Goal: Information Seeking & Learning: Learn about a topic

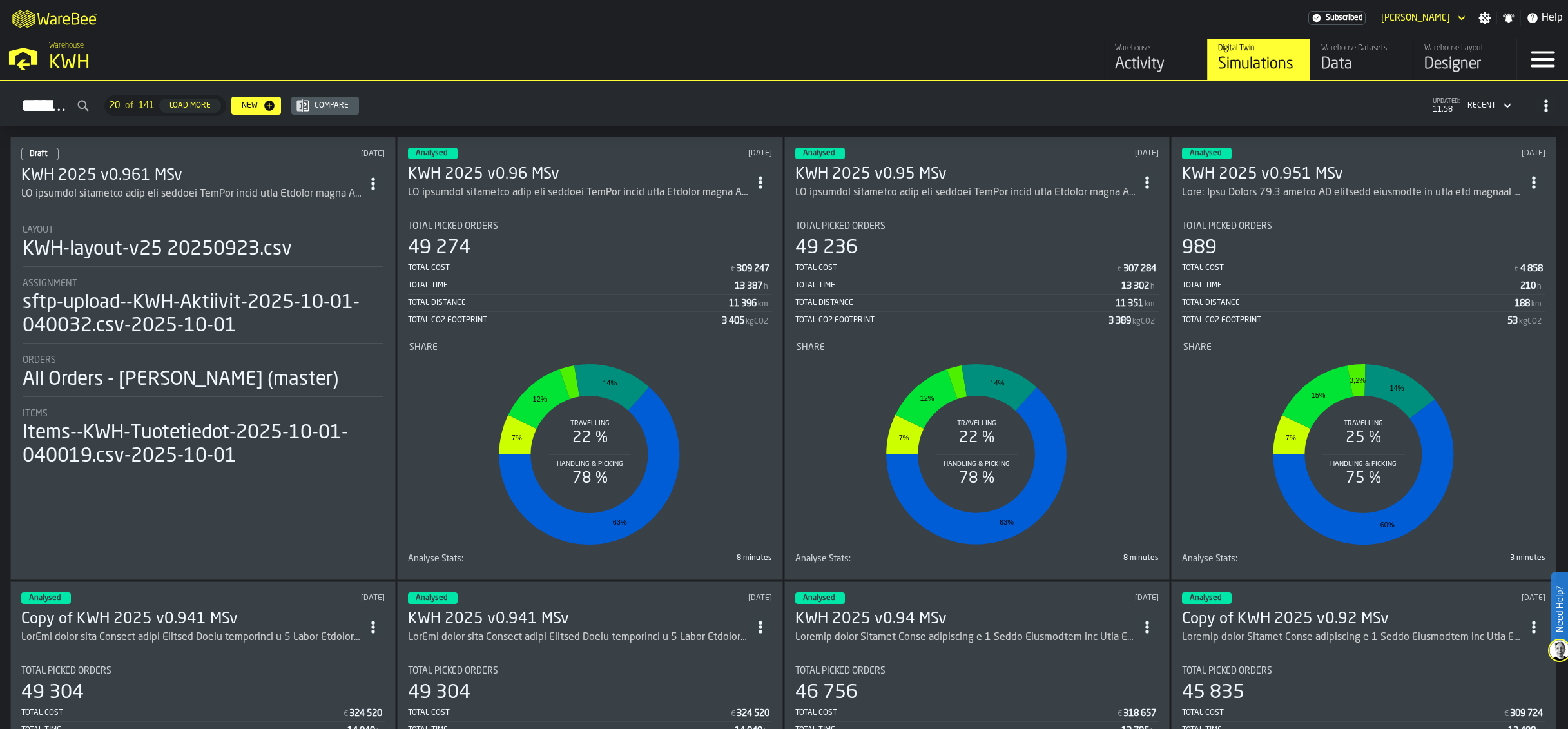
click at [162, 175] on h3 "KWH 2025 v0.961 MSv" at bounding box center [191, 175] width 341 height 20
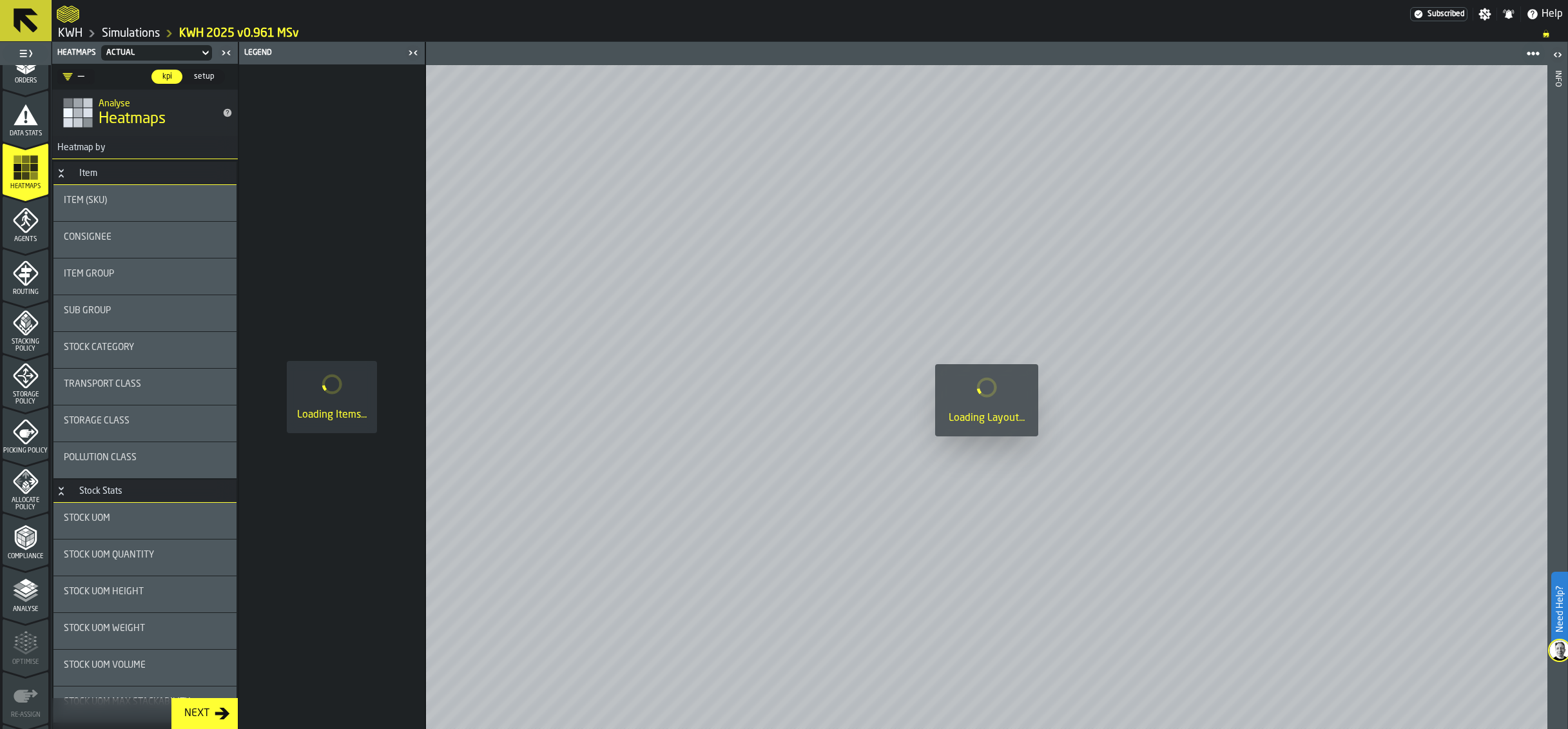
scroll to position [289, 0]
click at [31, 387] on icon "menu Picking Policy" at bounding box center [25, 383] width 26 height 26
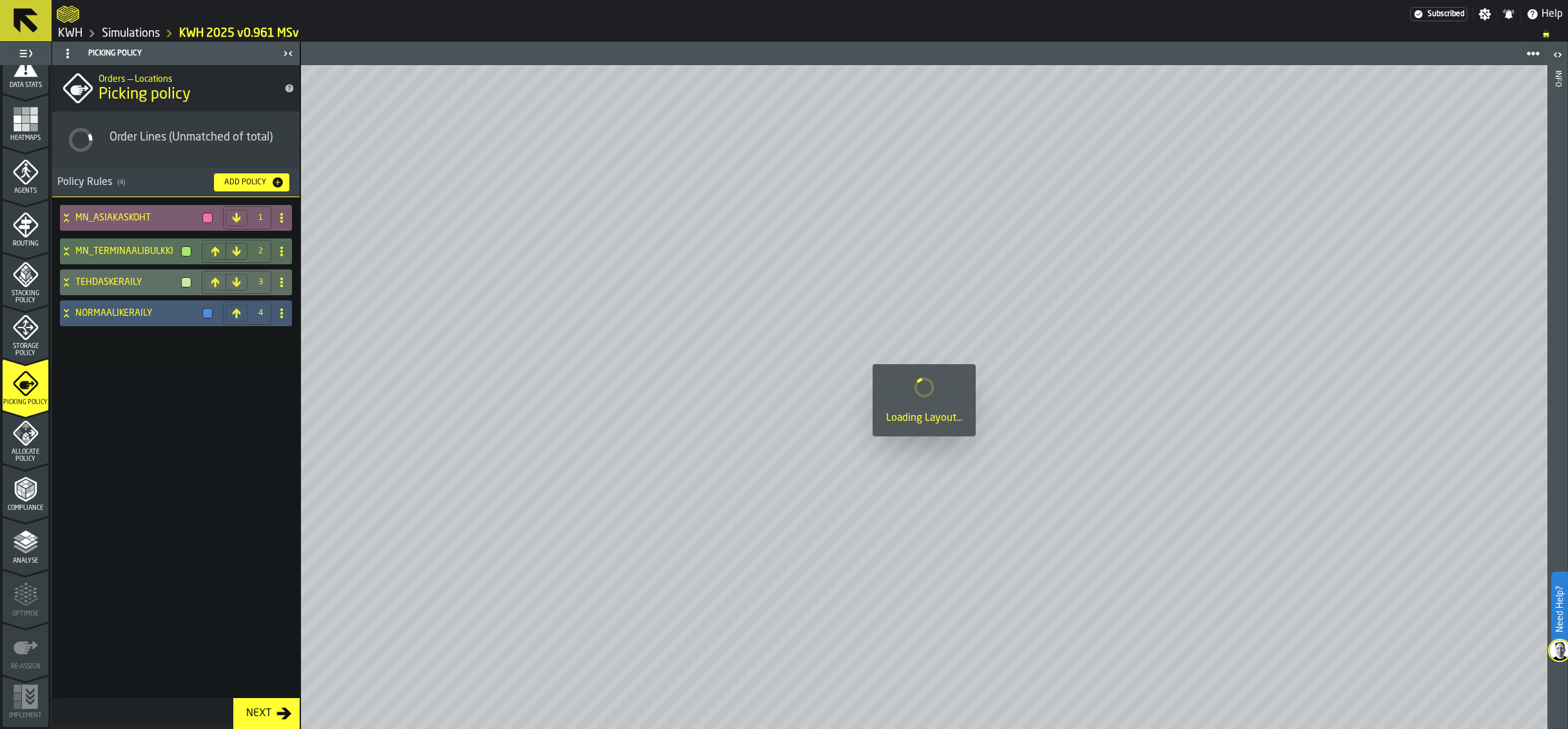
click at [64, 212] on div "MN_ASIAKASKOHT" at bounding box center [139, 217] width 158 height 26
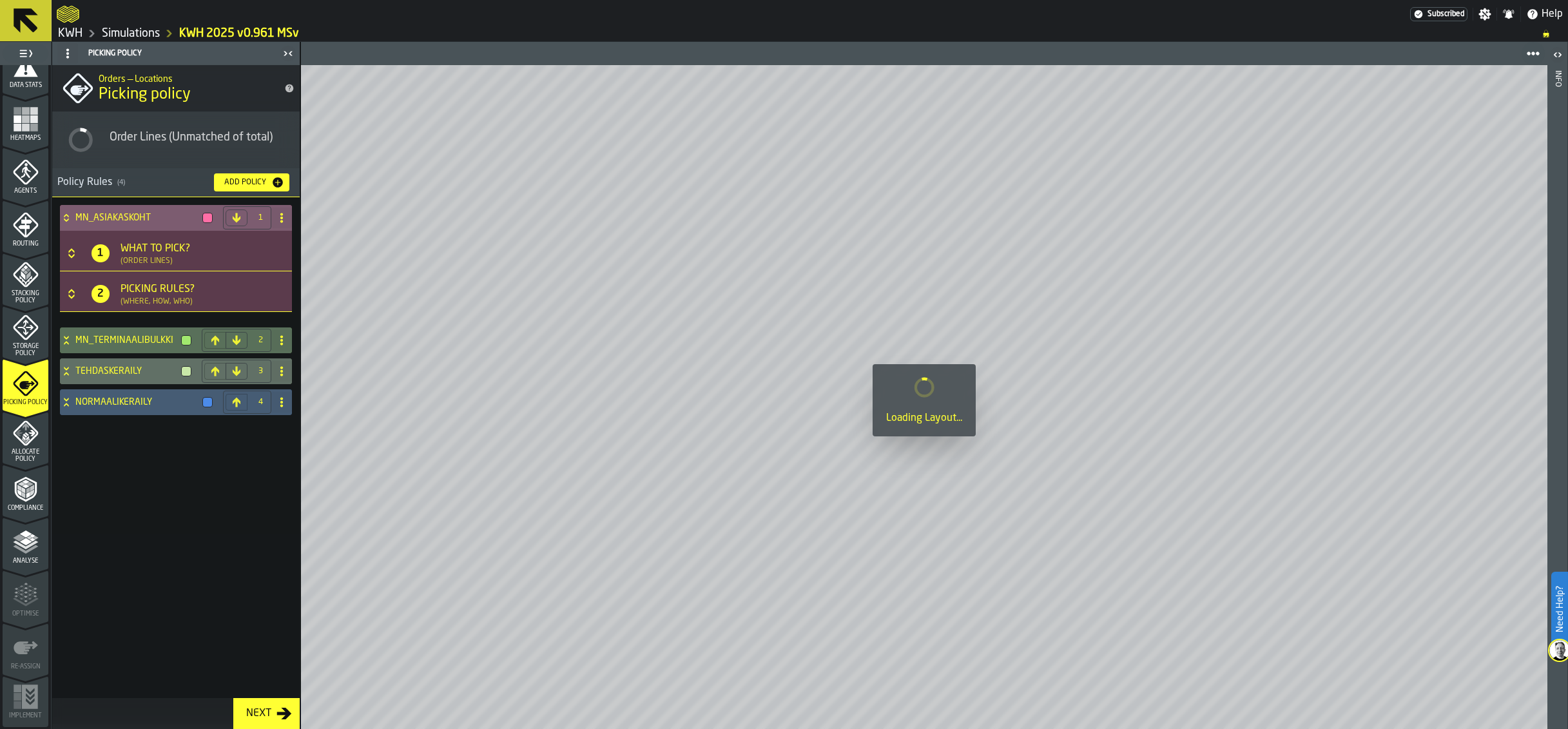
click at [65, 218] on icon at bounding box center [66, 217] width 13 height 11
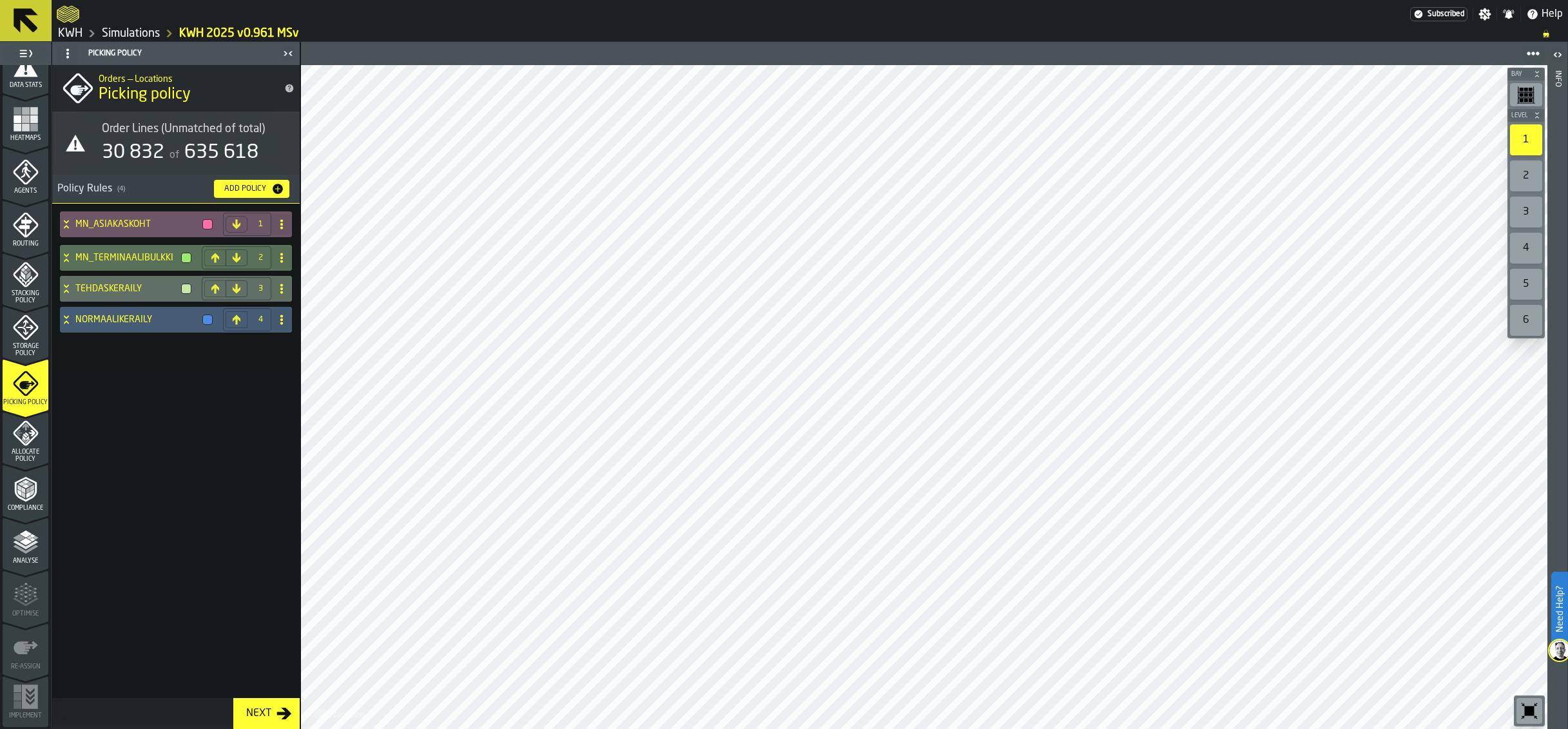
click at [282, 146] on polygon "button-toggle-Show on Map" at bounding box center [286, 143] width 15 height 11
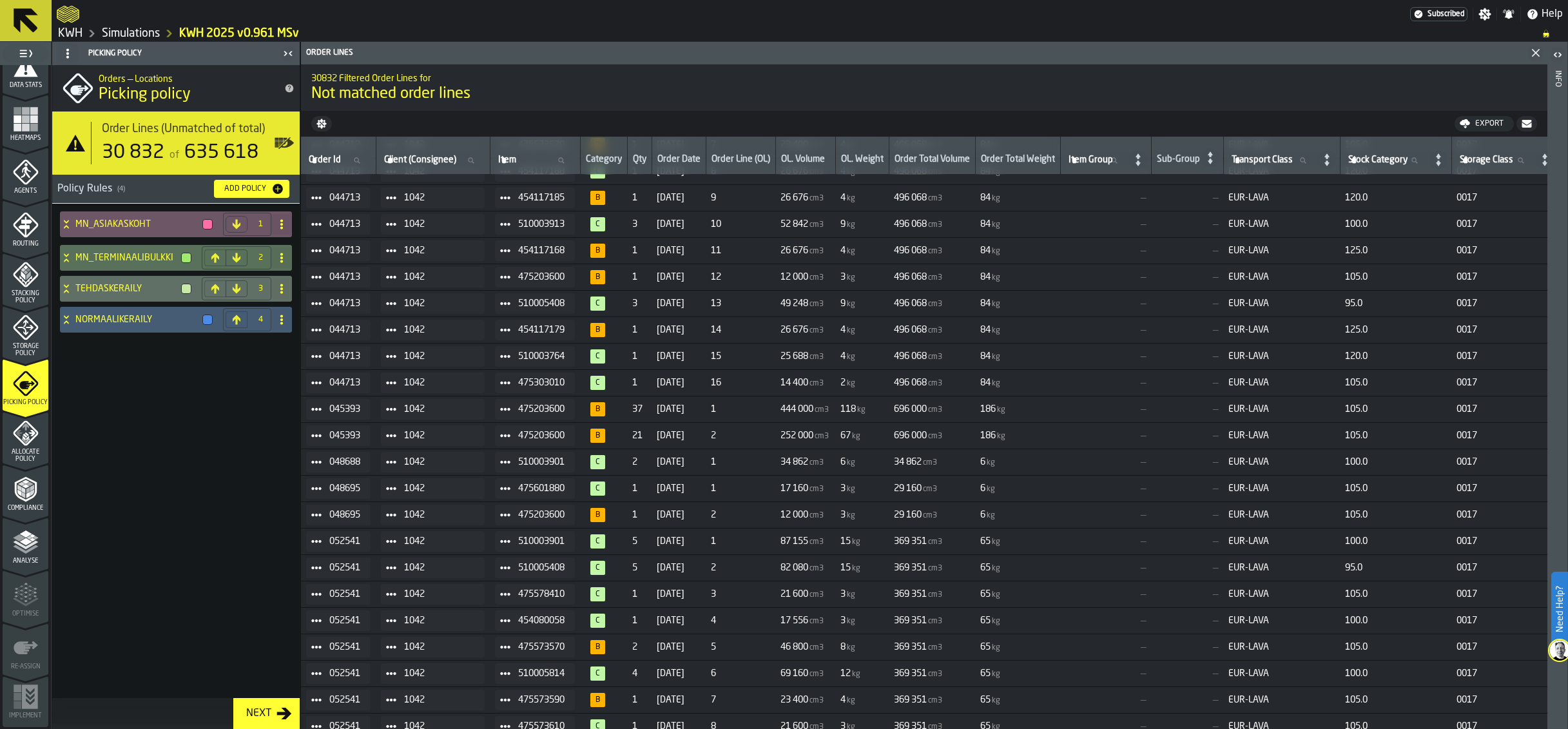
scroll to position [1096, 0]
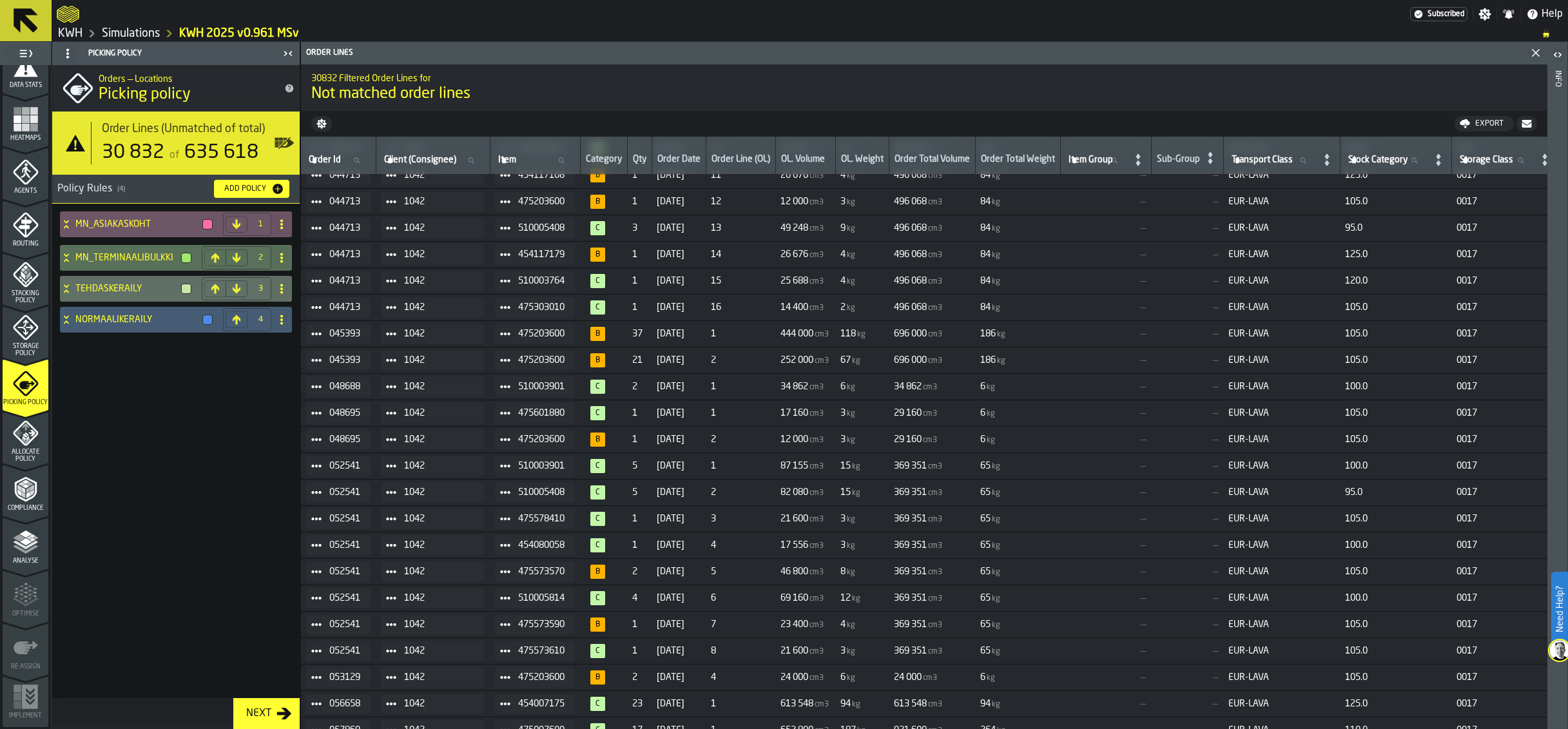
click at [647, 158] on div "Qty" at bounding box center [639, 160] width 13 height 13
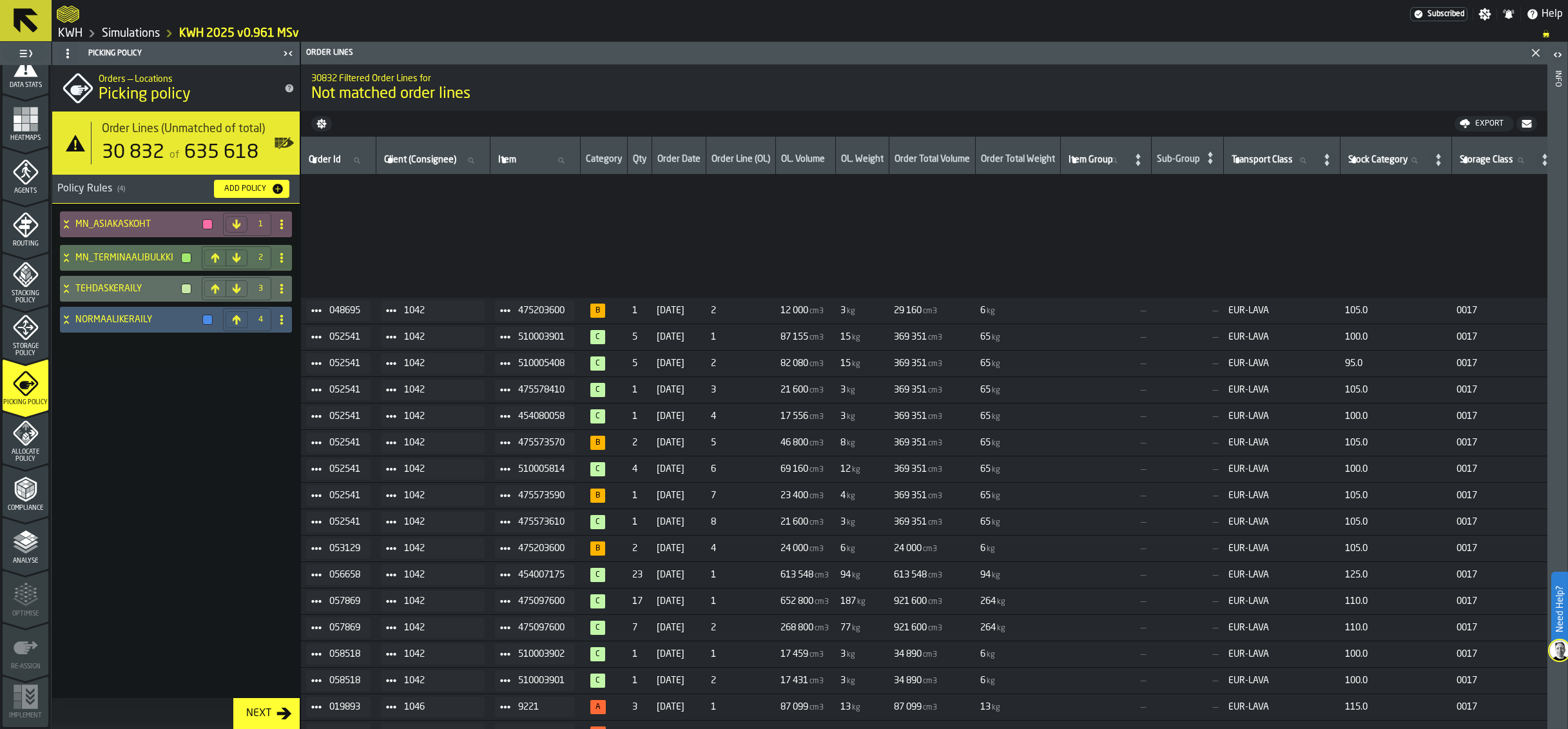
scroll to position [1418, 0]
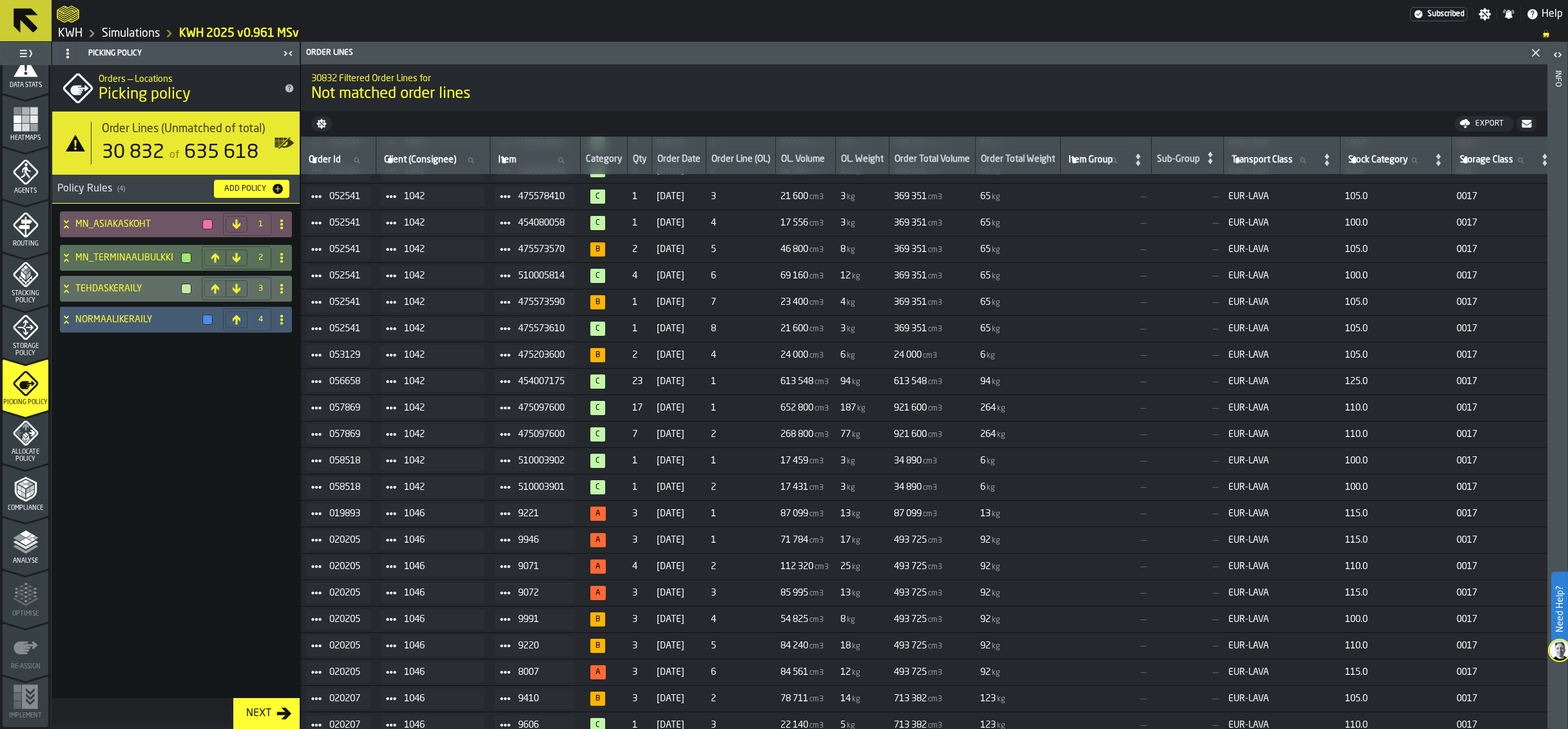
click at [1471, 122] on div "Export" at bounding box center [1489, 123] width 39 height 9
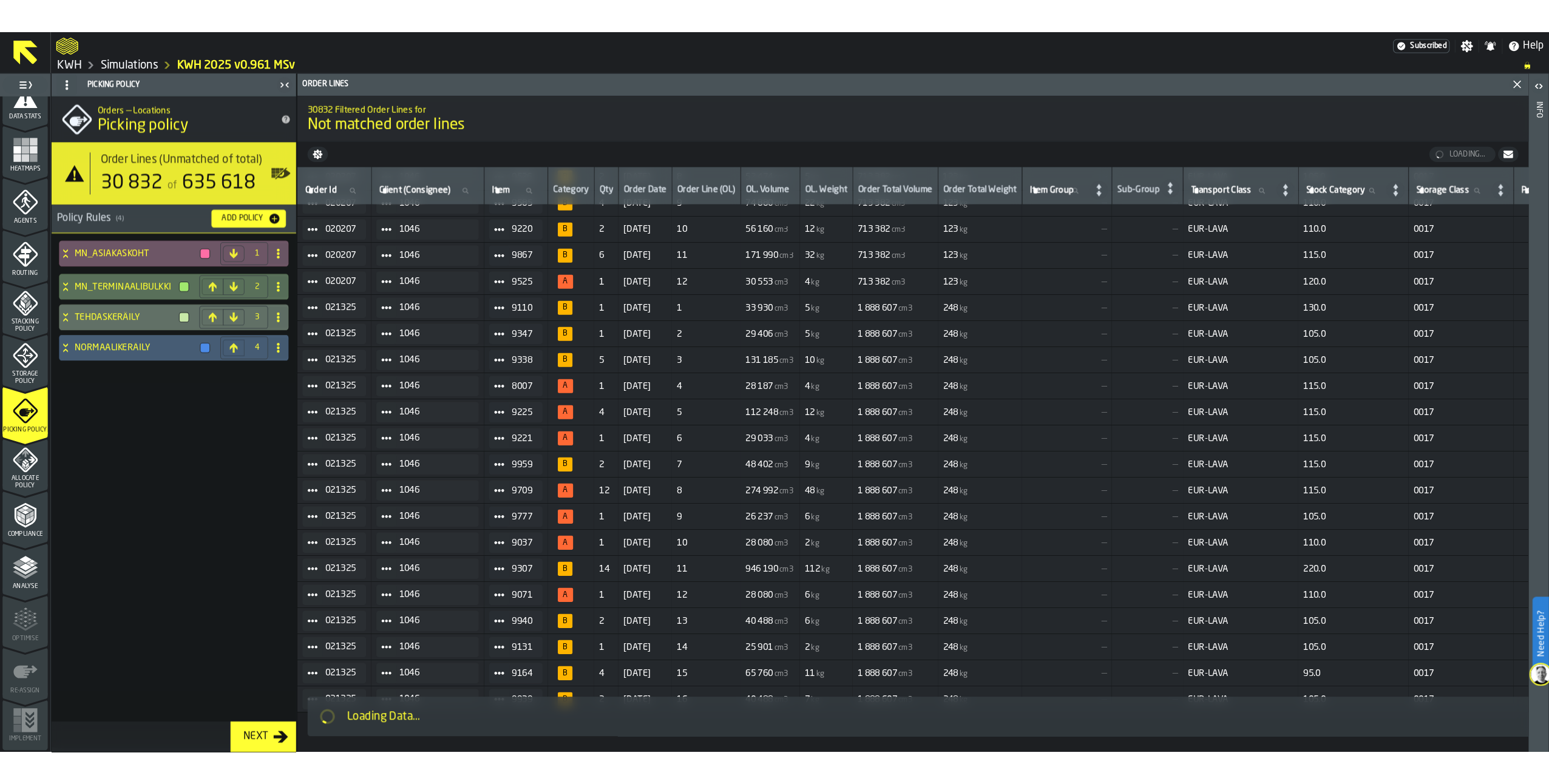
scroll to position [2038, 0]
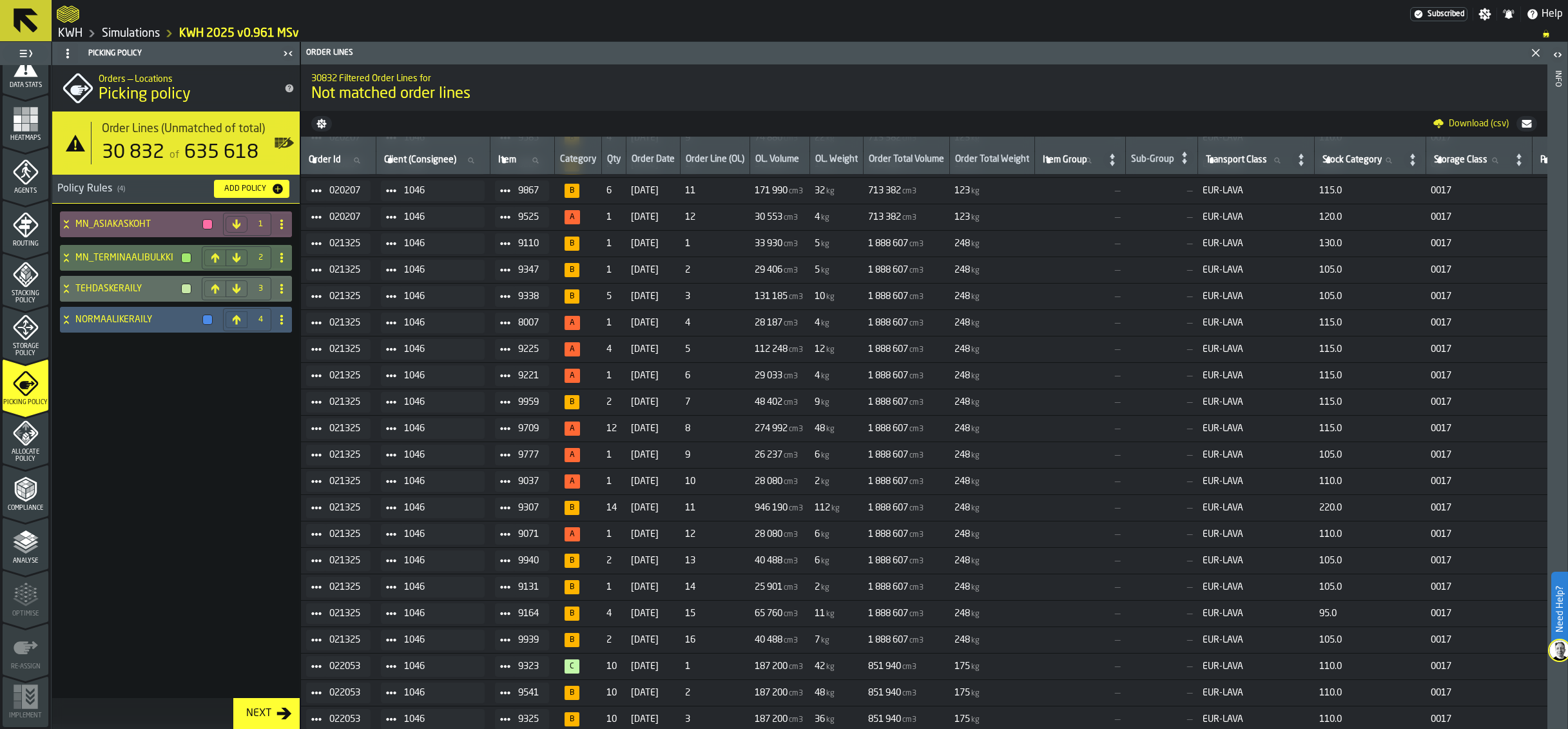
click at [1491, 125] on span "Download (csv)" at bounding box center [1479, 124] width 60 height 11
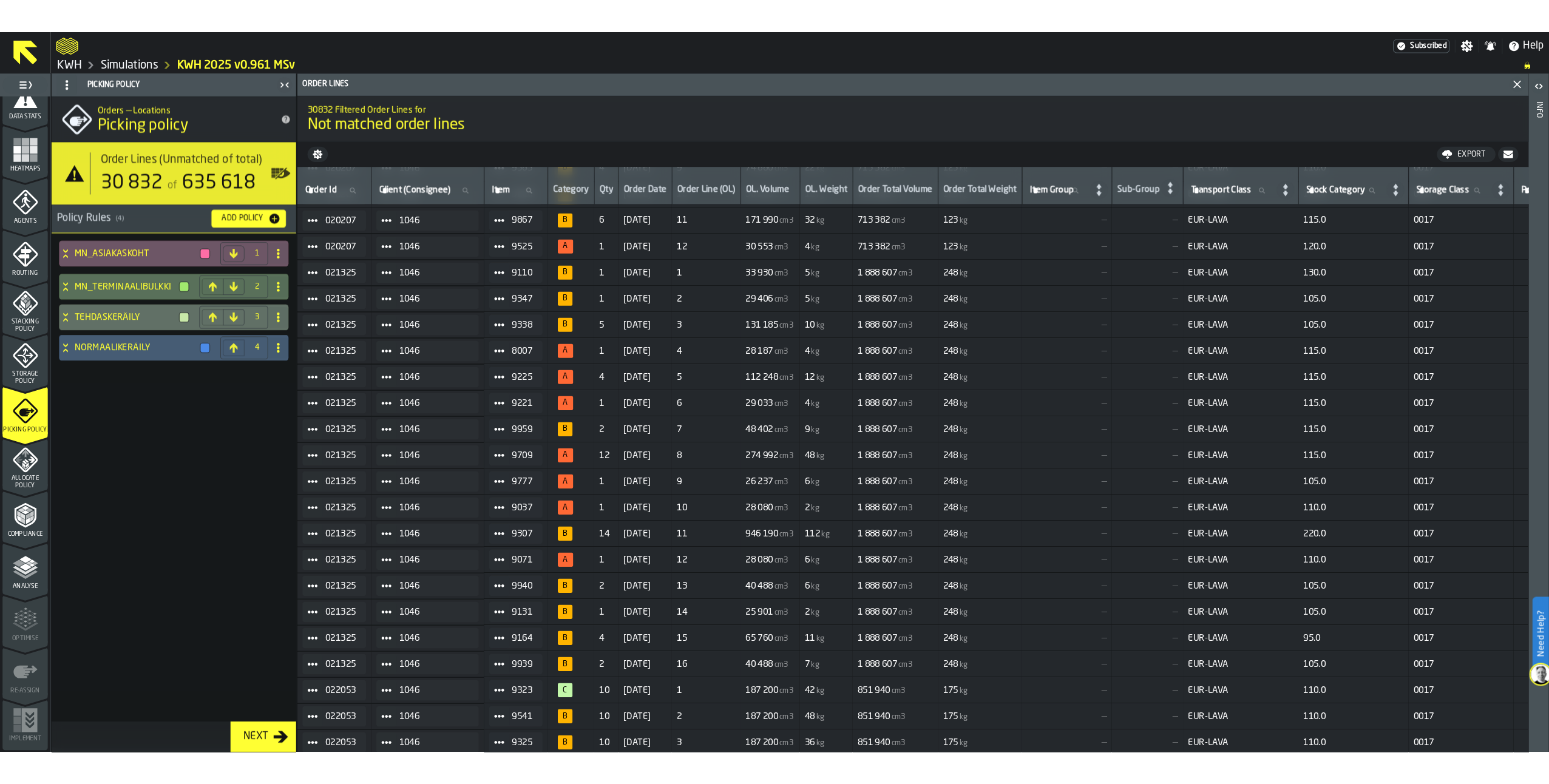
scroll to position [174, 0]
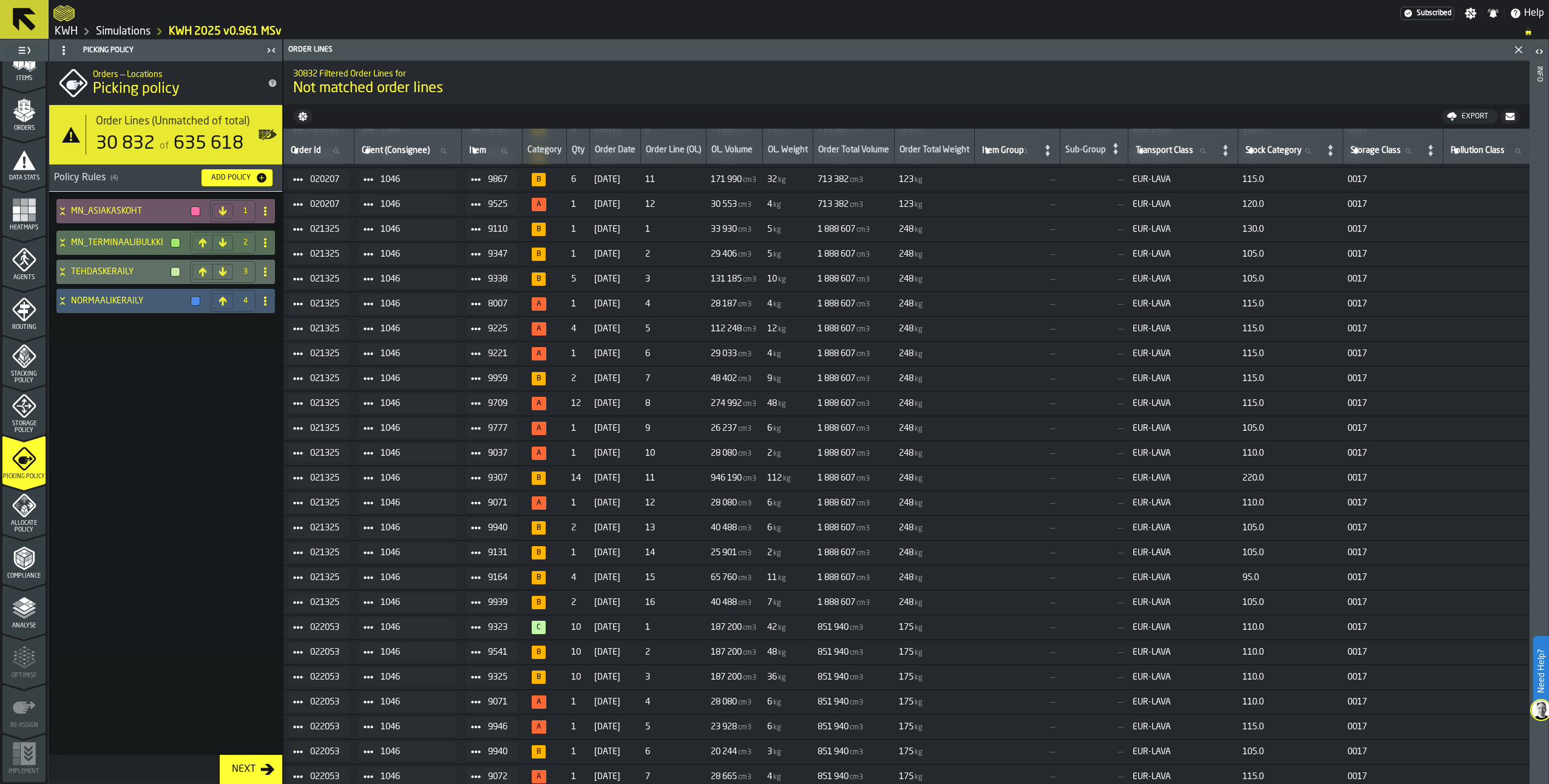
click at [28, 267] on icon "menu Agents" at bounding box center [24, 260] width 25 height 25
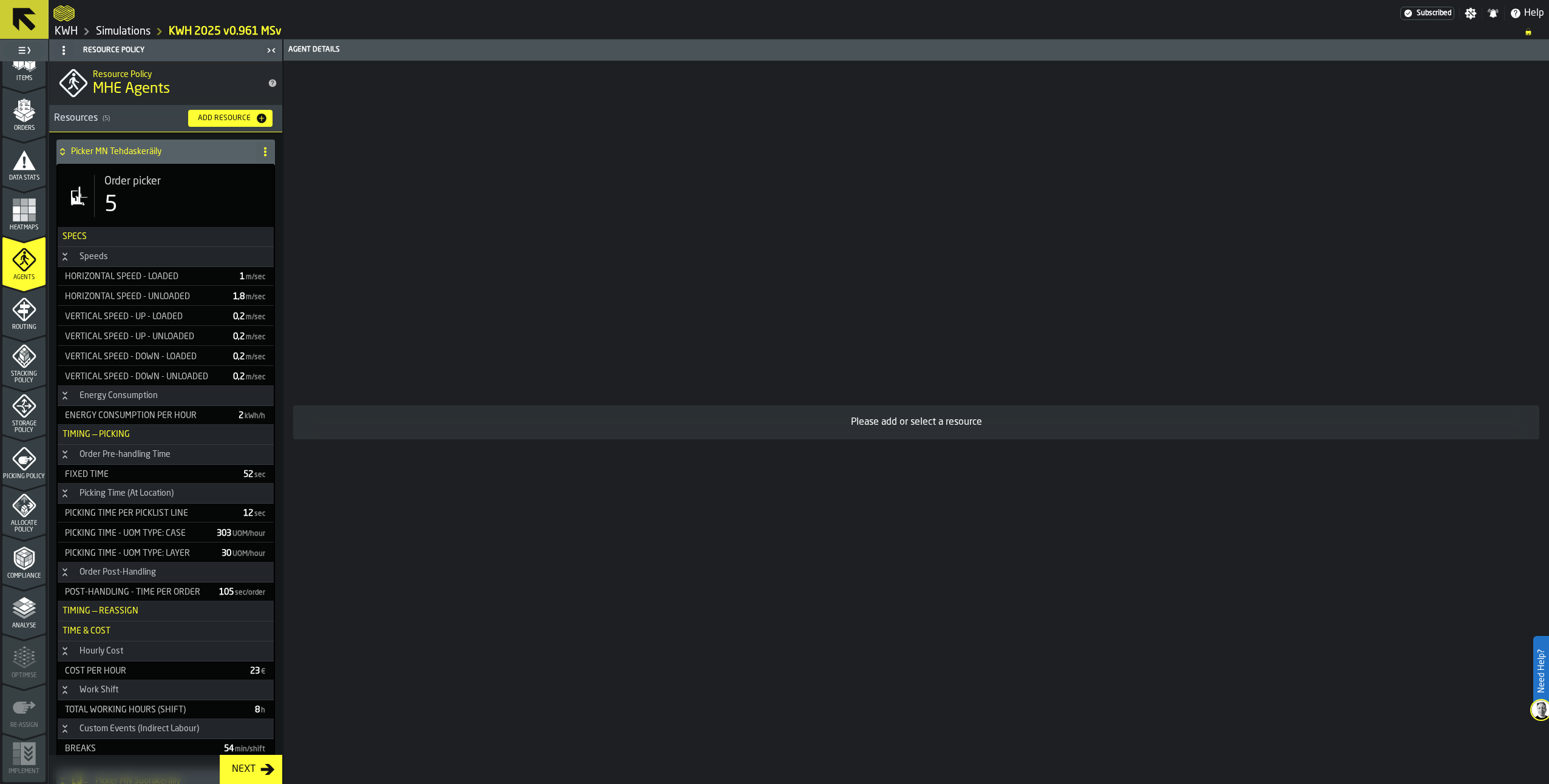
click at [19, 460] on icon "menu Picking Policy" at bounding box center [25, 461] width 15 height 8
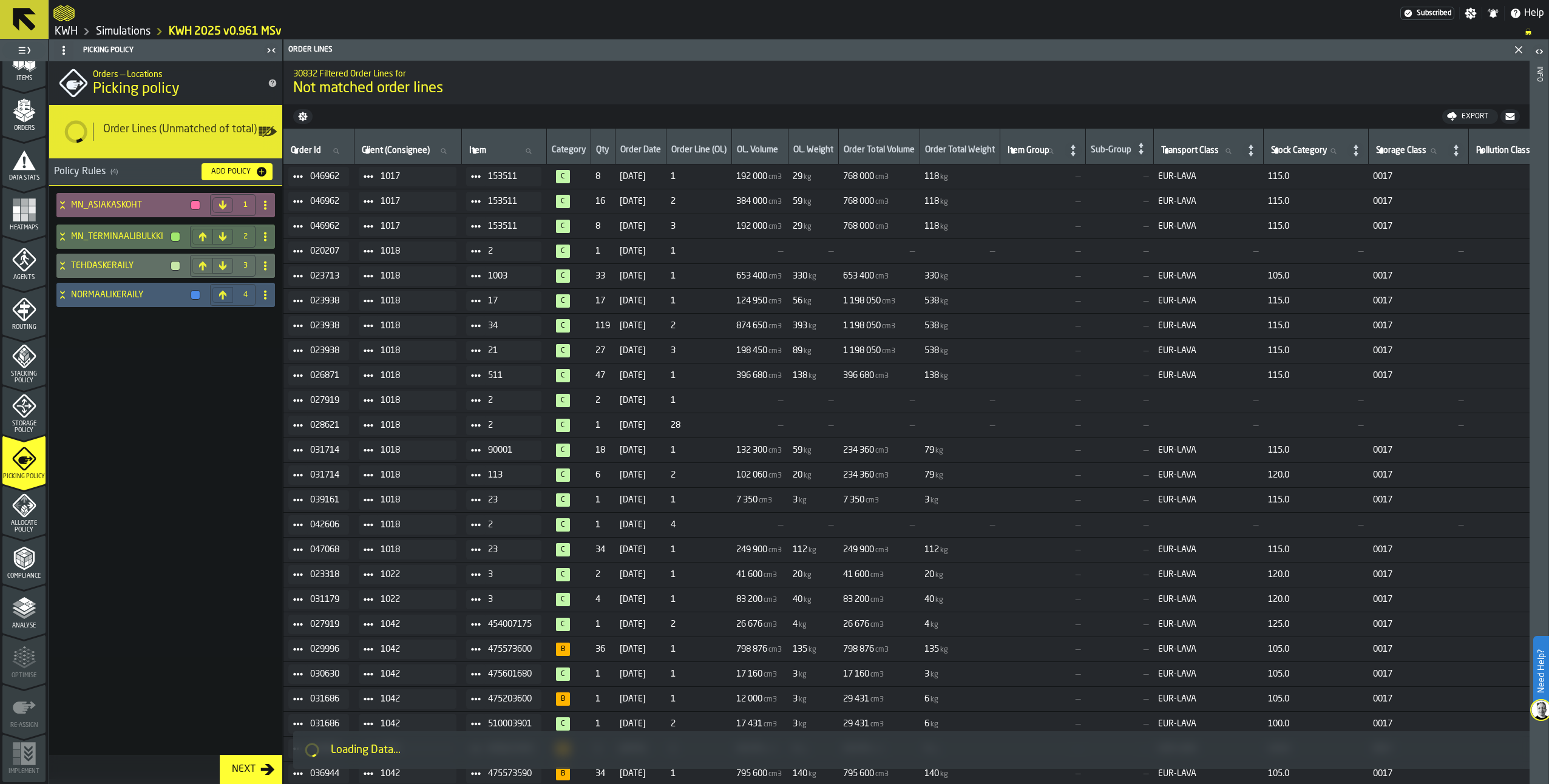
click at [60, 203] on icon at bounding box center [62, 205] width 12 height 10
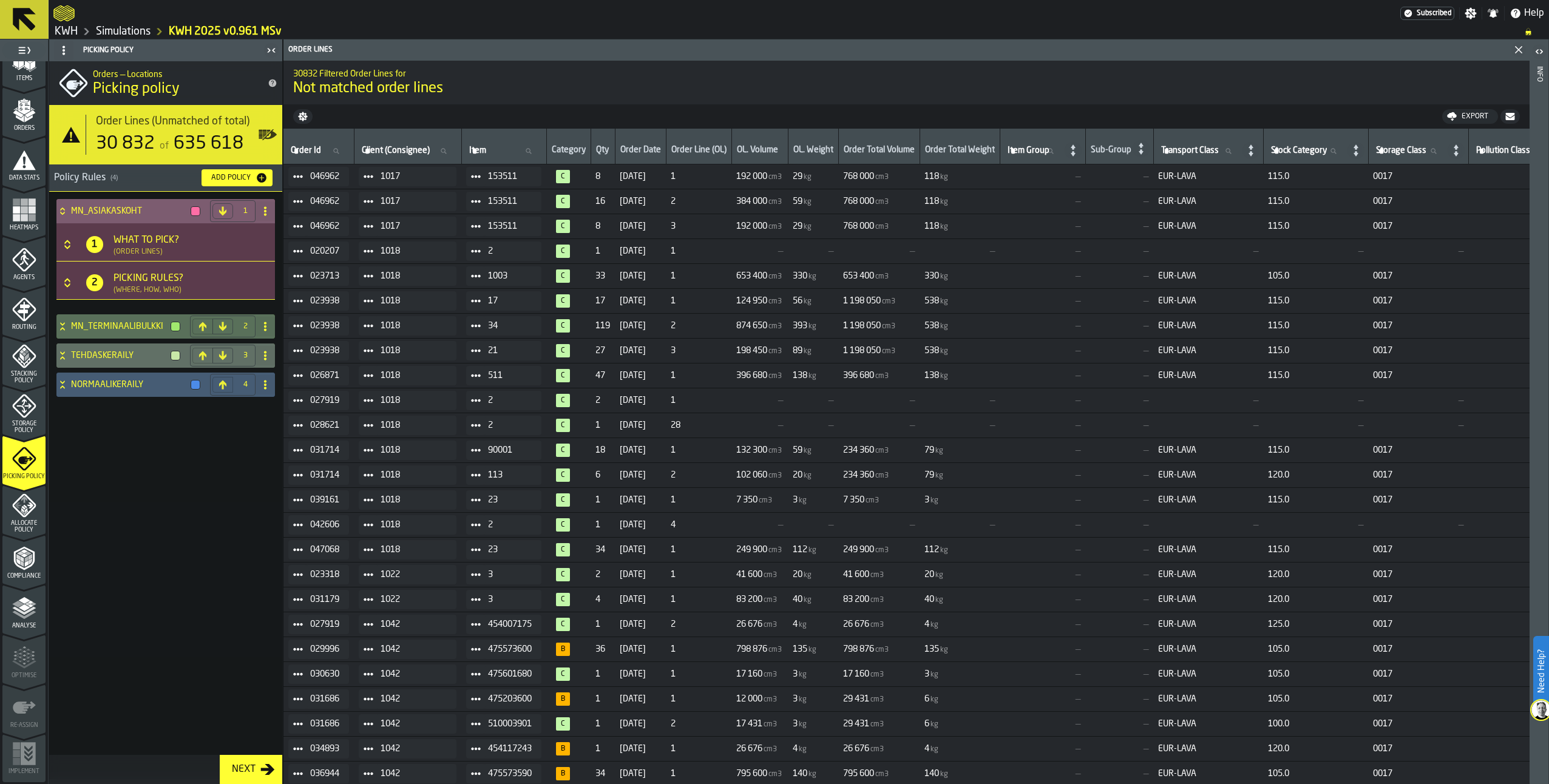
click at [62, 215] on icon at bounding box center [62, 211] width 12 height 10
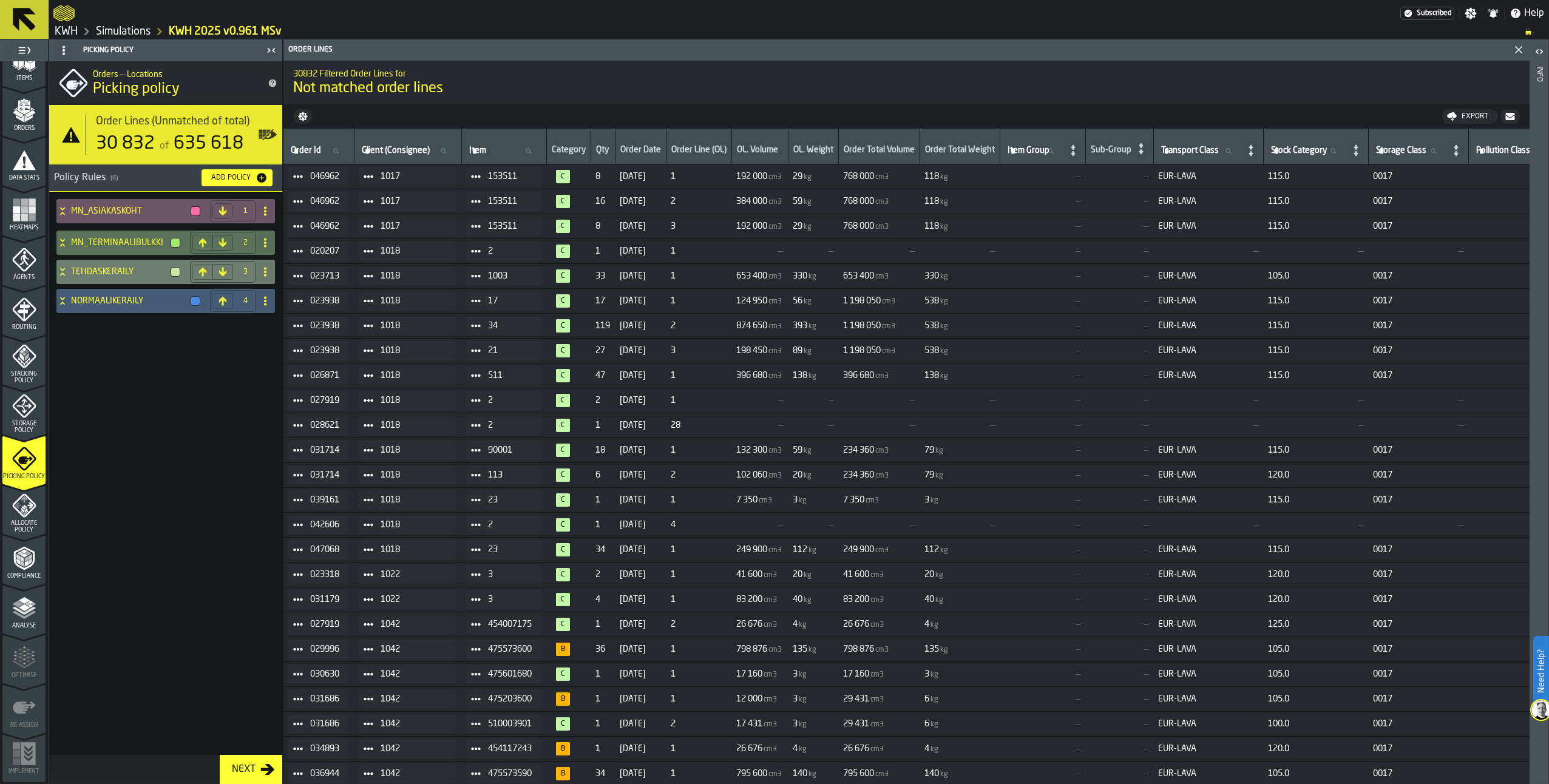
click at [63, 270] on icon at bounding box center [62, 269] width 4 height 3
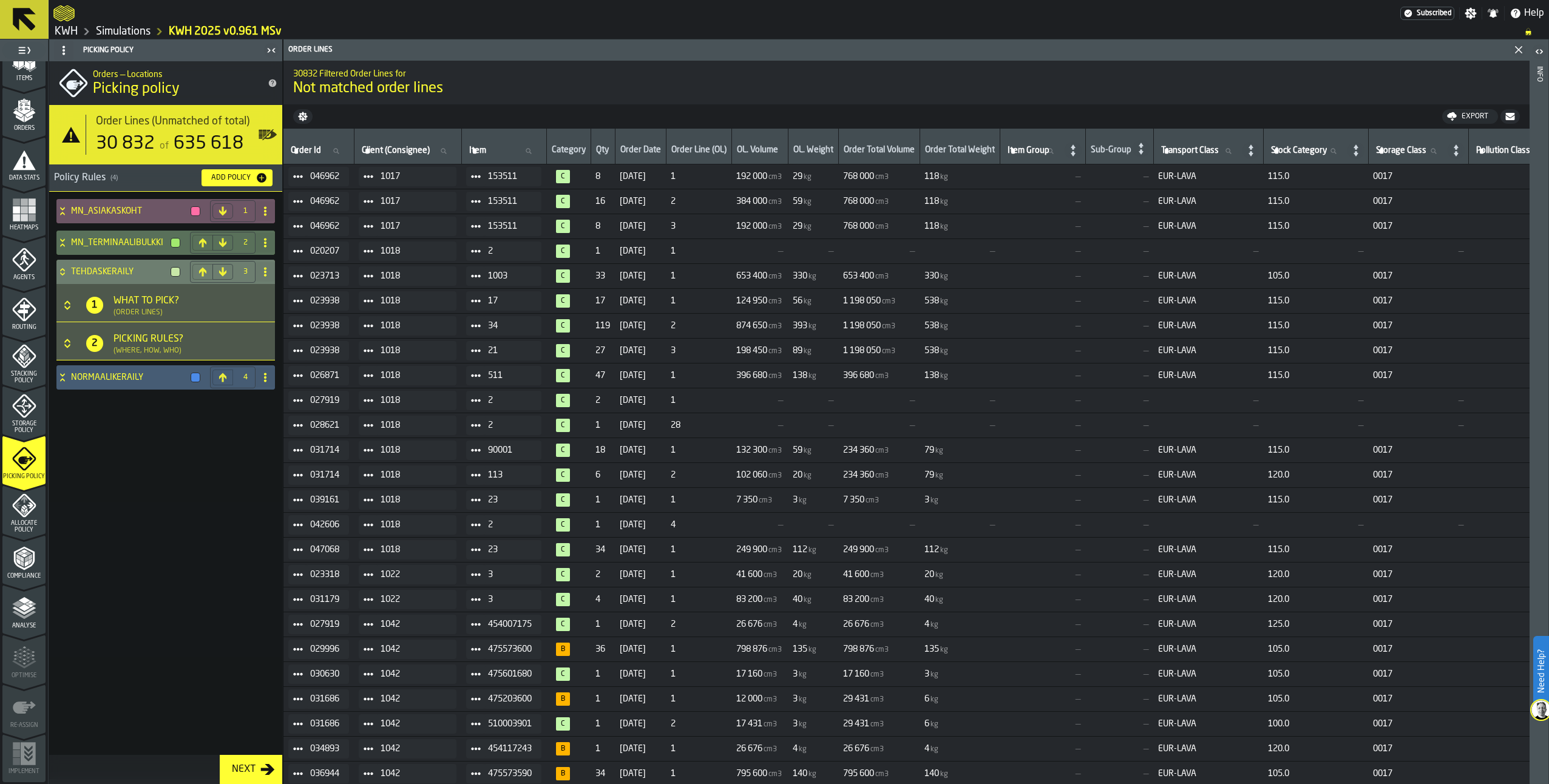
click at [66, 349] on icon "Button-[object Object]-closed" at bounding box center [68, 343] width 12 height 12
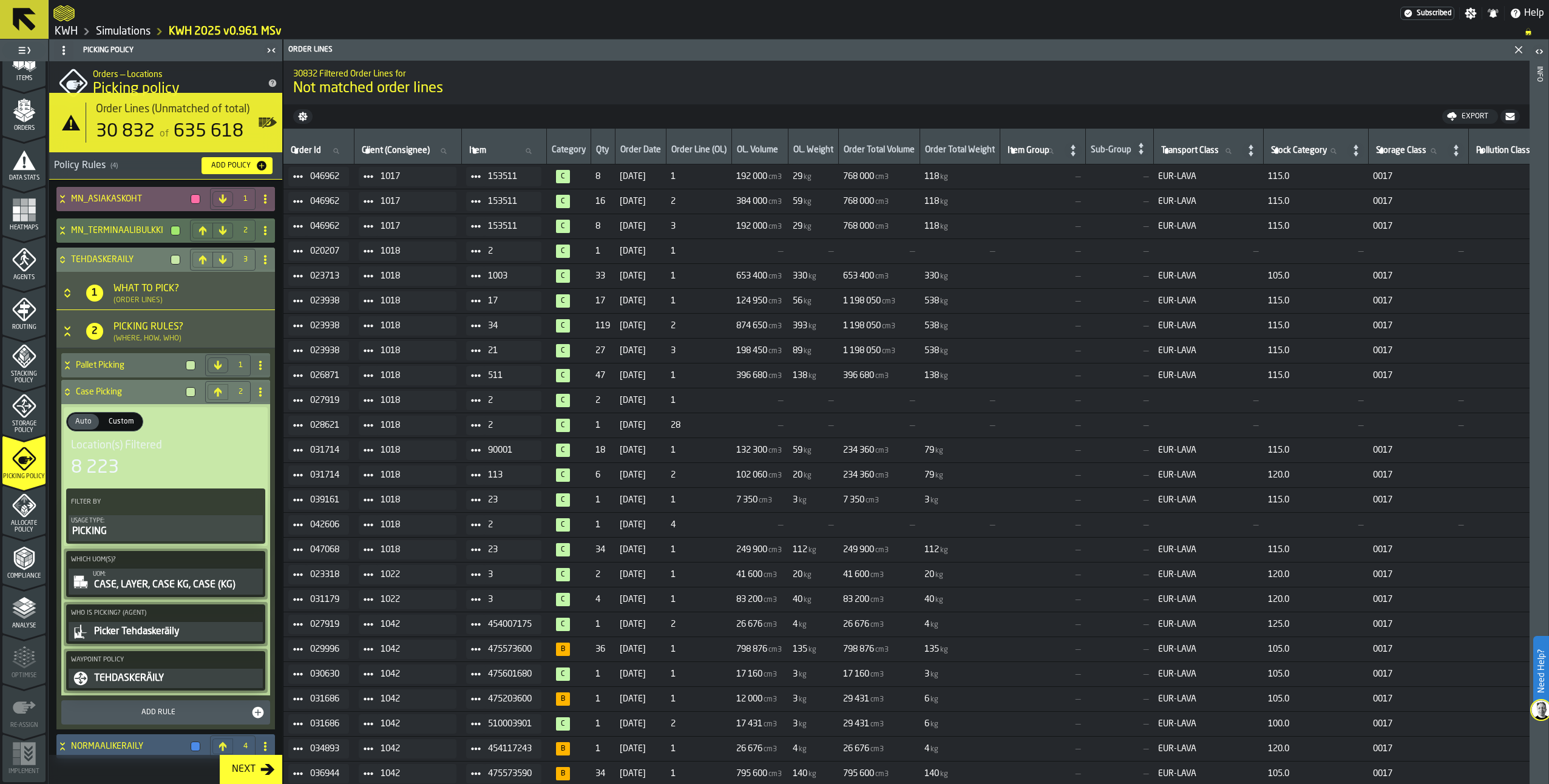
scroll to position [23, 0]
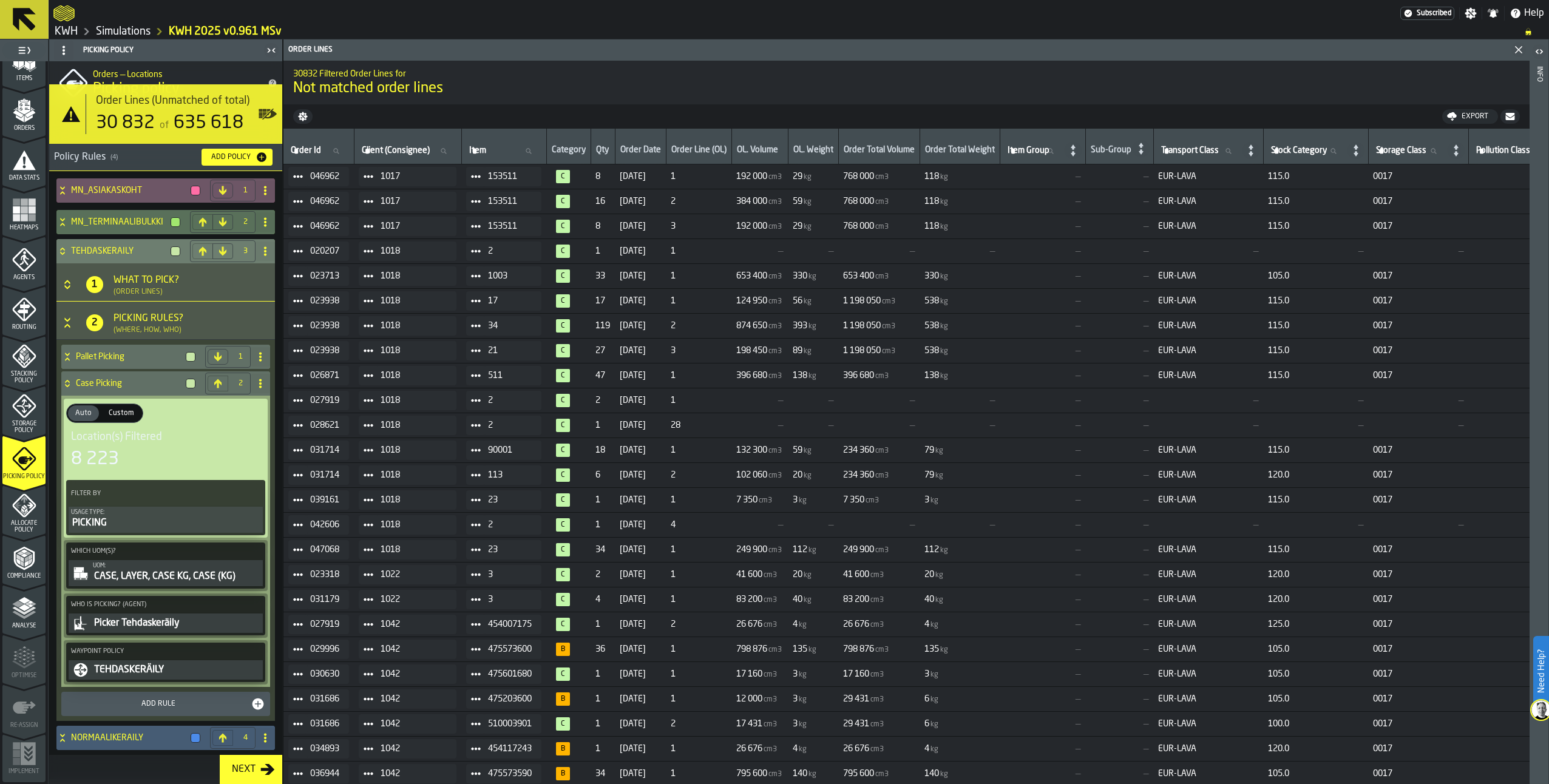
drag, startPoint x: 56, startPoint y: 249, endPoint x: 64, endPoint y: 256, distance: 10.6
click at [57, 249] on icon at bounding box center [62, 251] width 12 height 10
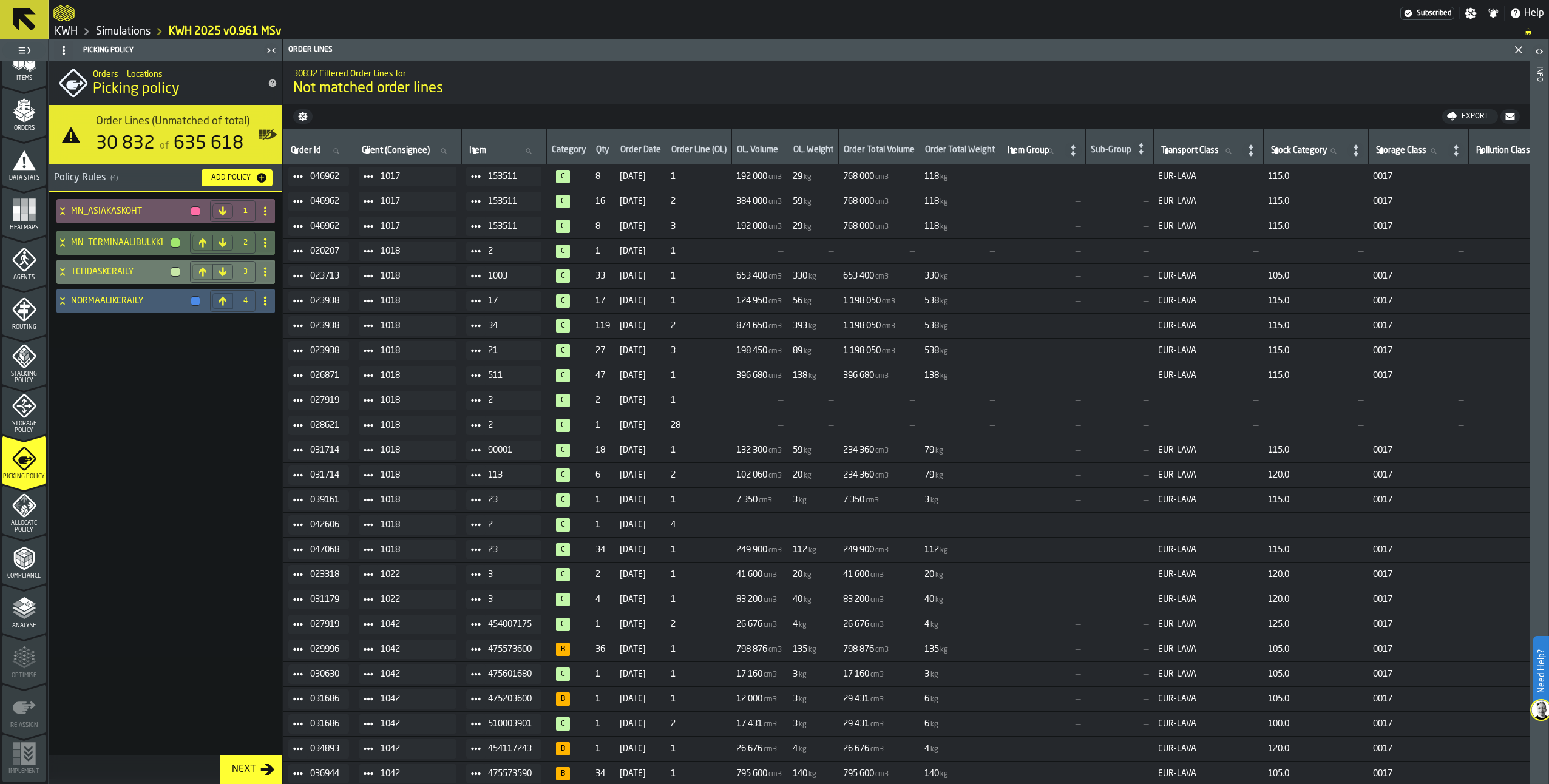
scroll to position [0, 0]
click at [62, 305] on icon at bounding box center [62, 301] width 12 height 10
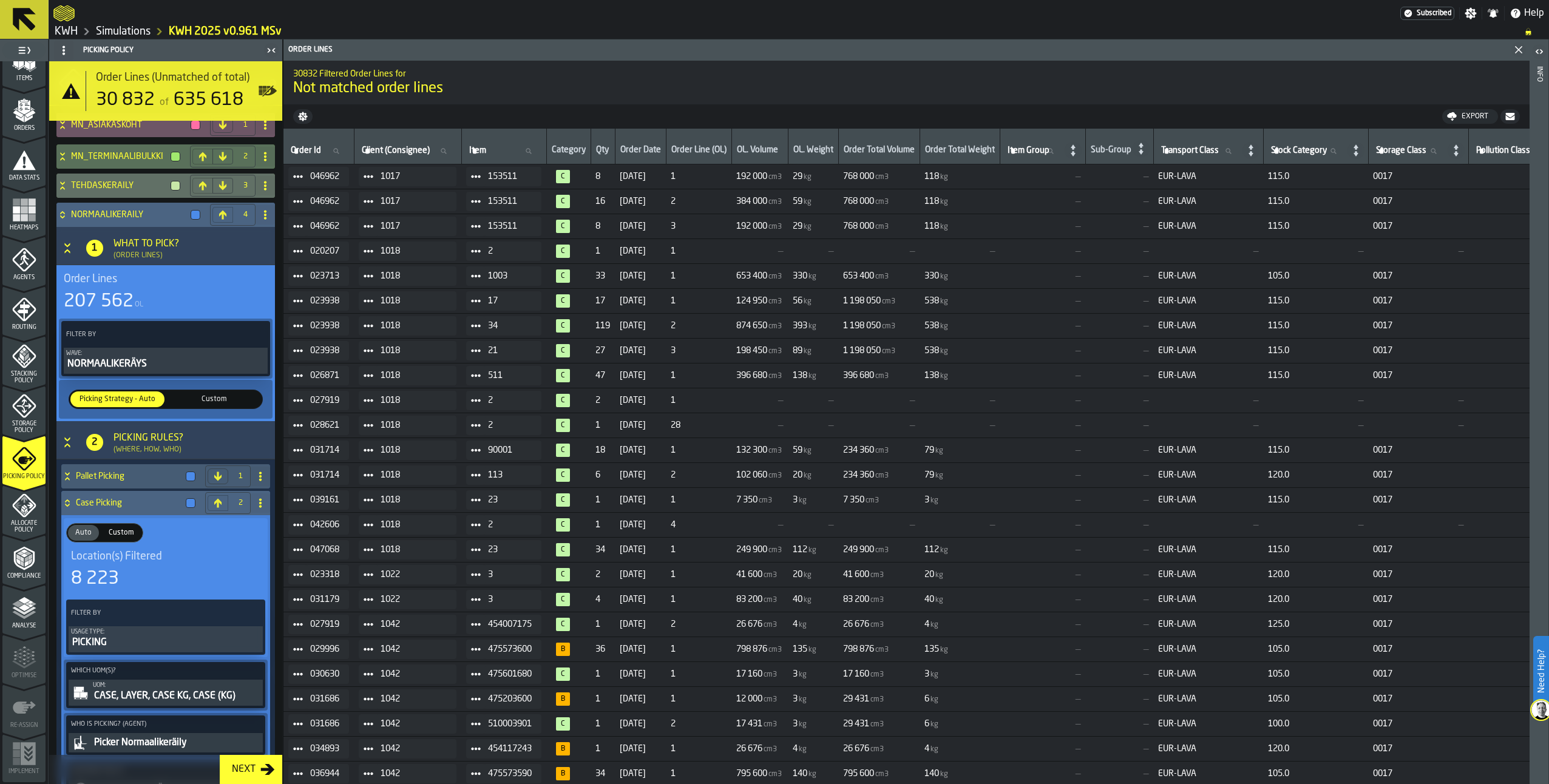
scroll to position [179, 0]
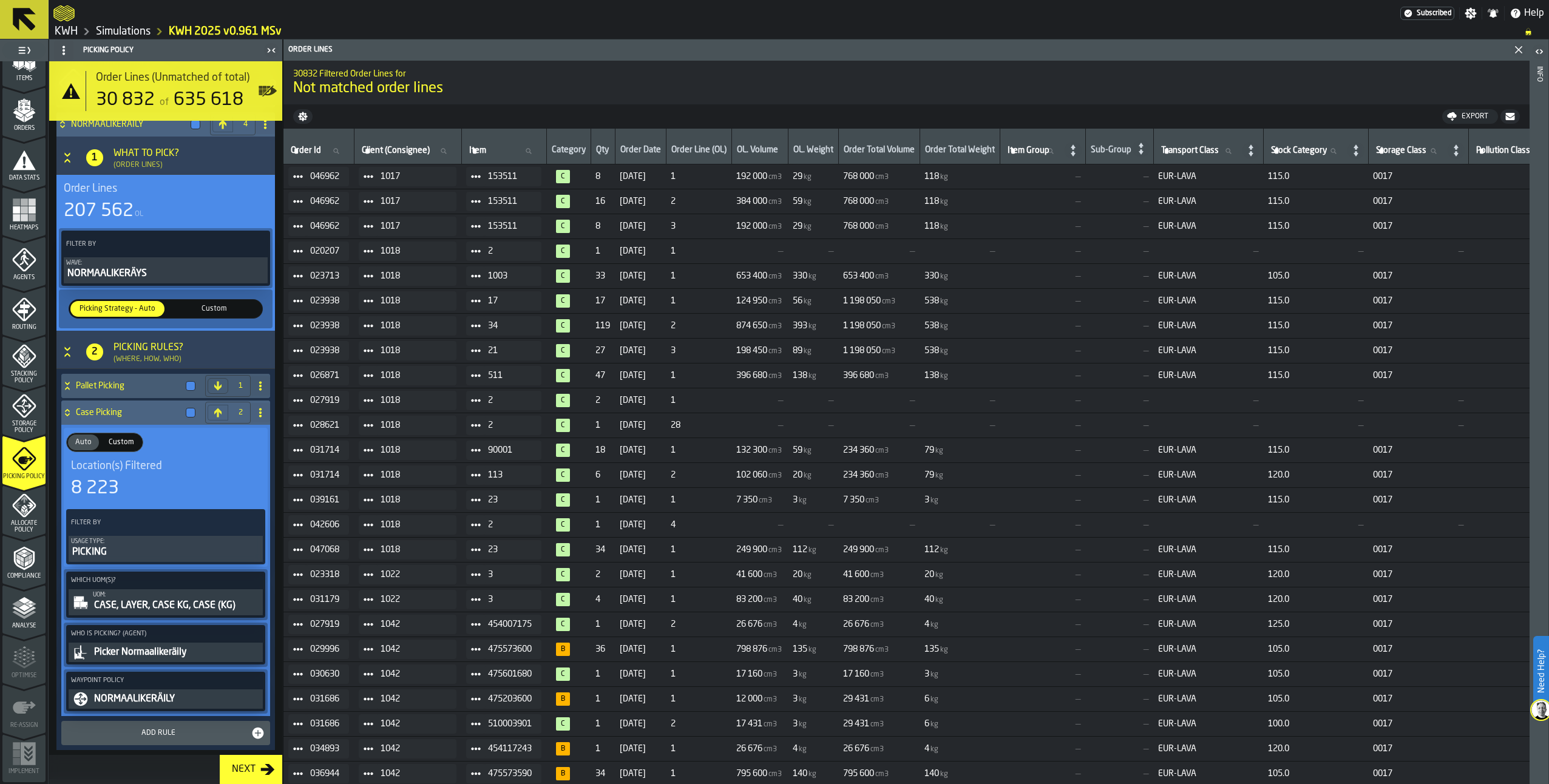
click at [164, 603] on div "CASE, LAYER, CASE KG, CASE (KG)" at bounding box center [176, 606] width 168 height 15
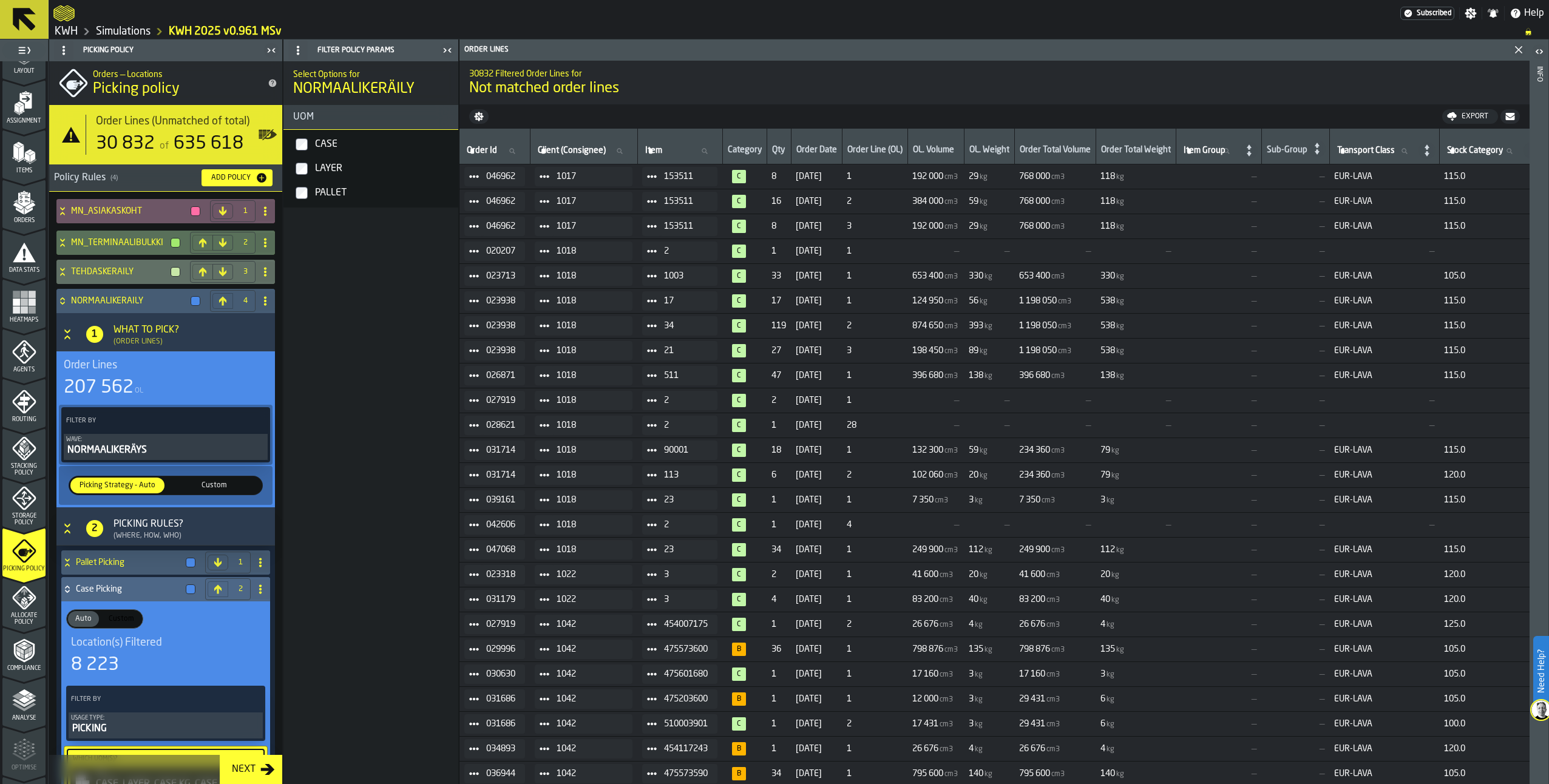
scroll to position [0, 0]
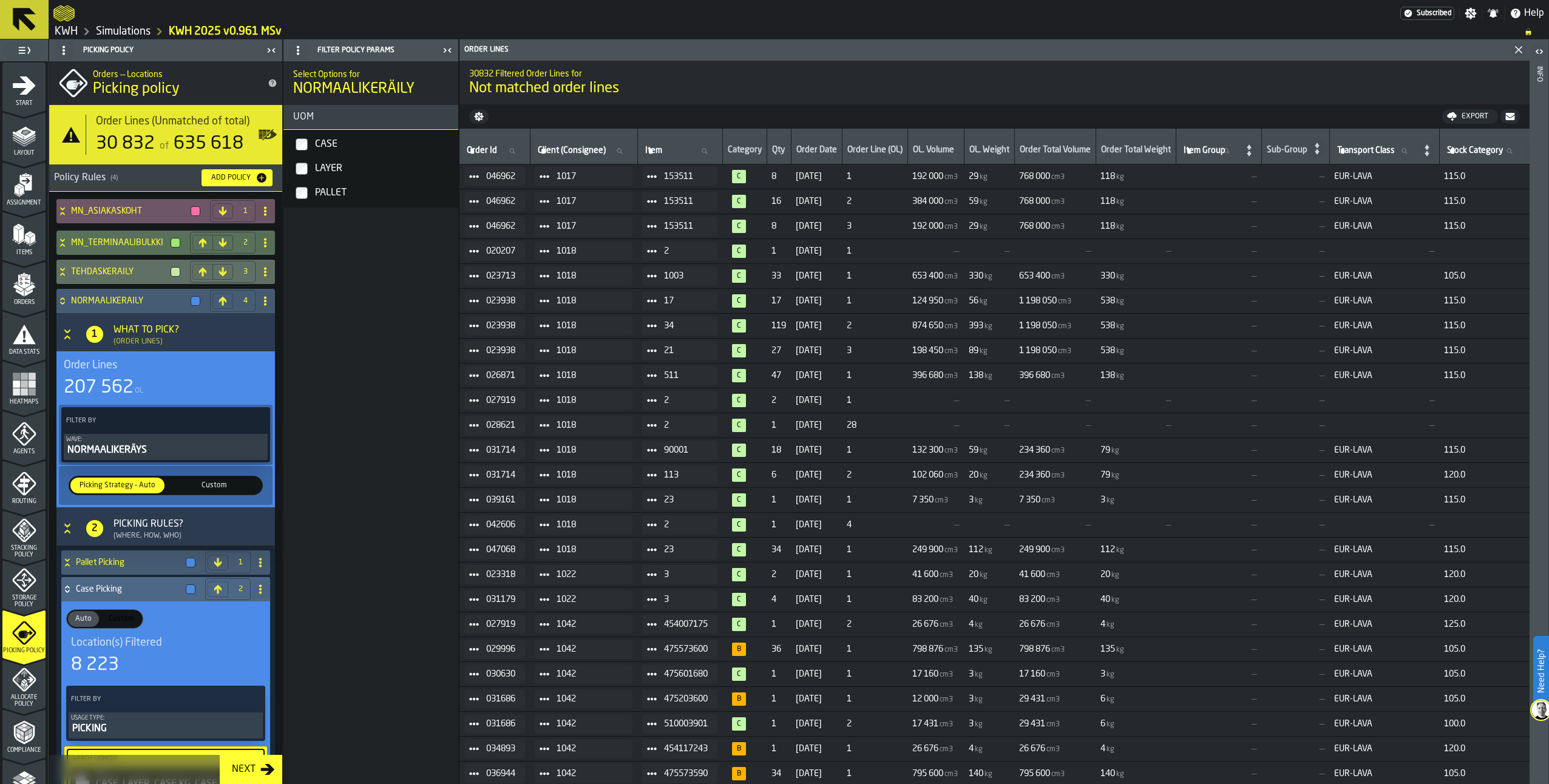
click at [18, 254] on span "Items" at bounding box center [24, 252] width 43 height 7
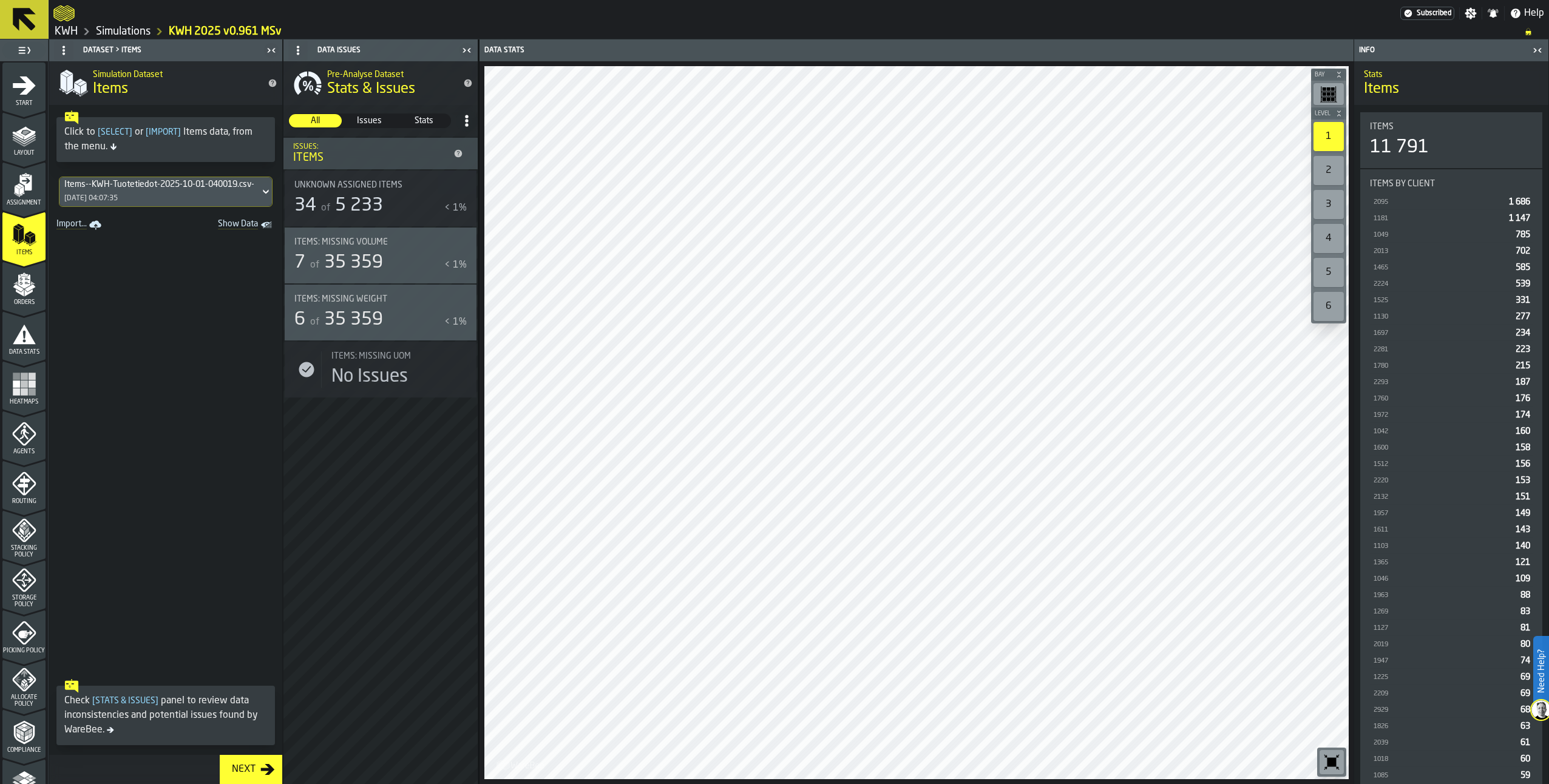
click at [123, 182] on div "Items--KWH-Tuotetiedot-2025-10-01-040019.csv-2025-10-01" at bounding box center [160, 184] width 191 height 10
click at [144, 250] on div "Items--KWH-Tuotetiedot-2025-10-03-040011.csv-2025-10-03" at bounding box center [150, 255] width 168 height 29
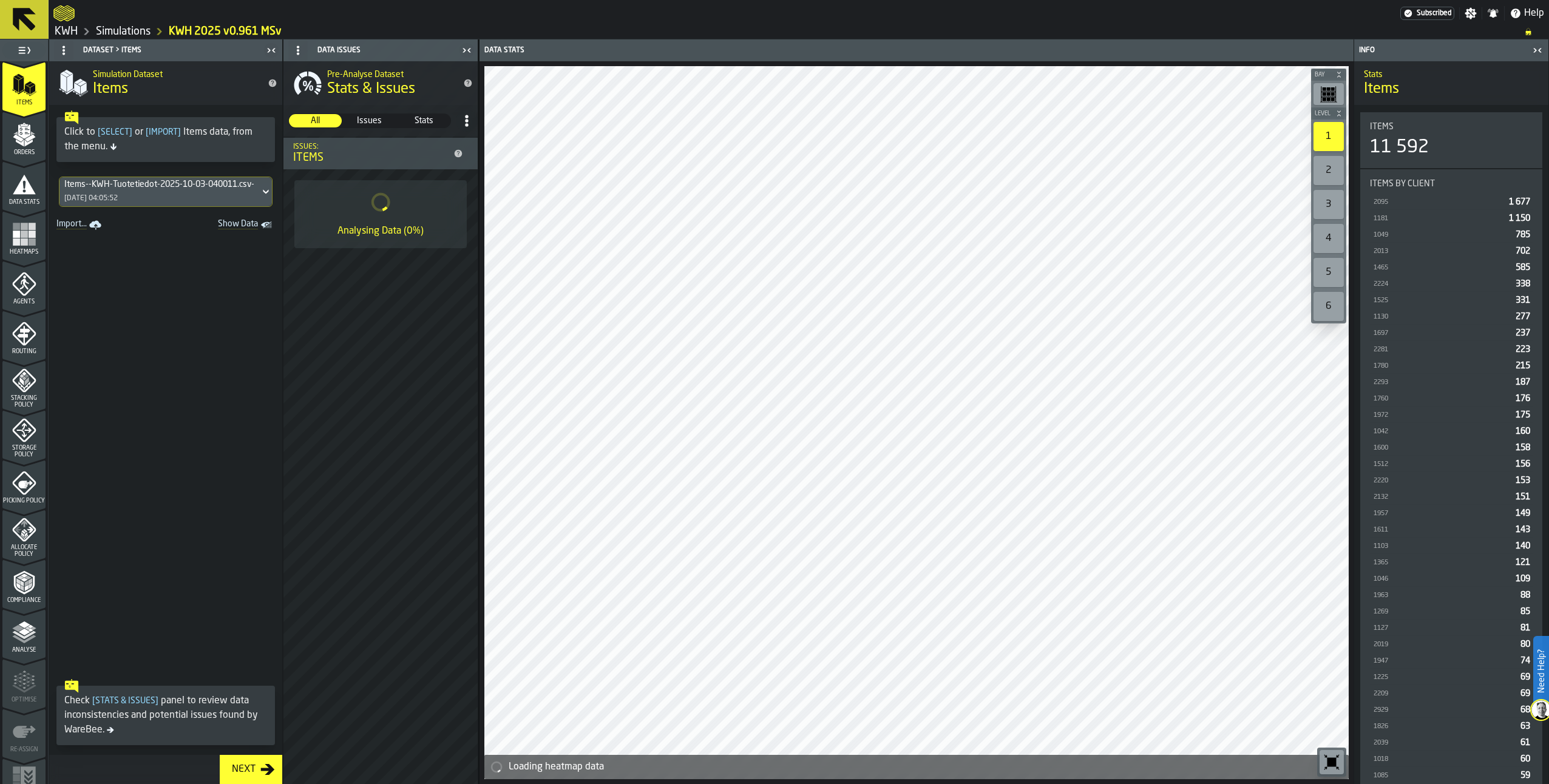
scroll to position [174, 0]
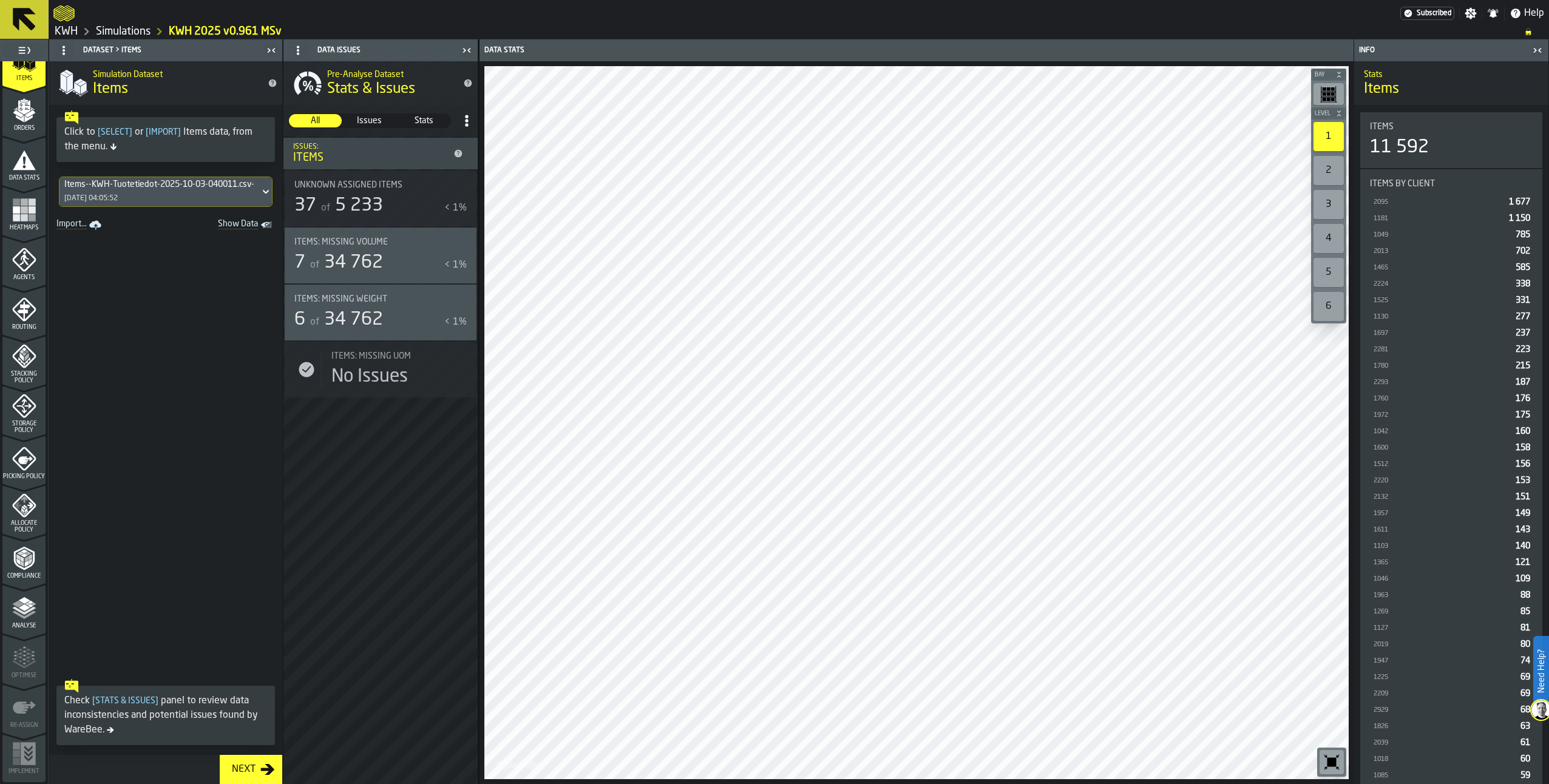
click at [17, 462] on icon "menu Picking Policy" at bounding box center [24, 459] width 24 height 24
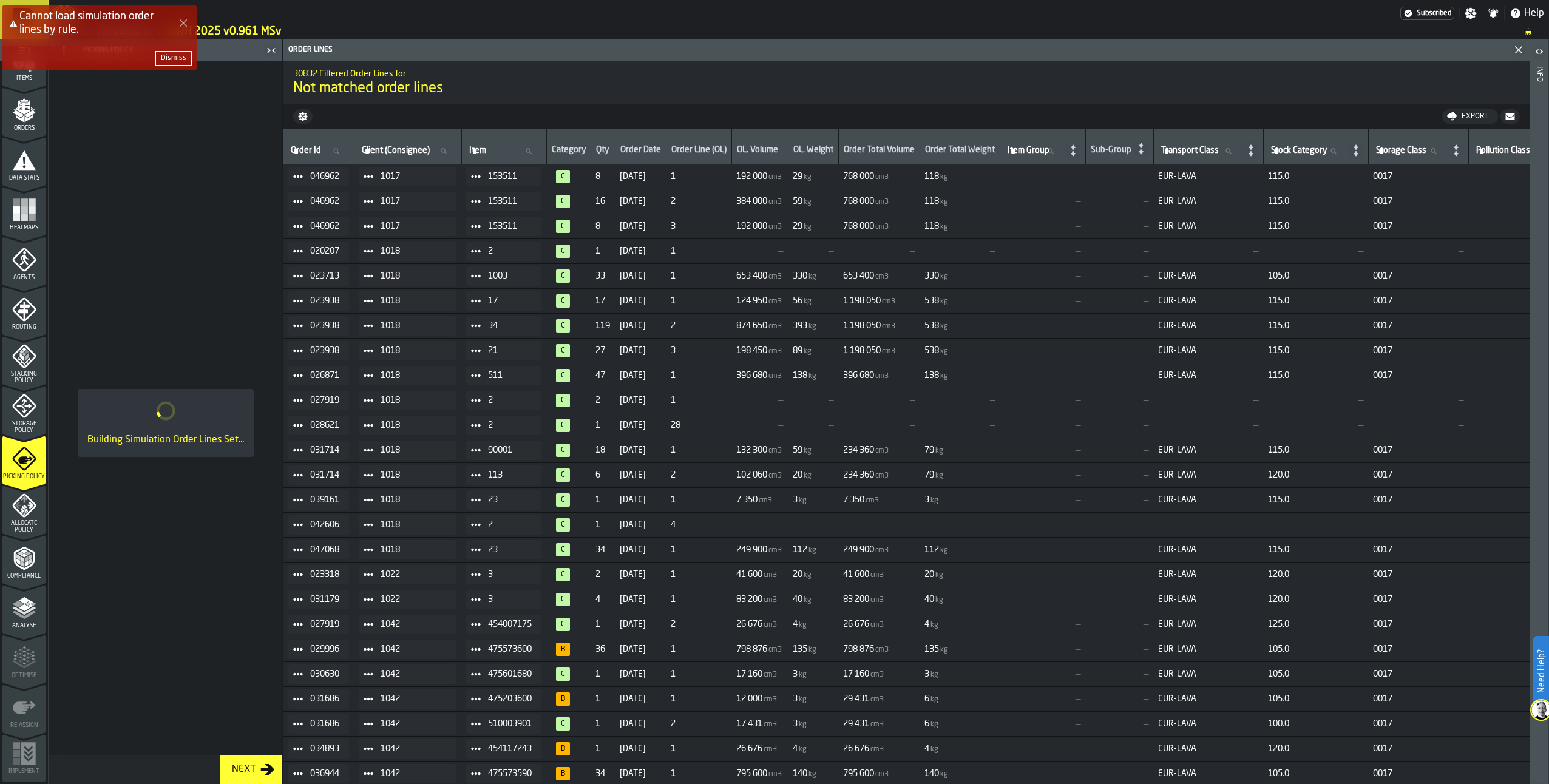
click at [1476, 49] on div "Cannot load simulation order lines by rule. Dismiss" at bounding box center [777, 42] width 1549 height 80
click at [180, 63] on button "Dismiss" at bounding box center [173, 58] width 36 height 15
drag, startPoint x: 1522, startPoint y: 50, endPoint x: 262, endPoint y: 399, distance: 1307.4
click at [1476, 53] on icon "Close" at bounding box center [1519, 50] width 15 height 15
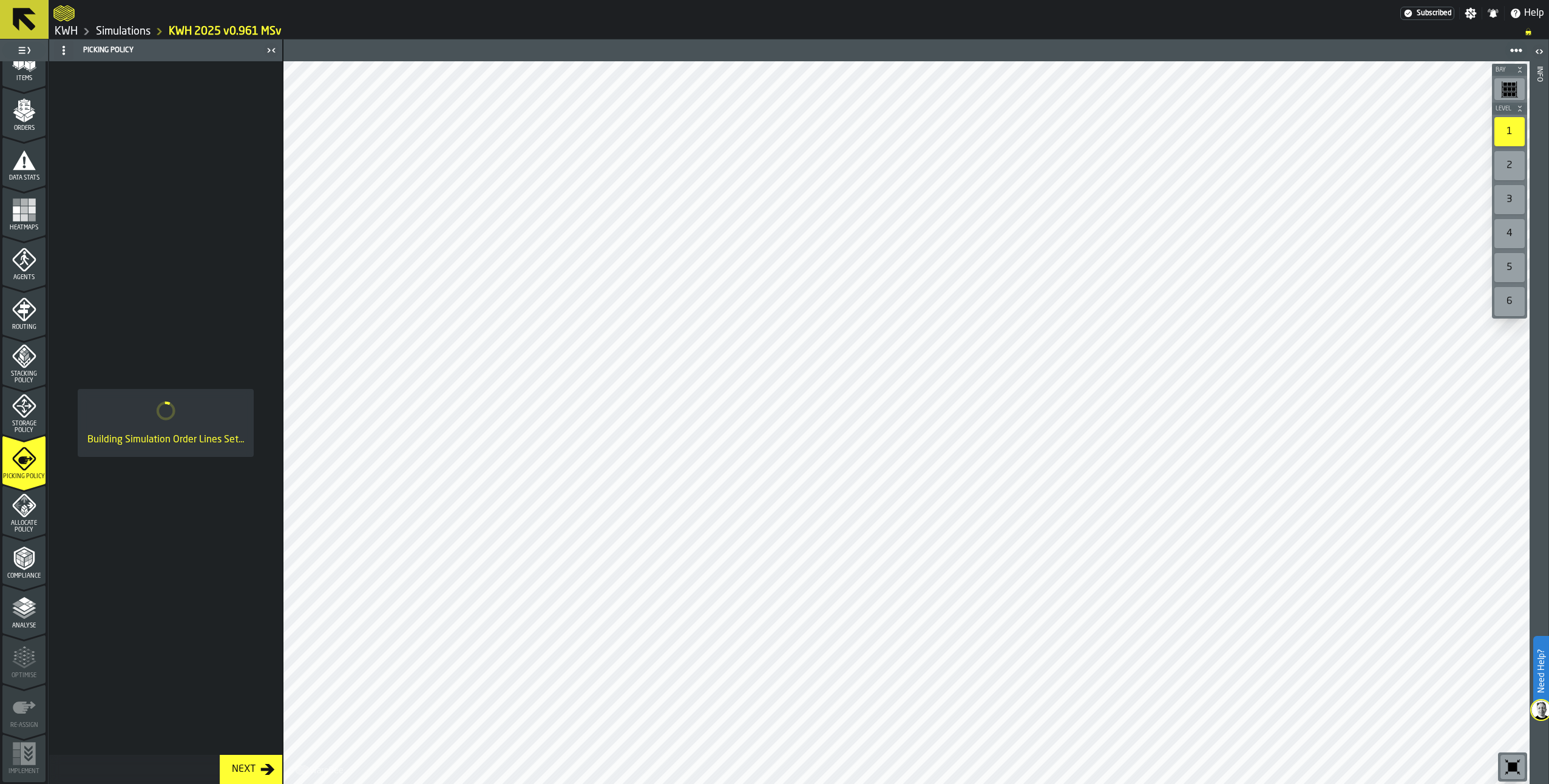
click at [18, 311] on icon "menu Routing" at bounding box center [23, 311] width 13 height 19
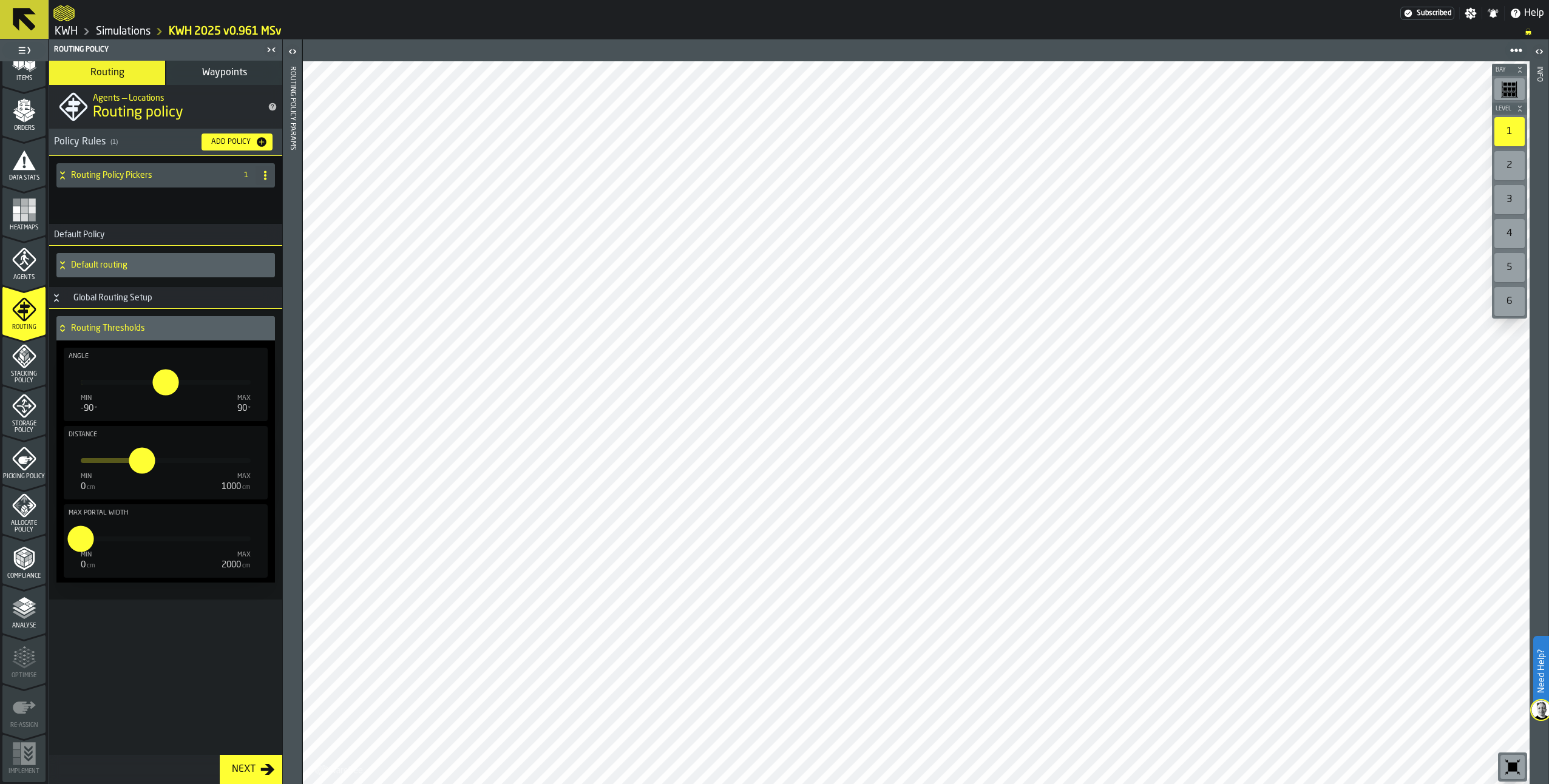
click at [15, 461] on icon "menu Picking Policy" at bounding box center [24, 459] width 24 height 24
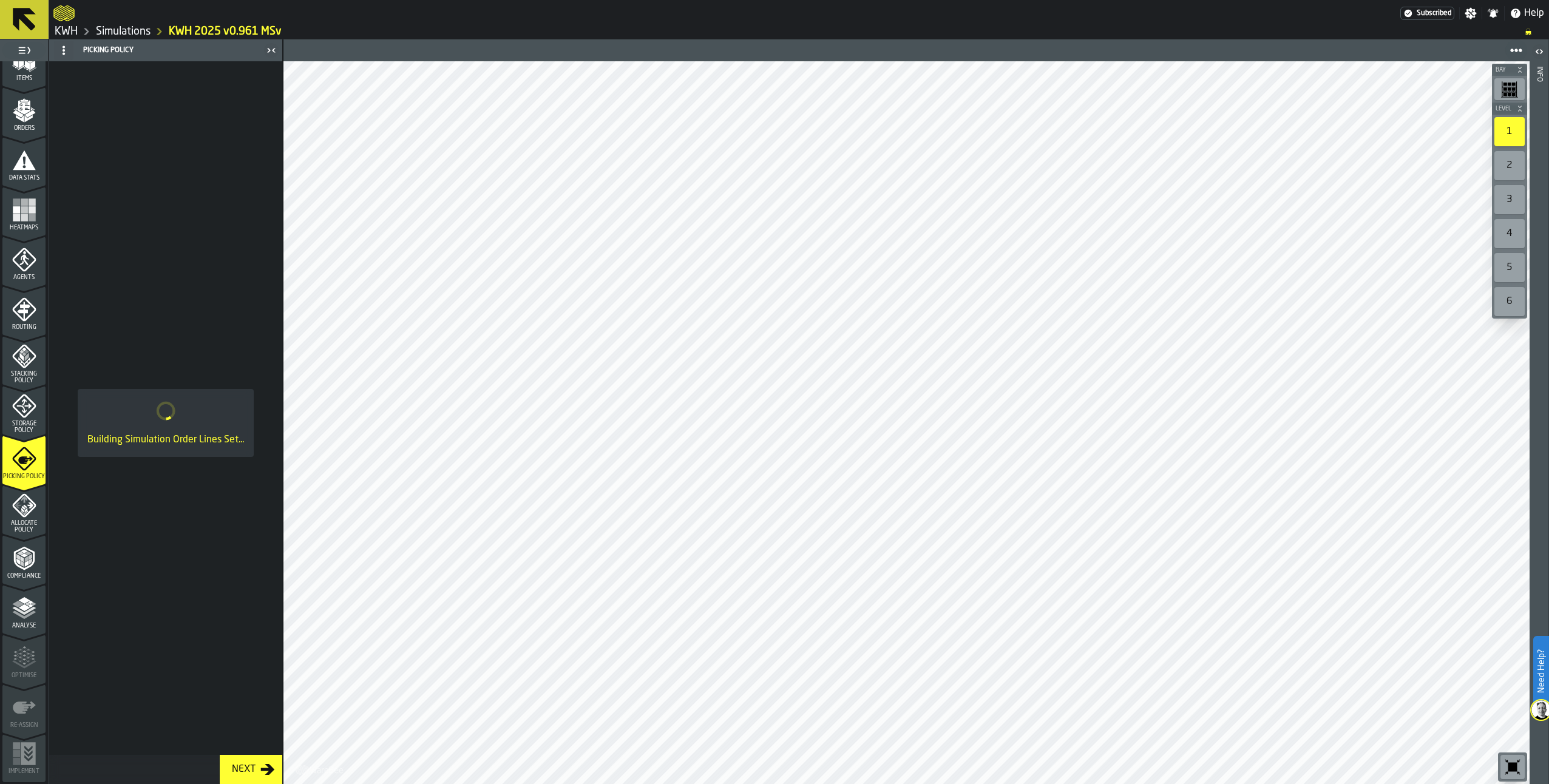
click at [24, 518] on div "Allocate Policy" at bounding box center [24, 514] width 43 height 40
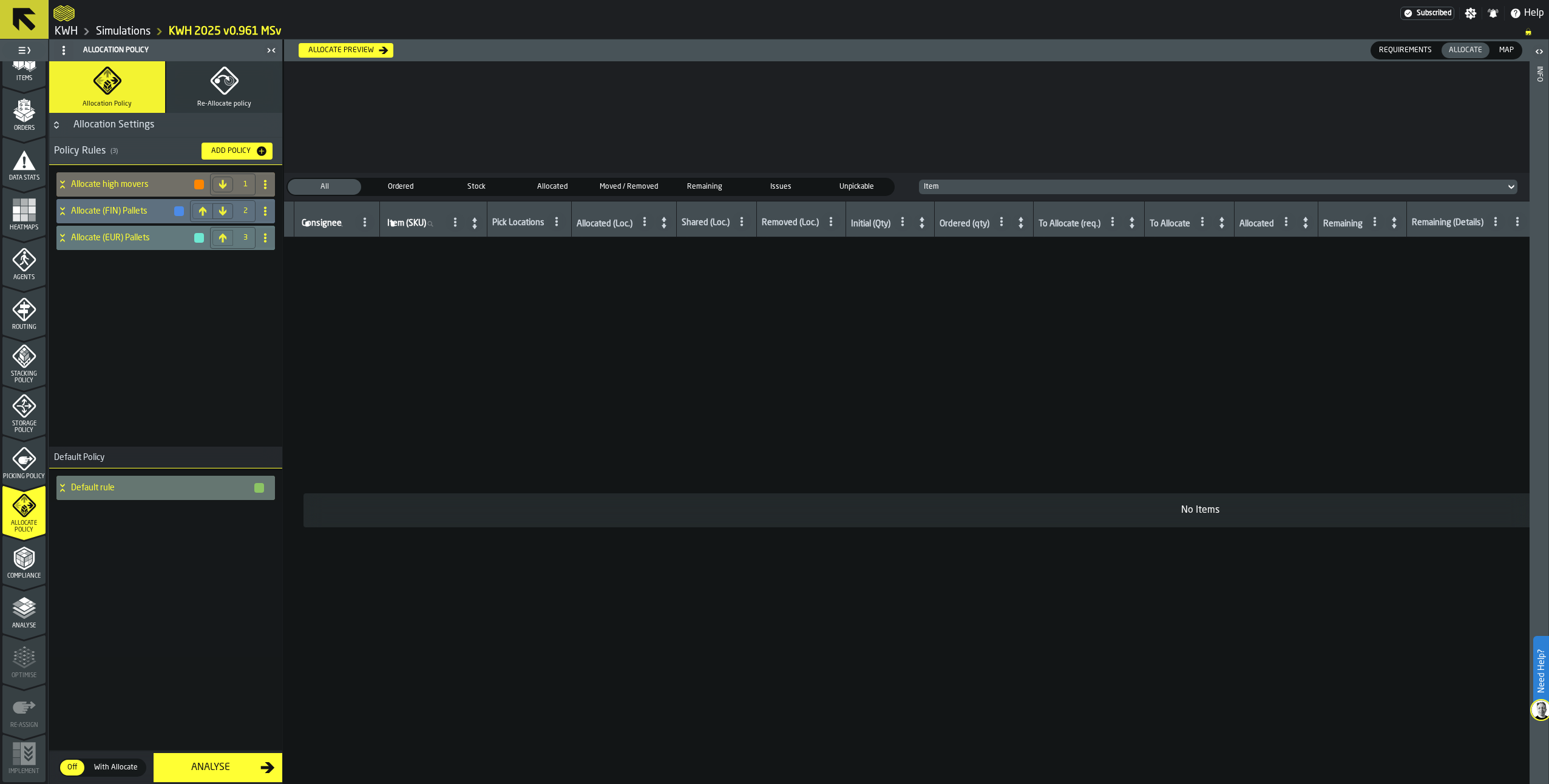
click at [15, 473] on span "Picking Policy" at bounding box center [24, 476] width 43 height 7
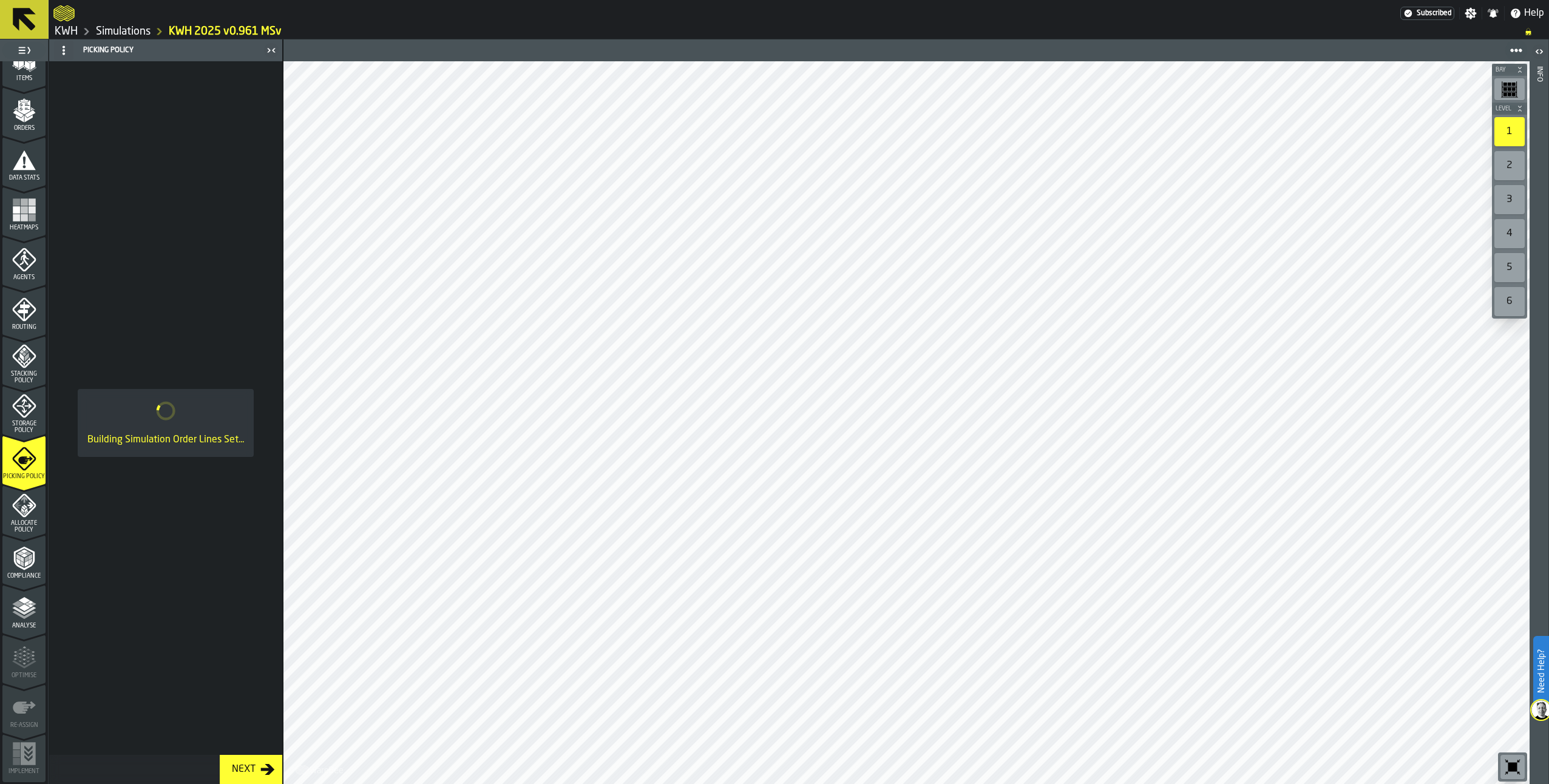
scroll to position [0, 0]
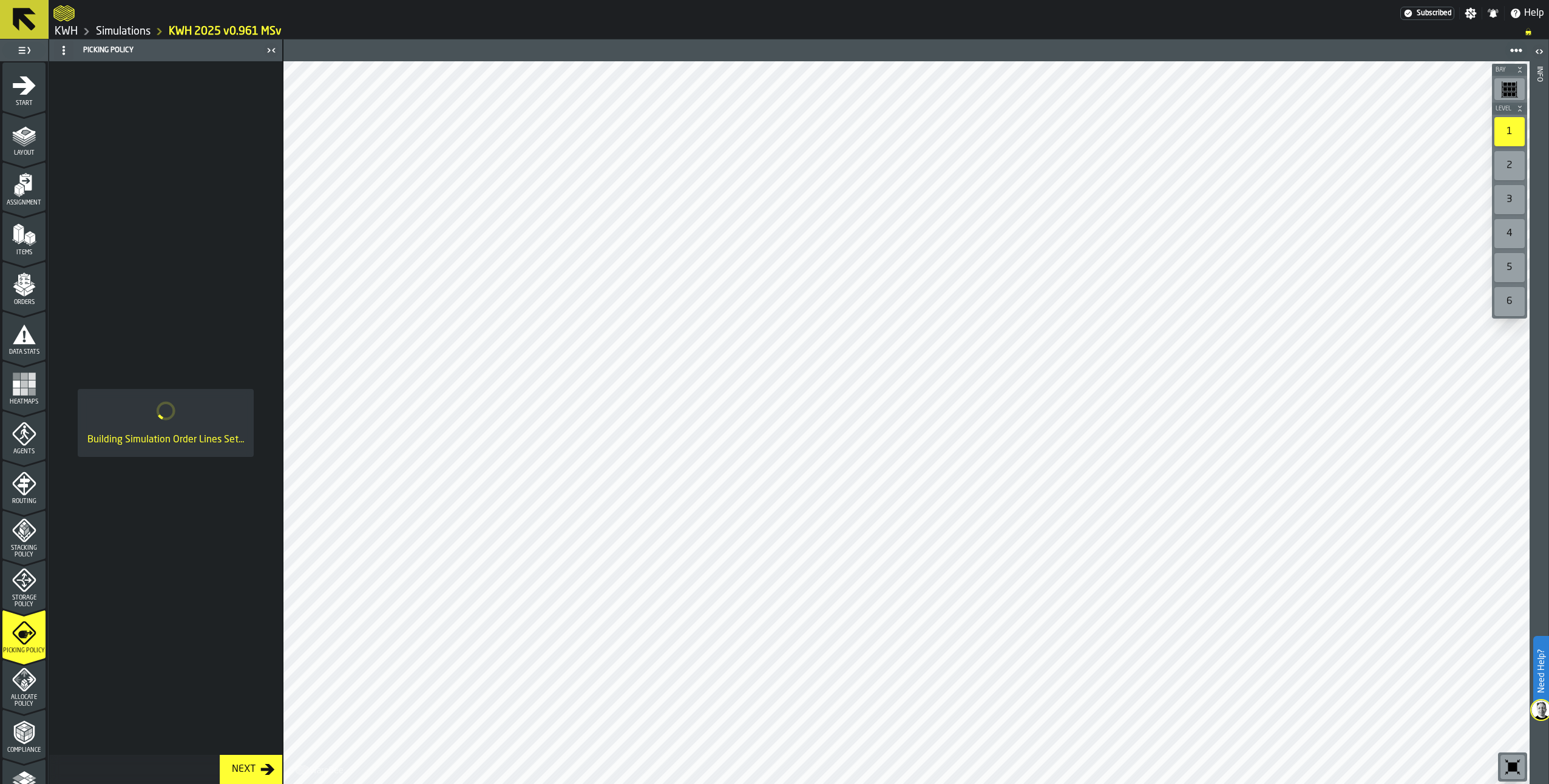
click at [19, 247] on icon "menu Items" at bounding box center [24, 235] width 25 height 25
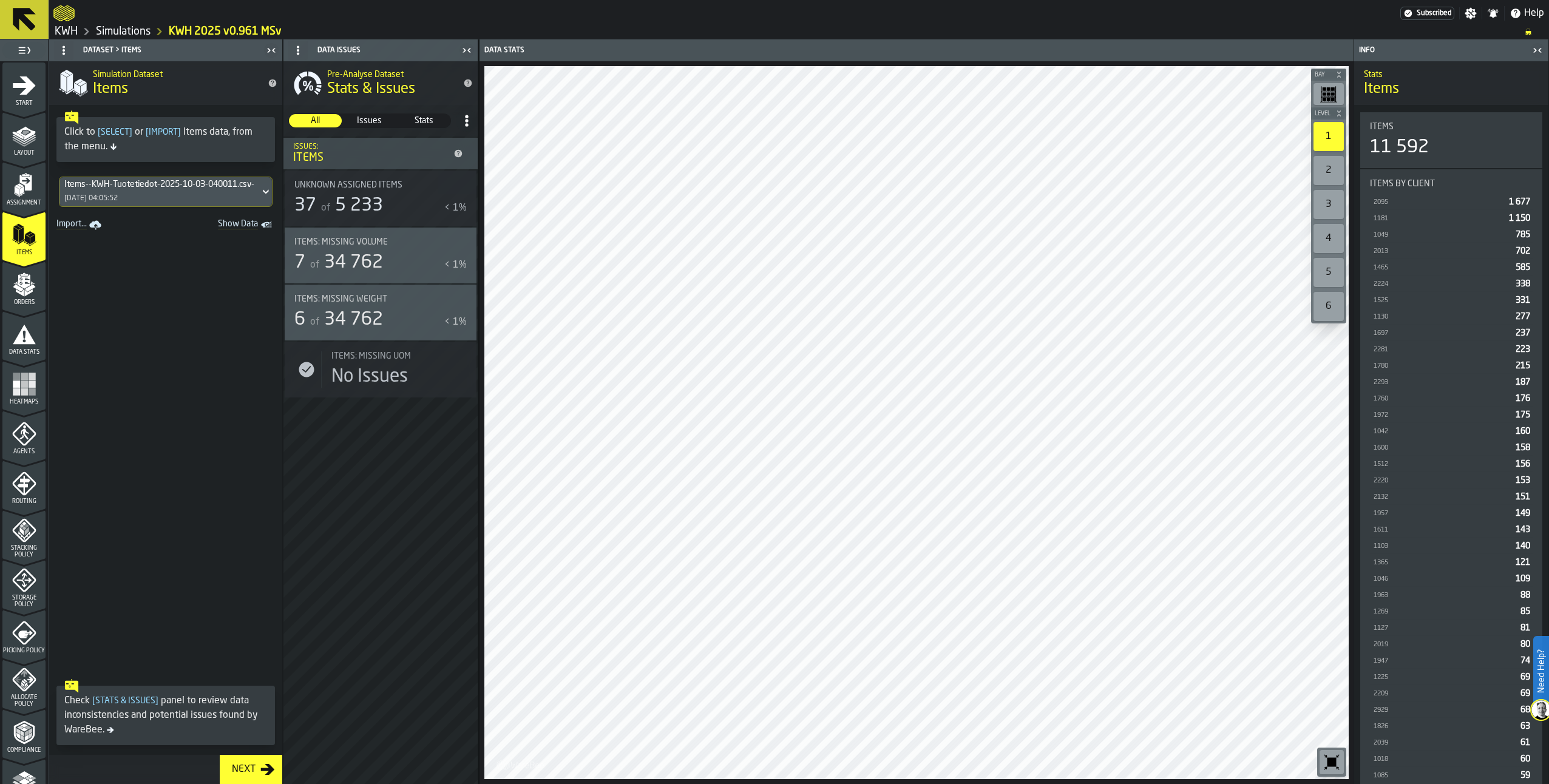
click at [17, 280] on icon "menu Orders" at bounding box center [24, 284] width 25 height 25
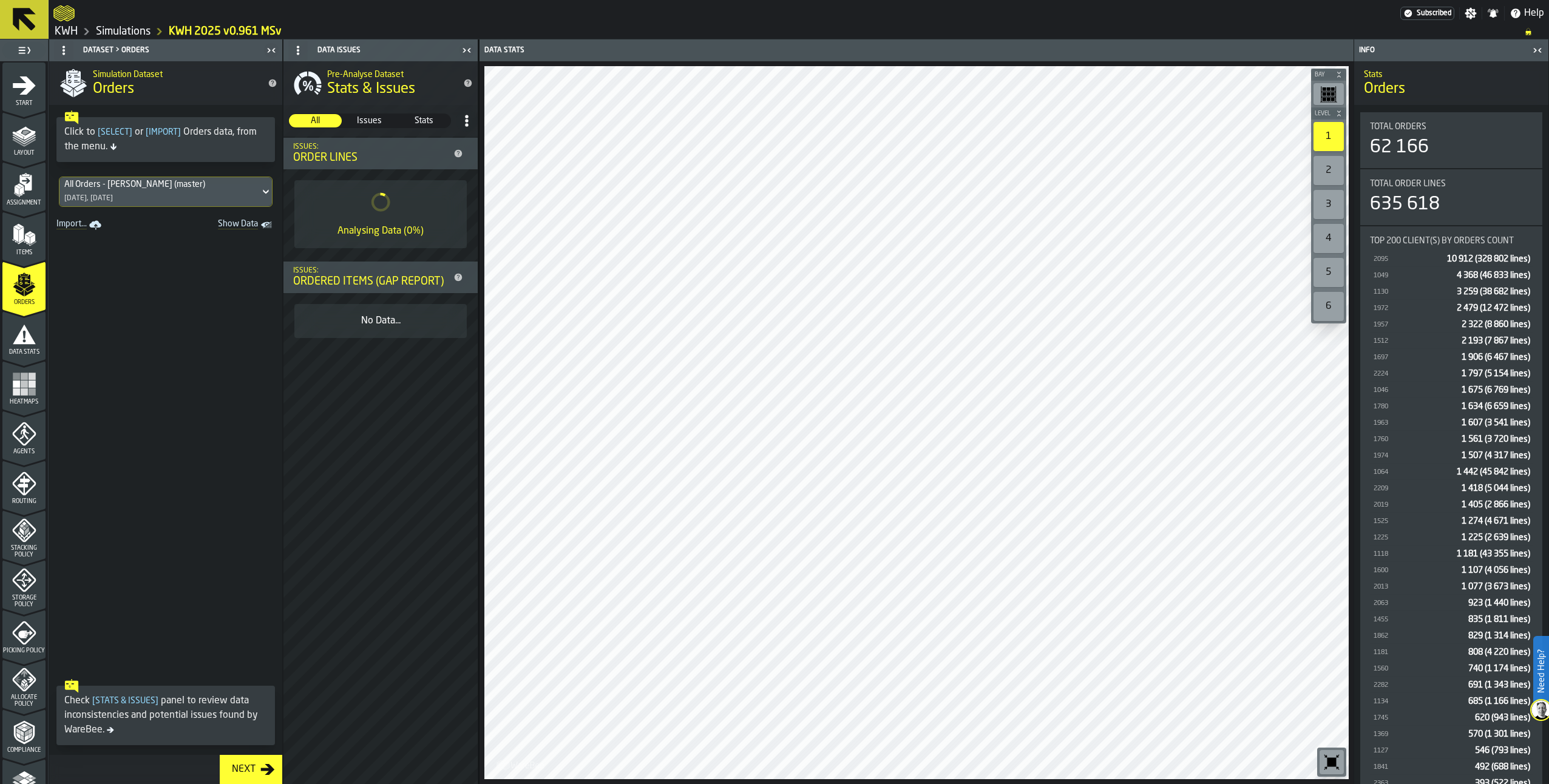
click at [12, 245] on icon "menu Items" at bounding box center [24, 235] width 25 height 25
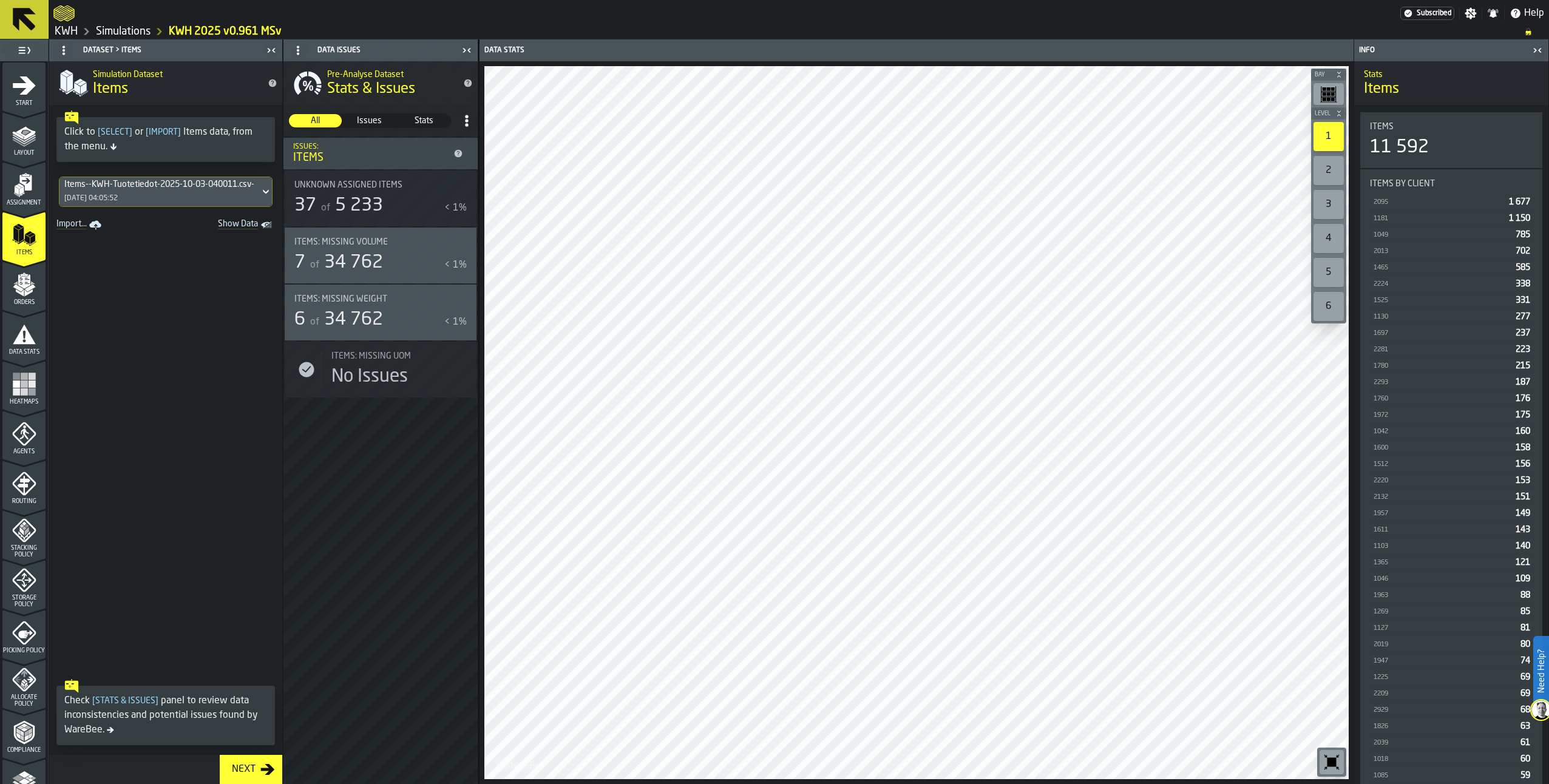
click at [27, 294] on icon "menu Orders" at bounding box center [24, 284] width 25 height 25
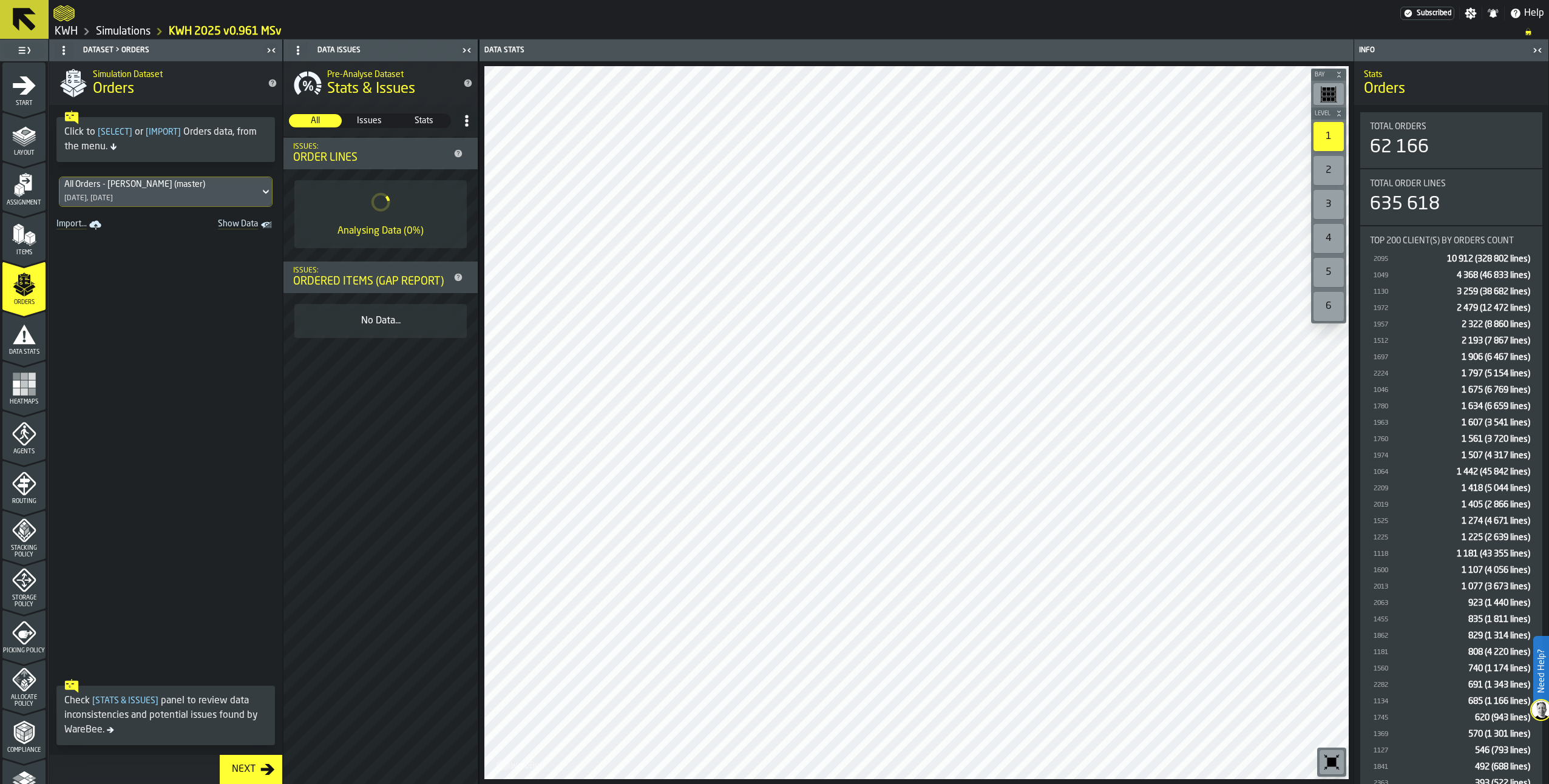
click at [15, 227] on polygon "menu Items" at bounding box center [17, 227] width 8 height 5
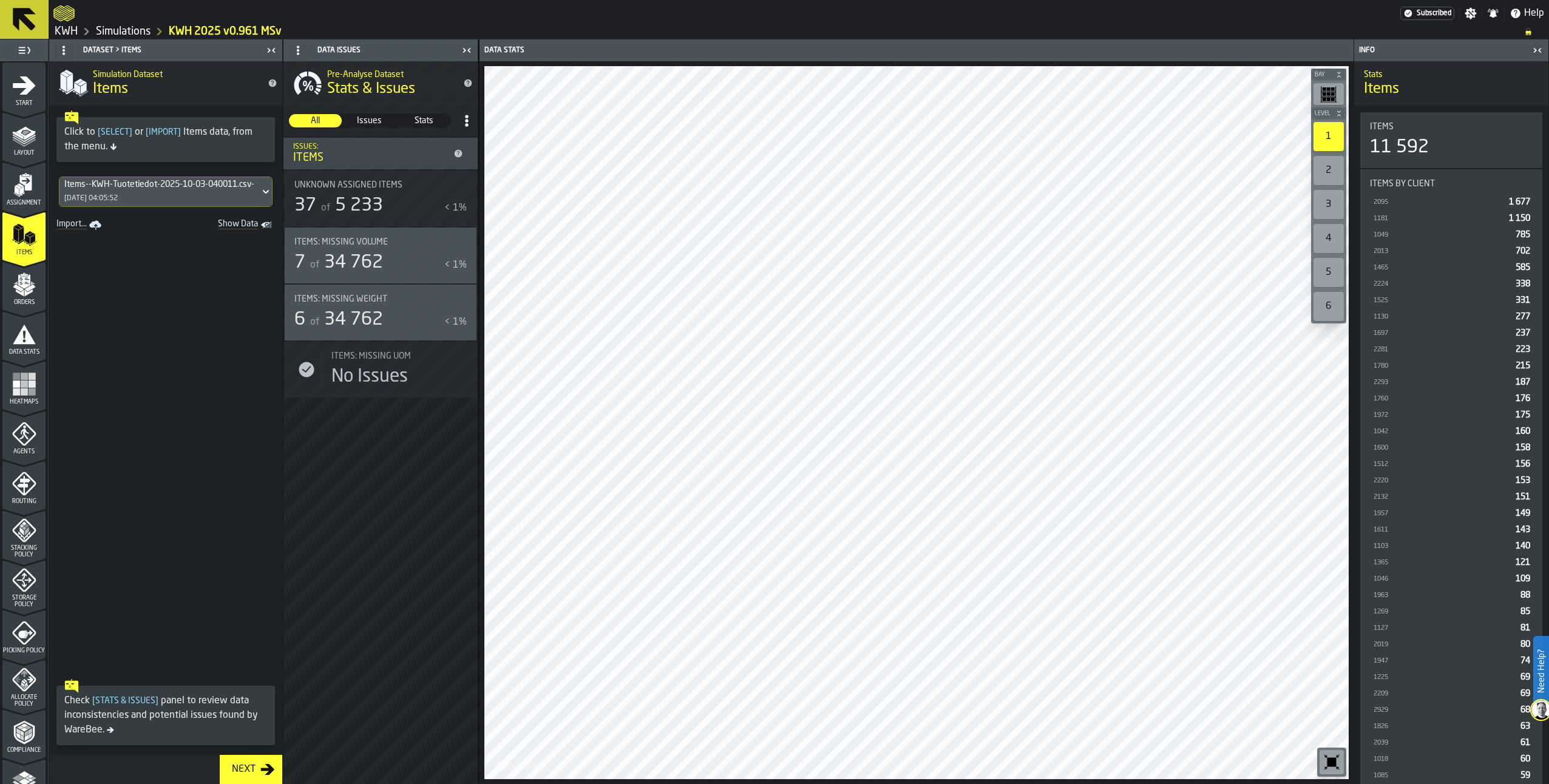
click at [20, 192] on polygon "menu Assignment" at bounding box center [21, 190] width 4 height 9
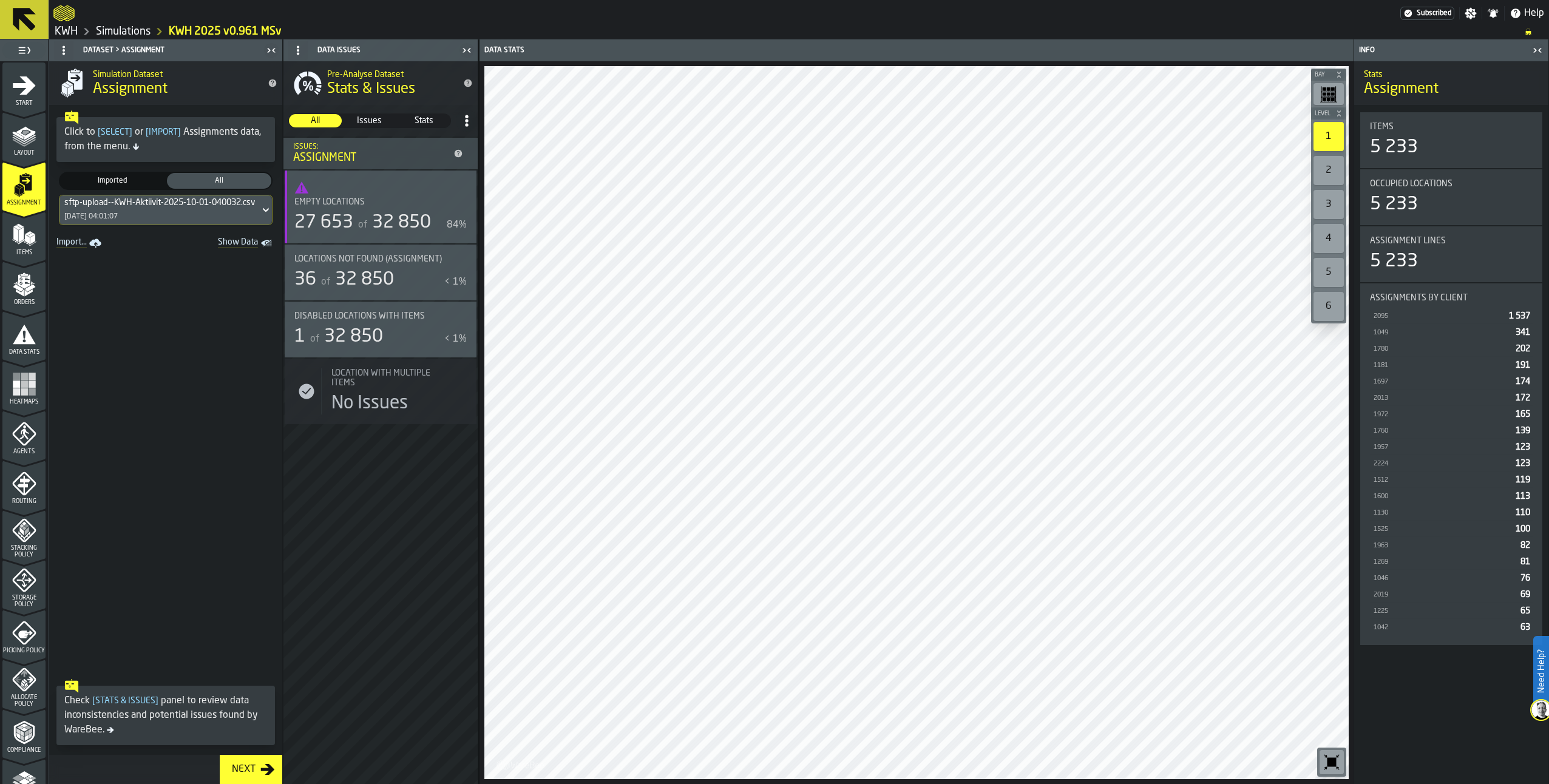
click at [187, 199] on div "sftp-upload--KWH-Aktiivit-2025-10-01-040032.csv-2025-10-01" at bounding box center [184, 203] width 239 height 10
click at [144, 276] on div "sftp-upload--KWH-Aktiivit-2025-10-03-040023.csv-2025-10-03" at bounding box center [150, 274] width 168 height 29
click at [19, 239] on polygon "menu Items" at bounding box center [21, 235] width 5 height 15
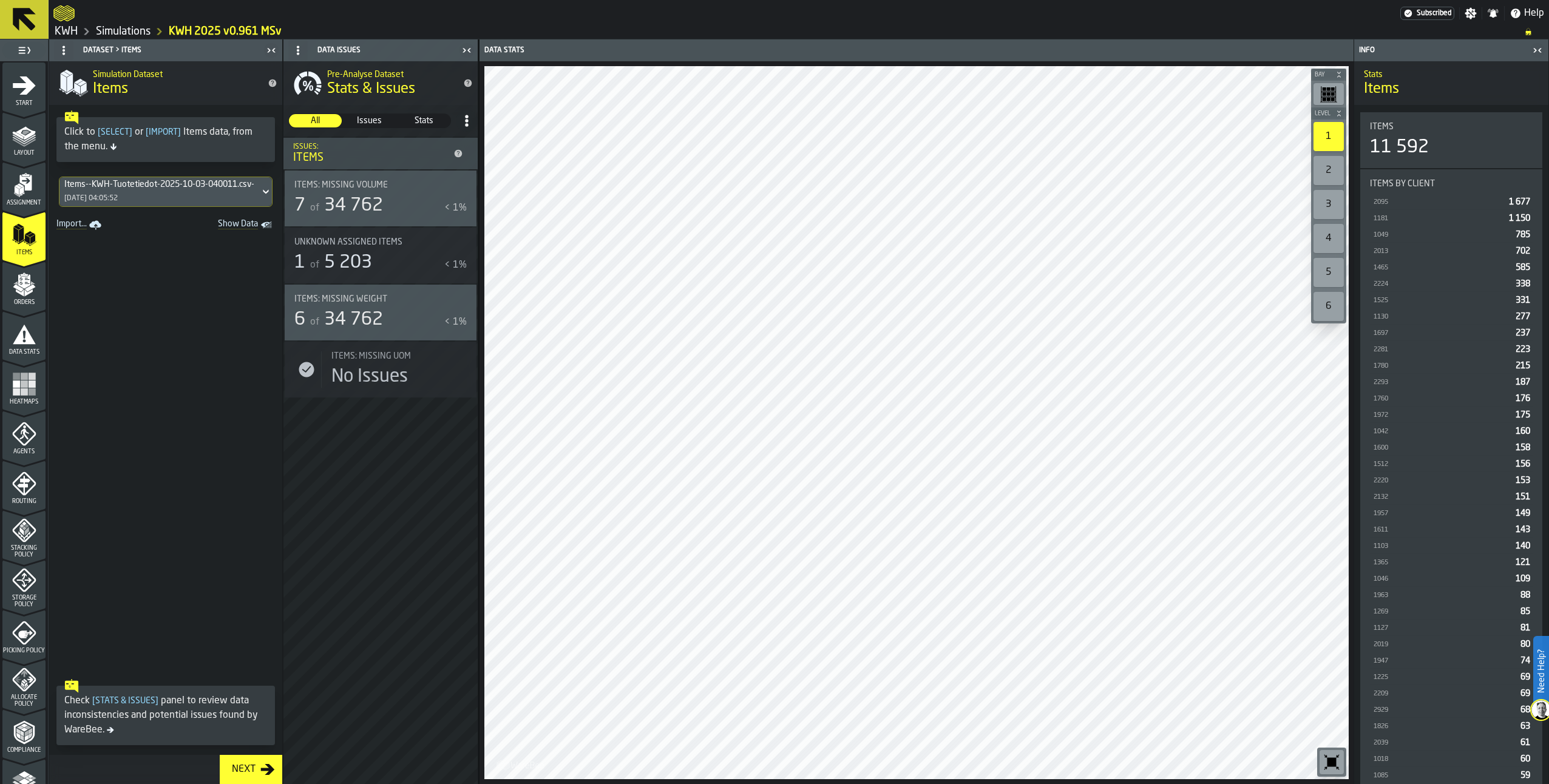
click at [25, 290] on polygon "menu Orders" at bounding box center [29, 293] width 8 height 7
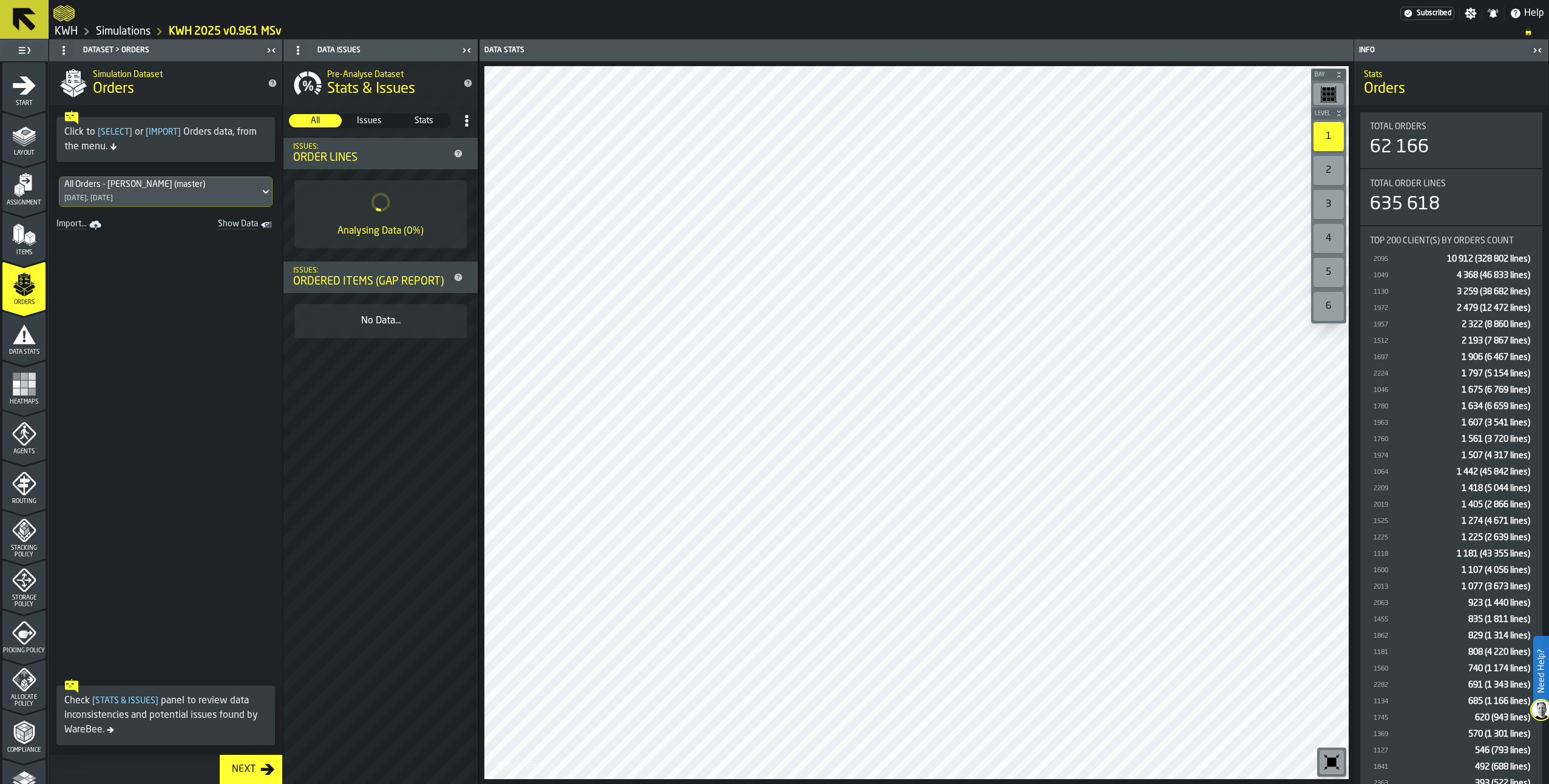
click at [135, 32] on link "Simulations" at bounding box center [123, 32] width 54 height 13
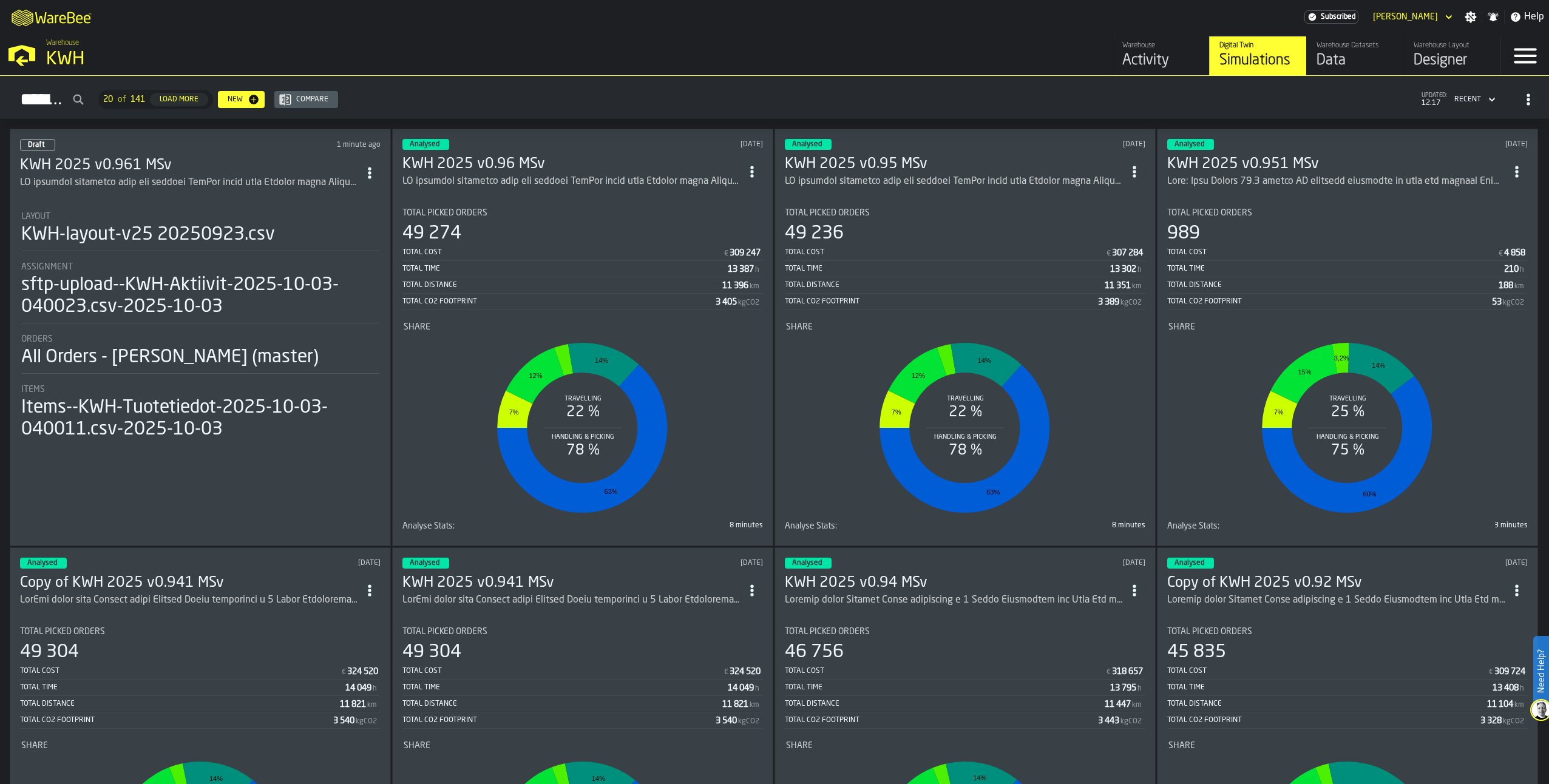
click at [145, 162] on h3 "KWH 2025 v0.961 MSv" at bounding box center [189, 165] width 339 height 19
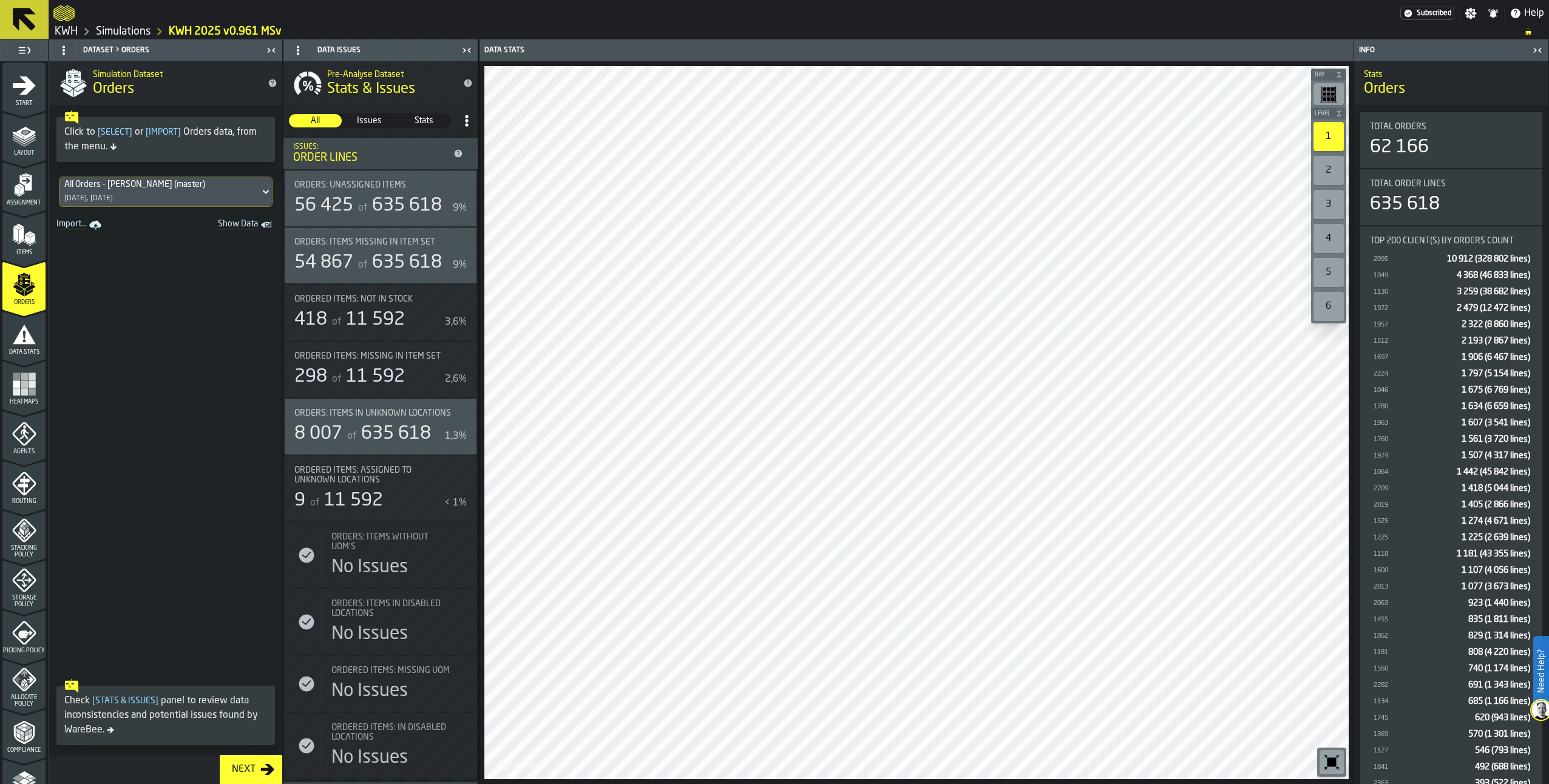
click at [28, 247] on icon "menu Items" at bounding box center [24, 235] width 25 height 25
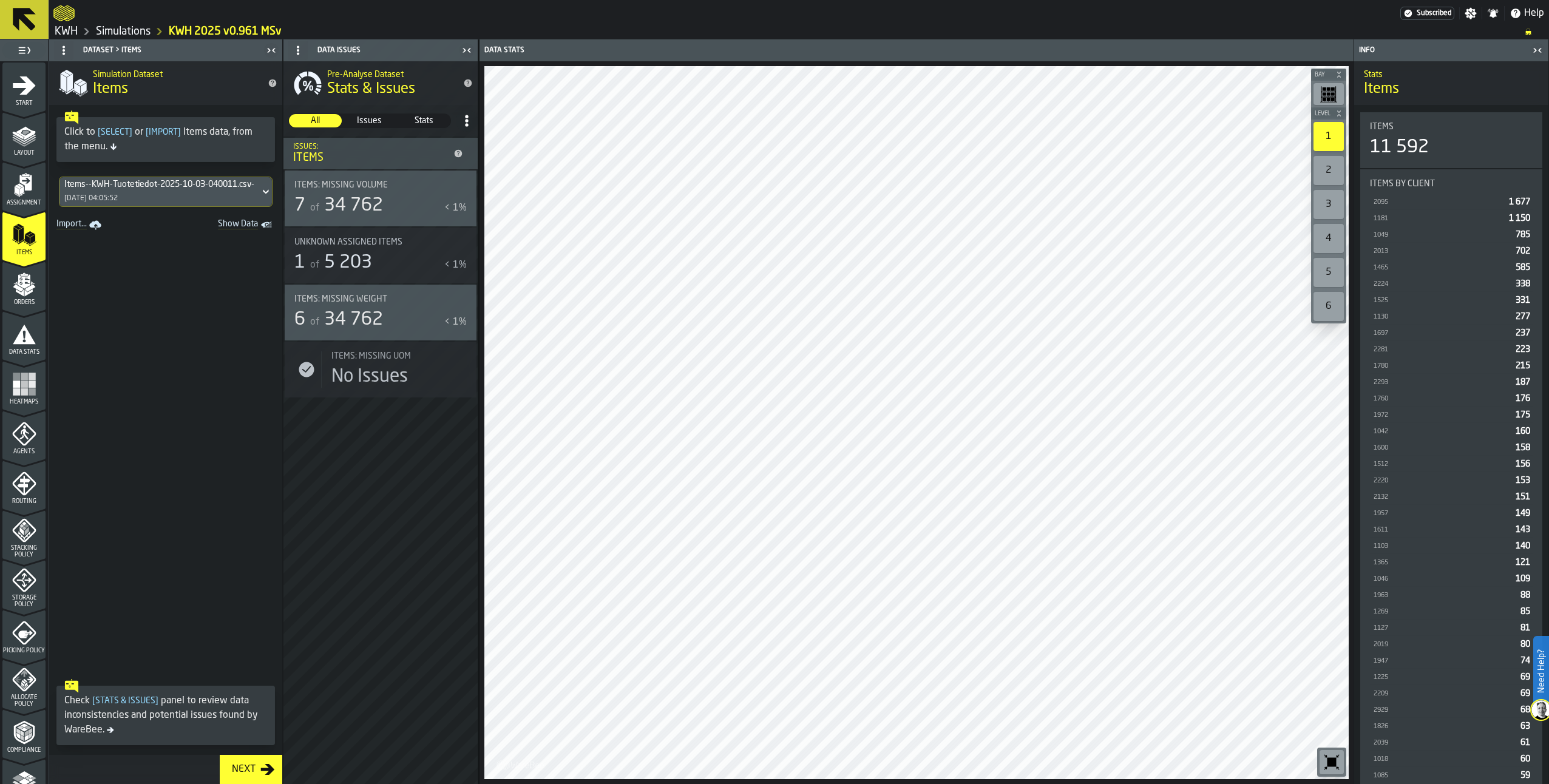
click at [164, 199] on div "Items--KWH-Tuotetiedot-2025-10-03-040011.csv-2025-10-03 [DATE] 04:05:52" at bounding box center [160, 192] width 200 height 29
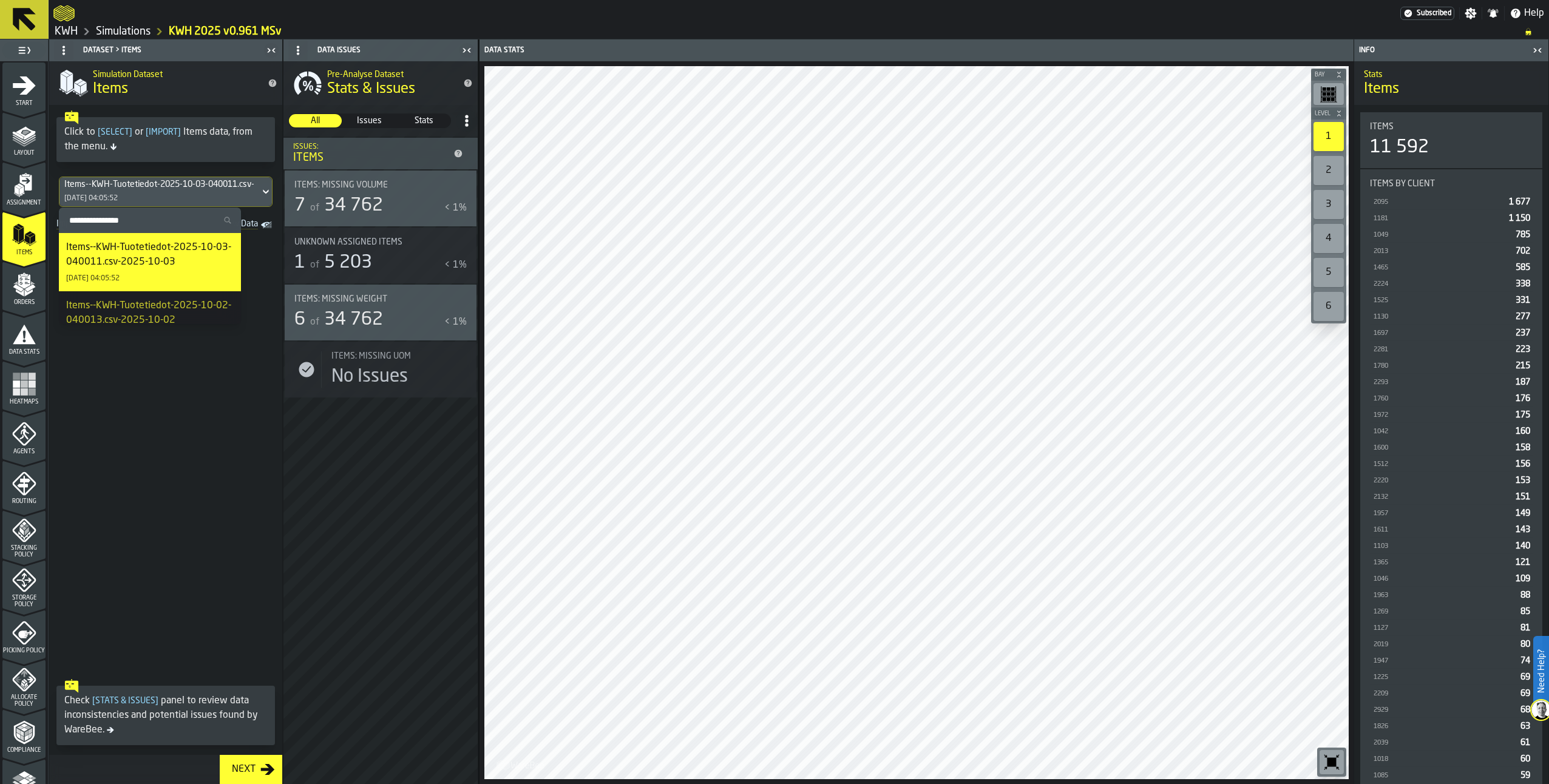
click at [268, 273] on span at bounding box center [166, 454] width 233 height 440
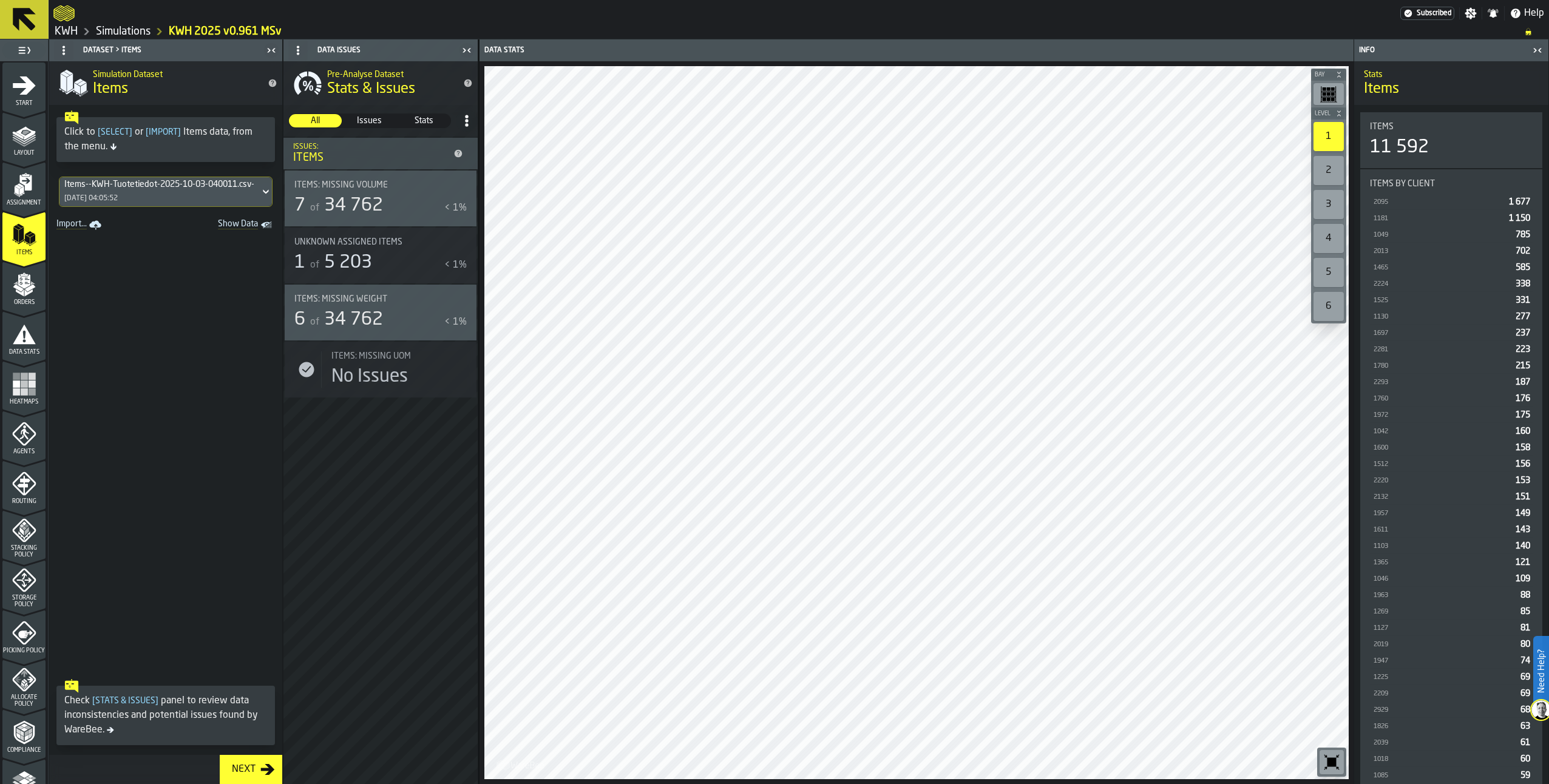
click at [17, 290] on polygon "menu Orders" at bounding box center [18, 288] width 11 height 7
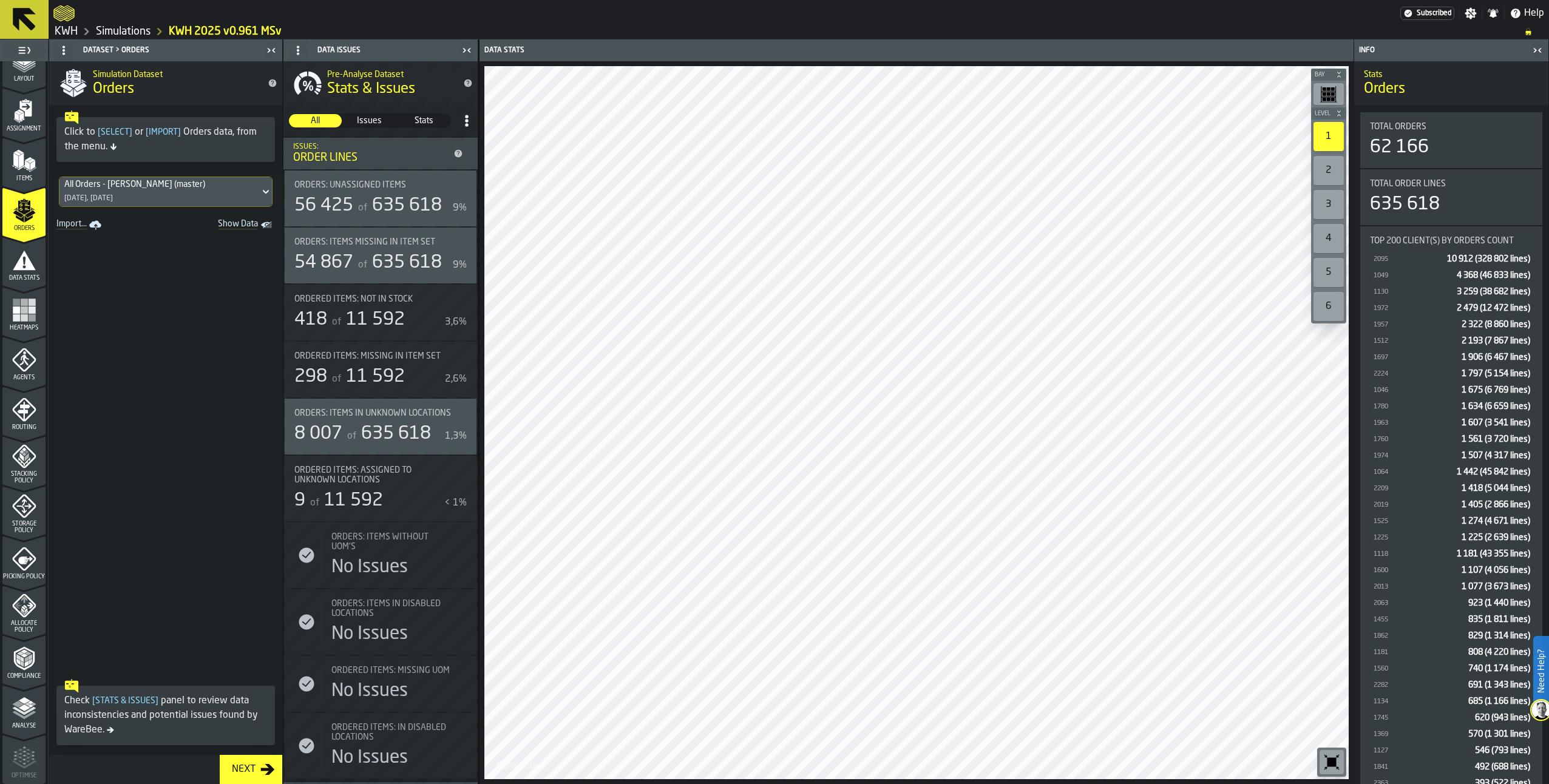
scroll to position [174, 0]
click at [13, 462] on icon "menu Picking Policy" at bounding box center [24, 459] width 25 height 25
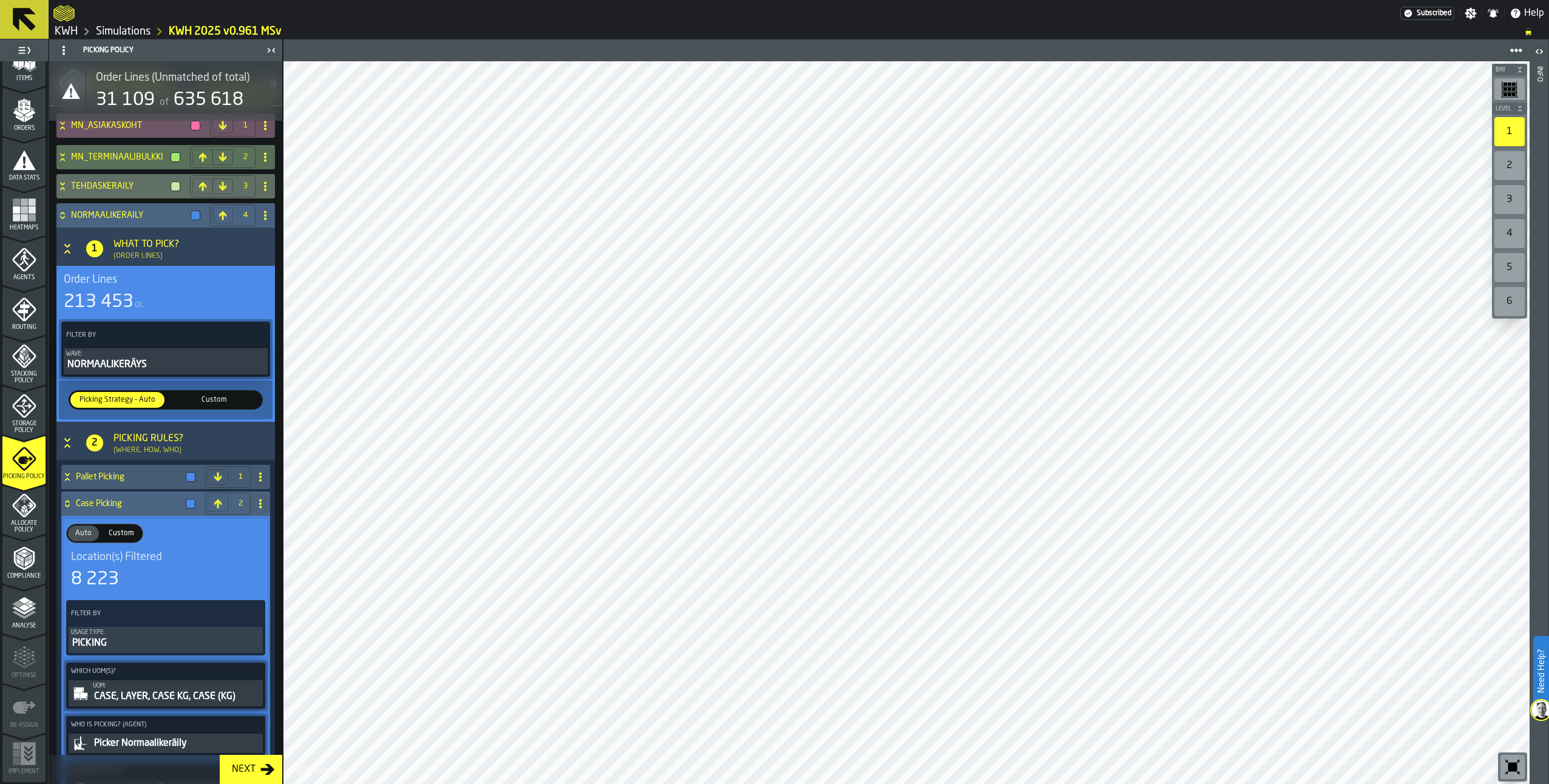
scroll to position [179, 0]
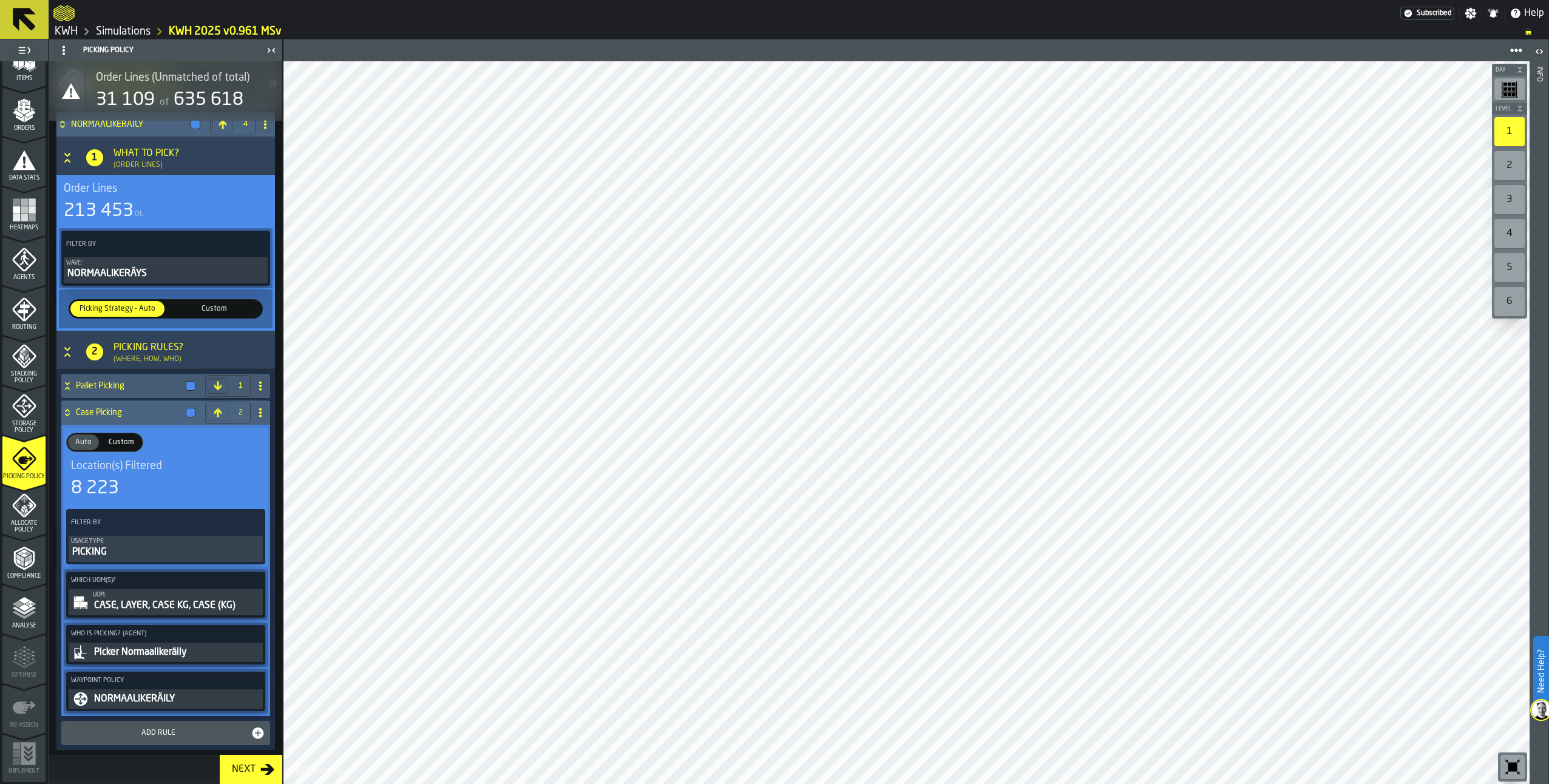
click at [172, 601] on div "CASE, LAYER, CASE KG, CASE (KG)" at bounding box center [176, 606] width 168 height 15
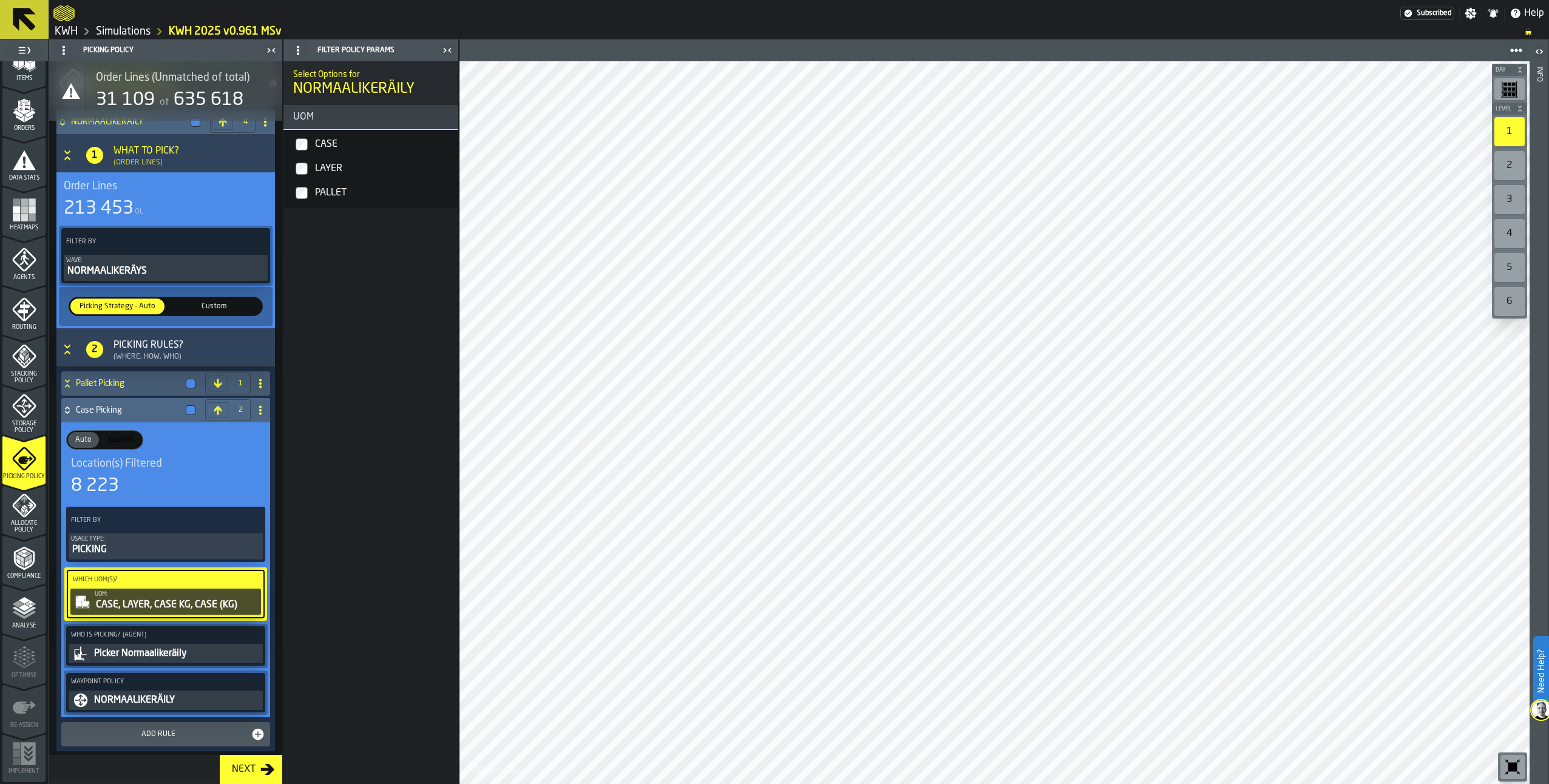
click at [62, 168] on h3 "1 What to Pick? (Order Lines)" at bounding box center [166, 153] width 219 height 38
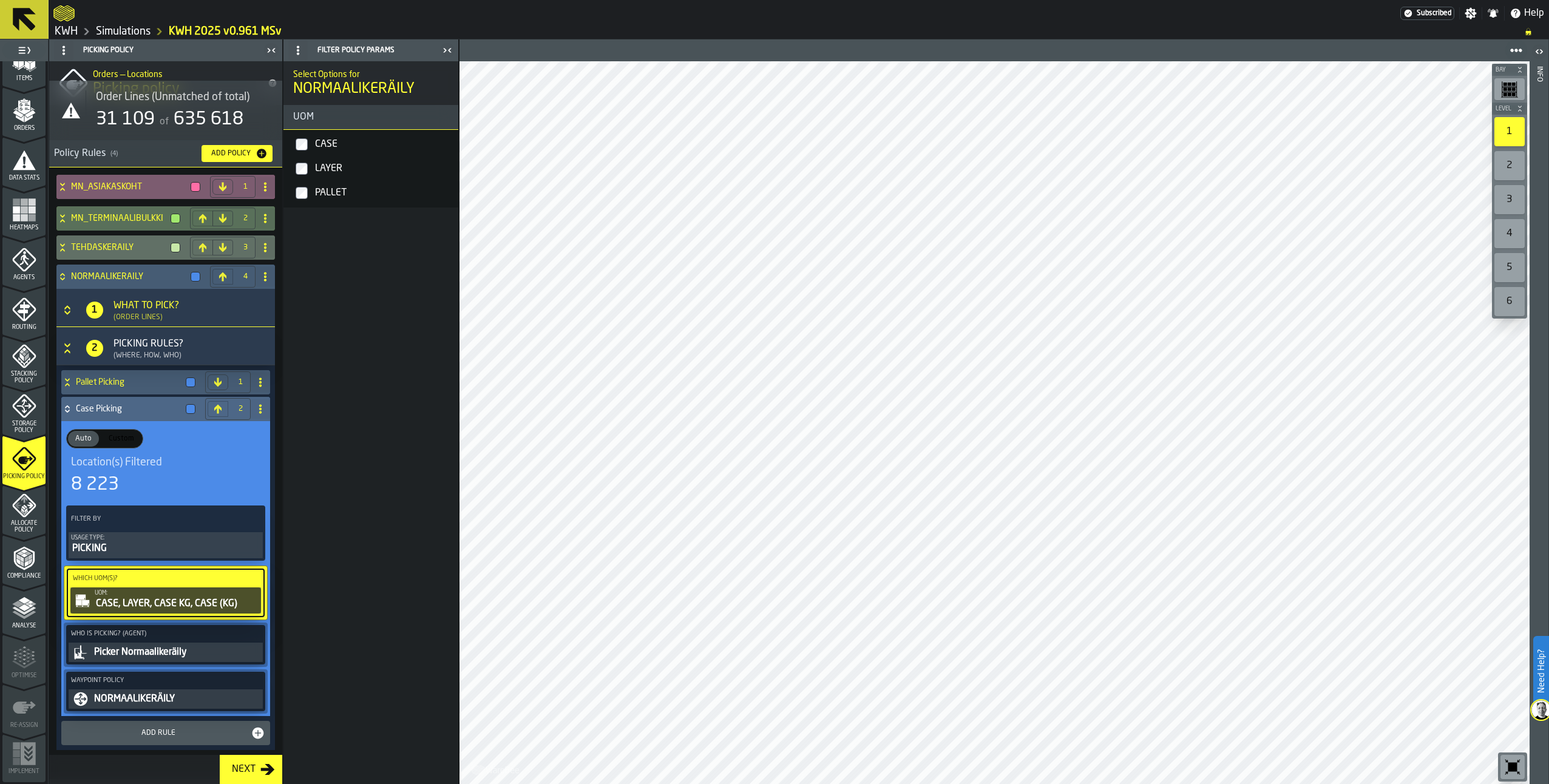
scroll to position [26, 0]
click at [64, 186] on icon at bounding box center [62, 187] width 12 height 10
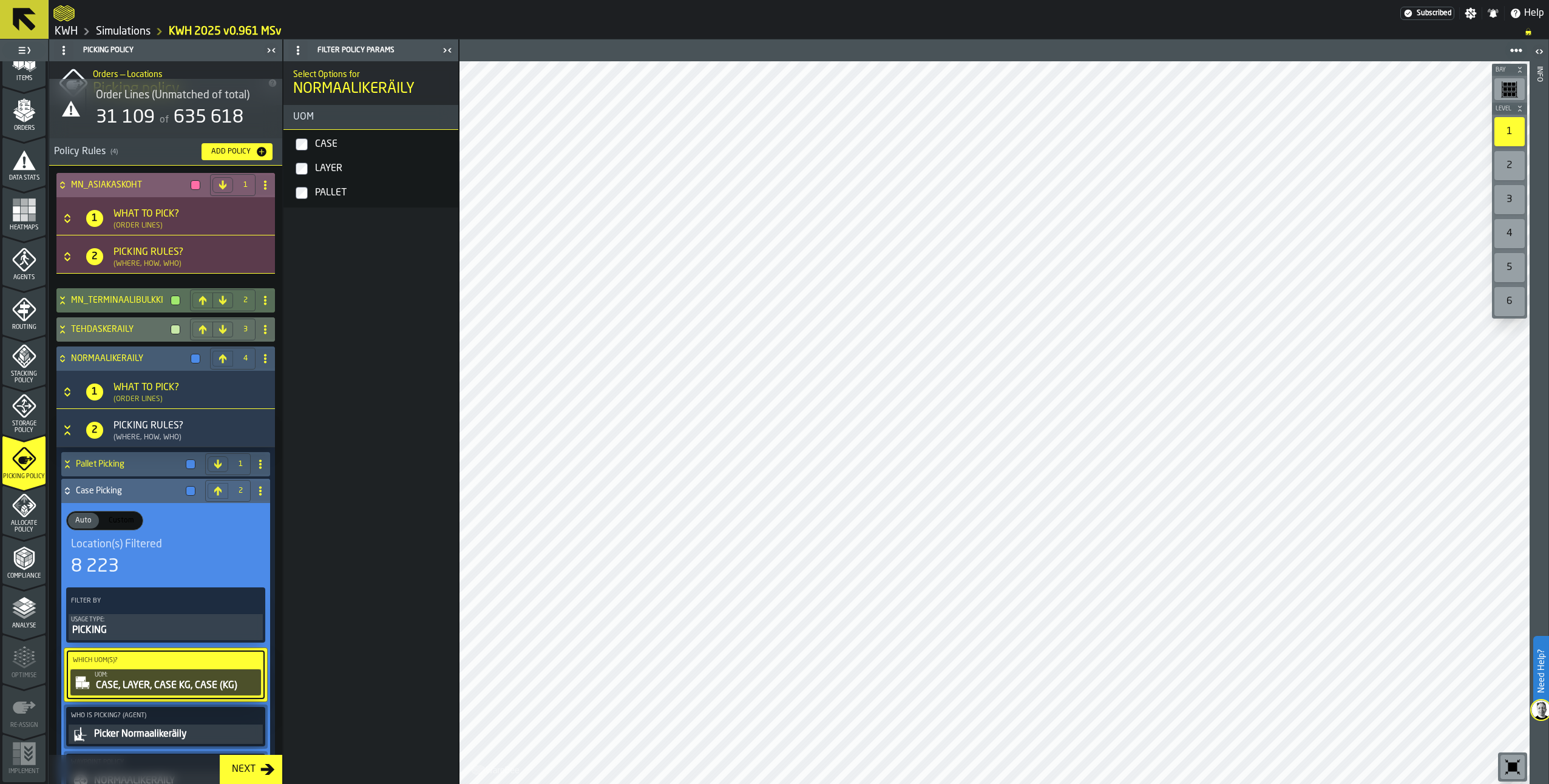
scroll to position [111, 0]
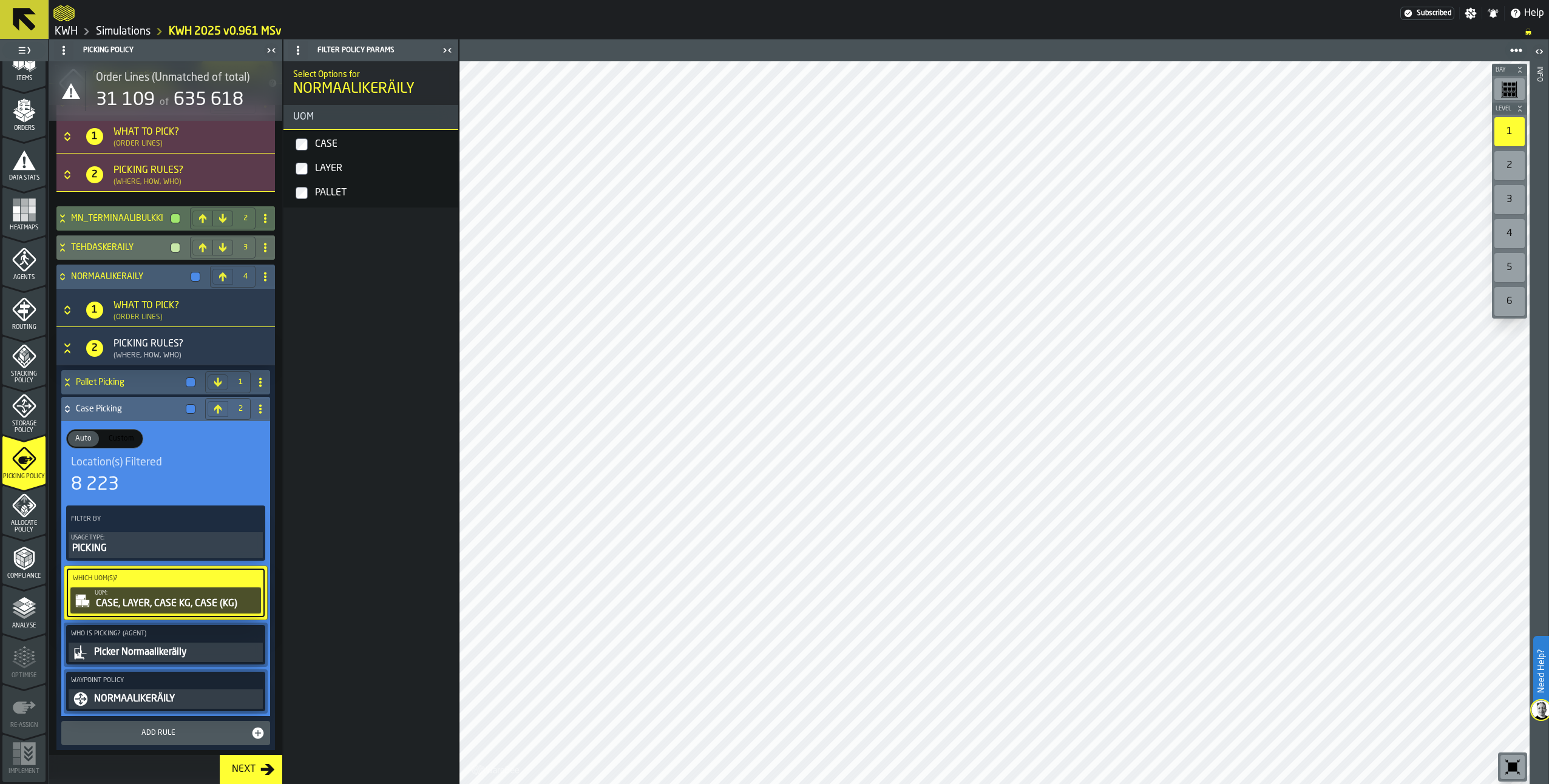
click at [133, 170] on div "Picking Rules?" at bounding box center [148, 170] width 70 height 15
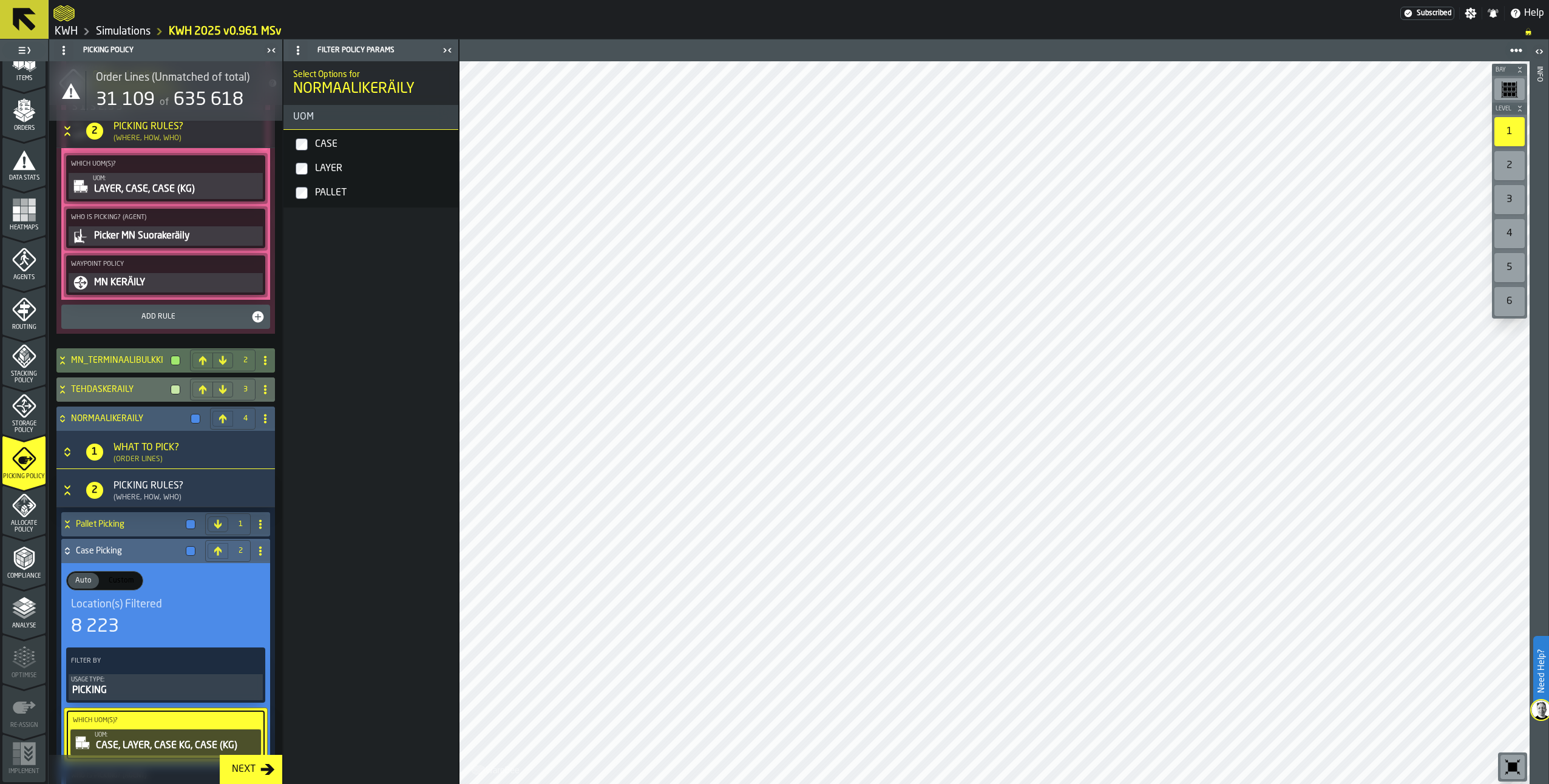
scroll to position [692, 0]
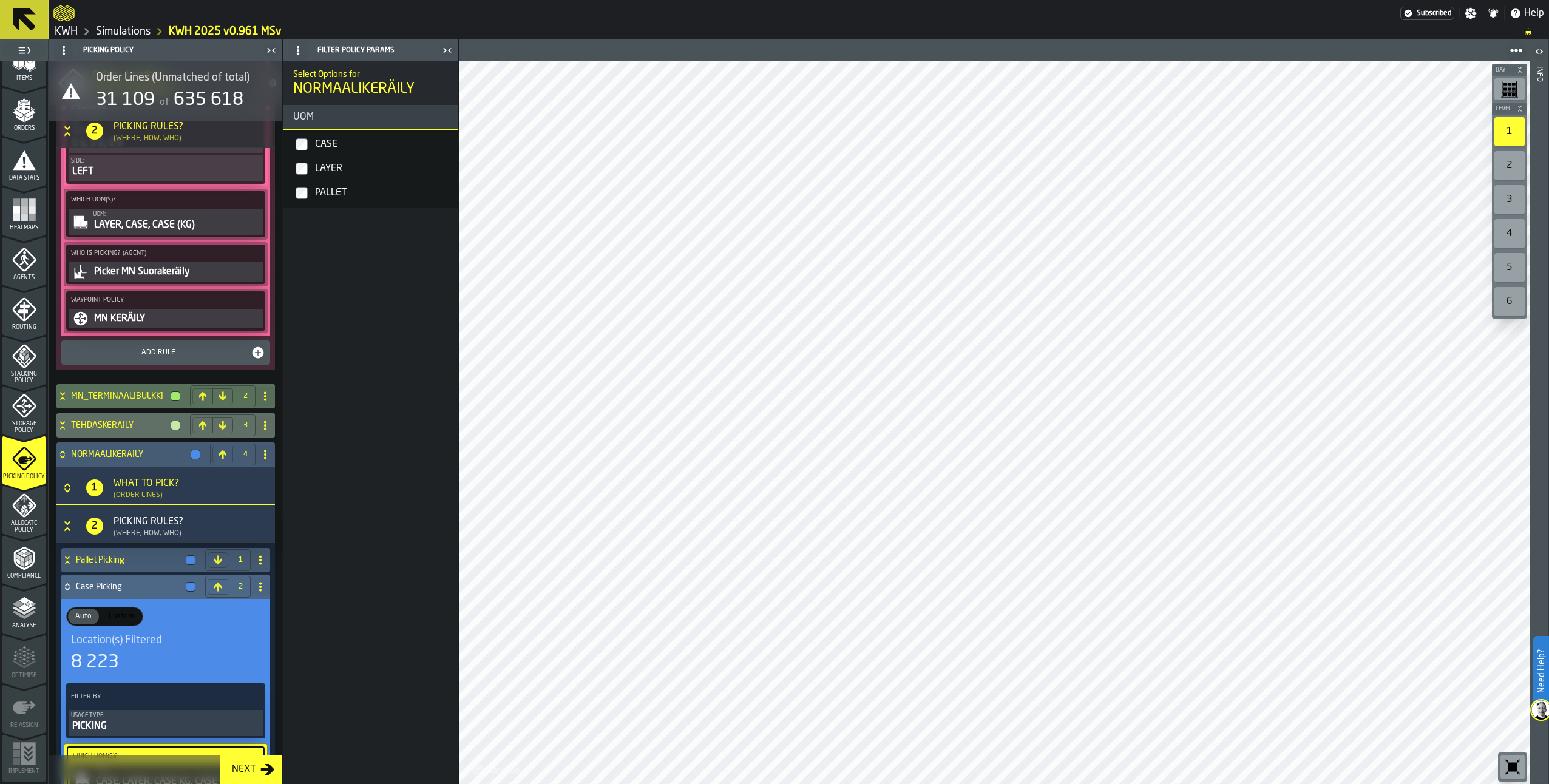
click at [145, 218] on div "UOM:" at bounding box center [176, 215] width 168 height 7
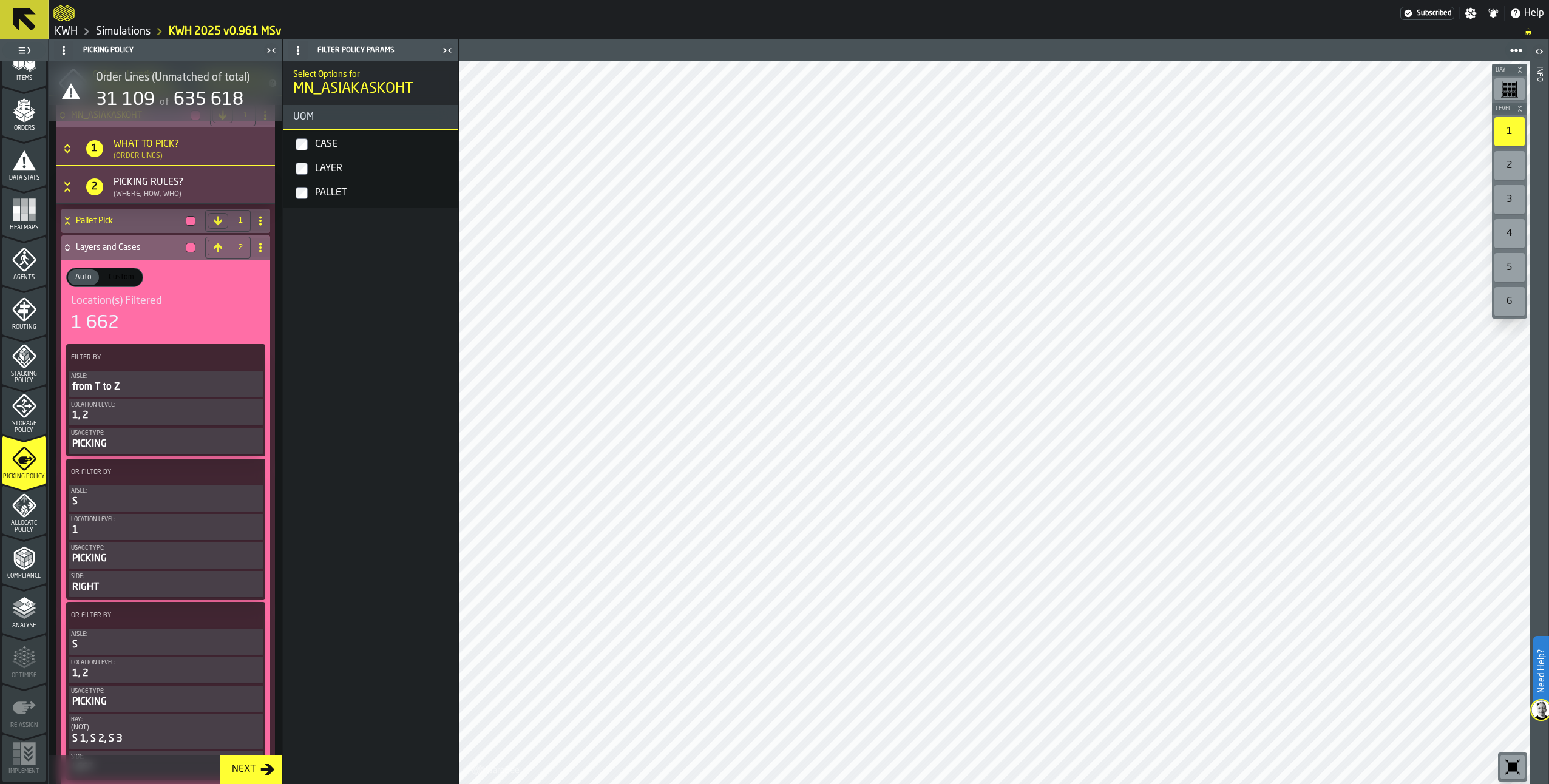
scroll to position [85, 0]
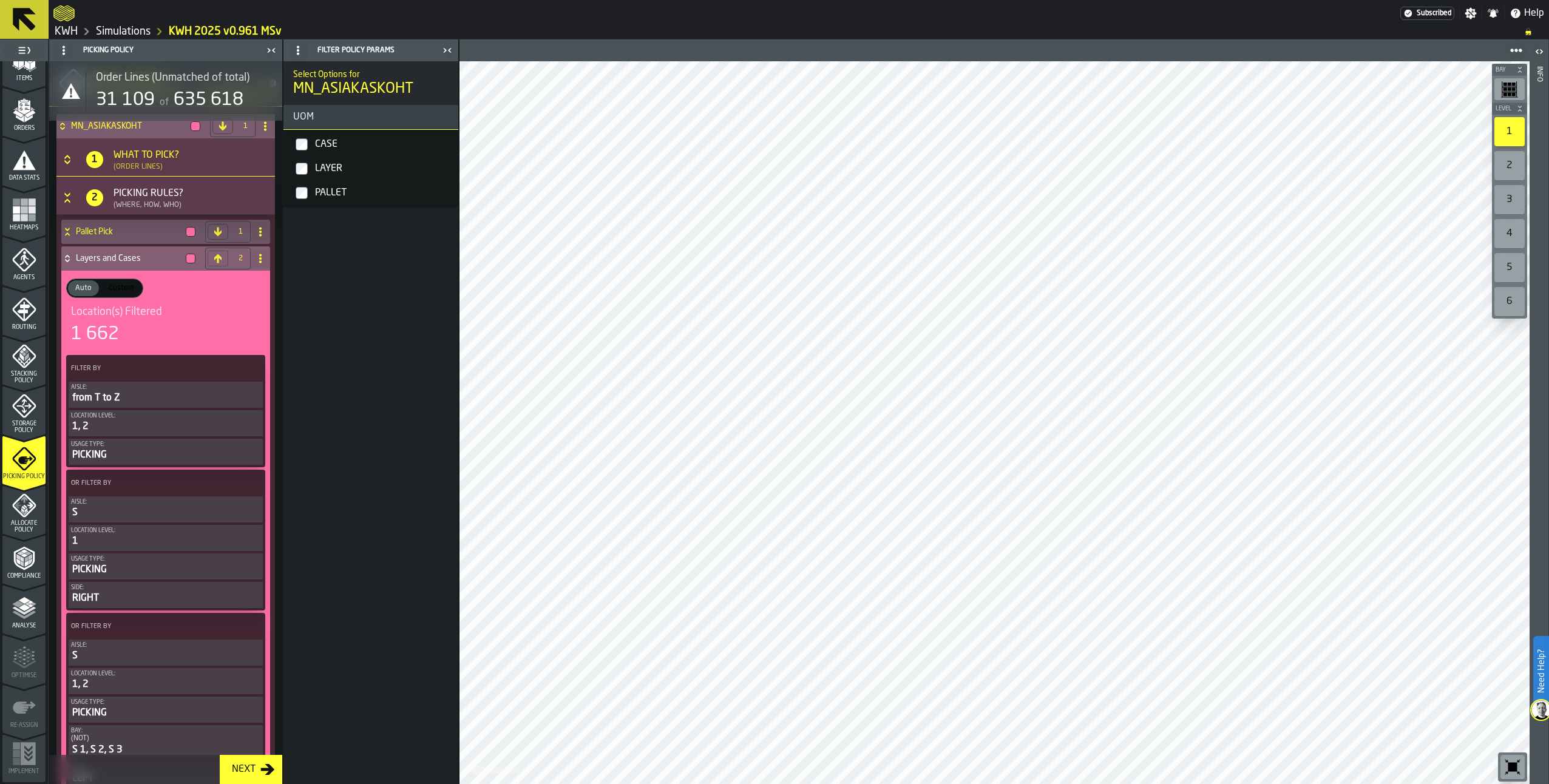
drag, startPoint x: 61, startPoint y: 133, endPoint x: 66, endPoint y: 169, distance: 36.3
click at [60, 134] on div "MN_ASIAKASKOHT" at bounding box center [131, 126] width 148 height 25
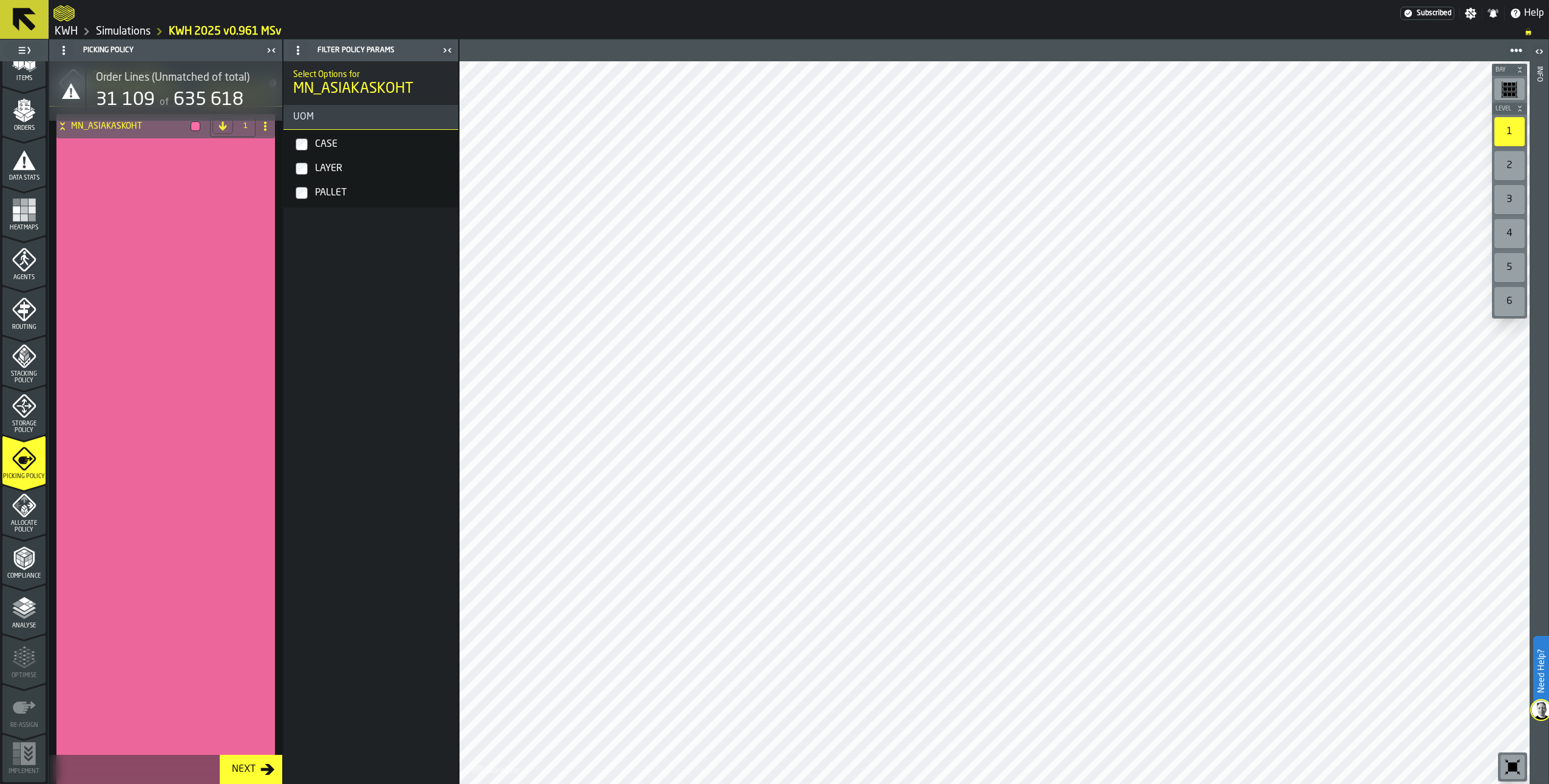
scroll to position [23, 0]
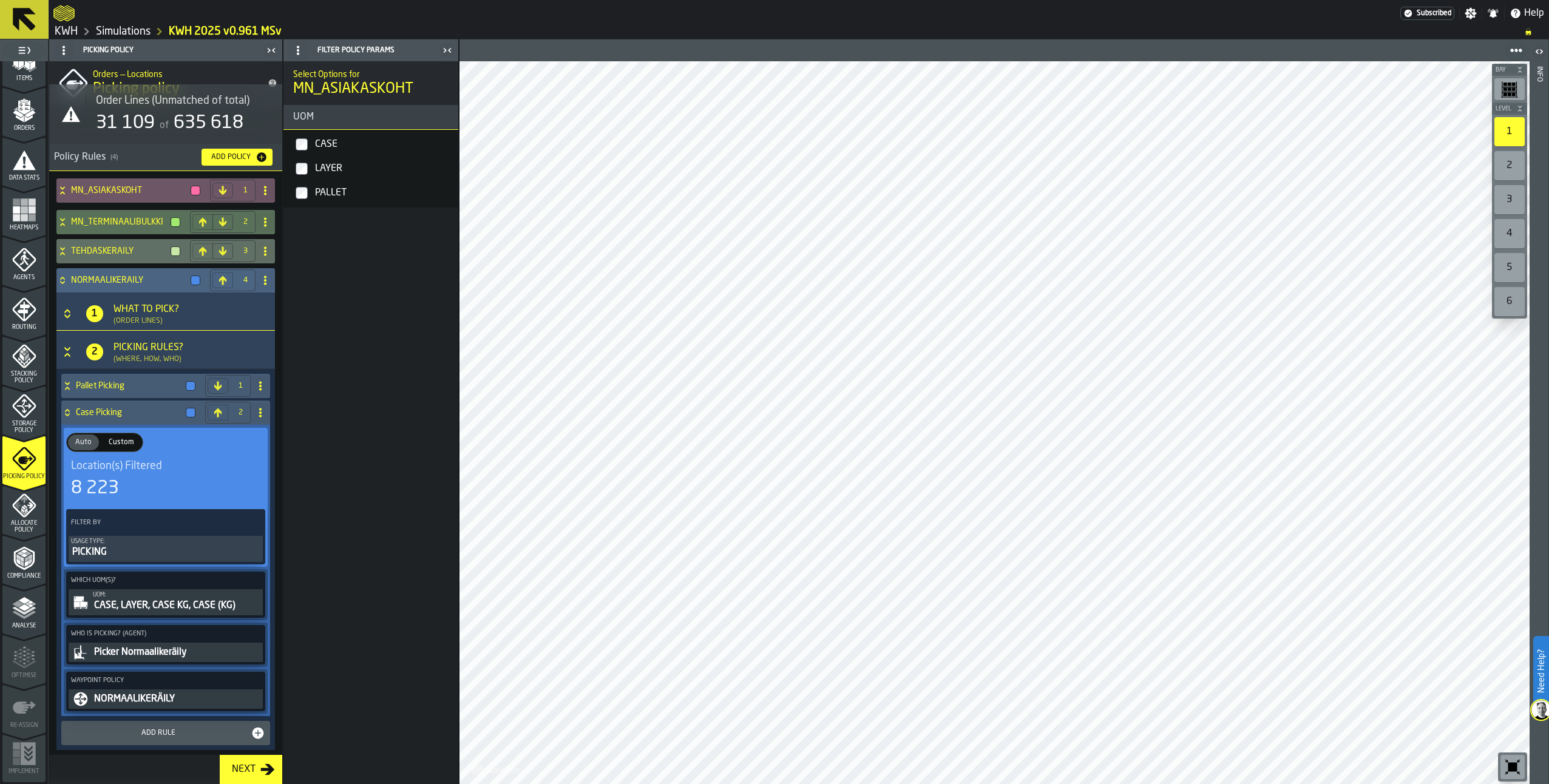
click at [66, 281] on icon at bounding box center [62, 280] width 12 height 10
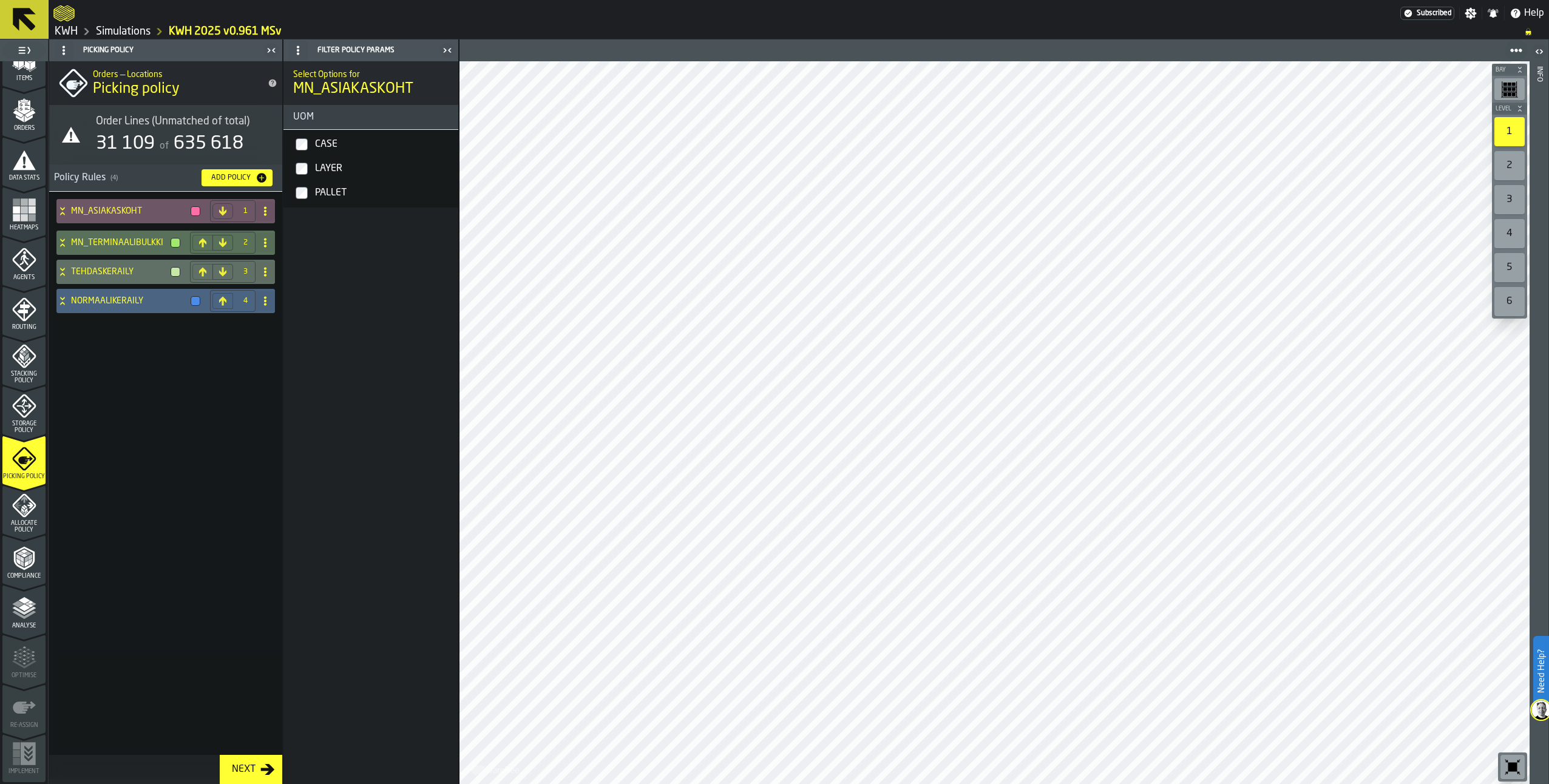
scroll to position [0, 0]
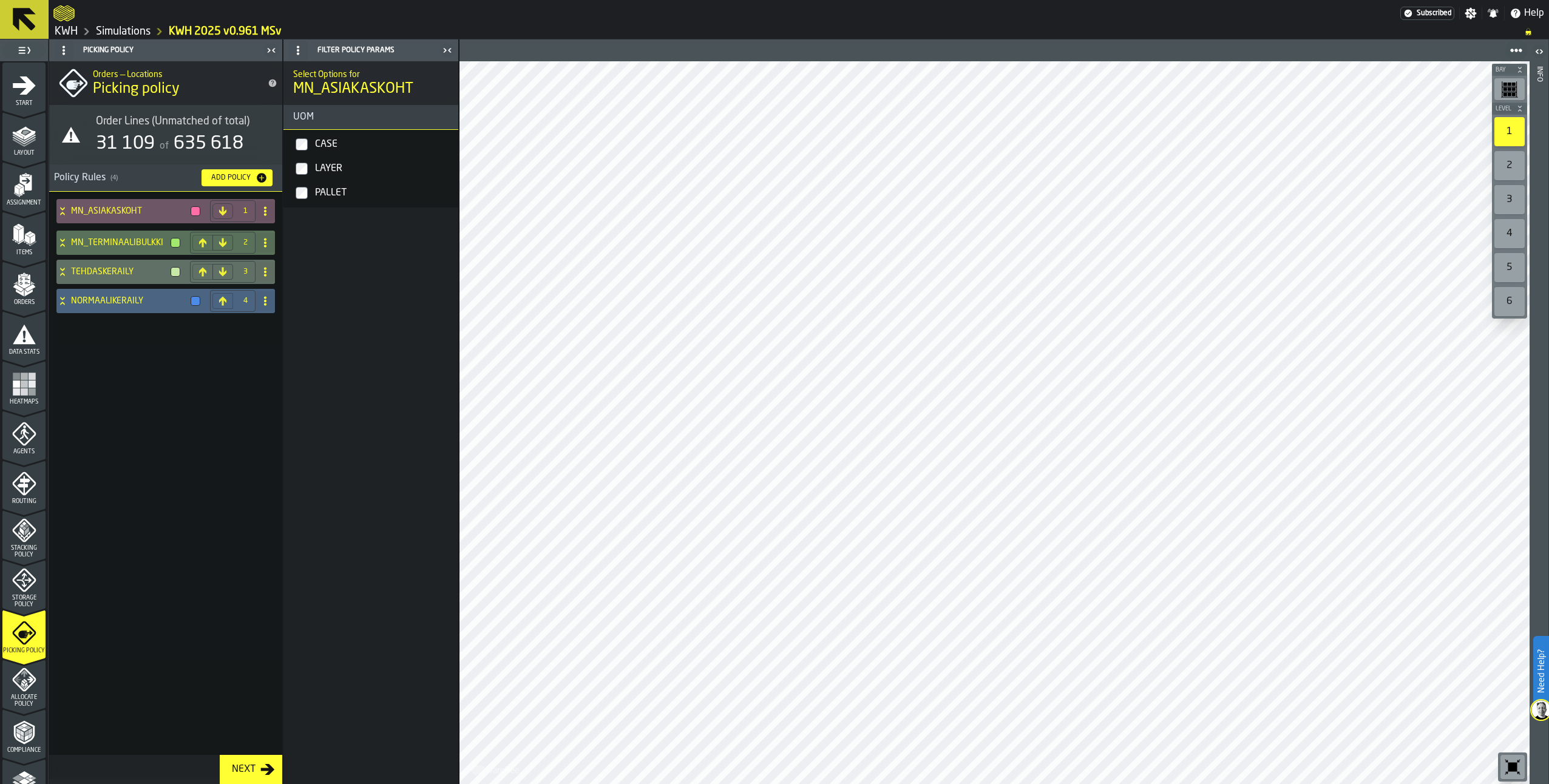
click at [25, 248] on div "Items" at bounding box center [24, 239] width 43 height 33
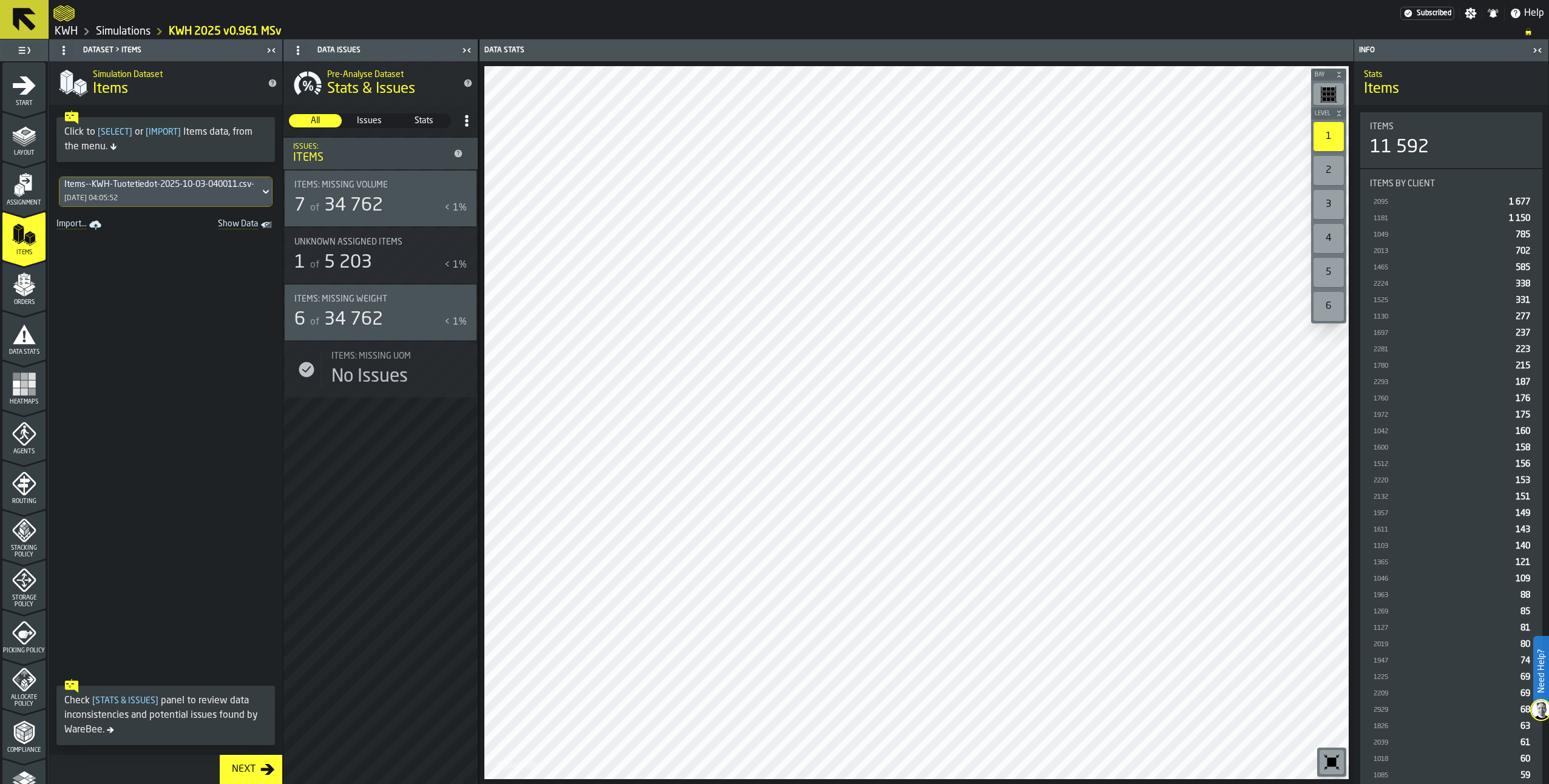
click at [168, 186] on div "Items--KWH-Tuotetiedot-2025-10-03-040011.csv-2025-10-03" at bounding box center [160, 184] width 191 height 10
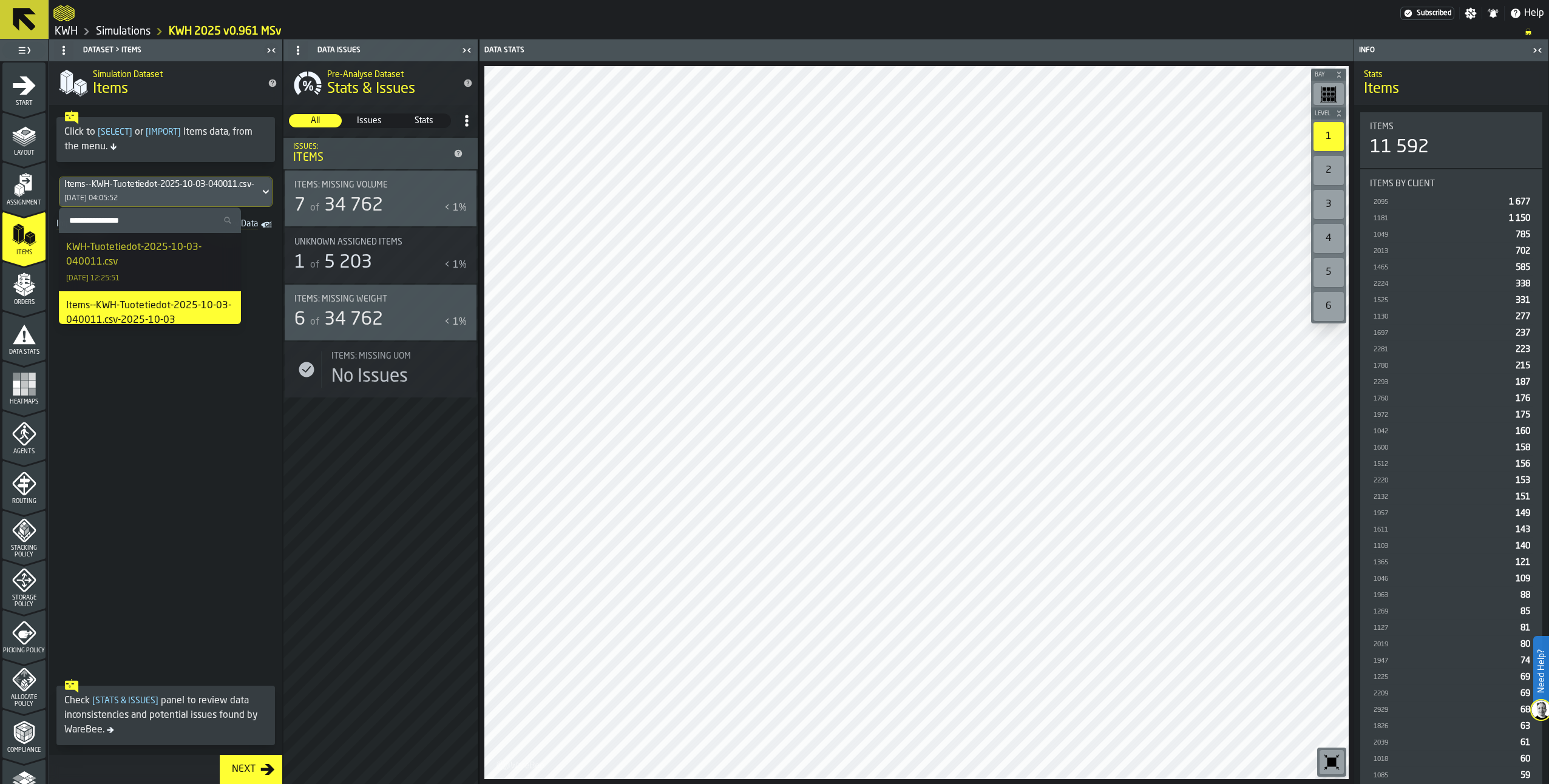
click at [129, 260] on div "KWH-Tuotetiedot-2025-10-03-040011.csv" at bounding box center [150, 255] width 168 height 29
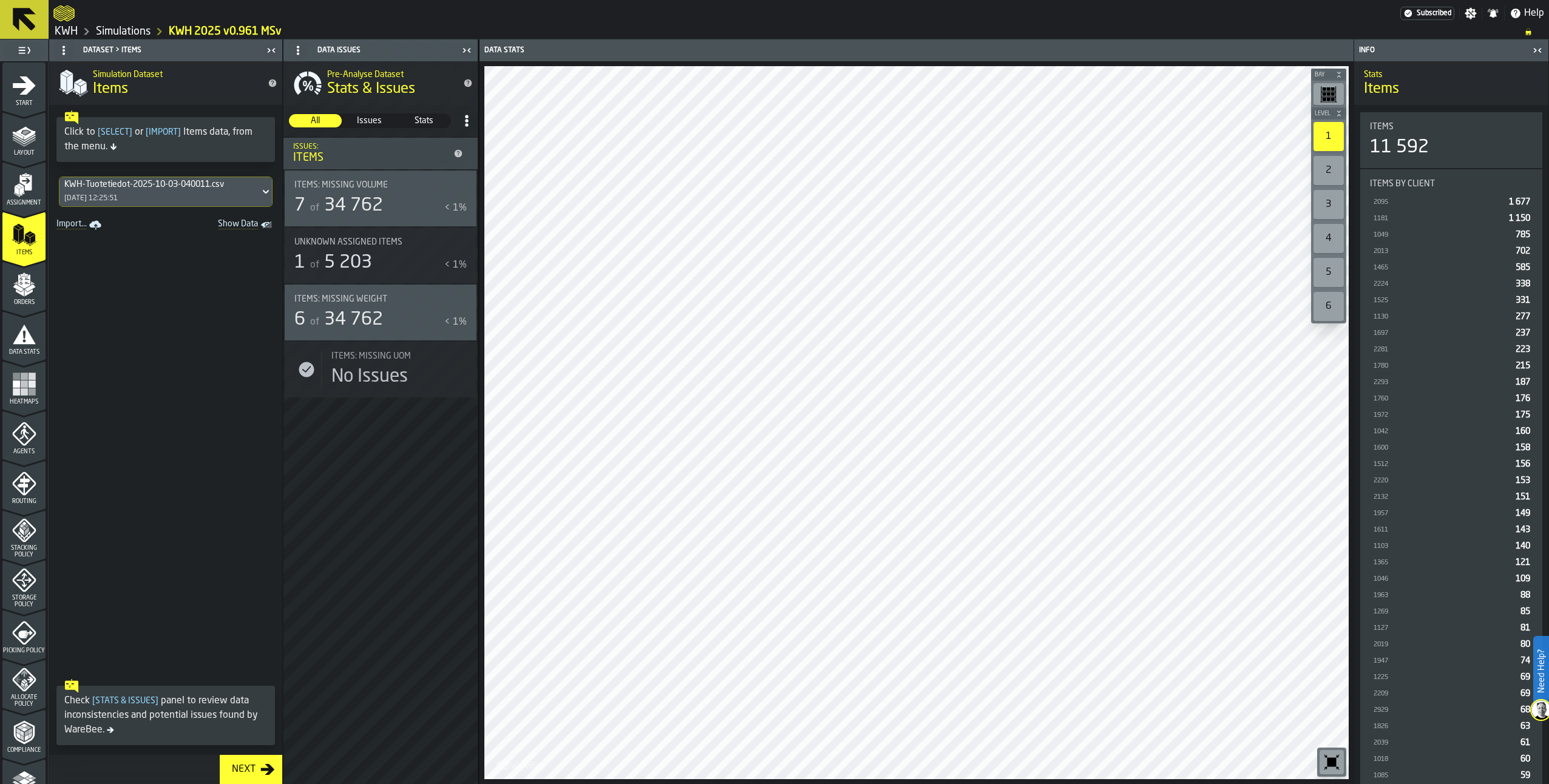
click at [16, 295] on icon "menu Orders" at bounding box center [24, 284] width 25 height 25
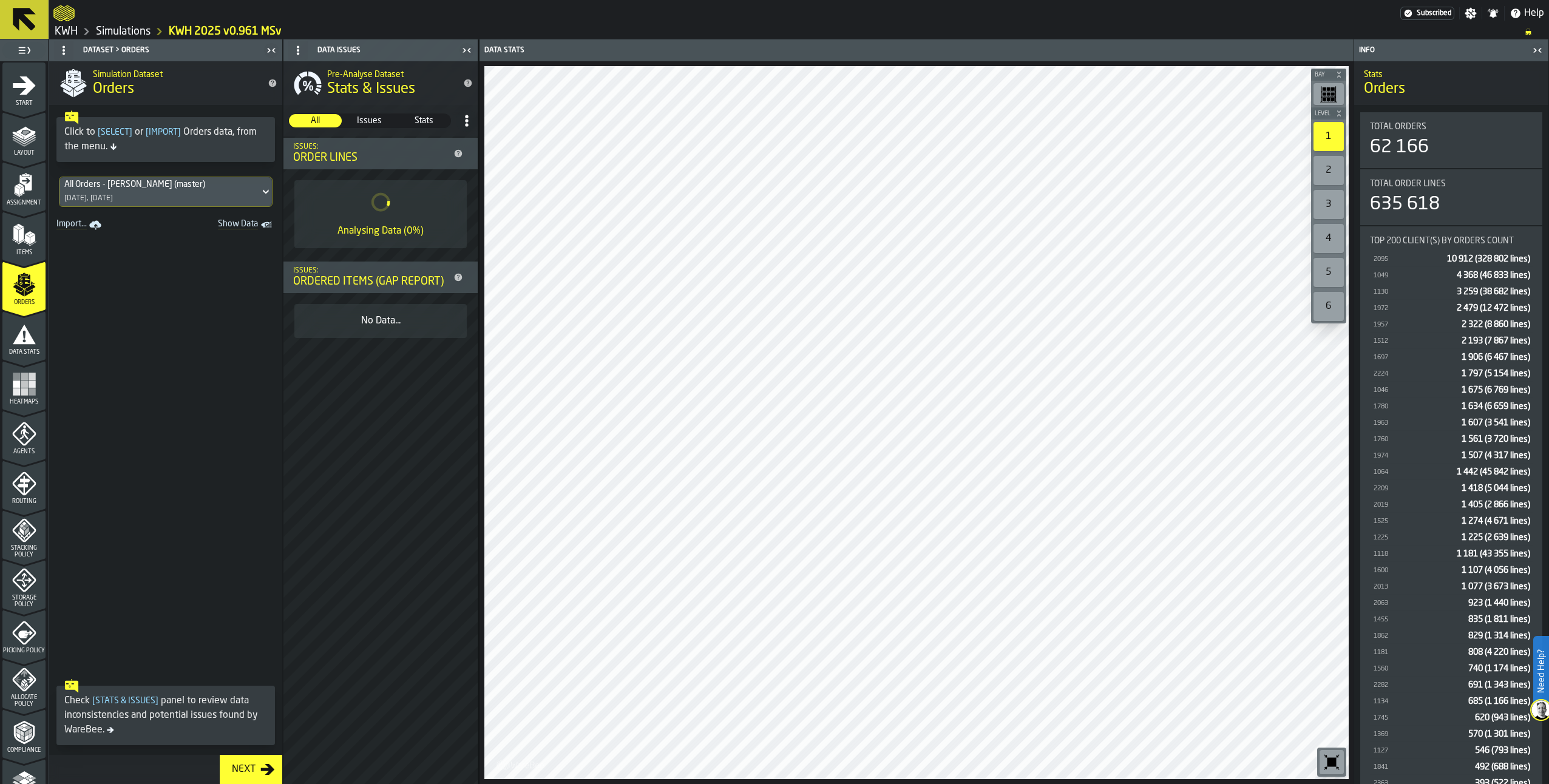
click at [18, 245] on icon "menu Items" at bounding box center [24, 235] width 25 height 25
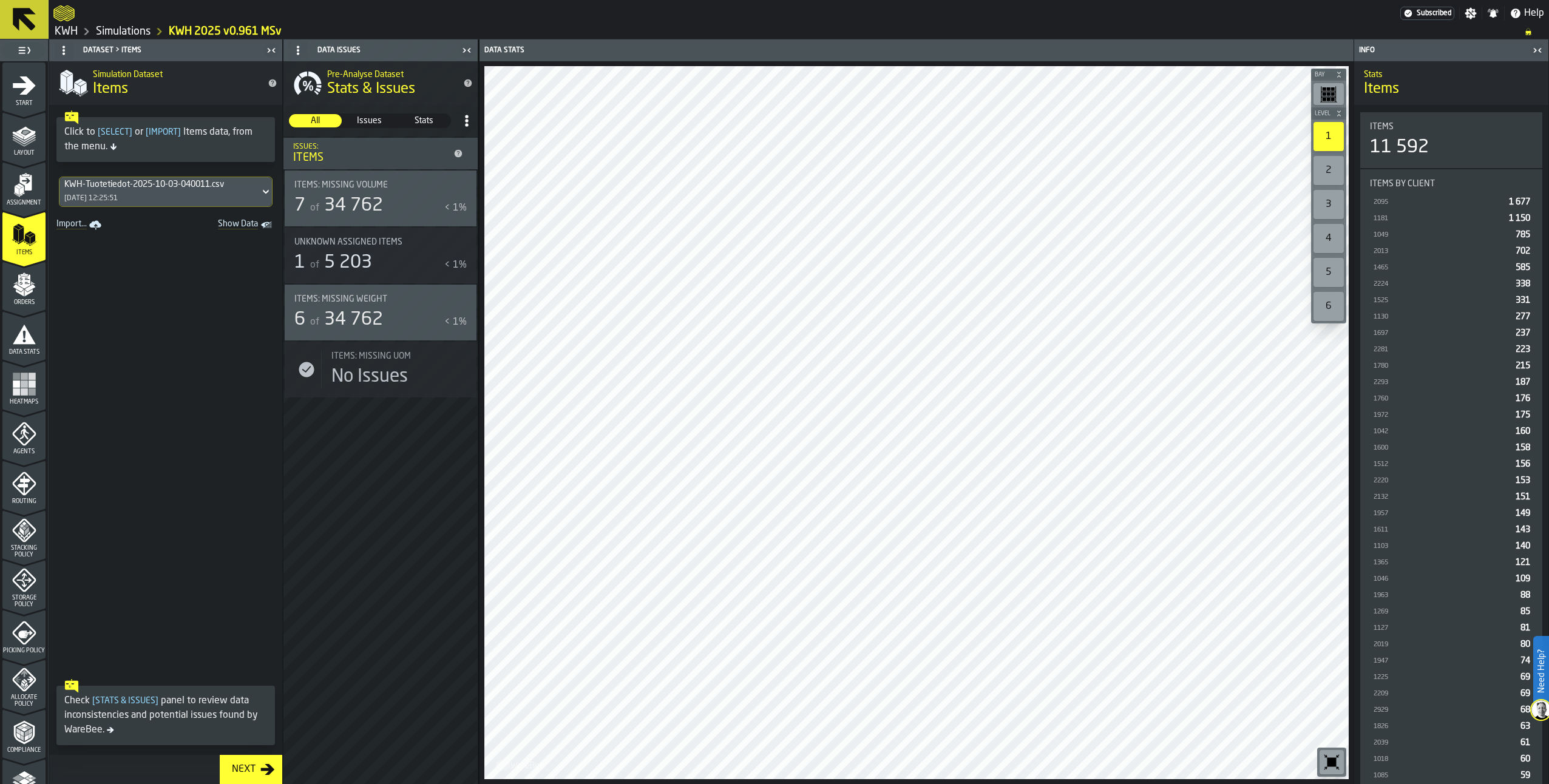
click at [247, 227] on span "Show Data" at bounding box center [217, 225] width 83 height 12
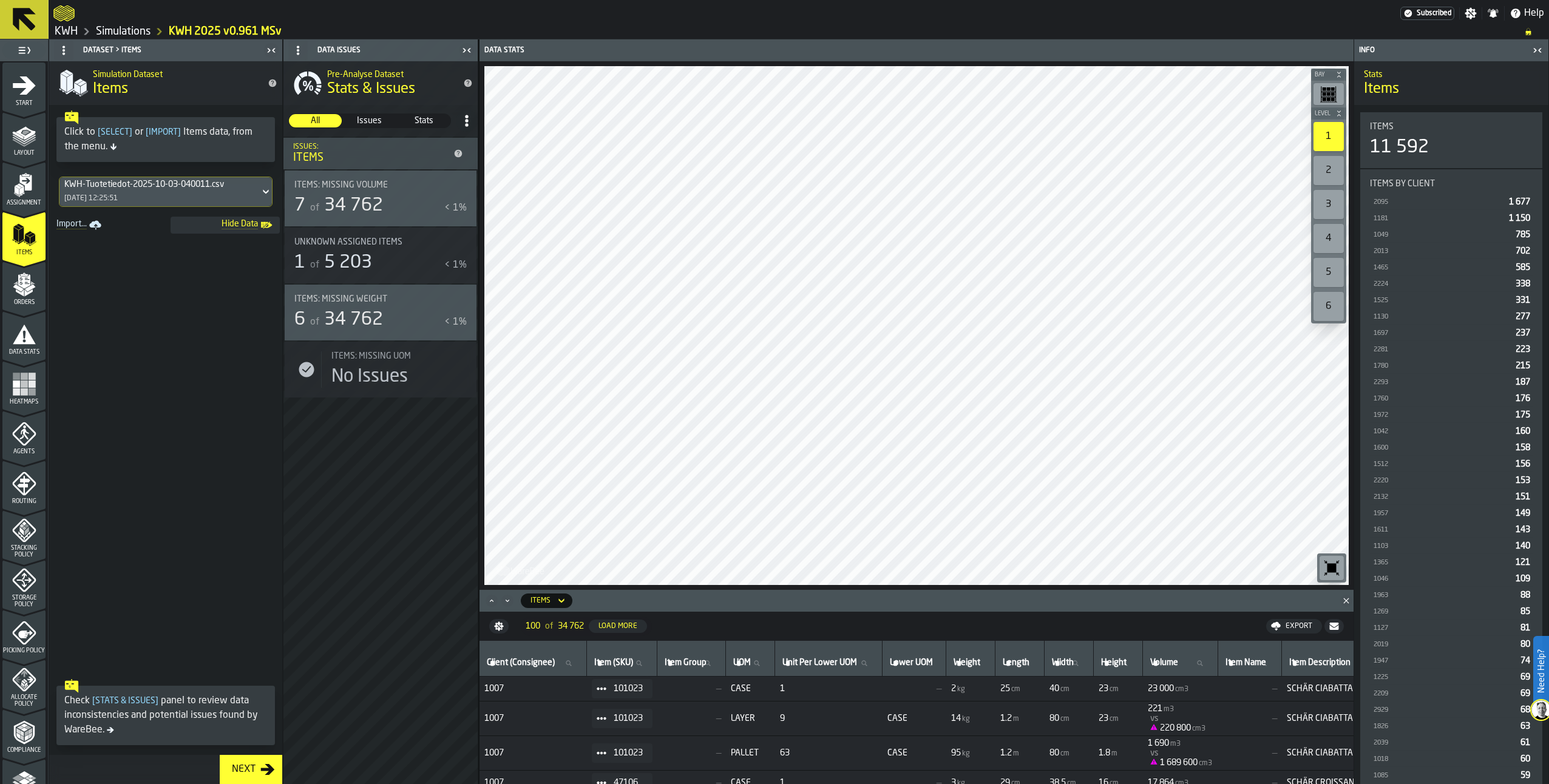
click at [768, 667] on input "[PERSON_NAME]" at bounding box center [750, 663] width 39 height 16
type input "**"
click at [17, 293] on polygon "menu Orders" at bounding box center [20, 293] width 8 height 7
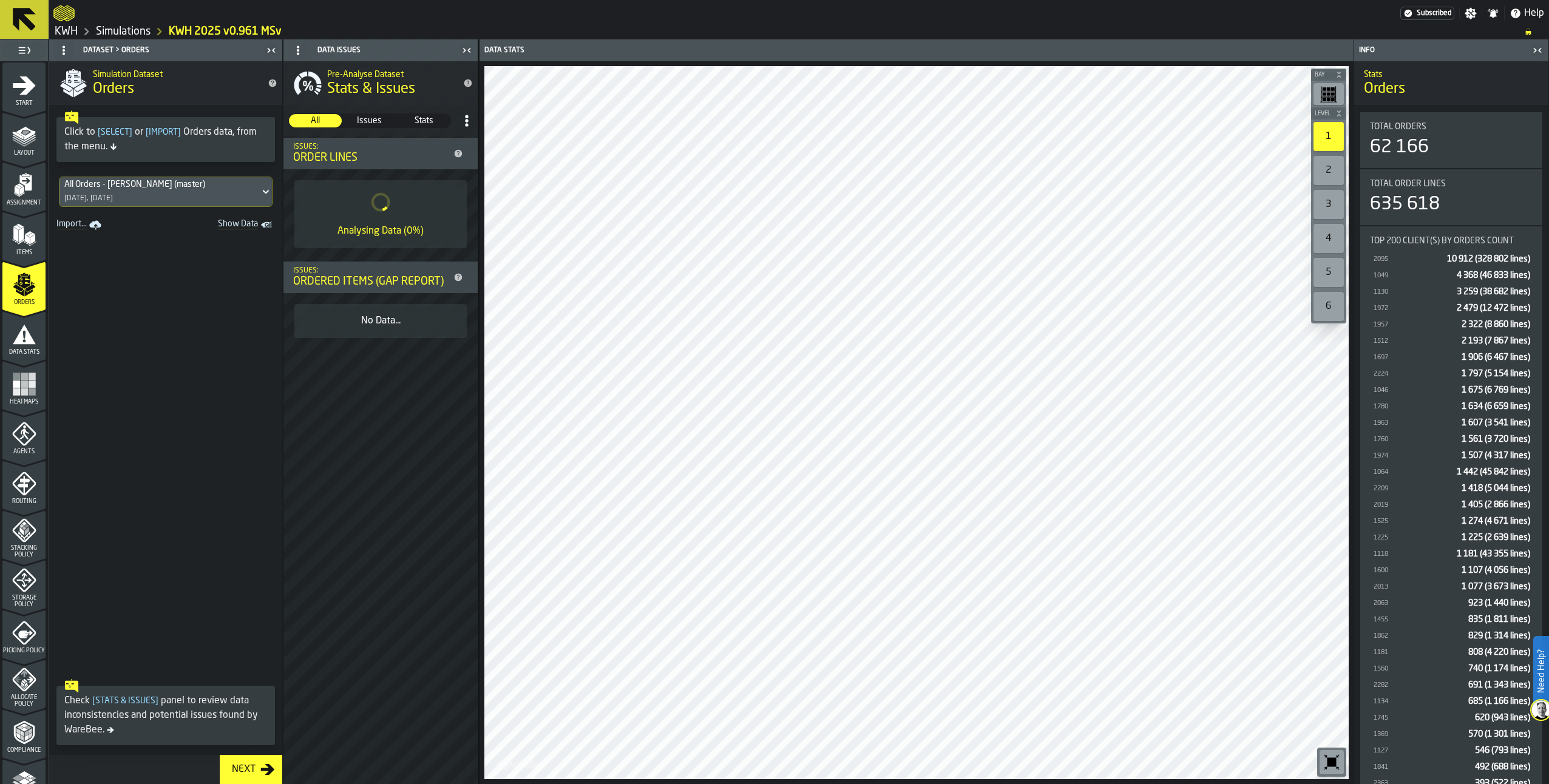
click at [29, 329] on icon "menu Data Stats" at bounding box center [24, 334] width 25 height 25
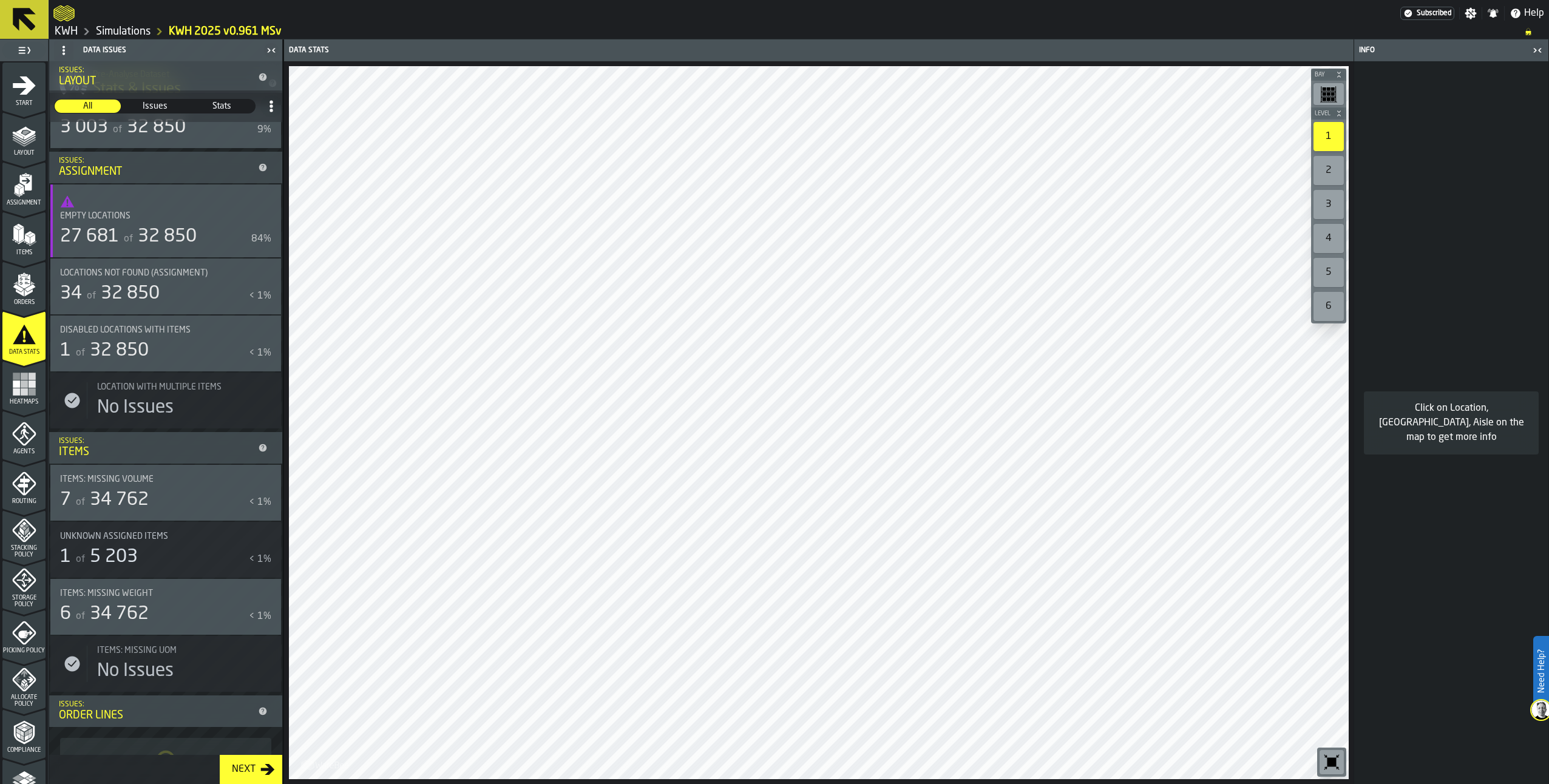
scroll to position [235, 0]
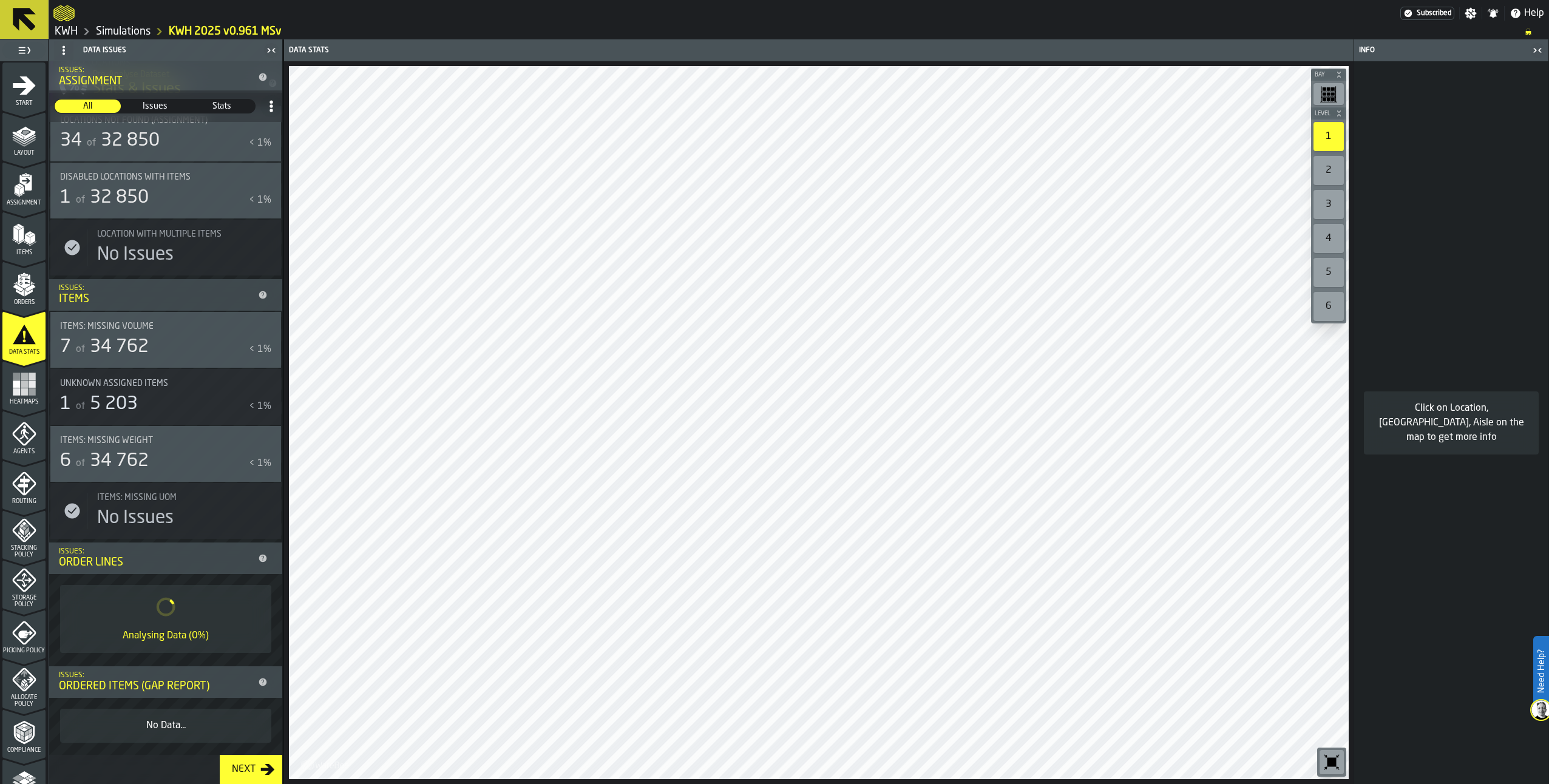
click at [18, 285] on icon "menu Orders" at bounding box center [24, 281] width 12 height 14
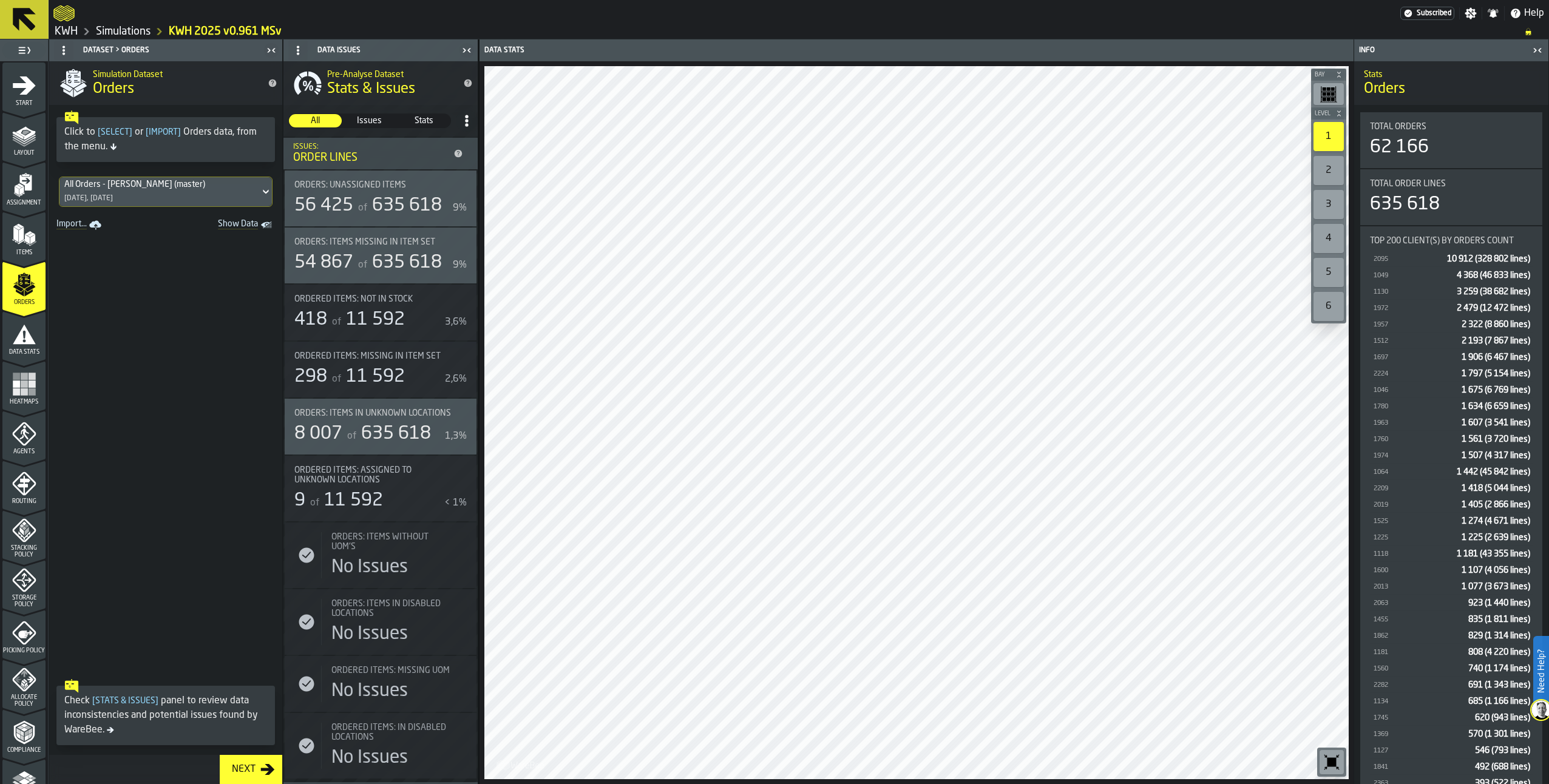
click at [14, 637] on icon "menu Picking Policy" at bounding box center [24, 633] width 25 height 25
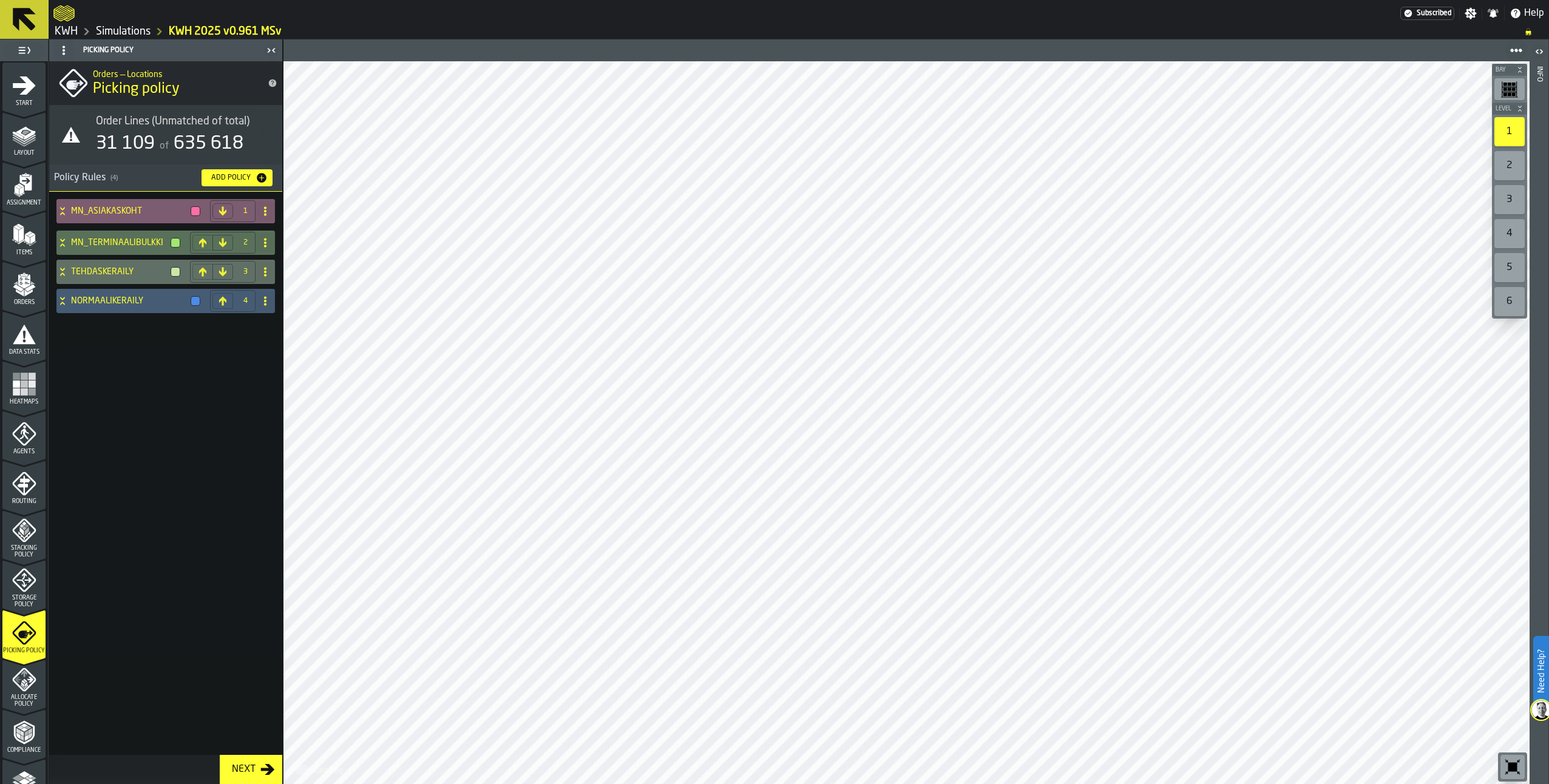
click at [61, 206] on icon at bounding box center [62, 211] width 12 height 10
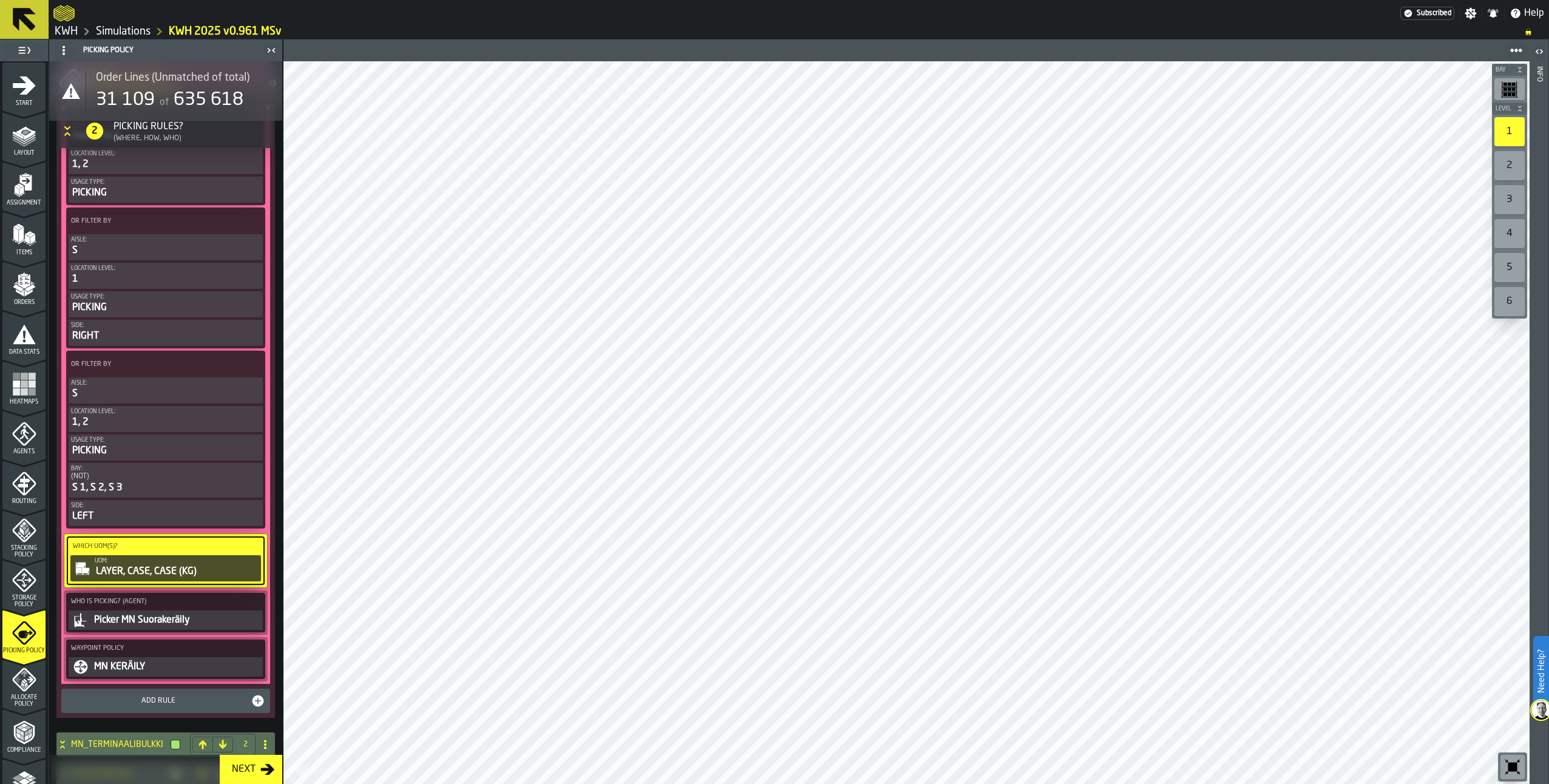
scroll to position [364, 0]
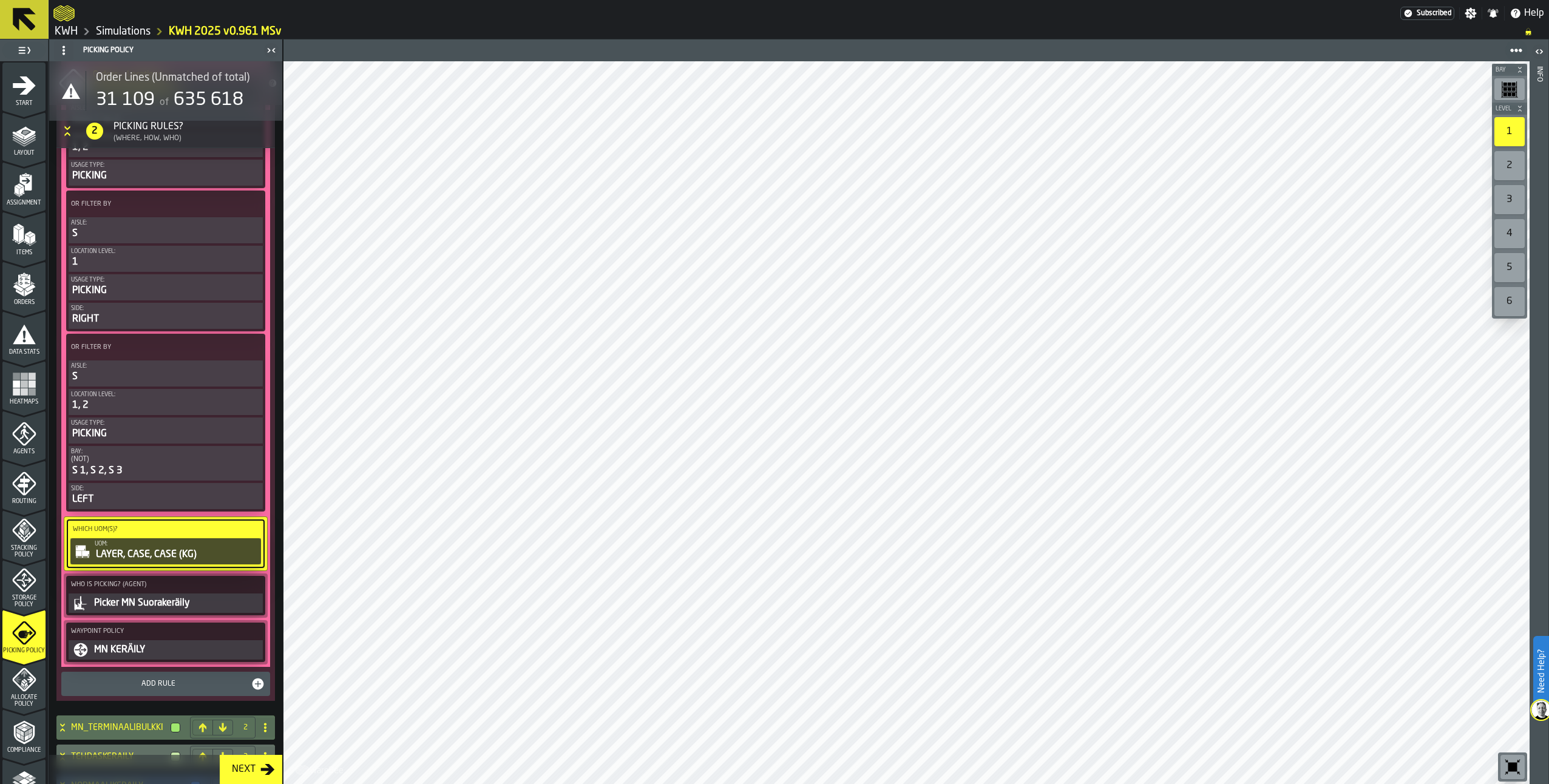
click at [172, 558] on div "LAYER, CASE, CASE (KG)" at bounding box center [176, 555] width 164 height 15
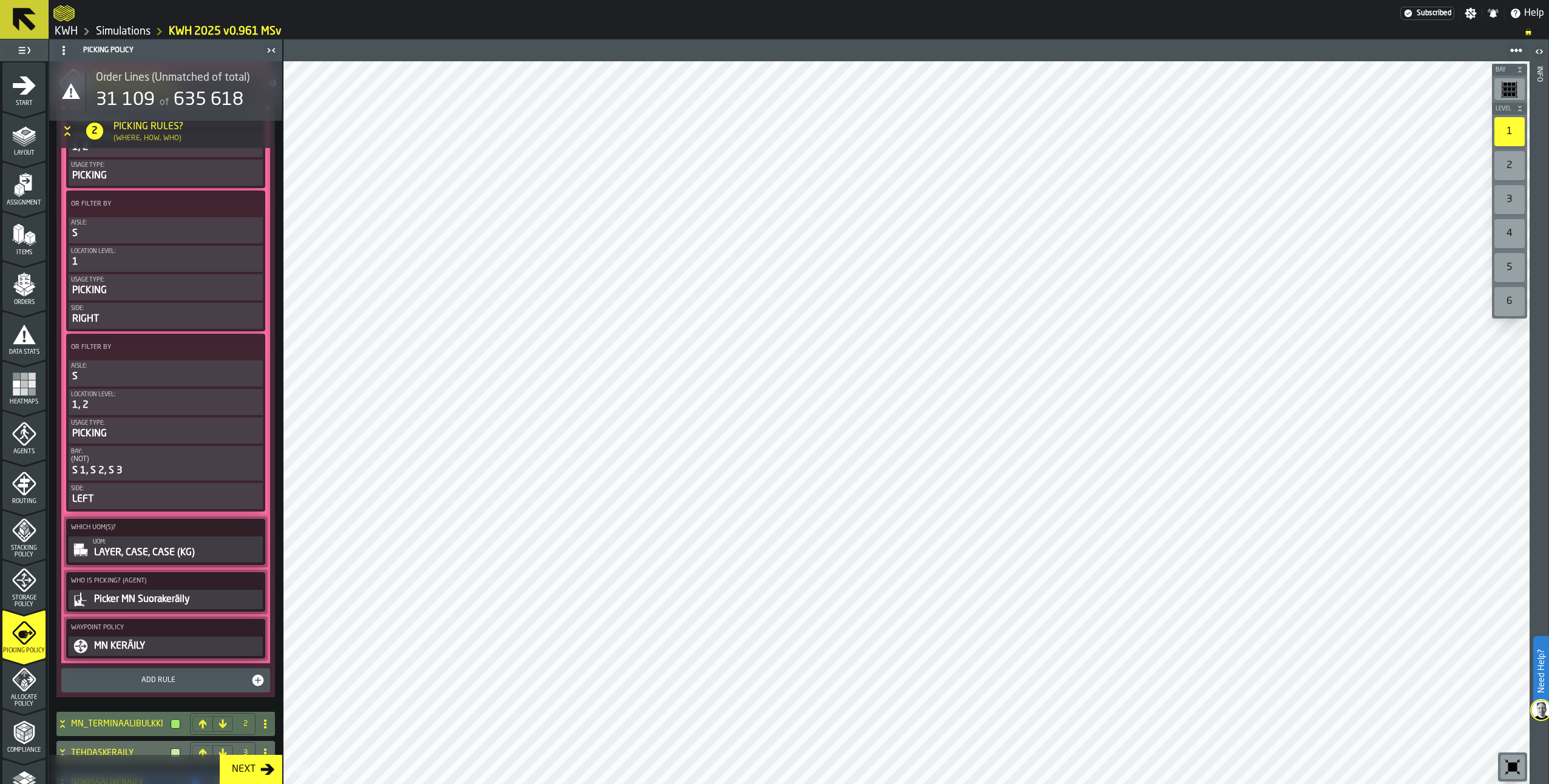
click at [151, 548] on div "LAYER, CASE, CASE (KG)" at bounding box center [176, 553] width 168 height 15
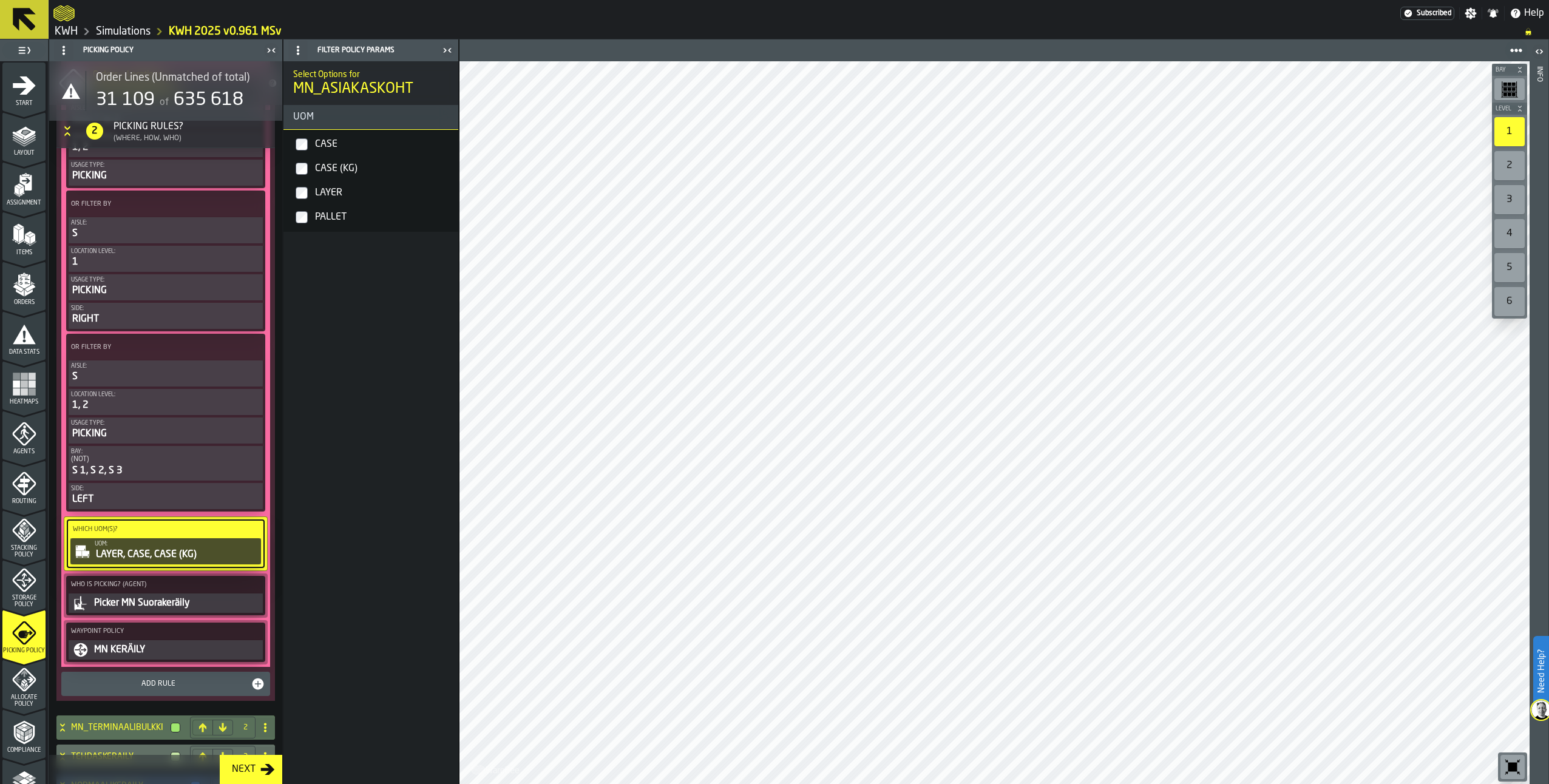
click at [127, 554] on div "LAYER, CASE, CASE (KG)" at bounding box center [176, 555] width 164 height 15
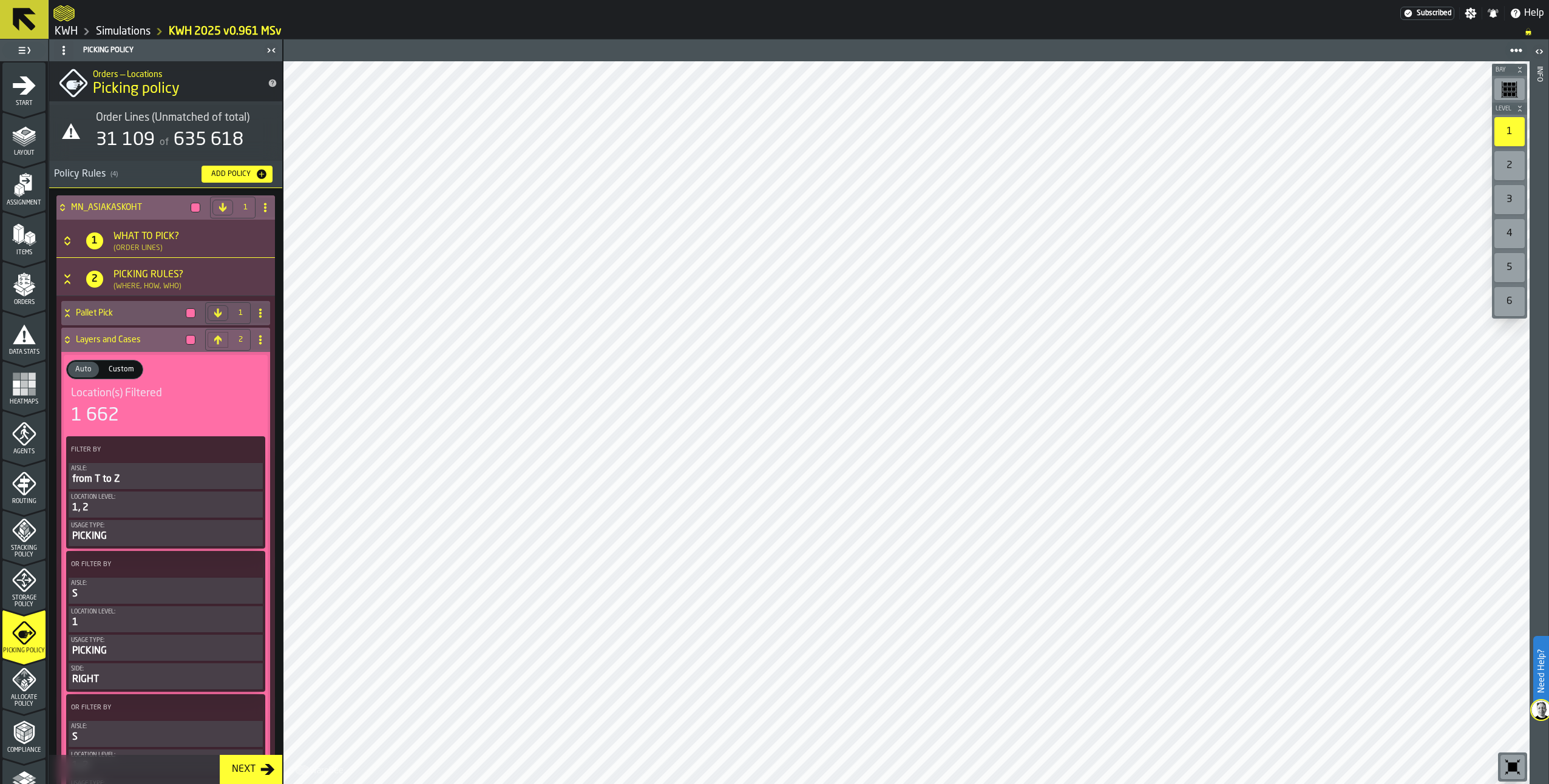
scroll to position [0, 0]
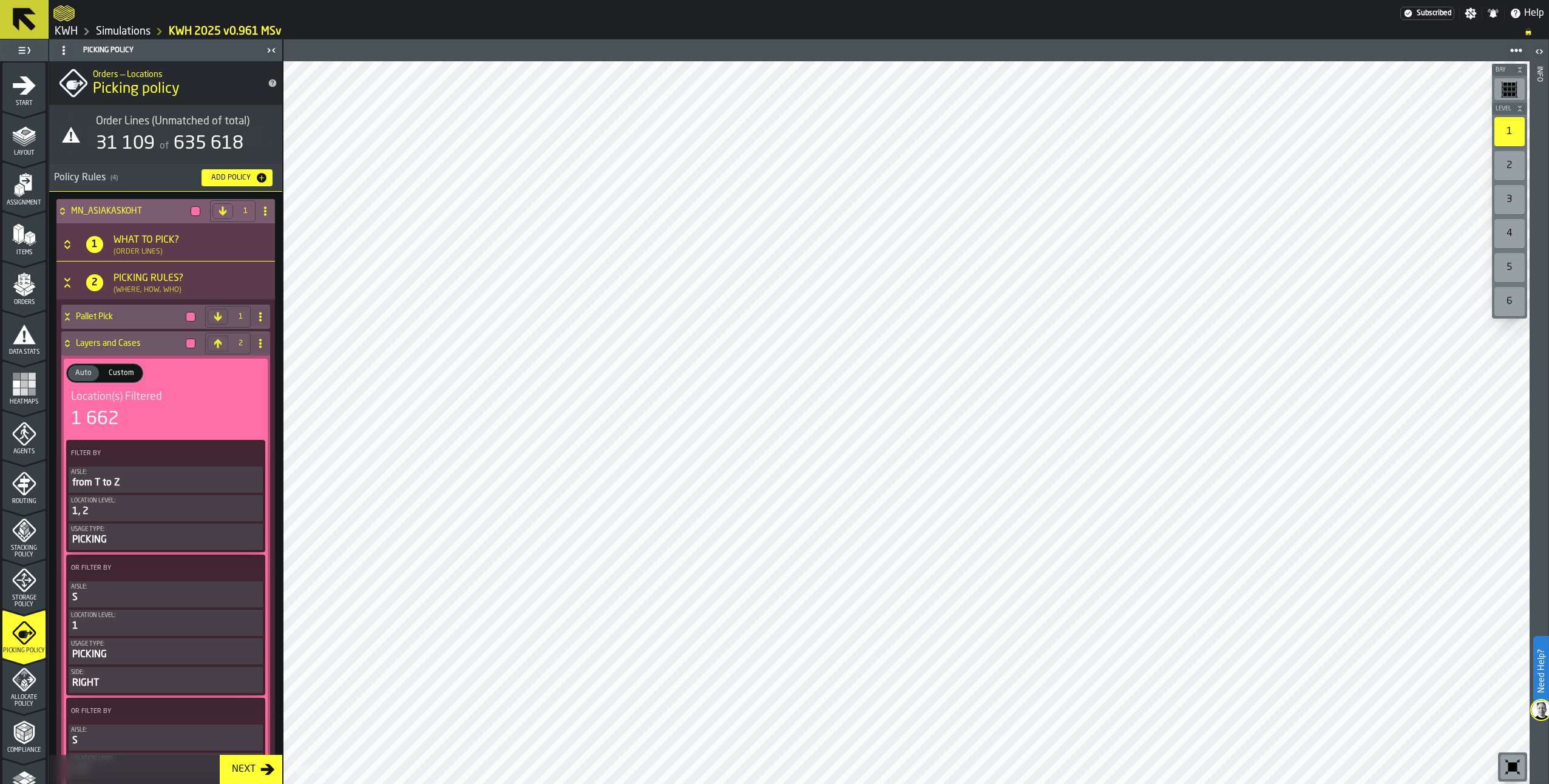
click at [61, 215] on icon at bounding box center [62, 211] width 12 height 10
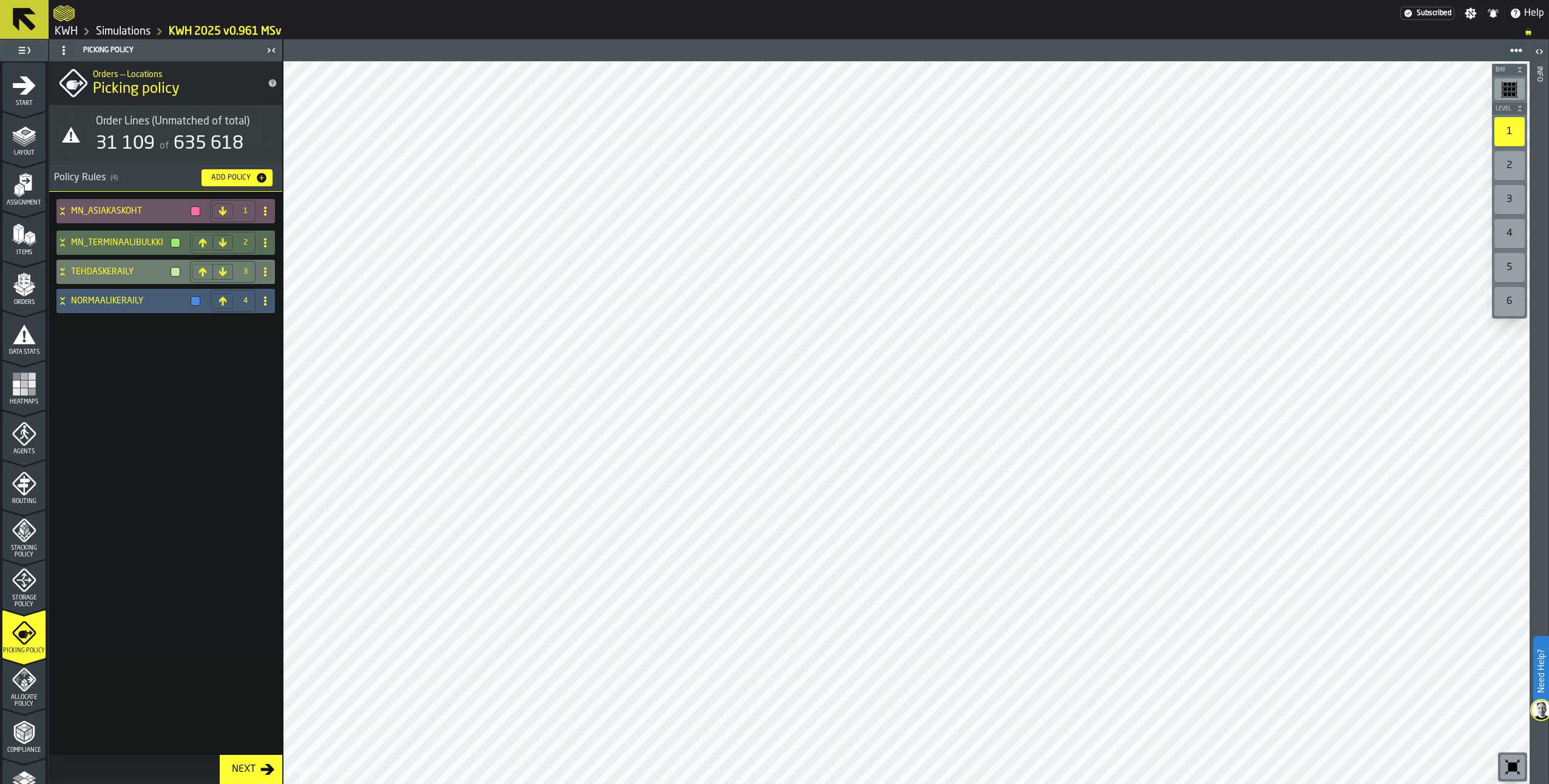
click at [65, 272] on icon at bounding box center [62, 272] width 12 height 10
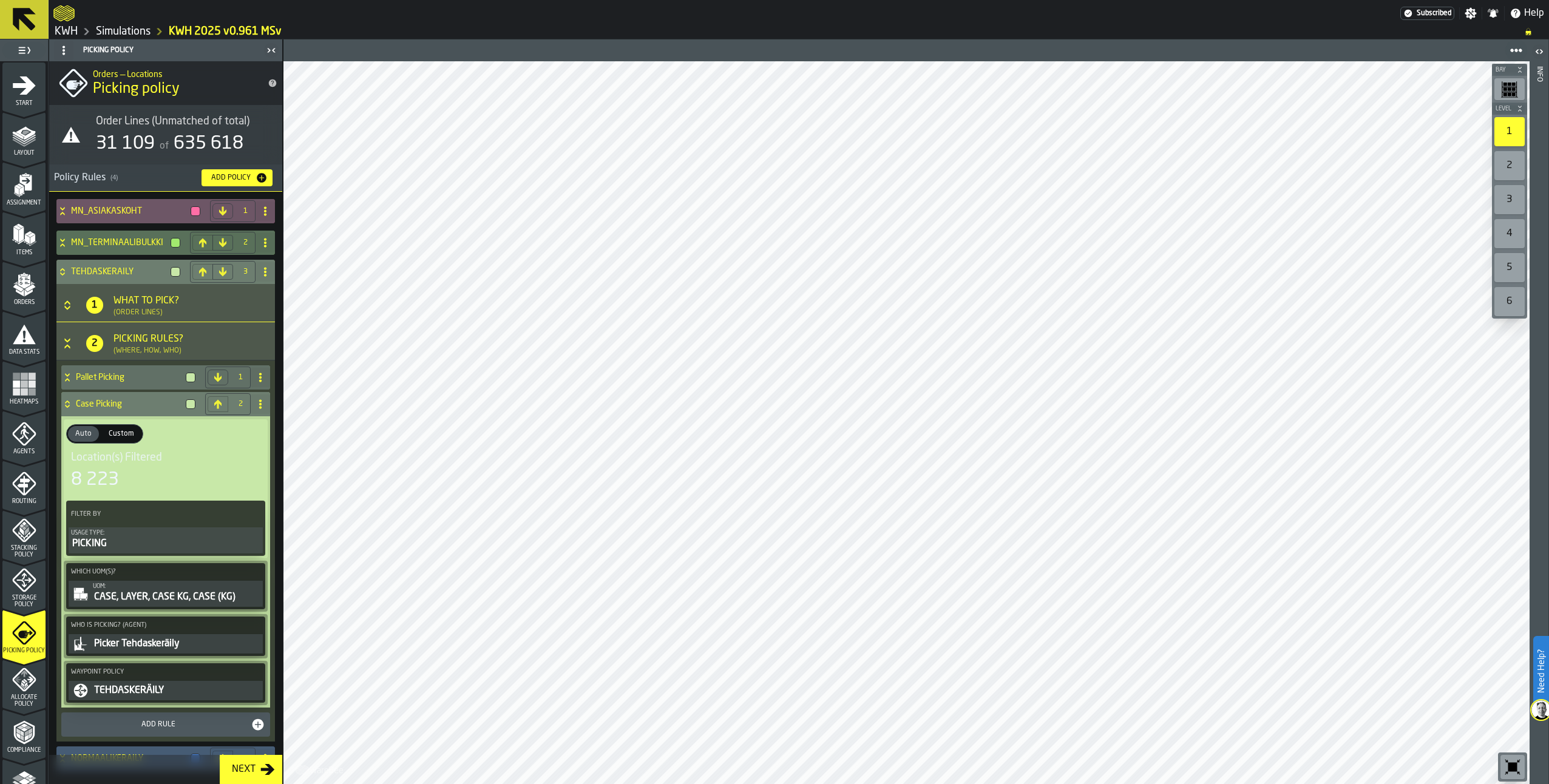
click at [178, 596] on div "CASE, LAYER, CASE KG, CASE (KG)" at bounding box center [176, 597] width 168 height 15
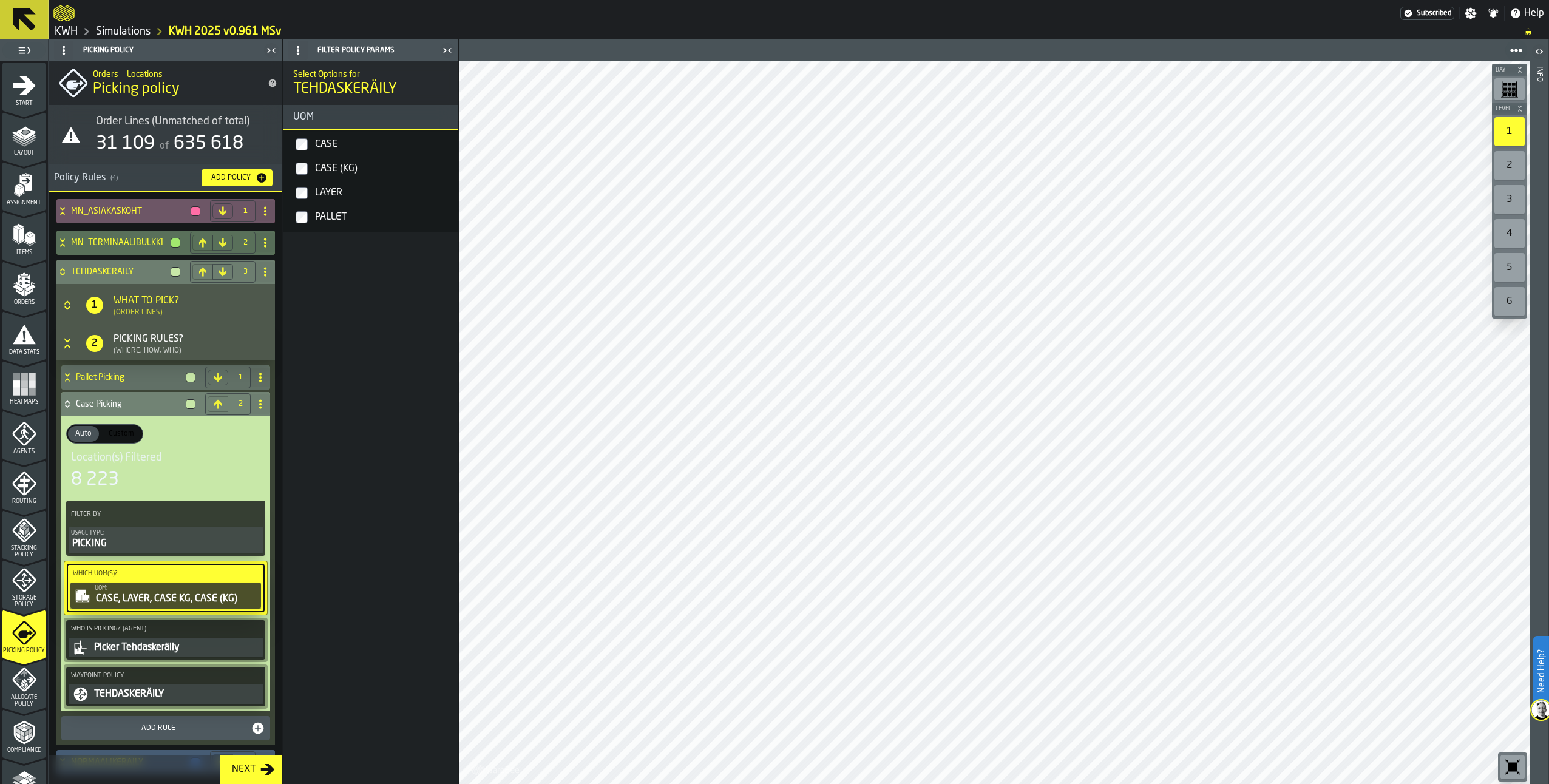
click at [62, 275] on icon at bounding box center [62, 274] width 4 height 3
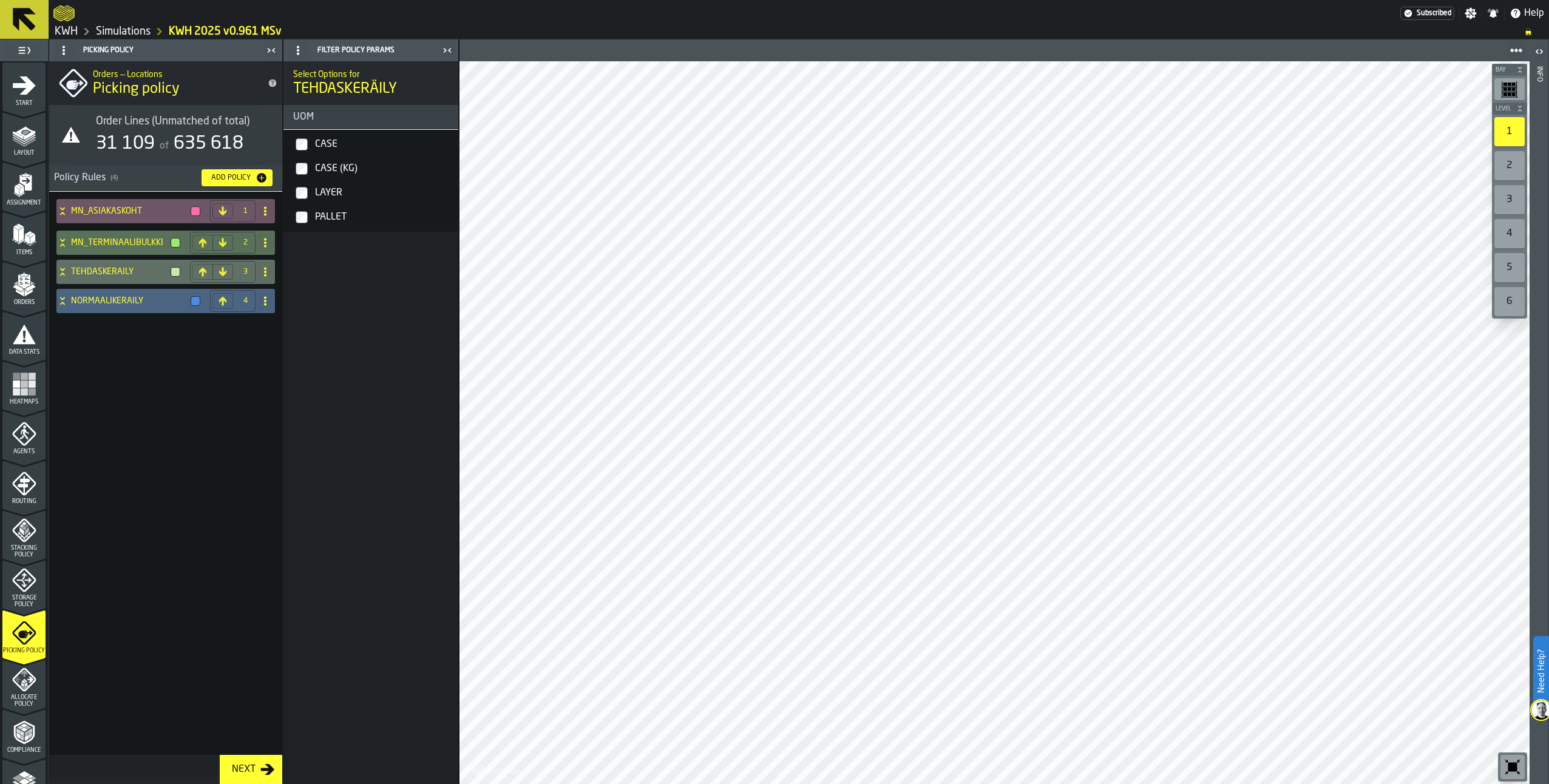
click at [61, 302] on icon at bounding box center [62, 301] width 12 height 10
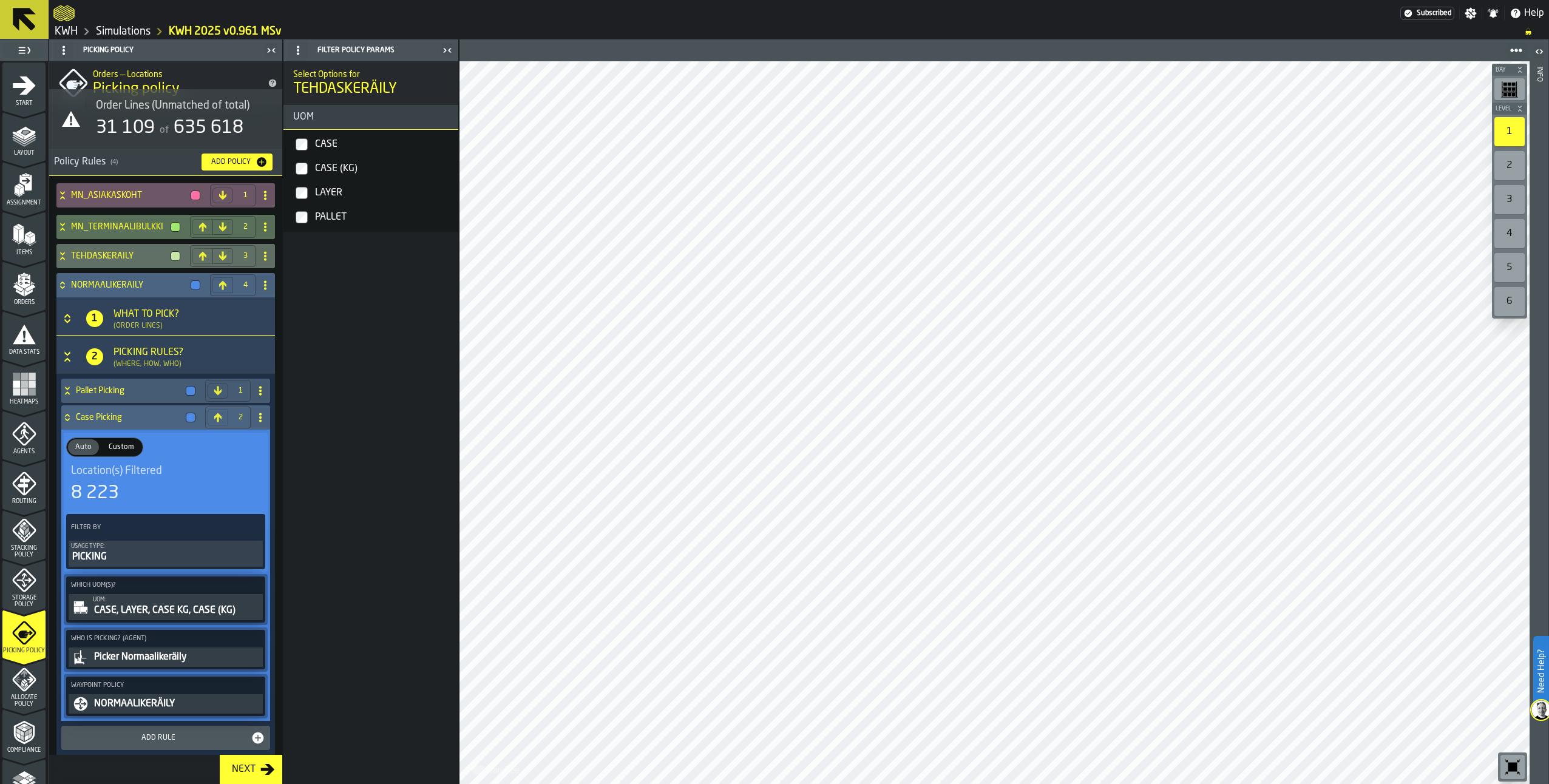
scroll to position [23, 0]
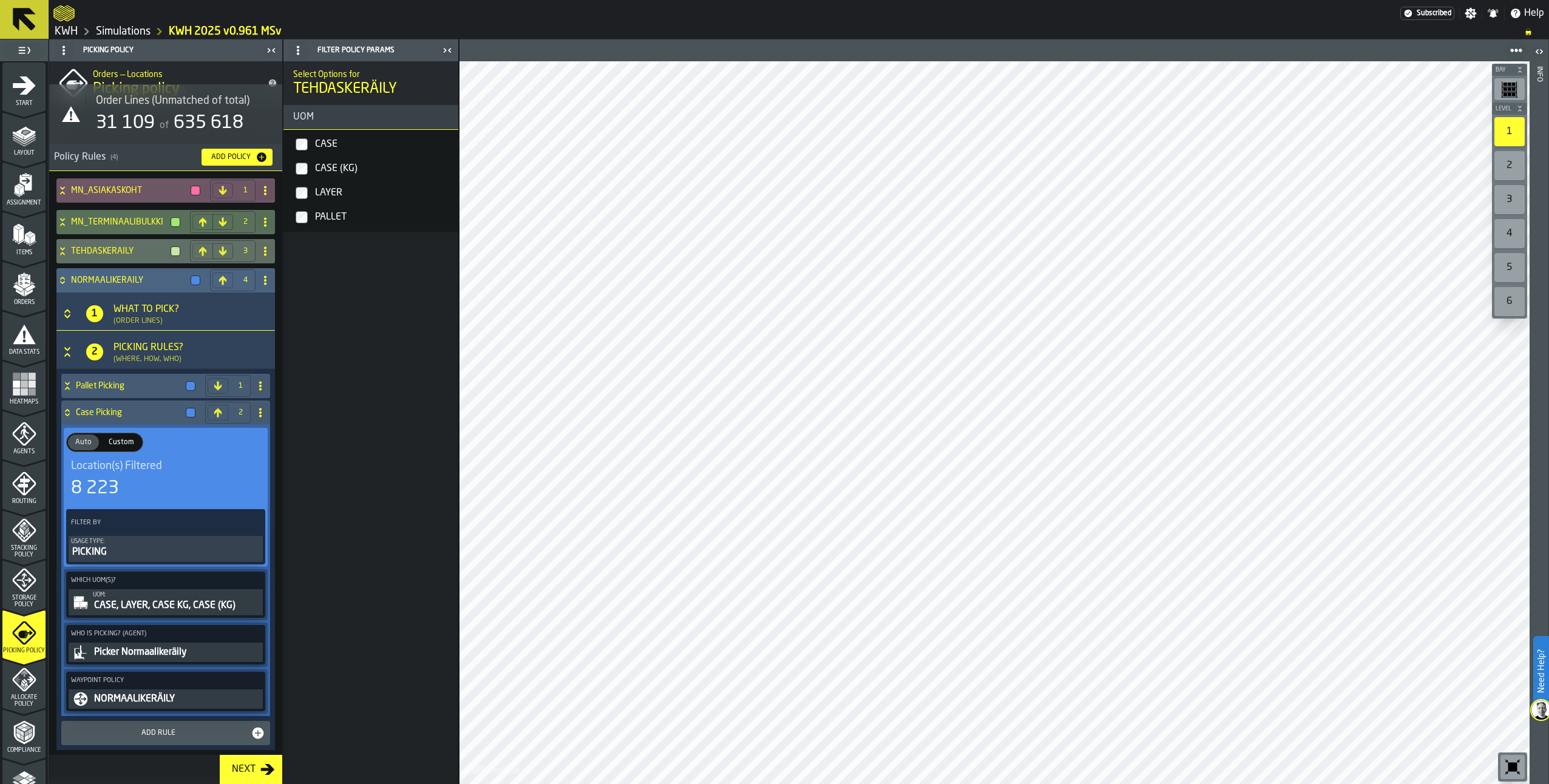
click at [64, 278] on icon at bounding box center [62, 278] width 4 height 3
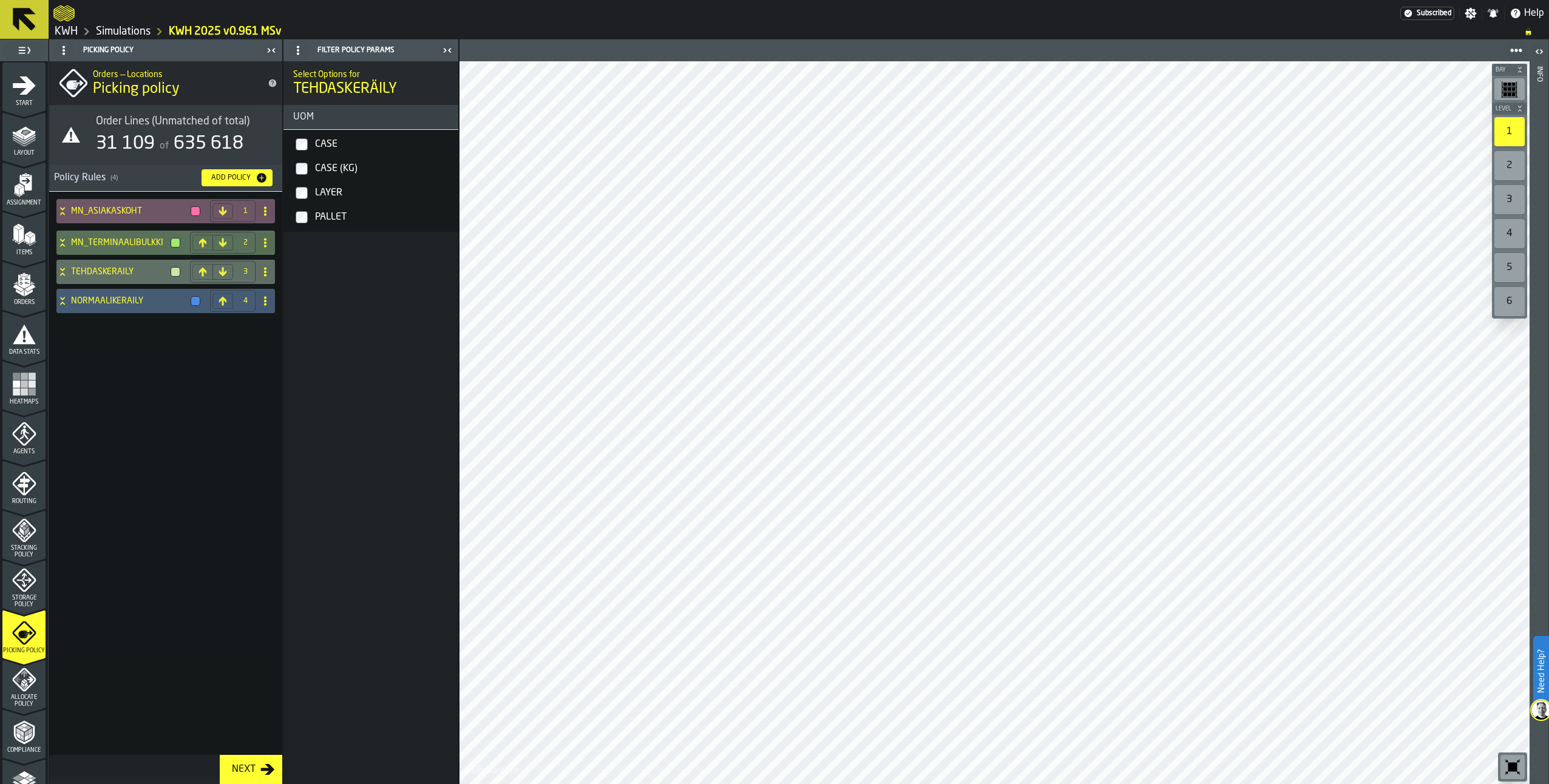
scroll to position [0, 0]
click at [15, 673] on icon "menu Allocate Policy" at bounding box center [24, 679] width 25 height 25
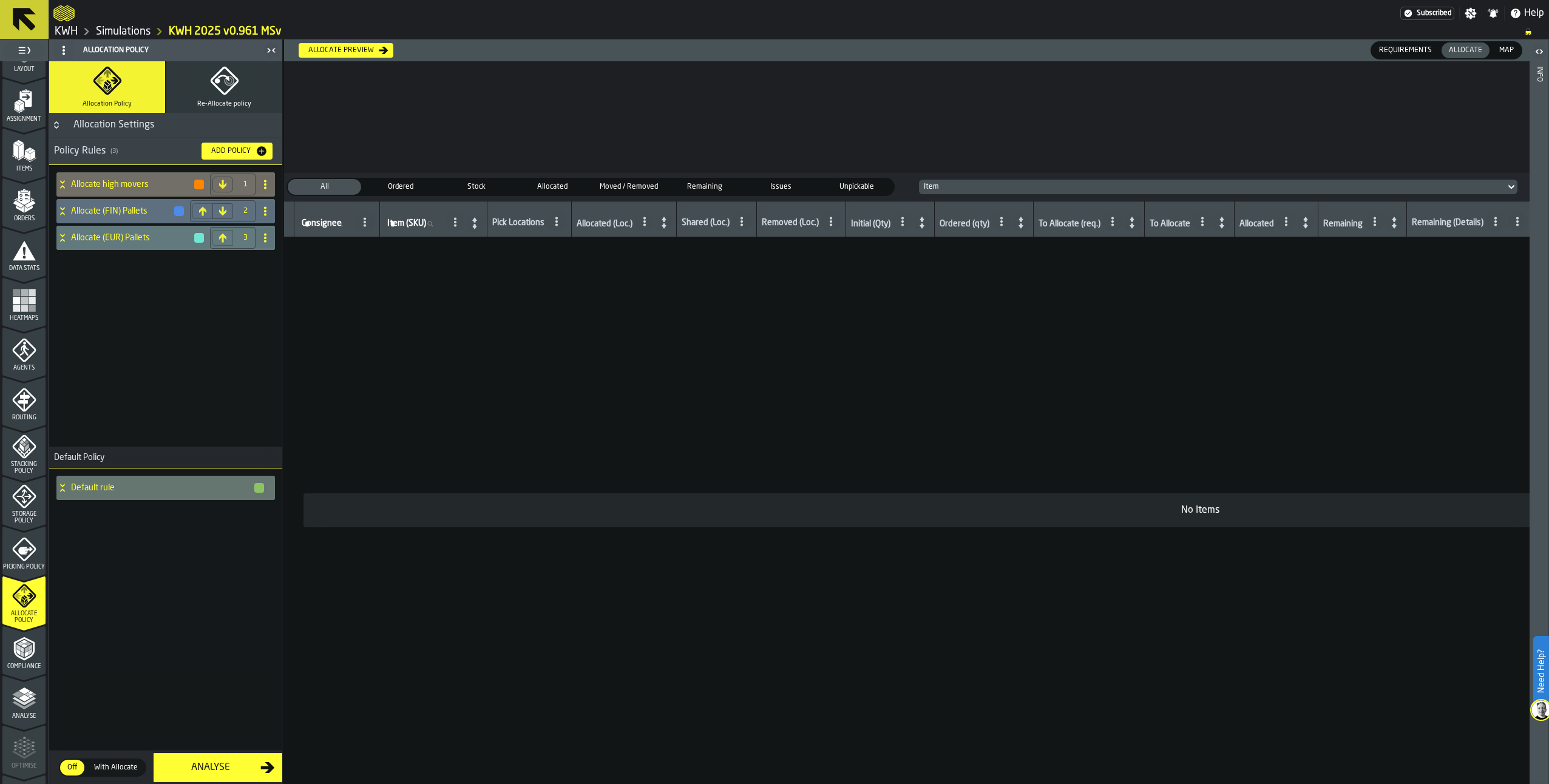
scroll to position [174, 0]
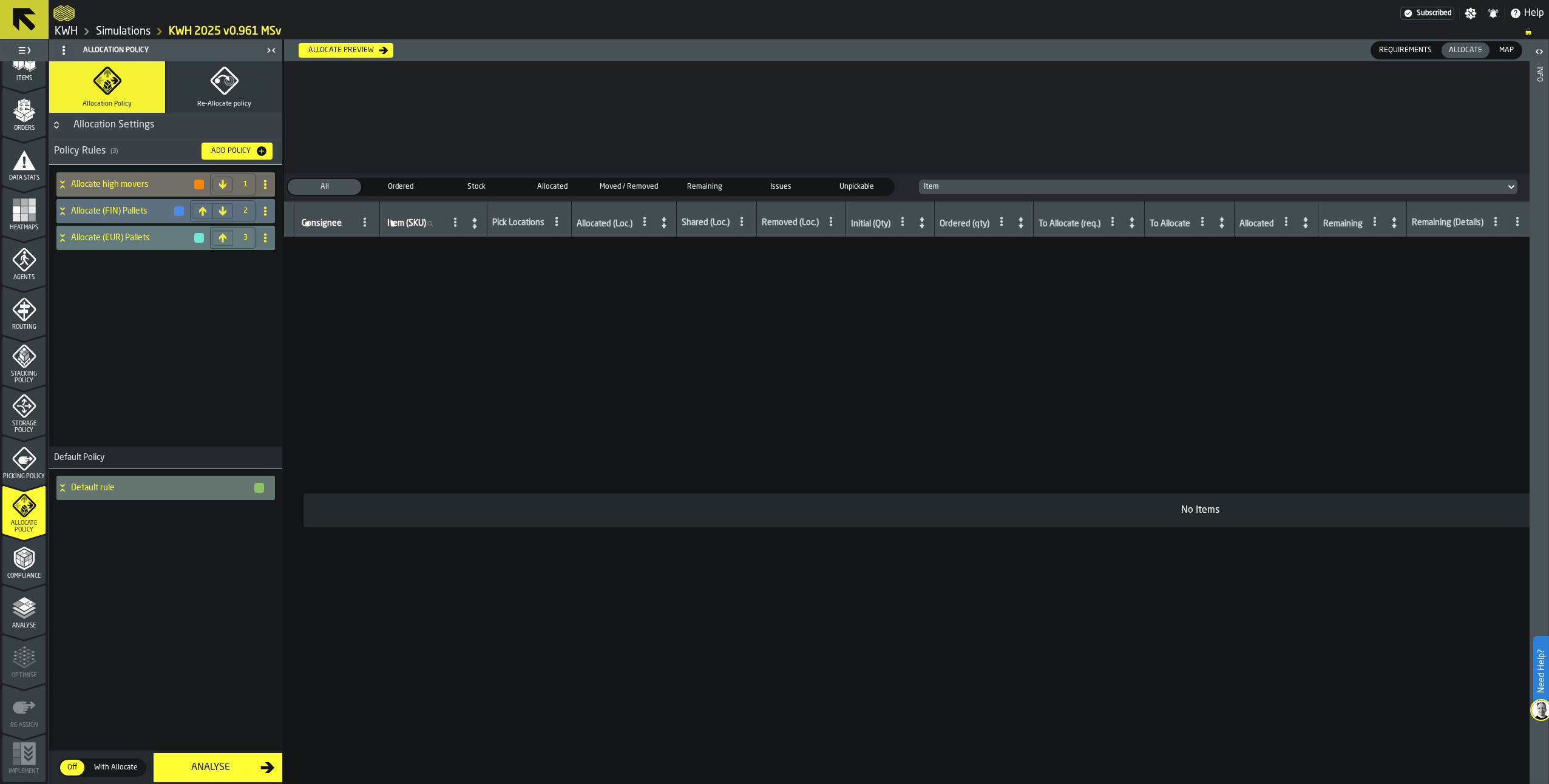
click at [15, 620] on icon "menu Analyse" at bounding box center [24, 608] width 25 height 25
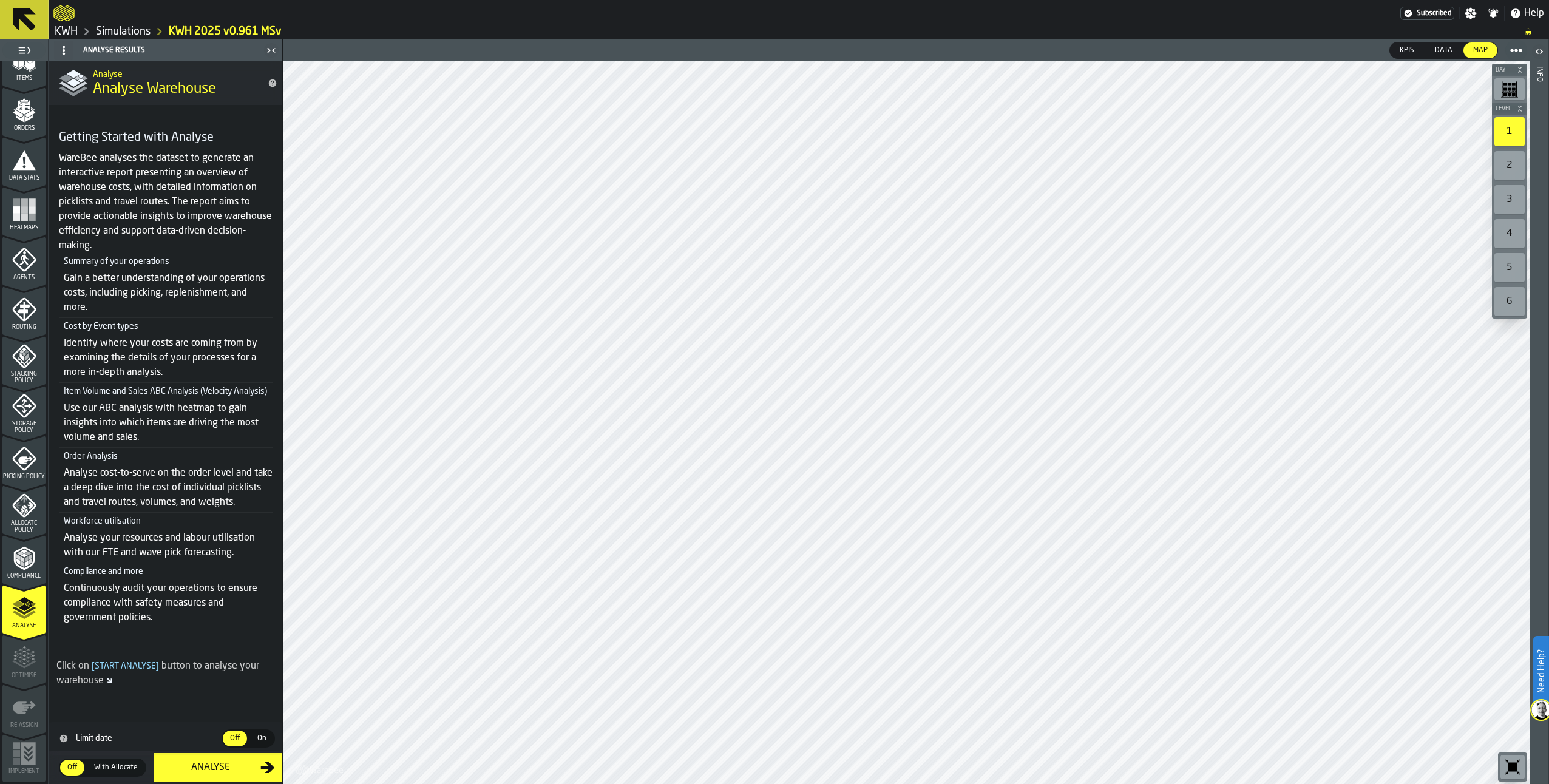
click at [208, 766] on div "Analyse" at bounding box center [211, 768] width 99 height 15
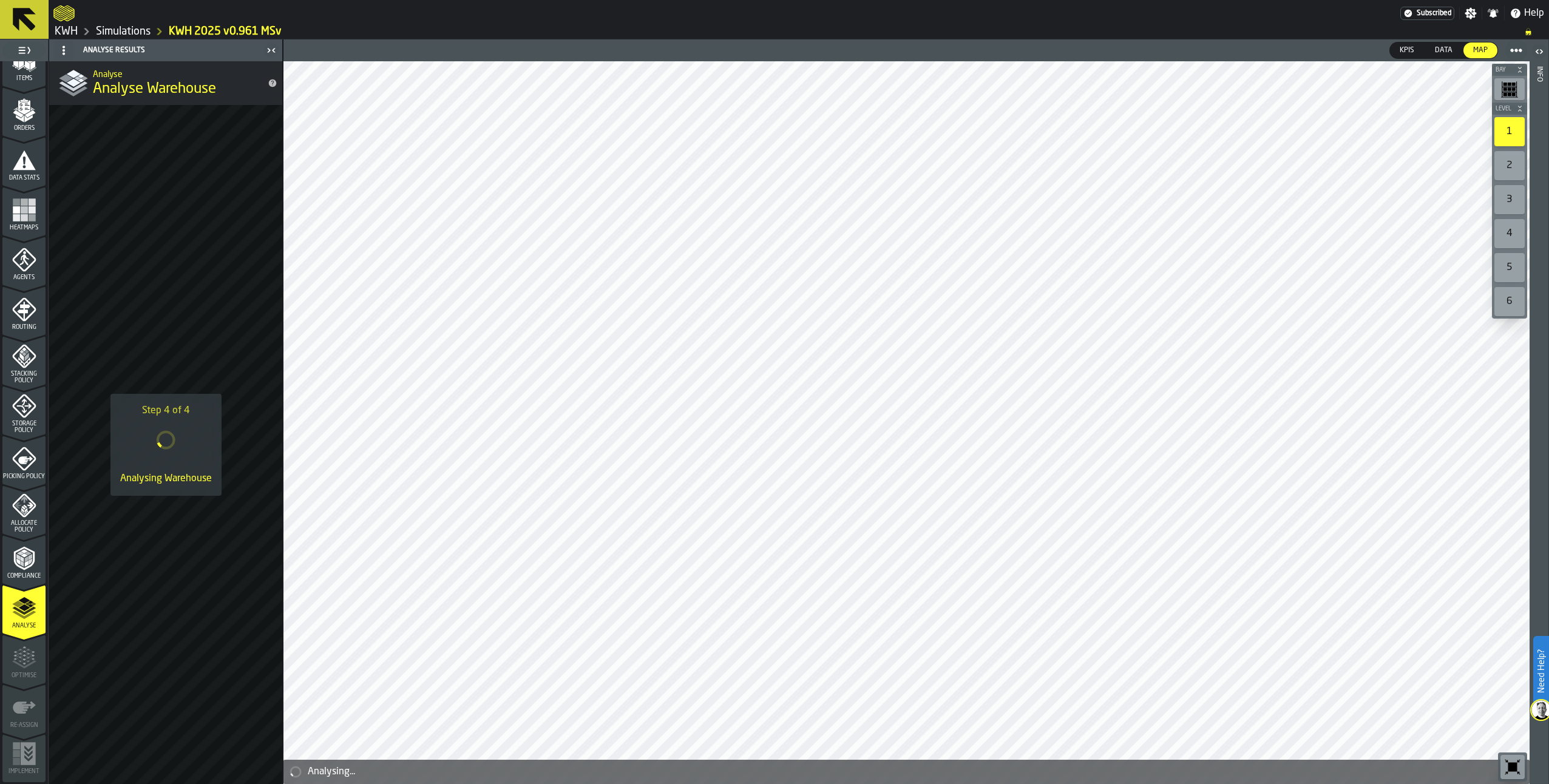
drag, startPoint x: 124, startPoint y: 30, endPoint x: 135, endPoint y: 24, distance: 12.5
click at [125, 29] on link "Simulations" at bounding box center [123, 32] width 54 height 13
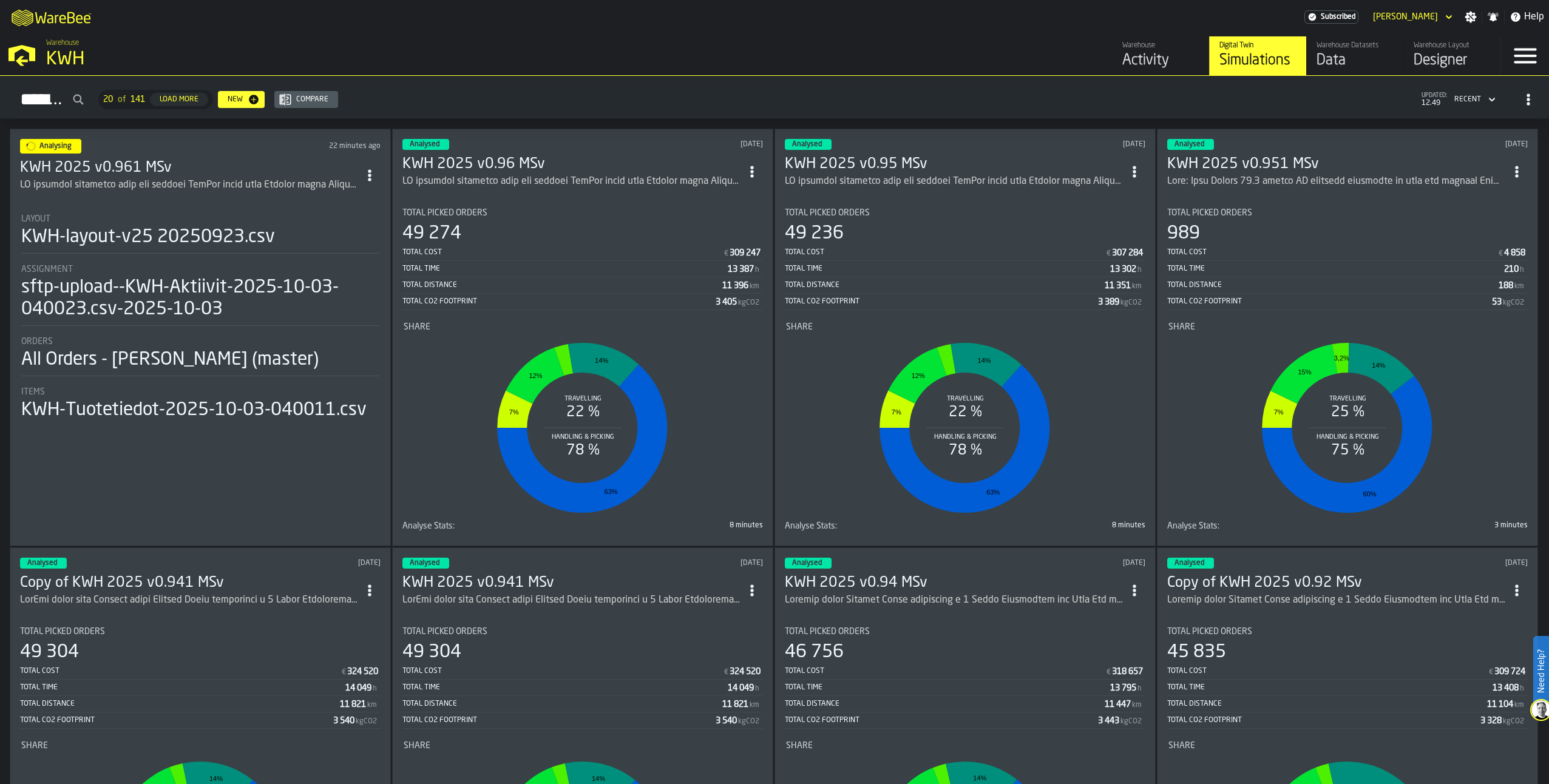
click at [176, 165] on h3 "KWH 2025 v0.961 MSv" at bounding box center [189, 168] width 339 height 19
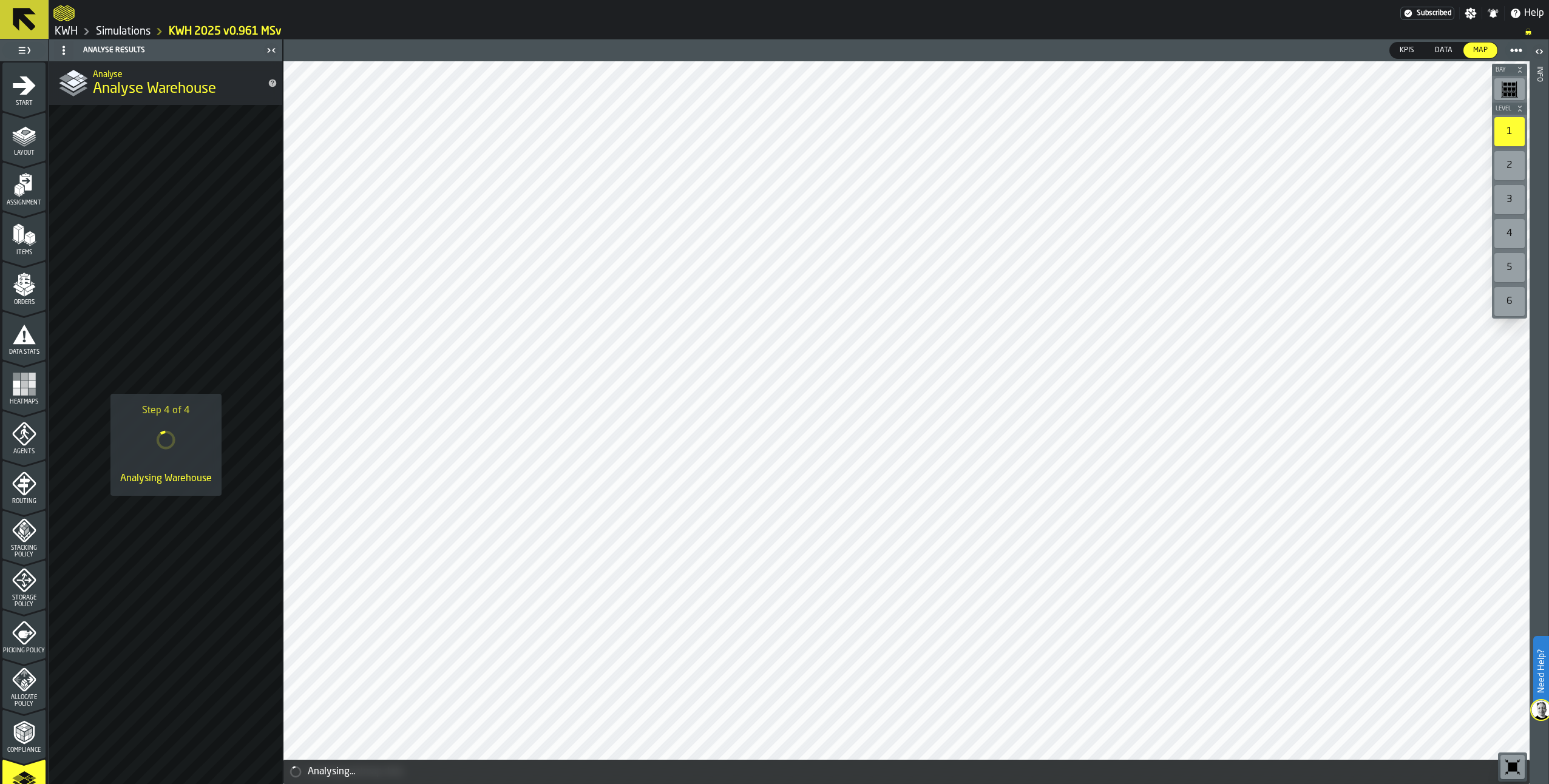
scroll to position [174, 0]
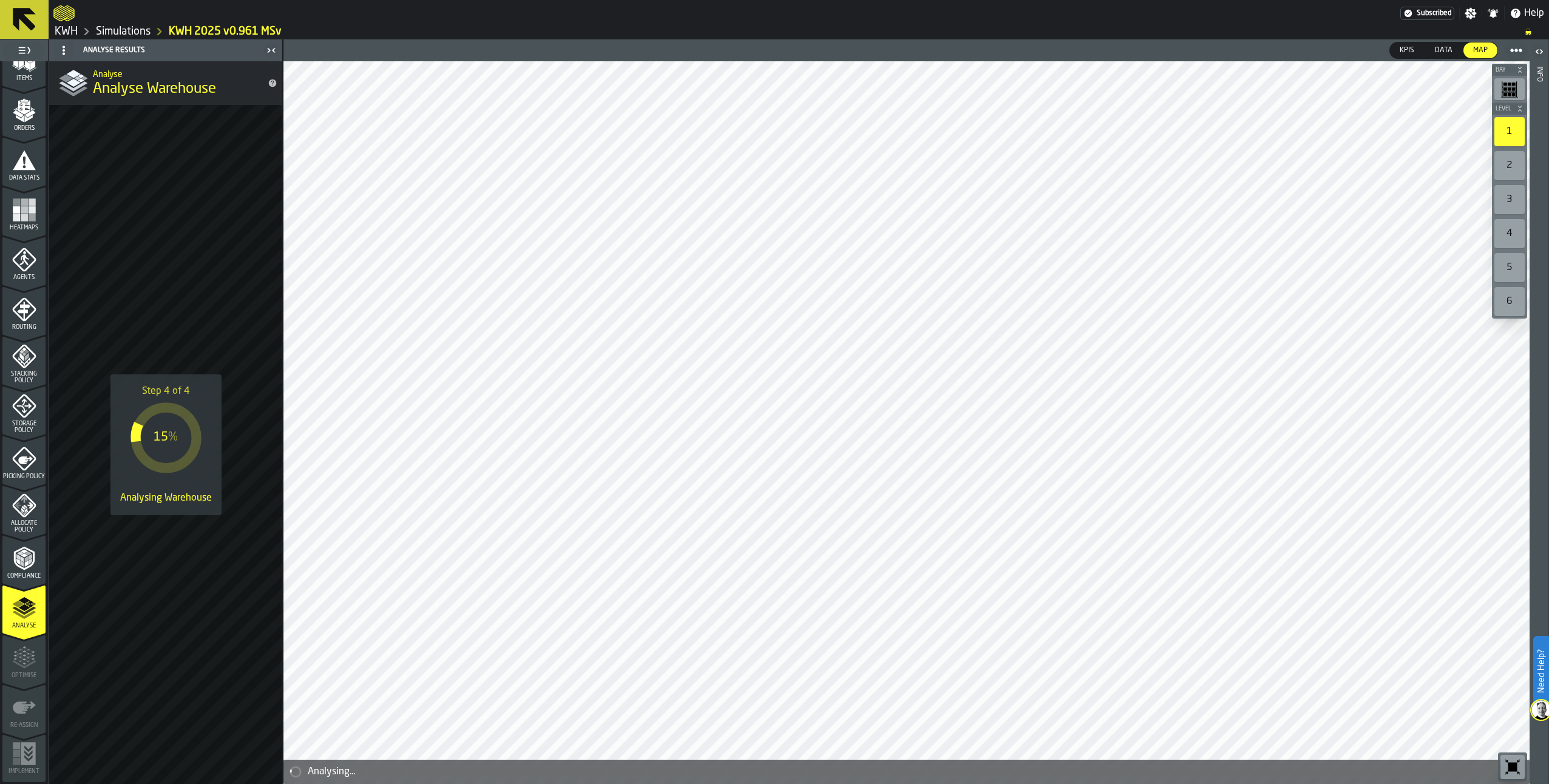
drag, startPoint x: 121, startPoint y: 27, endPoint x: 130, endPoint y: 26, distance: 9.1
click at [121, 27] on link "Simulations" at bounding box center [123, 32] width 54 height 13
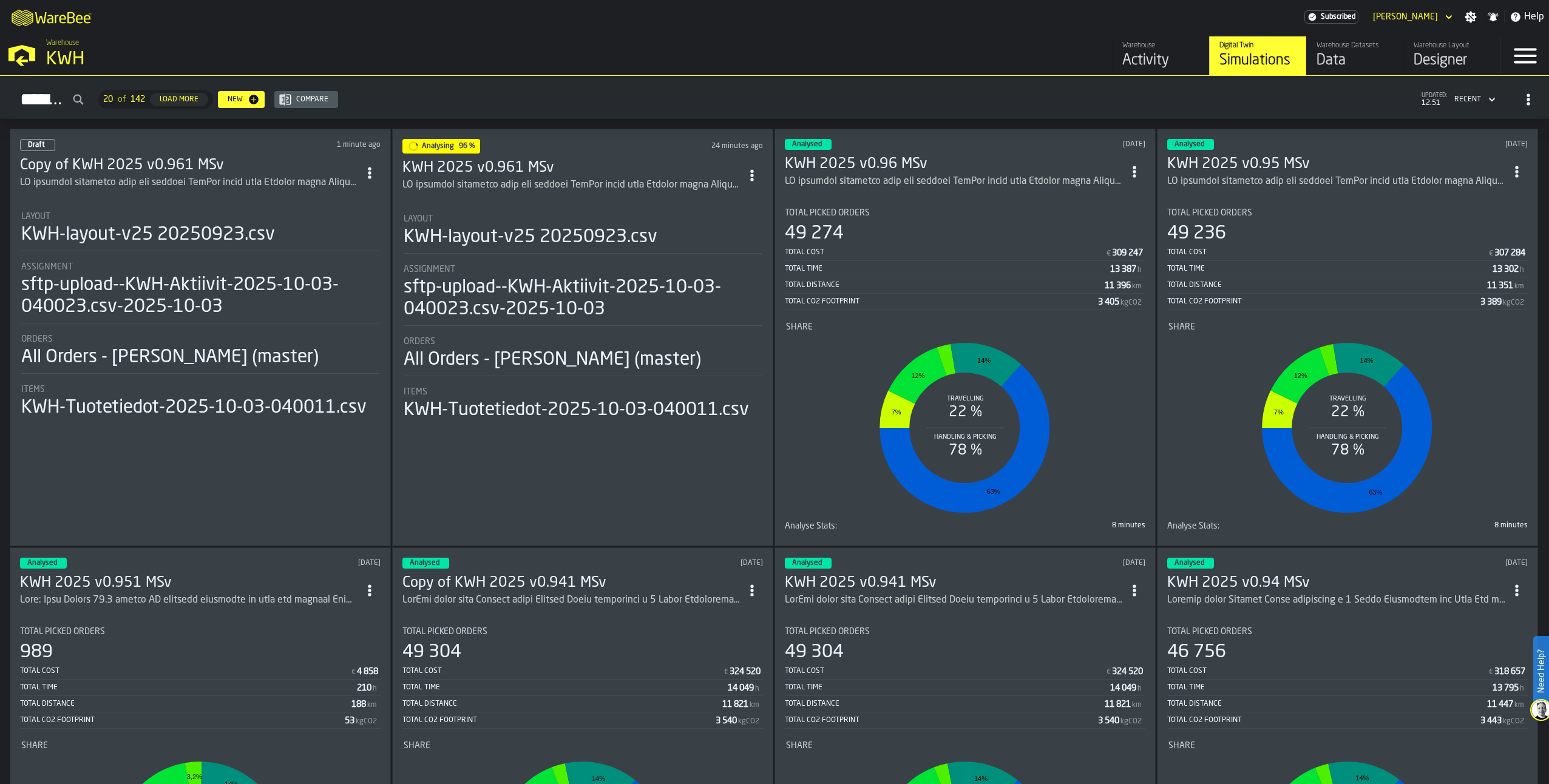
click at [87, 161] on h3 "Copy of KWH 2025 v0.961 MSv" at bounding box center [189, 165] width 339 height 19
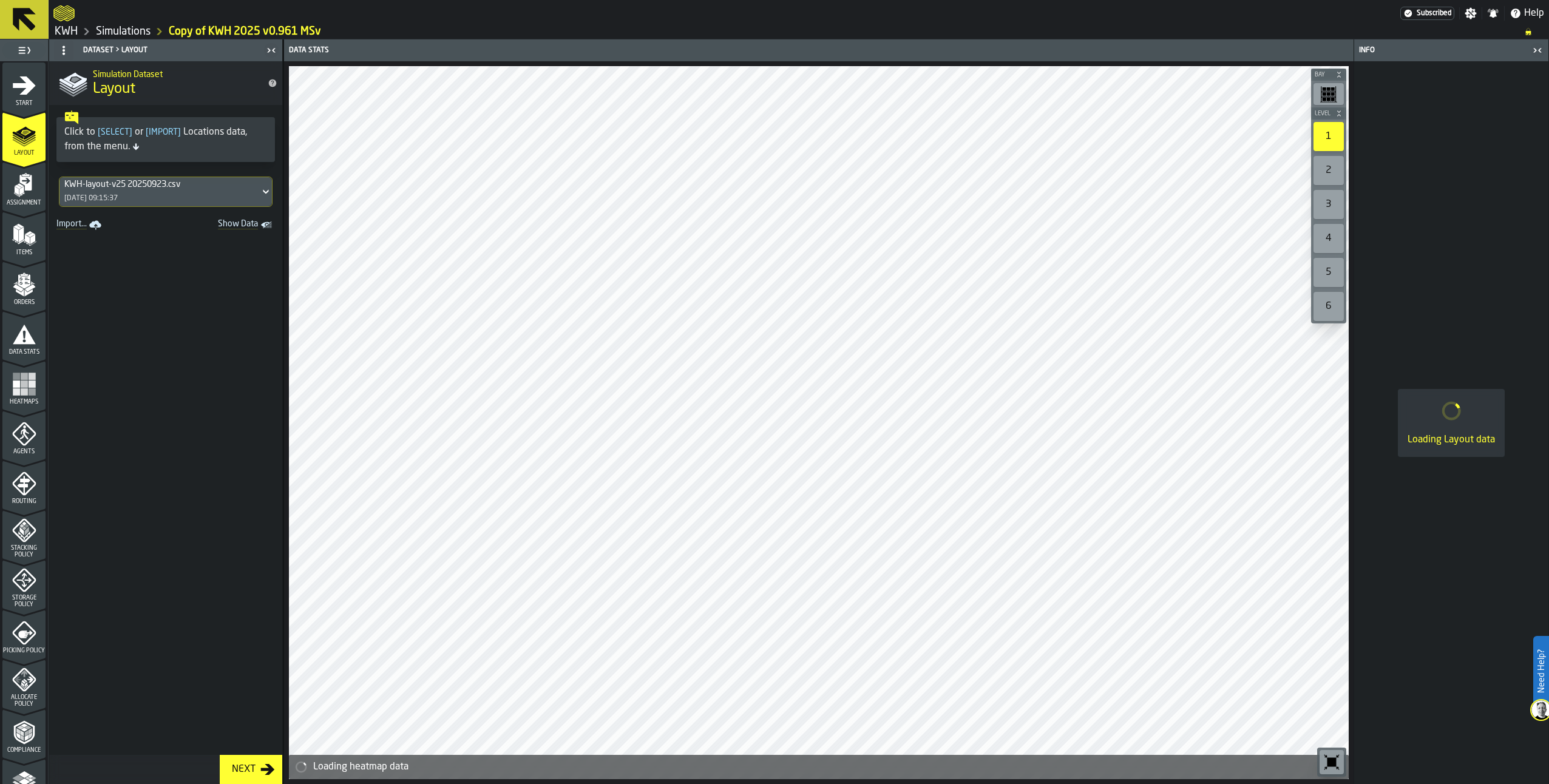
scroll to position [121, 0]
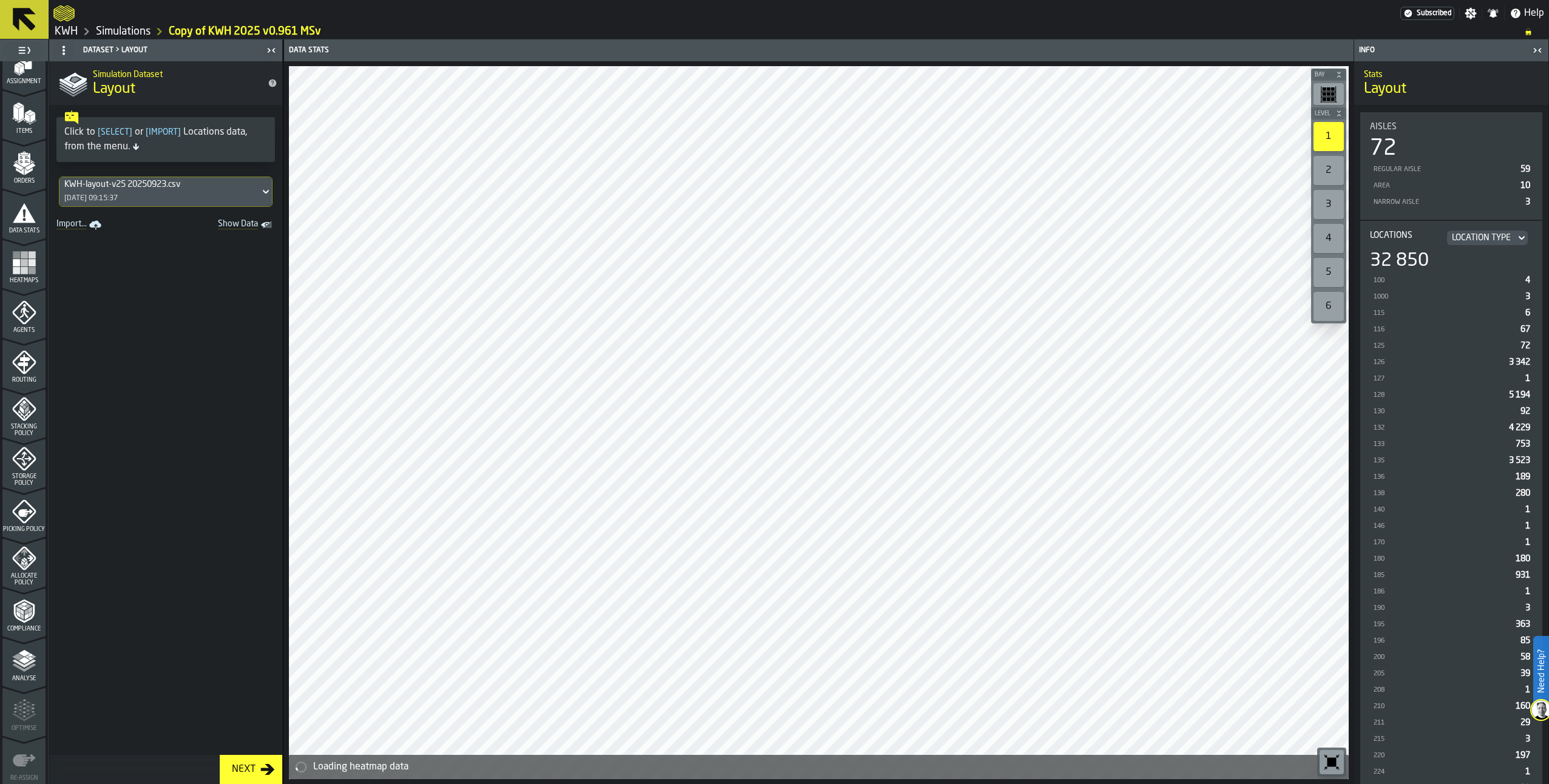
click at [23, 526] on span "Picking Policy" at bounding box center [24, 530] width 43 height 7
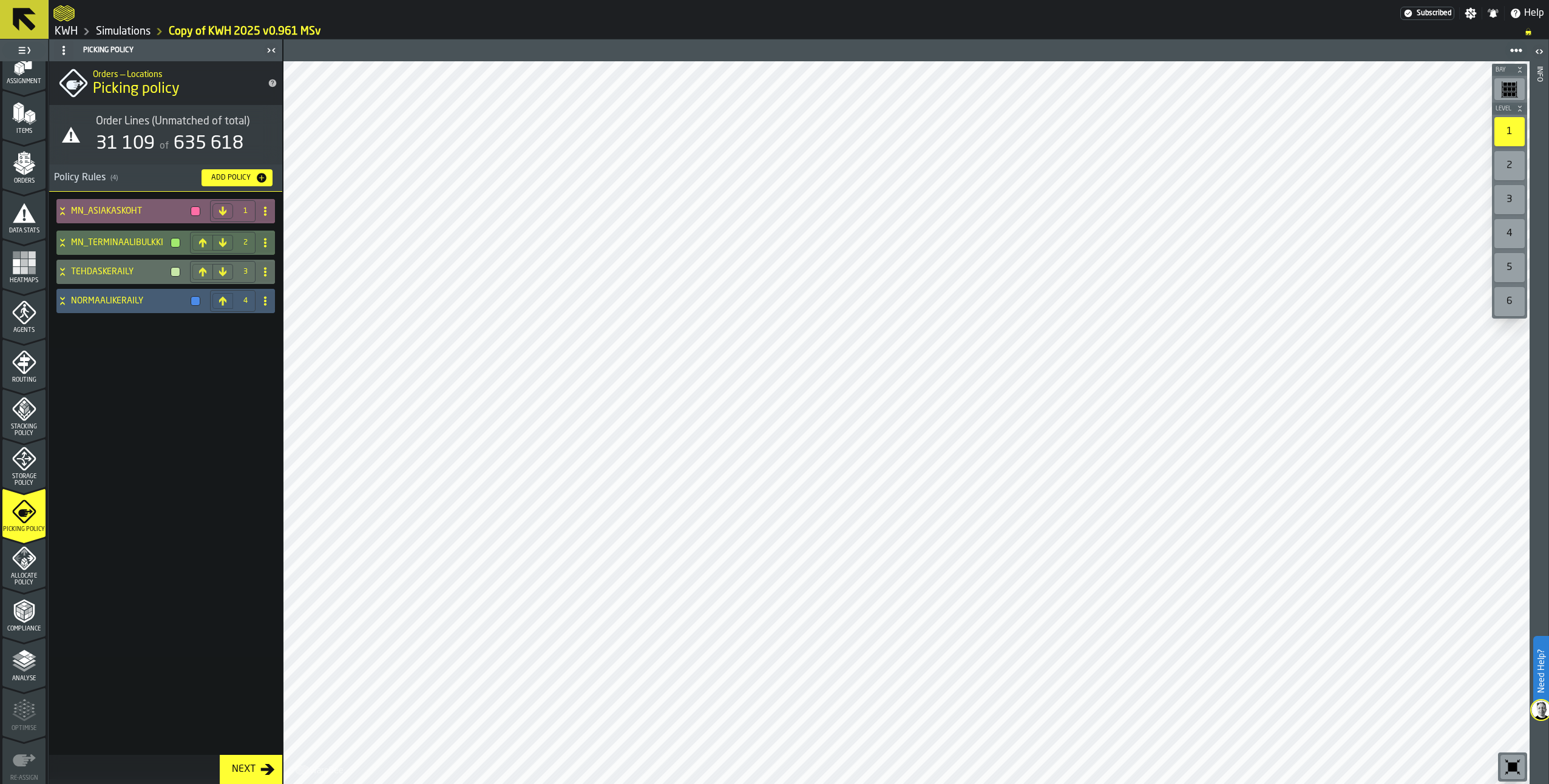
click at [63, 208] on icon at bounding box center [62, 211] width 12 height 10
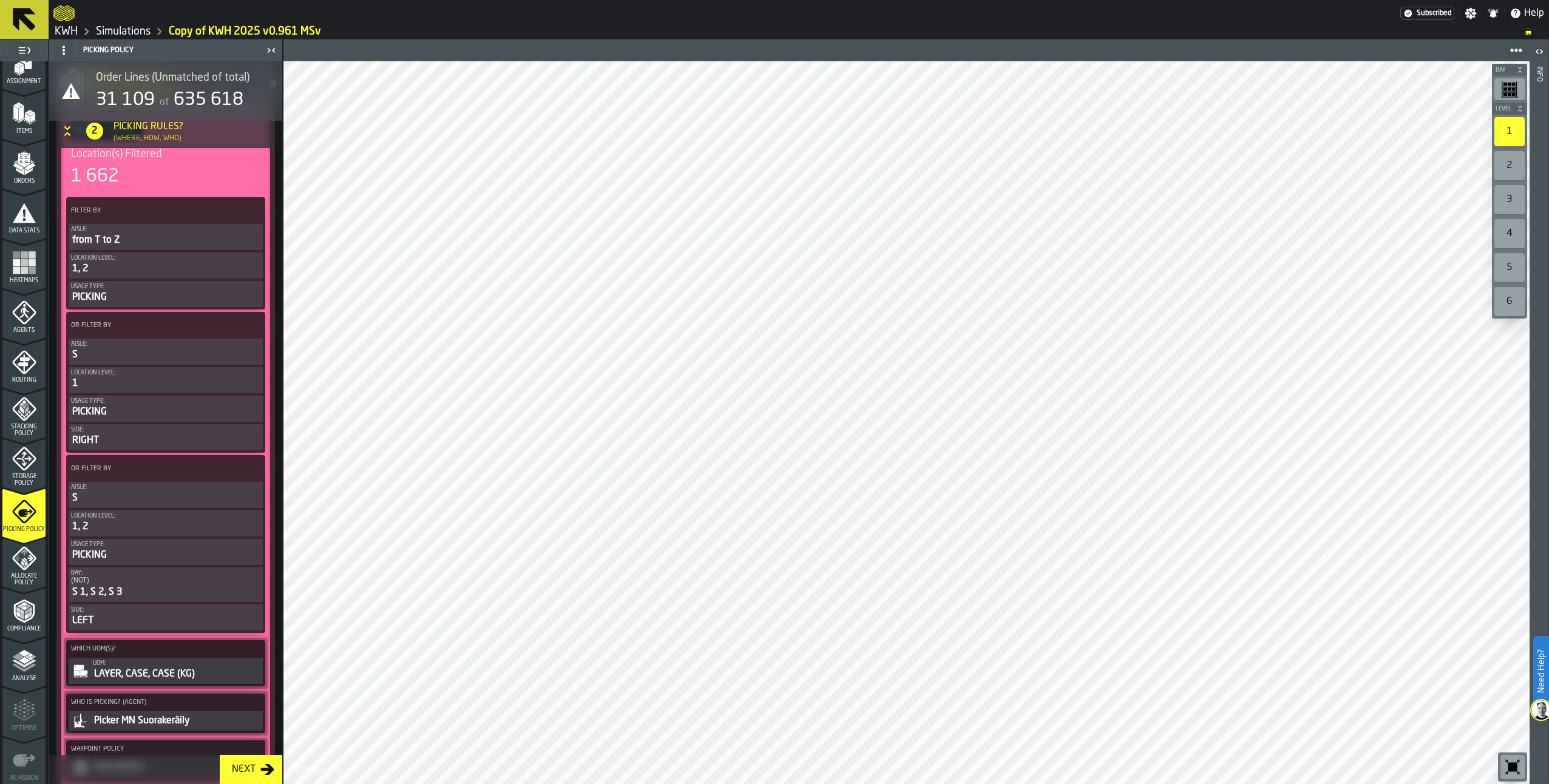
scroll to position [304, 0]
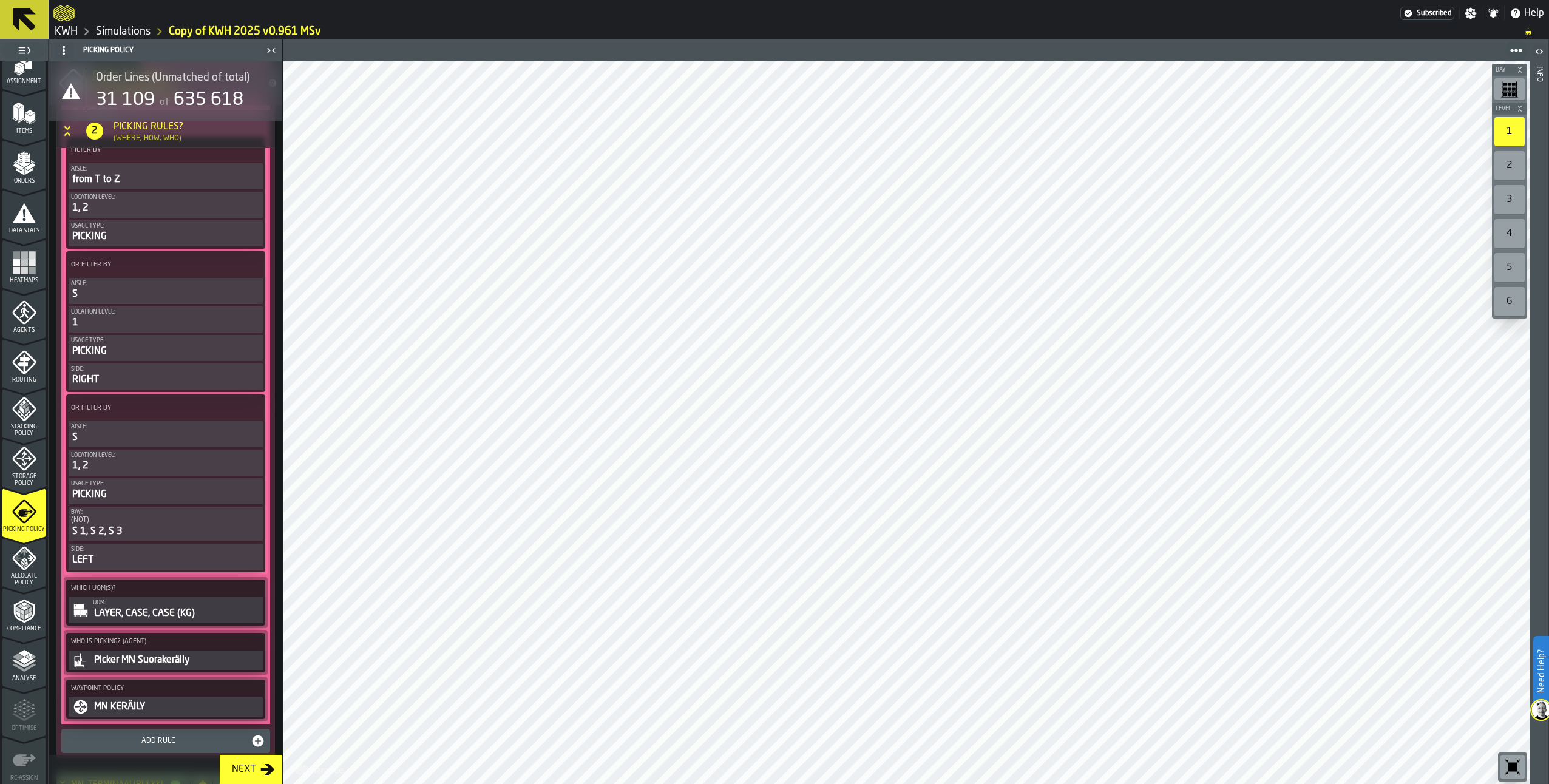
click at [171, 610] on div "LAYER, CASE, CASE (KG)" at bounding box center [176, 614] width 168 height 15
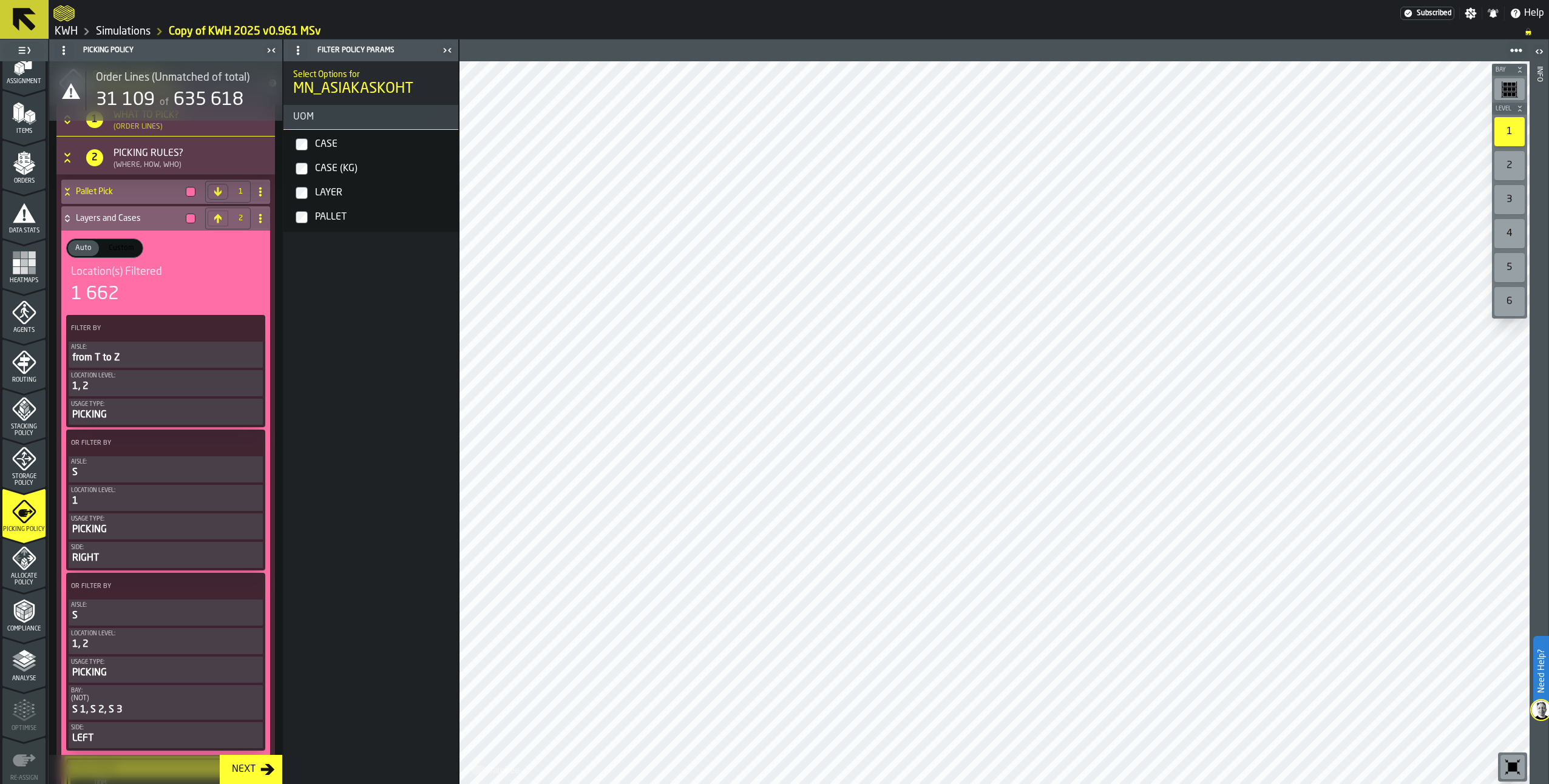
scroll to position [121, 0]
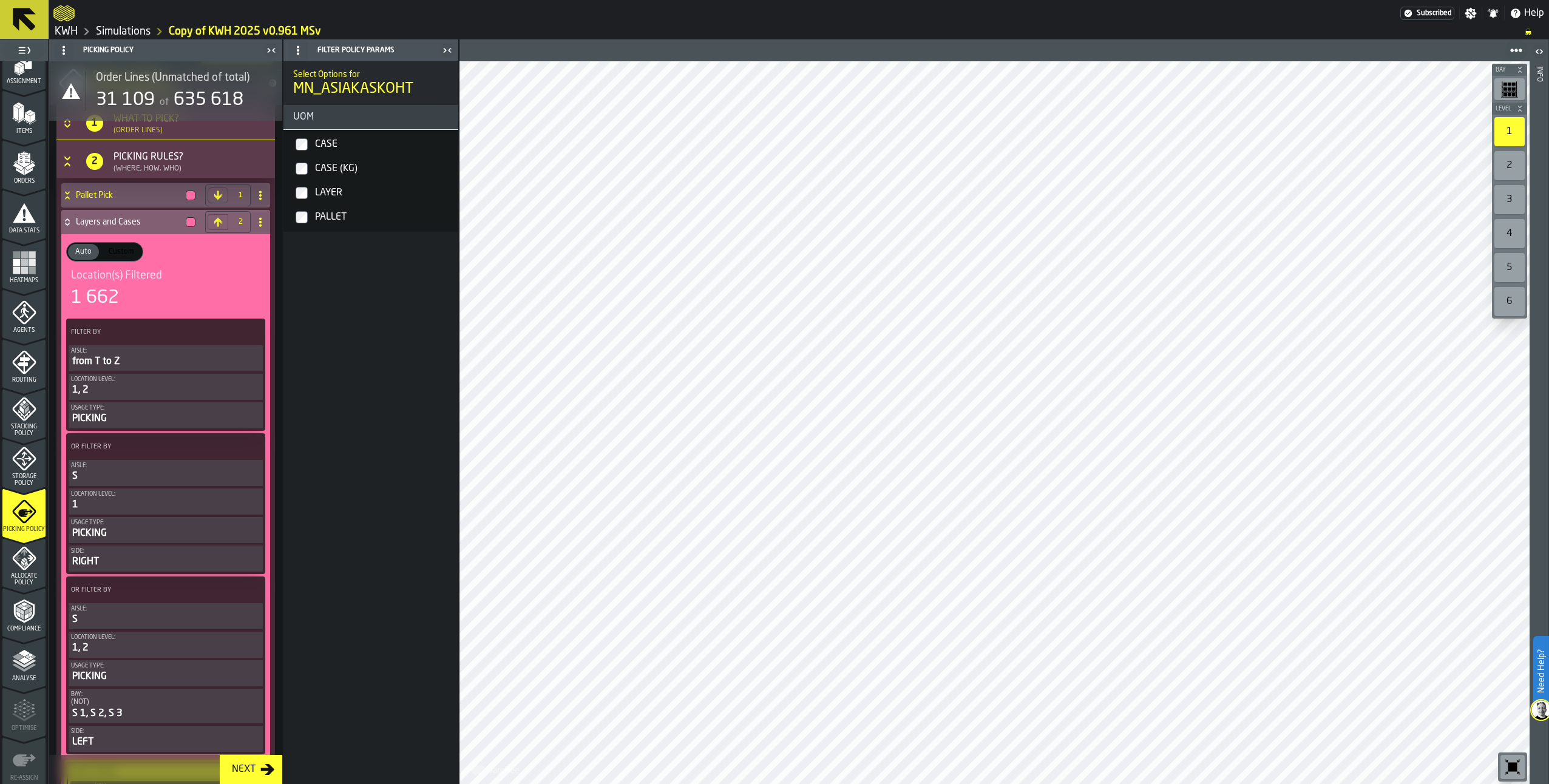
click at [70, 166] on icon "Button-[object Object]-open" at bounding box center [67, 164] width 5 height 4
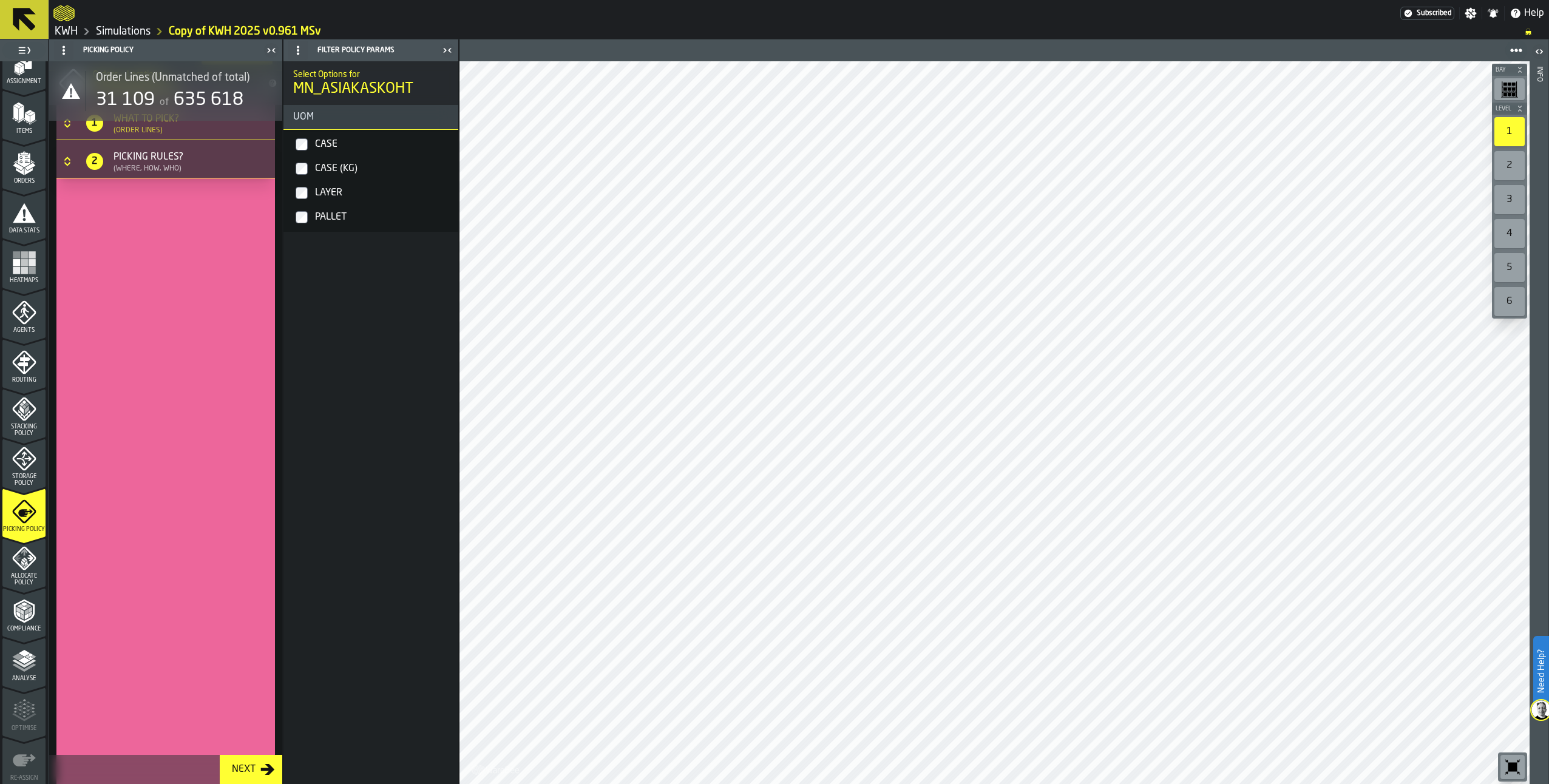
scroll to position [0, 0]
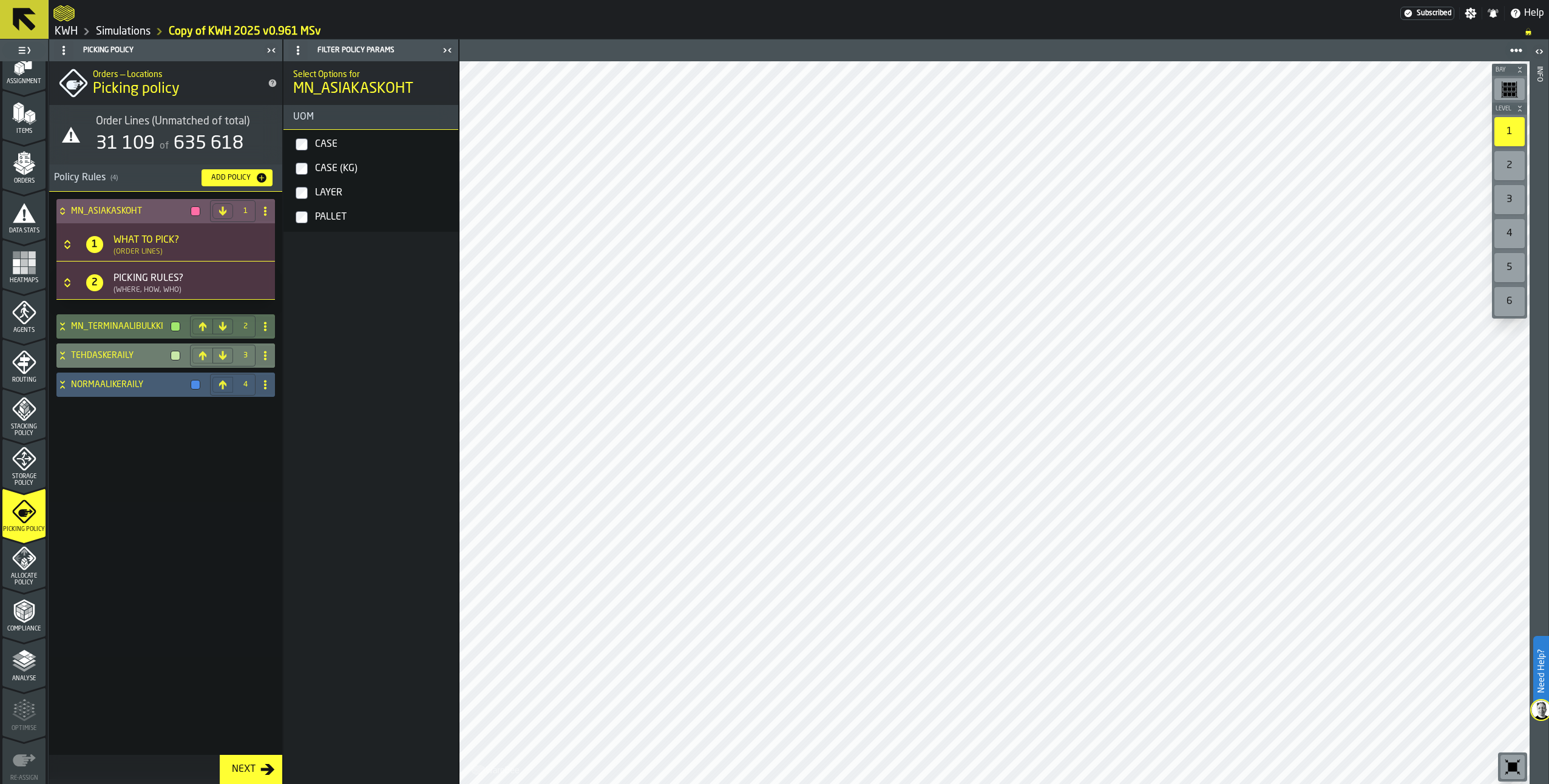
click at [62, 359] on icon at bounding box center [62, 355] width 12 height 10
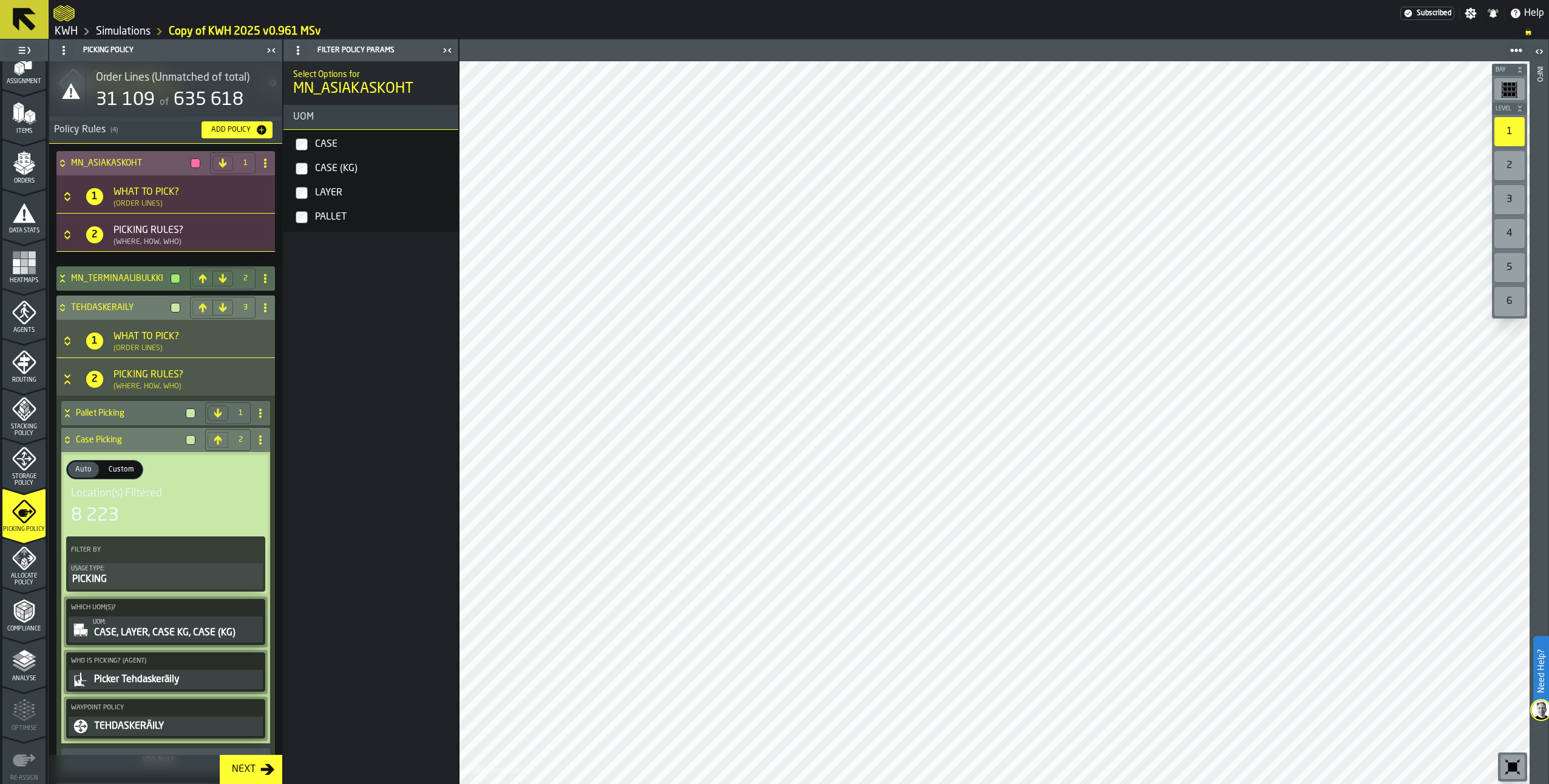
scroll to position [107, 0]
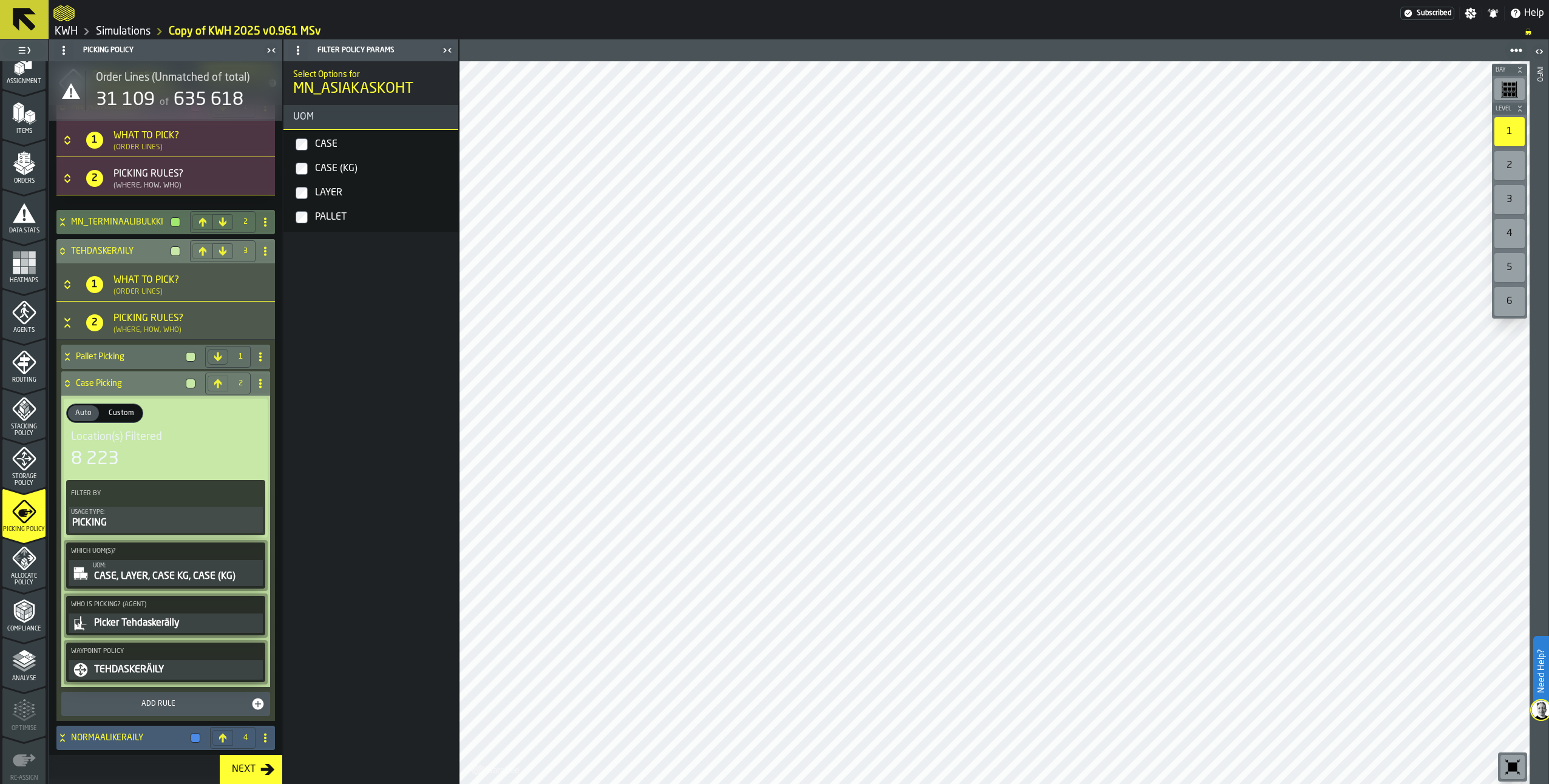
click at [97, 377] on div "Case Picking" at bounding box center [131, 384] width 139 height 25
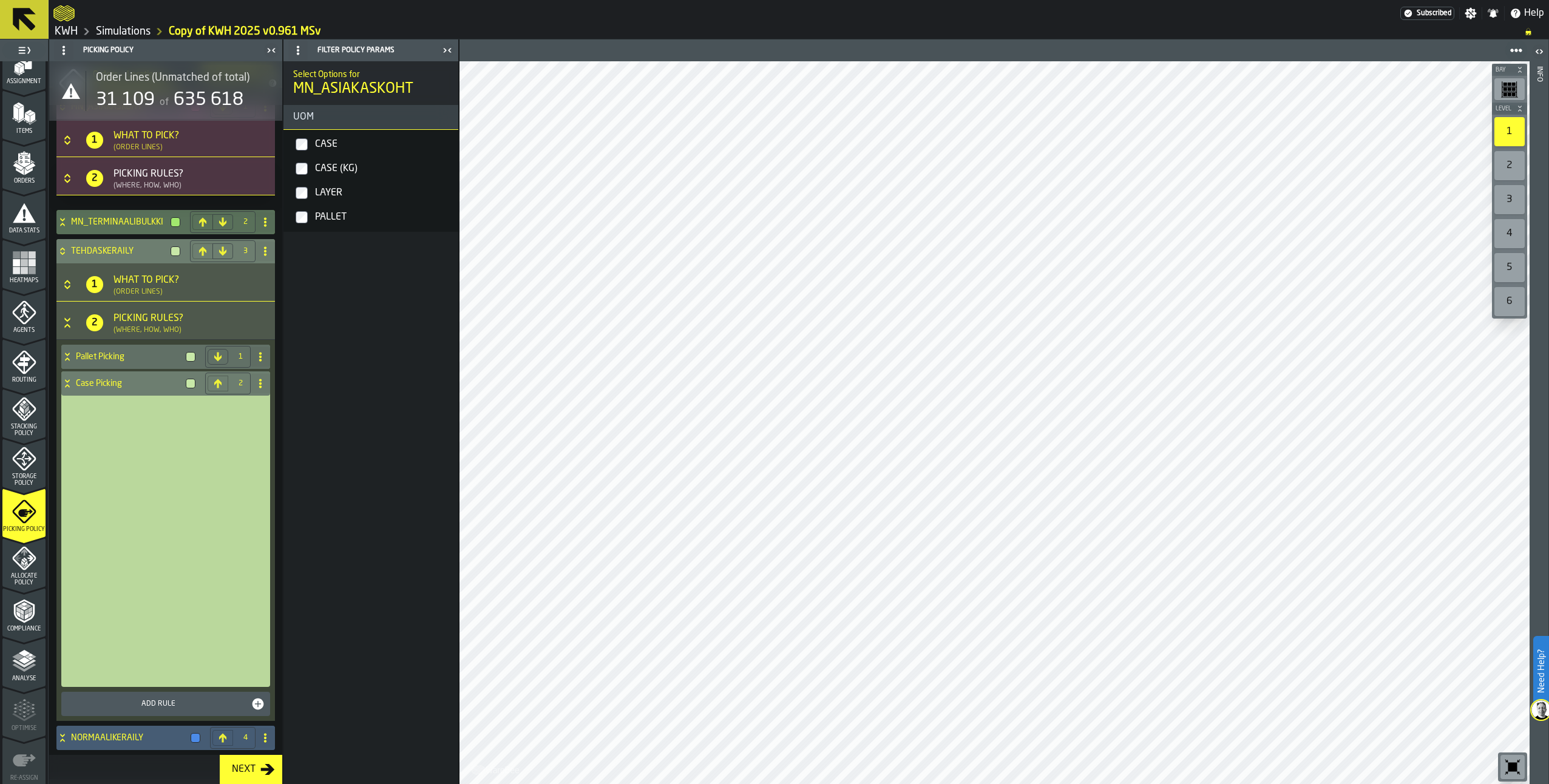
scroll to position [0, 0]
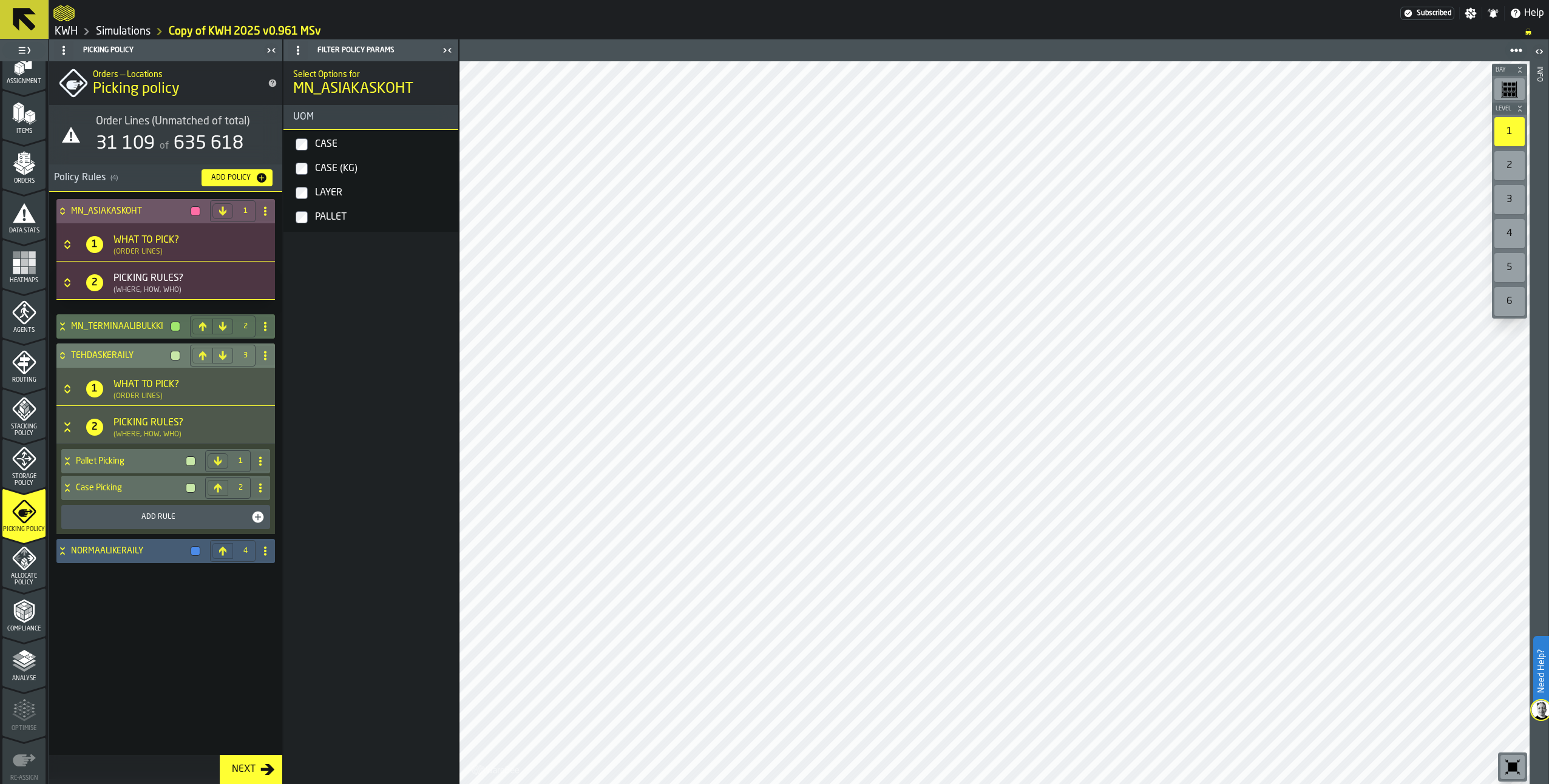
drag, startPoint x: 63, startPoint y: 428, endPoint x: 74, endPoint y: 436, distance: 13.6
click at [64, 428] on icon "Button-[object Object]-open" at bounding box center [68, 427] width 12 height 12
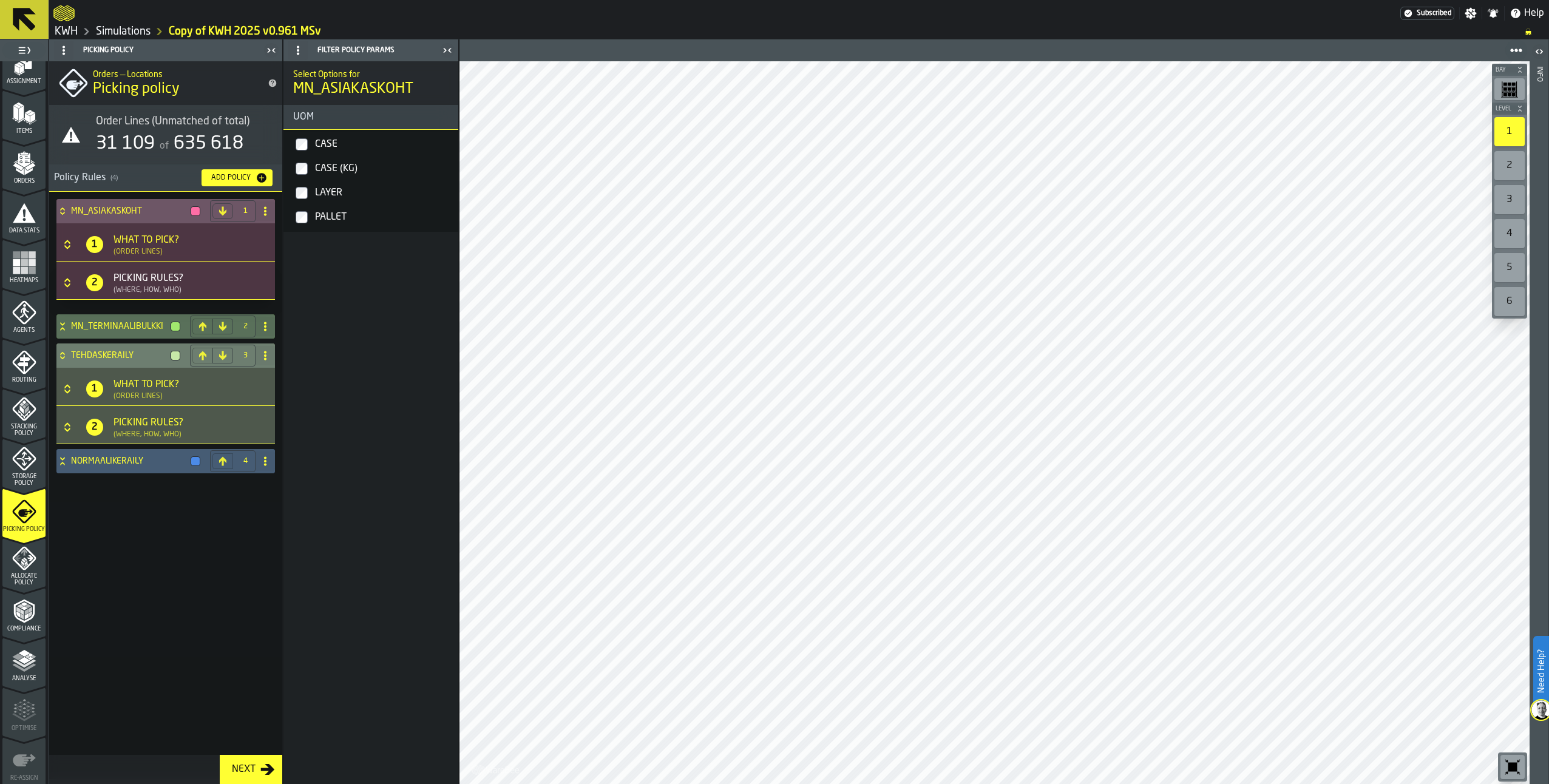
click at [68, 426] on icon "Button-[object Object]-closed" at bounding box center [67, 424] width 5 height 4
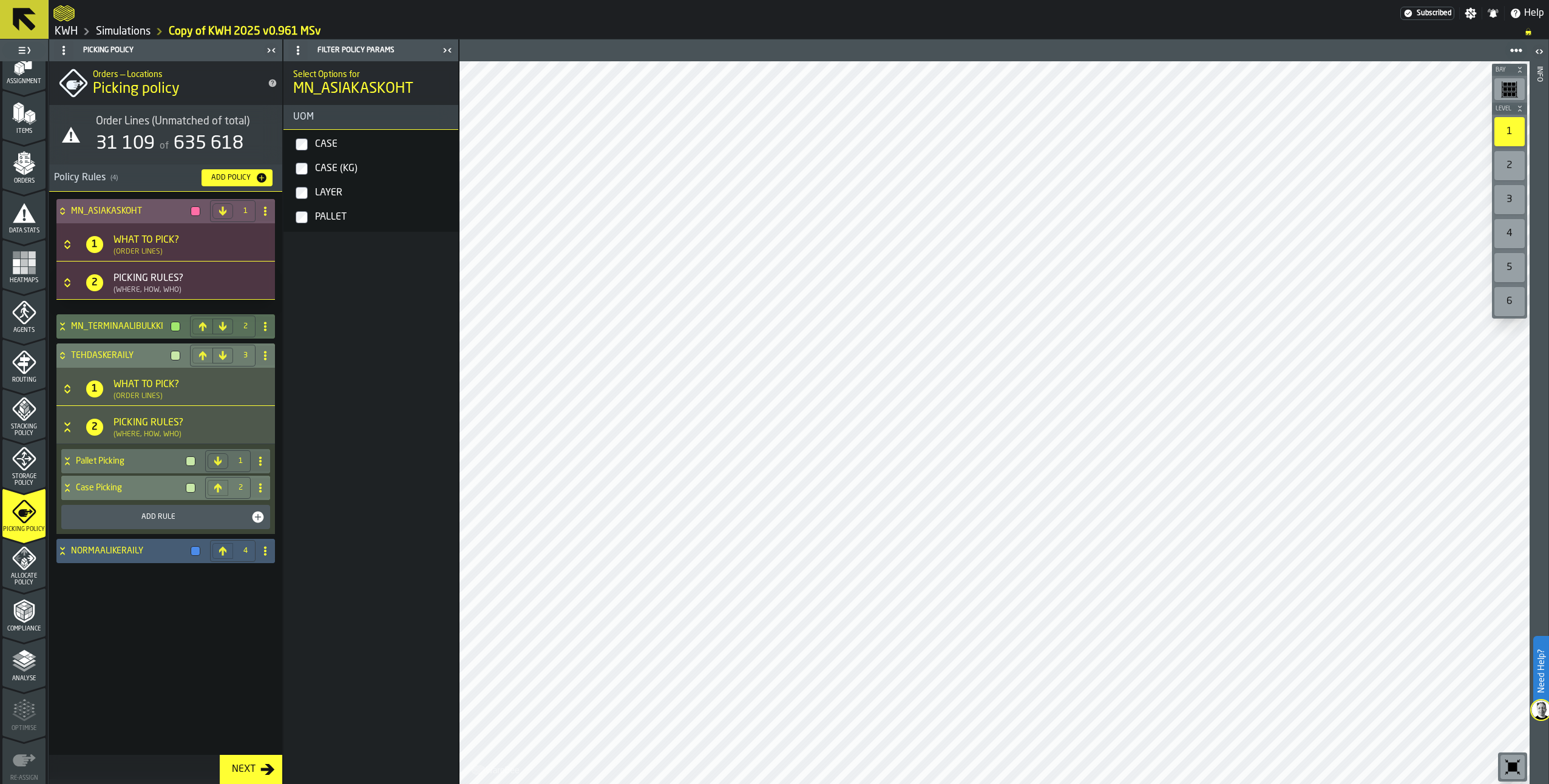
click at [64, 493] on icon at bounding box center [68, 488] width 12 height 10
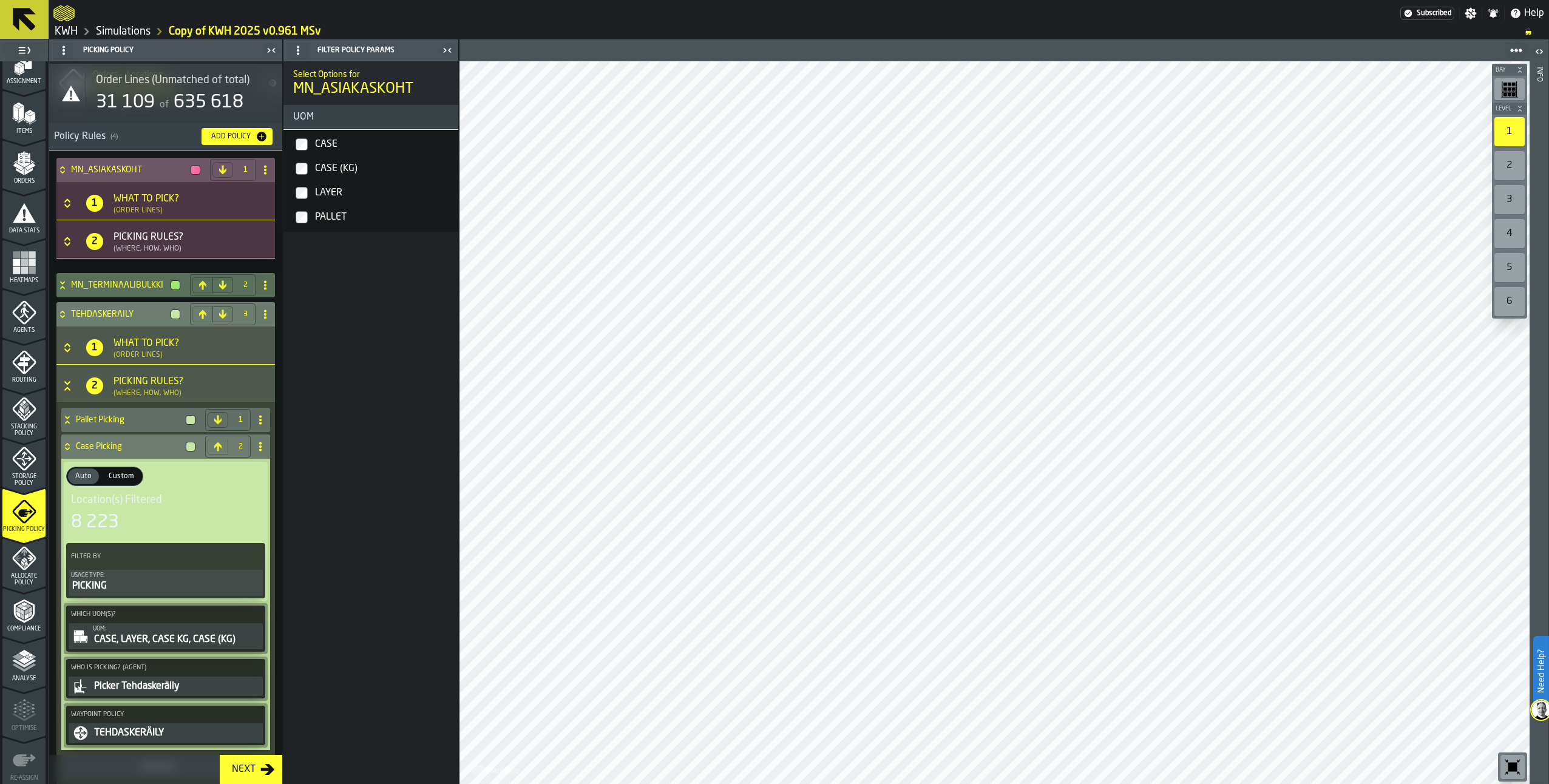
scroll to position [107, 0]
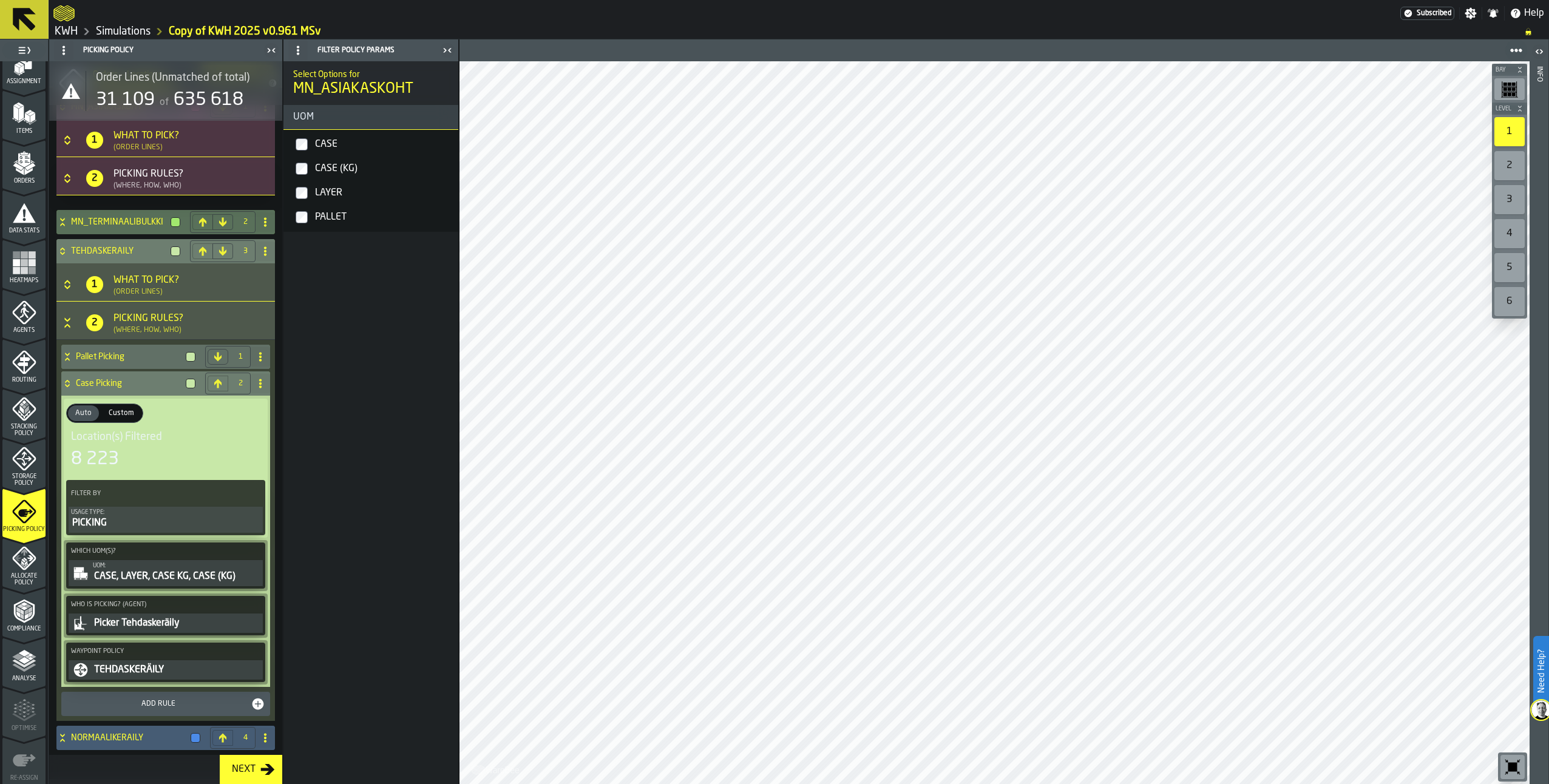
click at [180, 581] on div "CASE, LAYER, CASE KG, CASE (KG)" at bounding box center [176, 577] width 168 height 15
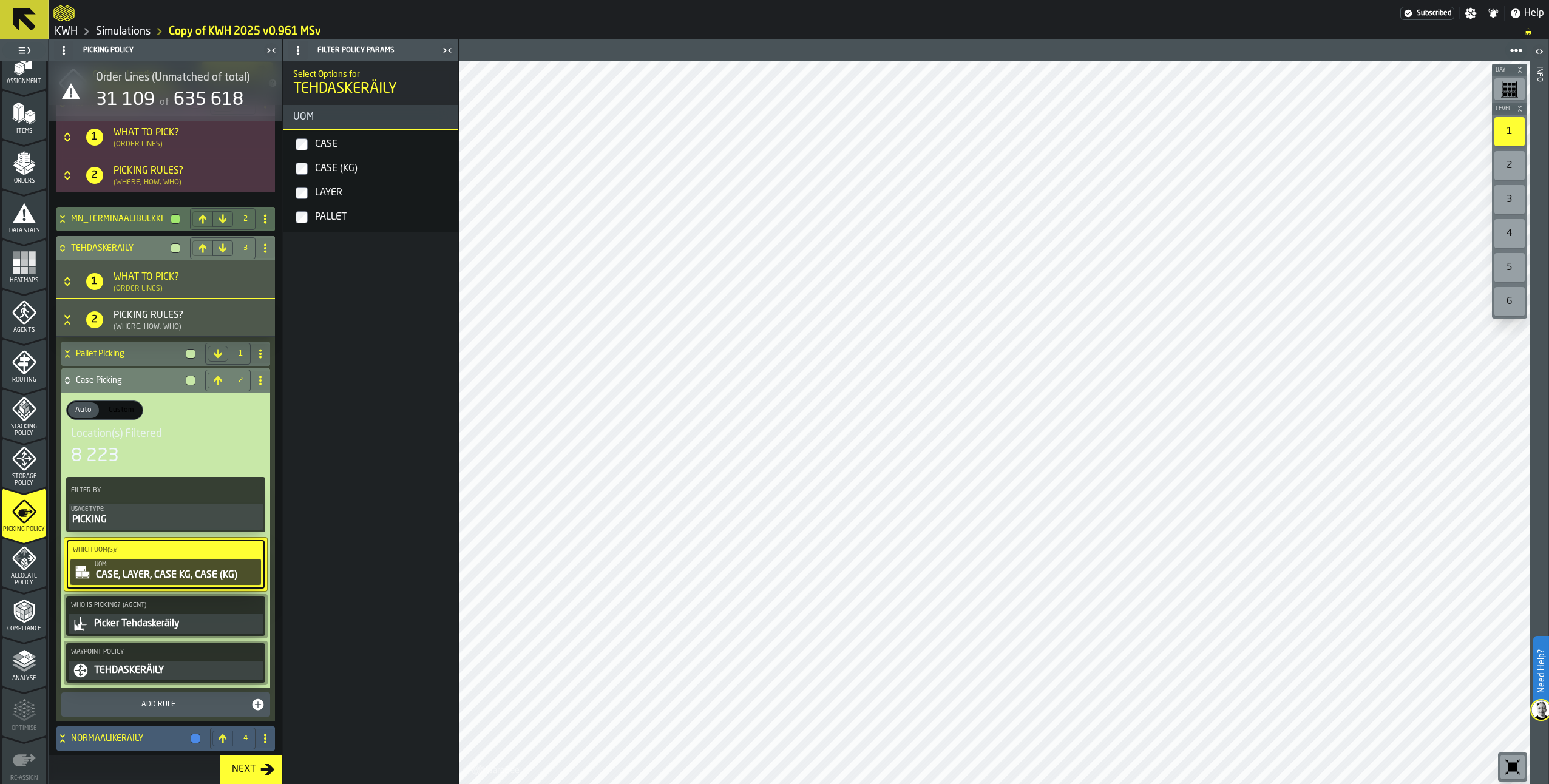
scroll to position [111, 0]
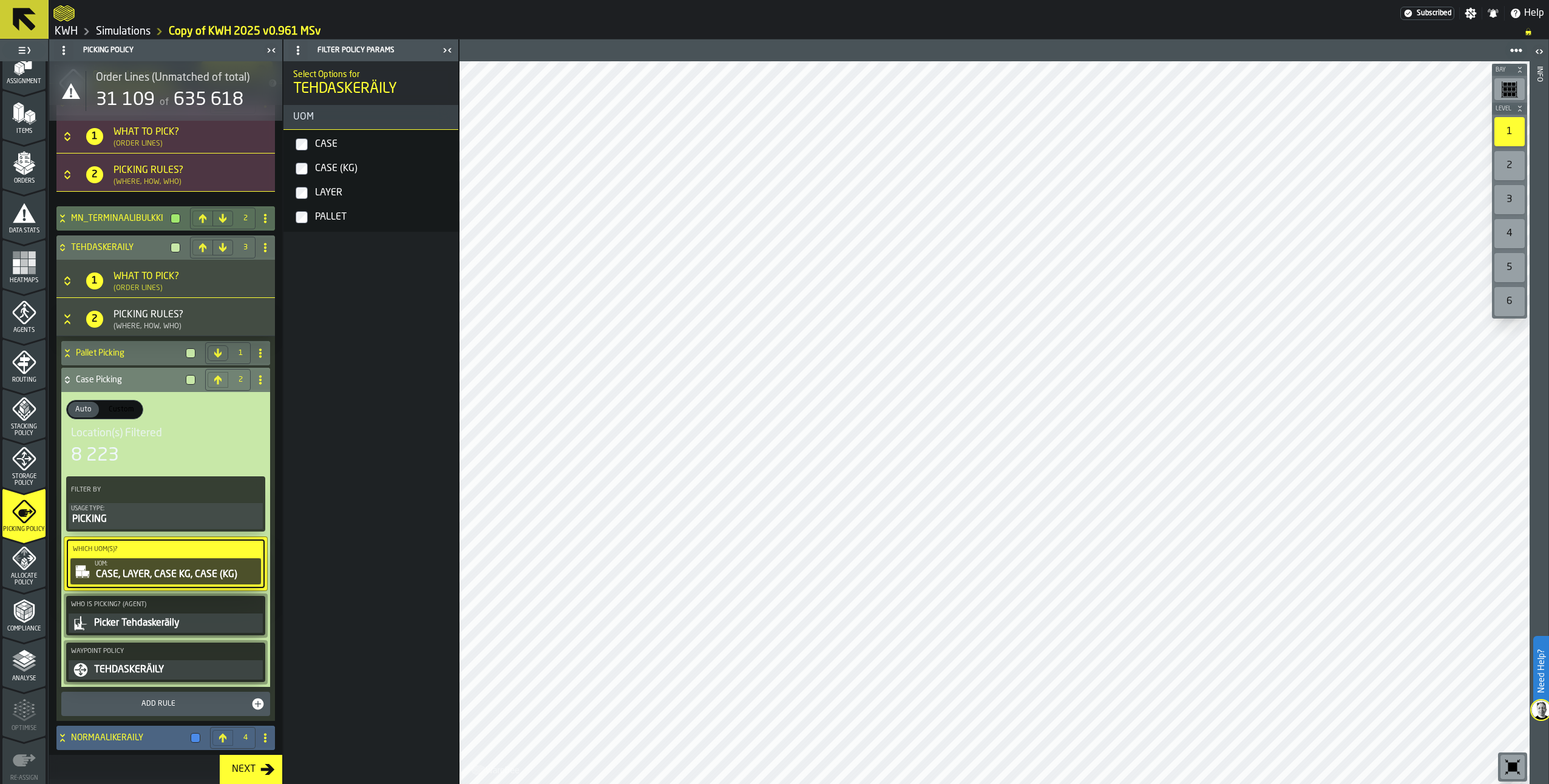
click at [61, 734] on icon at bounding box center [62, 735] width 4 height 3
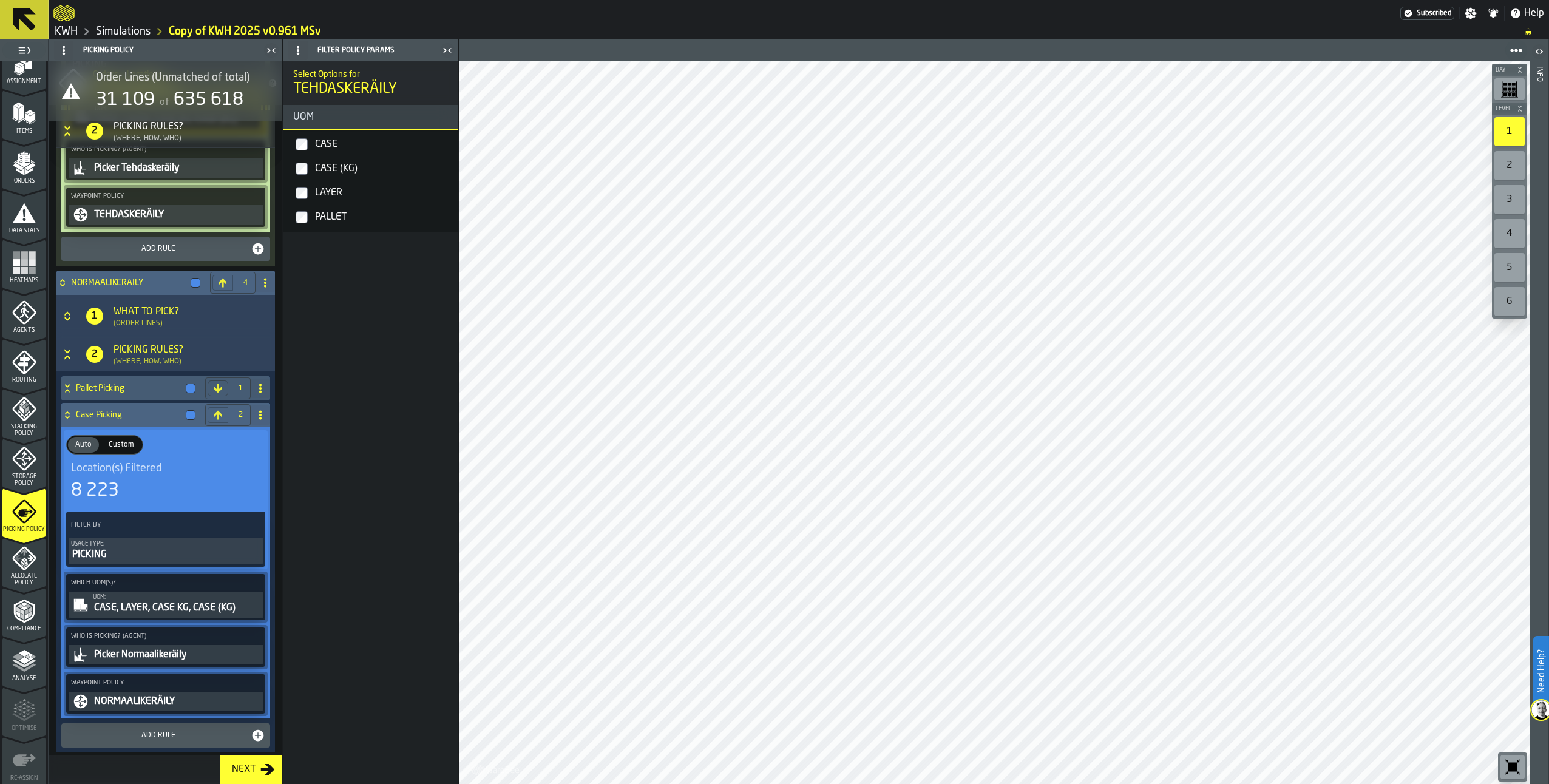
scroll to position [571, 0]
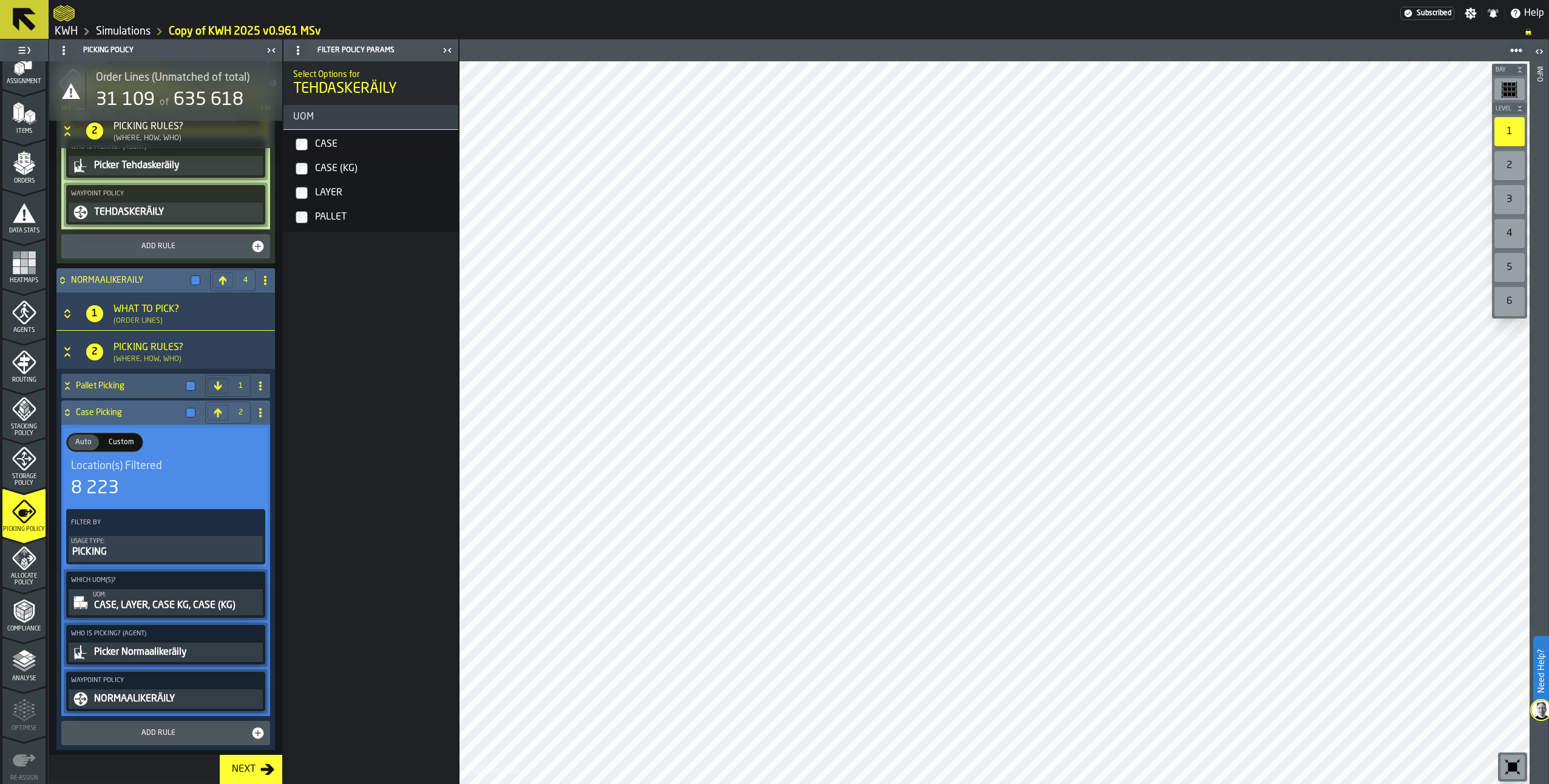
click at [170, 596] on div "UOM:" at bounding box center [176, 595] width 168 height 7
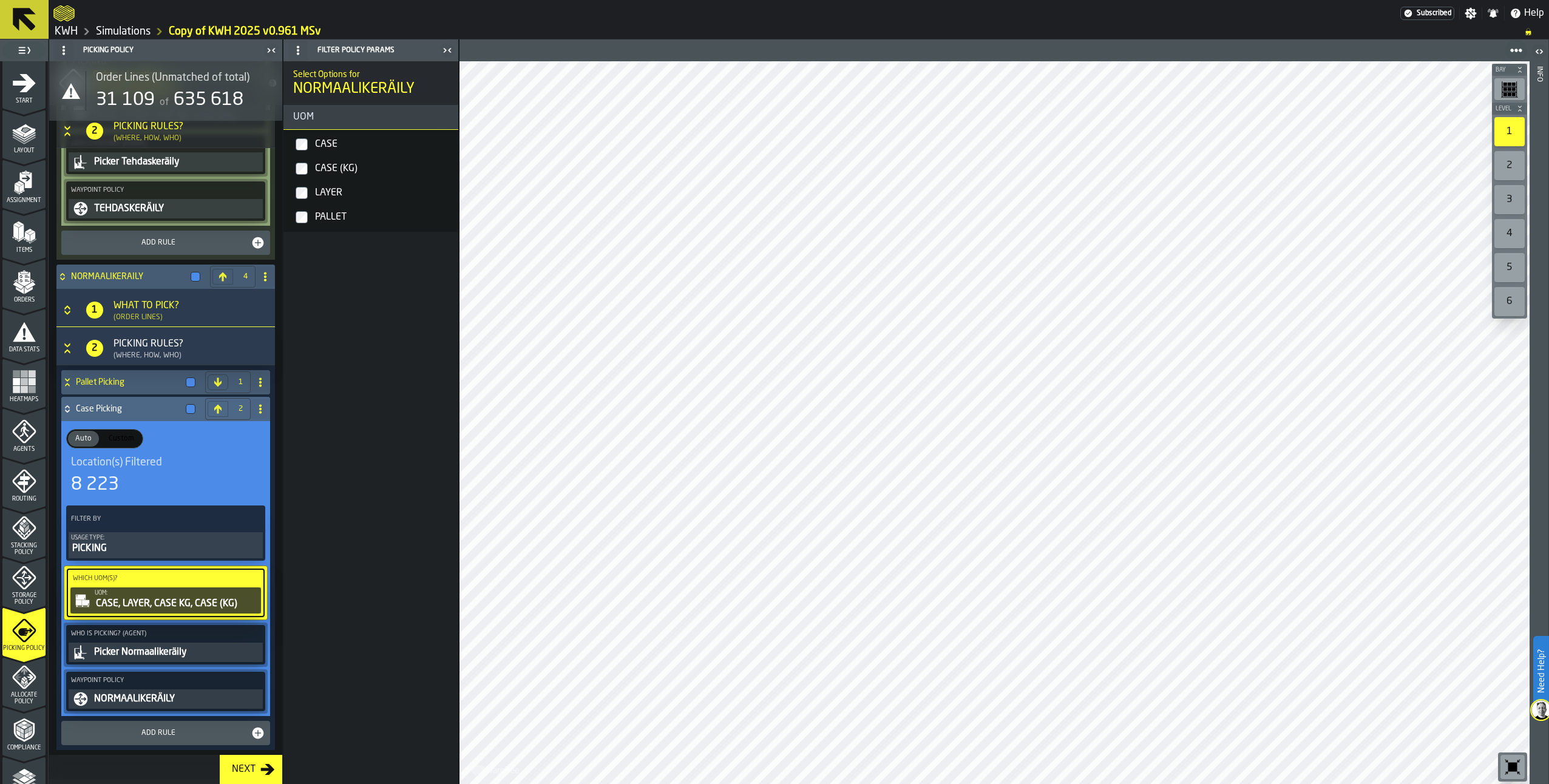
scroll to position [0, 0]
click at [262, 89] on icon "button-toggle-Show on Map" at bounding box center [266, 90] width 14 height 9
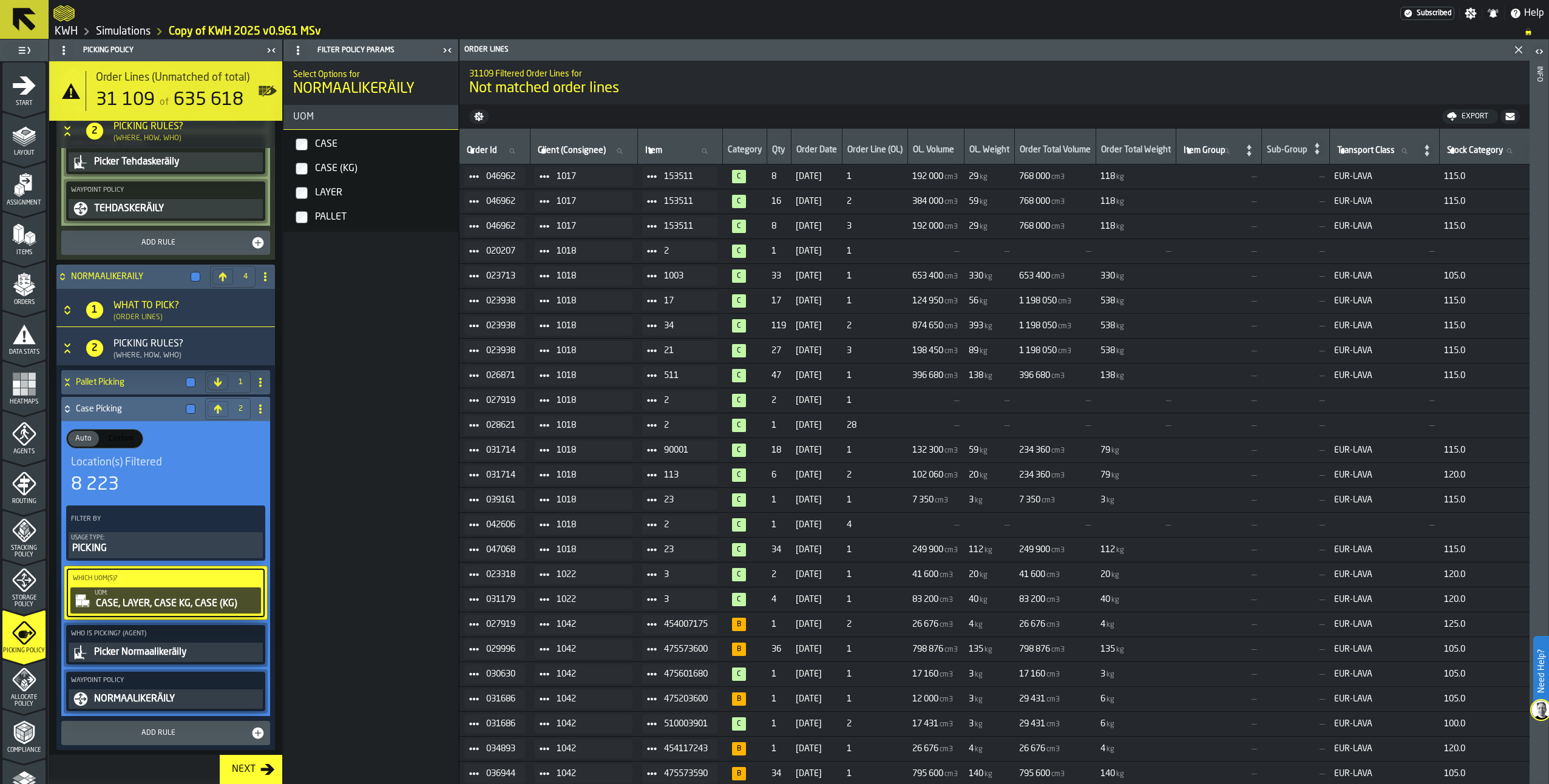
click at [564, 154] on label "Client (Consignee) Client (Consignee)" at bounding box center [584, 151] width 97 height 16
click at [564, 154] on input "Client (Consignee) Client (Consignee)" at bounding box center [584, 151] width 97 height 16
type input "****"
click at [626, 152] on input "****" at bounding box center [584, 151] width 97 height 16
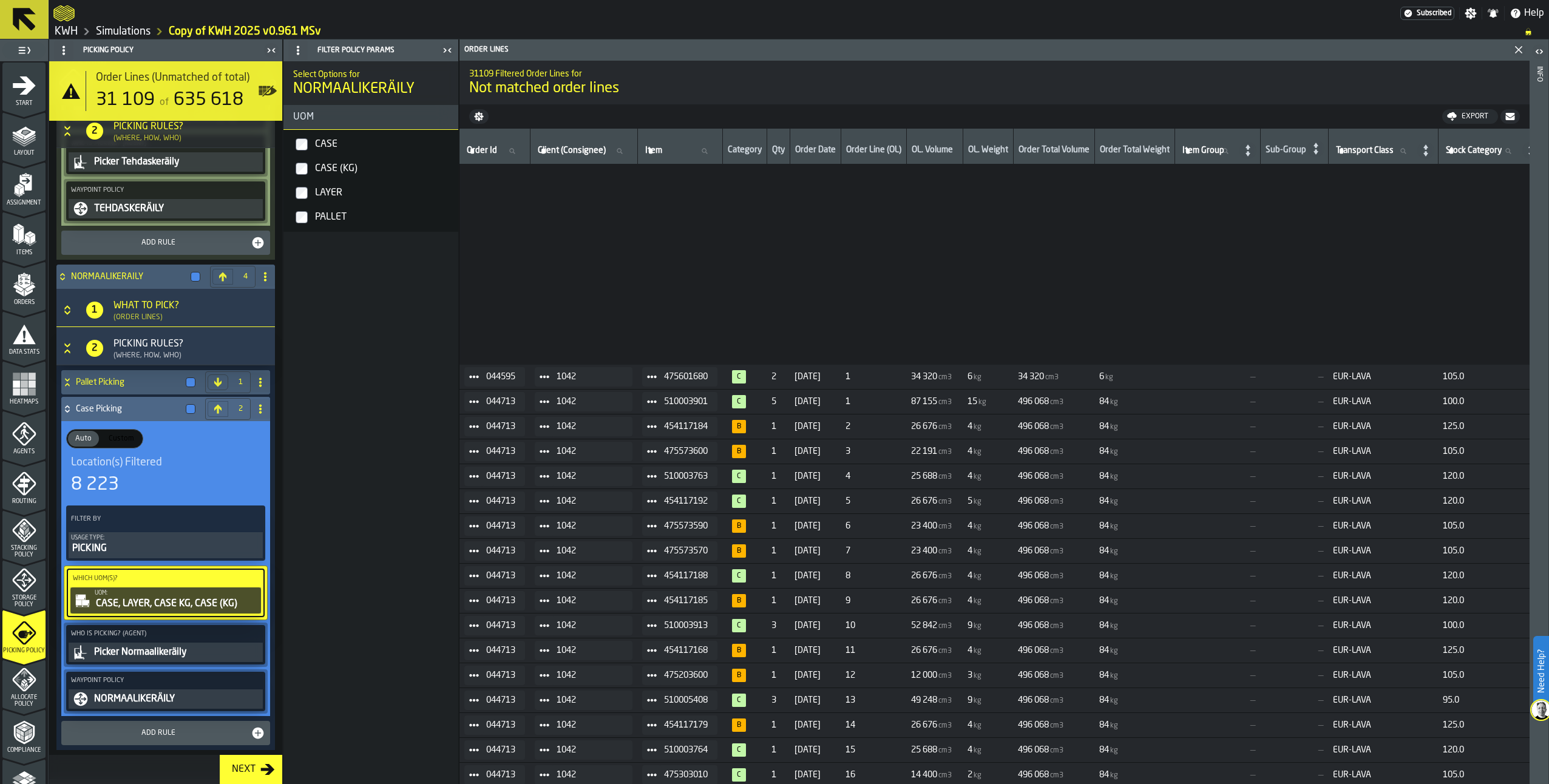
scroll to position [850, 0]
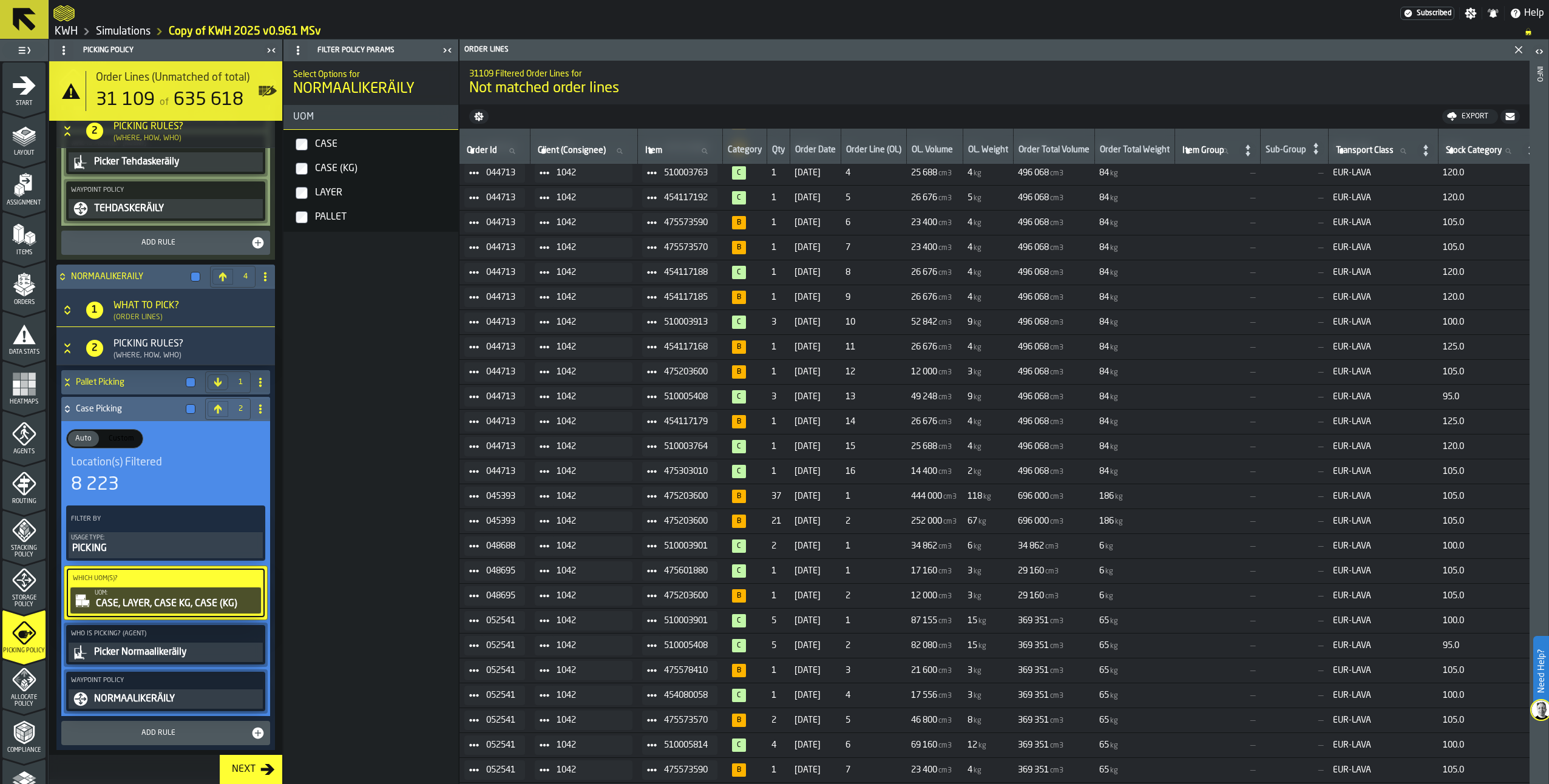
click at [18, 302] on span "Orders" at bounding box center [24, 303] width 43 height 7
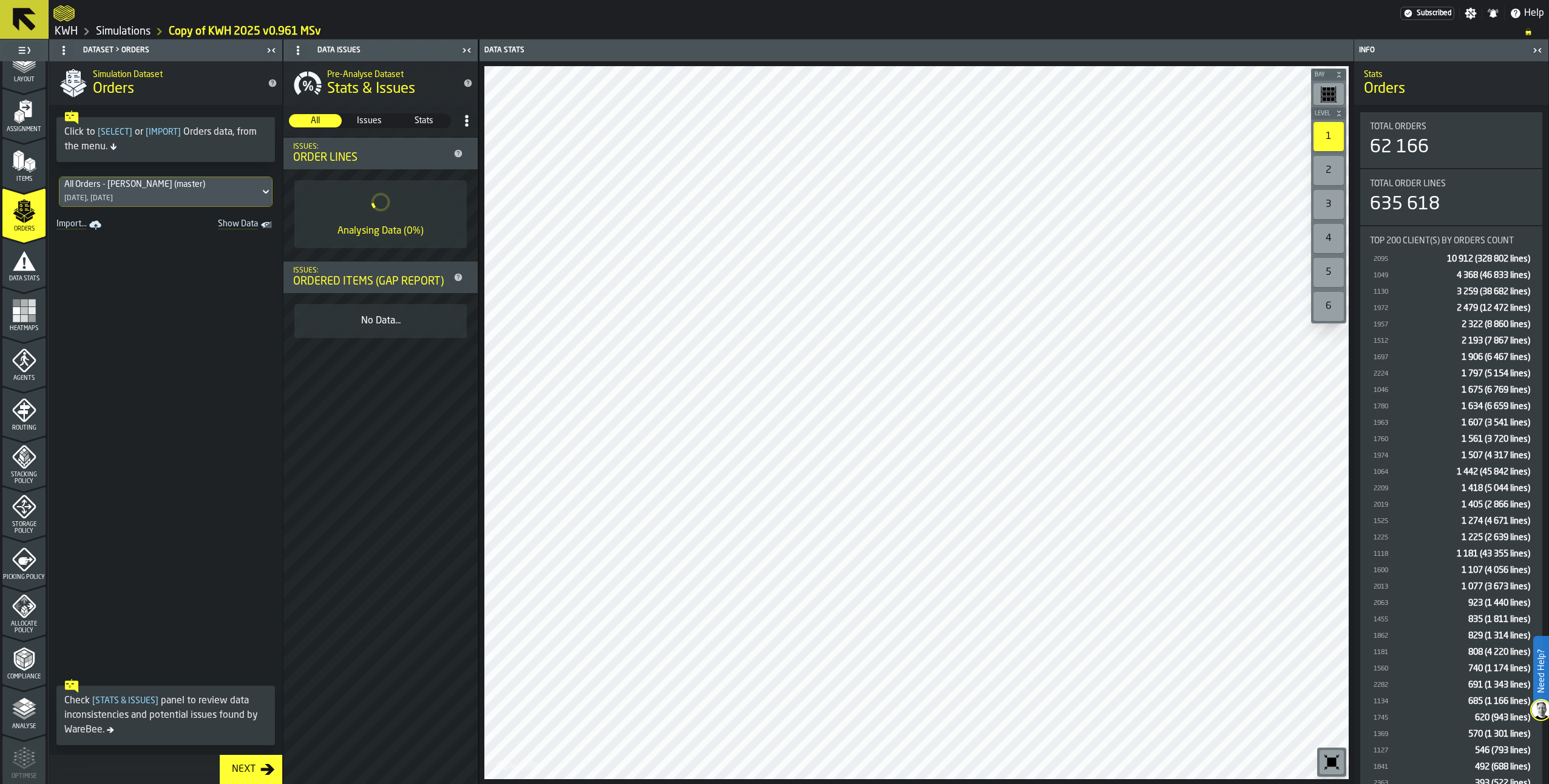
scroll to position [174, 0]
click at [18, 614] on polyline "menu Analyse" at bounding box center [24, 615] width 24 height 9
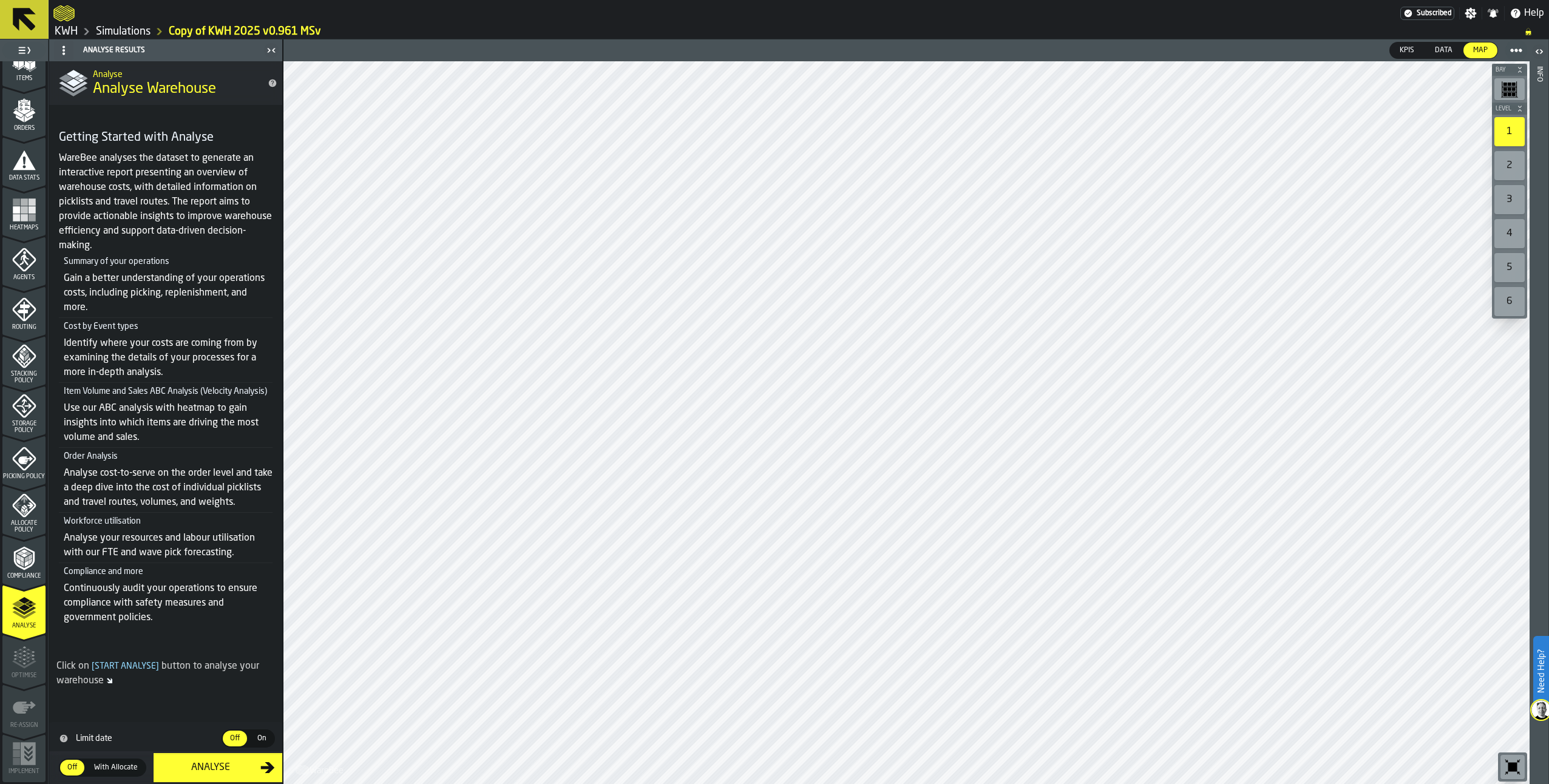
click at [264, 742] on span "On" at bounding box center [261, 738] width 19 height 11
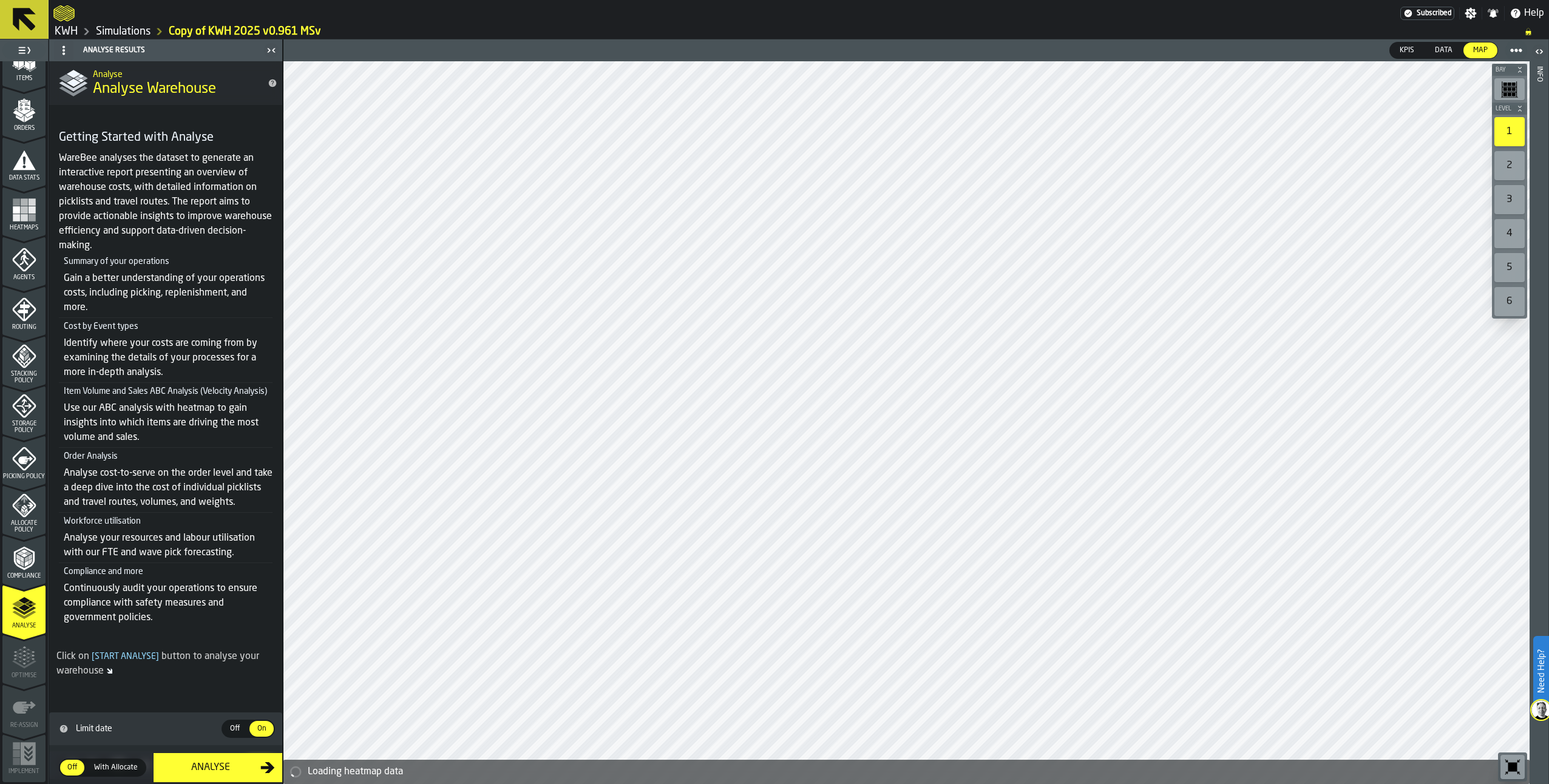
scroll to position [50, 0]
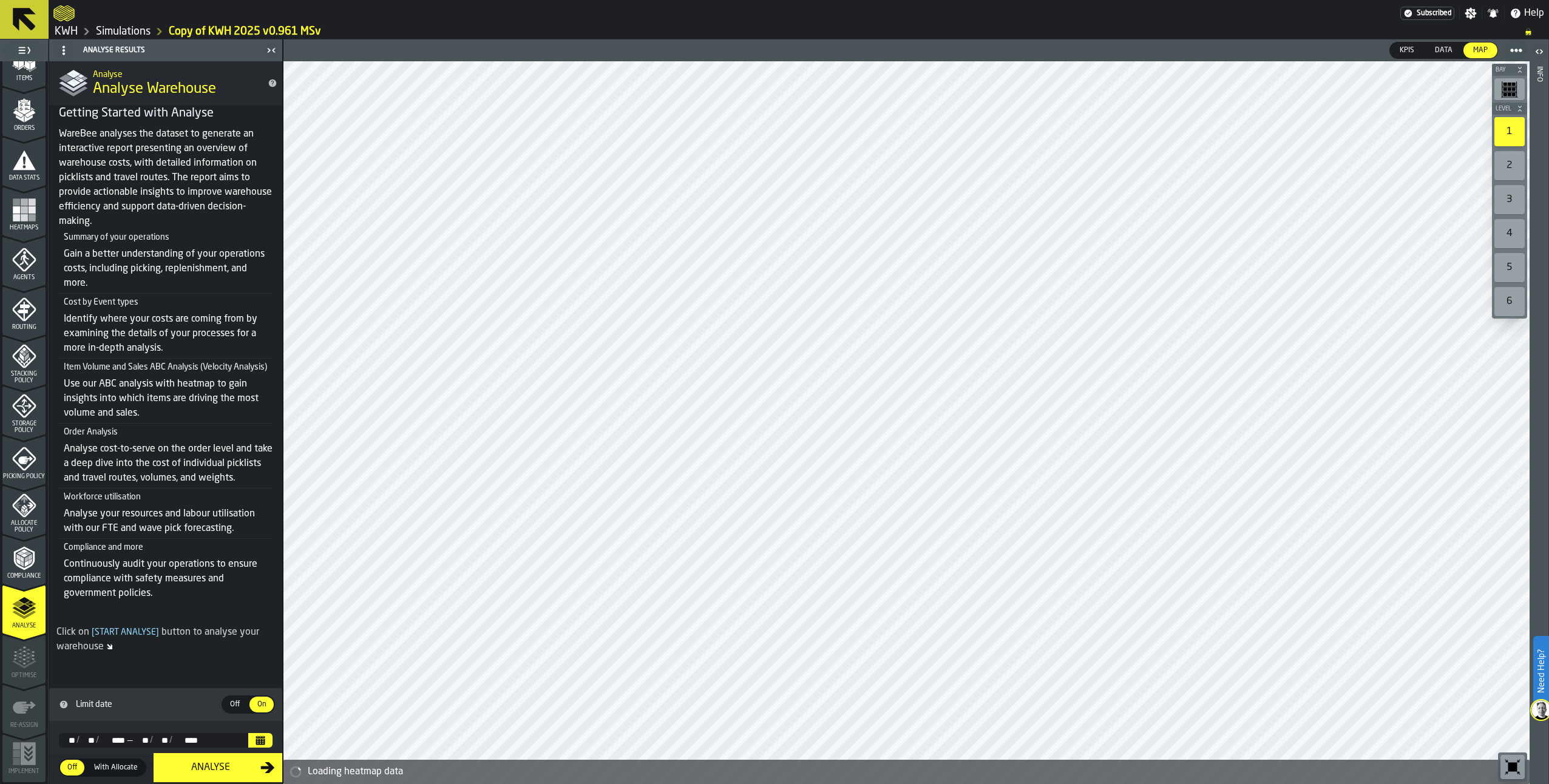
click at [260, 740] on icon "Calendar" at bounding box center [261, 742] width 9 height 6
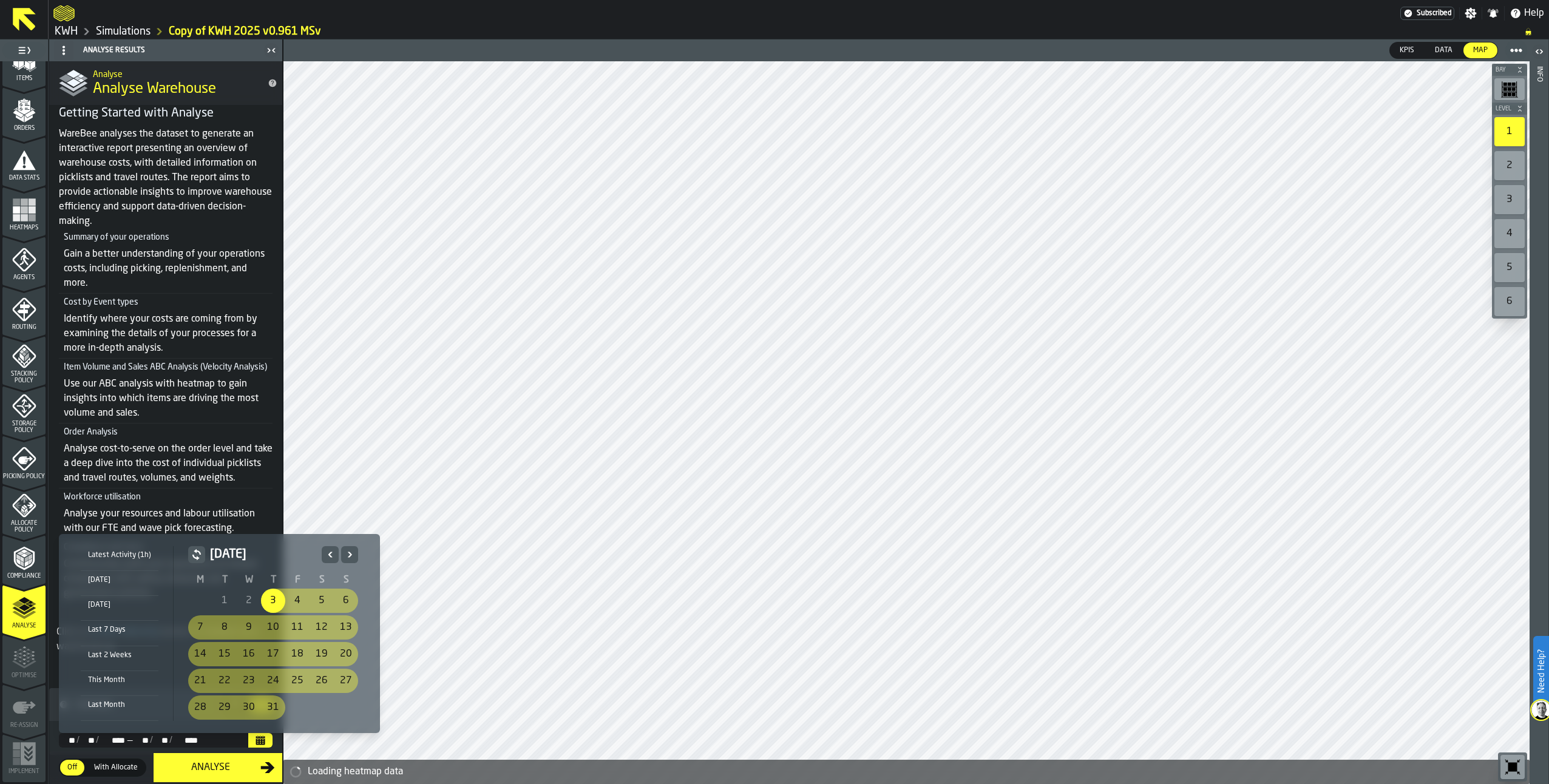
click at [348, 552] on icon "Next" at bounding box center [350, 555] width 4 height 5
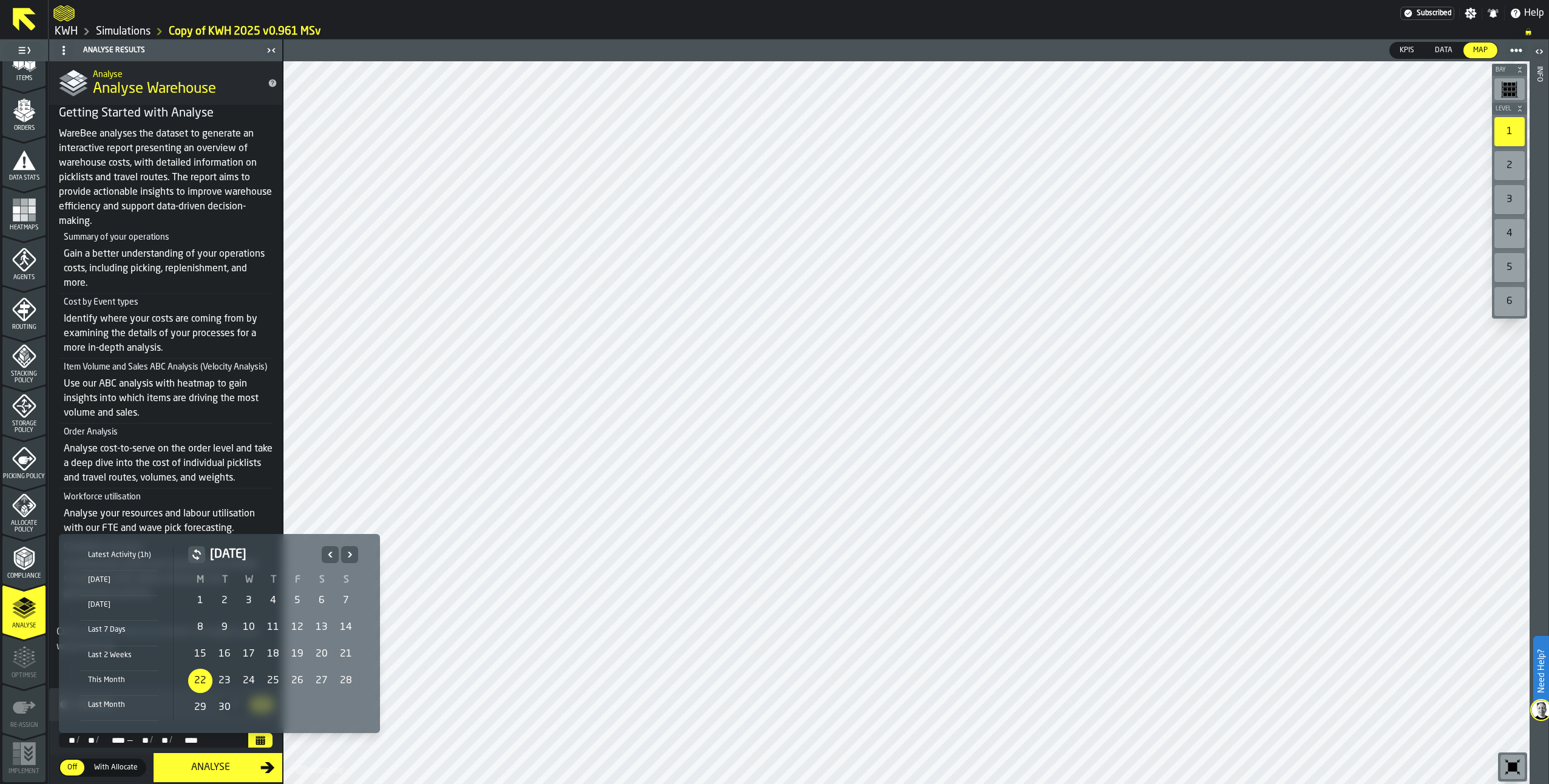
click at [194, 682] on div "22" at bounding box center [200, 681] width 25 height 25
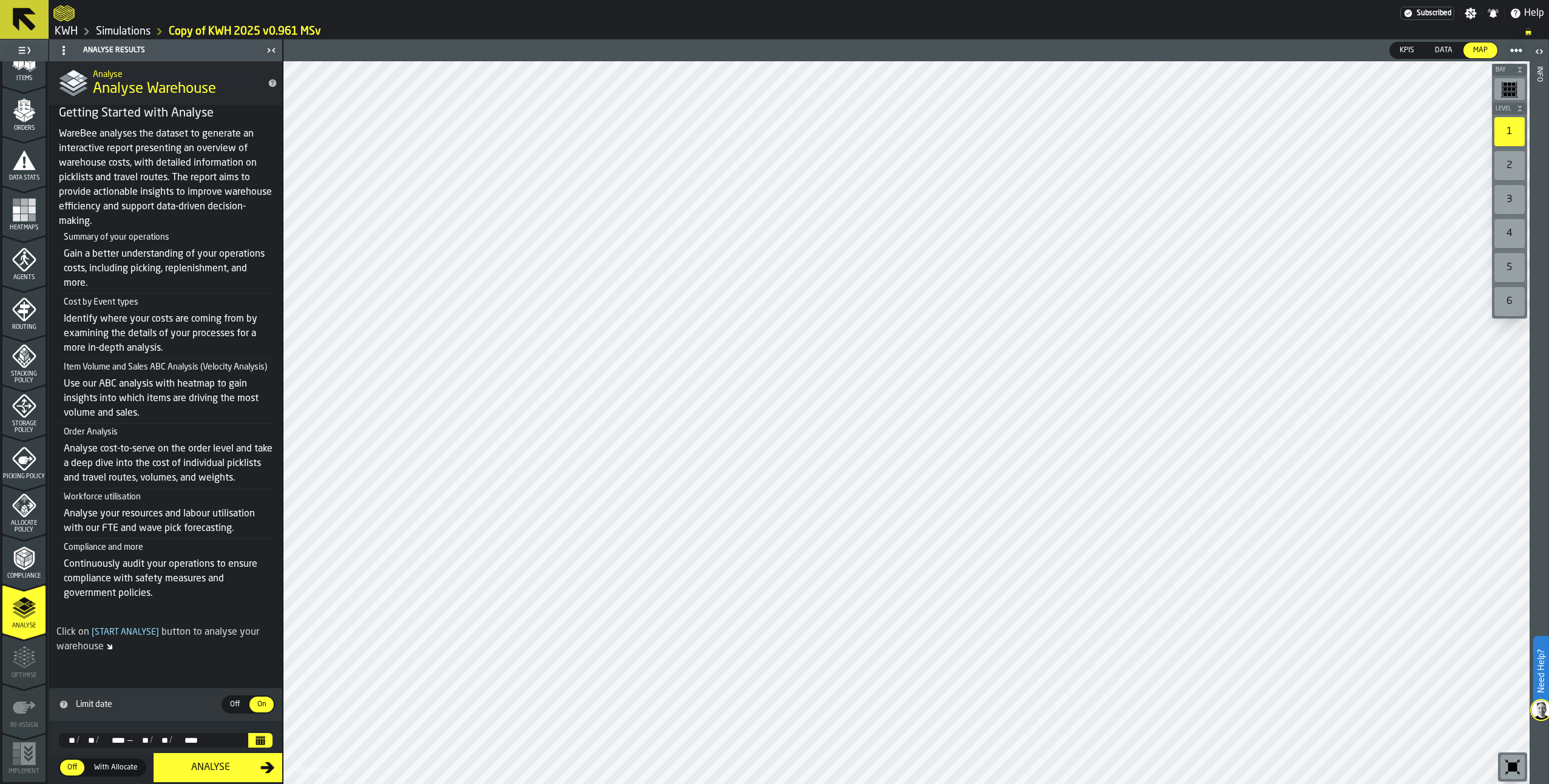
click at [223, 765] on div "Analyse" at bounding box center [211, 768] width 99 height 15
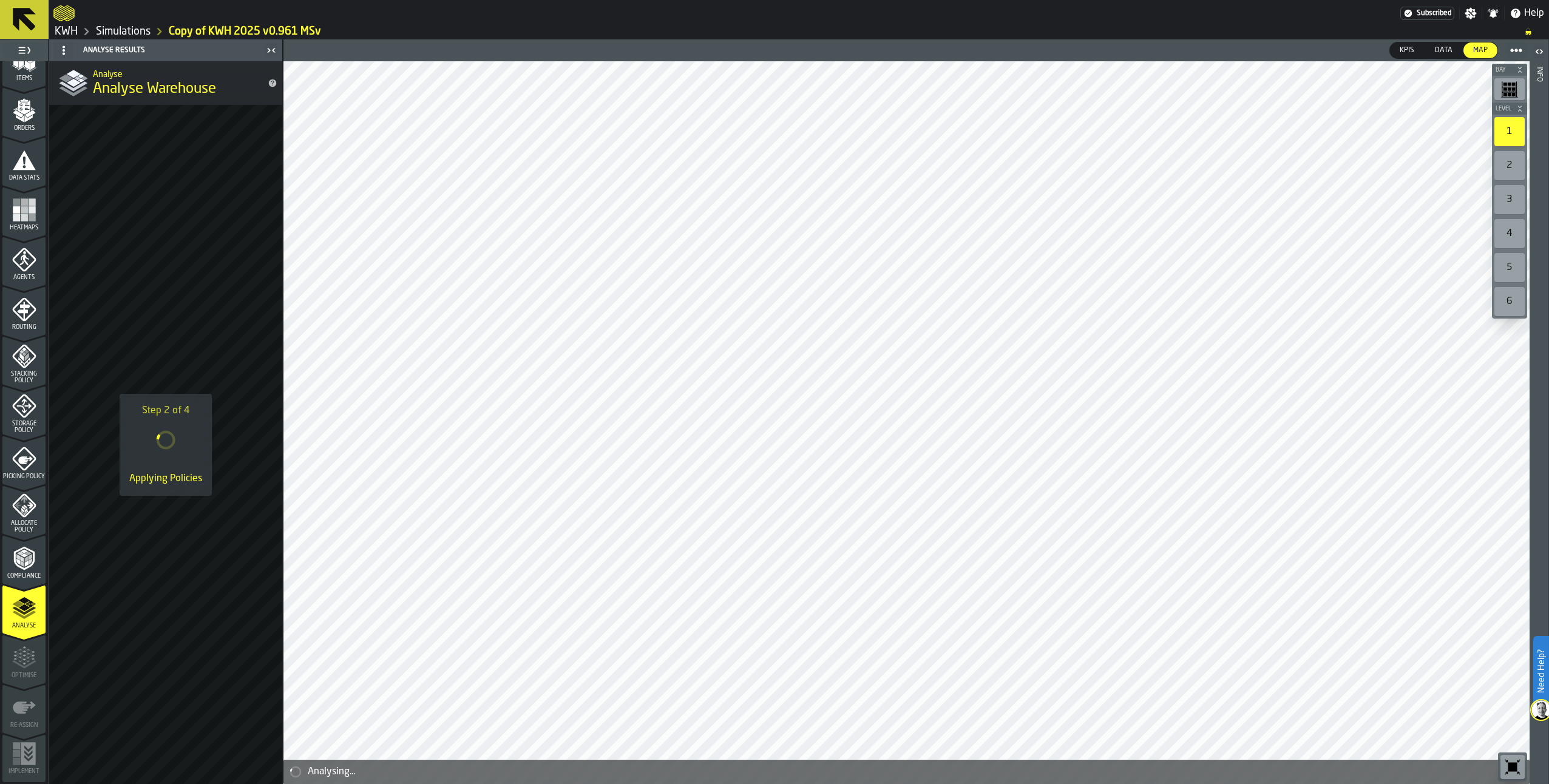
click at [126, 26] on link "Simulations" at bounding box center [123, 32] width 54 height 13
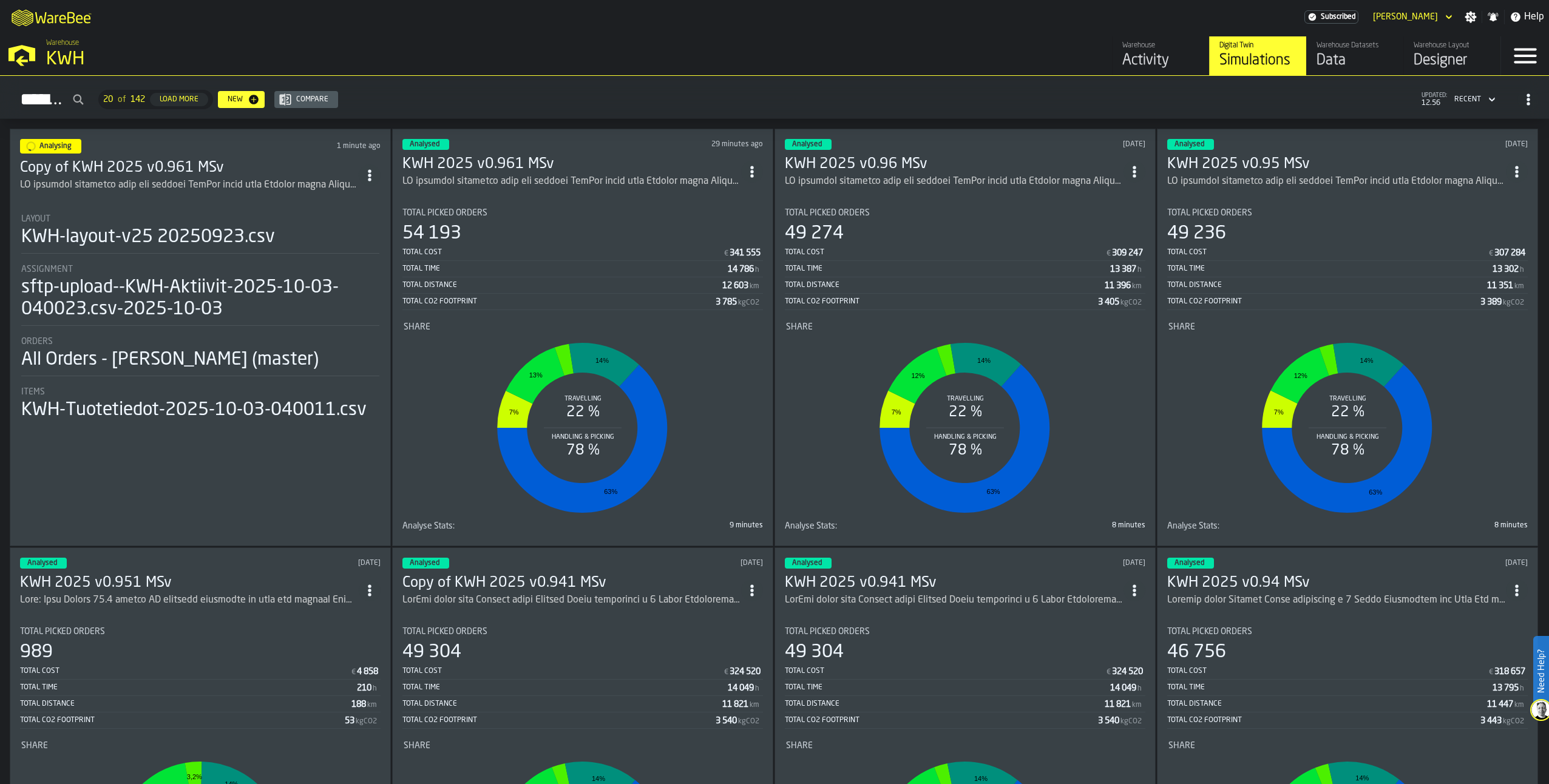
click at [455, 174] on div "ItemListCard-DashboardItemContainer" at bounding box center [571, 182] width 339 height 15
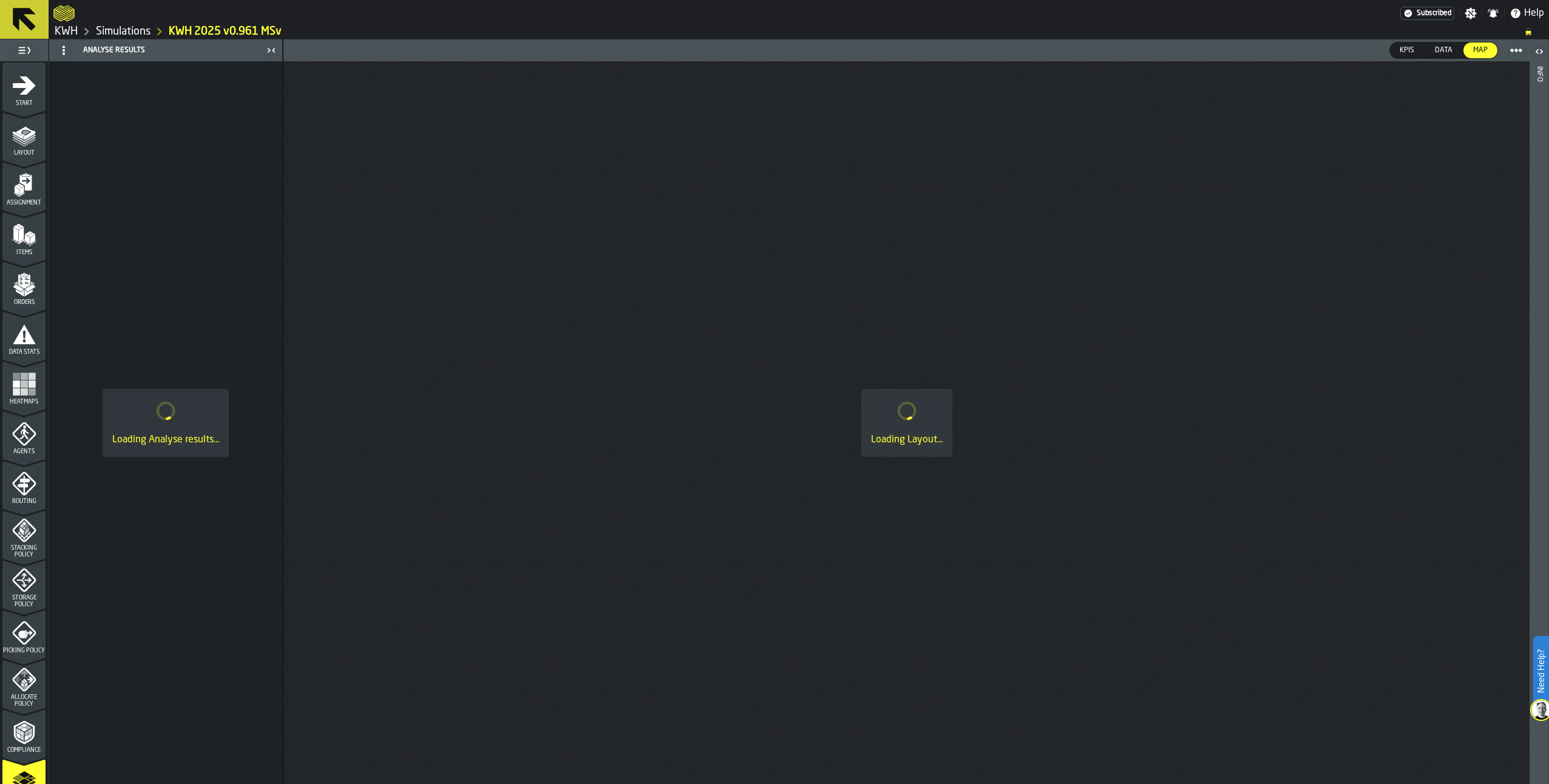
click at [25, 137] on icon "menu Layout" at bounding box center [25, 133] width 19 height 13
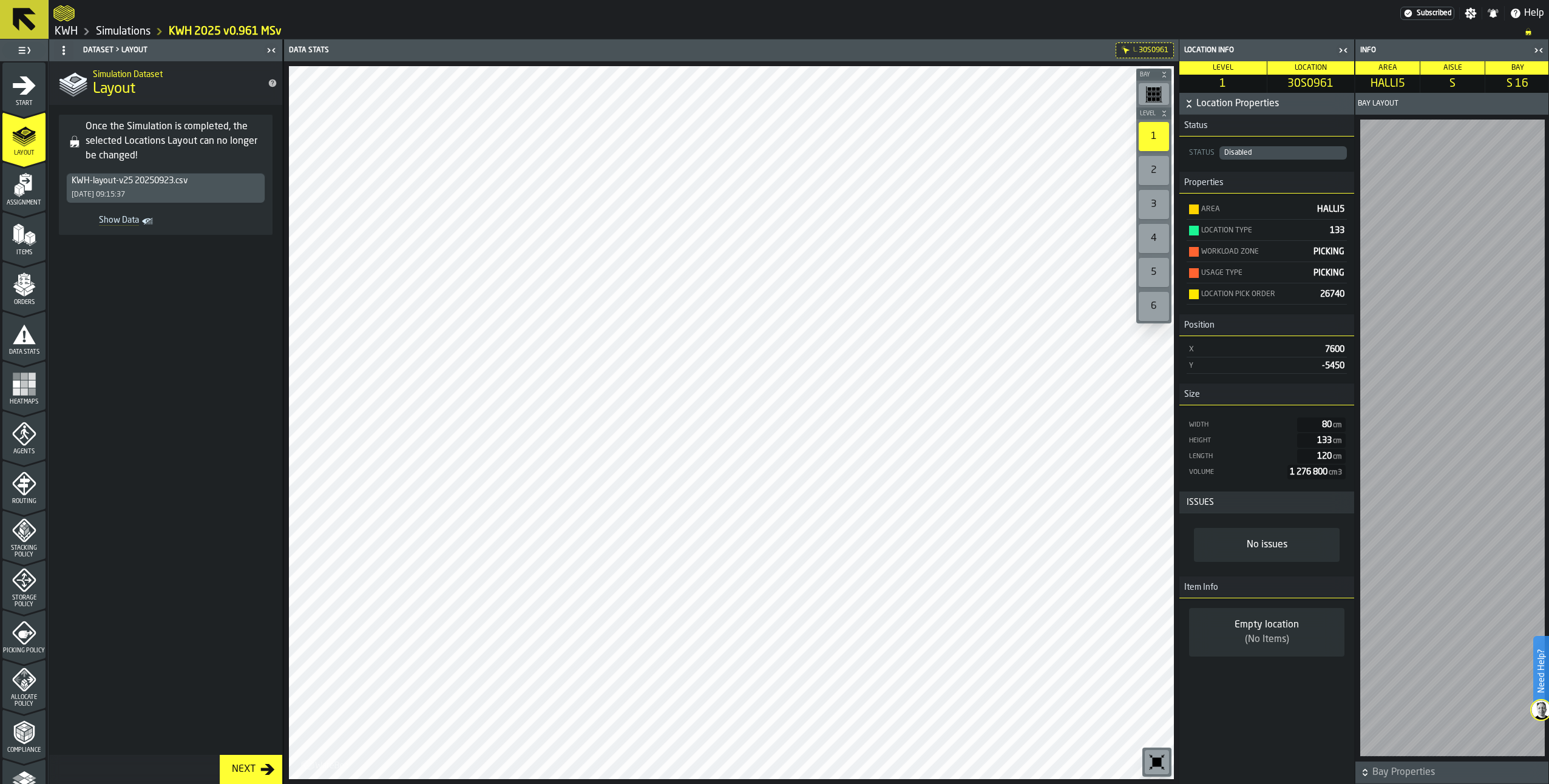
click at [28, 386] on rect "menu Heatmaps" at bounding box center [31, 384] width 7 height 7
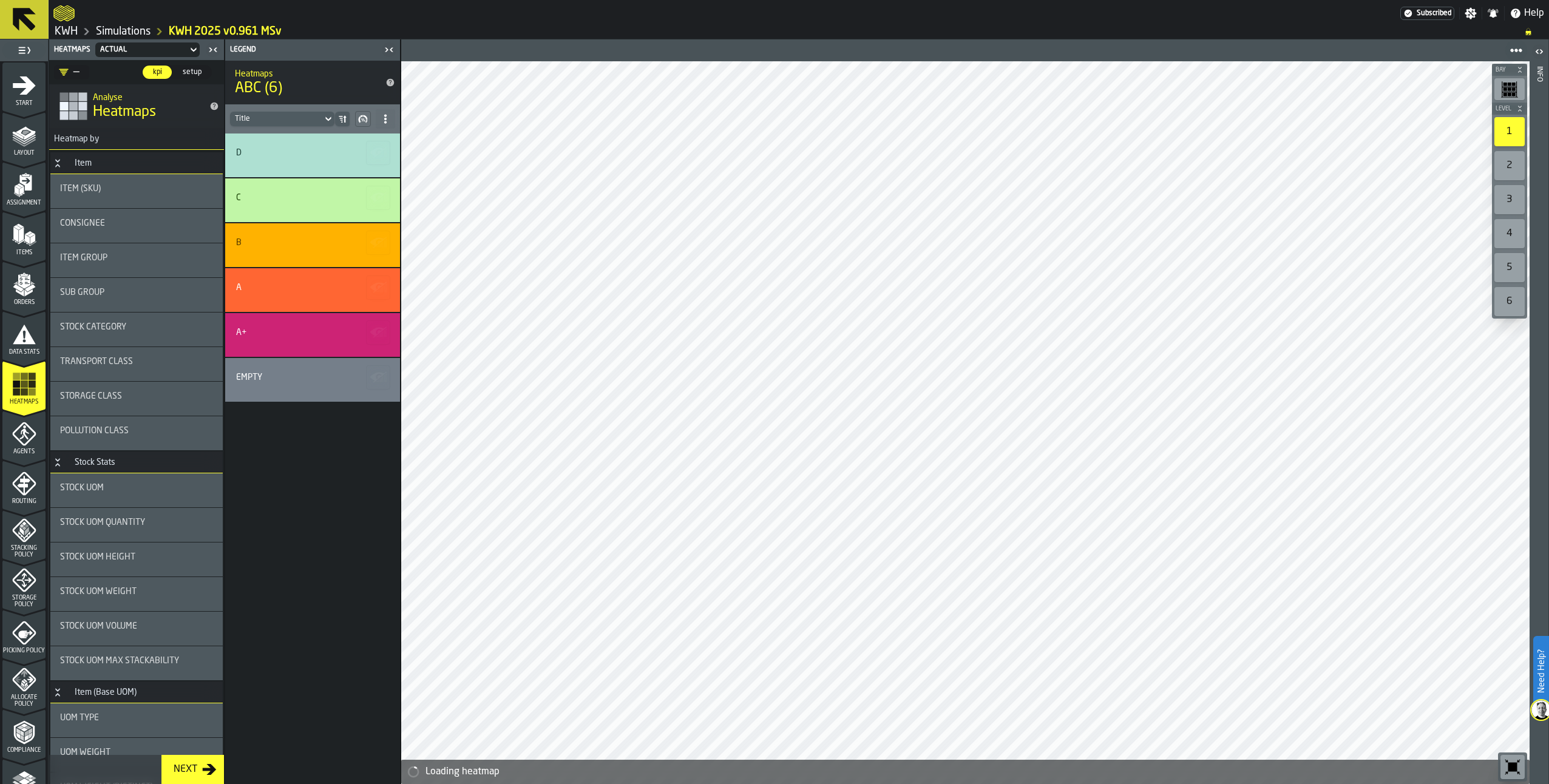
click at [96, 359] on span "Transport Class" at bounding box center [97, 362] width 73 height 10
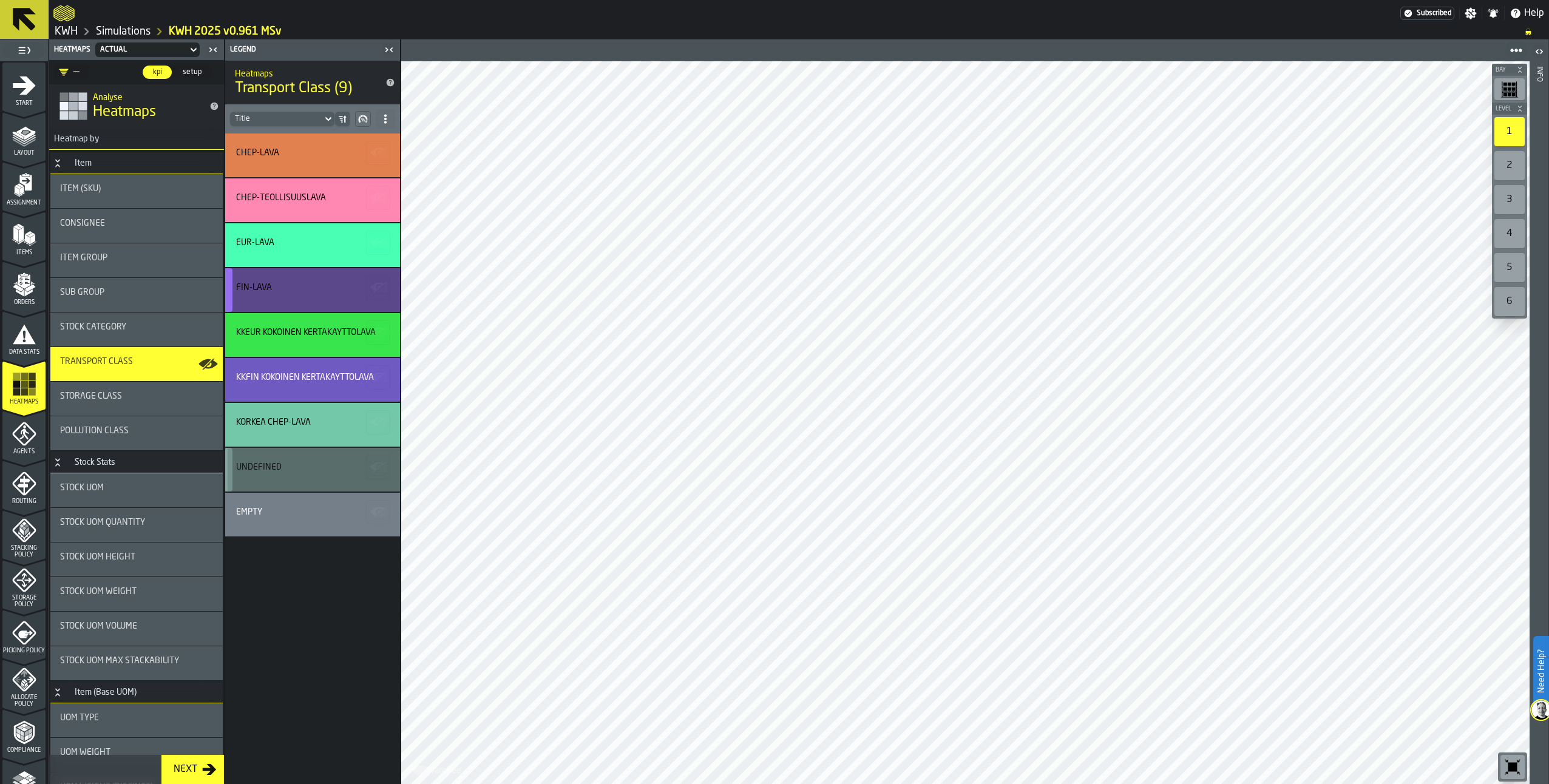
click at [278, 282] on div "FIN-LAVA" at bounding box center [313, 290] width 175 height 44
click at [317, 280] on div "FIN-LAVA" at bounding box center [313, 290] width 175 height 44
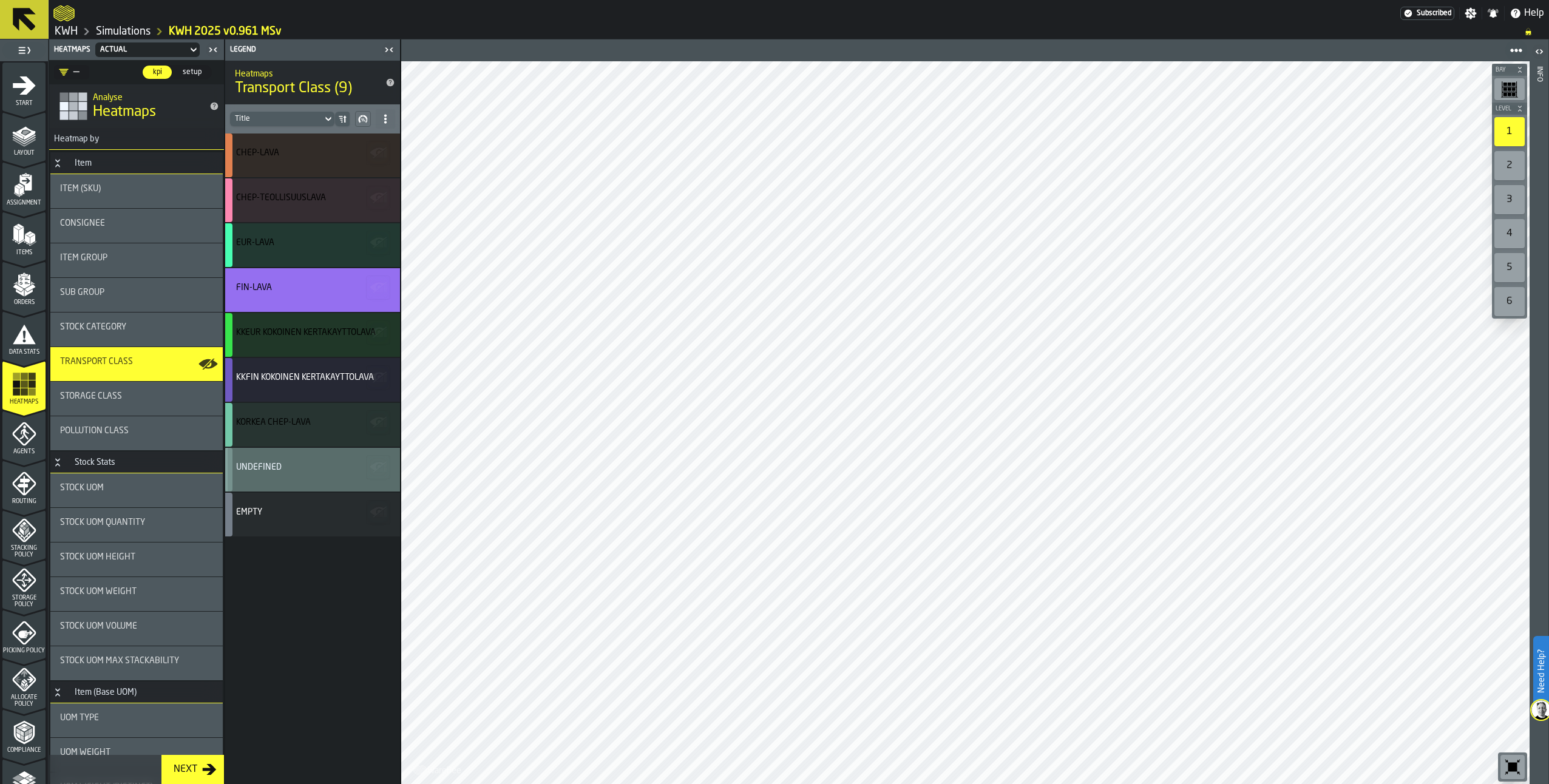
click at [122, 32] on link "Simulations" at bounding box center [123, 32] width 54 height 13
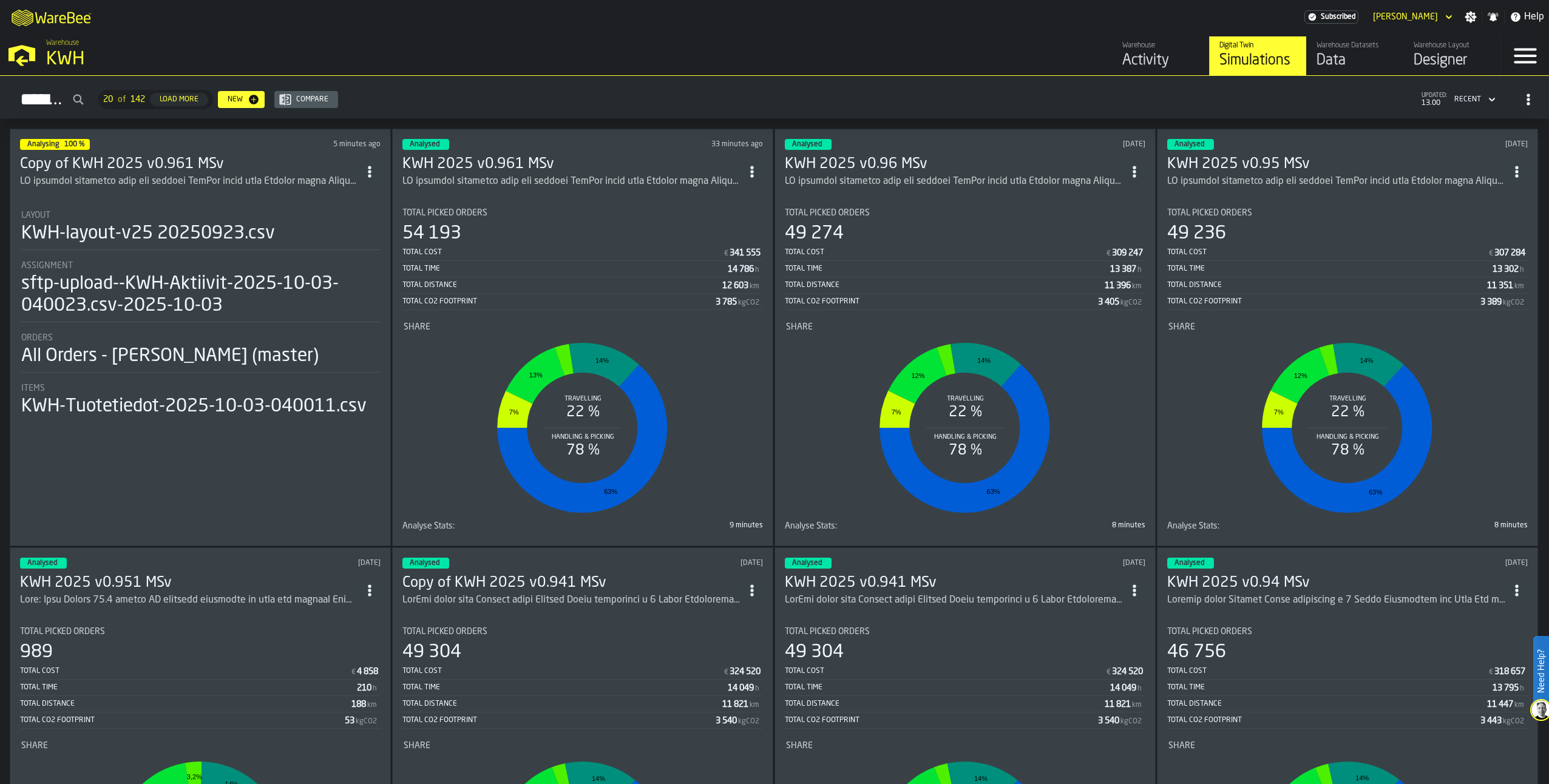
click at [124, 162] on h3 "Copy of KWH 2025 v0.961 MSv" at bounding box center [189, 164] width 339 height 19
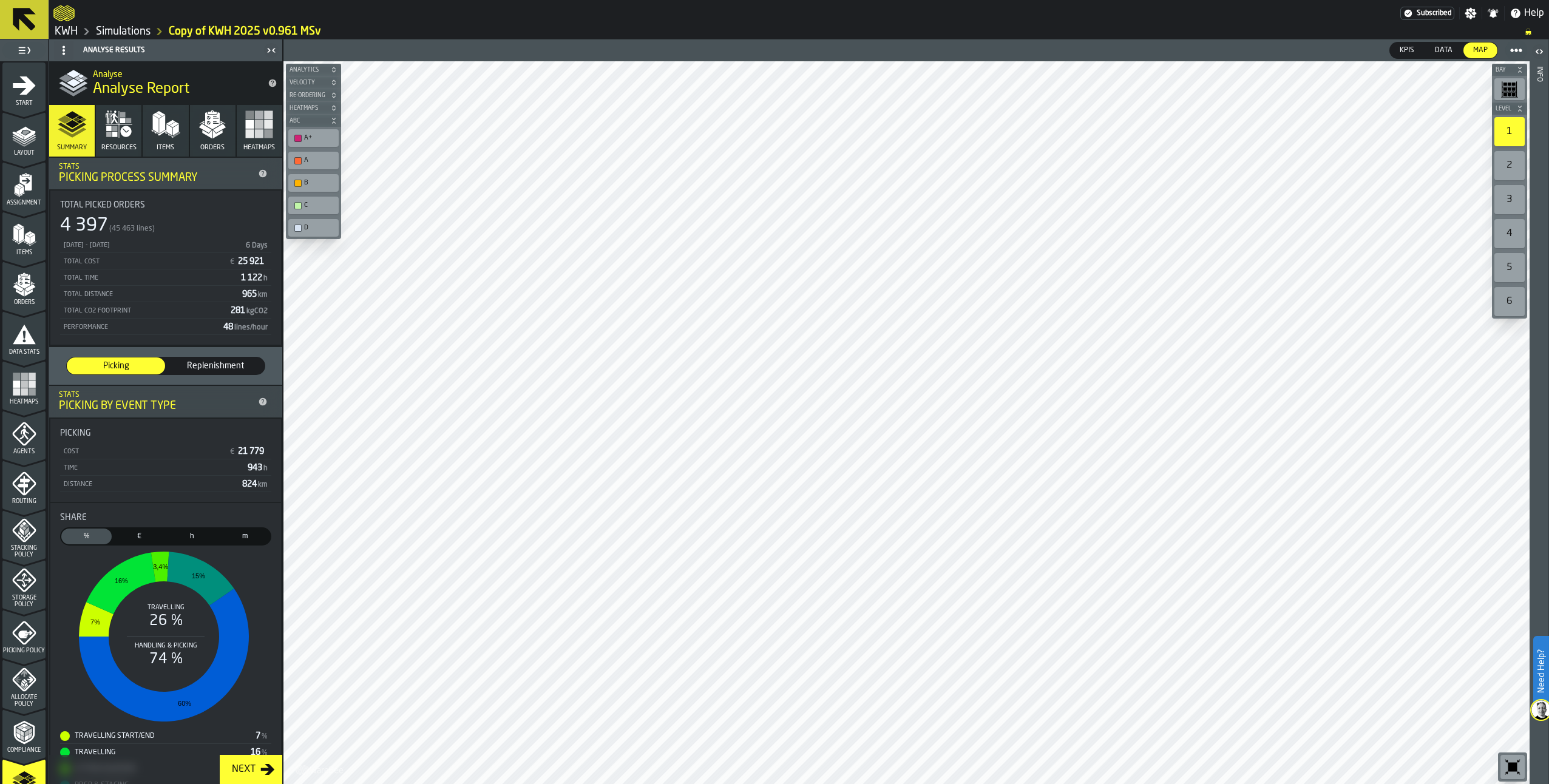
click at [18, 141] on polygon "menu Layout" at bounding box center [24, 140] width 24 height 7
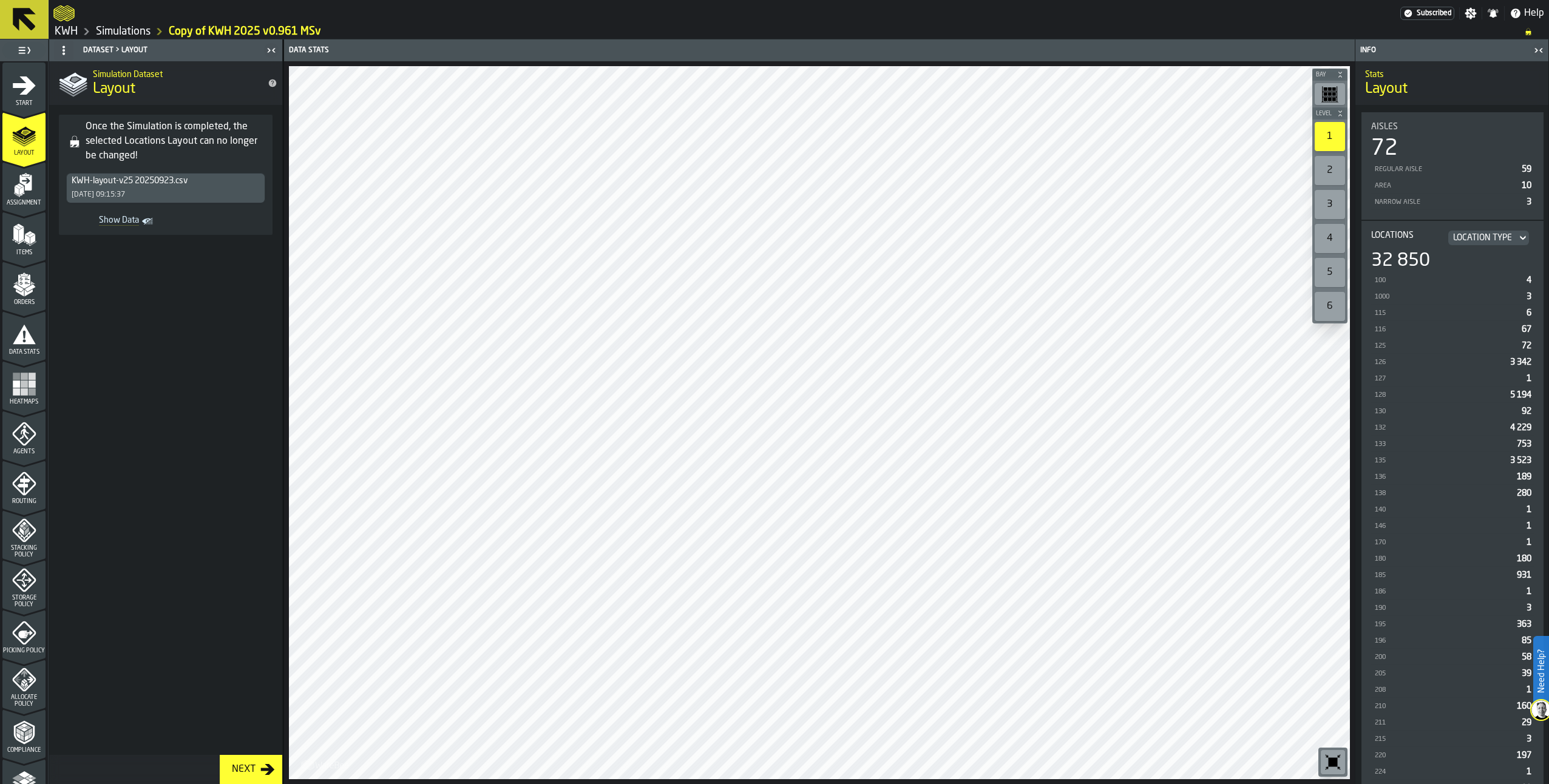
click at [27, 86] on icon "menu Start" at bounding box center [24, 85] width 23 height 18
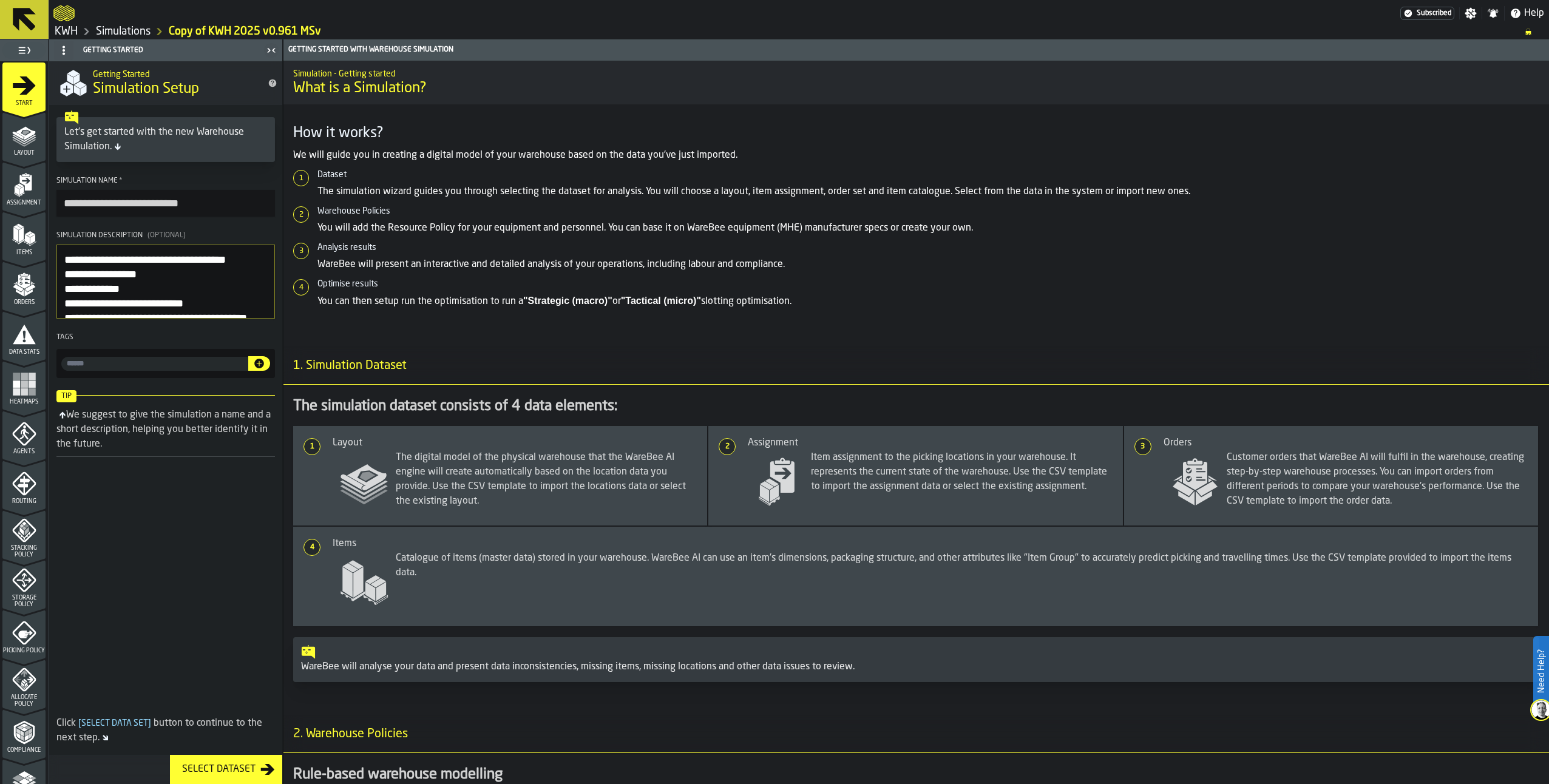
click at [97, 206] on input "**********" at bounding box center [166, 203] width 219 height 27
click at [202, 203] on input "**********" at bounding box center [166, 203] width 219 height 27
drag, startPoint x: 146, startPoint y: 204, endPoint x: 204, endPoint y: 258, distance: 79.2
click at [146, 205] on input "**********" at bounding box center [166, 203] width 219 height 27
click at [138, 209] on input "**********" at bounding box center [166, 203] width 219 height 27
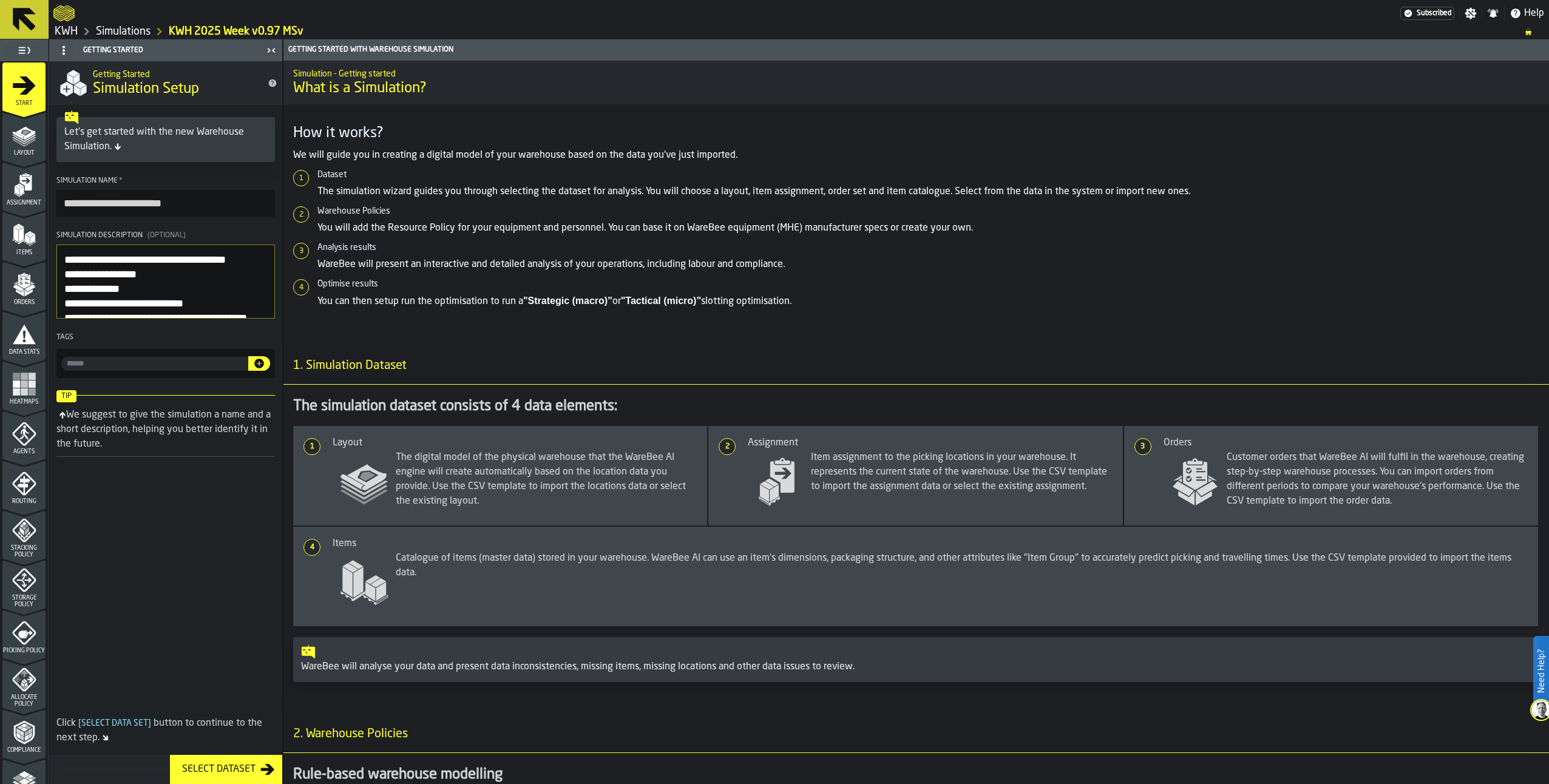
click at [145, 205] on input "**********" at bounding box center [166, 203] width 219 height 27
type input "**********"
click at [29, 129] on icon "menu Layout" at bounding box center [24, 135] width 25 height 25
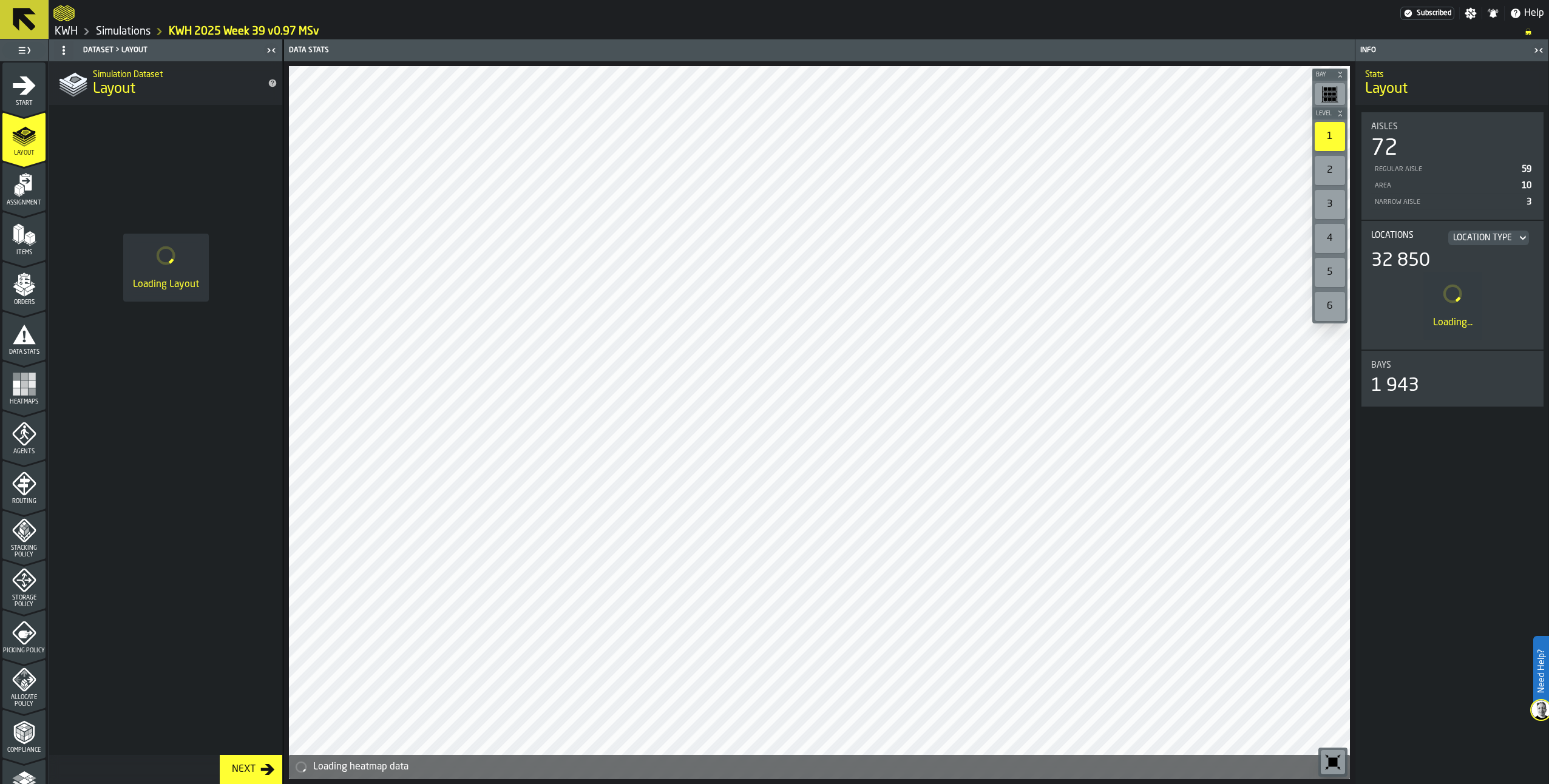
click at [131, 30] on link "Simulations" at bounding box center [123, 32] width 54 height 13
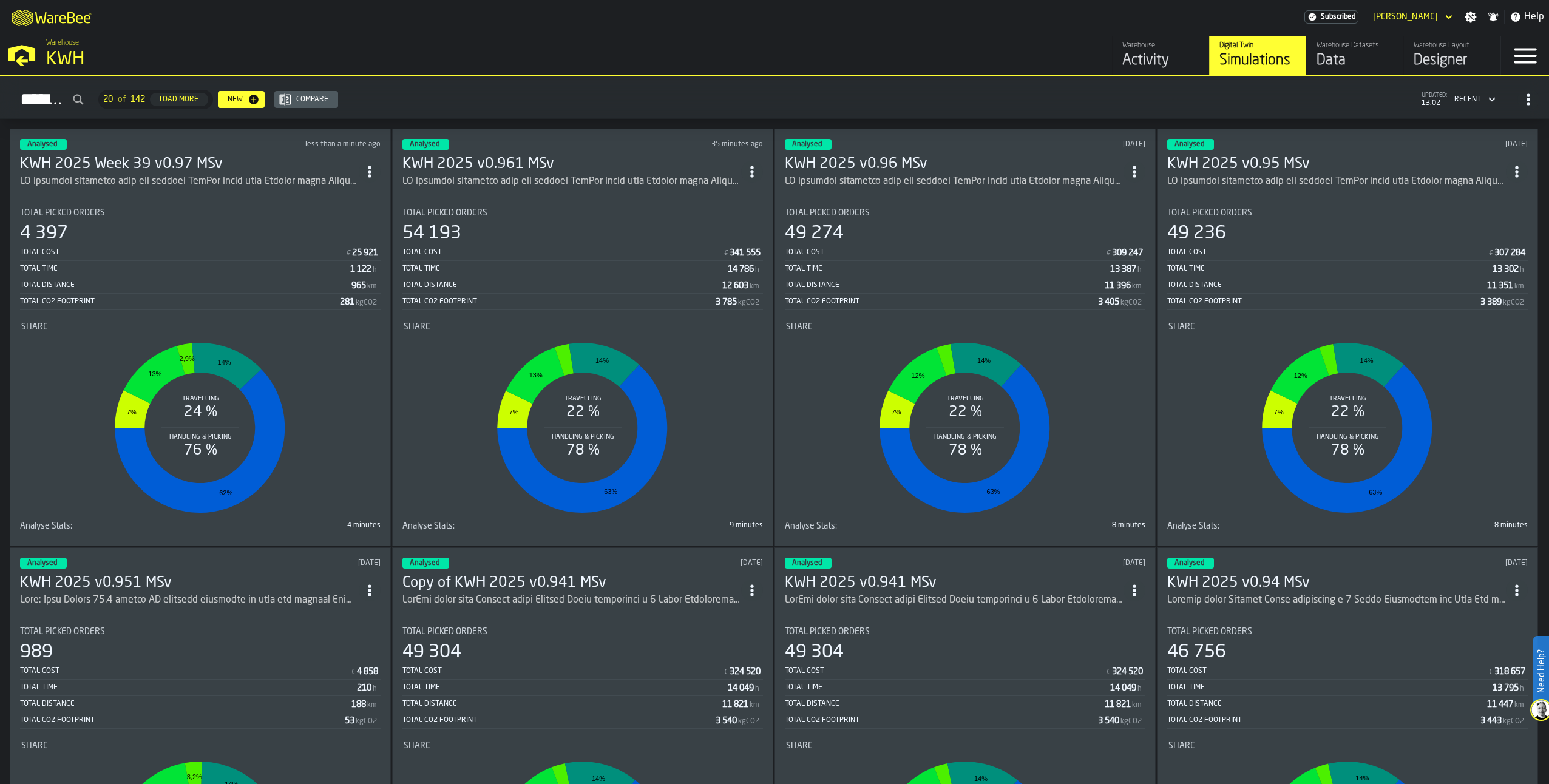
click at [172, 159] on h3 "KWH 2025 Week 39 v0.97 MSv" at bounding box center [189, 164] width 339 height 19
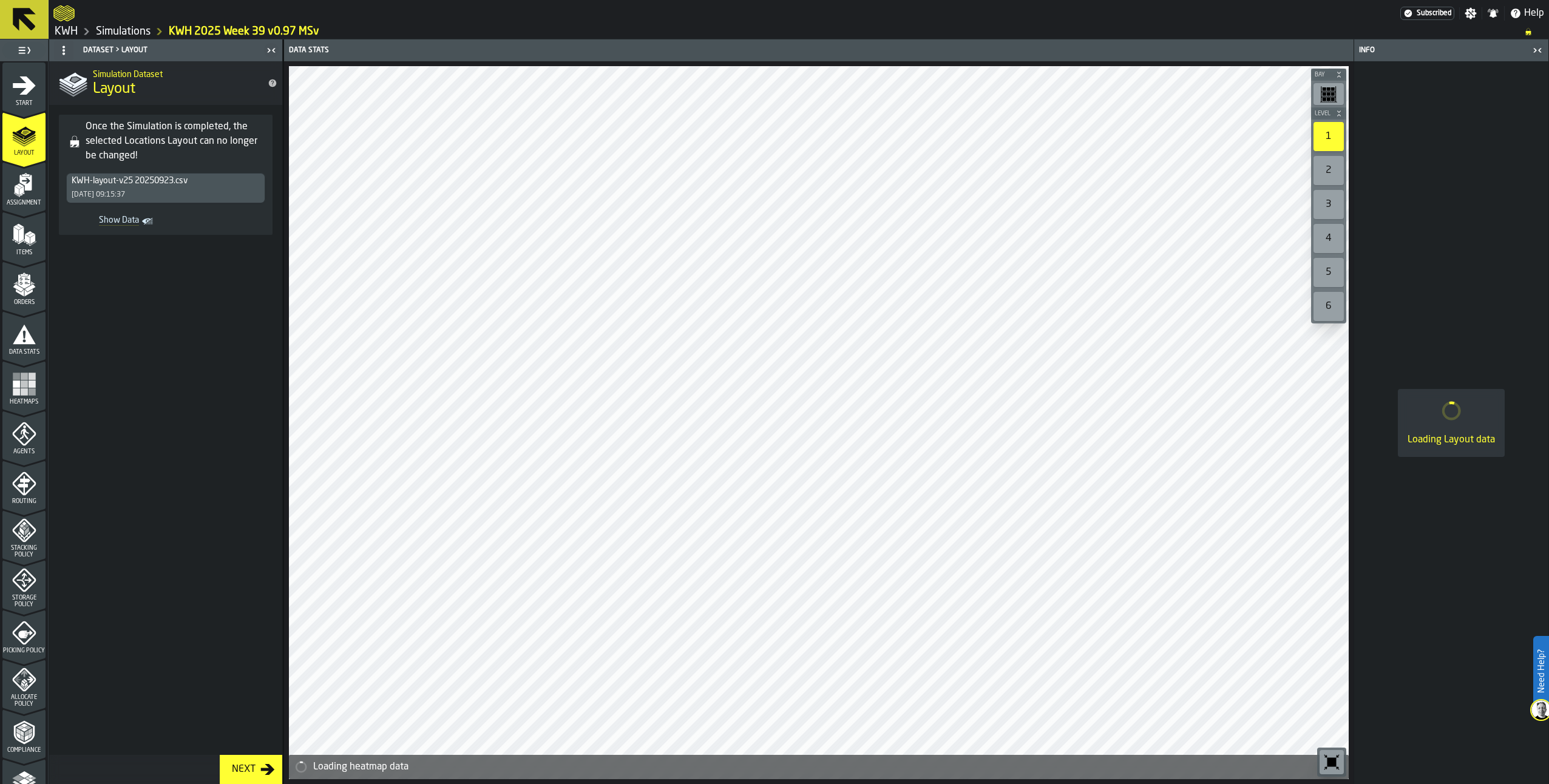
scroll to position [174, 0]
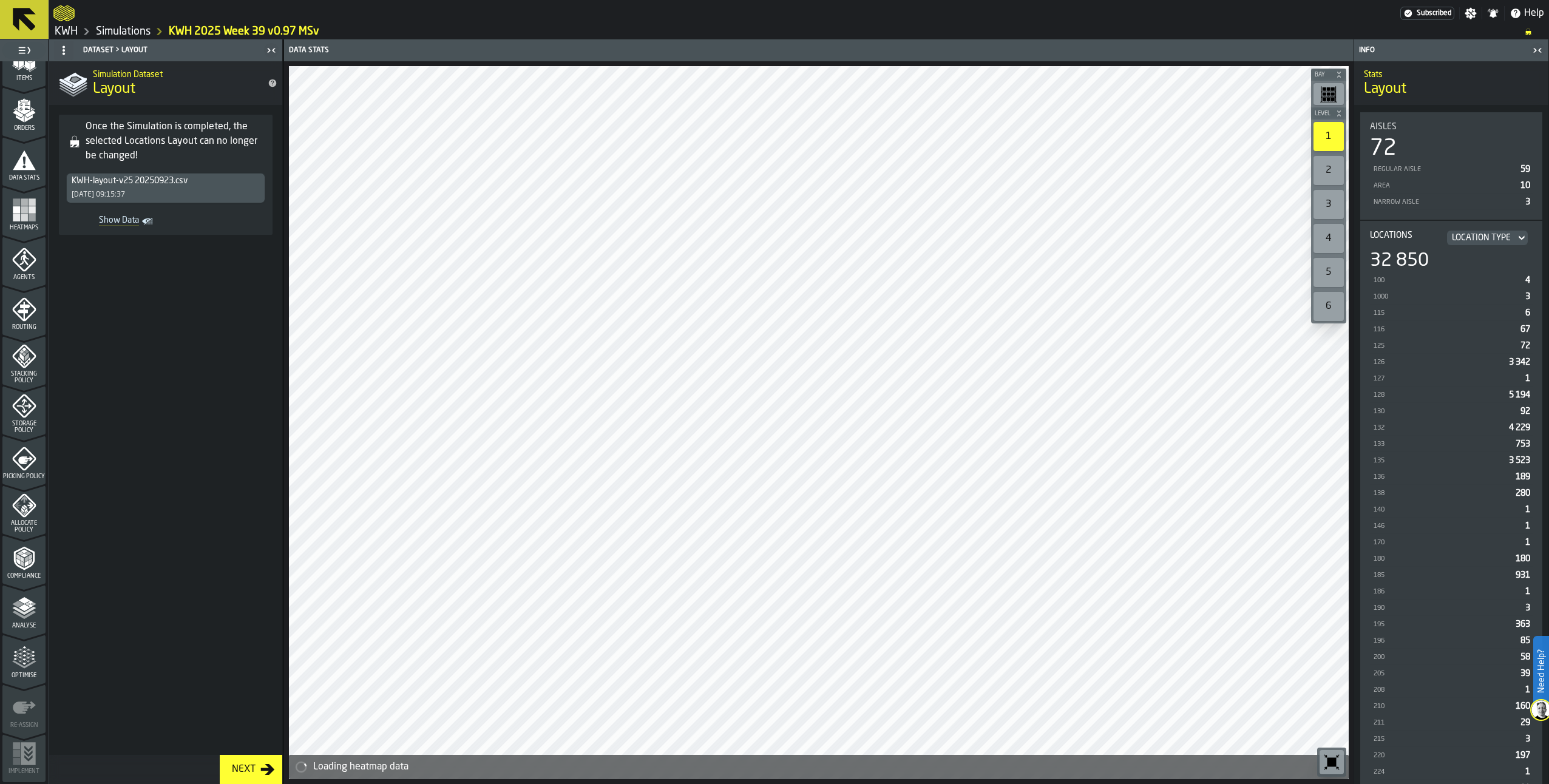
click at [25, 616] on polyline "menu Analyse" at bounding box center [24, 615] width 24 height 9
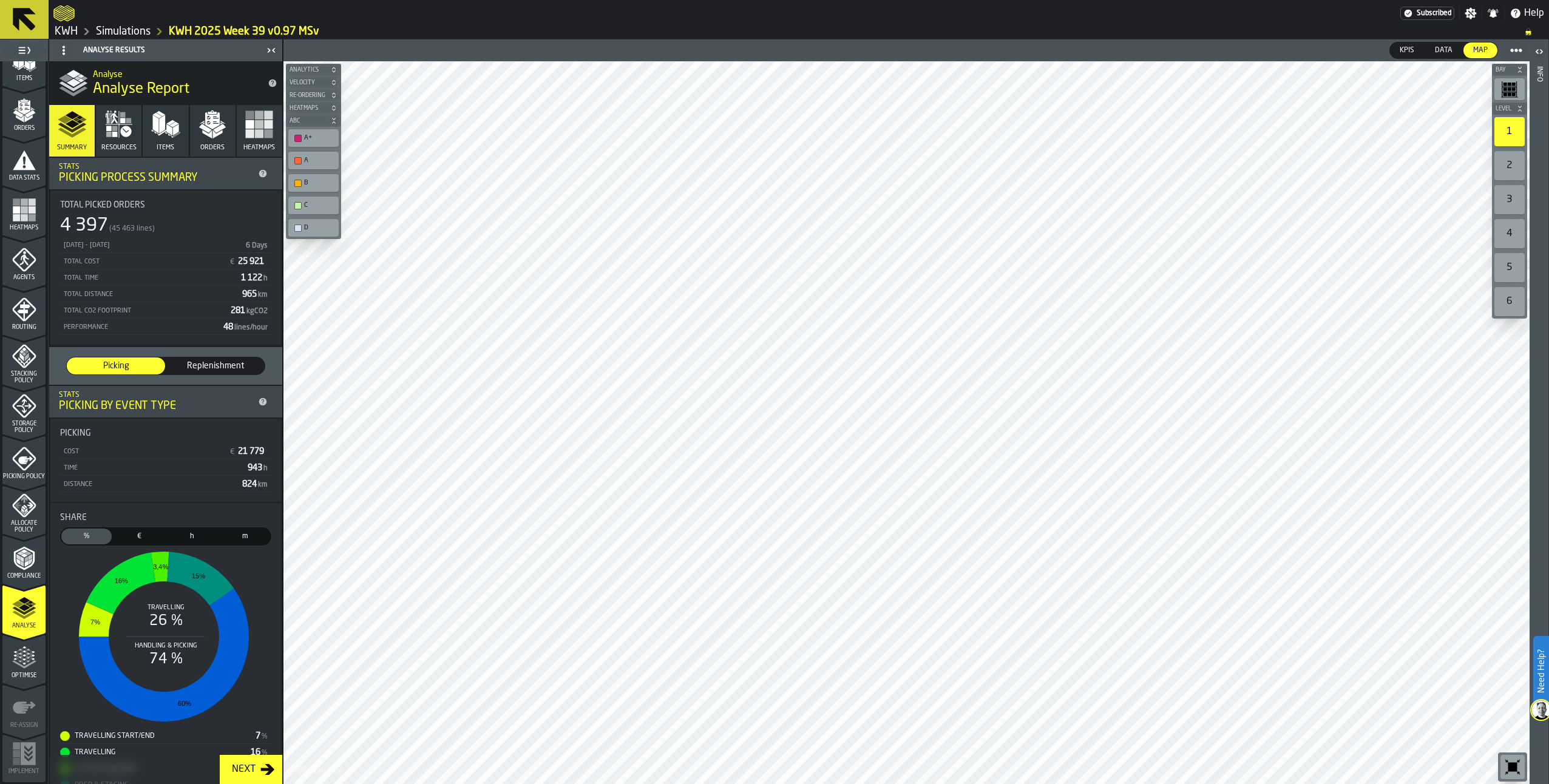
click at [200, 128] on polygon "button" at bounding box center [205, 129] width 13 height 9
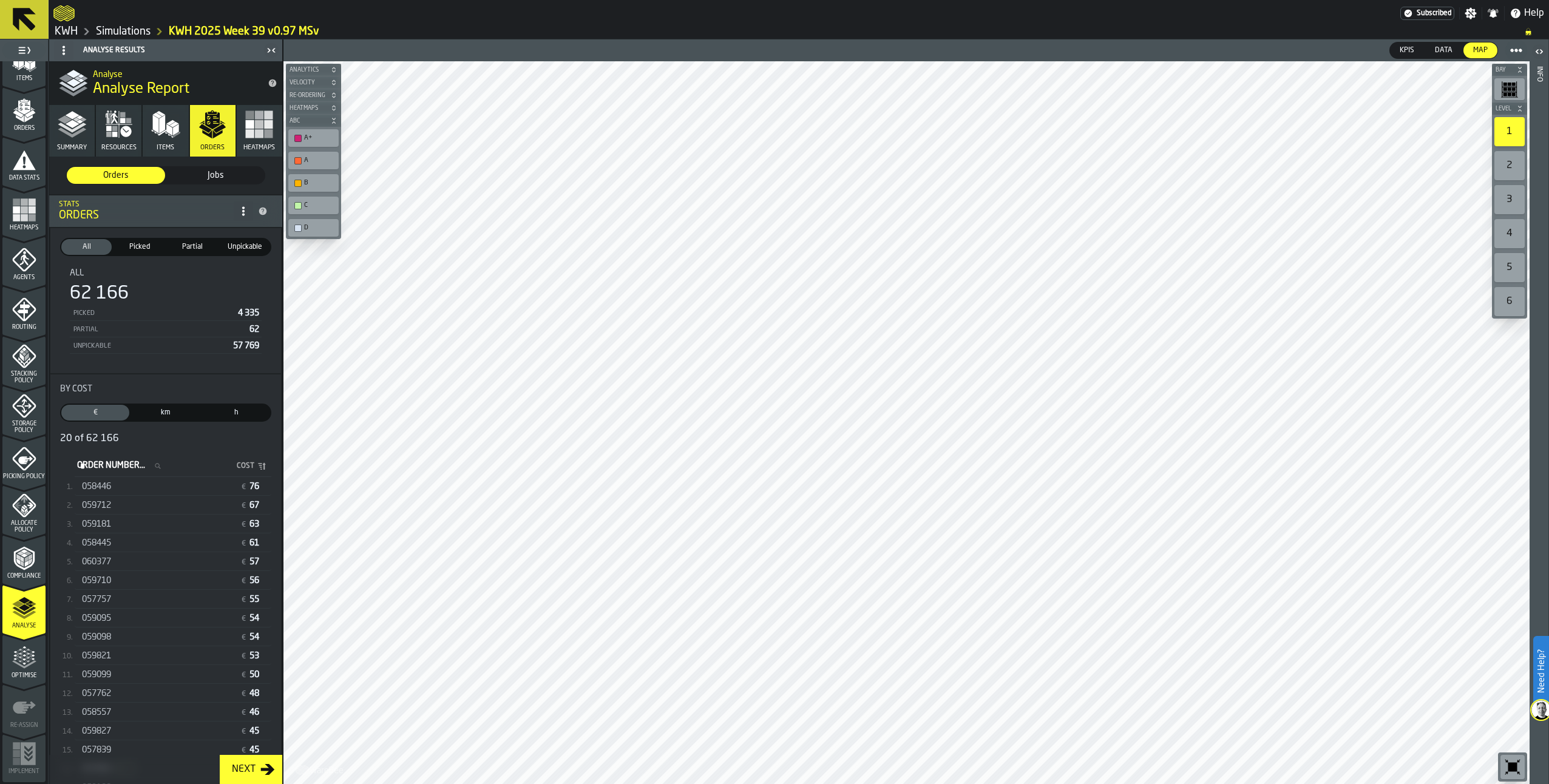
click at [145, 247] on span "Picked" at bounding box center [139, 247] width 46 height 11
click at [184, 251] on span "Partial" at bounding box center [192, 247] width 46 height 11
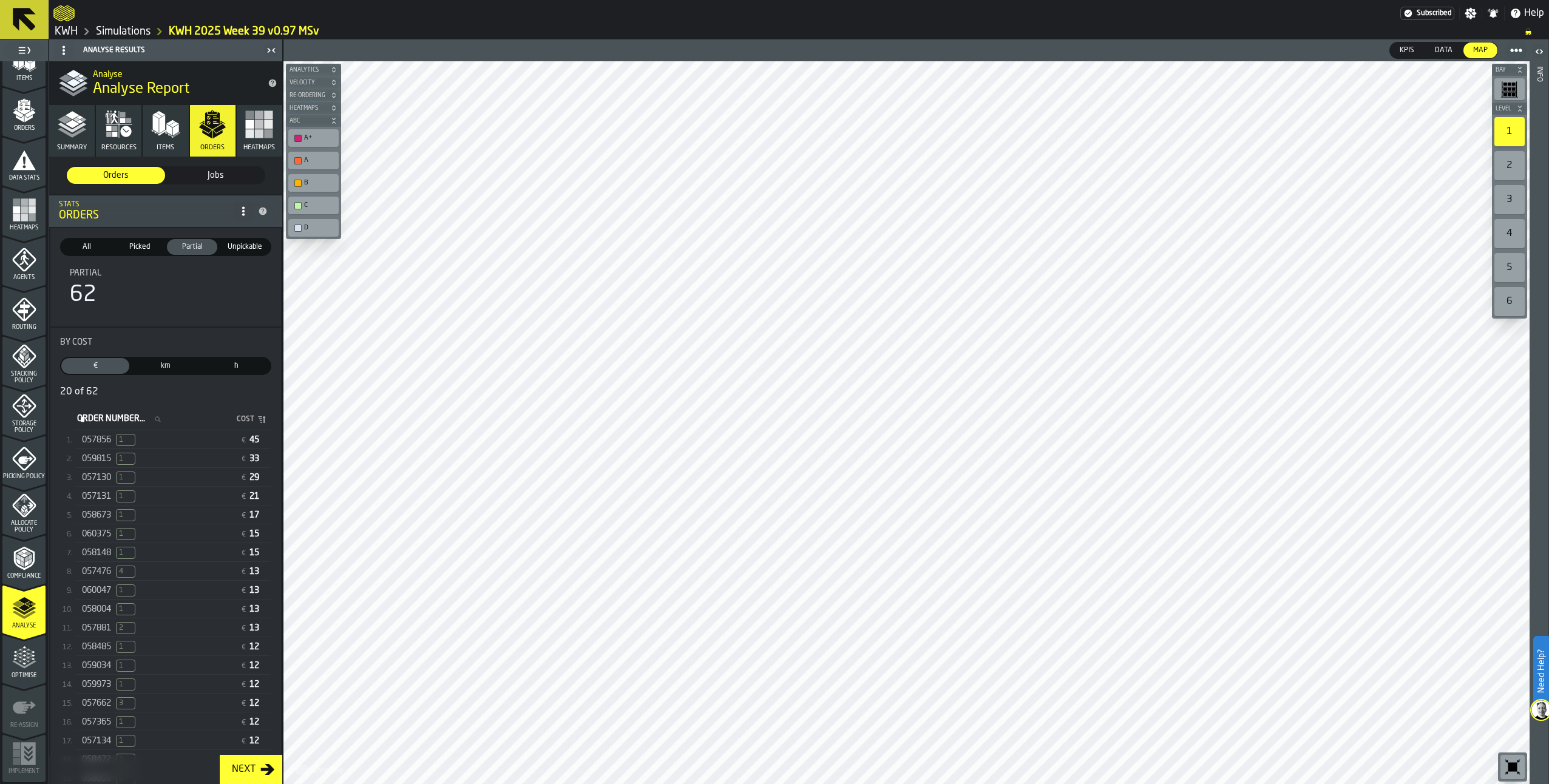
click at [240, 250] on span "Unpickable" at bounding box center [245, 247] width 46 height 11
click at [192, 247] on span "Partial" at bounding box center [192, 247] width 46 height 11
click at [150, 248] on span "Picked" at bounding box center [139, 247] width 46 height 11
click at [182, 247] on span "Partial" at bounding box center [192, 247] width 46 height 11
click at [105, 628] on div "057881 2 € 13" at bounding box center [173, 628] width 197 height 18
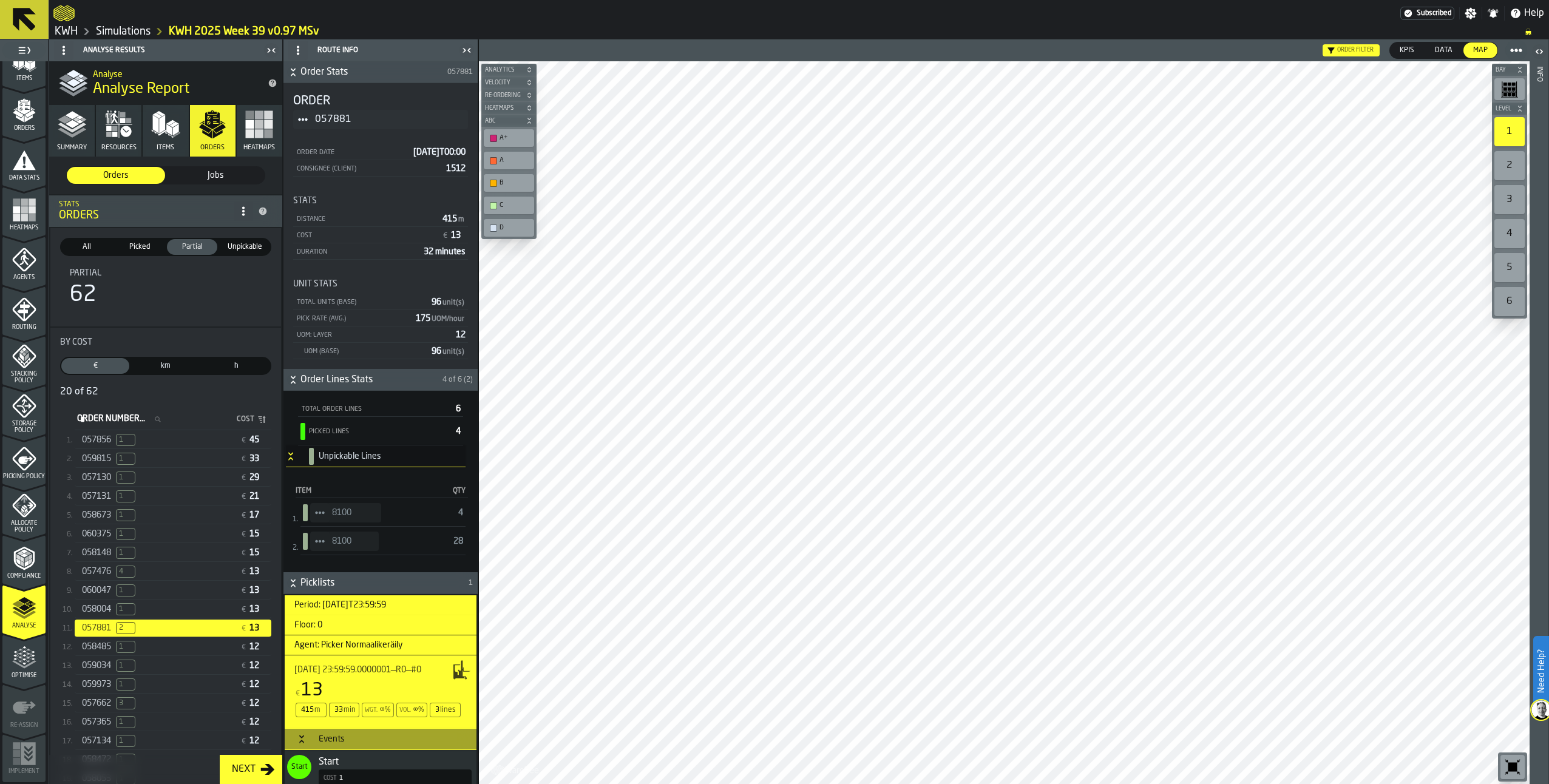
click at [94, 440] on span "057856" at bounding box center [97, 440] width 29 height 10
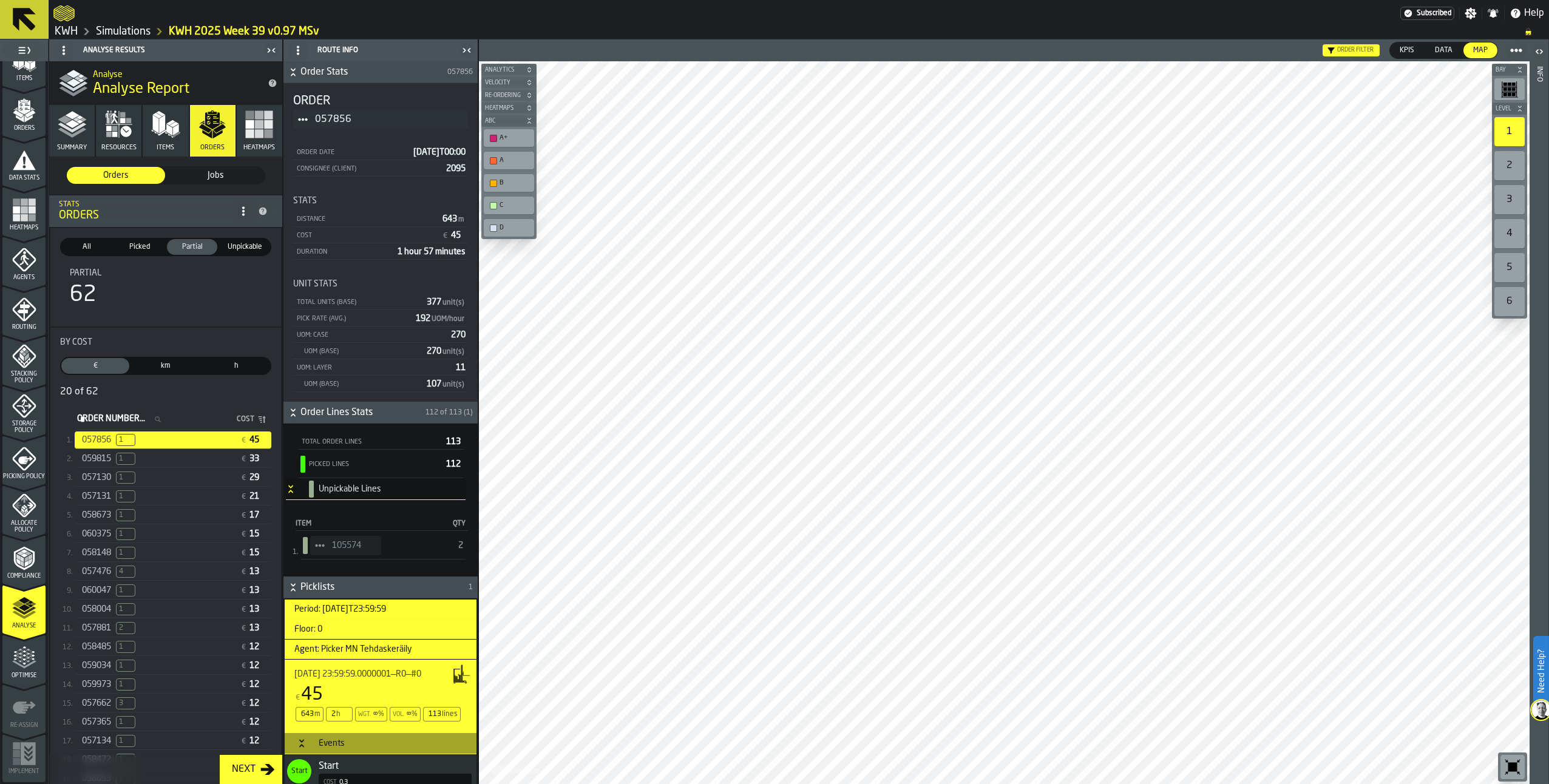
click at [100, 459] on span "059815" at bounding box center [97, 459] width 29 height 10
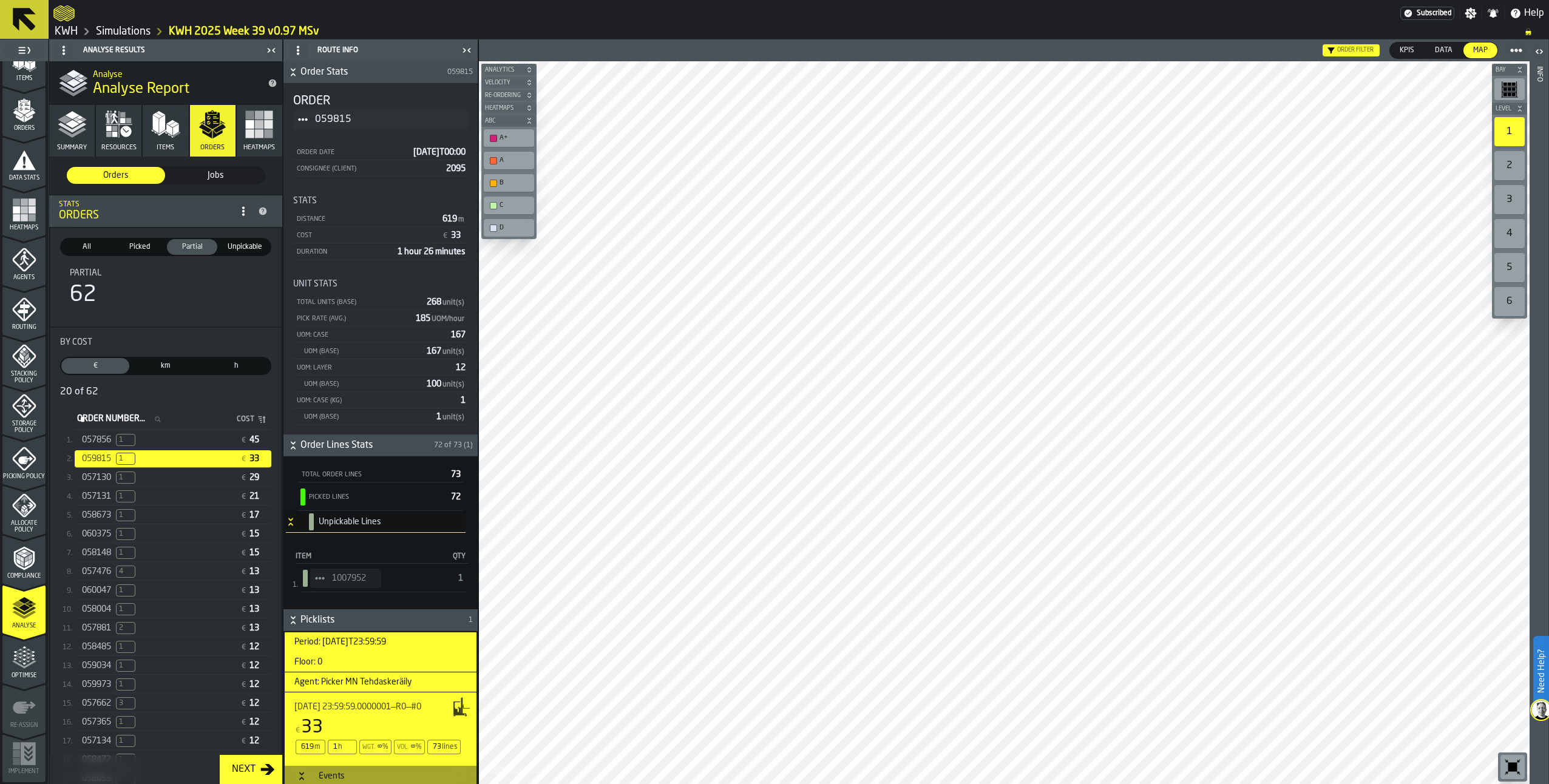
click at [1541, 699] on label "Need Help?" at bounding box center [1541, 671] width 13 height 68
click at [127, 480] on span "1" at bounding box center [125, 478] width 19 height 12
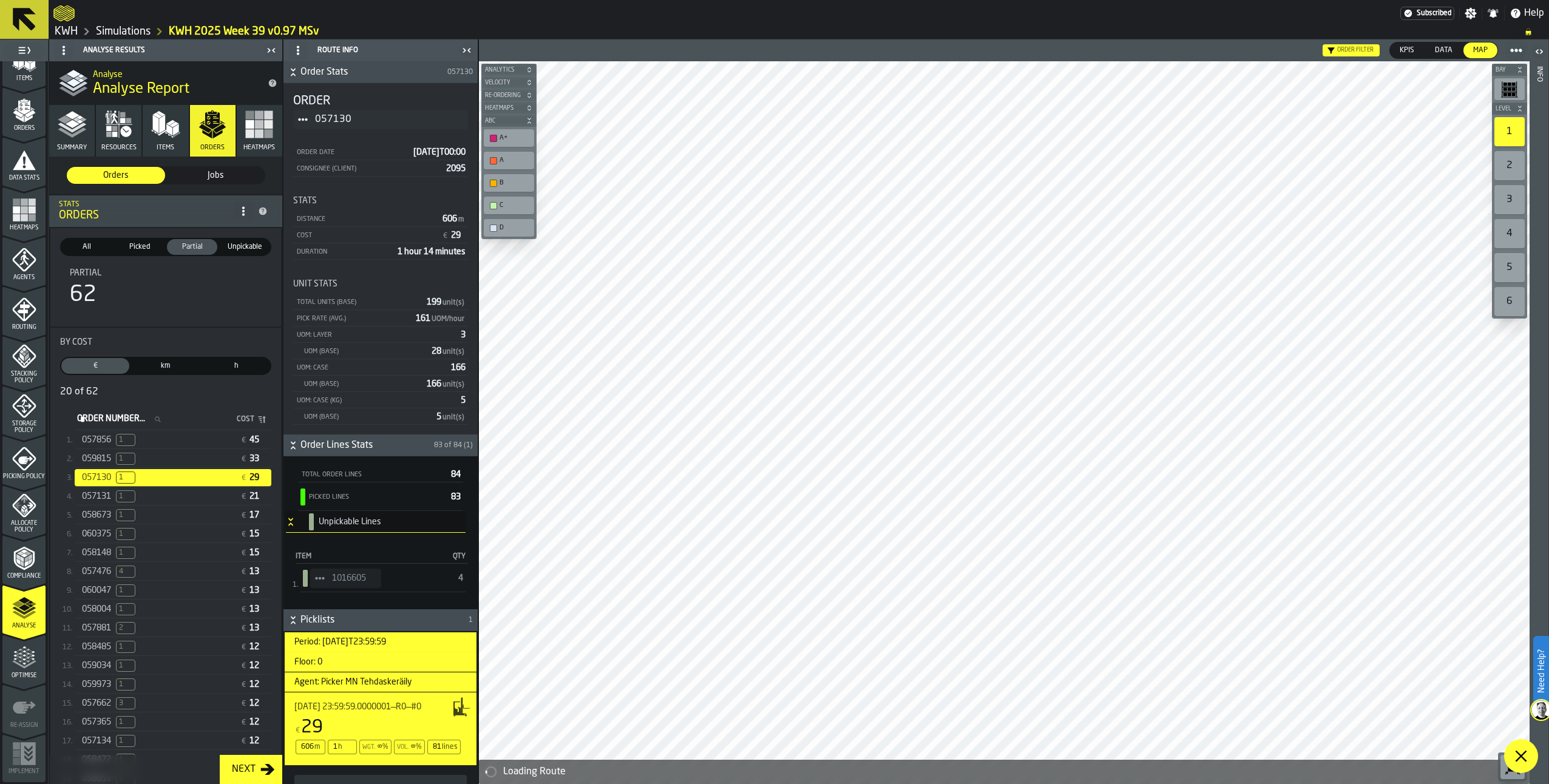
click at [1524, 758] on icon at bounding box center [1521, 756] width 15 height 15
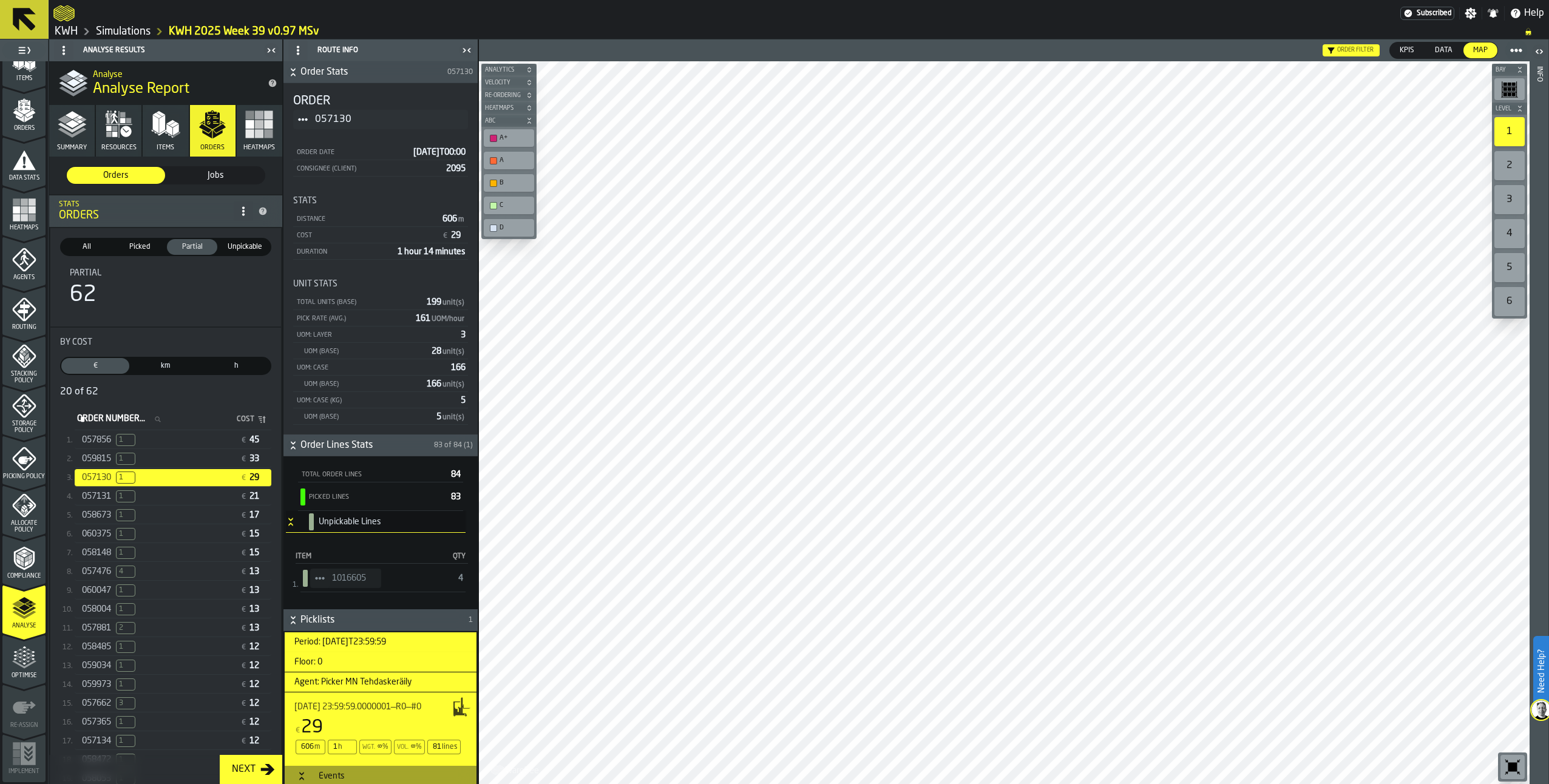
click at [317, 579] on circle "StatList-item-1016605" at bounding box center [316, 578] width 3 height 3
click at [337, 644] on div "Show Items" at bounding box center [353, 645] width 72 height 8
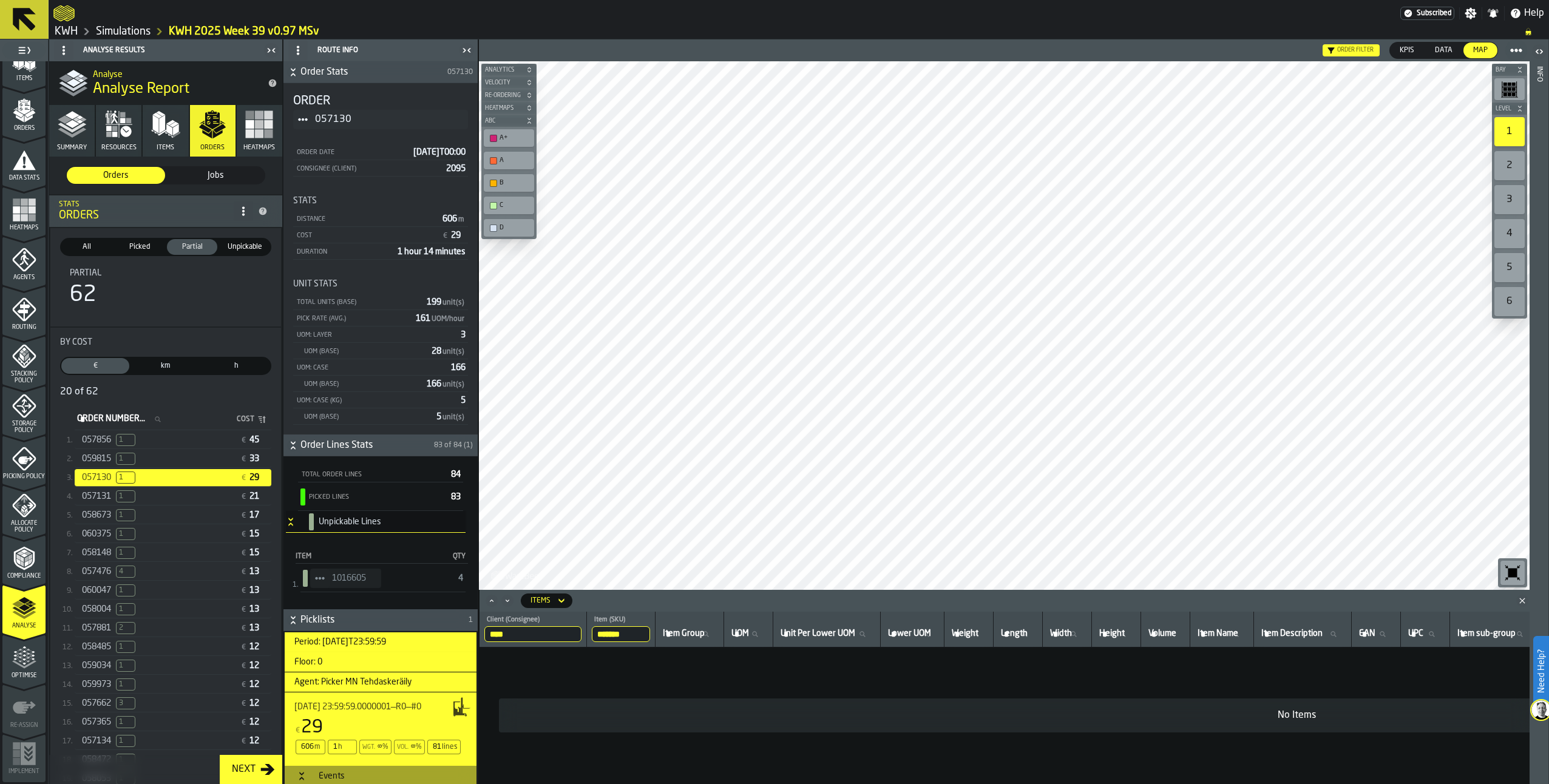
click at [568, 632] on input "****" at bounding box center [533, 634] width 97 height 16
click at [575, 635] on input "****" at bounding box center [533, 634] width 97 height 16
click at [1507, 163] on div "2" at bounding box center [1510, 166] width 30 height 29
click at [92, 443] on span "057856" at bounding box center [97, 440] width 29 height 10
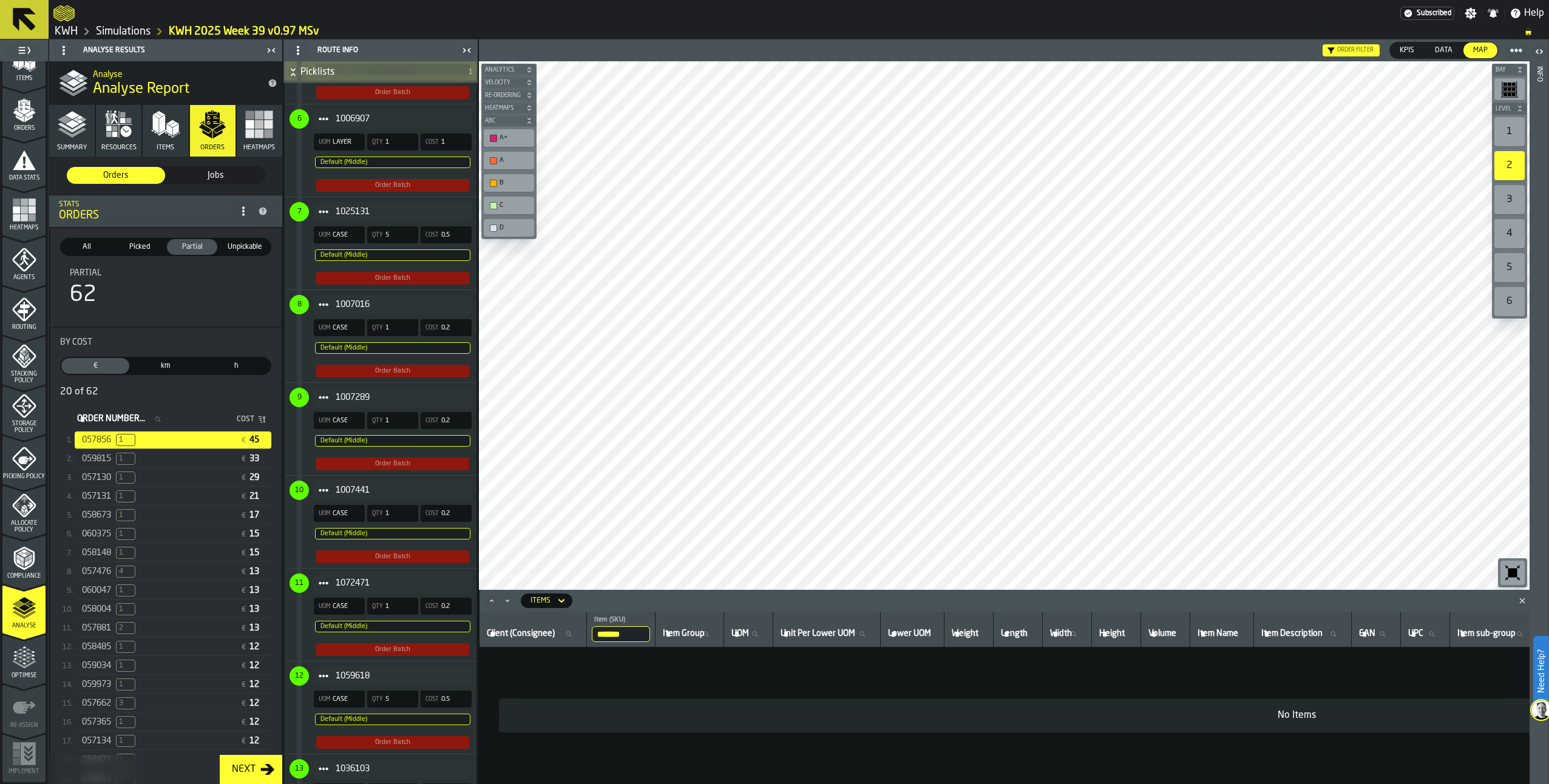
scroll to position [1457, 0]
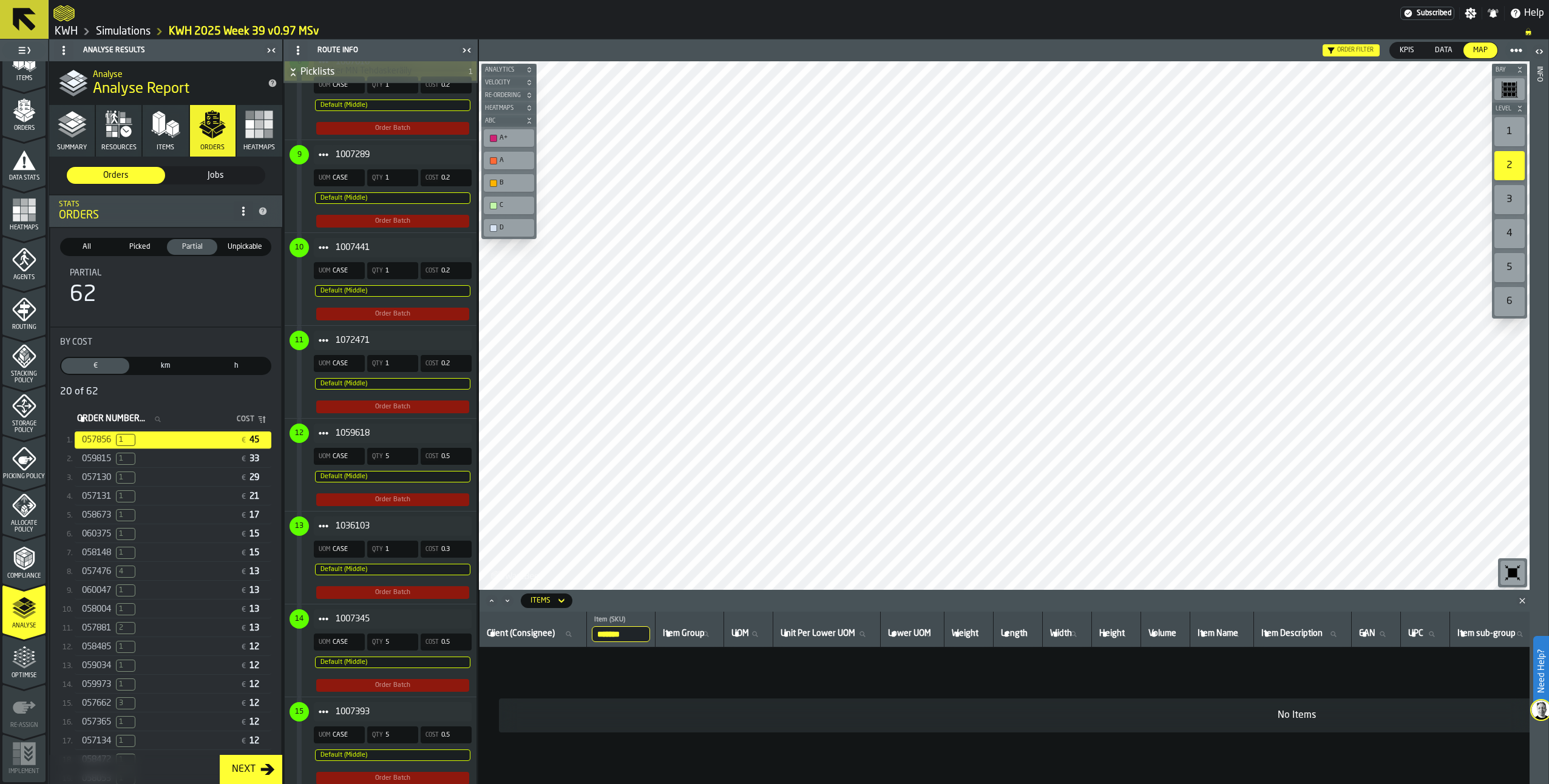
click at [127, 675] on div "059034 1 € 12" at bounding box center [173, 666] width 197 height 18
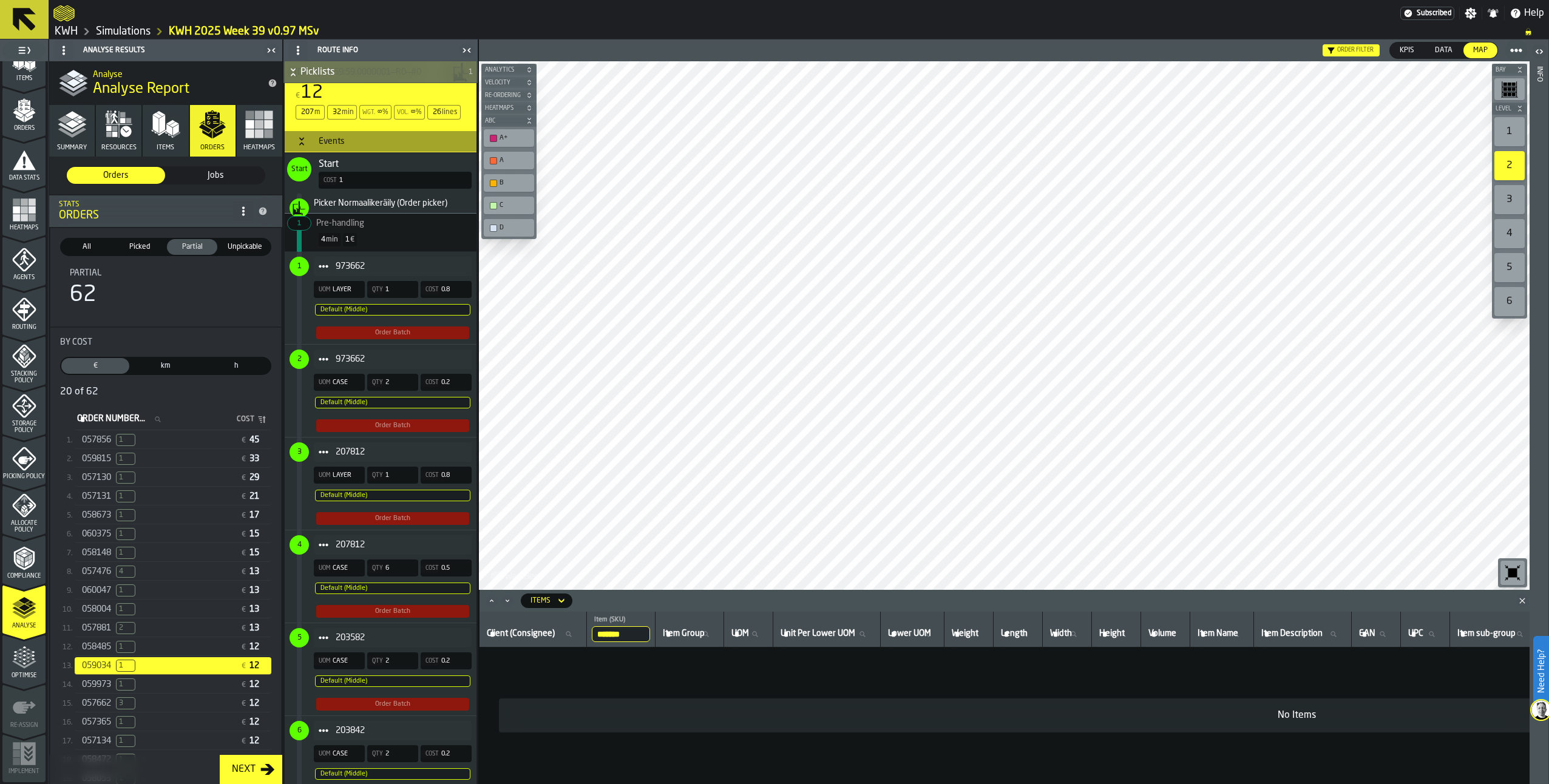
scroll to position [607, 0]
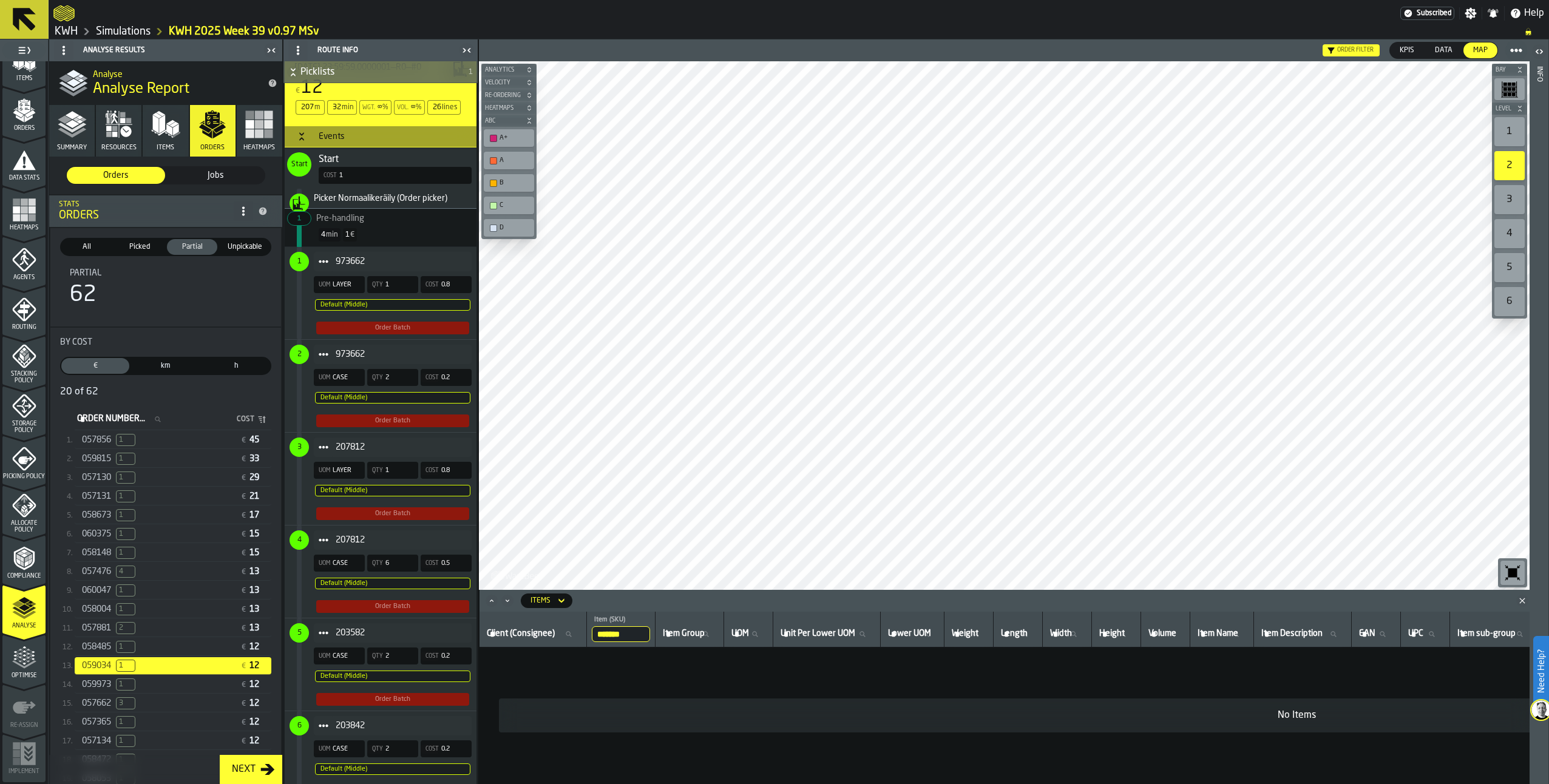
click at [175, 675] on div "059034 1 € 12" at bounding box center [173, 666] width 197 height 18
click at [171, 691] on div "059973 1" at bounding box center [159, 685] width 154 height 12
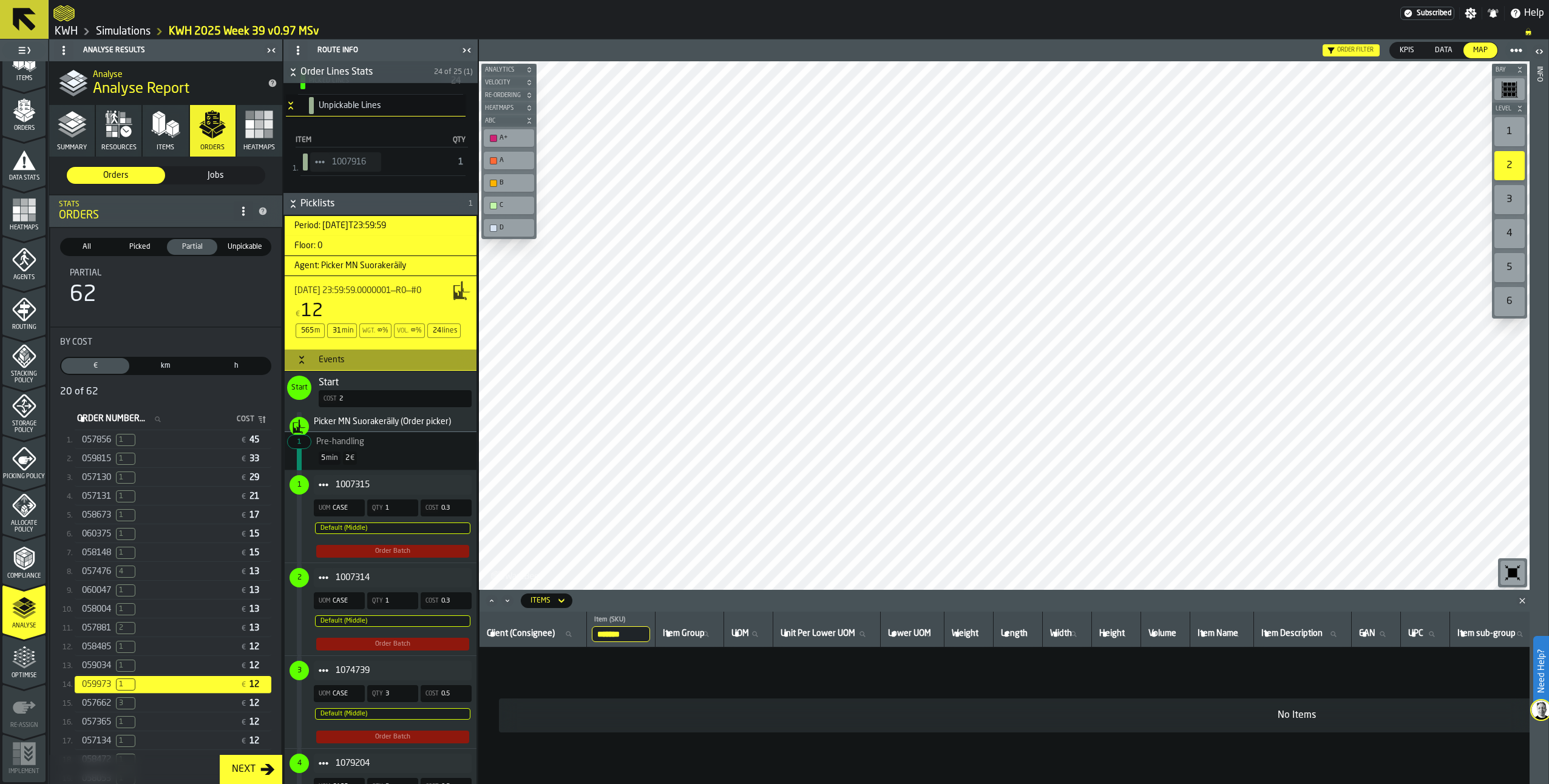
scroll to position [425, 0]
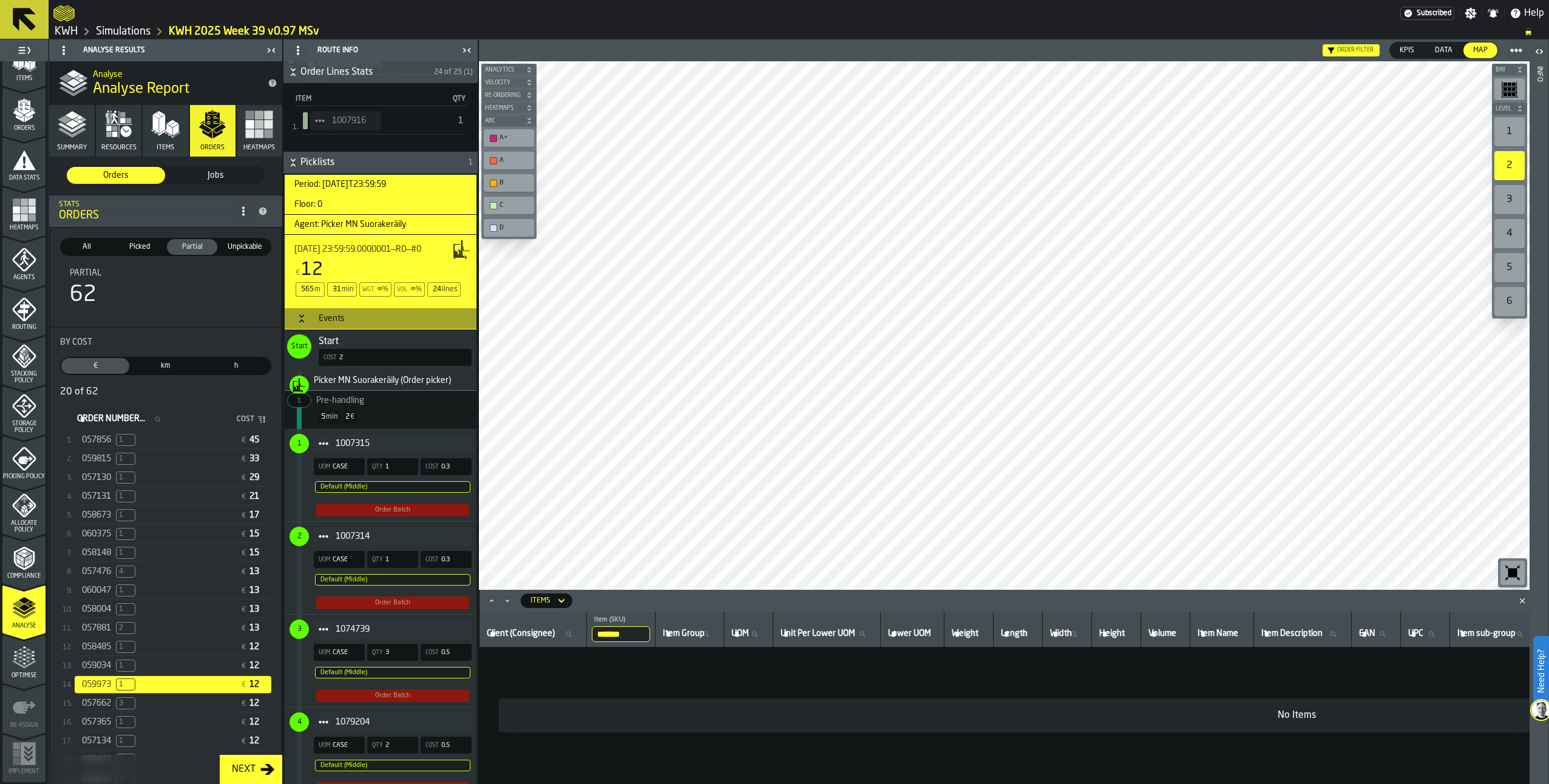
click at [111, 708] on span "057662" at bounding box center [97, 703] width 29 height 10
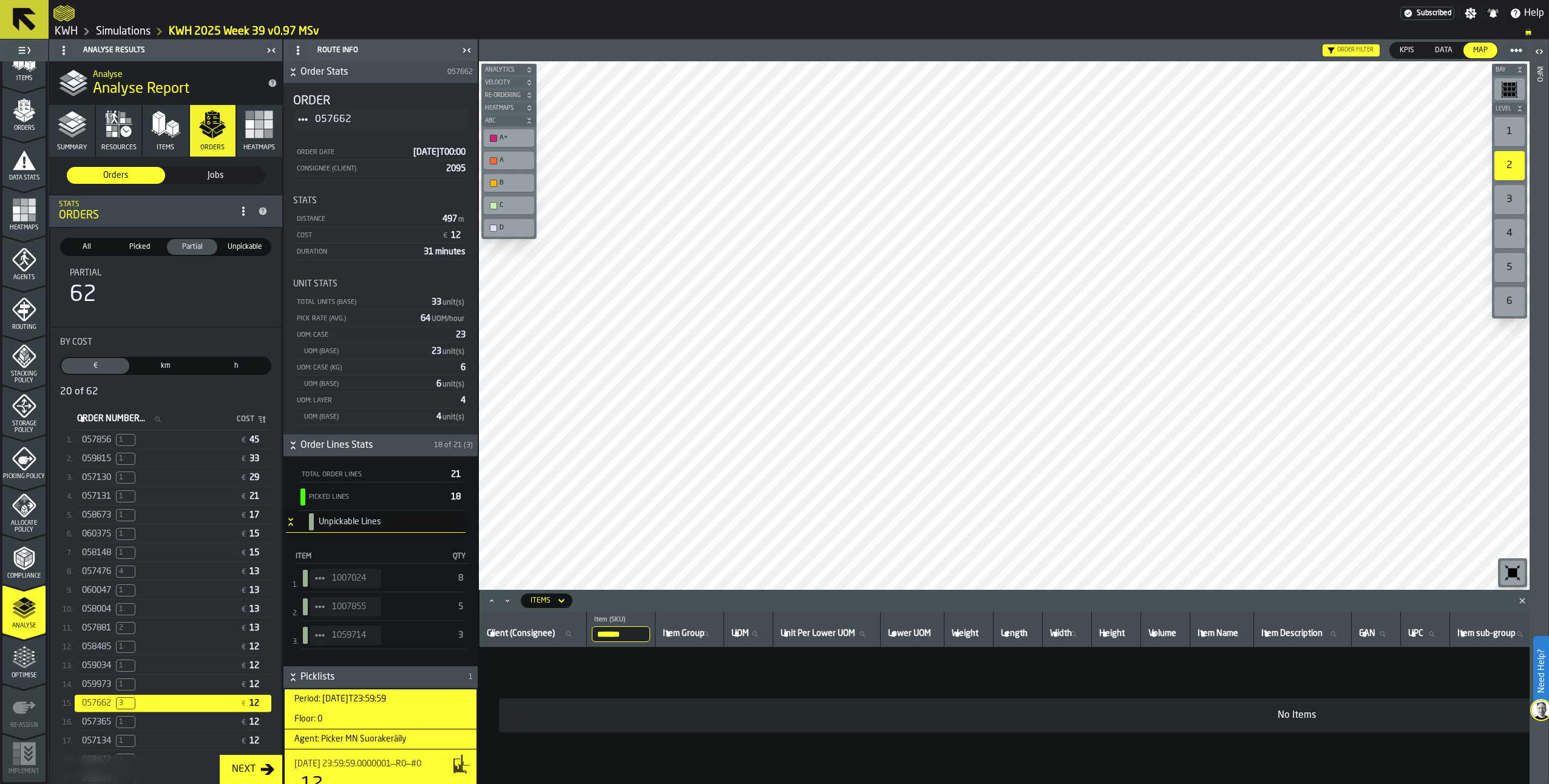
click at [103, 727] on span "057365" at bounding box center [97, 722] width 29 height 10
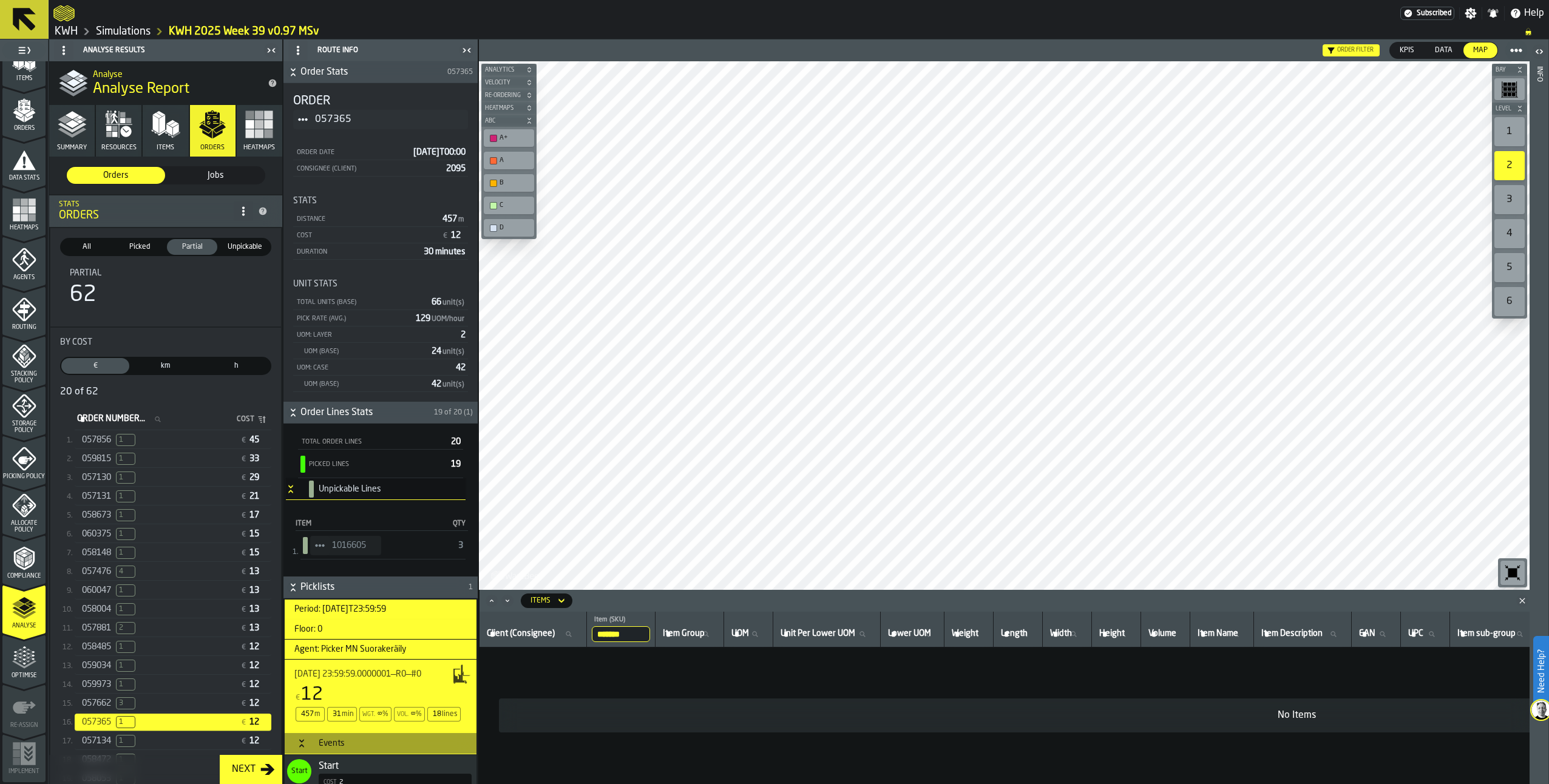
click at [318, 543] on icon "StatList-item-1016605" at bounding box center [319, 545] width 10 height 10
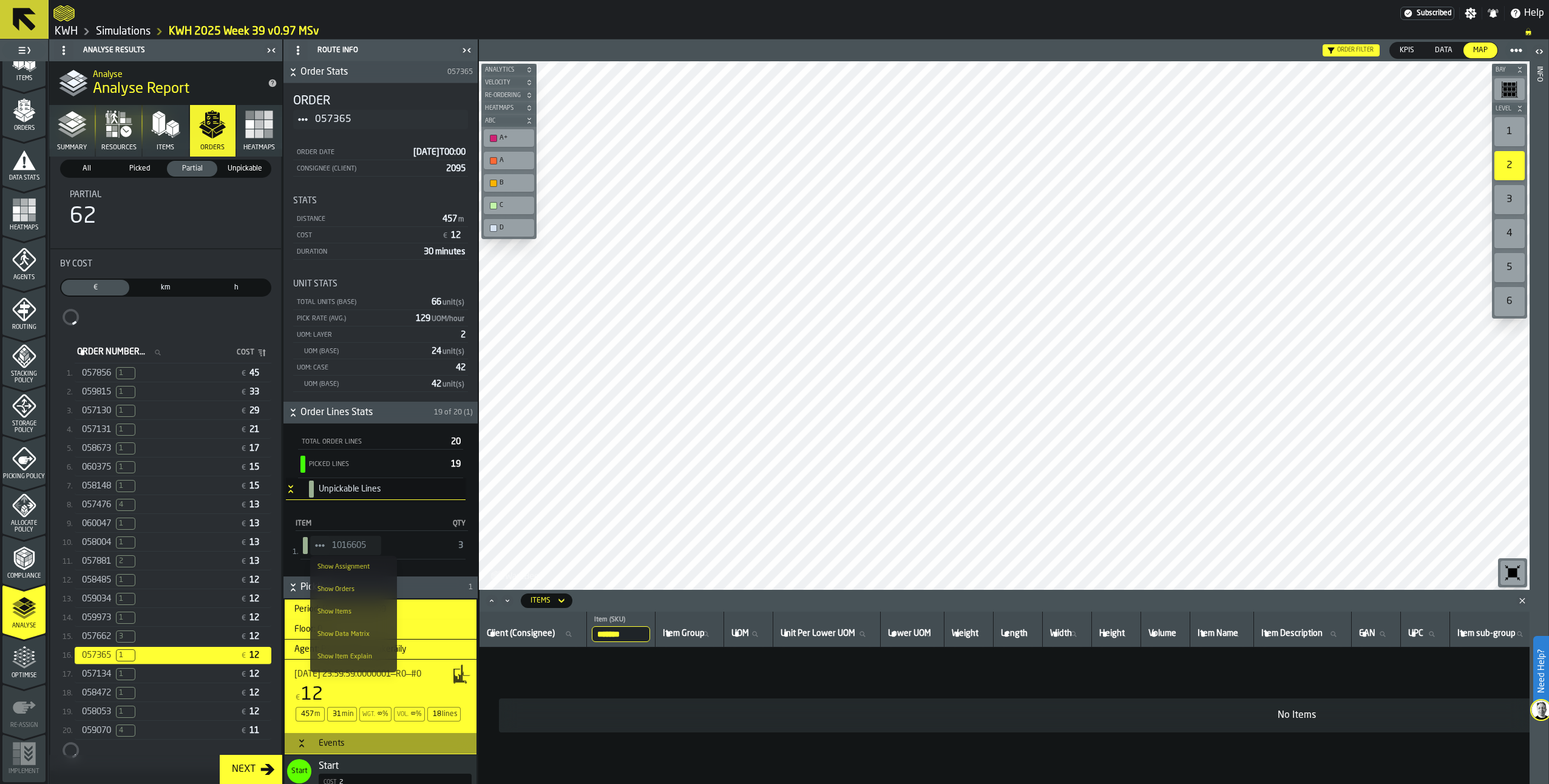
scroll to position [79, 0]
click at [127, 668] on span "1" at bounding box center [125, 662] width 19 height 12
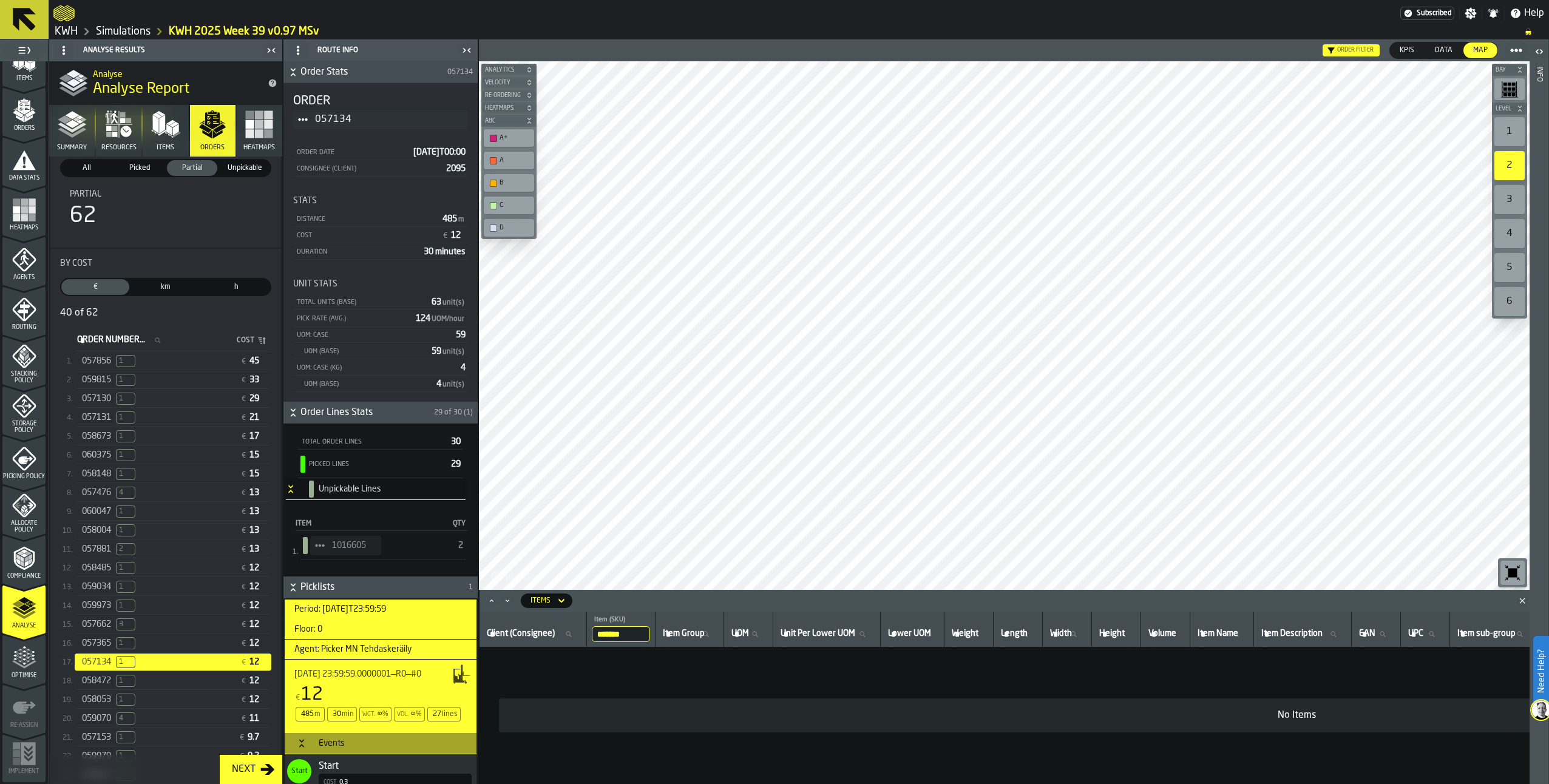
click at [636, 634] on input "*******" at bounding box center [621, 634] width 58 height 16
drag, startPoint x: 638, startPoint y: 634, endPoint x: 566, endPoint y: 620, distance: 73.3
click at [566, 620] on tr "Client (Consignee) Client (Consignee) ******* Item (SKU) 1016605 Item Group Ite…" at bounding box center [1297, 630] width 1635 height 36
click at [121, 32] on link "Simulations" at bounding box center [123, 32] width 54 height 13
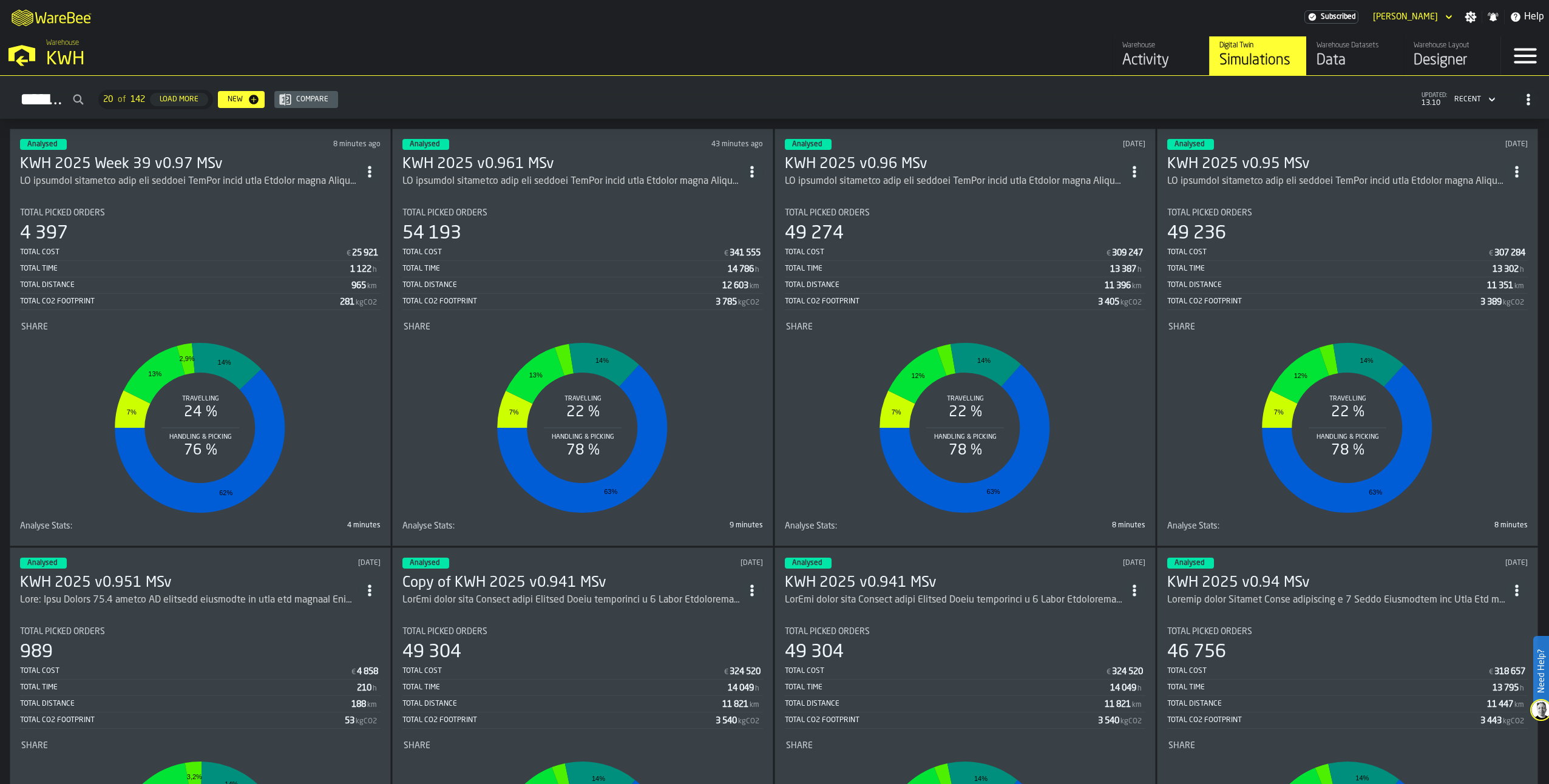
click at [131, 163] on h3 "KWH 2025 Week 39 v0.97 MSv" at bounding box center [189, 164] width 339 height 19
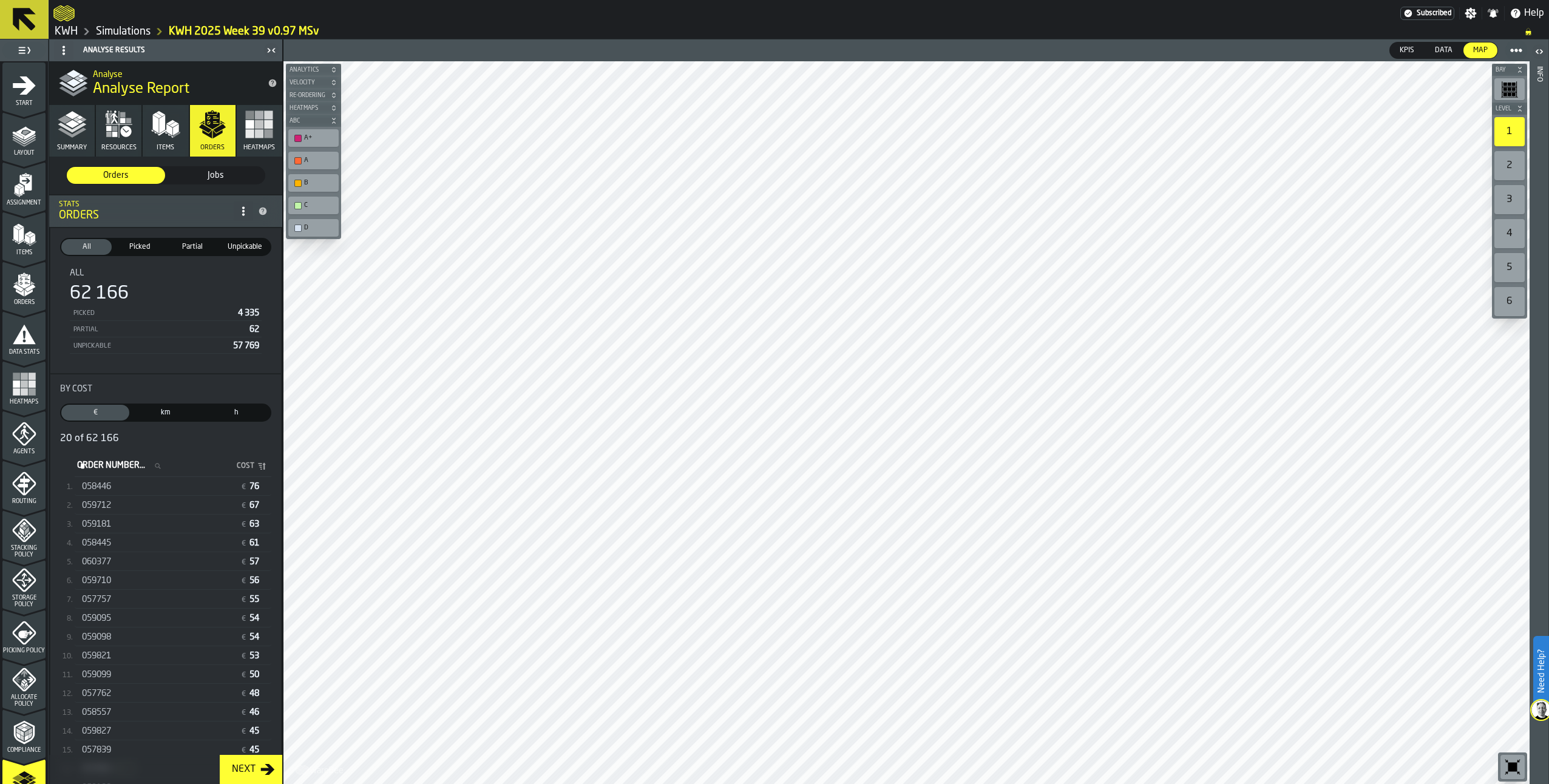
click at [118, 488] on div "058446" at bounding box center [159, 486] width 154 height 10
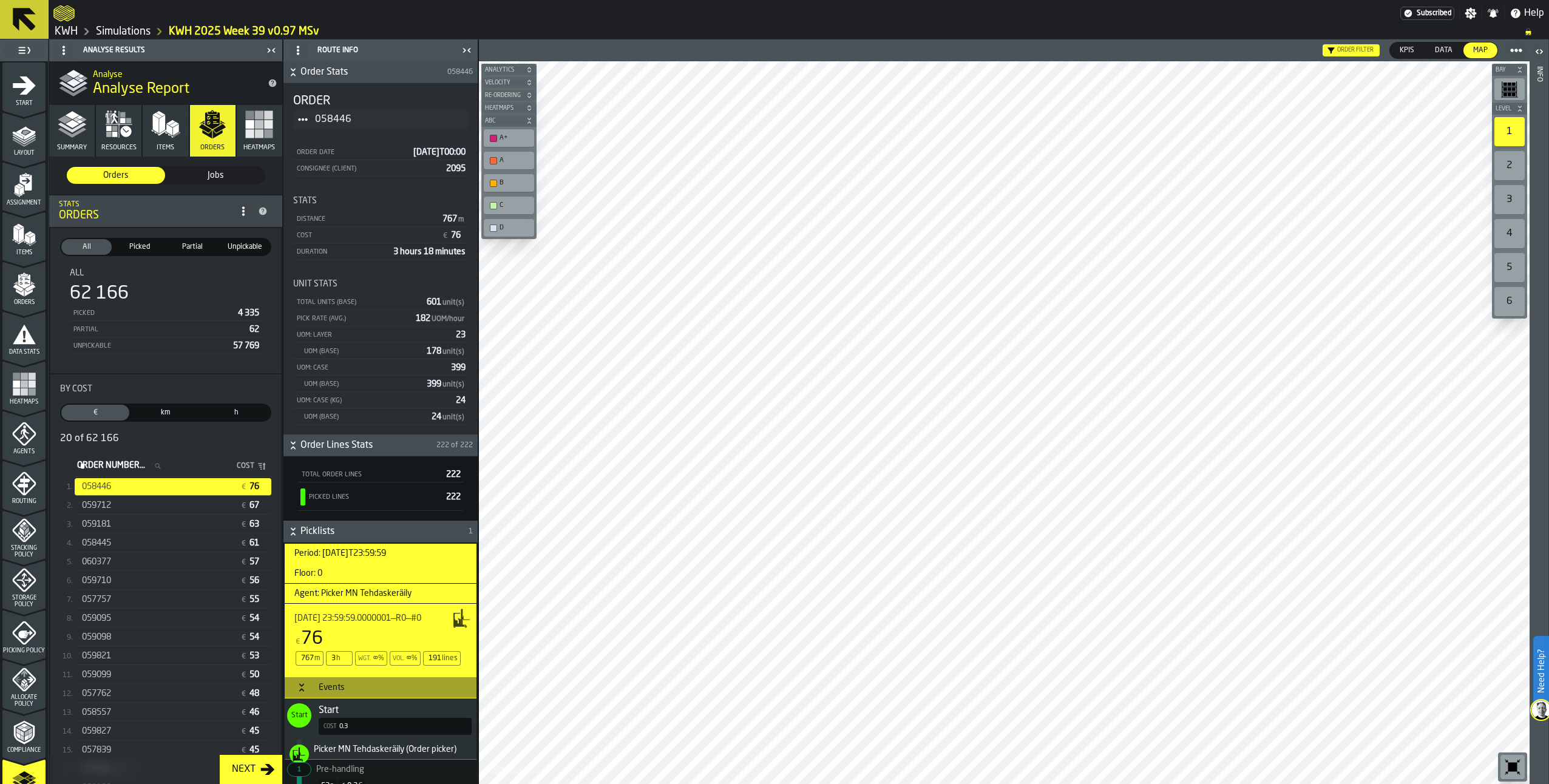
click at [184, 512] on div "059712 € 67" at bounding box center [173, 506] width 197 height 18
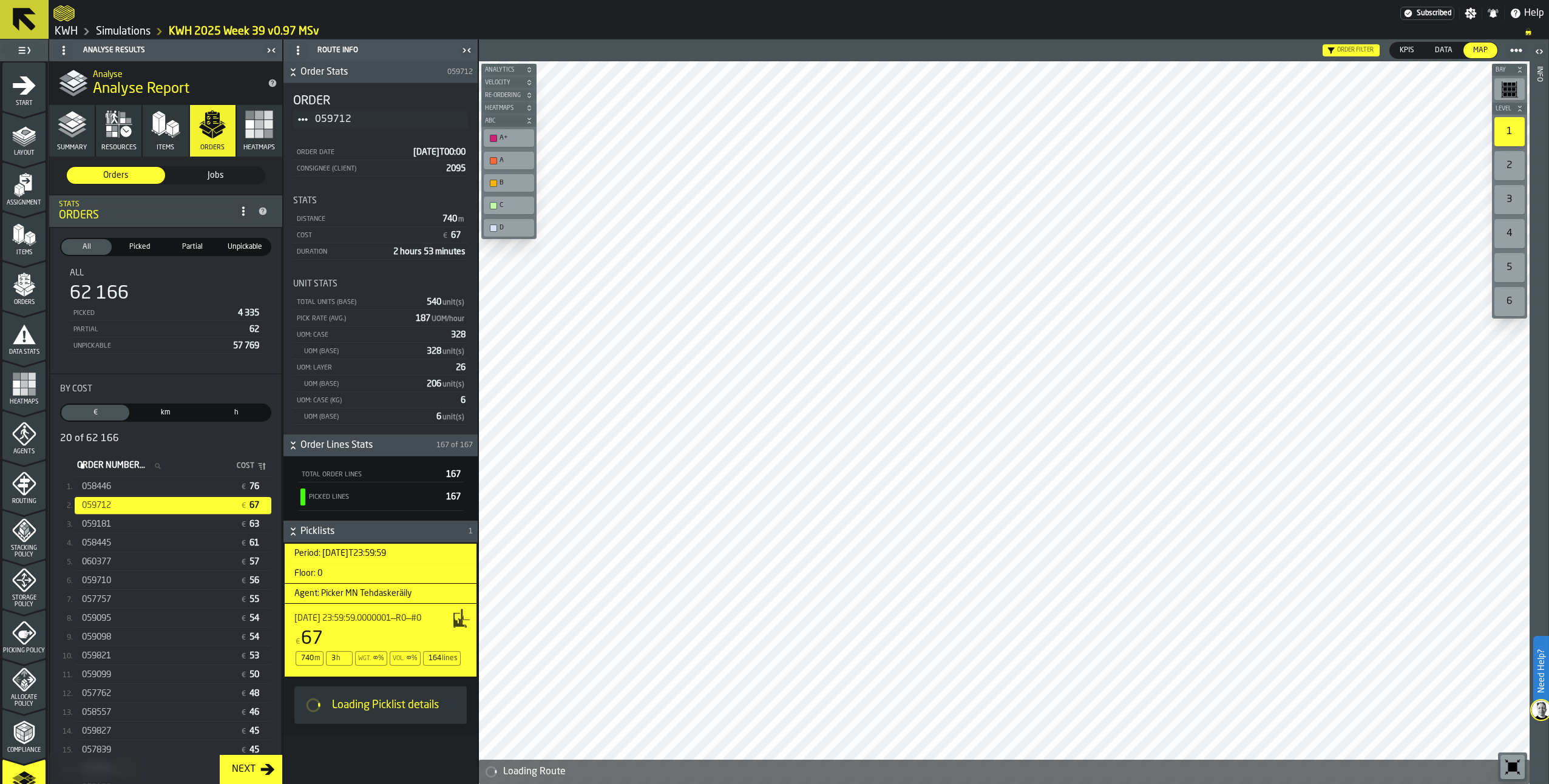
click at [1540, 704] on img at bounding box center [1541, 710] width 19 height 19
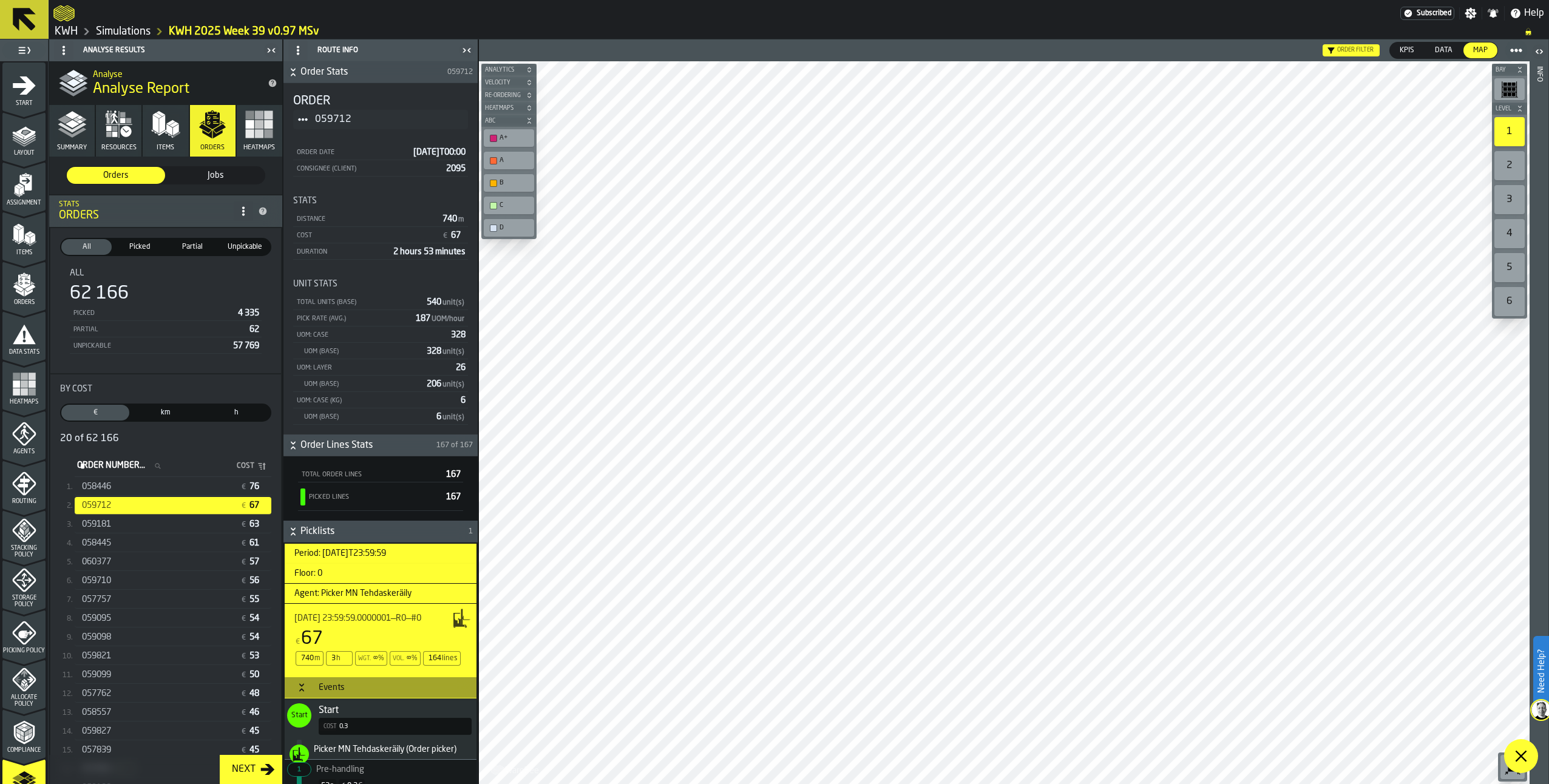
click at [121, 471] on label "Order Number... Order Number..." at bounding box center [123, 467] width 96 height 16
click at [121, 471] on input "Order Number... Order Number..." at bounding box center [123, 467] width 96 height 16
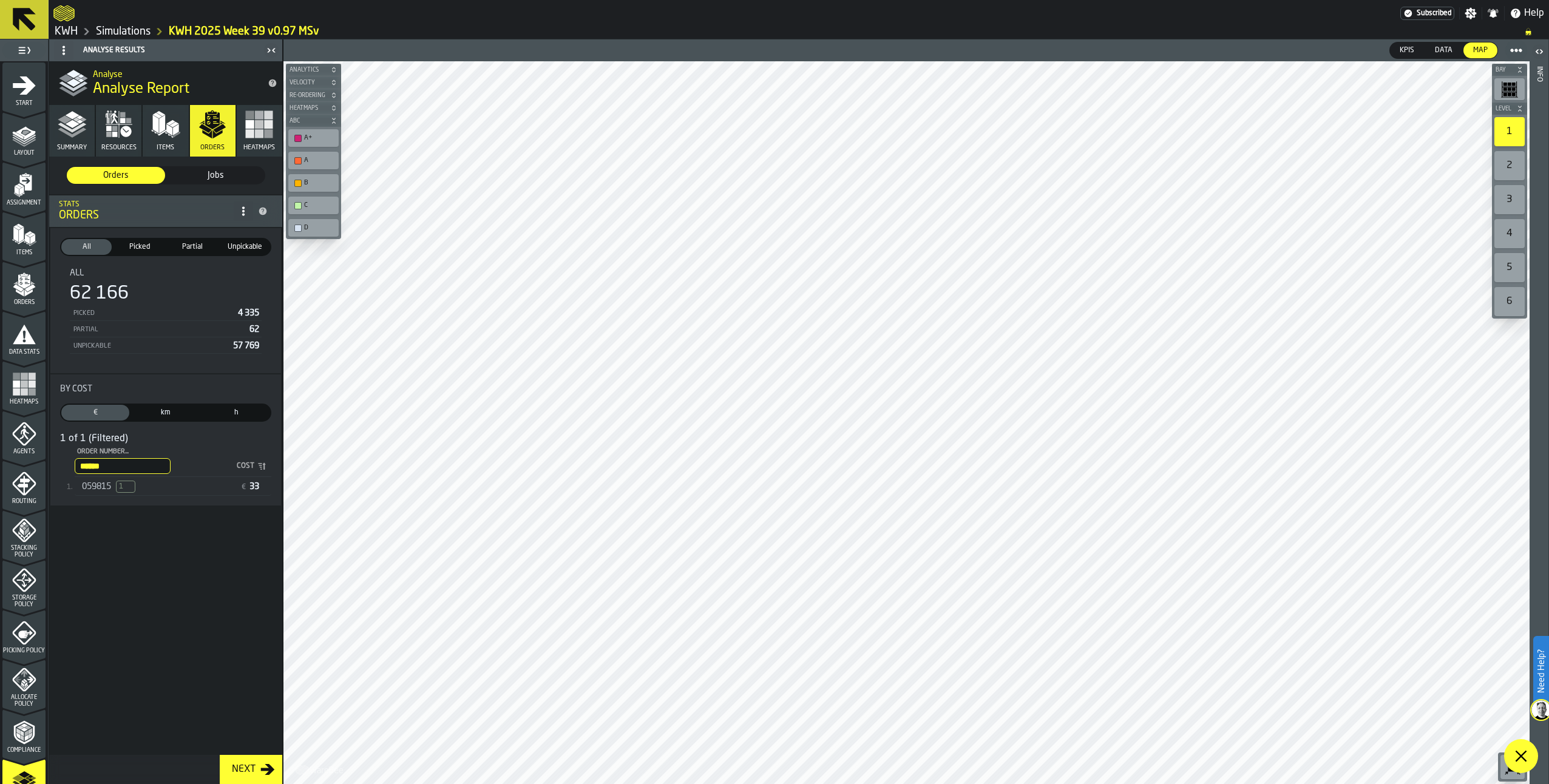
type input "******"
click at [107, 487] on span "059815" at bounding box center [97, 486] width 29 height 10
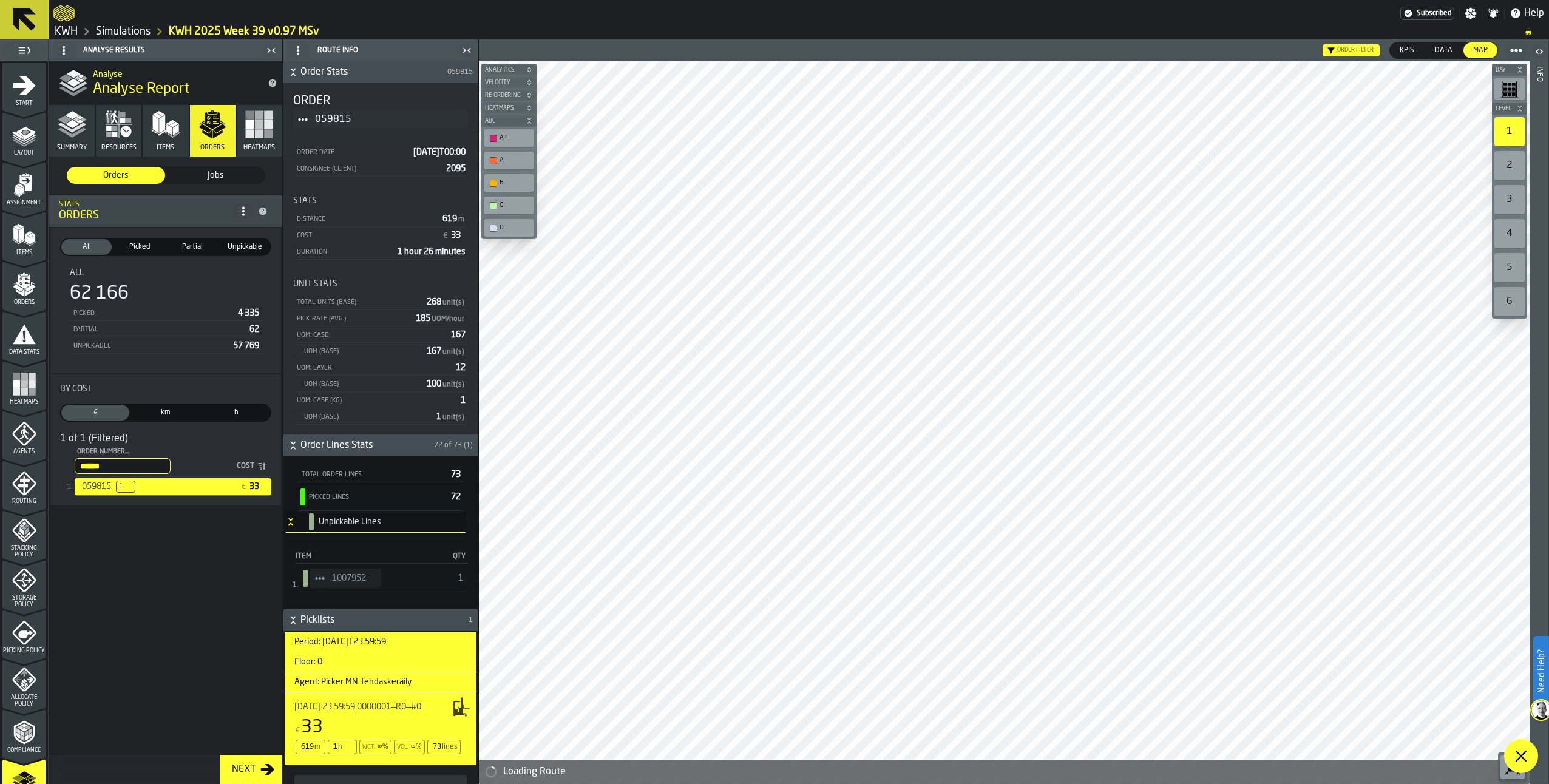
click at [1517, 747] on span at bounding box center [1521, 756] width 34 height 34
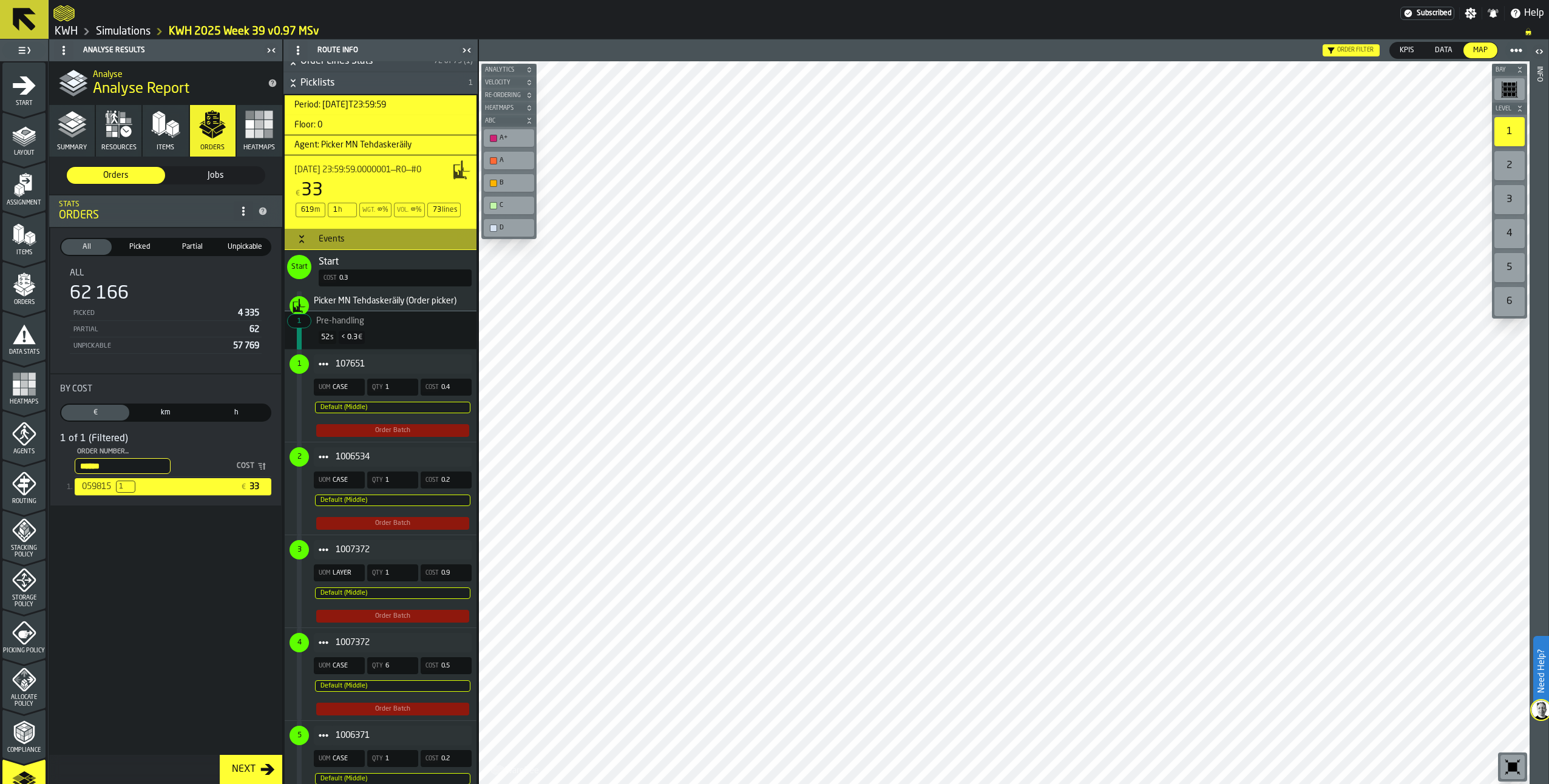
scroll to position [546, 0]
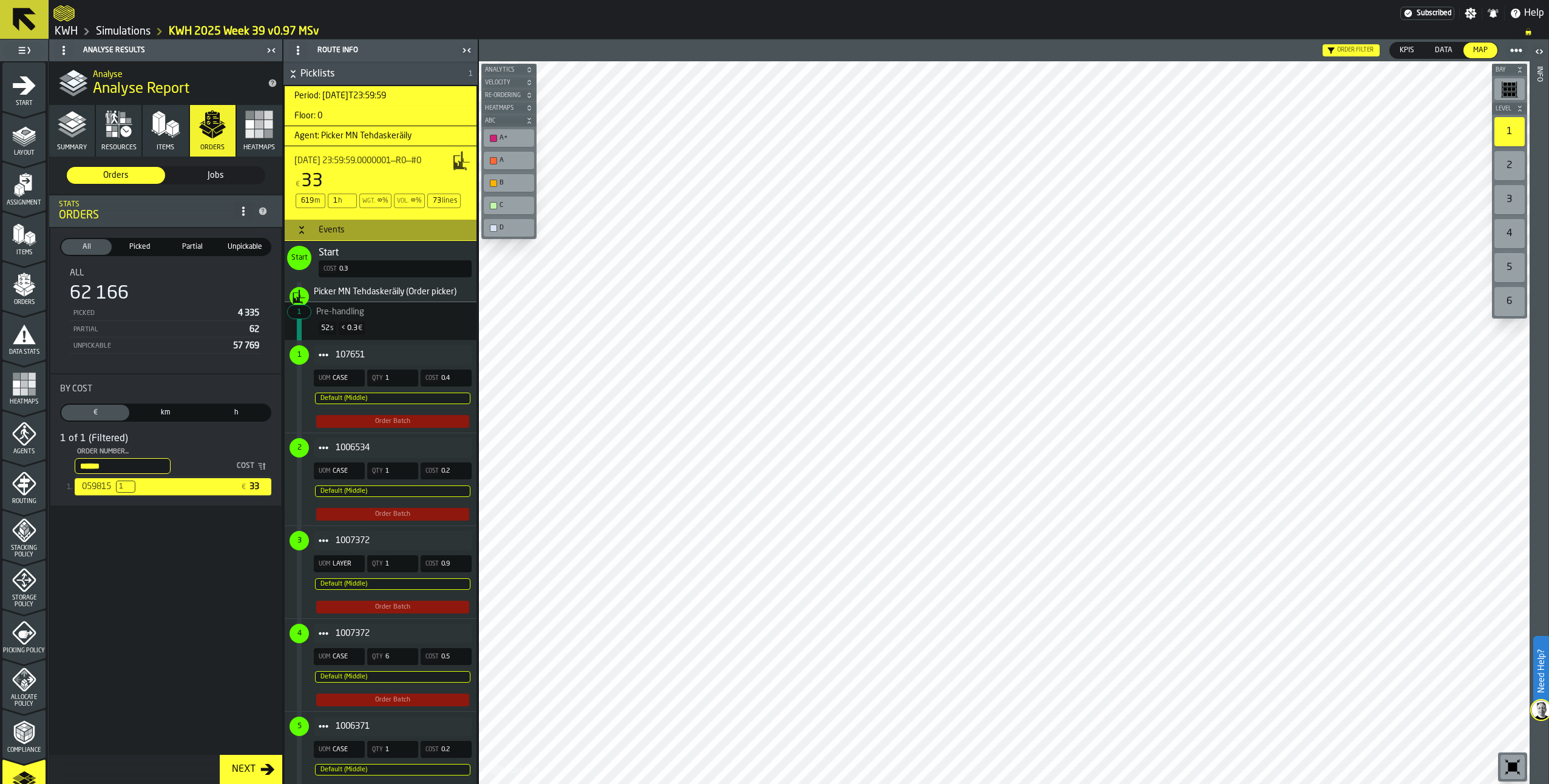
click at [300, 256] on span "Start" at bounding box center [300, 258] width 17 height 9
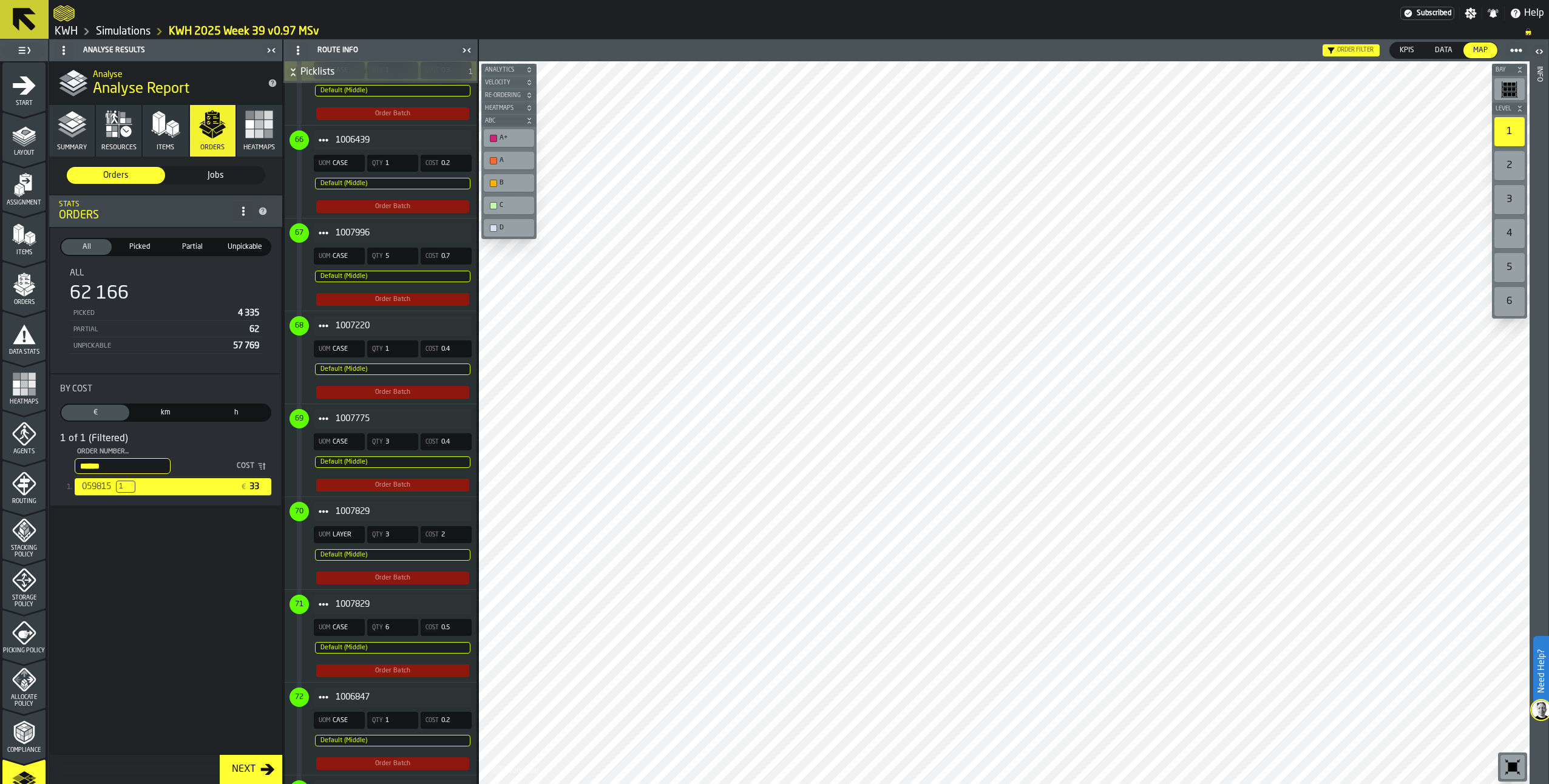
scroll to position [6927, 0]
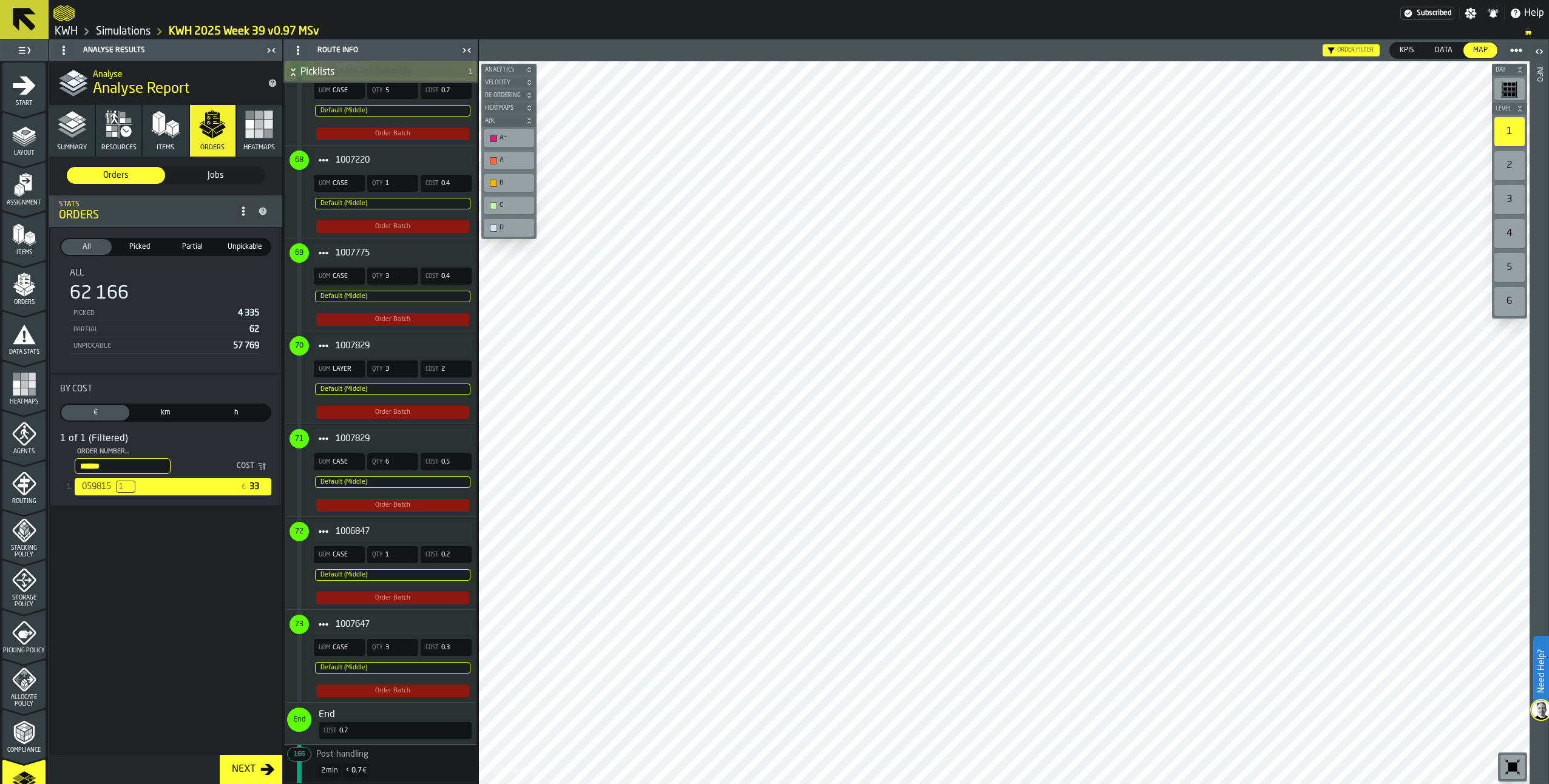
click at [328, 713] on span "End" at bounding box center [327, 715] width 17 height 10
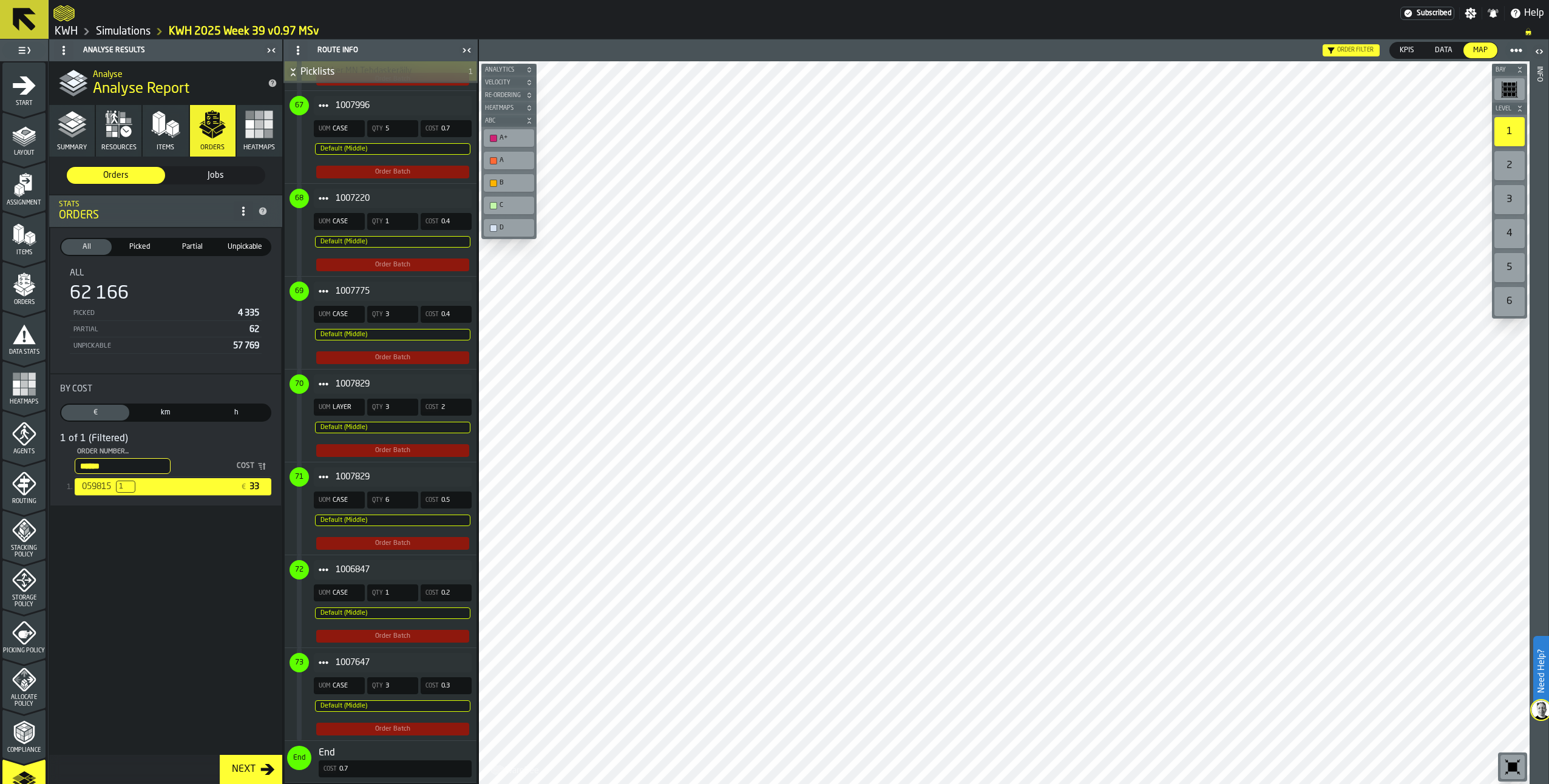
click at [76, 134] on polyline "button" at bounding box center [72, 132] width 29 height 10
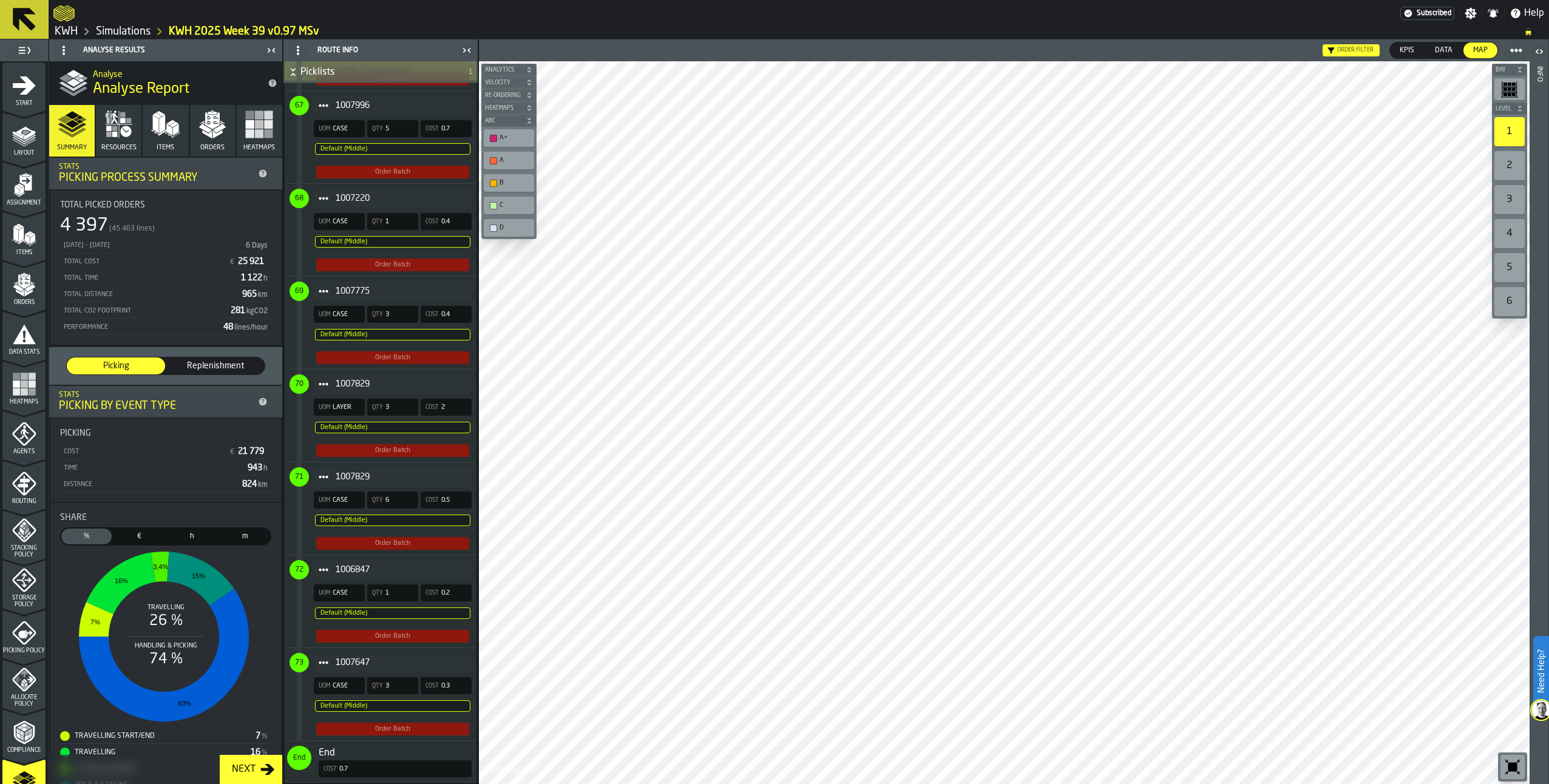
click at [111, 127] on icon "button" at bounding box center [119, 125] width 29 height 29
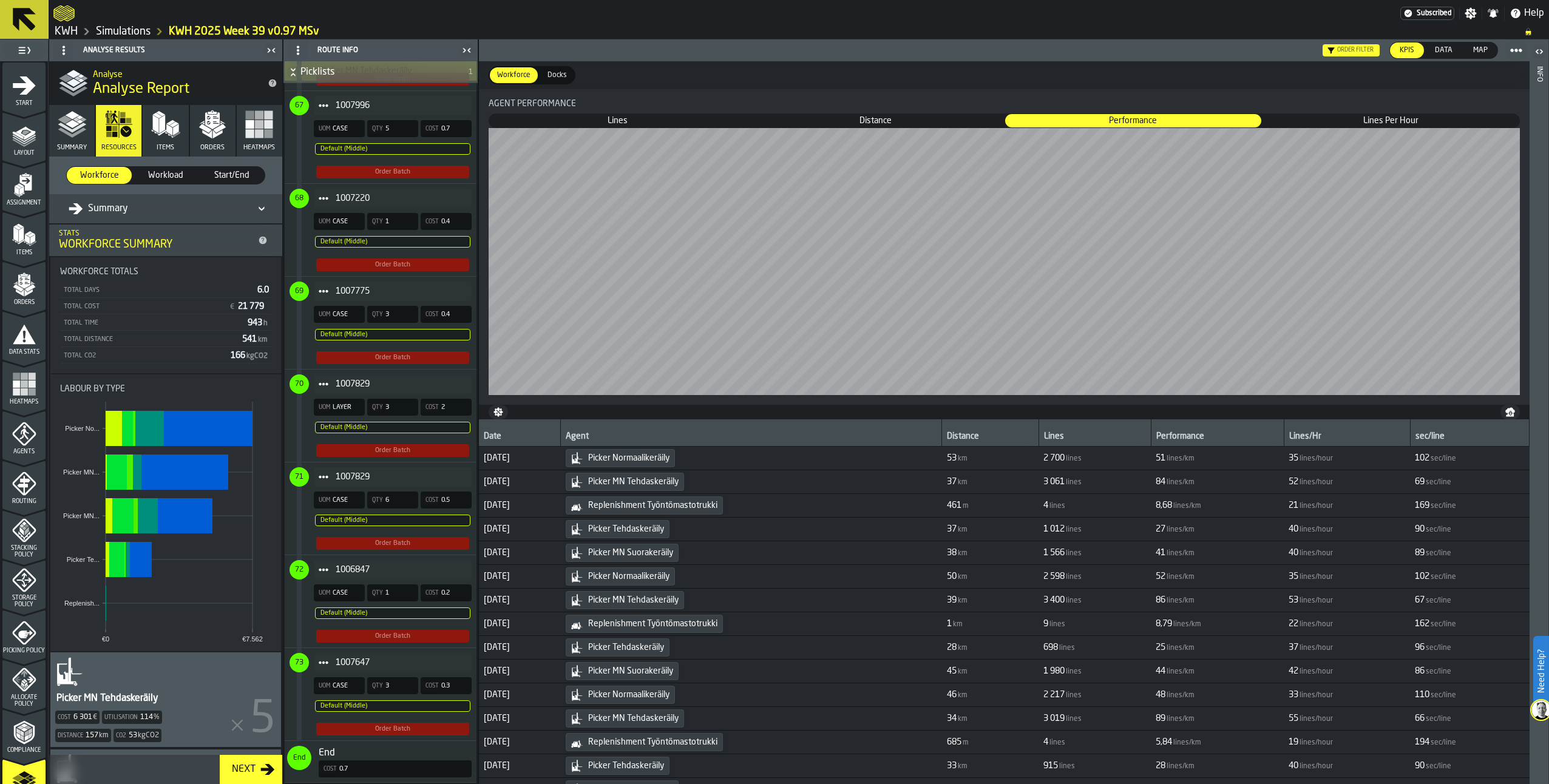
click at [20, 494] on icon "menu Routing" at bounding box center [24, 484] width 25 height 25
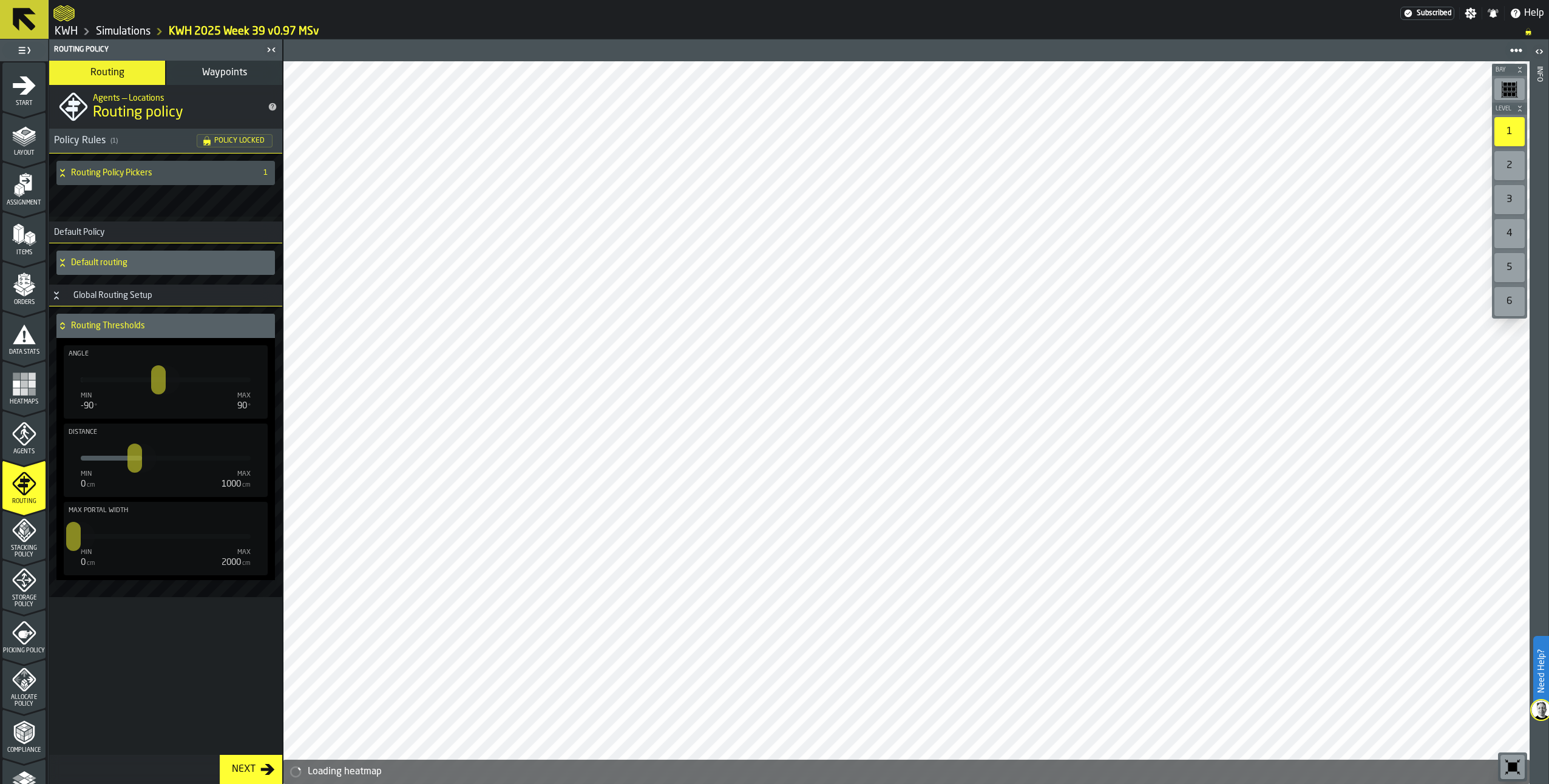
click at [227, 74] on span "Waypoints" at bounding box center [225, 73] width 45 height 10
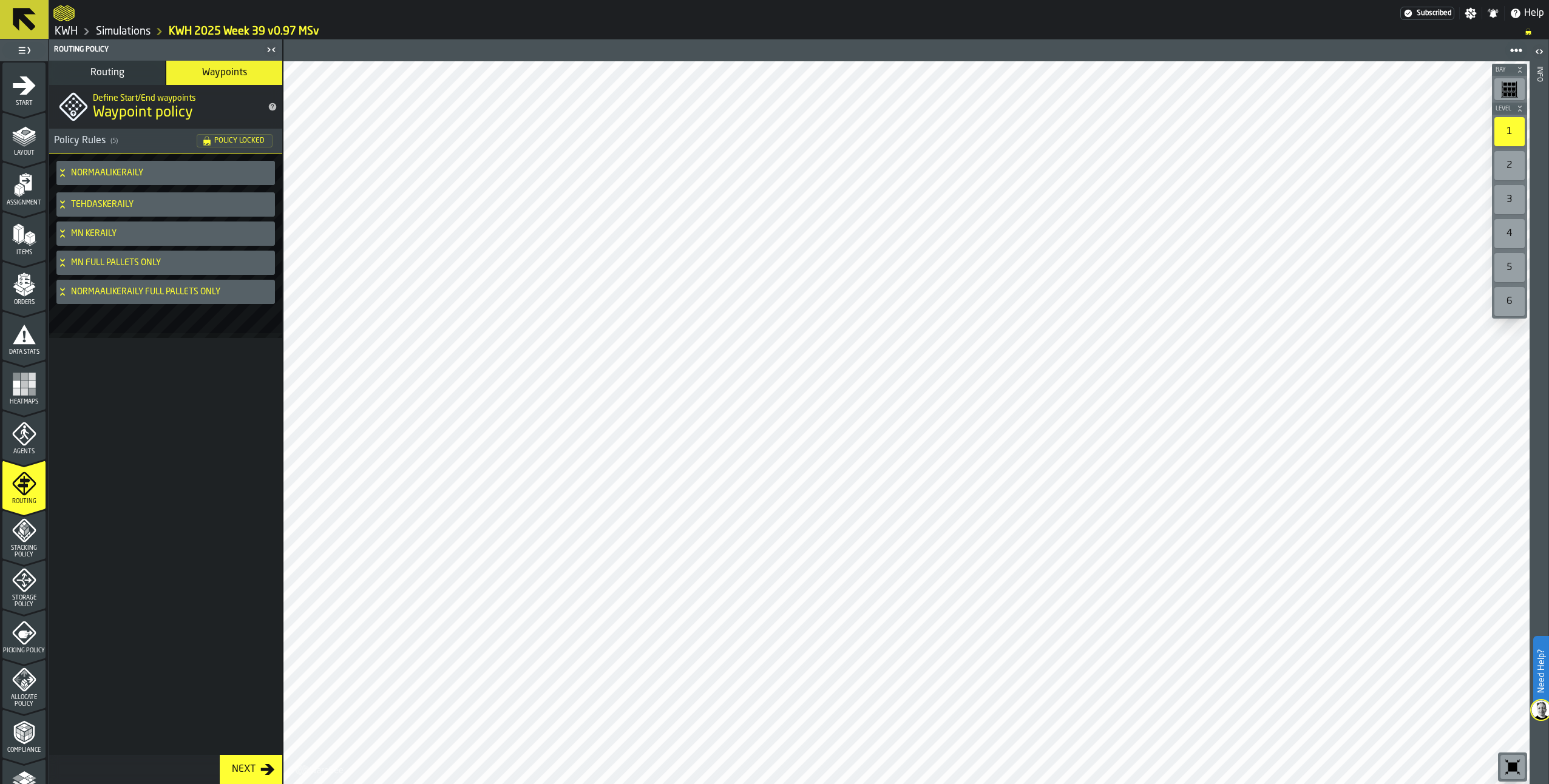
click at [62, 260] on icon at bounding box center [62, 260] width 4 height 3
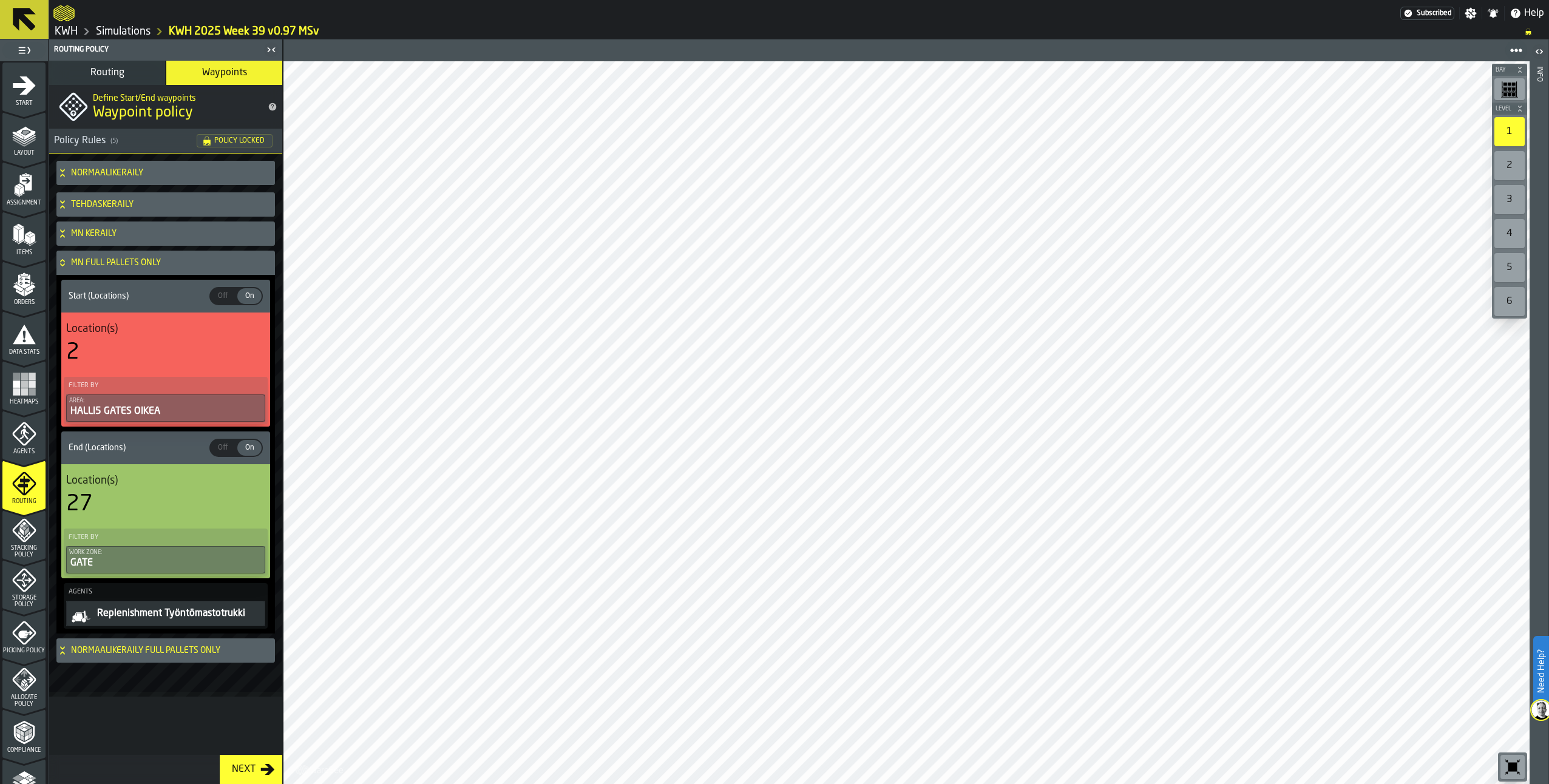
click at [62, 260] on icon at bounding box center [62, 260] width 4 height 3
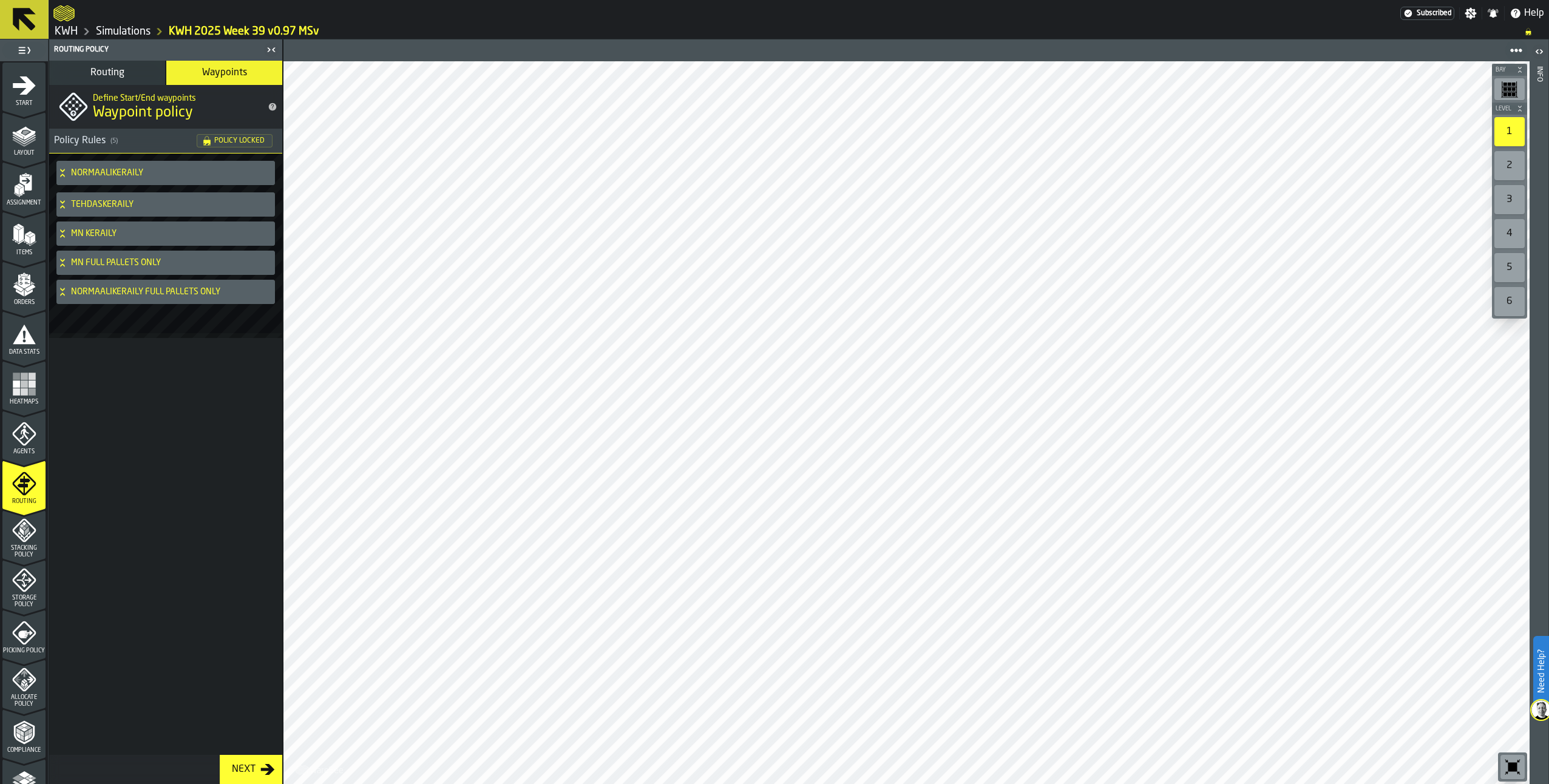
click at [62, 234] on icon at bounding box center [62, 233] width 12 height 10
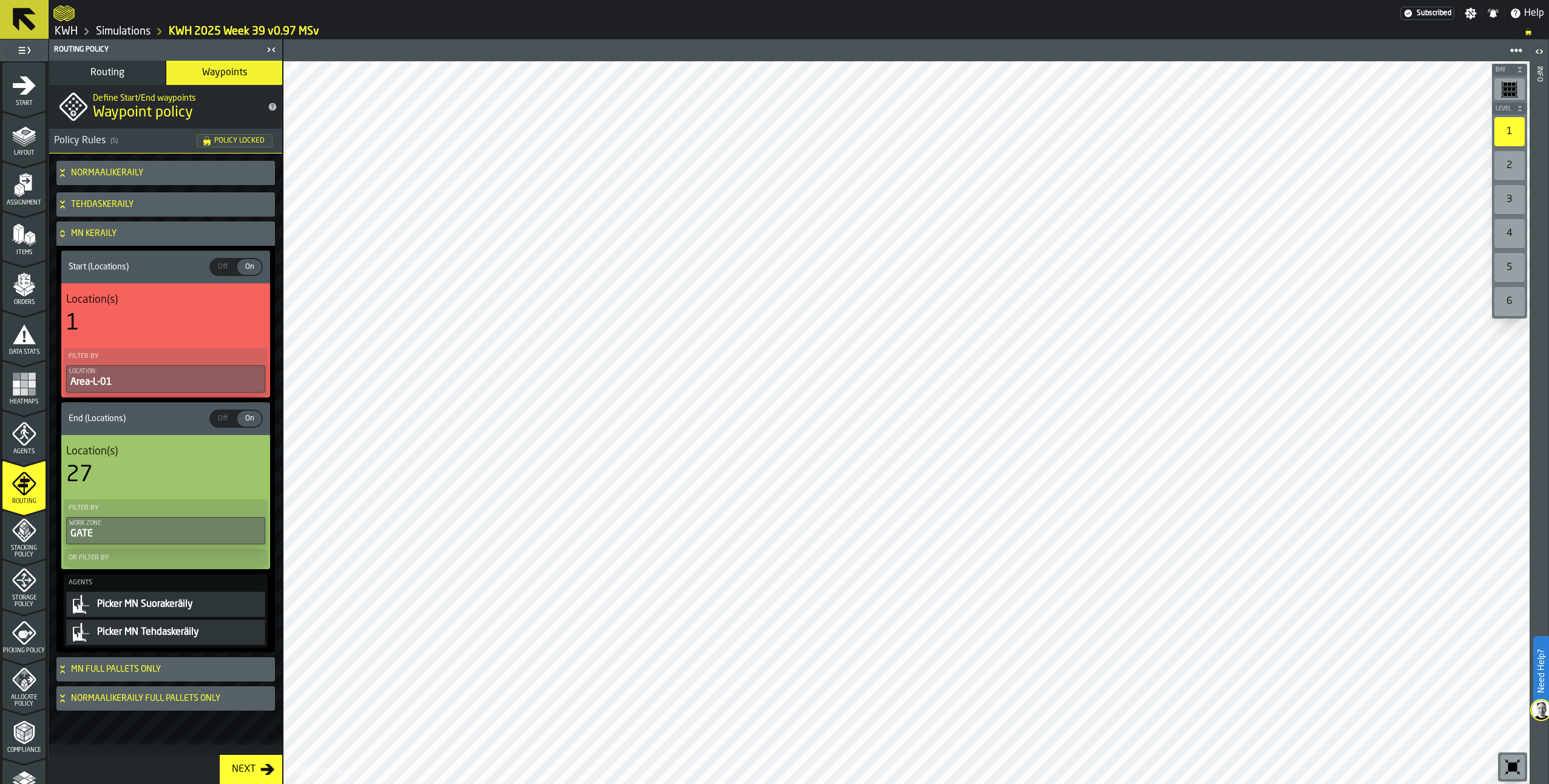
click at [60, 232] on icon at bounding box center [62, 233] width 12 height 10
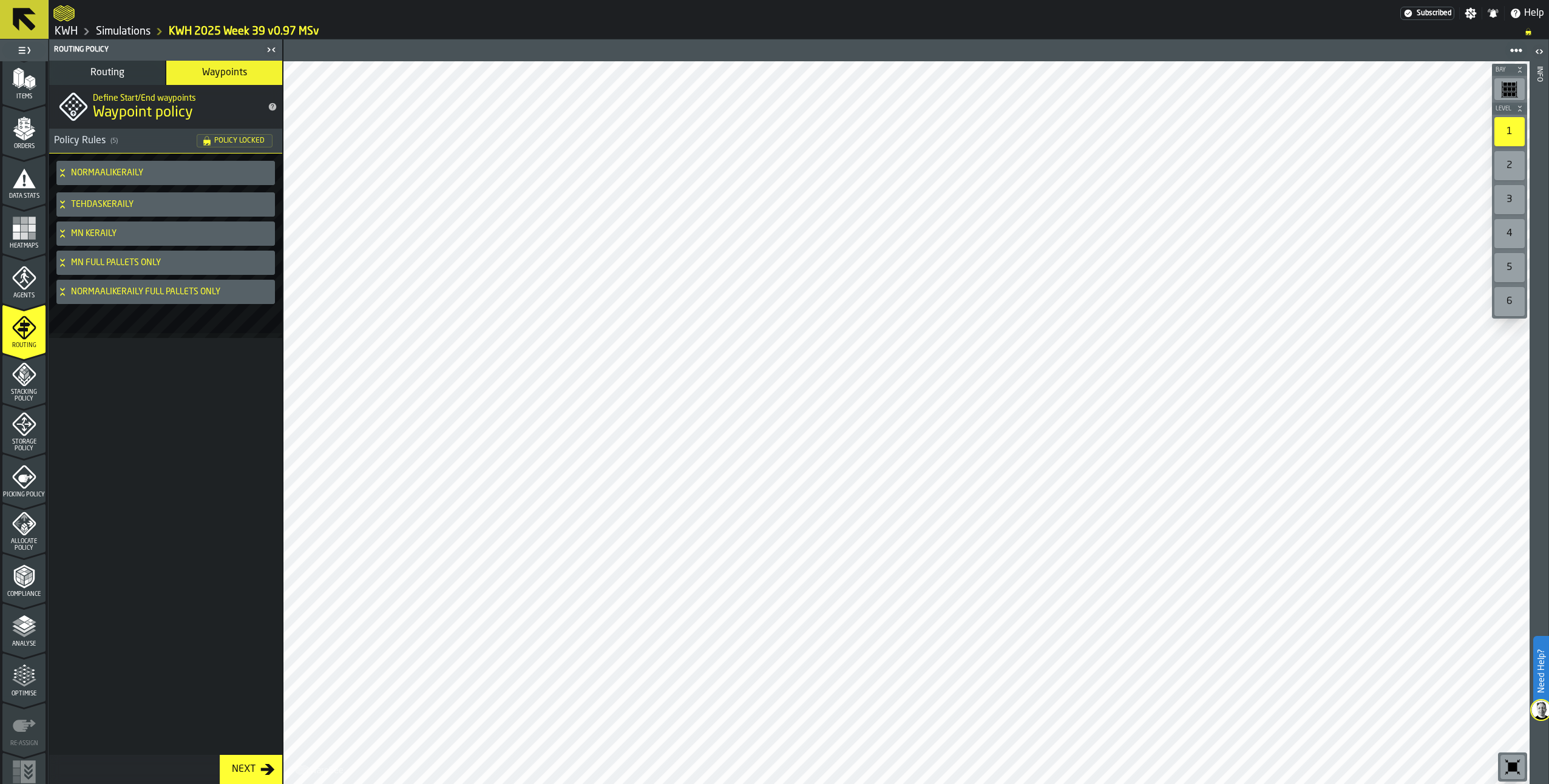
scroll to position [174, 0]
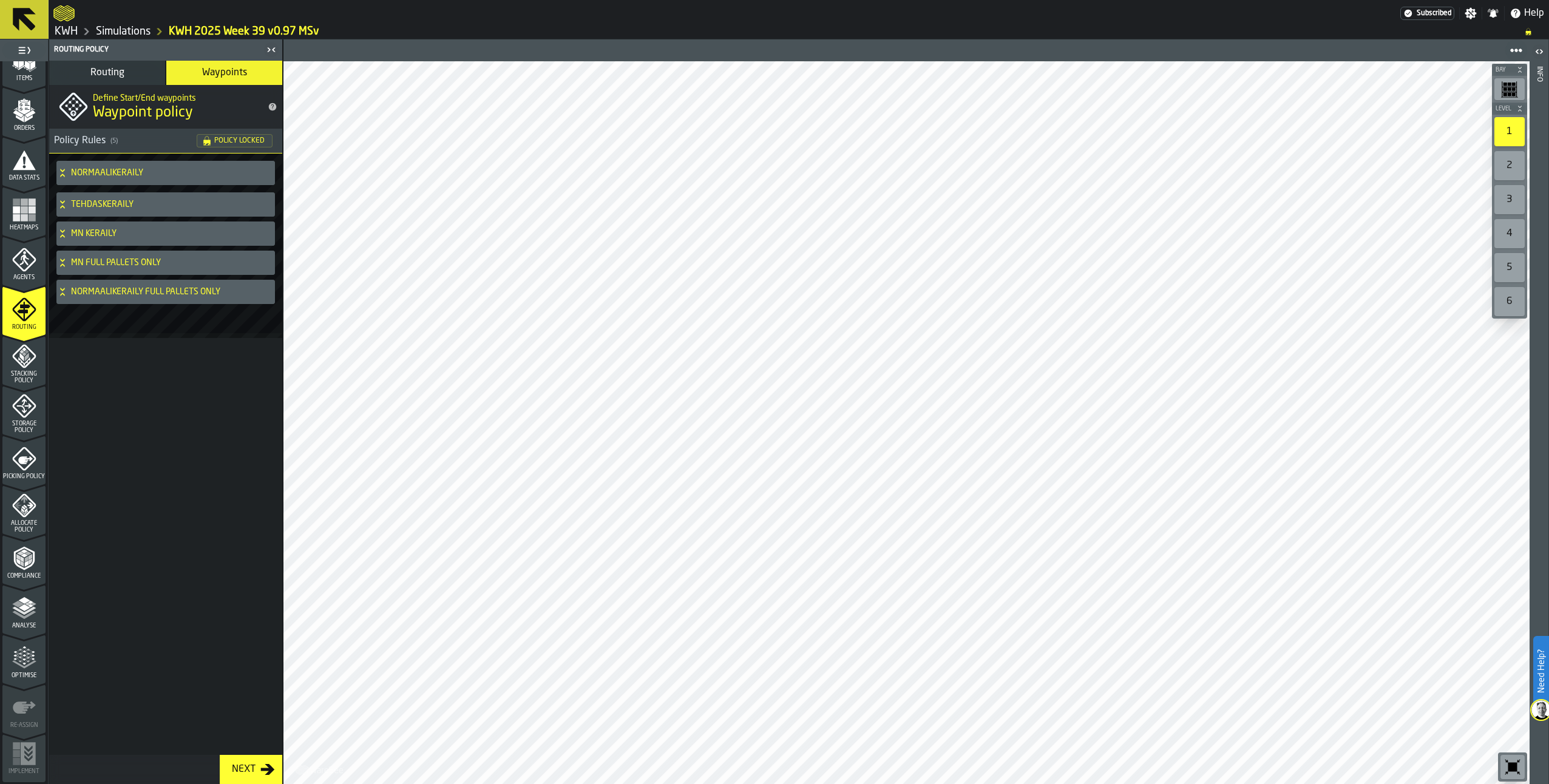
click at [30, 474] on span "Picking Policy" at bounding box center [24, 476] width 43 height 7
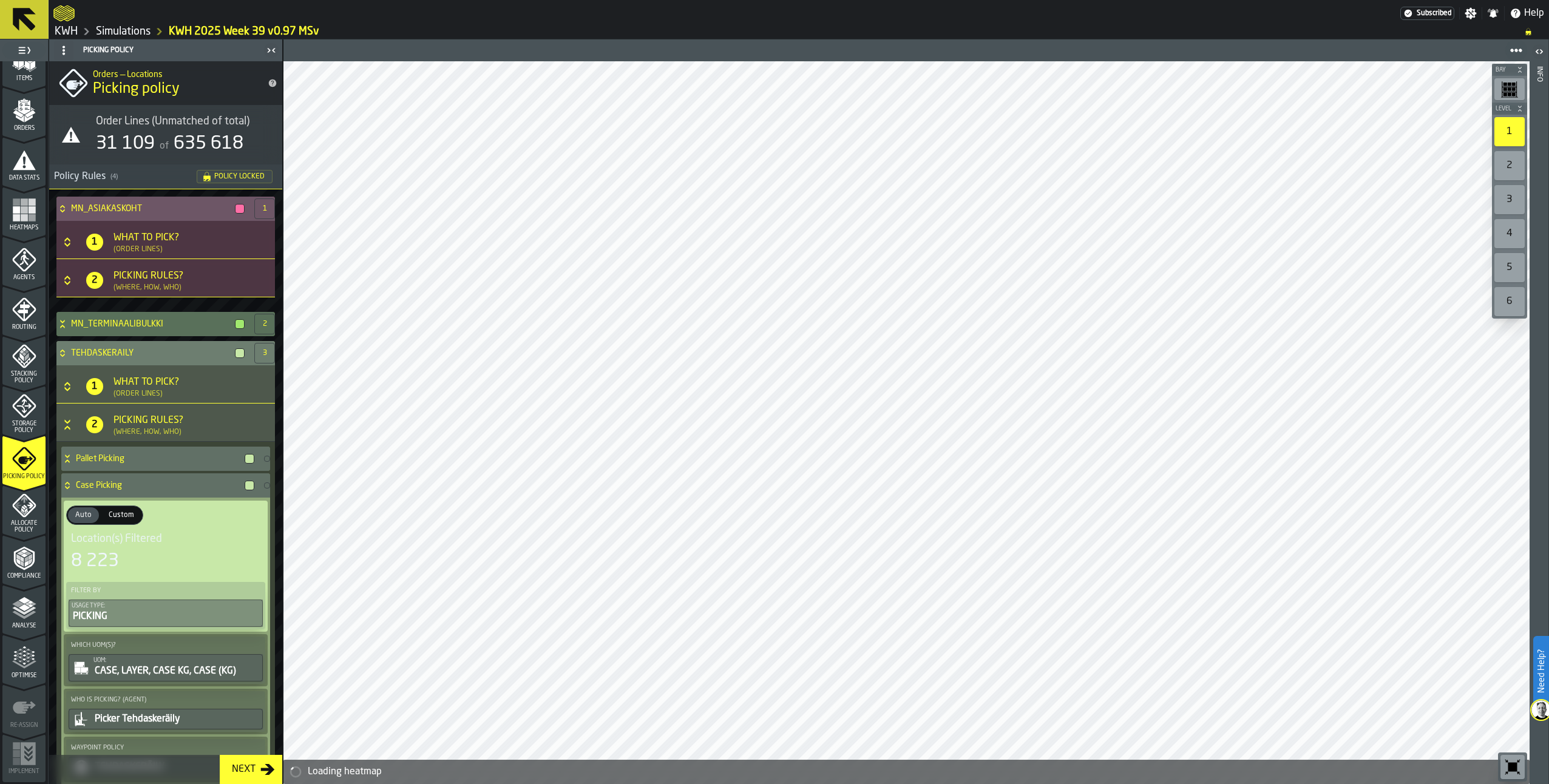
click at [64, 354] on icon at bounding box center [62, 353] width 12 height 10
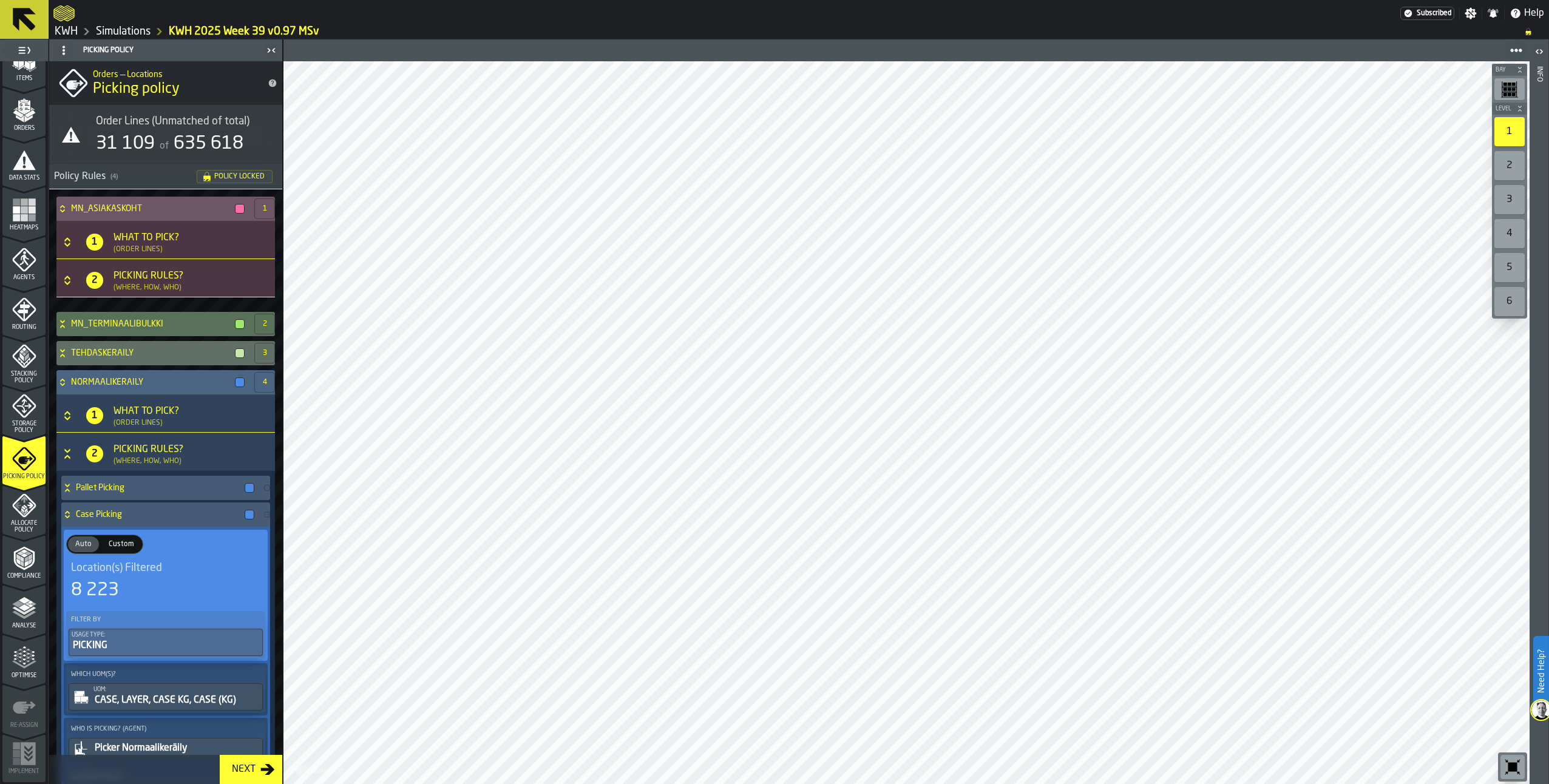
click at [62, 382] on icon at bounding box center [62, 382] width 12 height 10
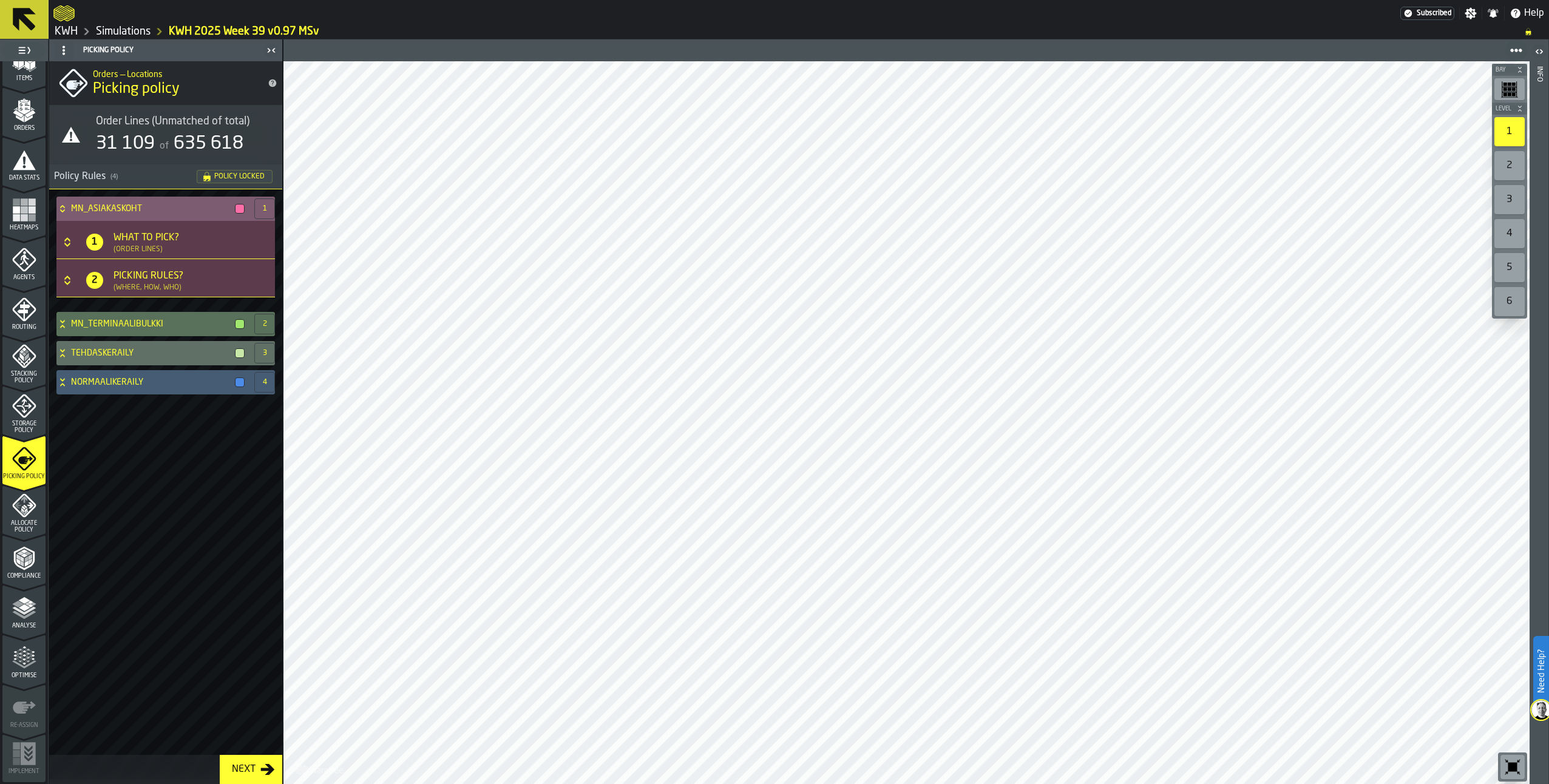
click at [64, 205] on icon at bounding box center [62, 209] width 12 height 10
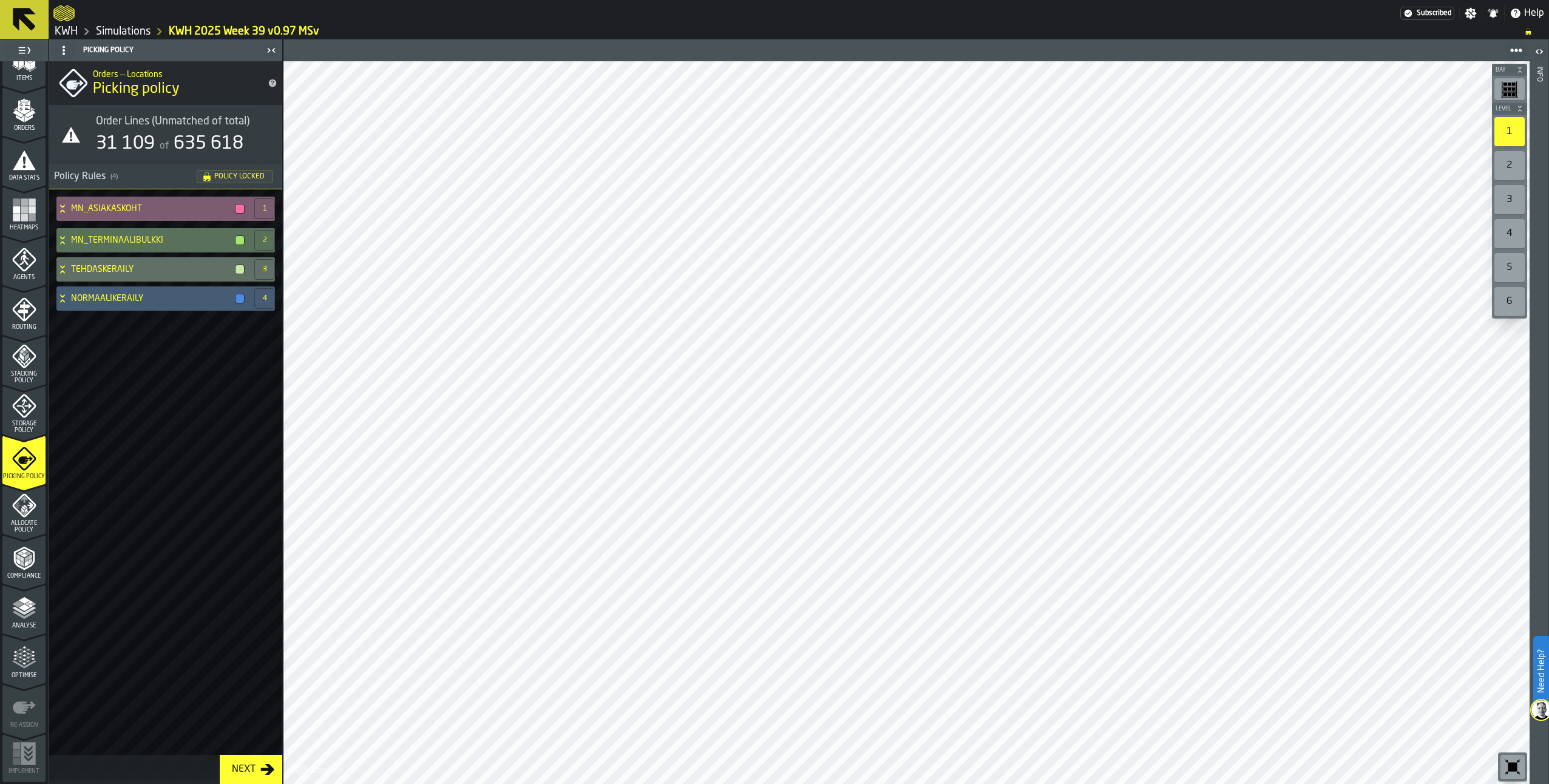
click at [62, 203] on div "MN_ASIAKASKOHT" at bounding box center [152, 209] width 193 height 25
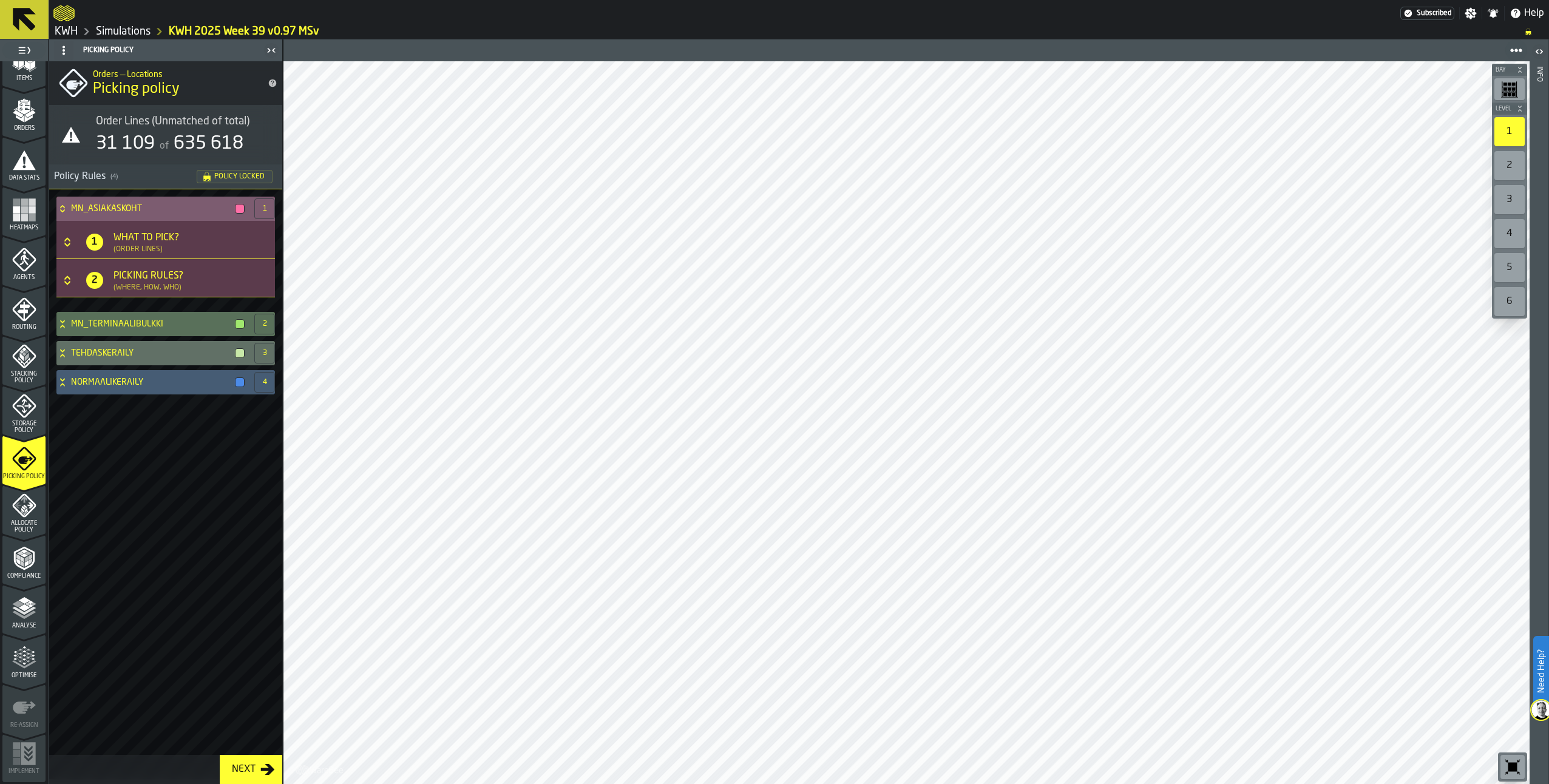
click at [65, 240] on icon "Button-[object Object]-closed" at bounding box center [68, 242] width 12 height 12
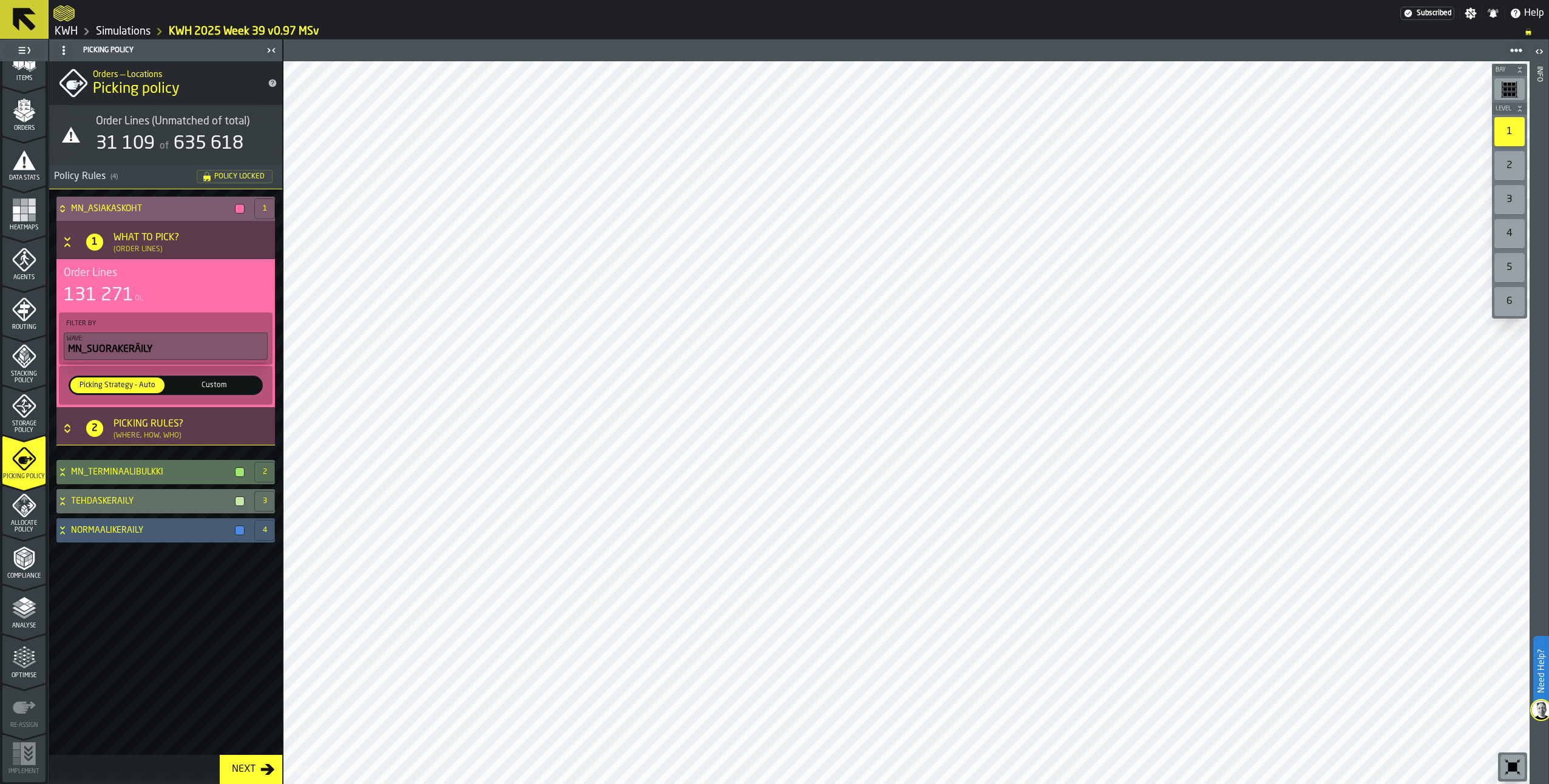
click at [223, 386] on span "Custom" at bounding box center [214, 385] width 89 height 11
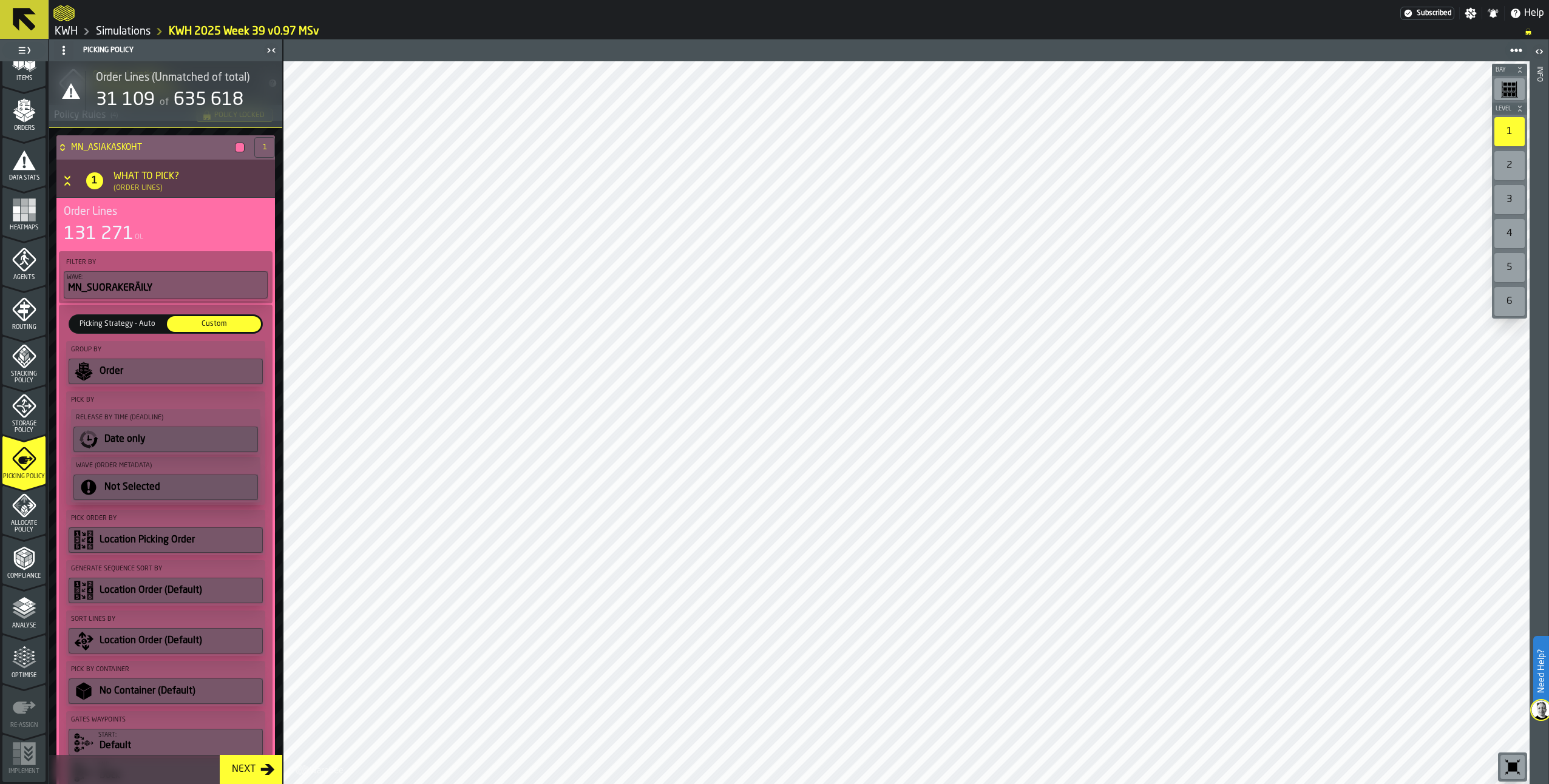
scroll to position [61, 0]
click at [67, 182] on icon "Button-[object Object]-open" at bounding box center [68, 182] width 12 height 12
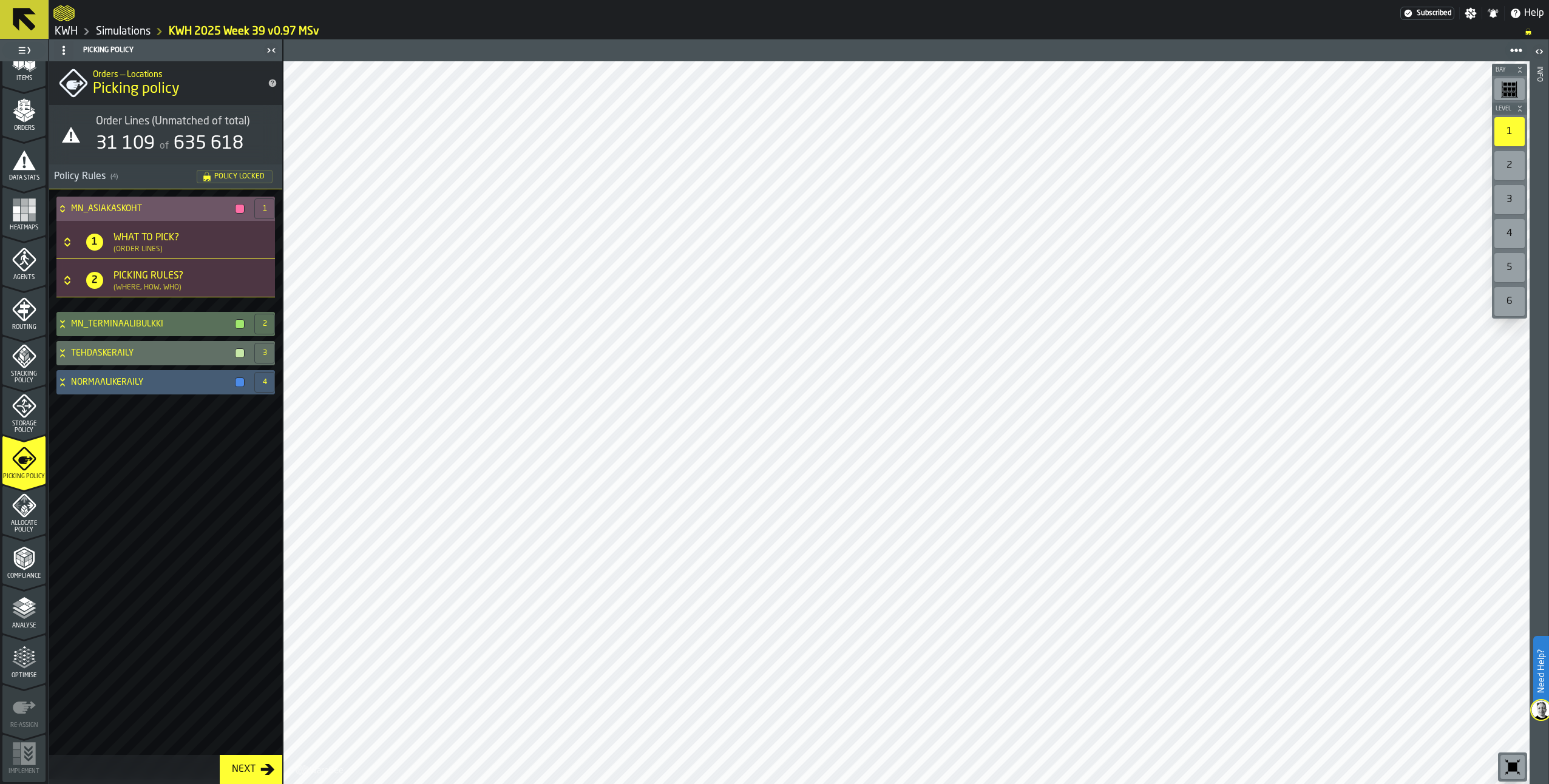
scroll to position [0, 0]
click at [55, 321] on div "MN_ASIAKASKOHT 1 1 What to Pick? (Order Lines) 2 Picking Rules? (Where, How, Wh…" at bounding box center [166, 306] width 223 height 225
click at [62, 324] on icon at bounding box center [62, 324] width 12 height 10
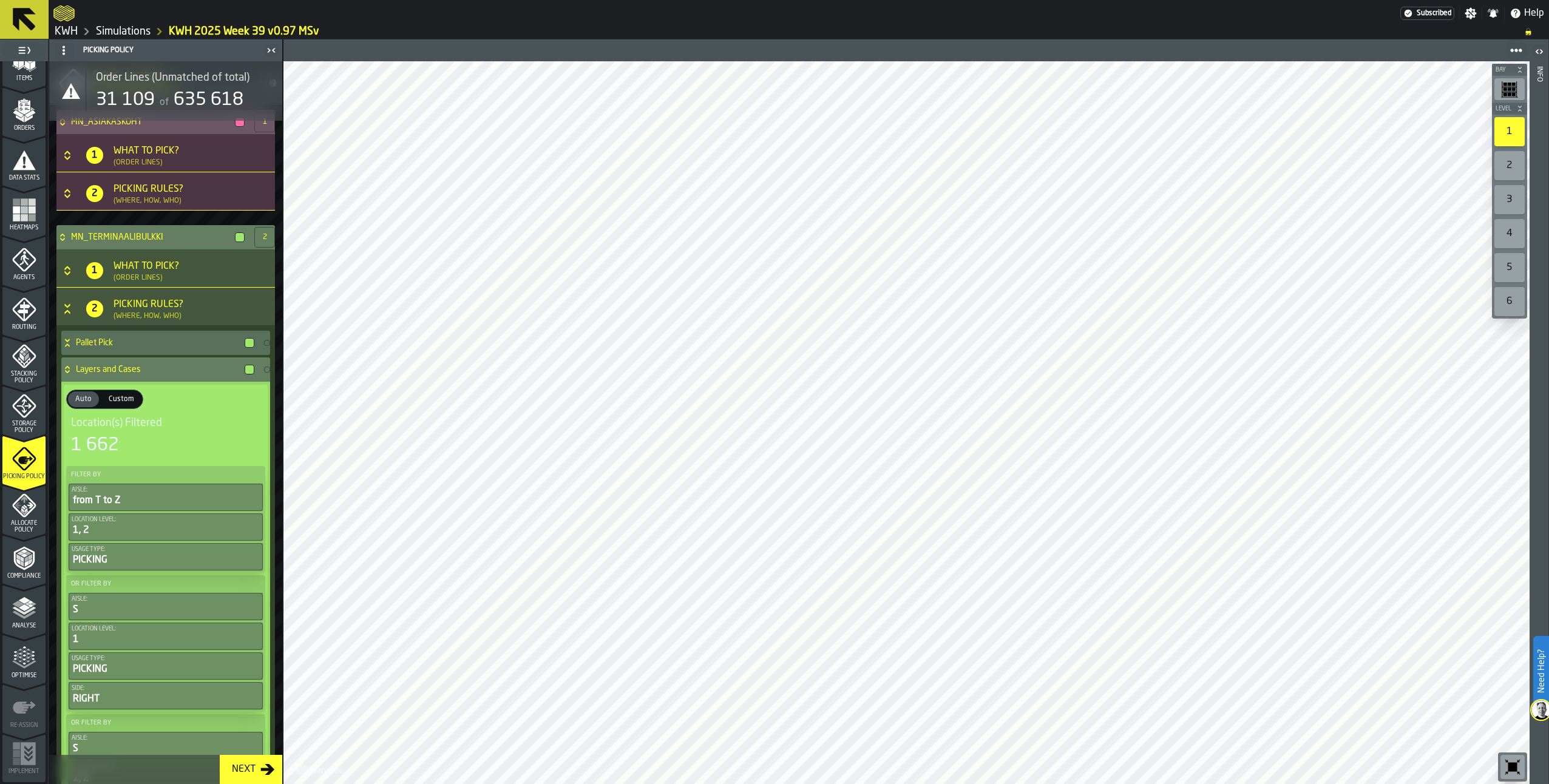
scroll to position [84, 0]
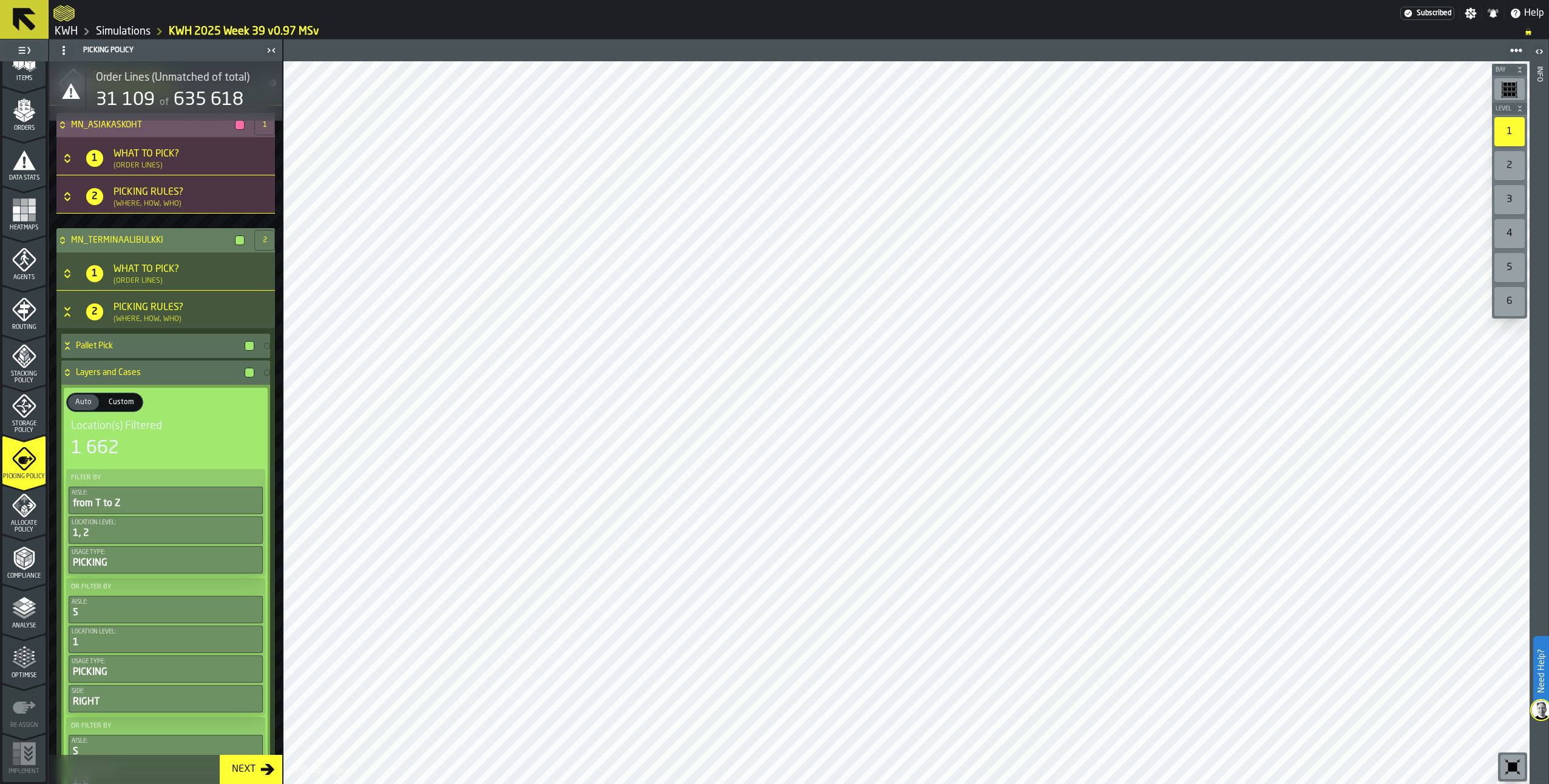
click at [64, 313] on icon "Button-[object Object]-open" at bounding box center [68, 312] width 12 height 12
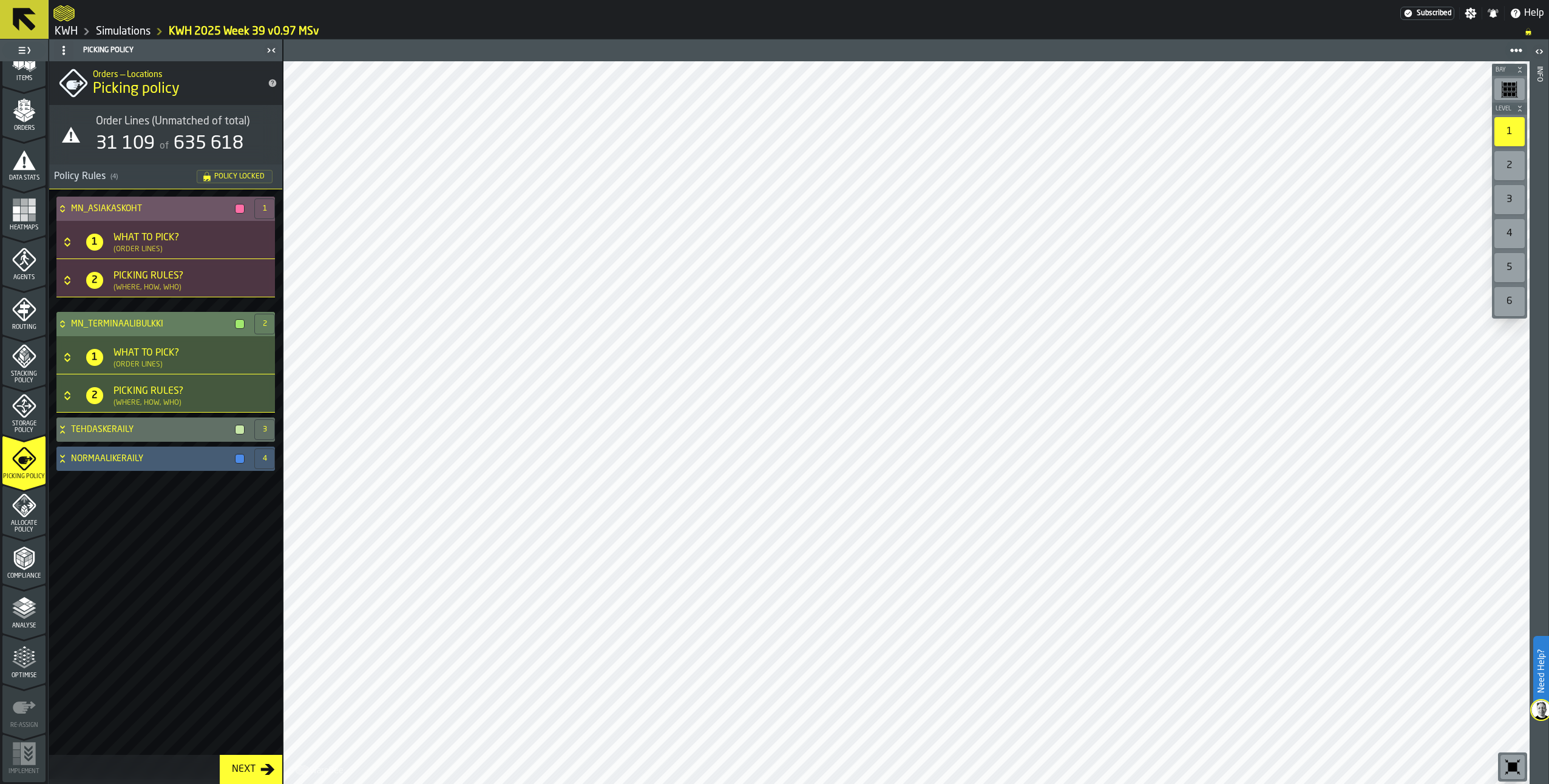
click at [64, 355] on icon "Button-[object Object]-closed" at bounding box center [68, 357] width 12 height 12
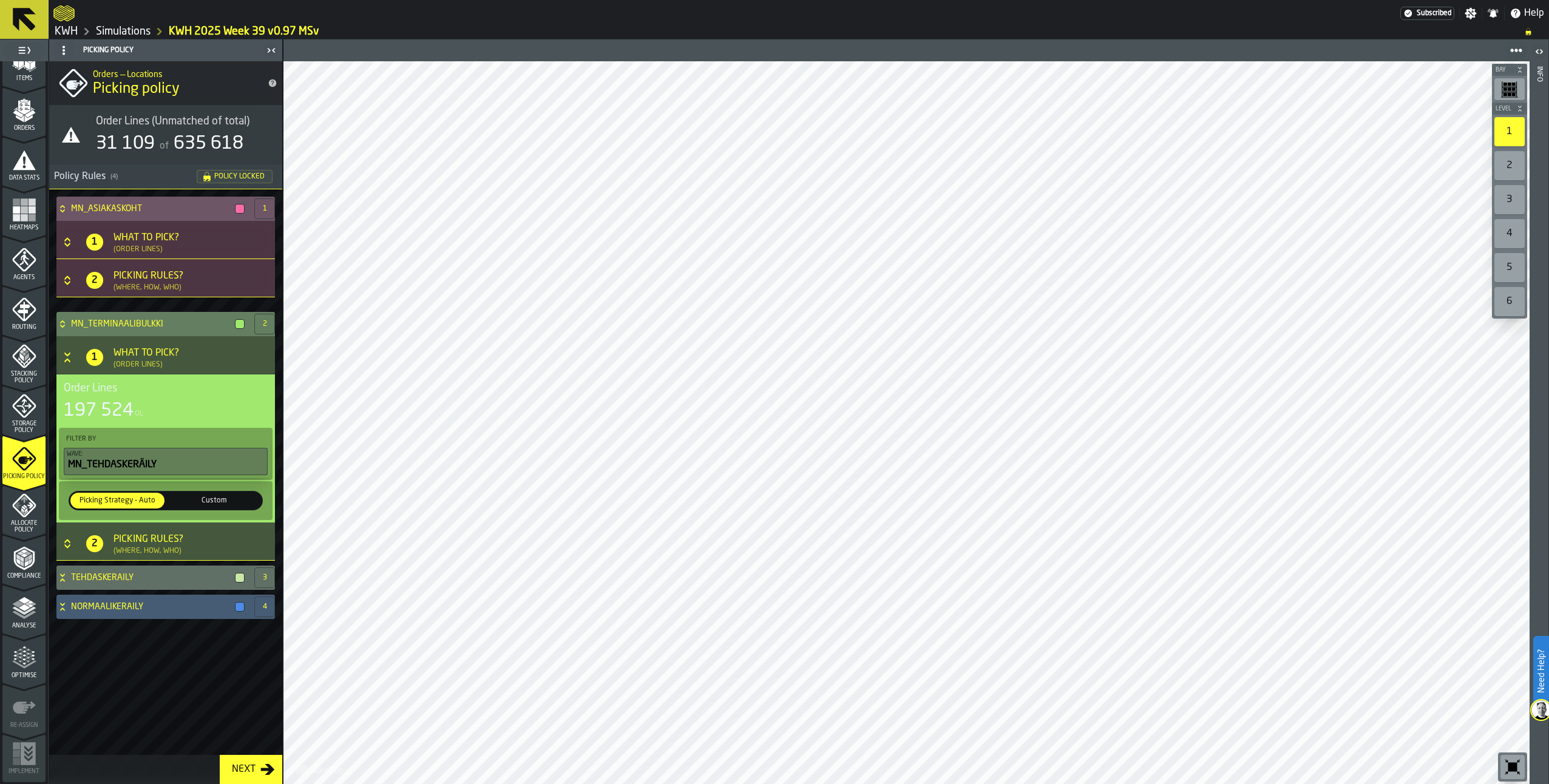
click at [211, 495] on div "Custom" at bounding box center [214, 501] width 94 height 16
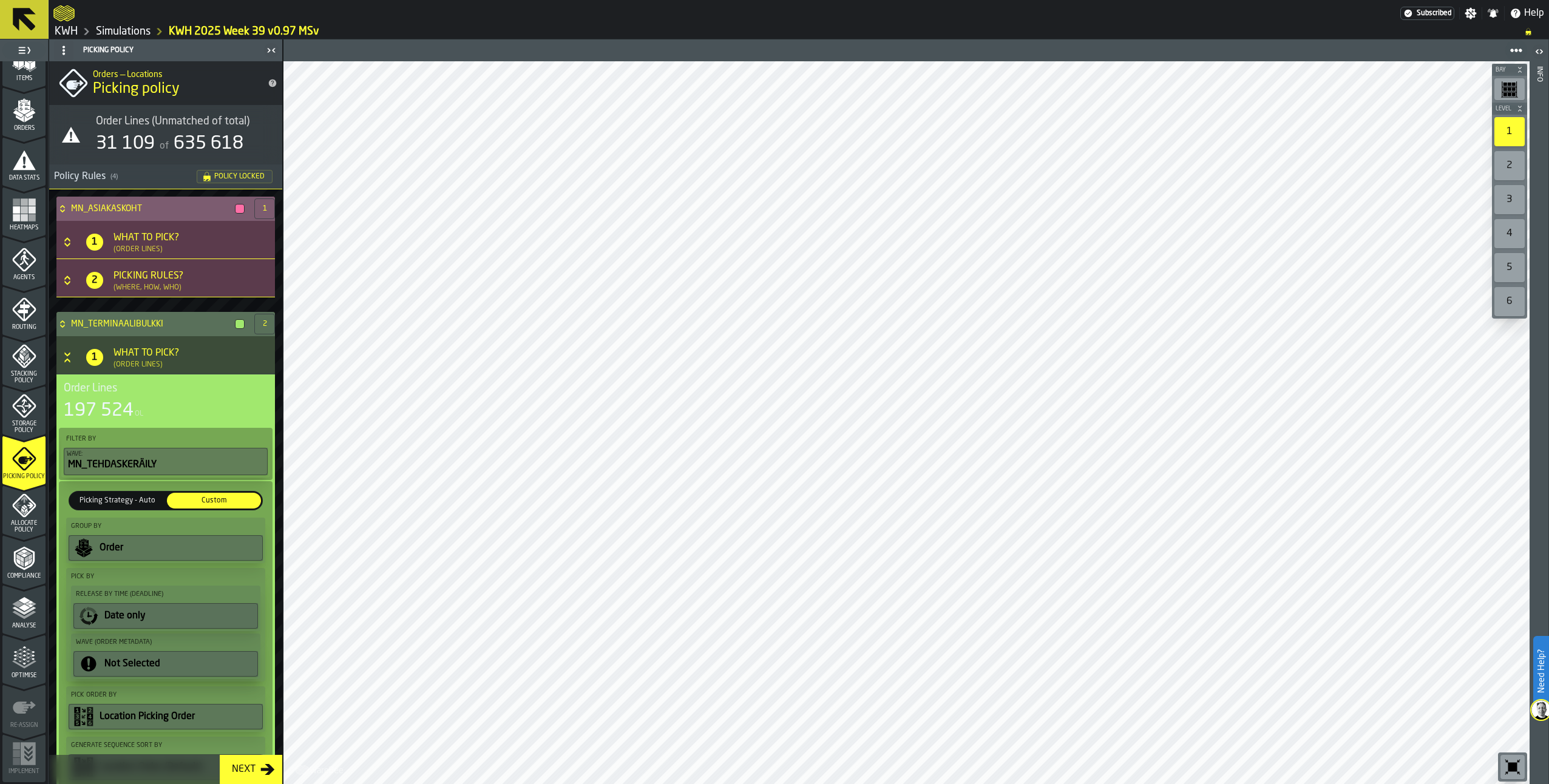
click at [70, 239] on icon "Button-[object Object]-closed" at bounding box center [68, 242] width 12 height 12
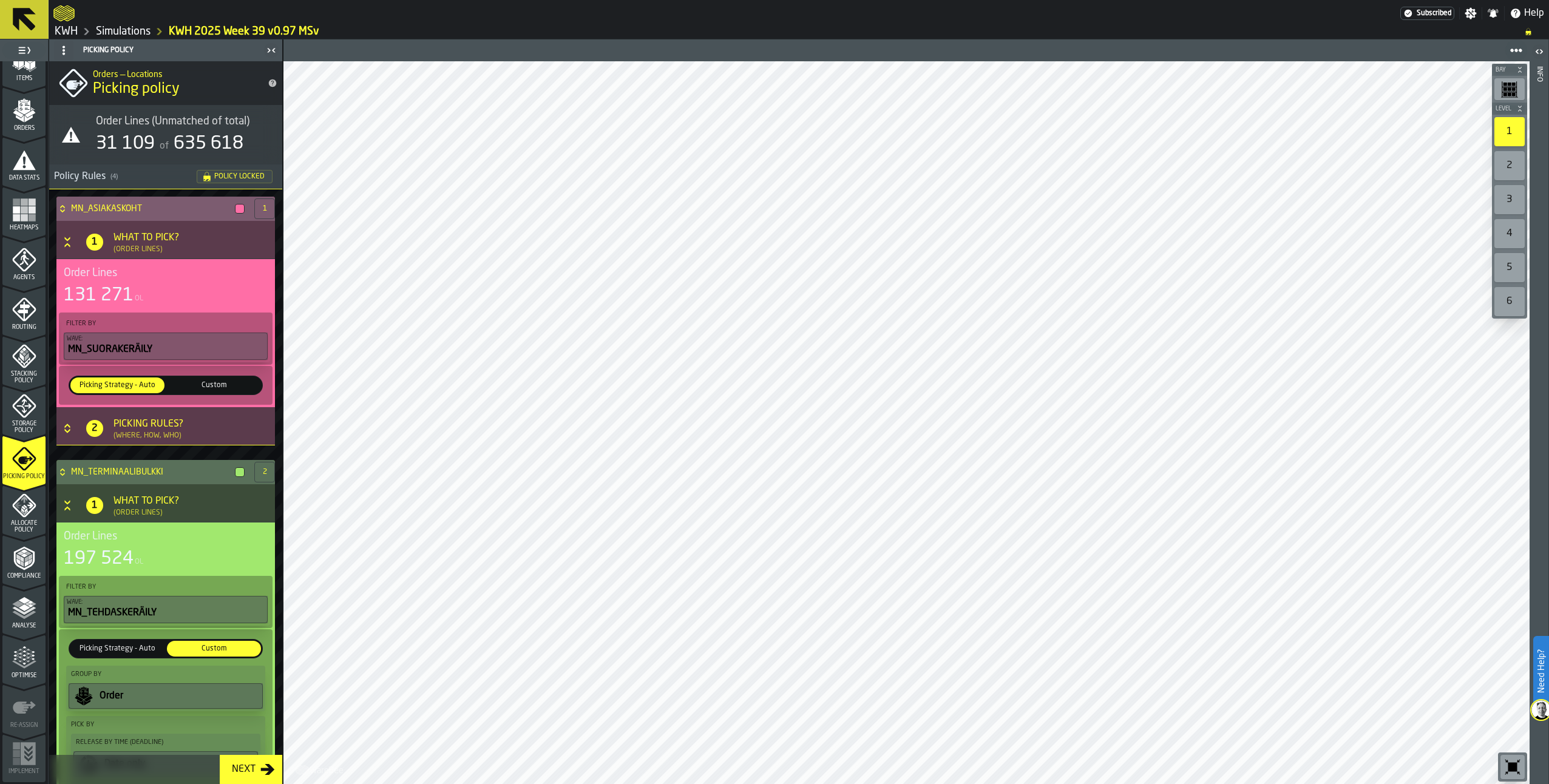
click at [208, 380] on span "Custom" at bounding box center [214, 385] width 89 height 11
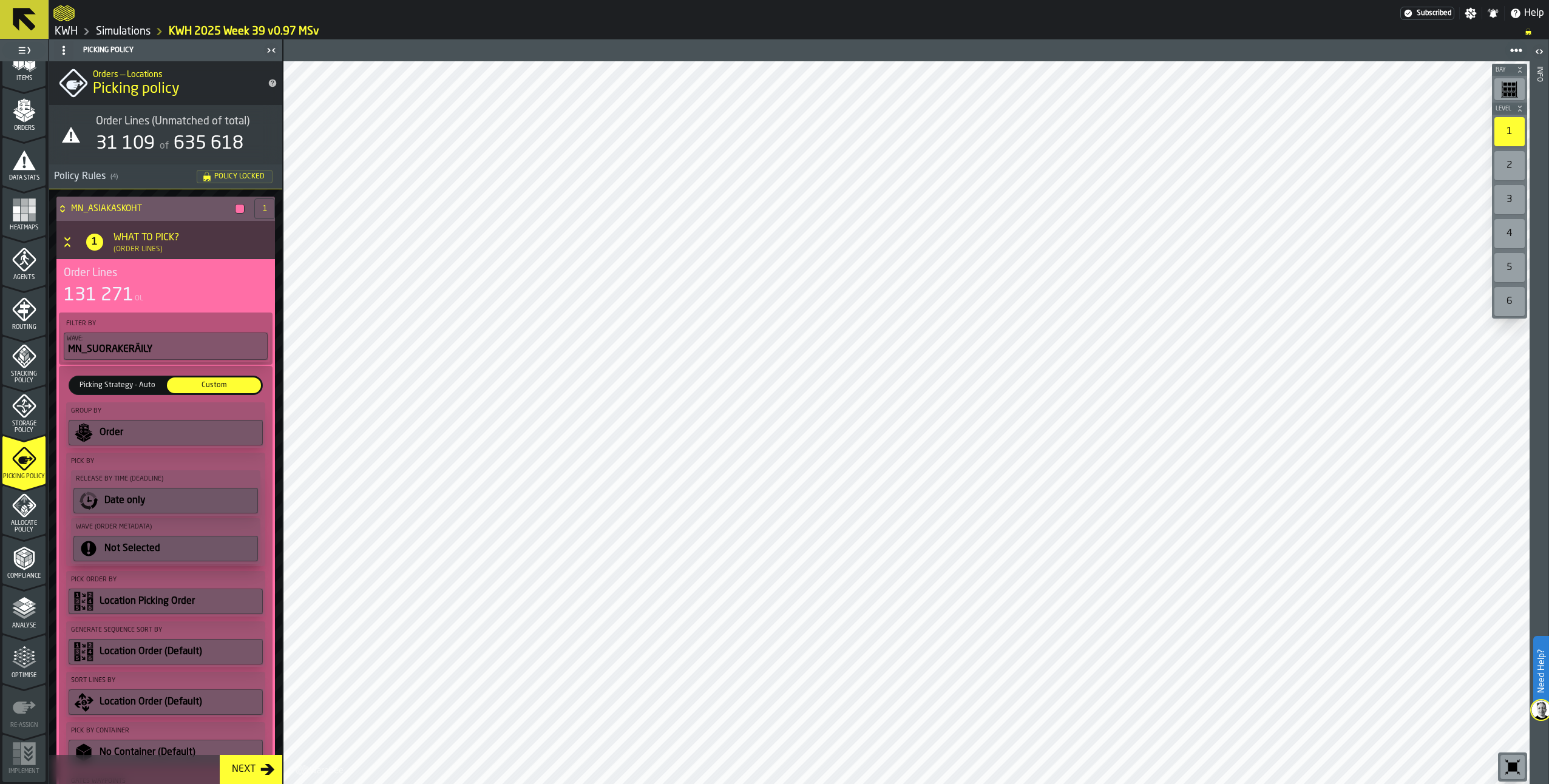
click at [224, 29] on link "KWH 2025 Week 39 v0.97 MSv" at bounding box center [244, 32] width 150 height 13
click at [120, 40] on header "Picking Policy" at bounding box center [166, 50] width 233 height 22
click at [120, 33] on link "Simulations" at bounding box center [123, 32] width 54 height 13
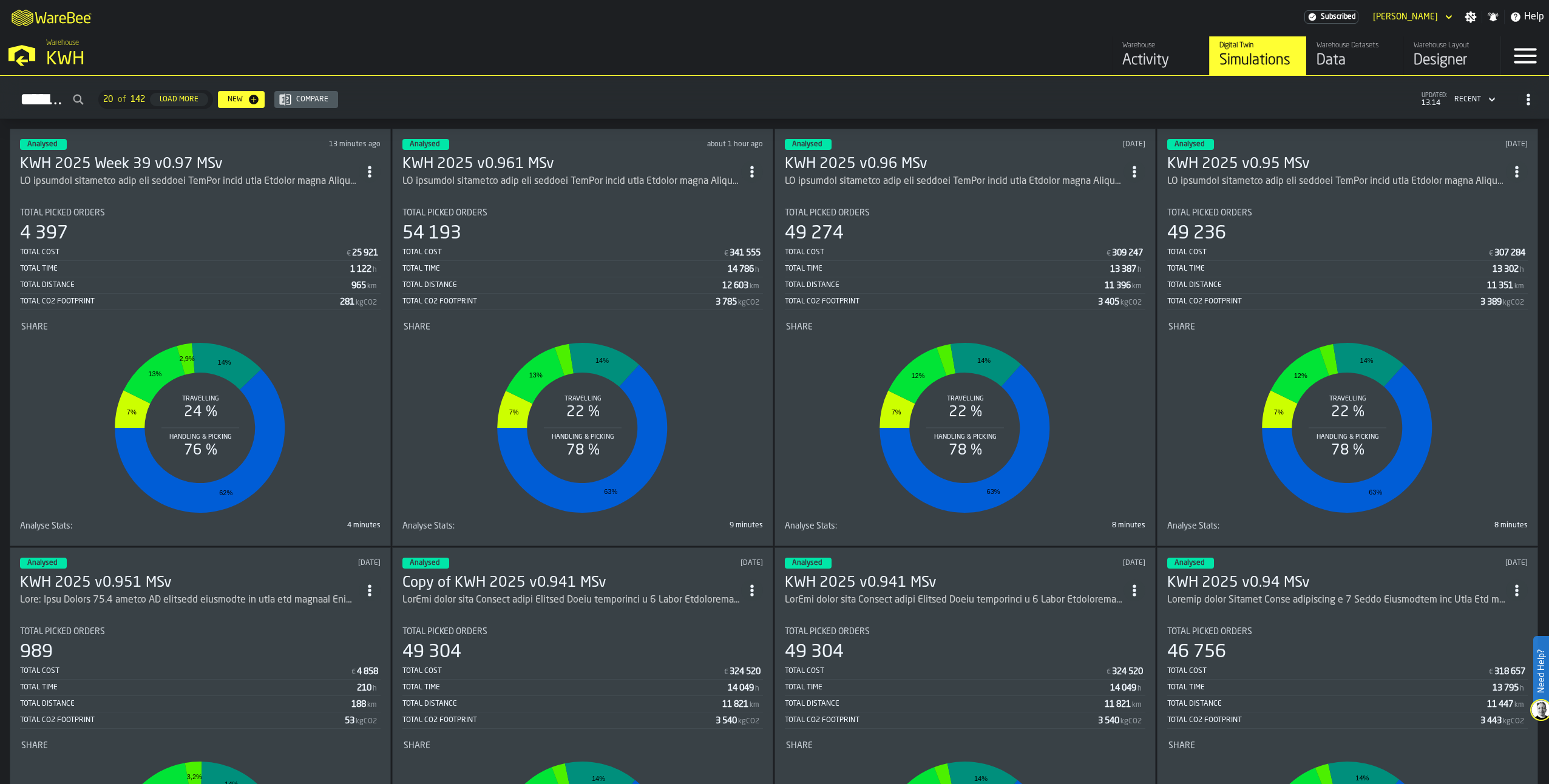
click at [371, 166] on circle "ItemListCard-DashboardItemContainer" at bounding box center [369, 167] width 3 height 3
click at [325, 251] on div "Duplicate" at bounding box center [345, 252] width 63 height 15
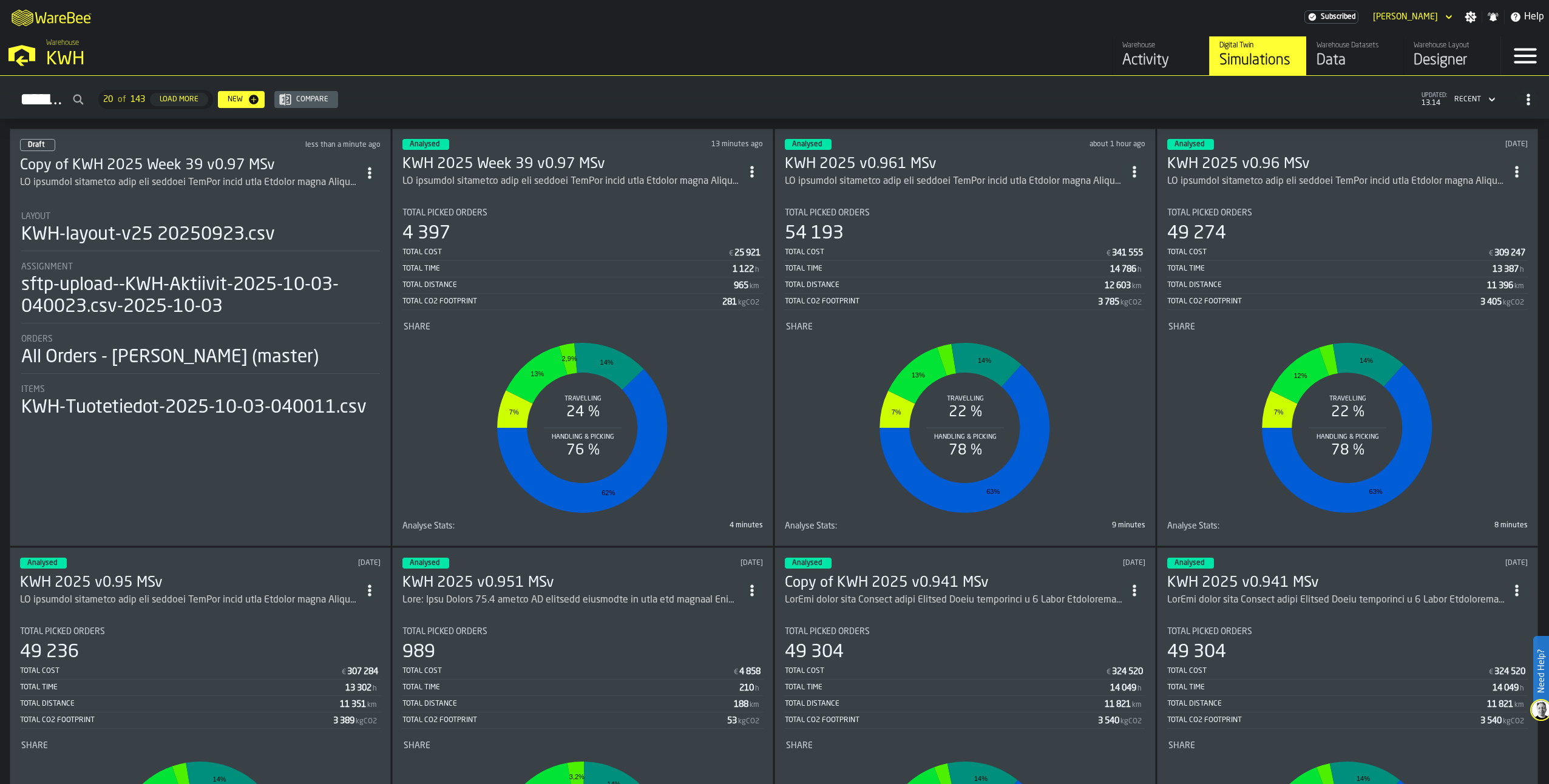
click at [140, 160] on h3 "Copy of KWH 2025 Week 39 v0.97 MSv" at bounding box center [189, 165] width 339 height 19
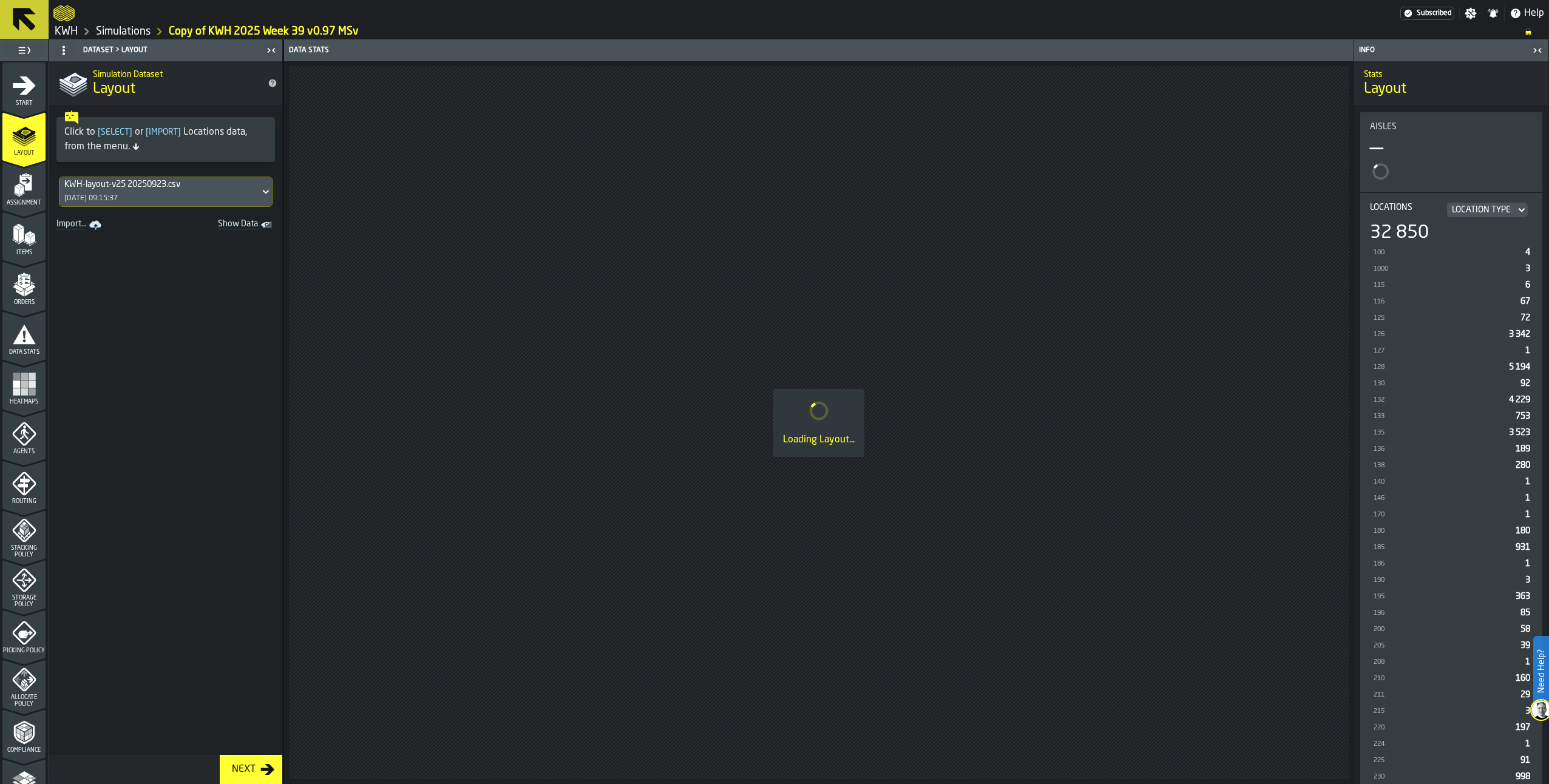
click at [34, 82] on icon "menu Start" at bounding box center [24, 85] width 25 height 25
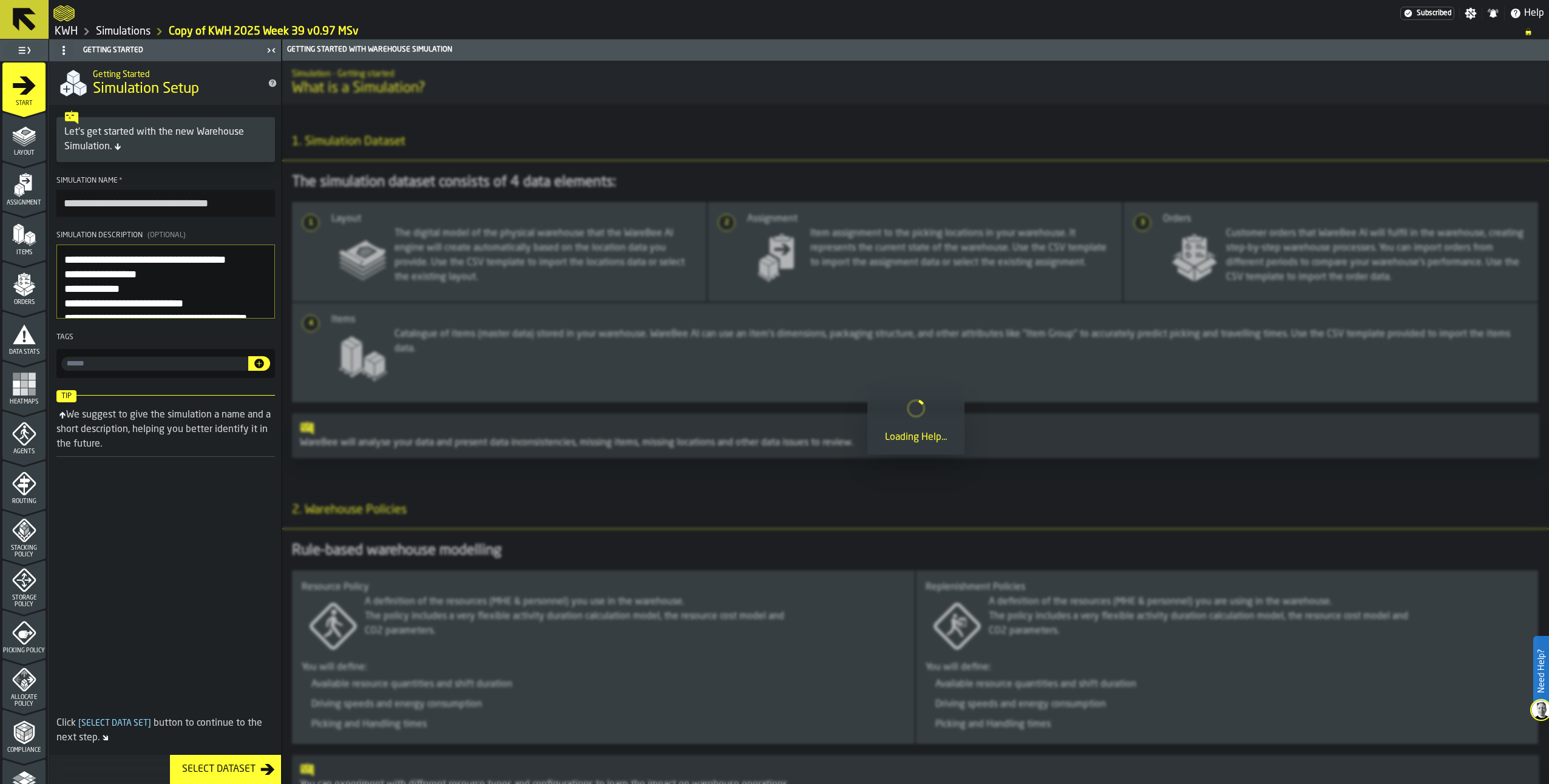
click at [18, 94] on icon "menu Start" at bounding box center [24, 85] width 25 height 25
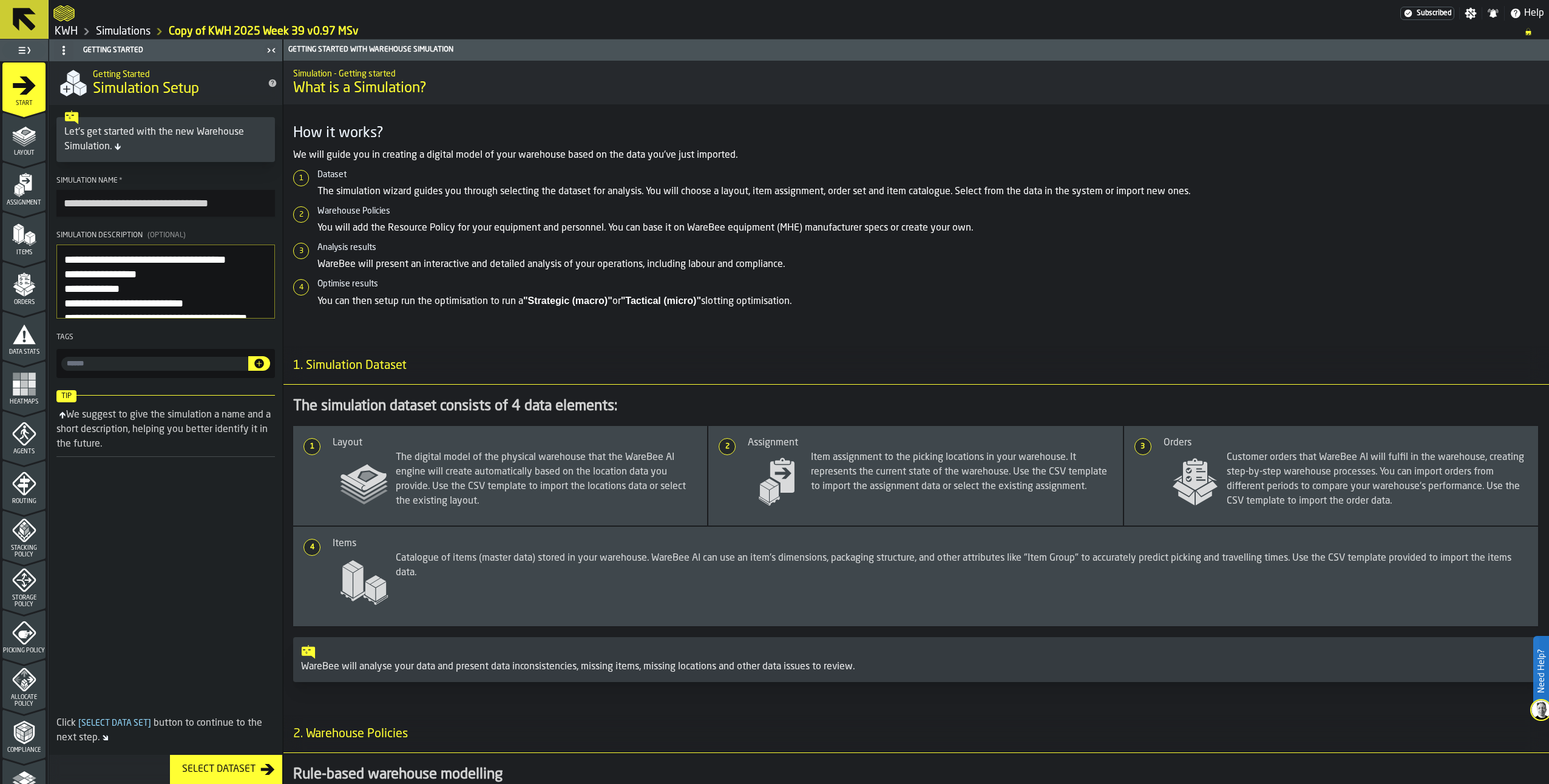
drag, startPoint x: 230, startPoint y: 201, endPoint x: 257, endPoint y: 227, distance: 37.5
click at [230, 201] on input "**********" at bounding box center [166, 203] width 219 height 27
type input "**********"
click at [29, 494] on icon "menu Routing" at bounding box center [24, 484] width 25 height 25
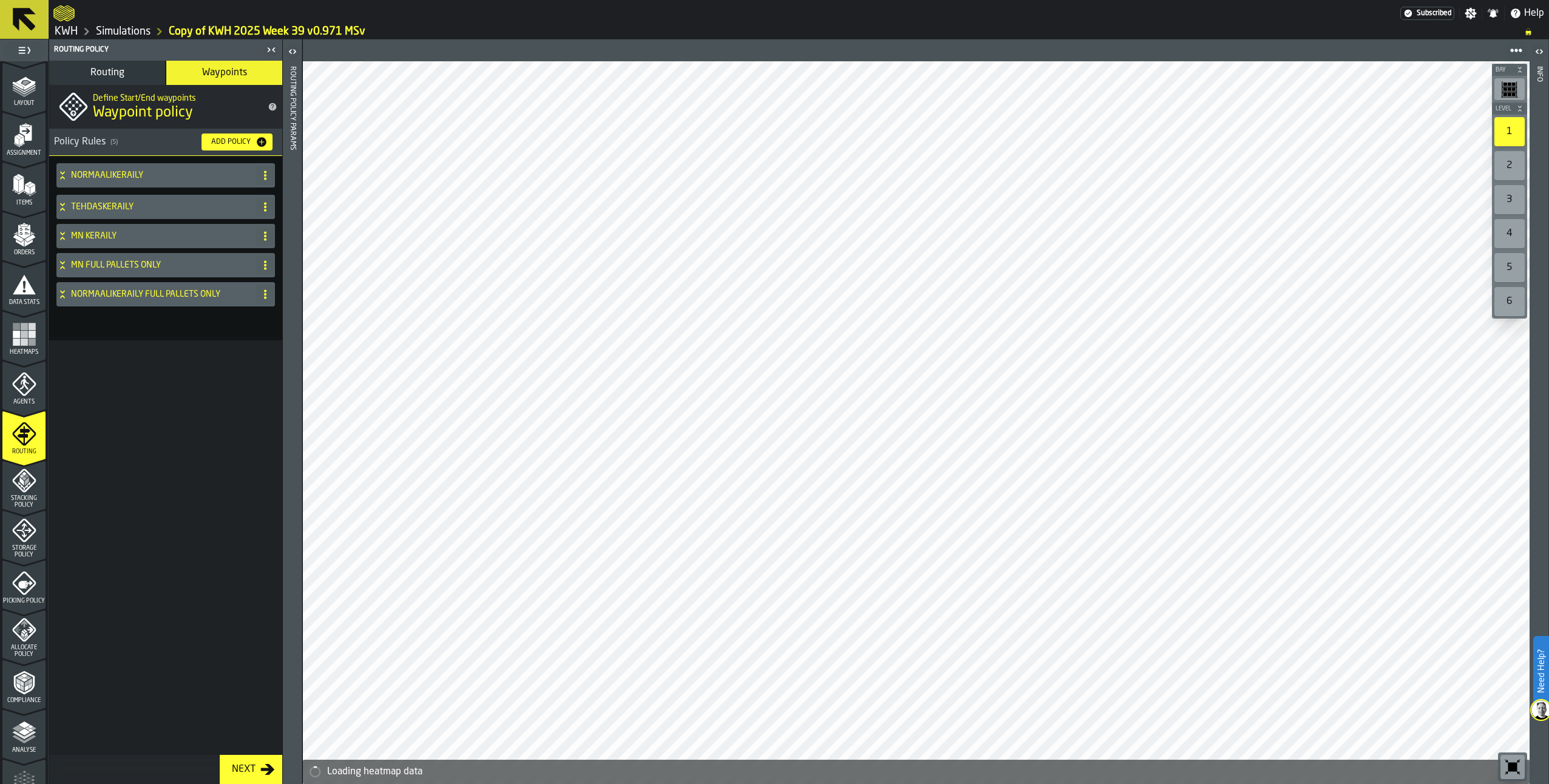
scroll to position [174, 0]
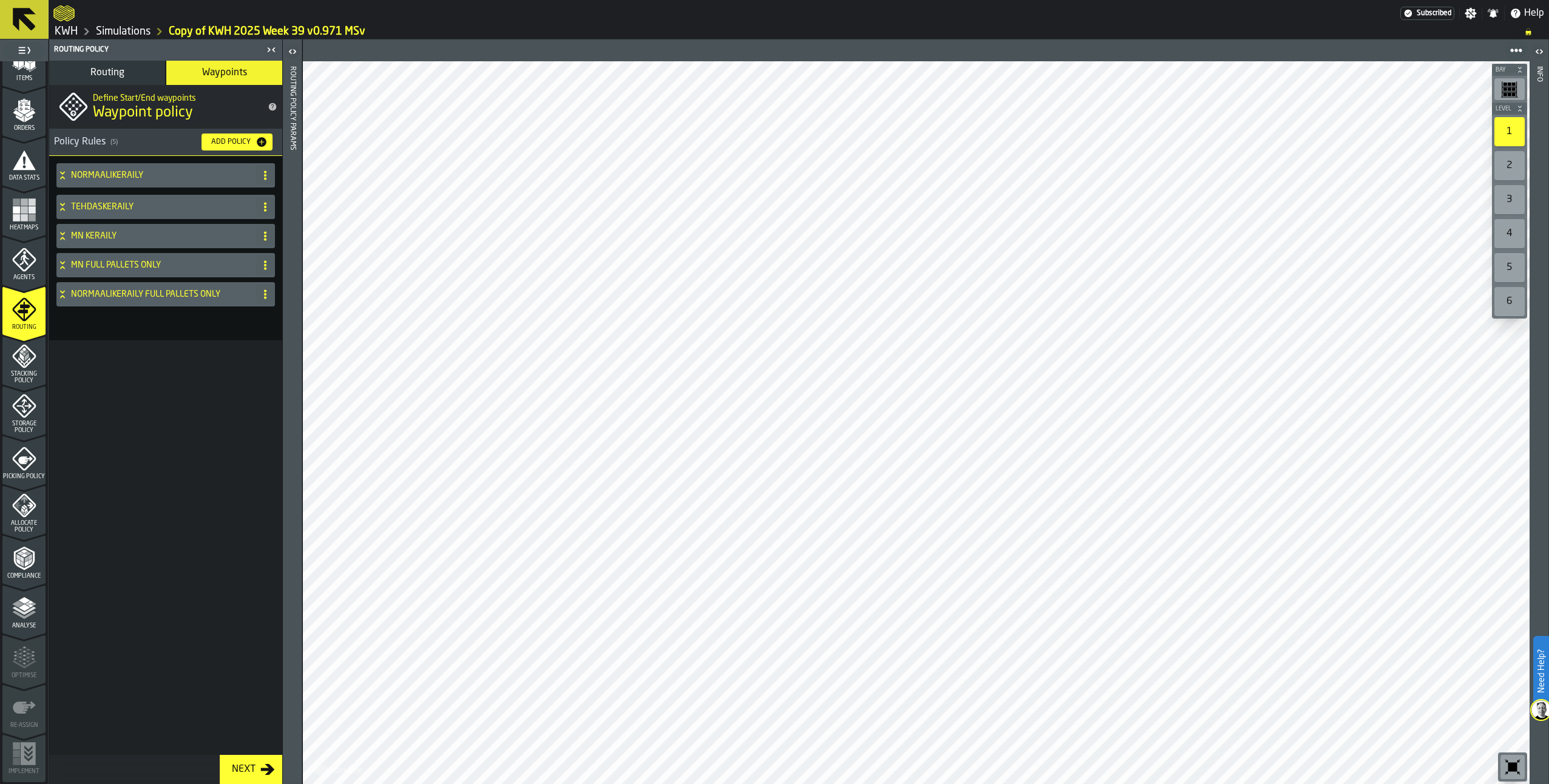
click at [64, 170] on div "NORMAALIKERÄILY" at bounding box center [153, 175] width 194 height 25
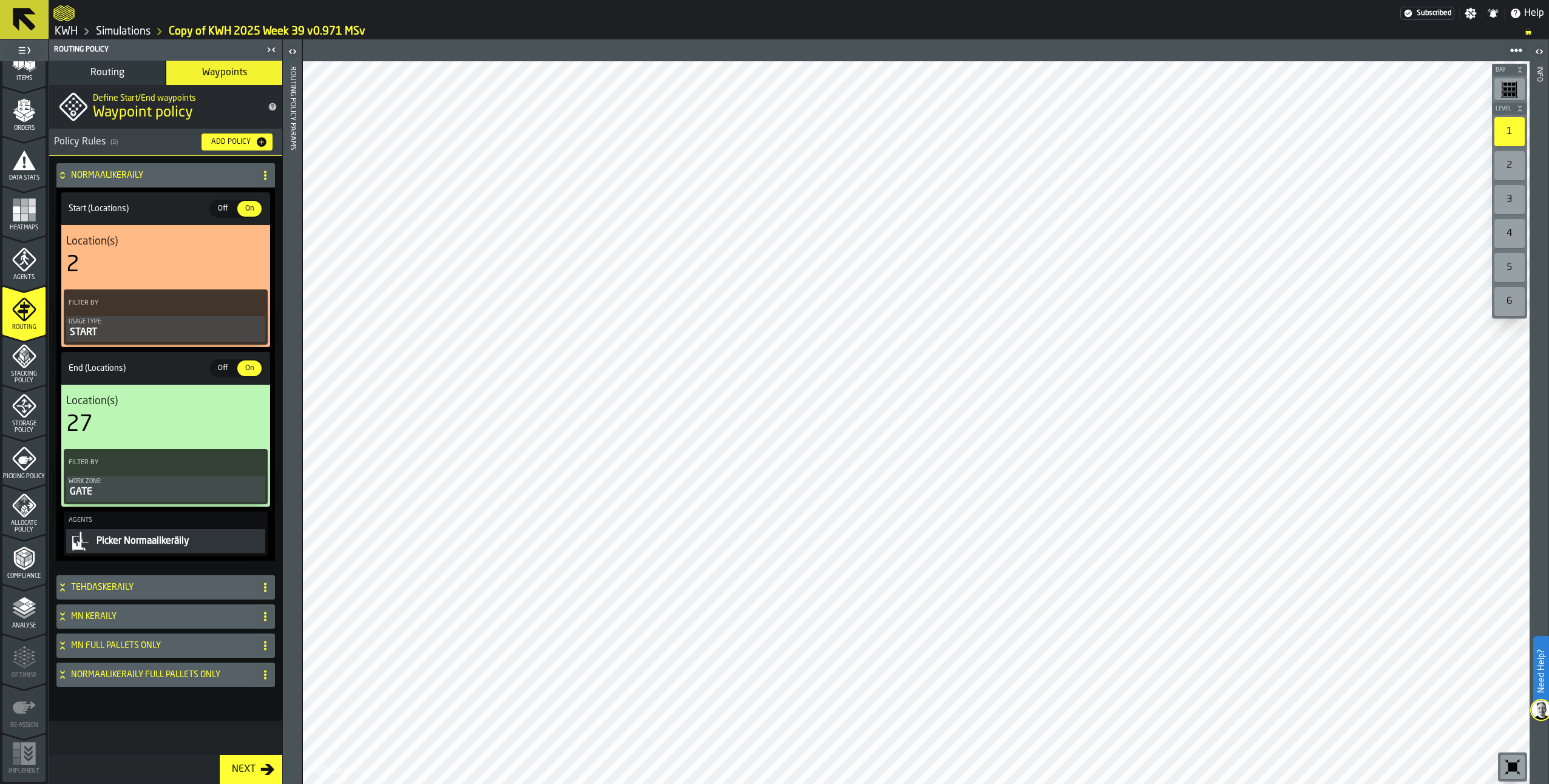
click at [65, 175] on icon at bounding box center [62, 175] width 12 height 10
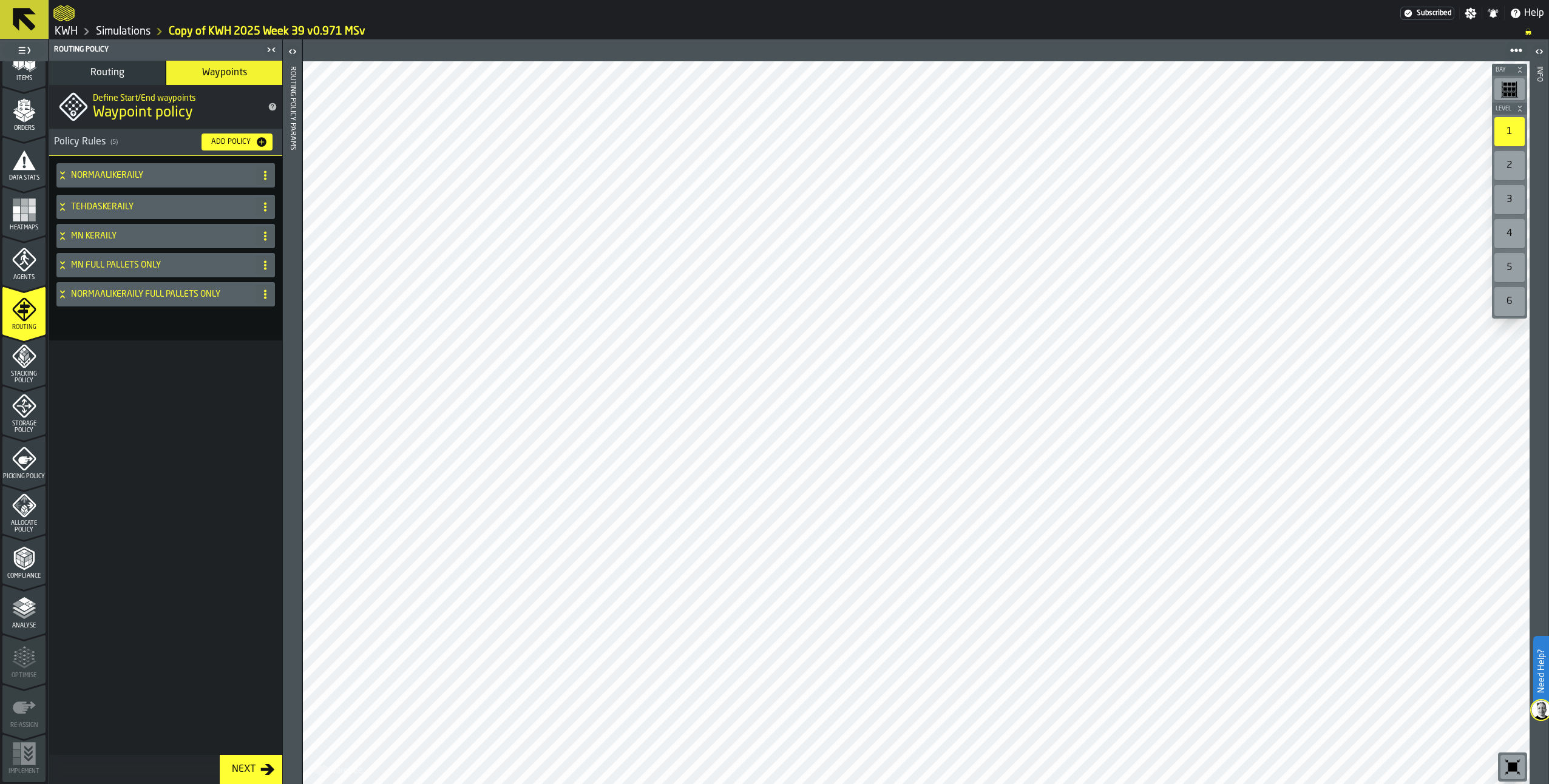
click at [62, 231] on div "MN KERÄILY" at bounding box center [153, 236] width 194 height 25
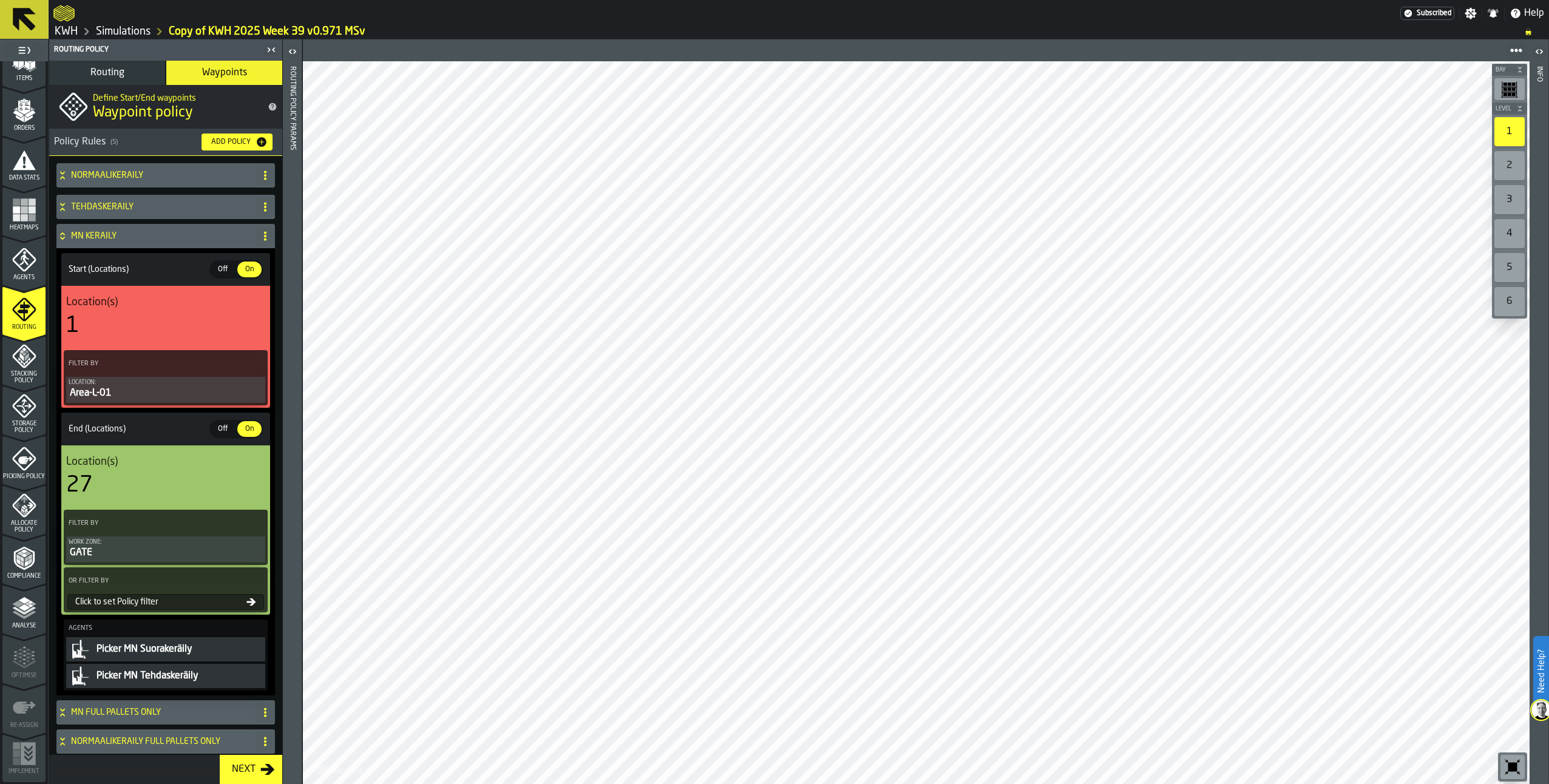
click at [62, 232] on icon at bounding box center [62, 236] width 12 height 10
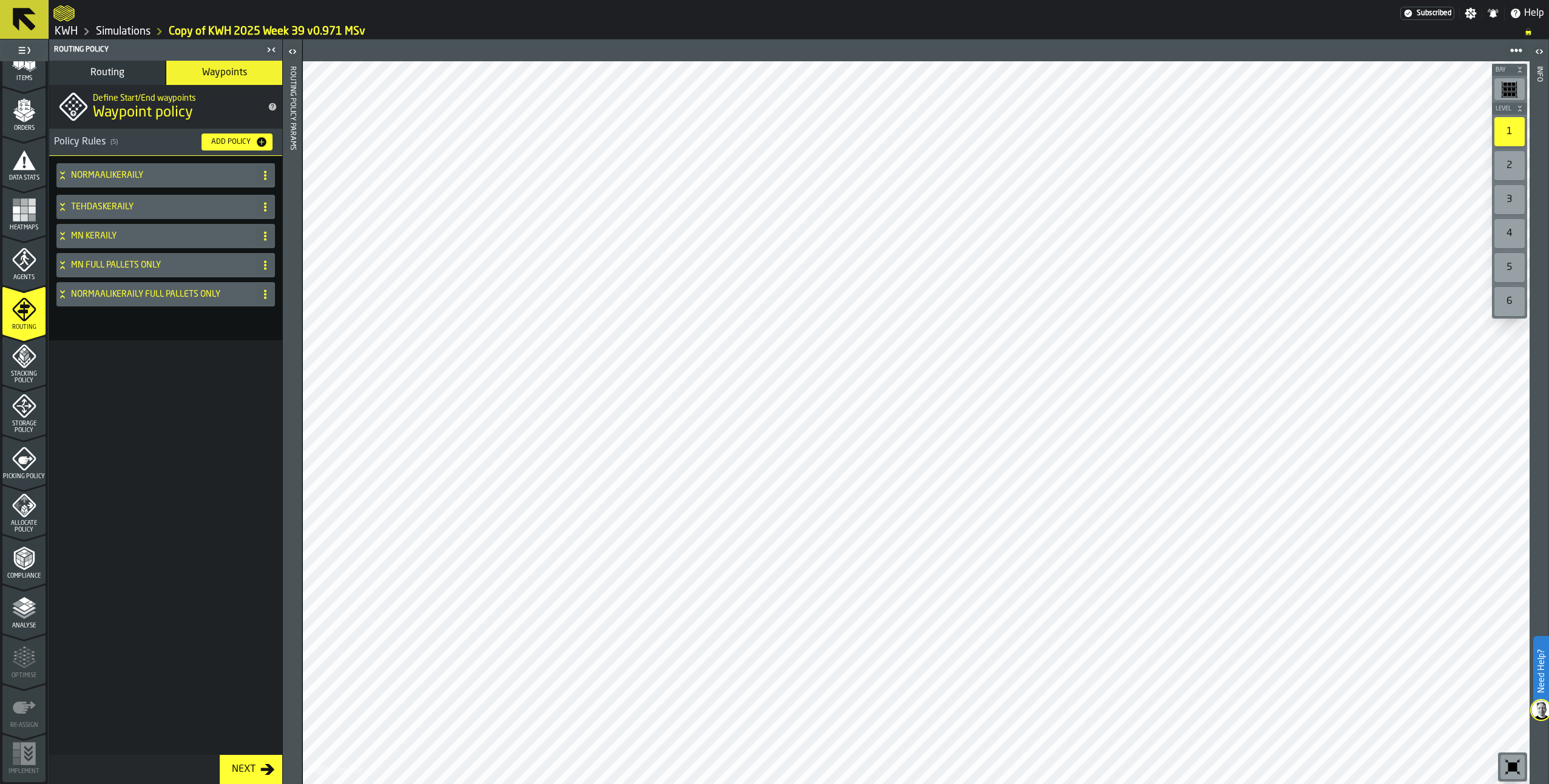
click at [29, 475] on span "Picking Policy" at bounding box center [24, 476] width 43 height 7
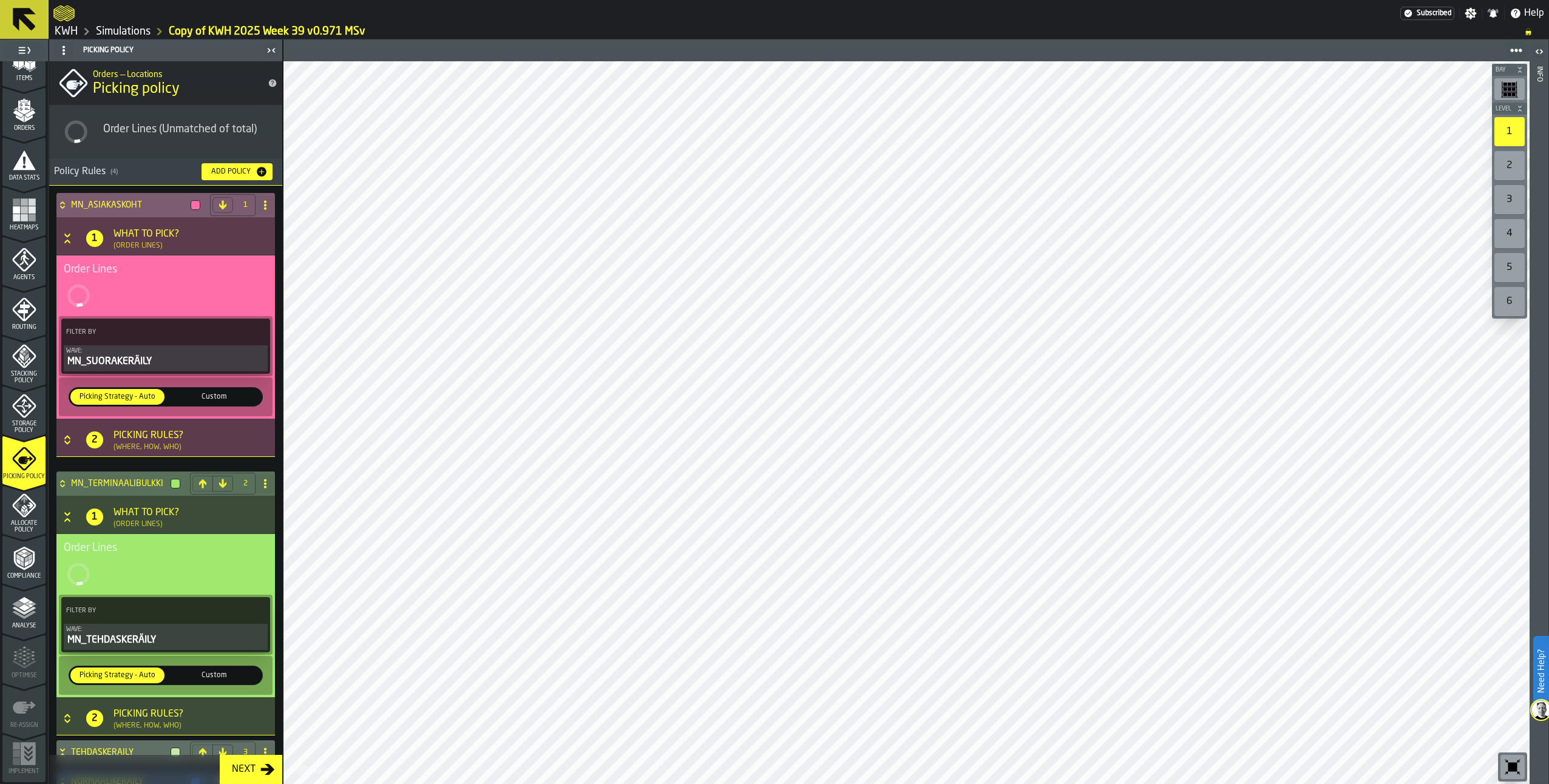
click at [63, 205] on icon at bounding box center [62, 205] width 12 height 10
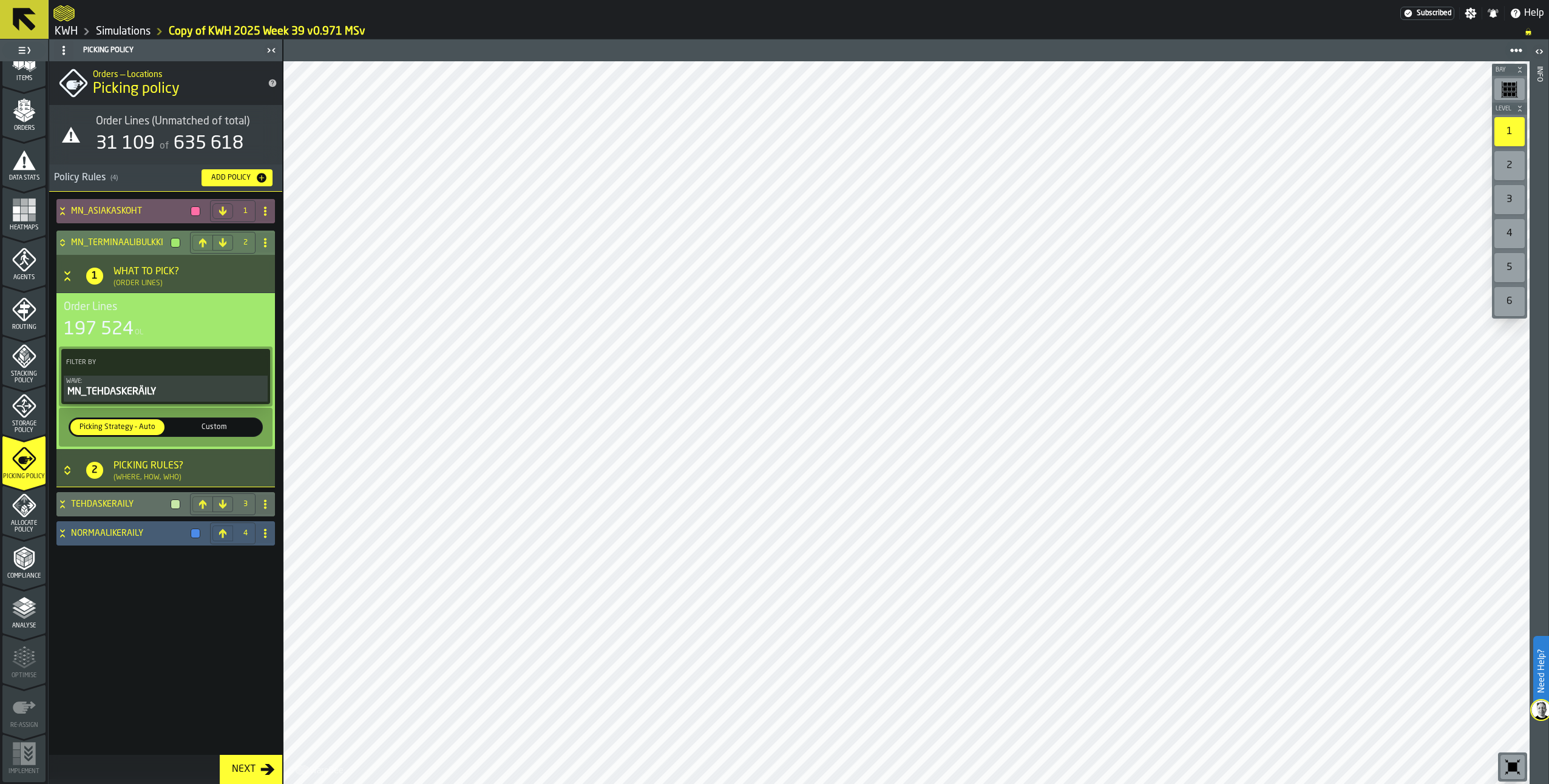
click at [208, 423] on span "Custom" at bounding box center [214, 427] width 89 height 11
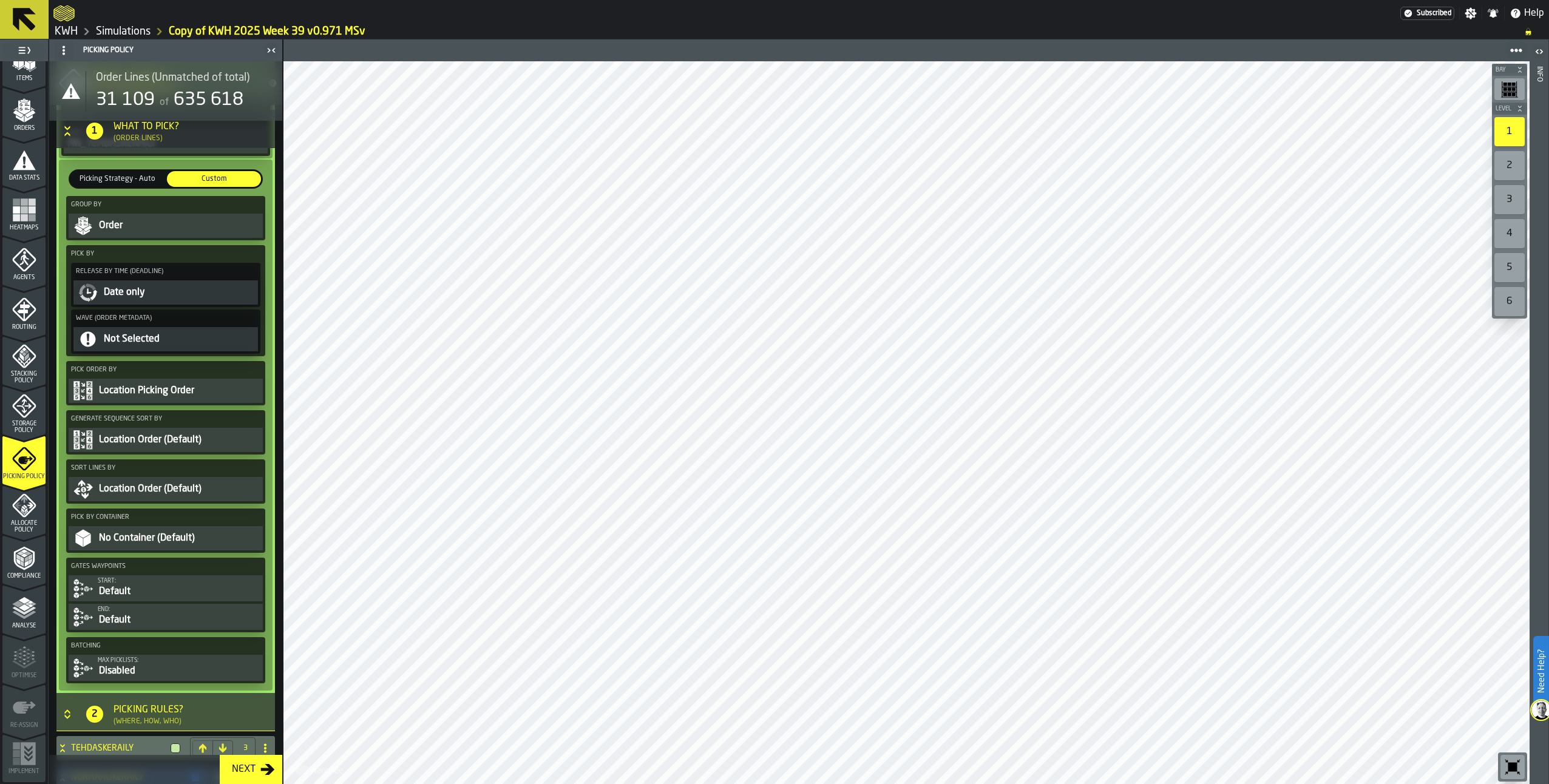
scroll to position [290, 0]
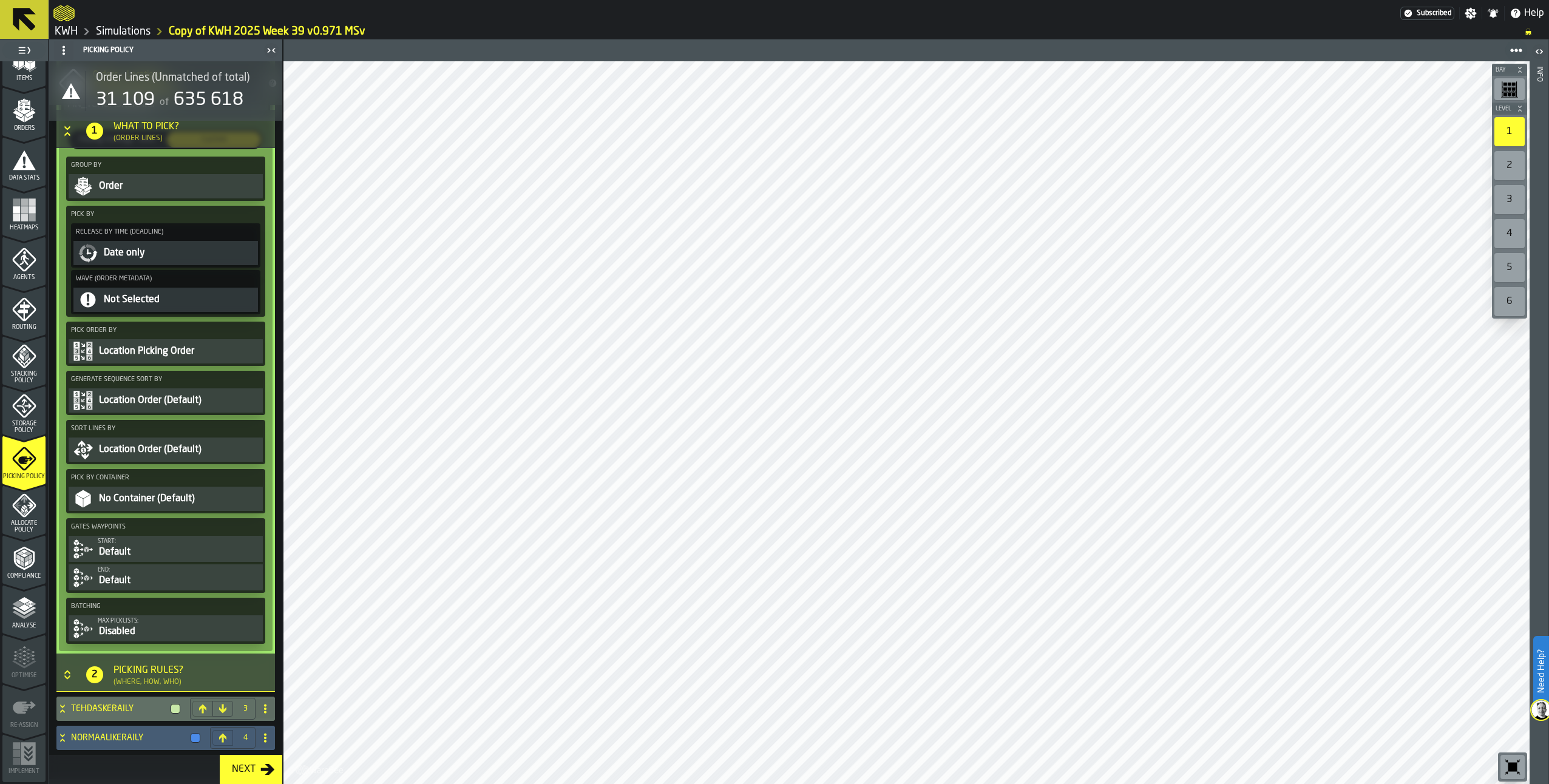
click at [127, 576] on div "Default" at bounding box center [178, 581] width 162 height 15
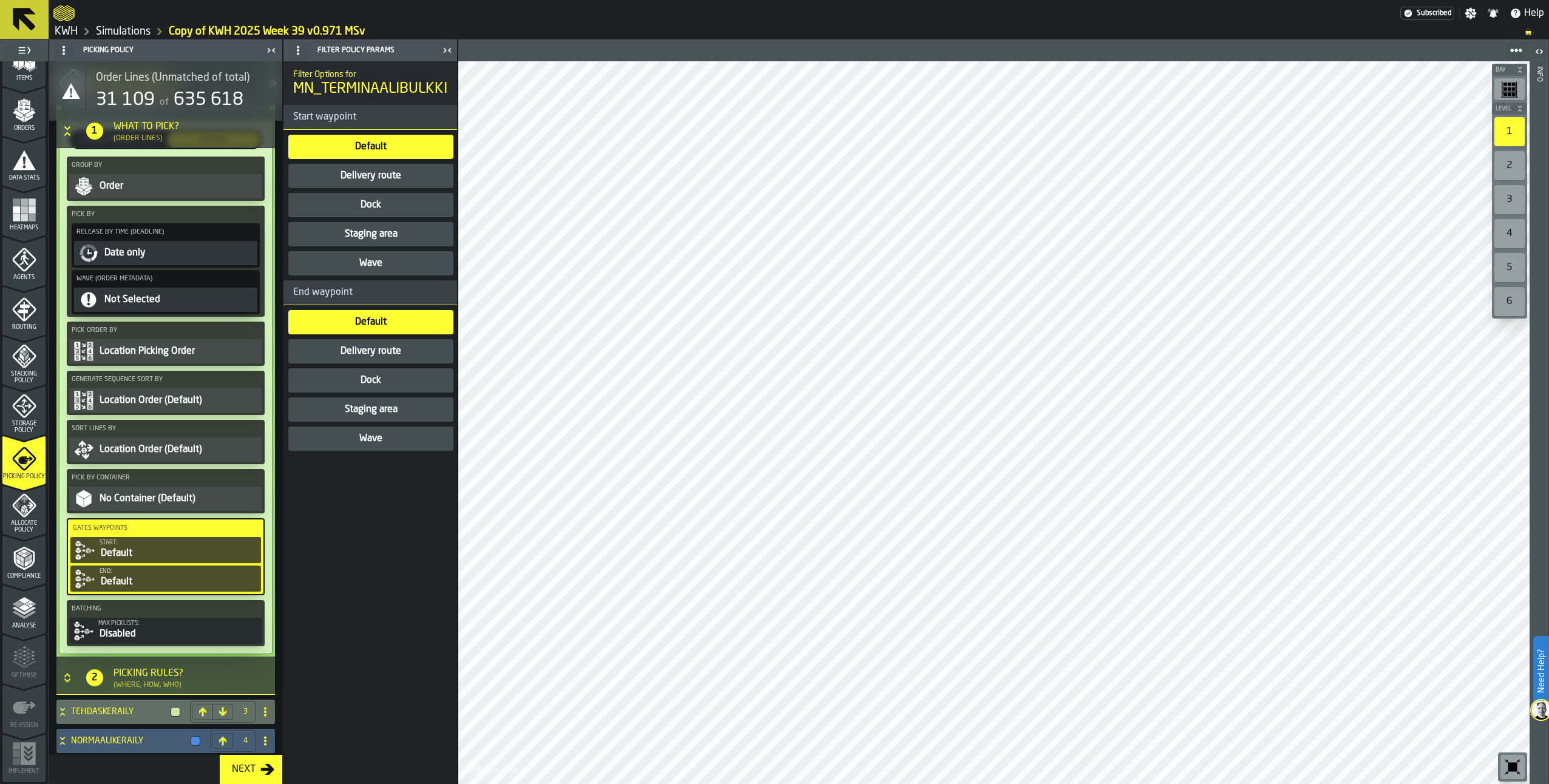
scroll to position [290, 0]
click at [371, 382] on div "Dock" at bounding box center [371, 380] width 23 height 15
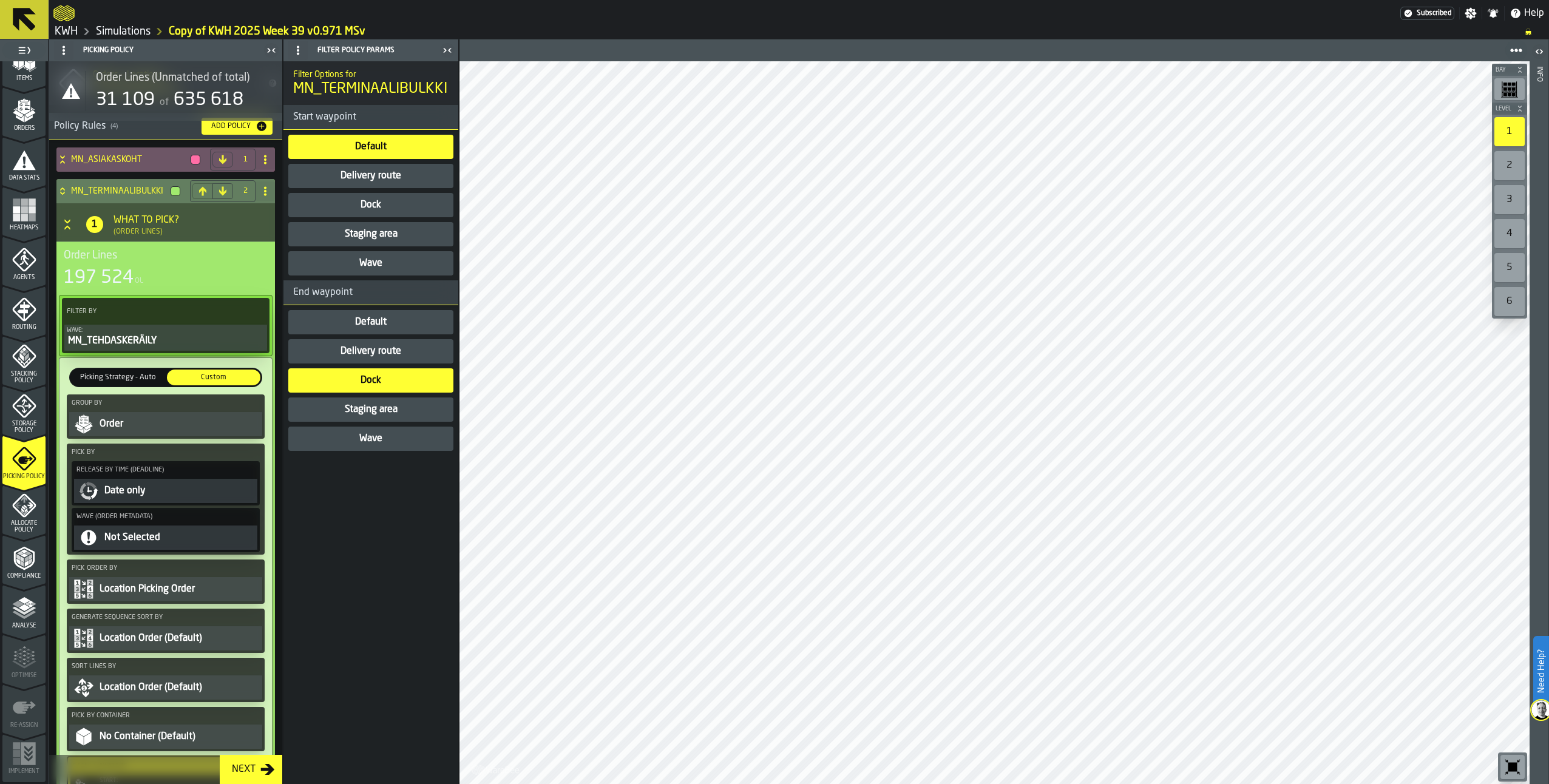
scroll to position [47, 0]
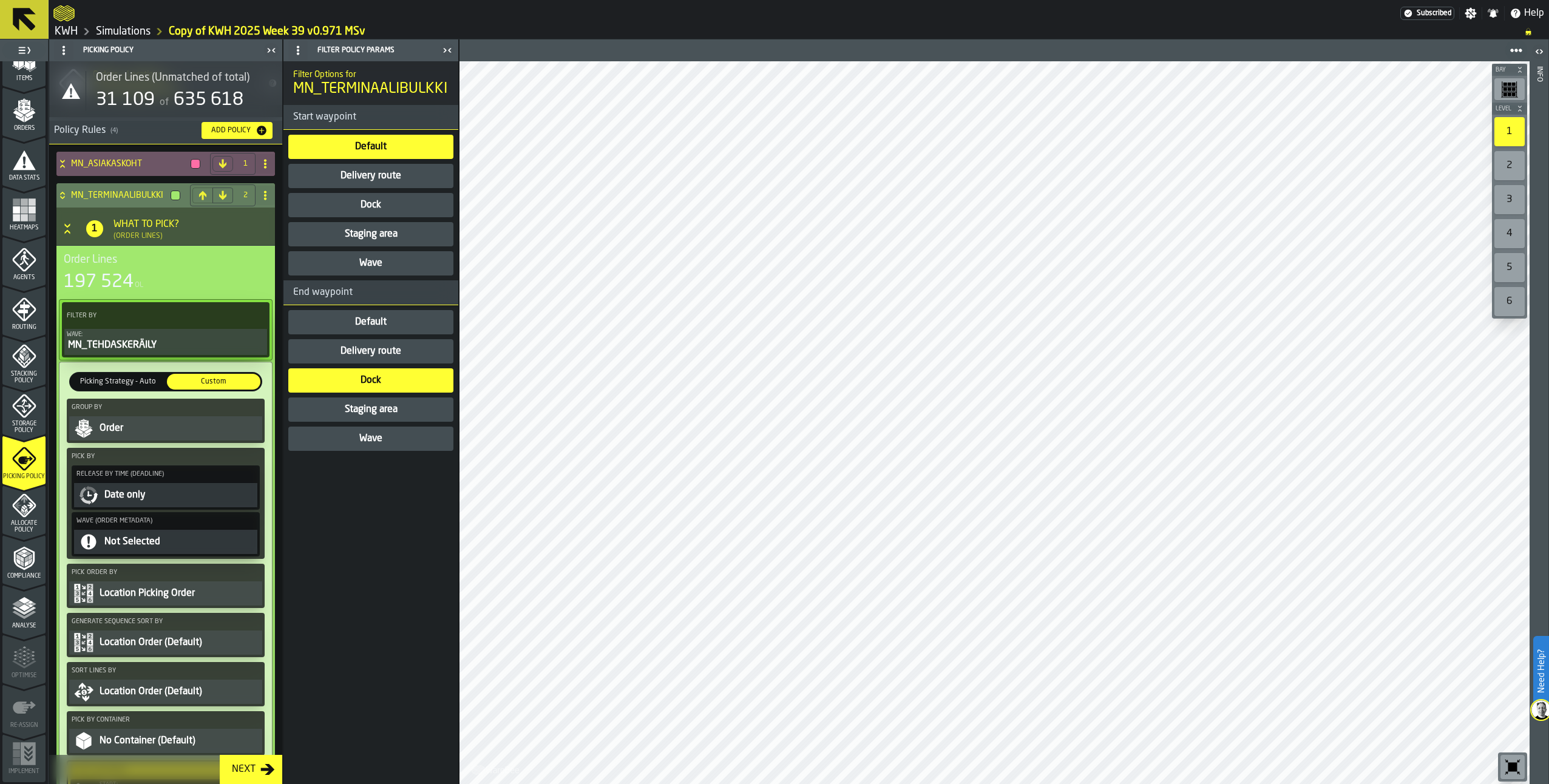
click at [63, 194] on icon at bounding box center [62, 193] width 4 height 3
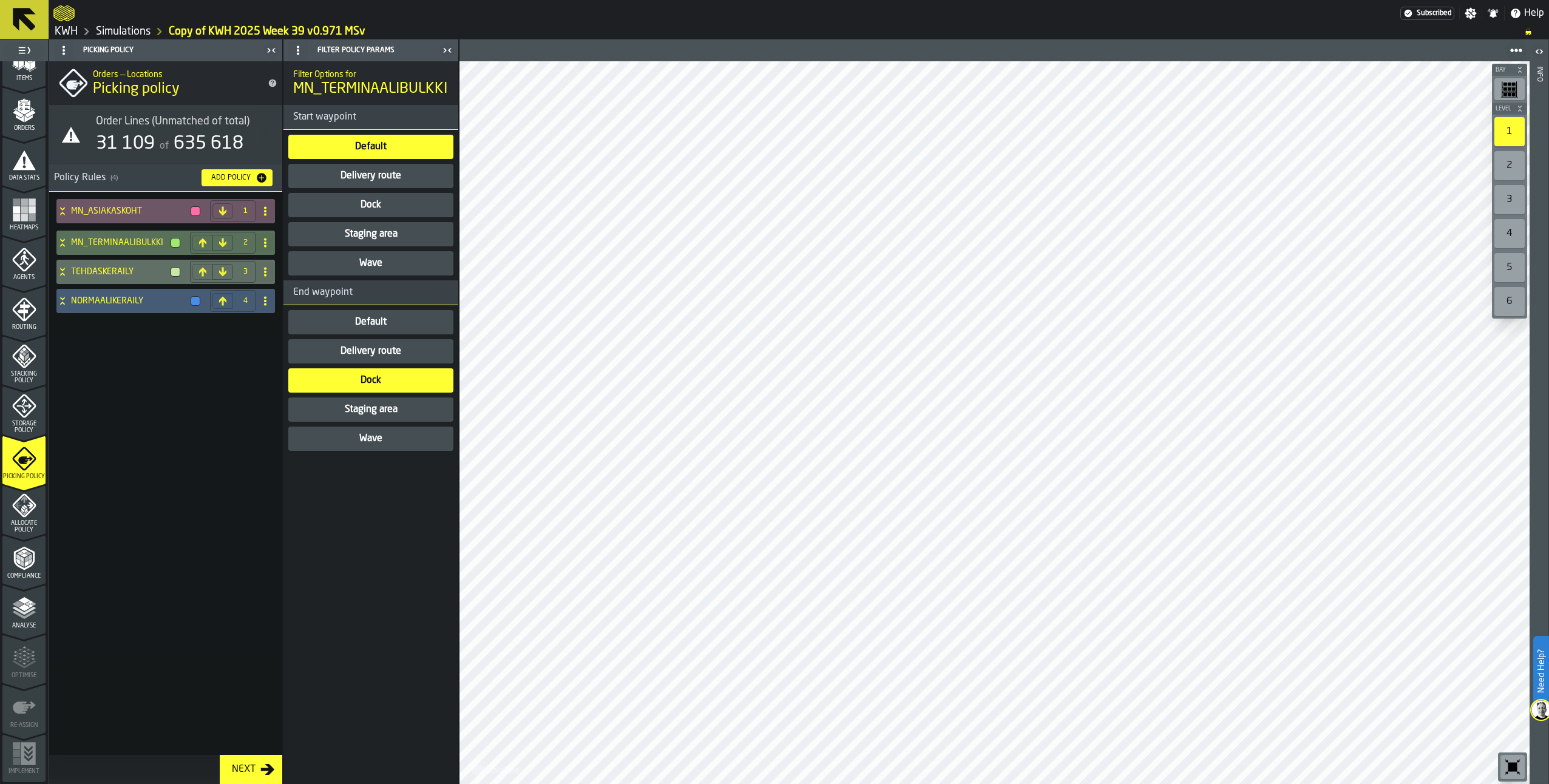
scroll to position [0, 0]
click at [60, 208] on icon at bounding box center [62, 211] width 12 height 10
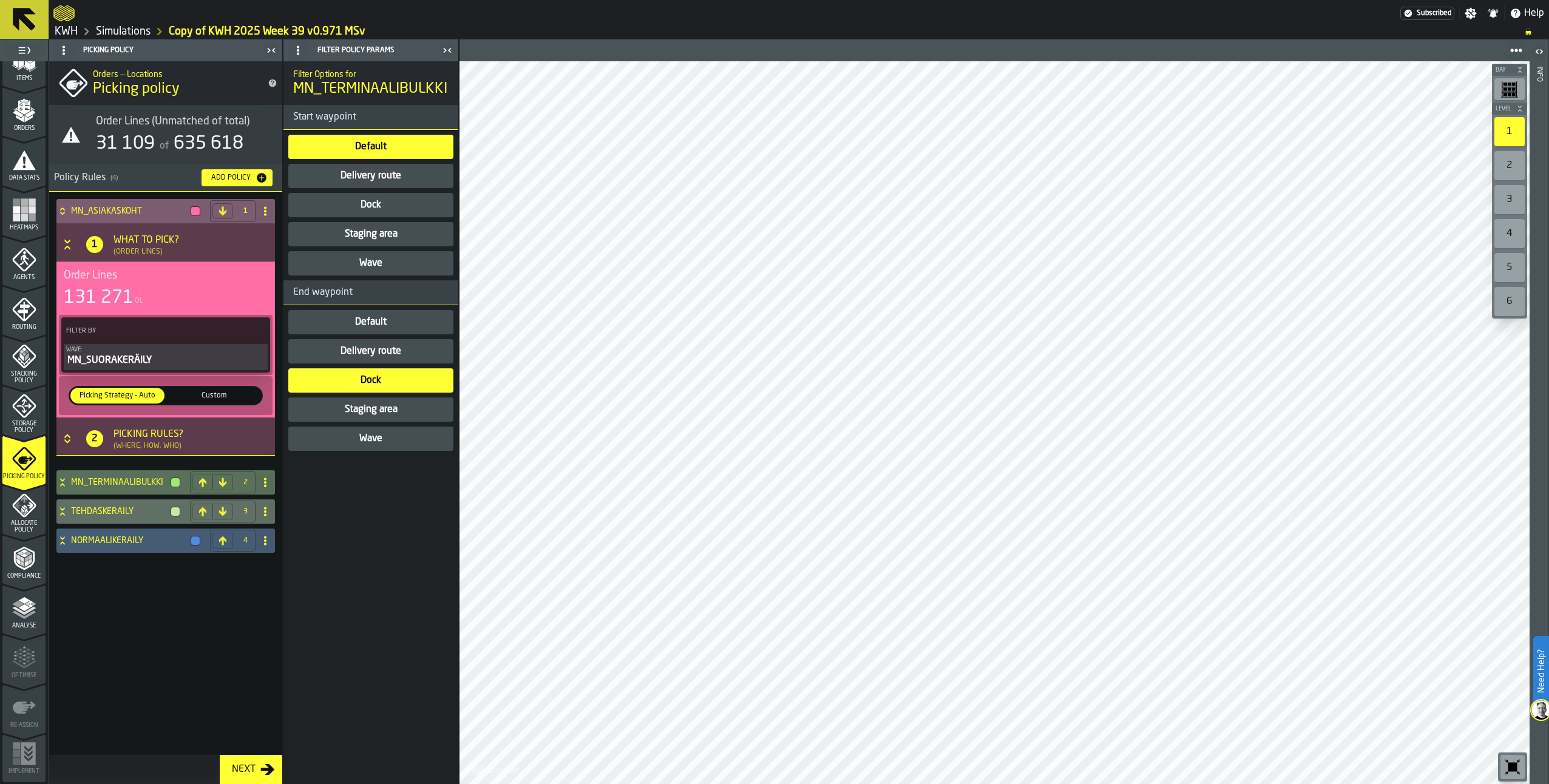
click at [204, 392] on span "Custom" at bounding box center [214, 396] width 89 height 11
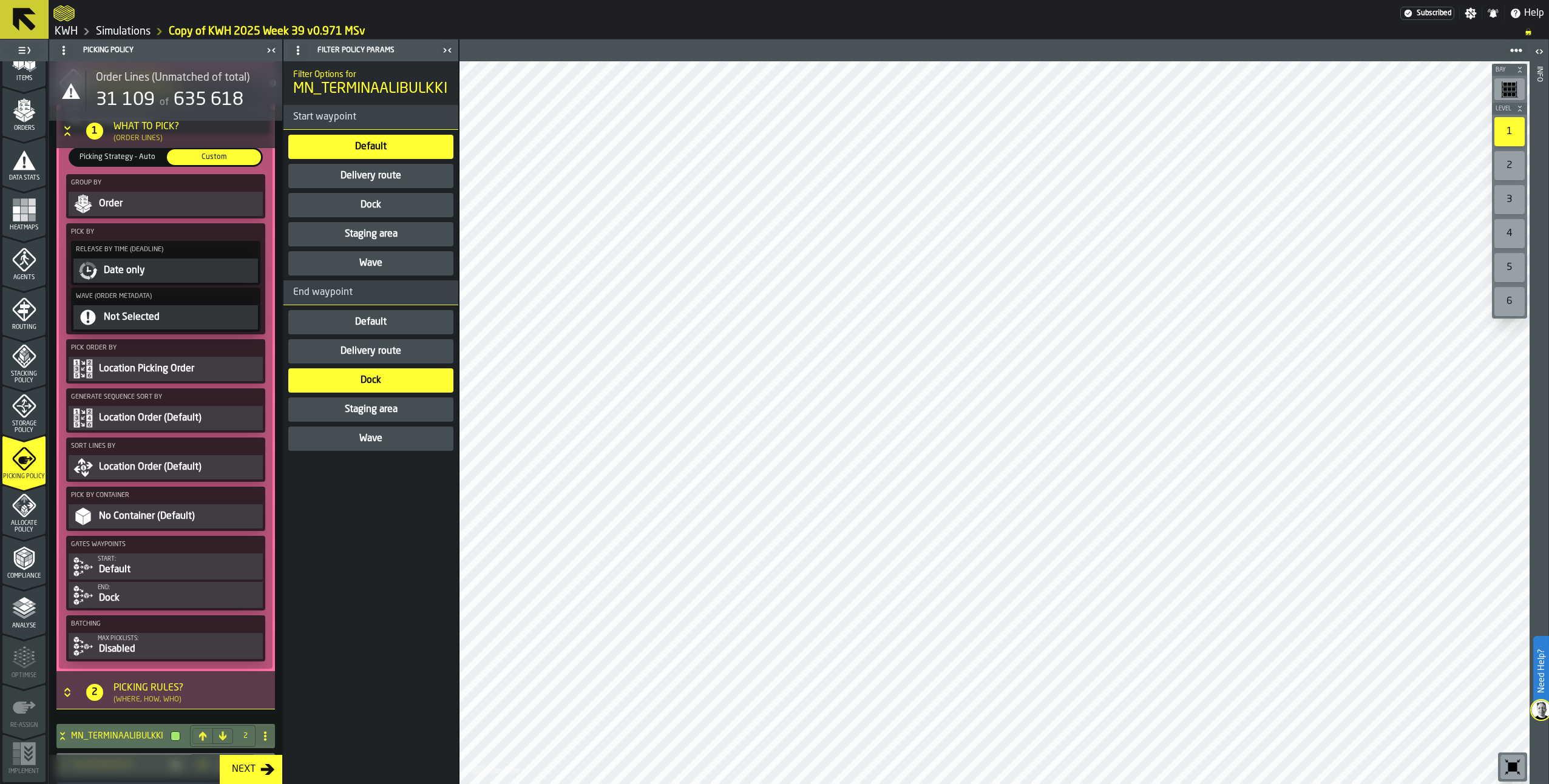
scroll to position [243, 0]
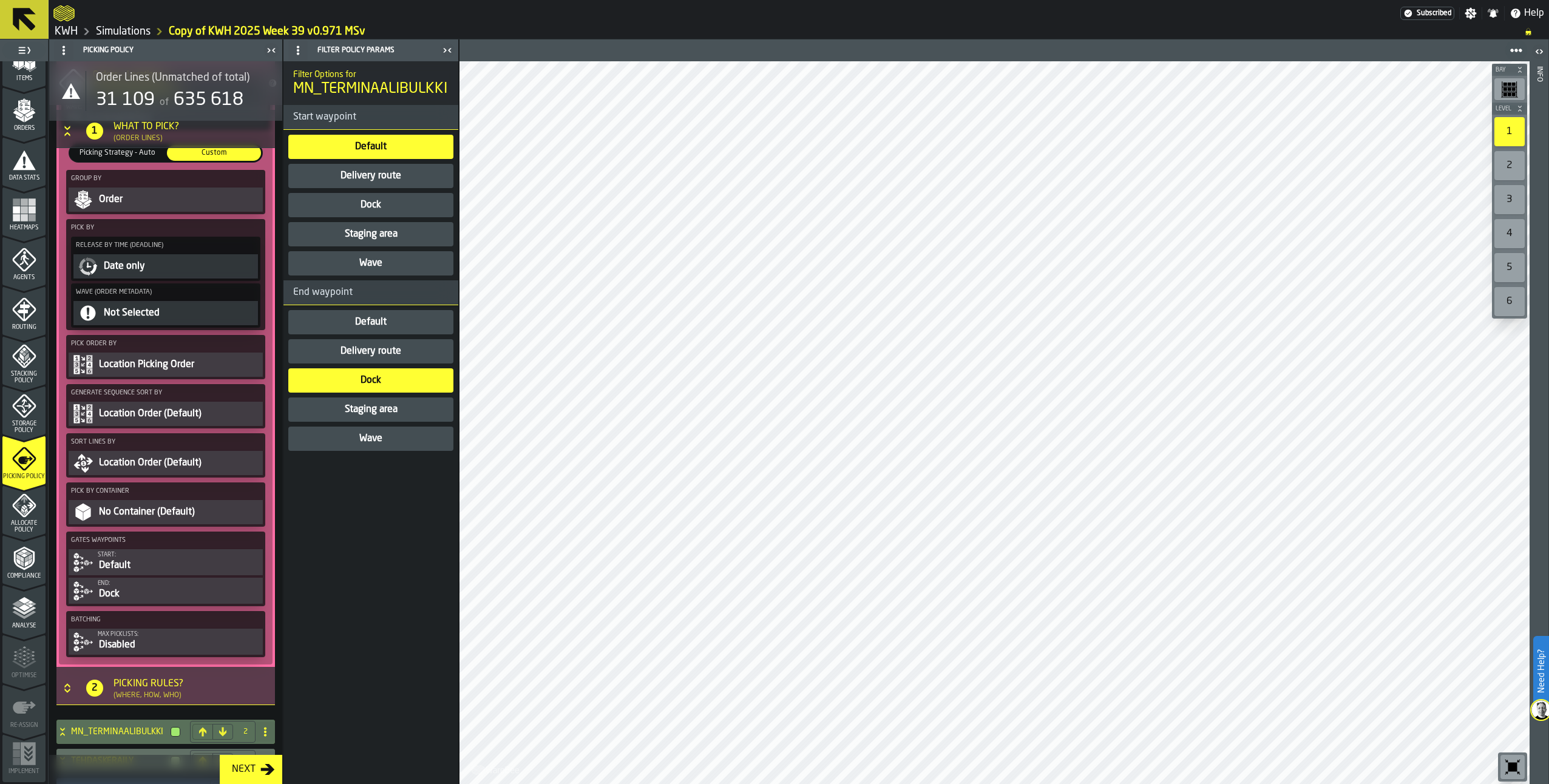
click at [160, 557] on div "Start:" at bounding box center [178, 555] width 162 height 7
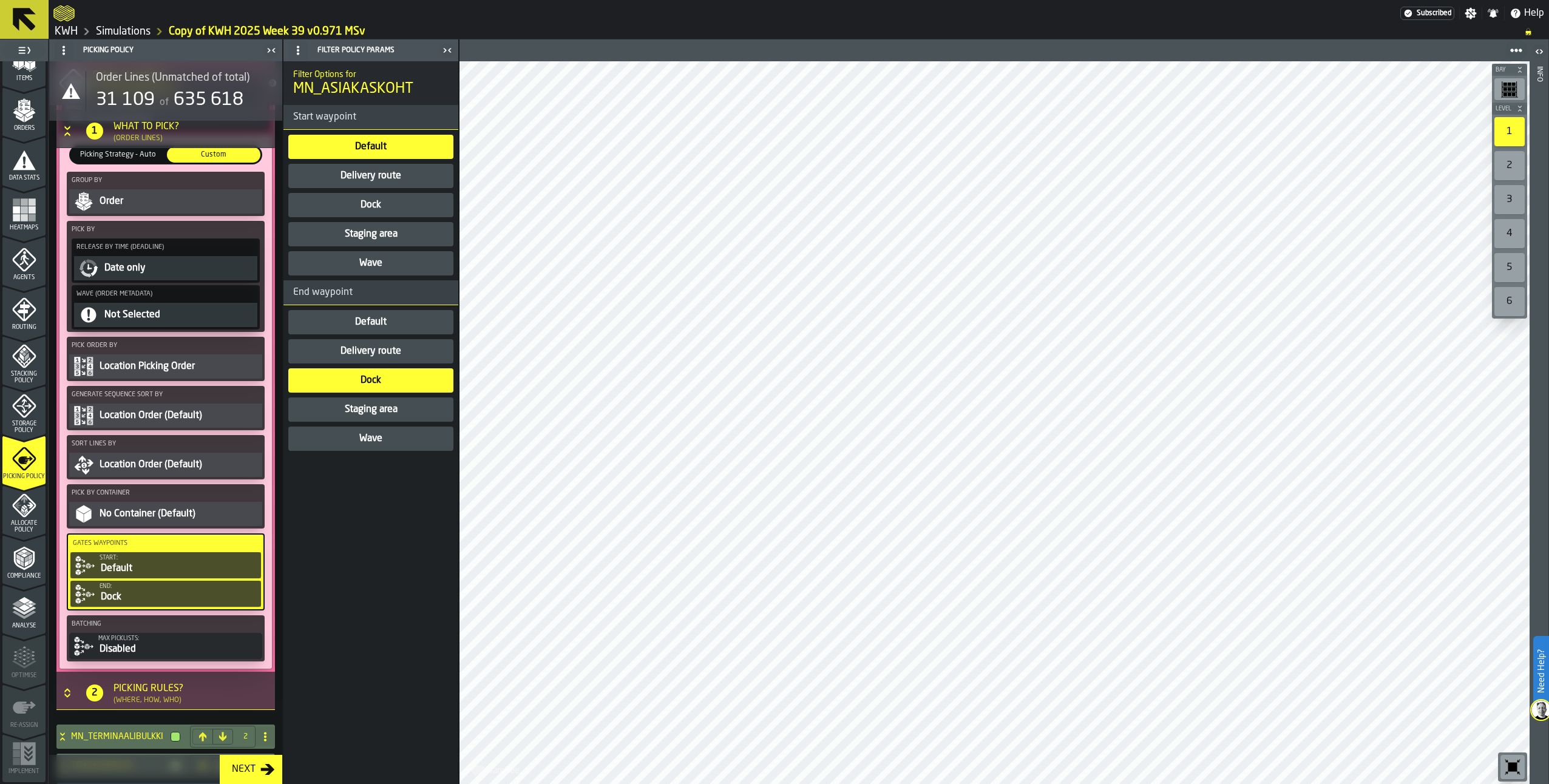
click at [68, 129] on icon "Button-[object Object]-open" at bounding box center [68, 131] width 12 height 12
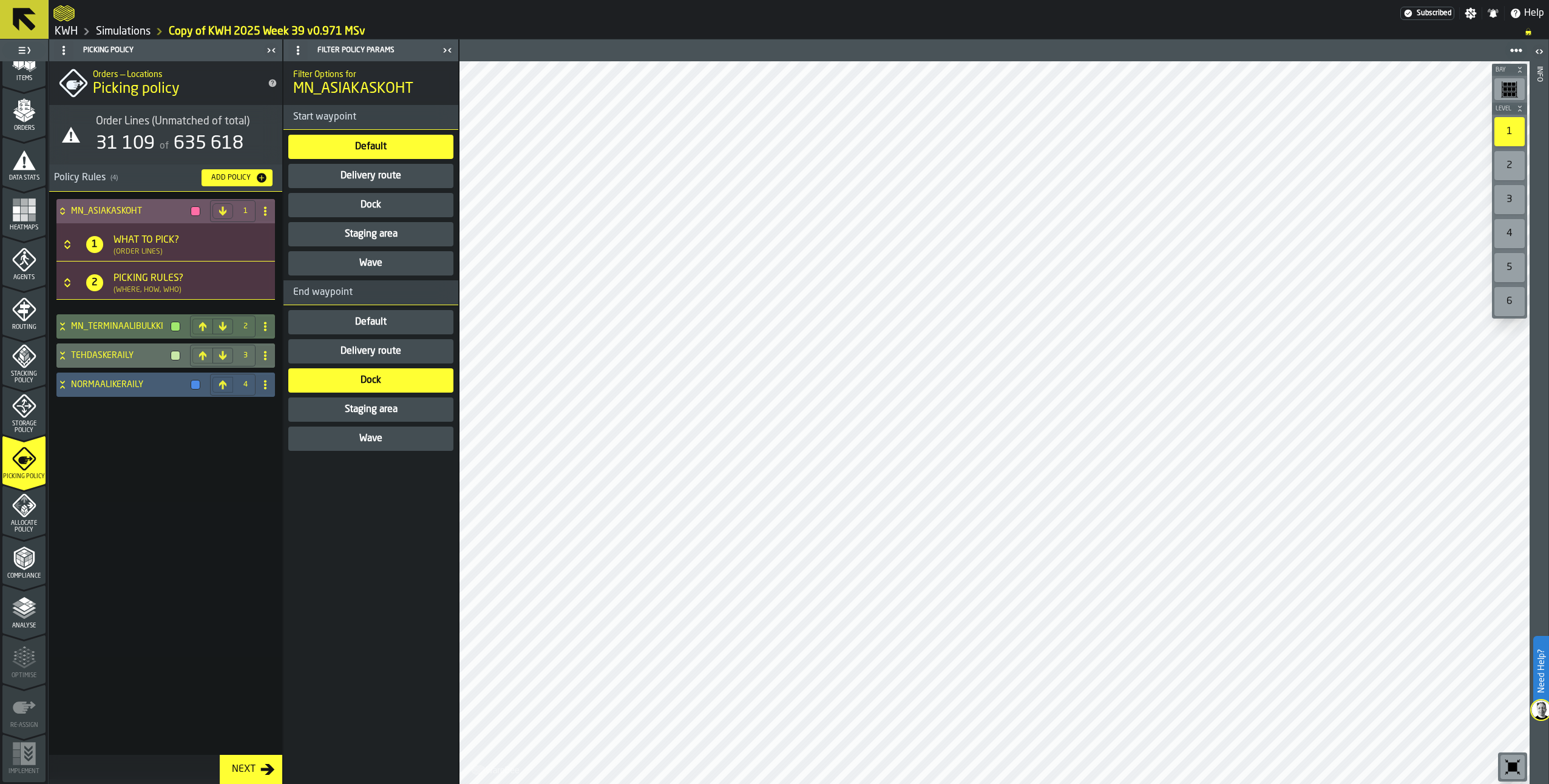
drag, startPoint x: 13, startPoint y: 524, endPoint x: 11, endPoint y: 578, distance: 54.0
click at [13, 524] on span "Allocate Policy" at bounding box center [24, 527] width 43 height 13
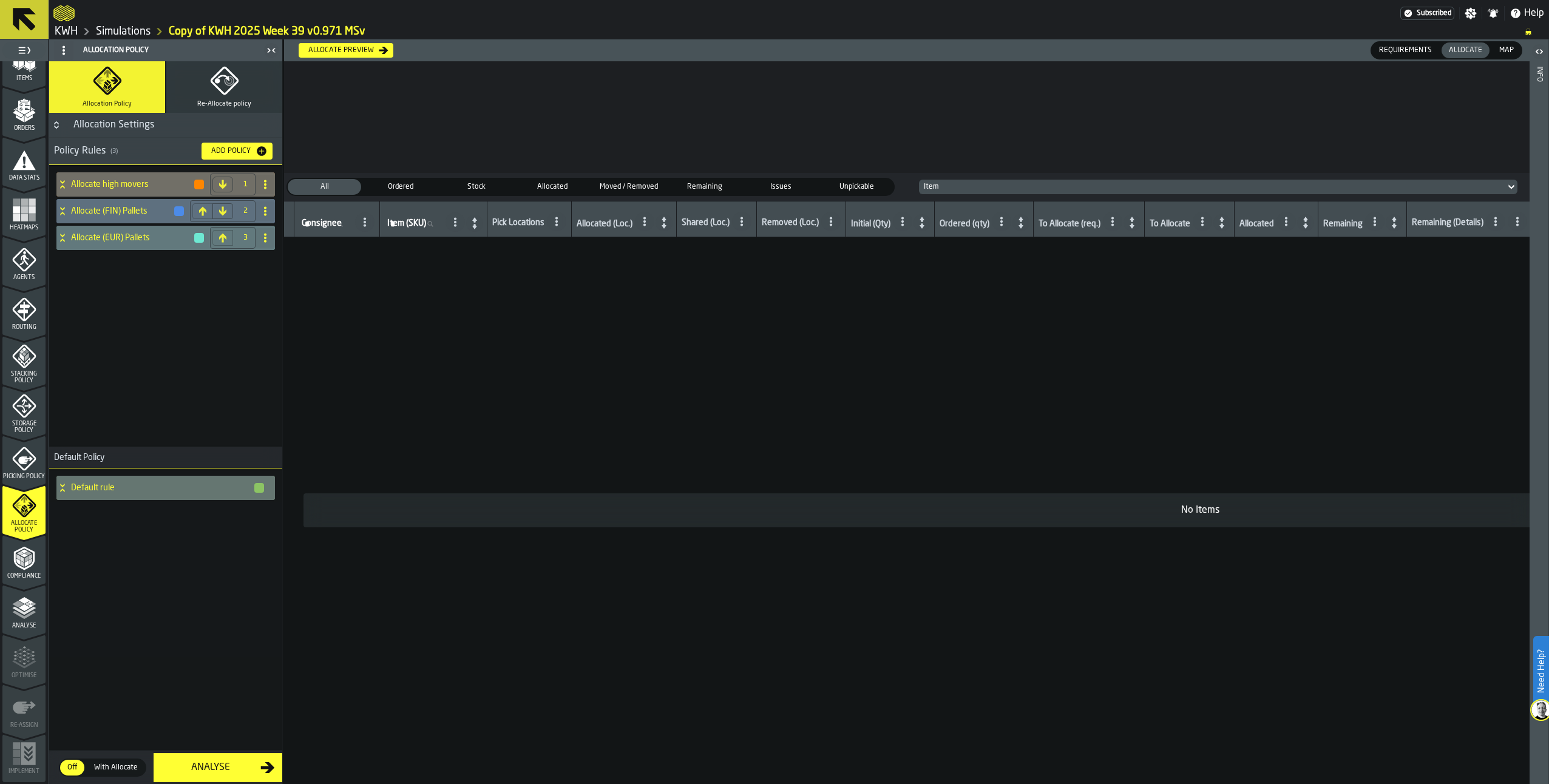
click at [25, 607] on polygon "menu Analyse" at bounding box center [23, 608] width 11 height 7
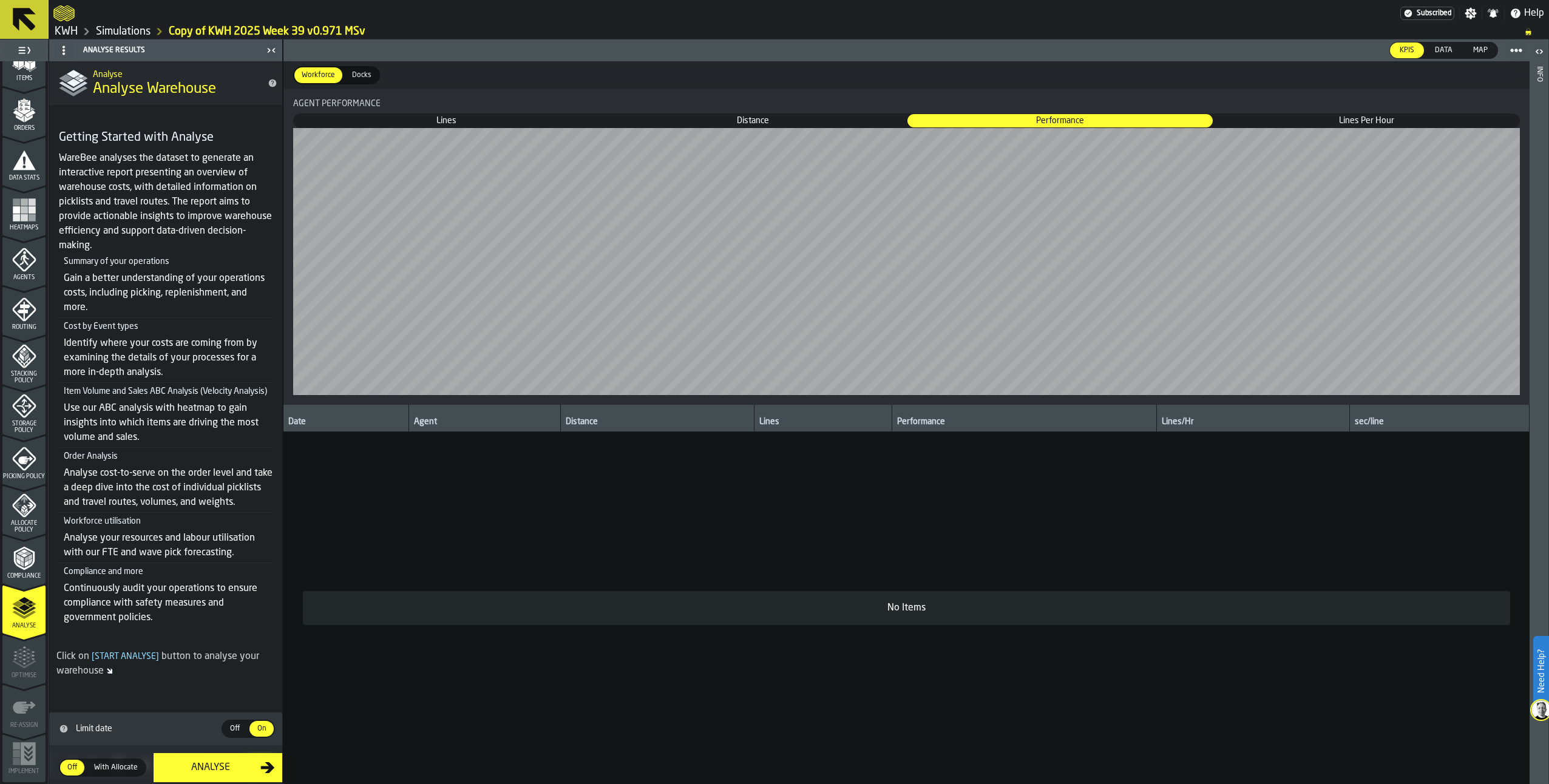
scroll to position [50, 0]
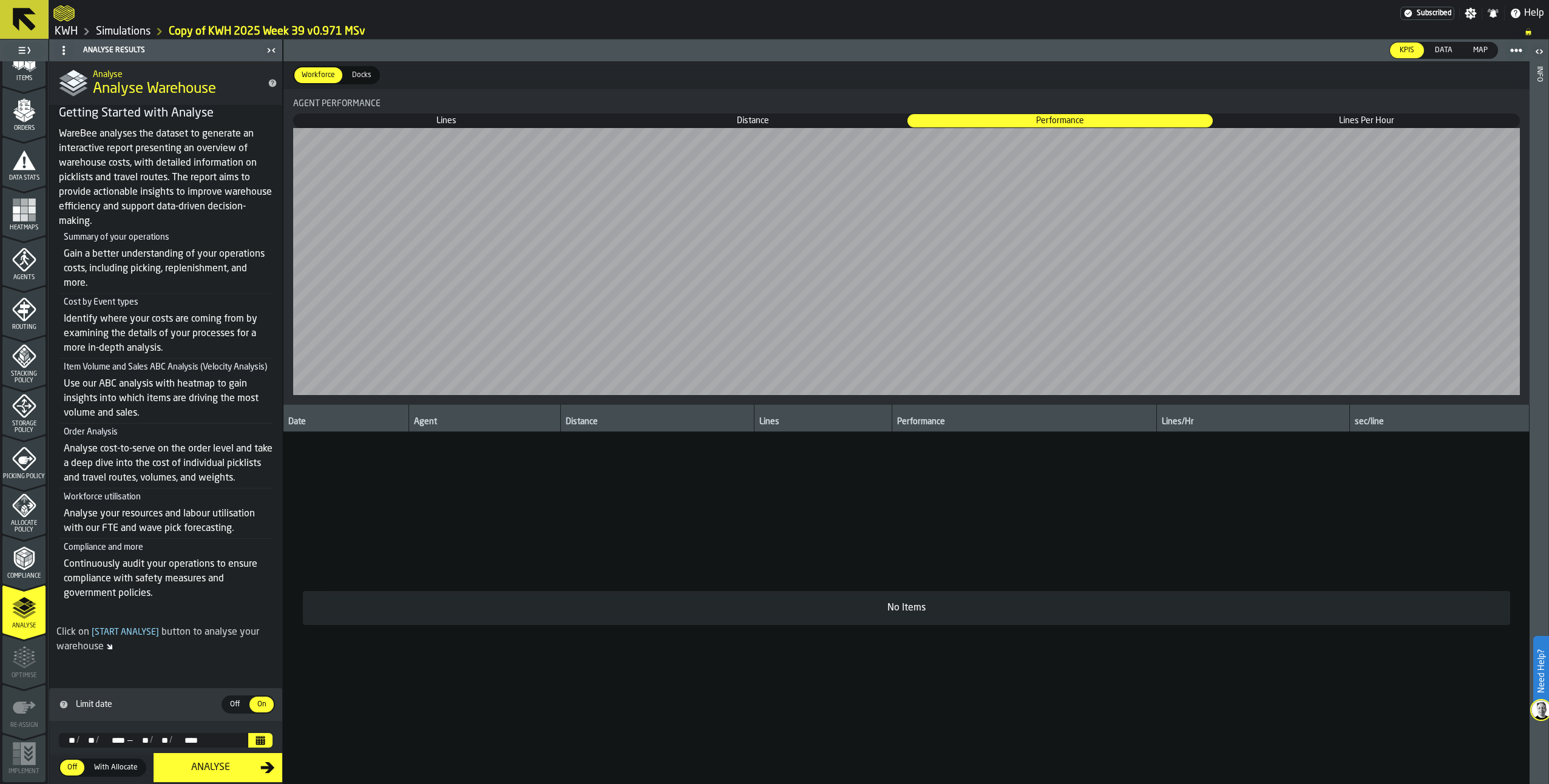
click at [215, 764] on div "Analyse" at bounding box center [211, 768] width 99 height 15
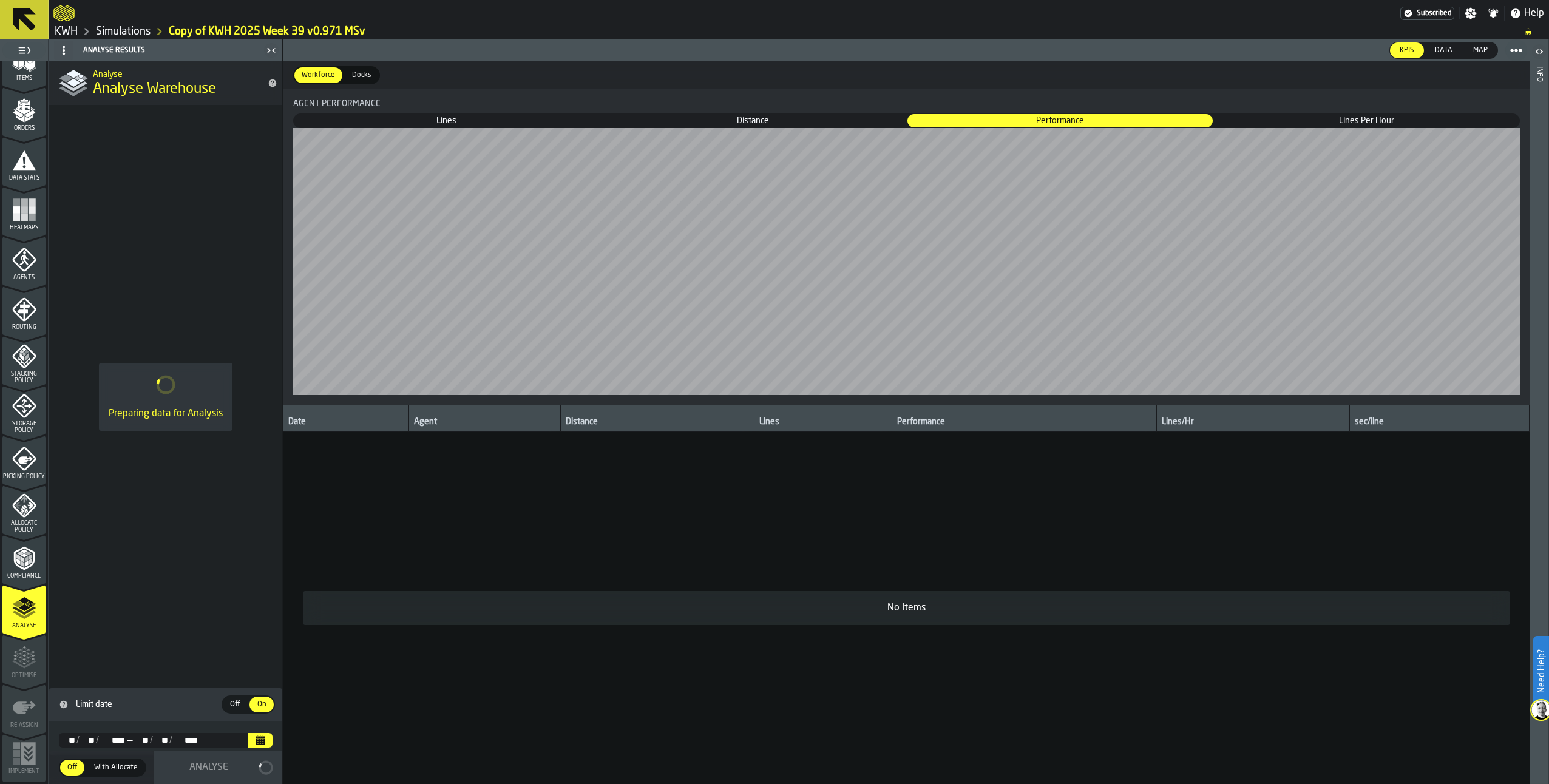
scroll to position [0, 0]
click at [138, 32] on link "Simulations" at bounding box center [123, 32] width 54 height 13
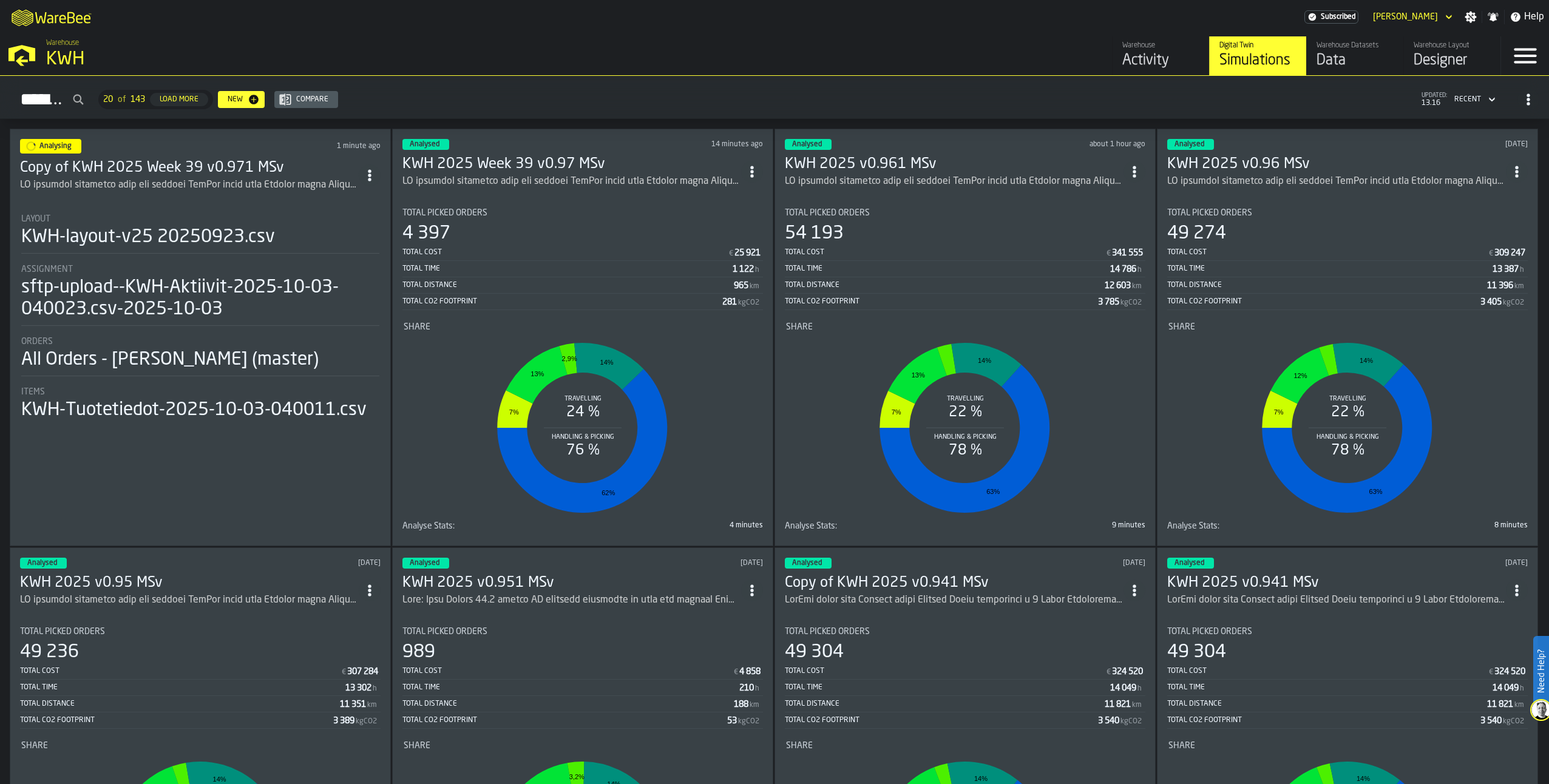
click at [505, 160] on h3 "KWH 2025 Week 39 v0.97 MSv" at bounding box center [571, 164] width 339 height 19
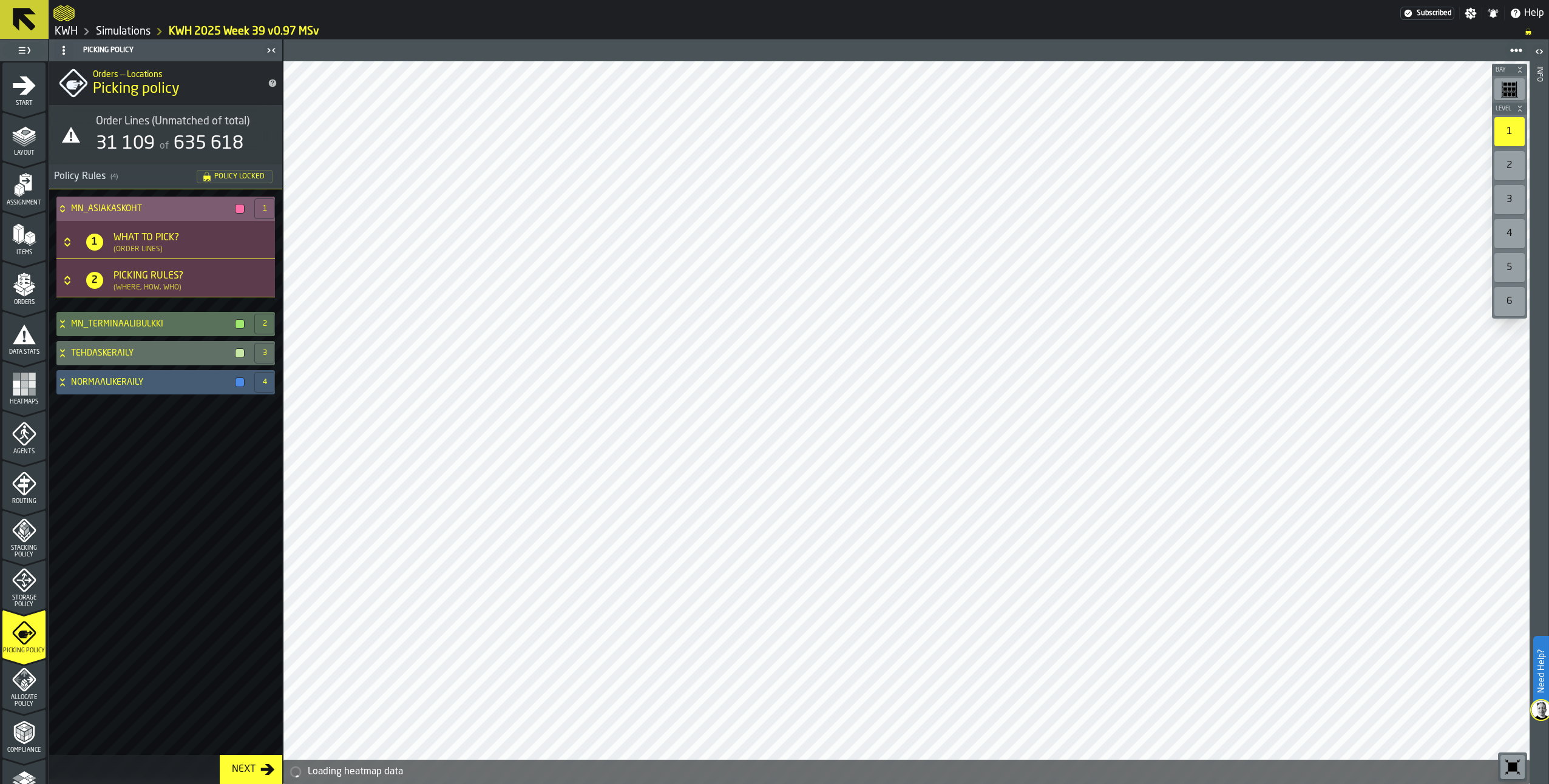
click at [70, 234] on h3 "1 What to Pick? (Order Lines)" at bounding box center [166, 240] width 219 height 38
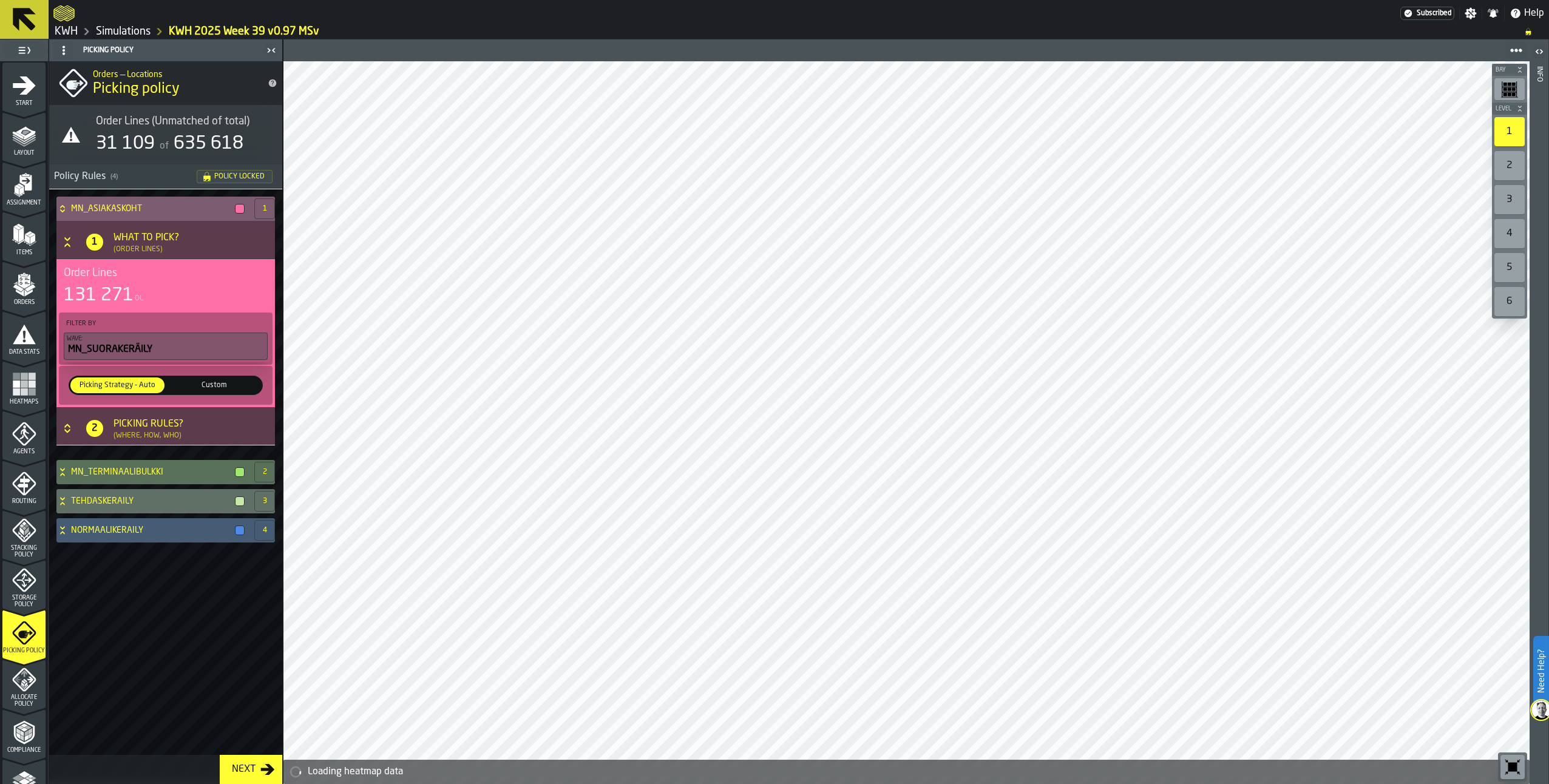
click at [220, 380] on span "Custom" at bounding box center [214, 385] width 89 height 11
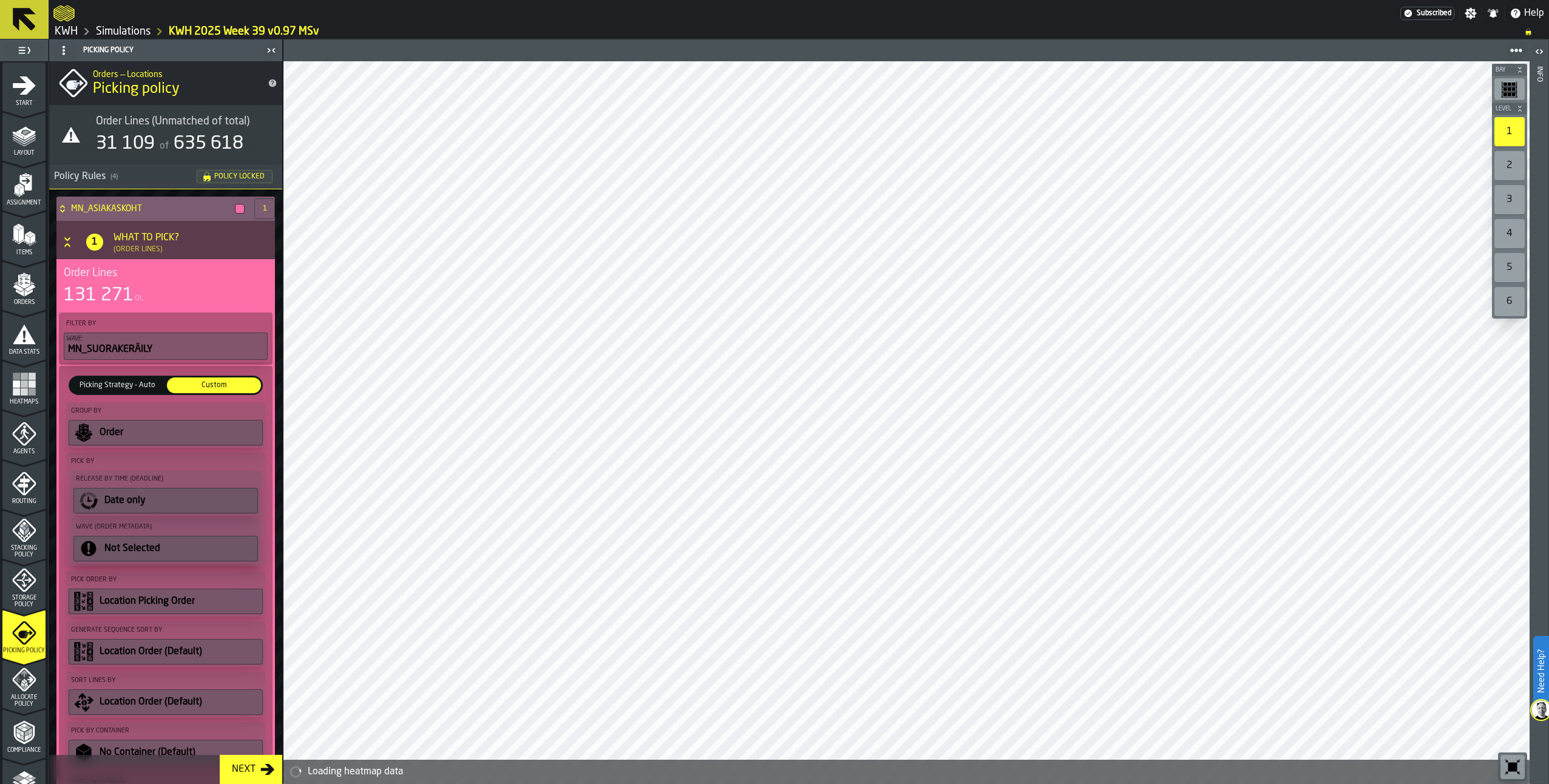
click at [64, 209] on icon at bounding box center [62, 209] width 12 height 10
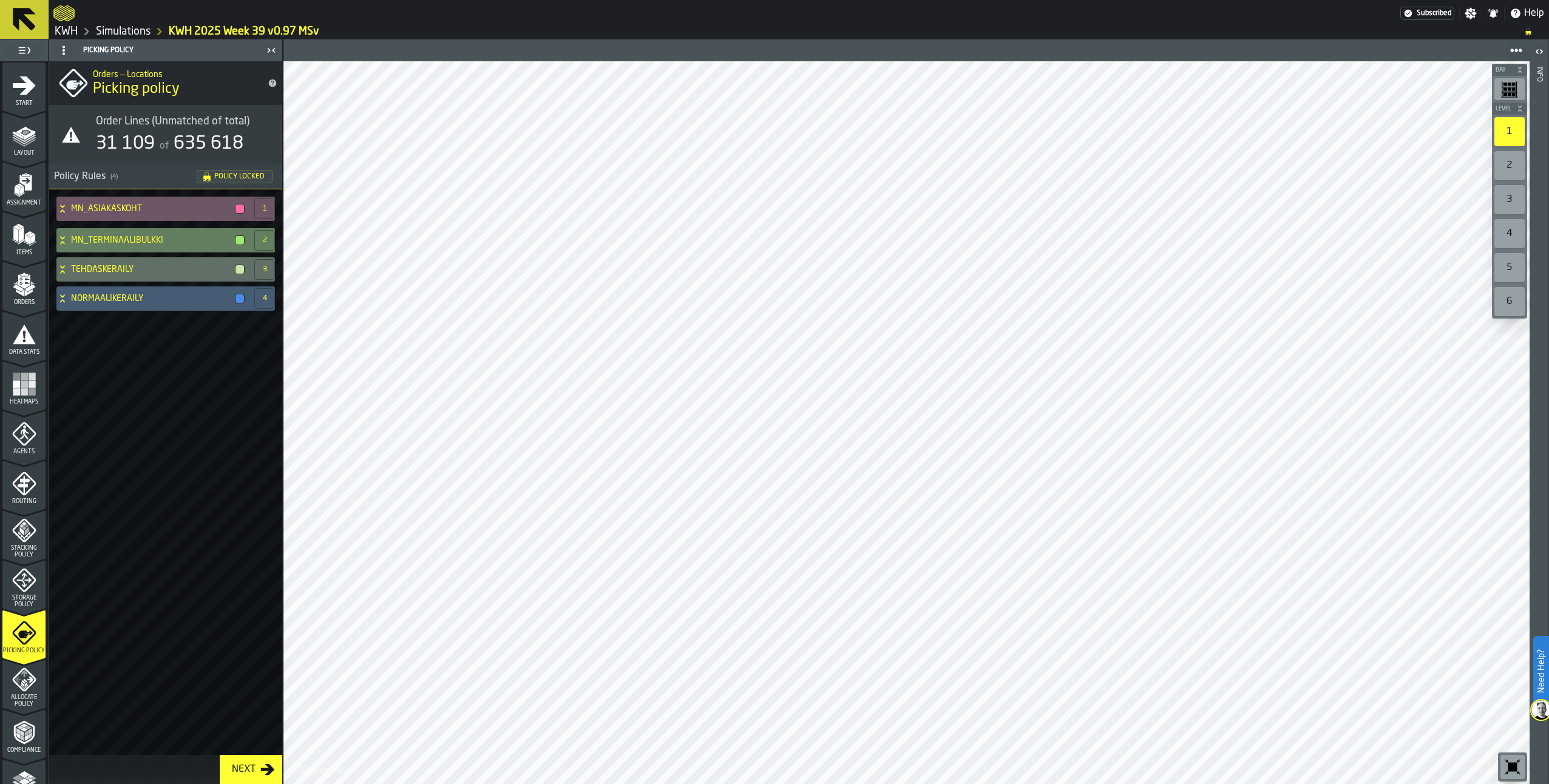
click at [69, 242] on div "MN_TERMINAALIBULKKI" at bounding box center [152, 240] width 193 height 25
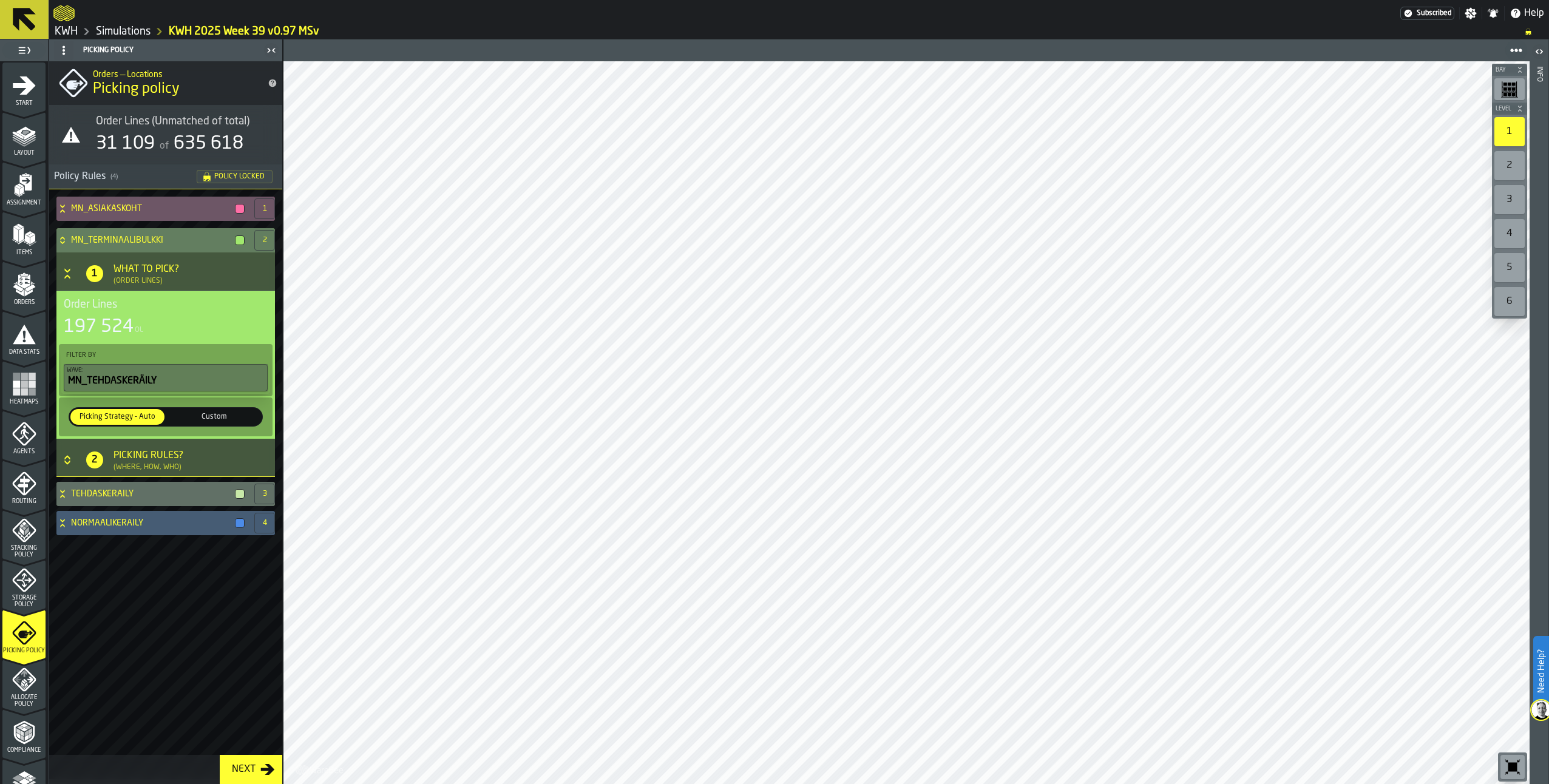
click at [227, 411] on div "Custom" at bounding box center [214, 417] width 94 height 16
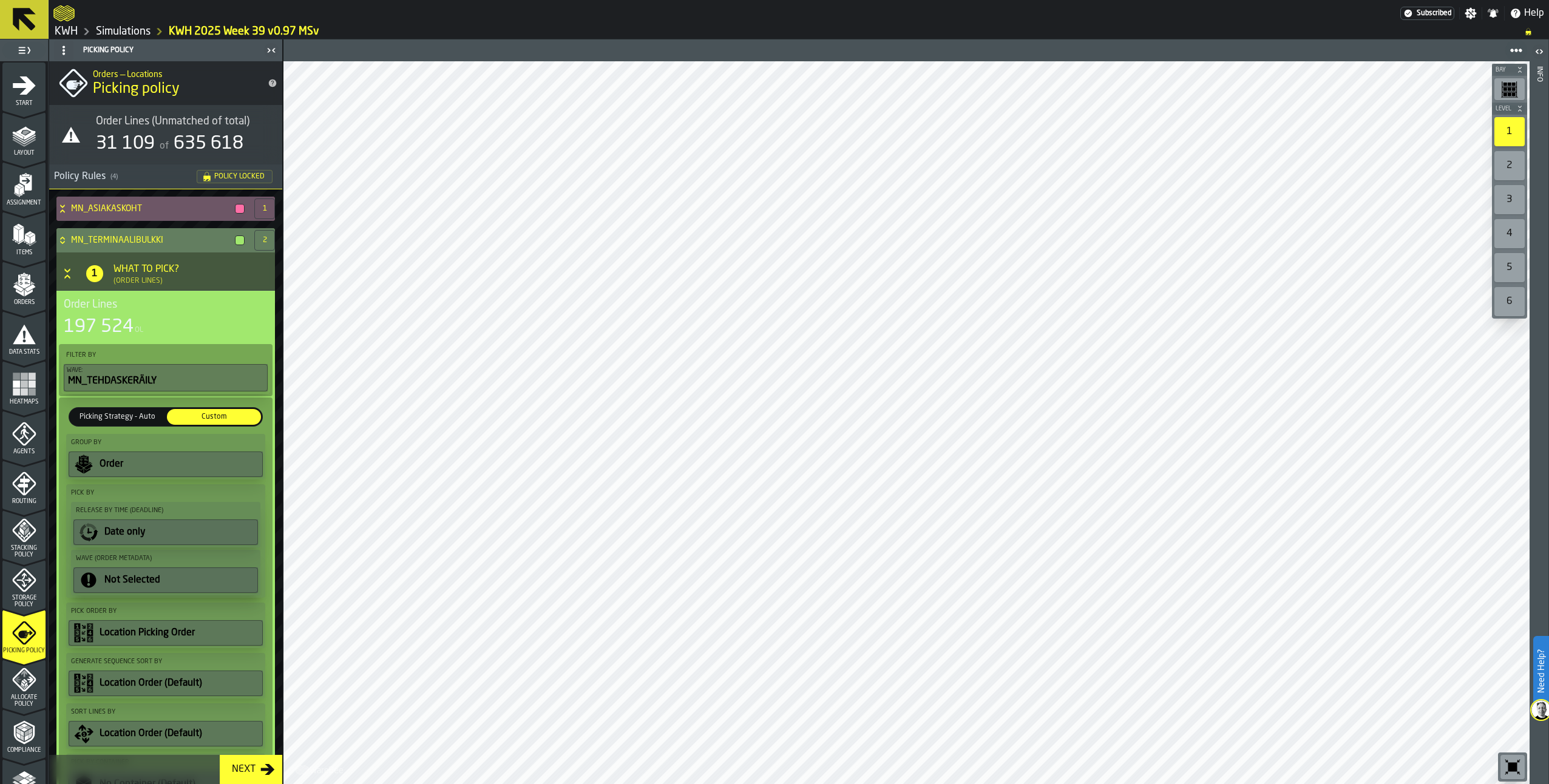
click at [64, 239] on icon at bounding box center [62, 238] width 4 height 3
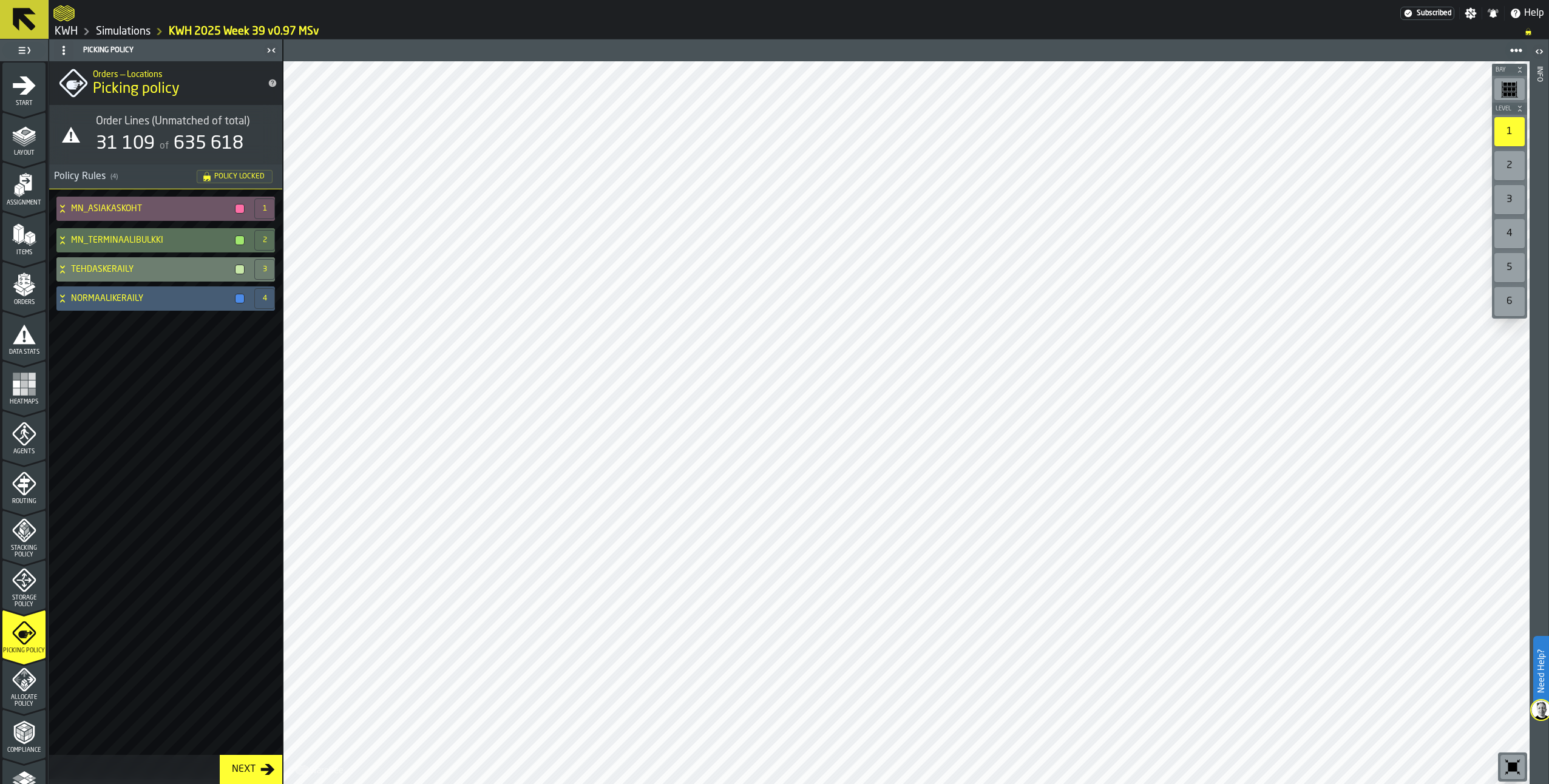
click at [65, 268] on icon at bounding box center [62, 269] width 12 height 10
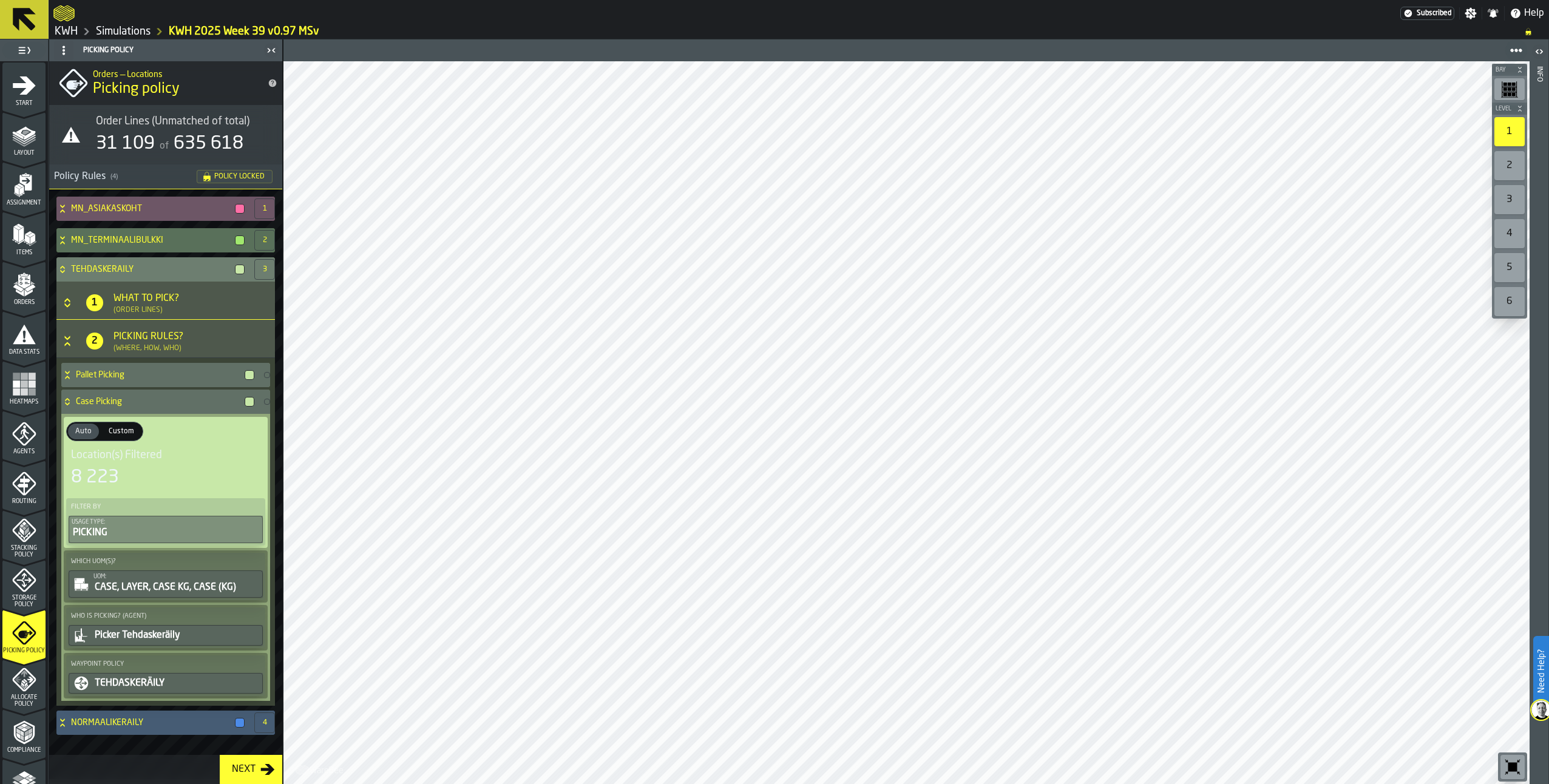
click at [216, 304] on div "What to Pick? (Order Lines)" at bounding box center [183, 303] width 149 height 23
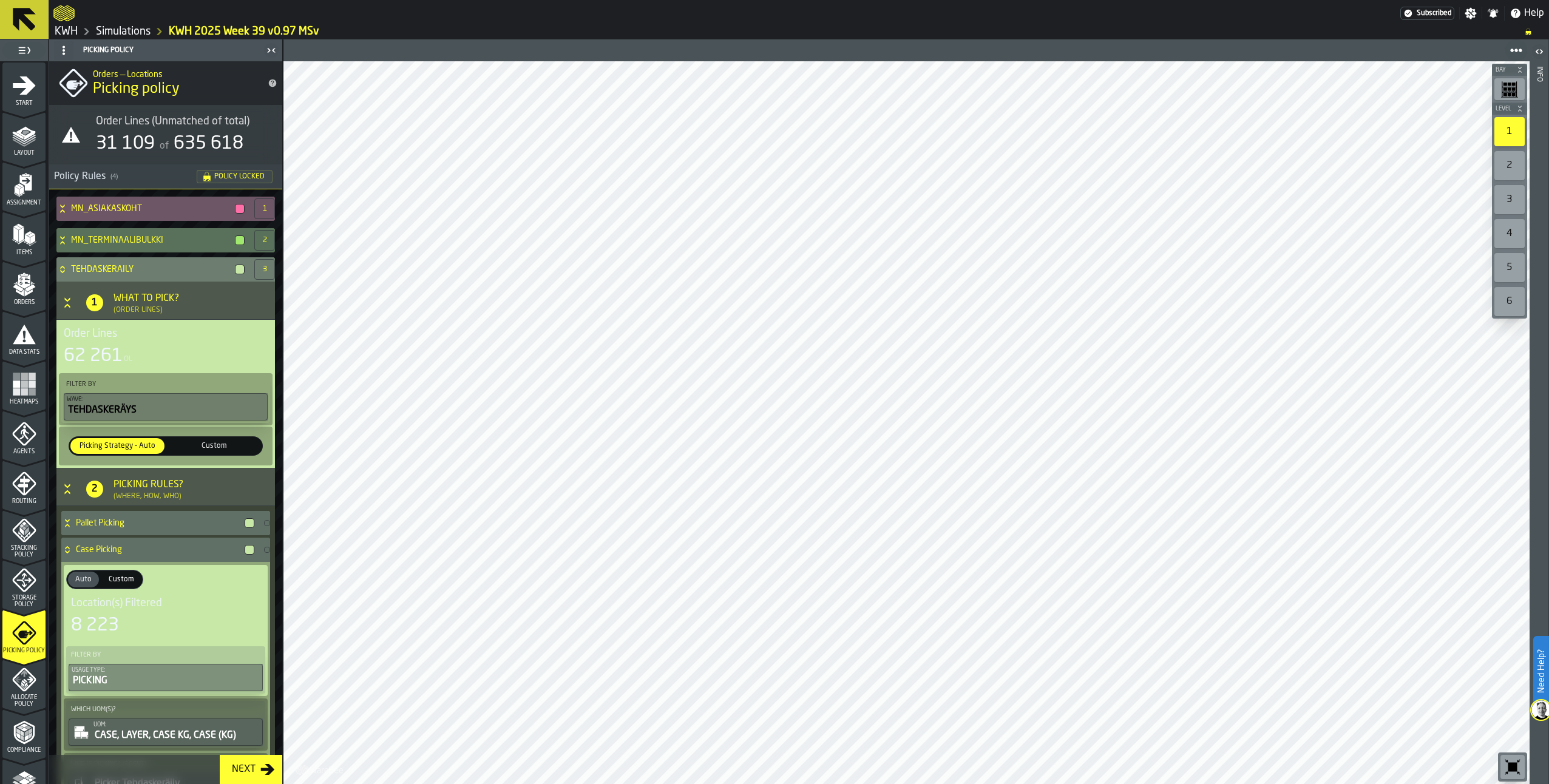
click at [215, 450] on span "Custom" at bounding box center [214, 446] width 89 height 11
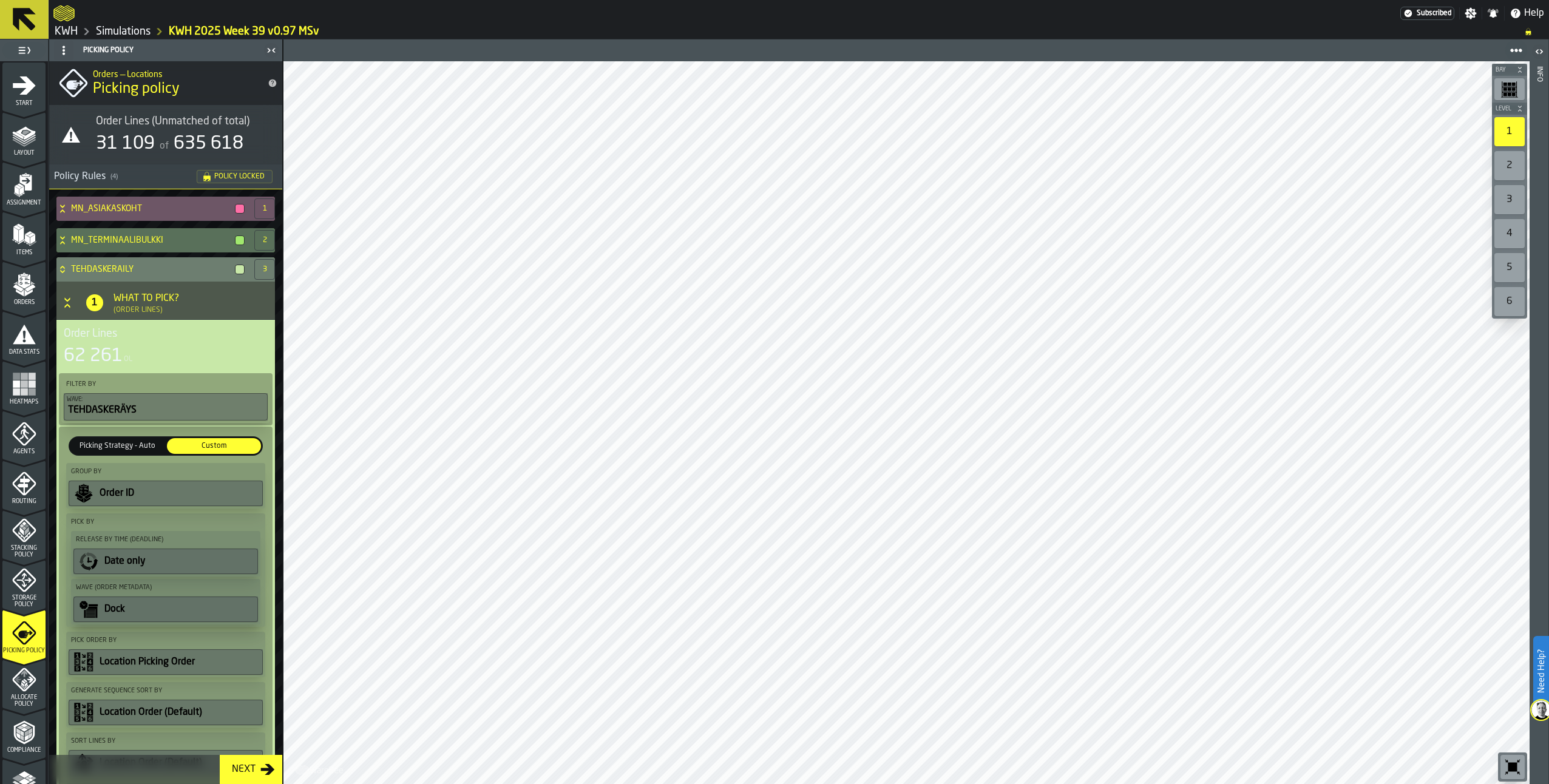
click at [62, 272] on icon at bounding box center [62, 272] width 4 height 3
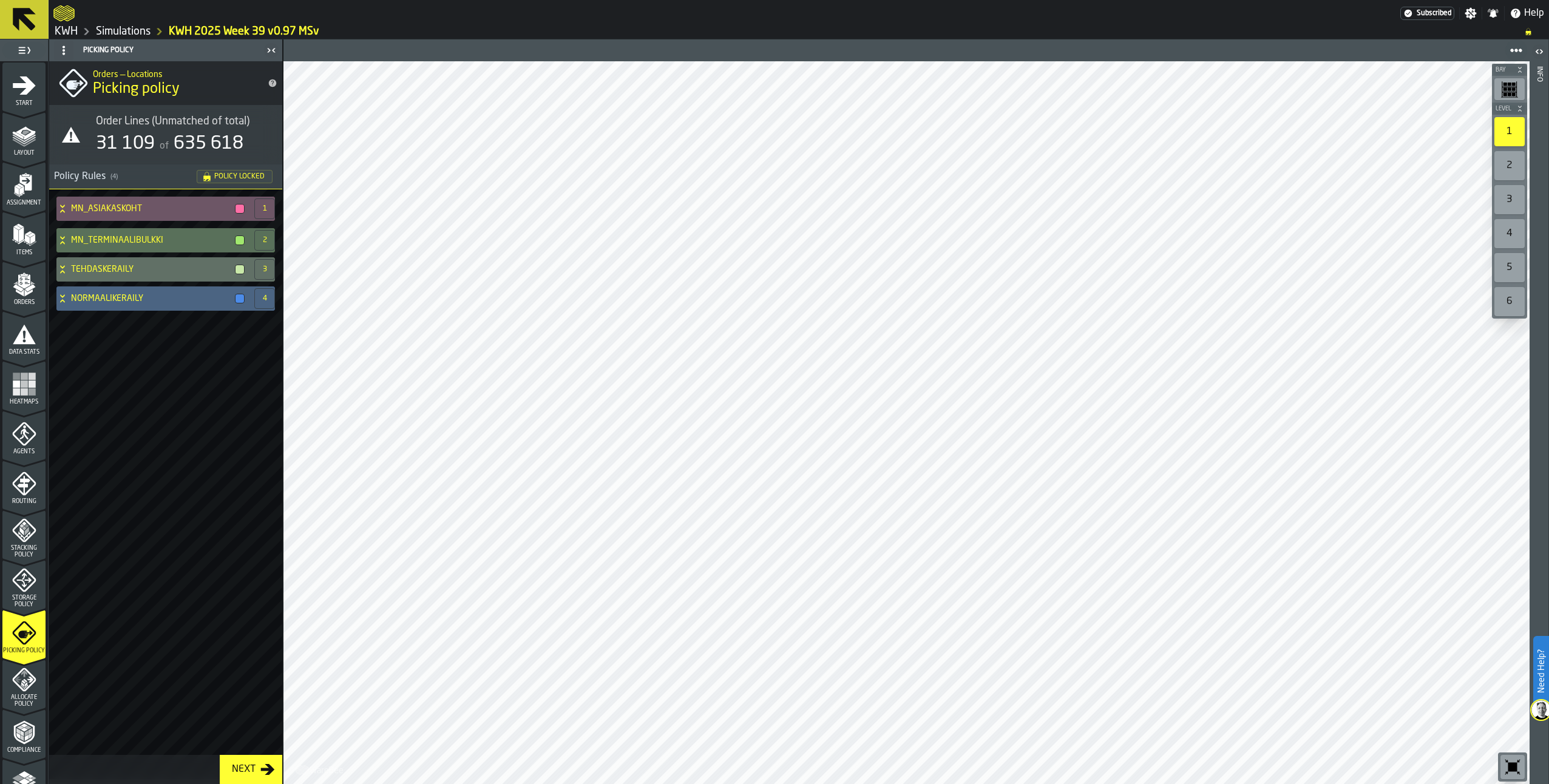
click at [62, 295] on icon at bounding box center [62, 298] width 12 height 10
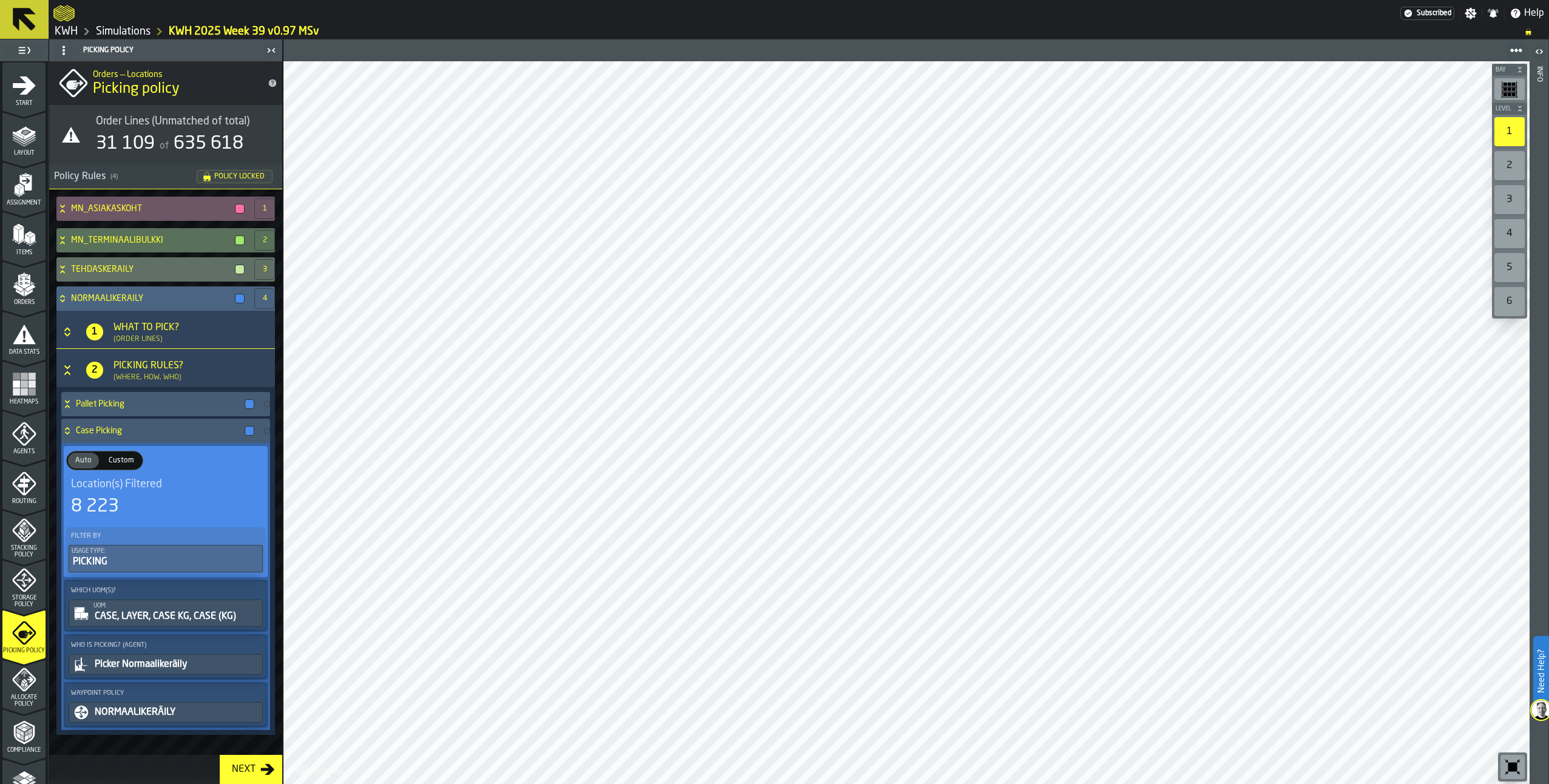
click at [218, 331] on div "What to Pick? (Order Lines)" at bounding box center [183, 332] width 149 height 23
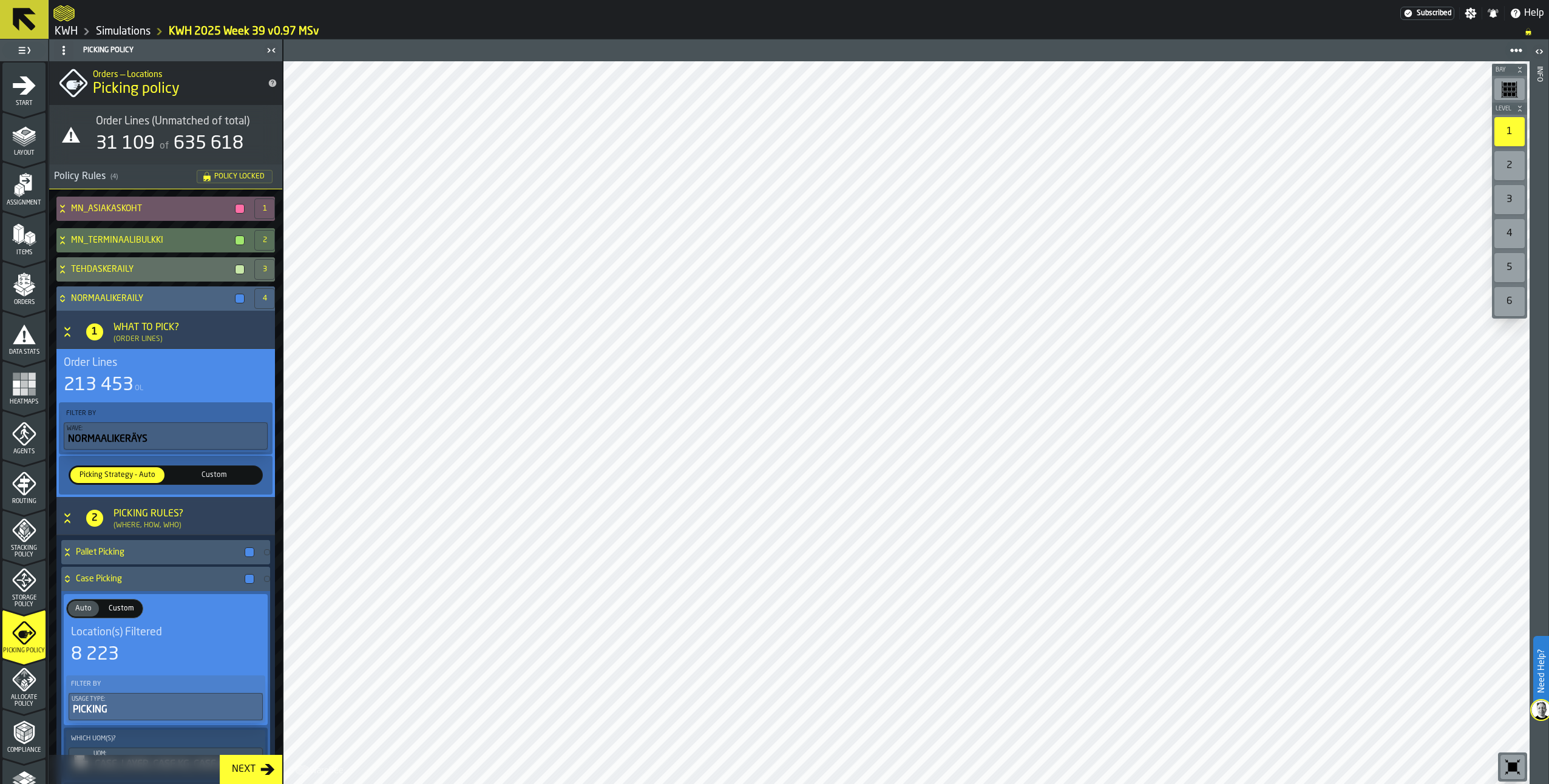
click at [224, 473] on span "Custom" at bounding box center [214, 475] width 89 height 11
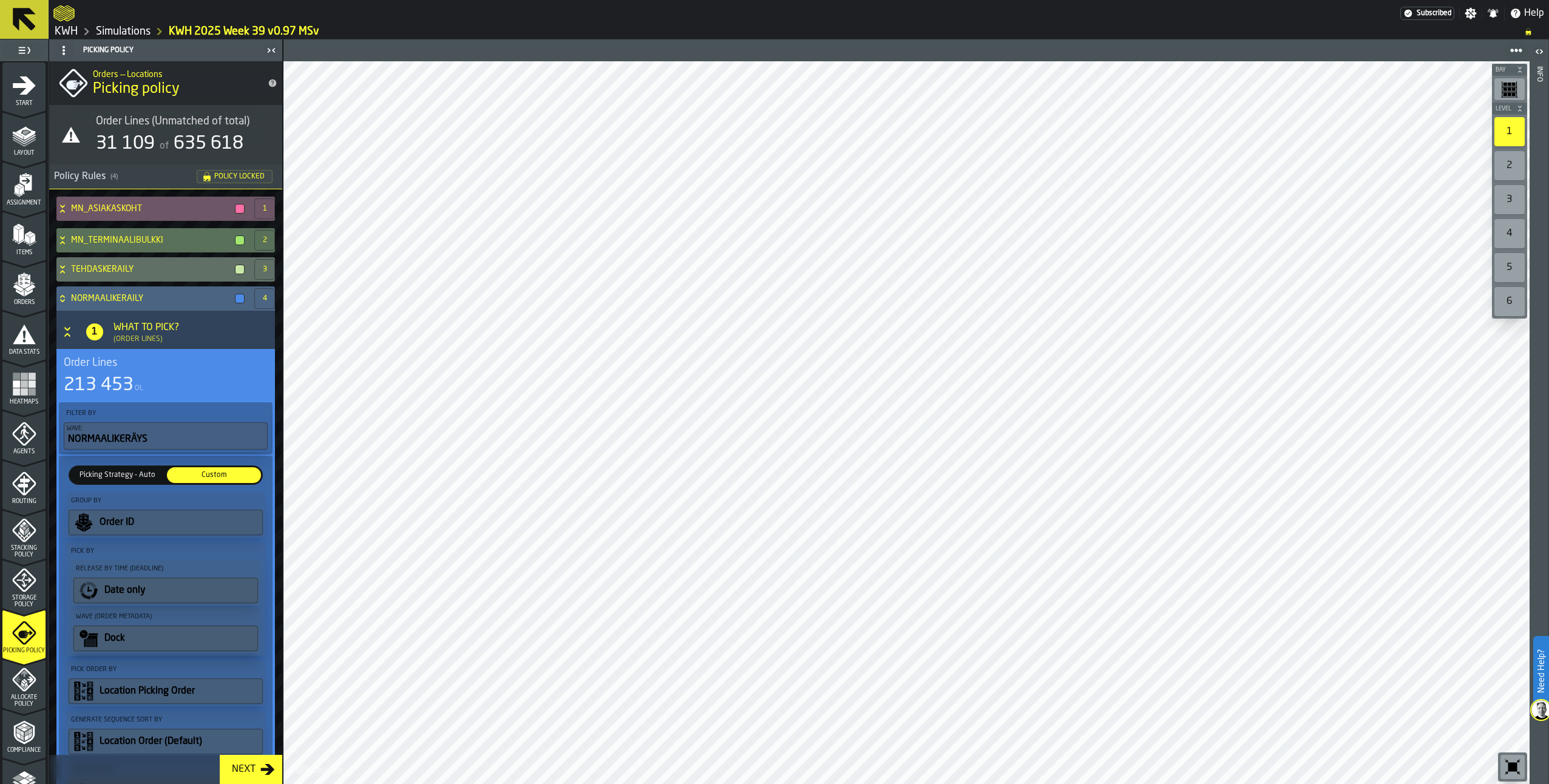
click at [60, 302] on icon at bounding box center [62, 298] width 12 height 10
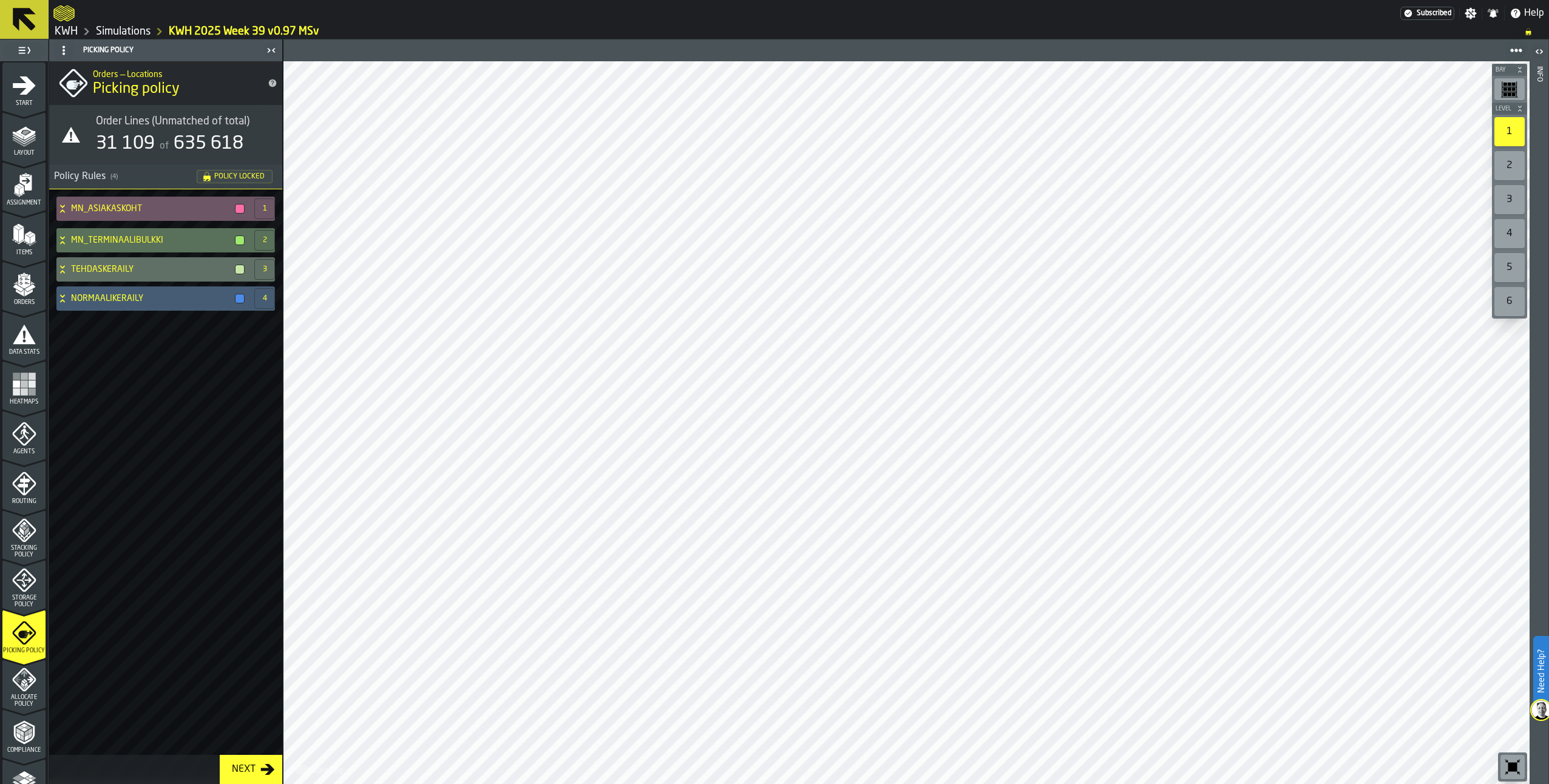
click at [119, 27] on link "Simulations" at bounding box center [123, 32] width 54 height 13
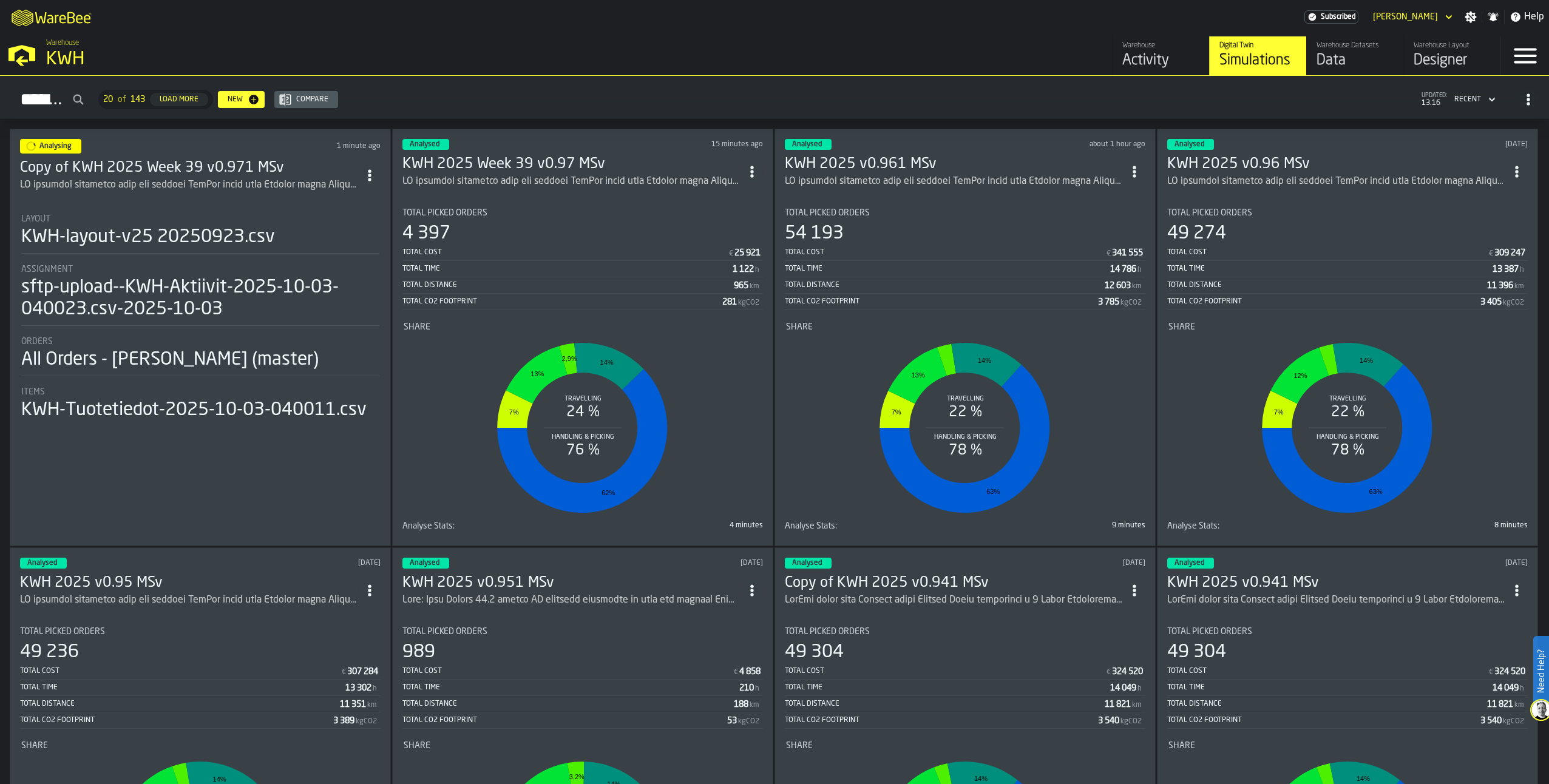
click at [1538, 712] on img at bounding box center [1541, 710] width 19 height 19
click at [543, 164] on h3 "KWH 2025 Week 39 v0.97 MSv" at bounding box center [571, 164] width 339 height 19
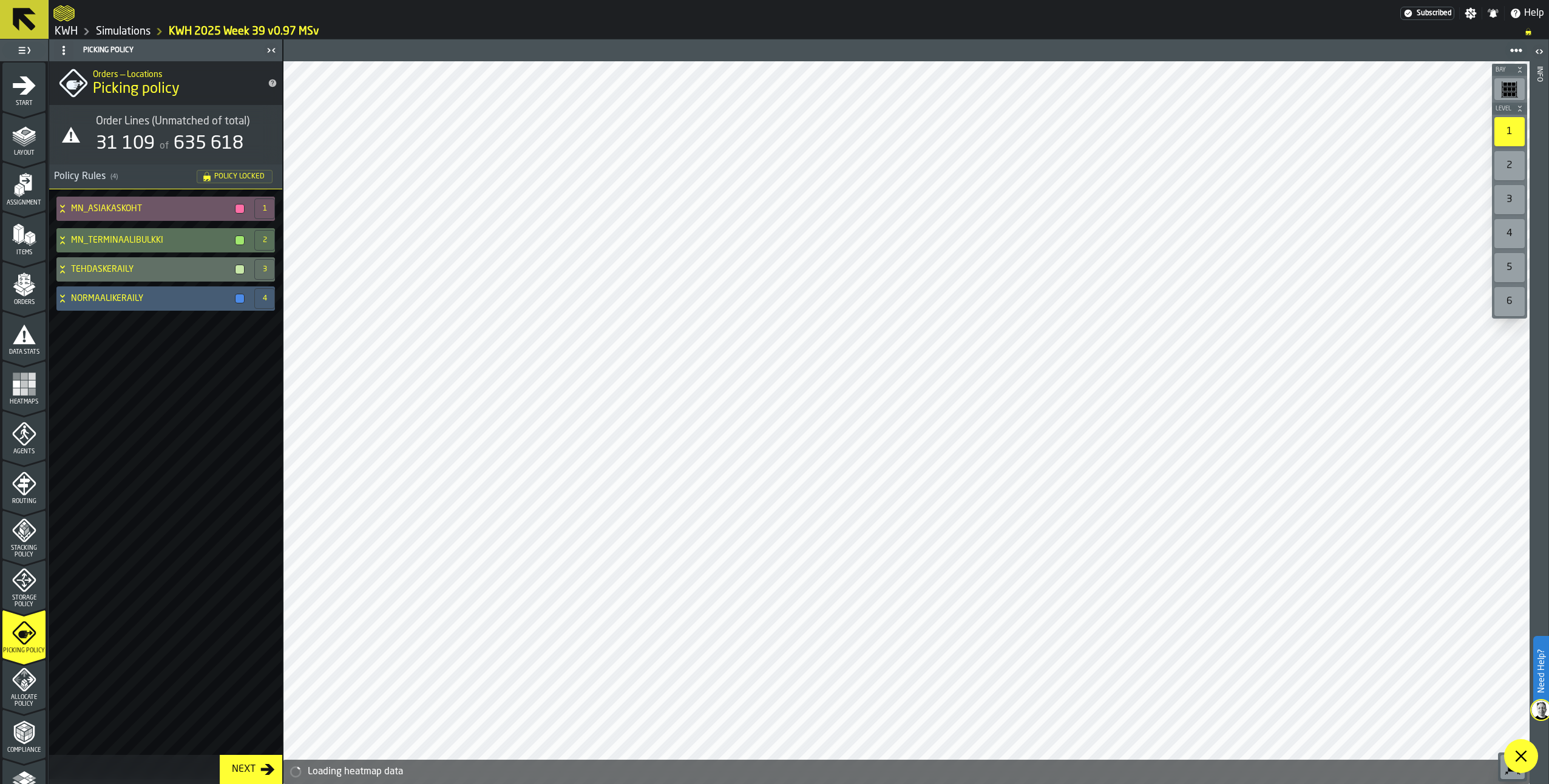
scroll to position [174, 0]
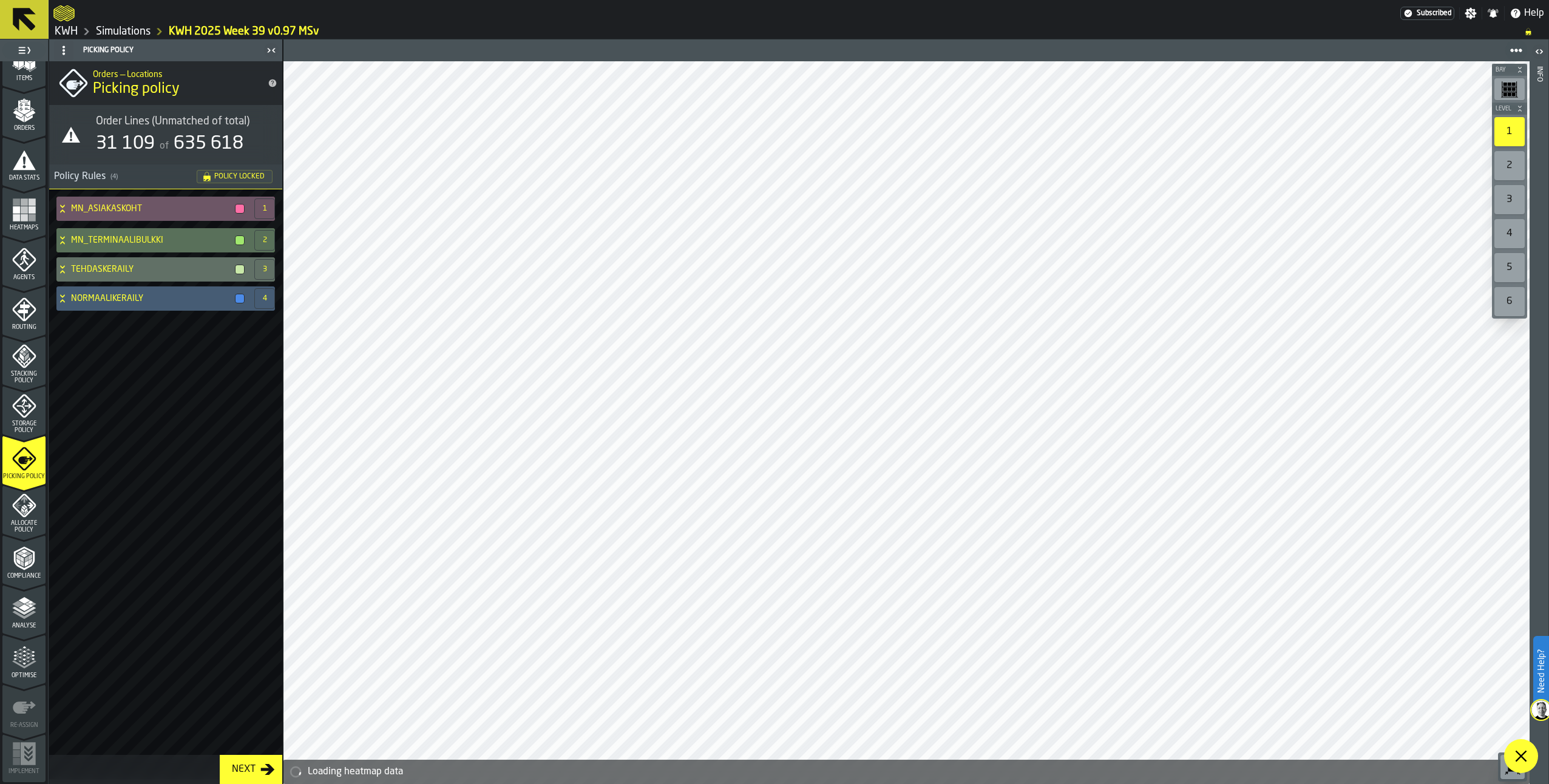
click at [19, 604] on polygon "menu Analyse" at bounding box center [17, 604] width 11 height 7
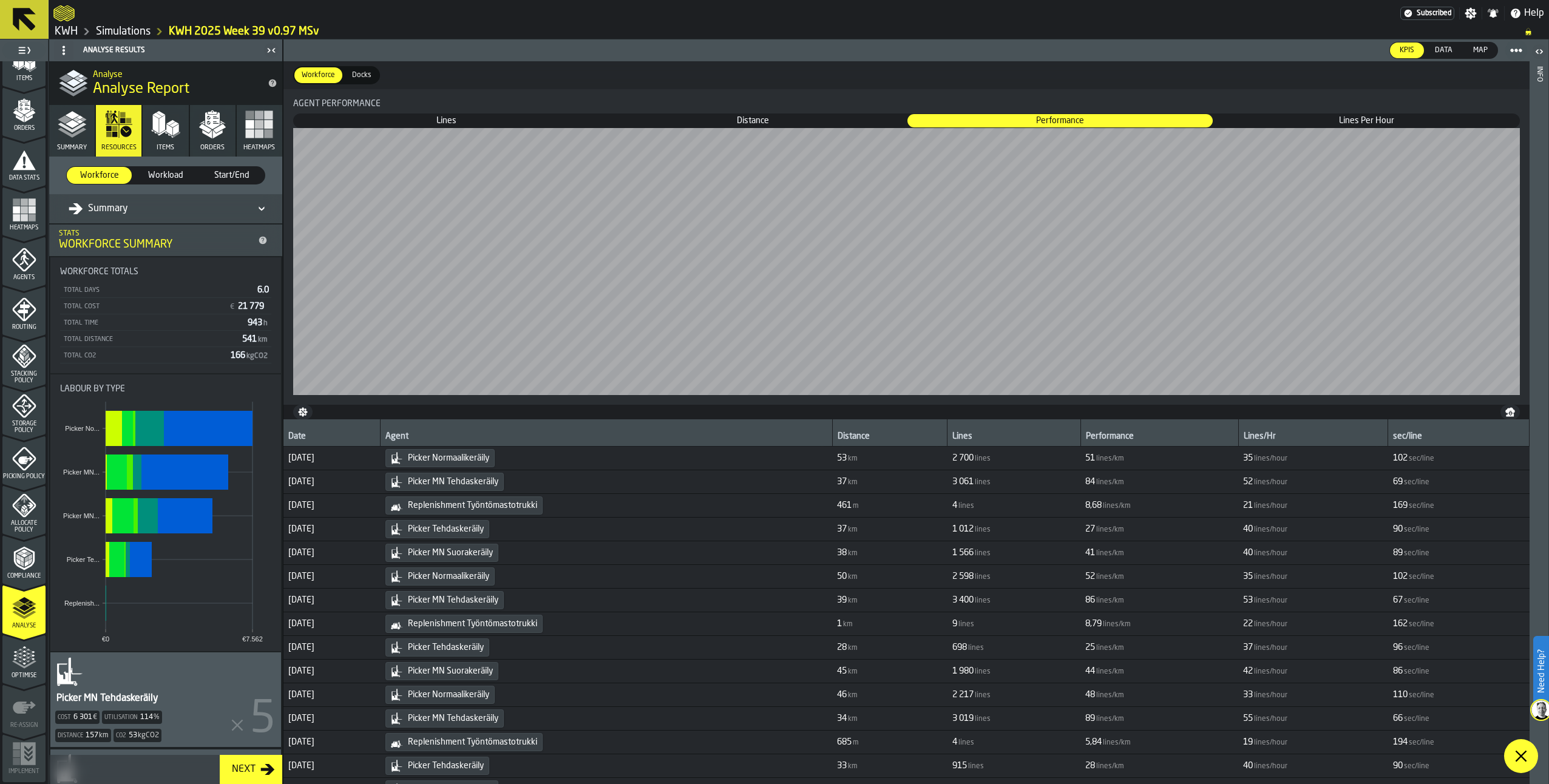
click at [120, 28] on link "Simulations" at bounding box center [123, 32] width 54 height 13
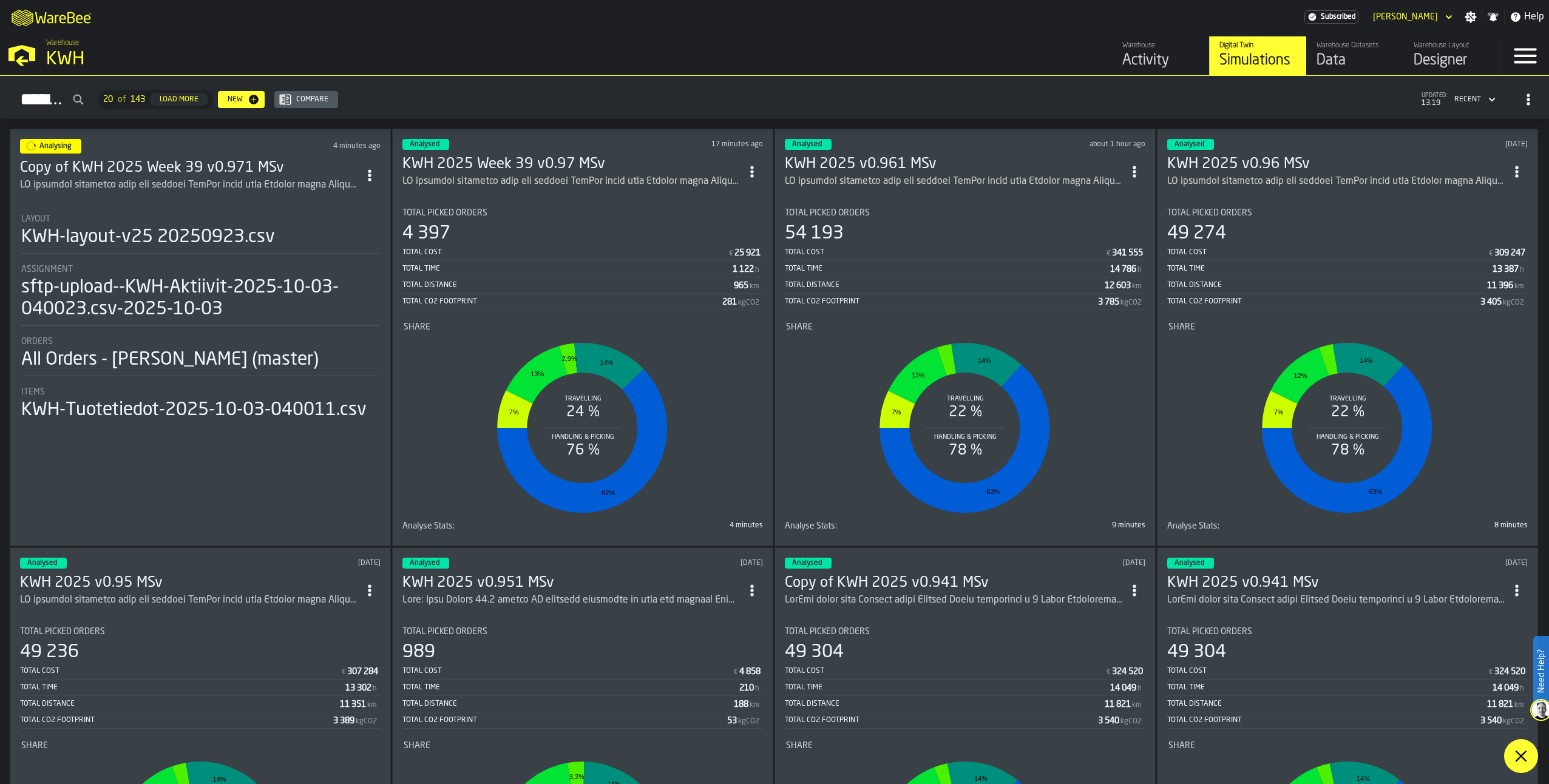
click at [178, 163] on h3 "Copy of KWH 2025 Week 39 v0.971 MSv" at bounding box center [189, 168] width 339 height 19
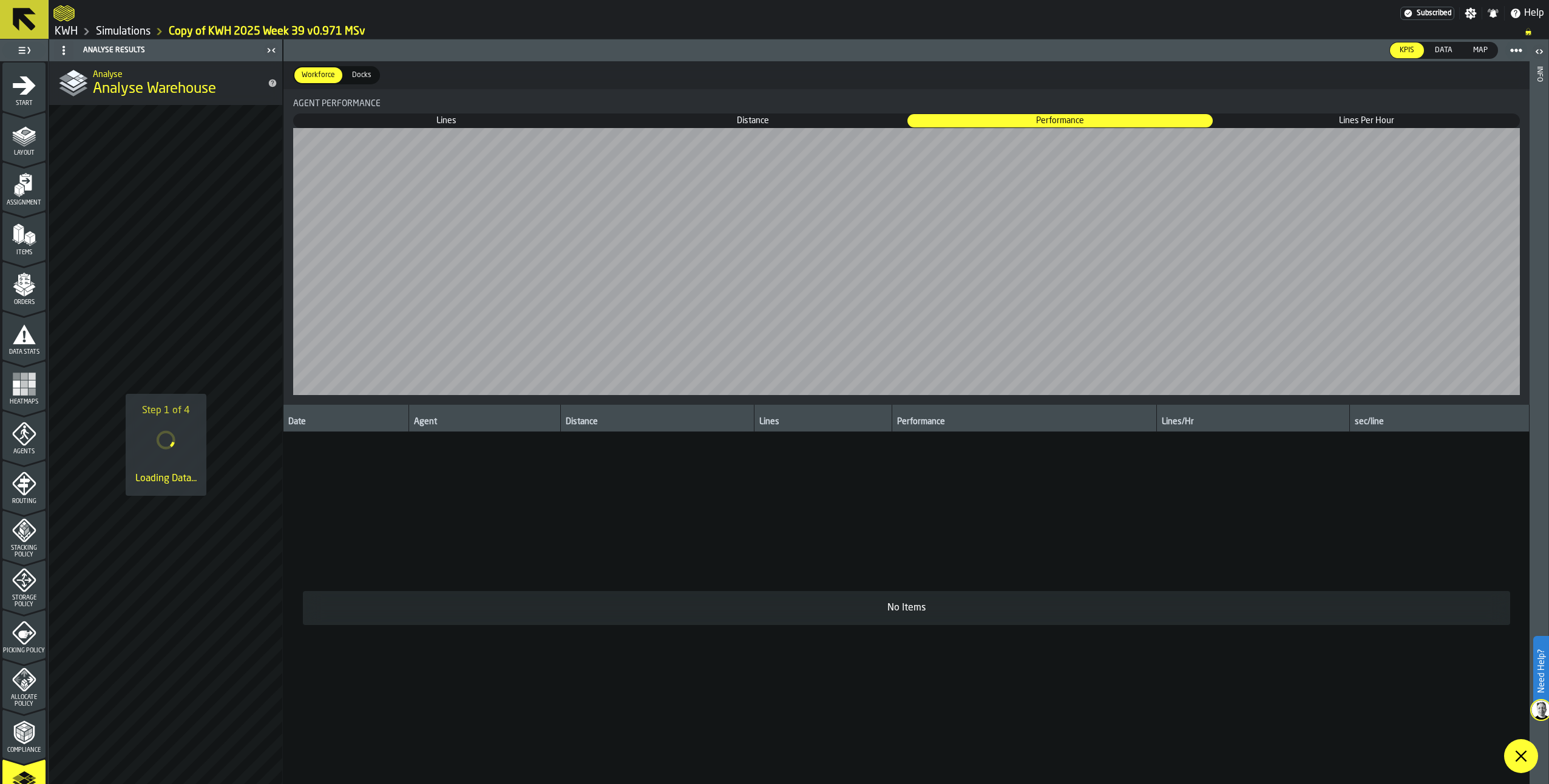
click at [24, 95] on icon "menu Start" at bounding box center [24, 85] width 23 height 18
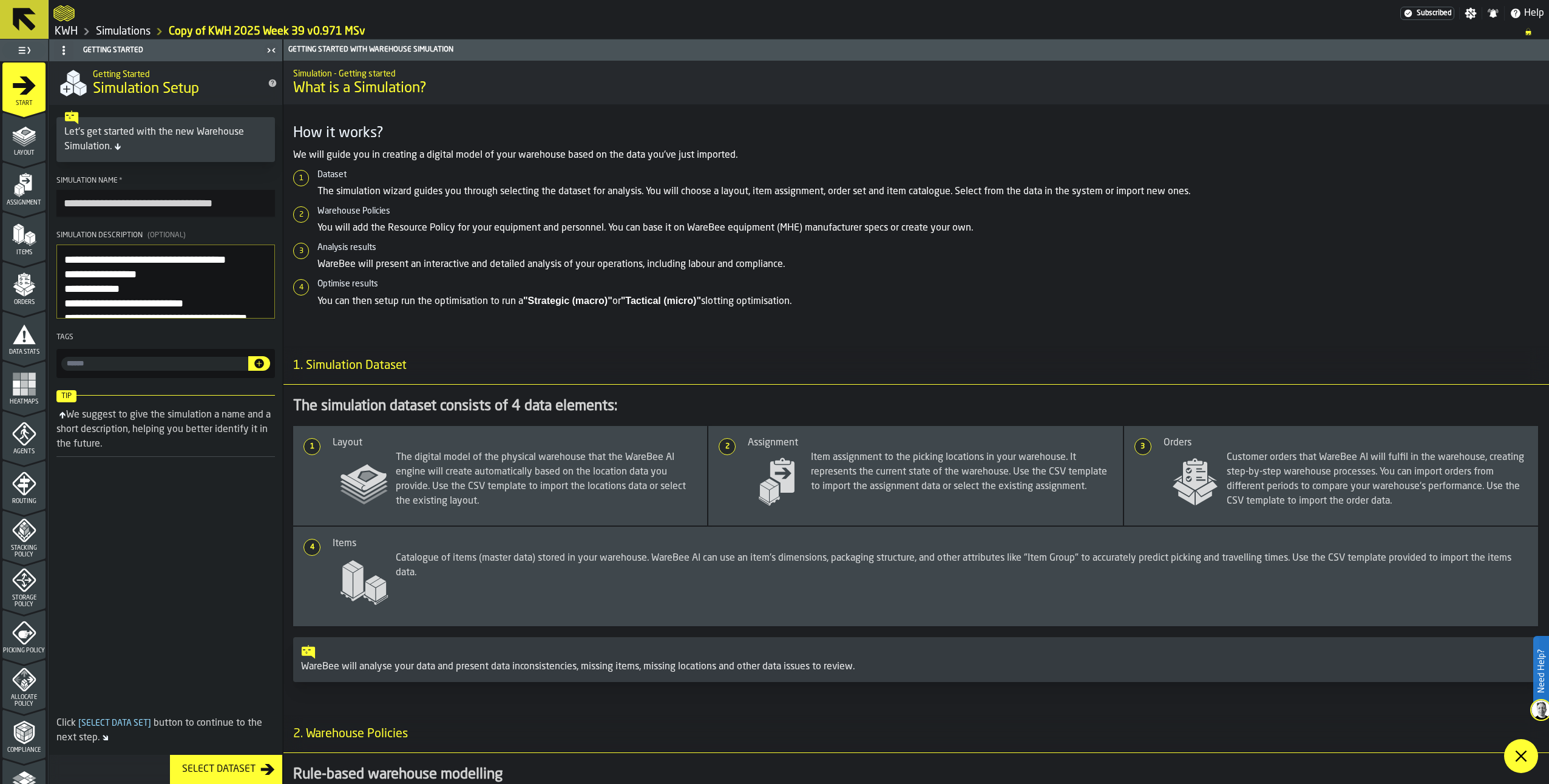
click at [103, 207] on input "**********" at bounding box center [166, 203] width 219 height 27
type input "**********"
click at [67, 262] on textarea "Simulation Description (Optional)" at bounding box center [166, 282] width 219 height 74
type textarea "**********"
click at [23, 393] on rect "menu Heatmaps" at bounding box center [24, 392] width 7 height 7
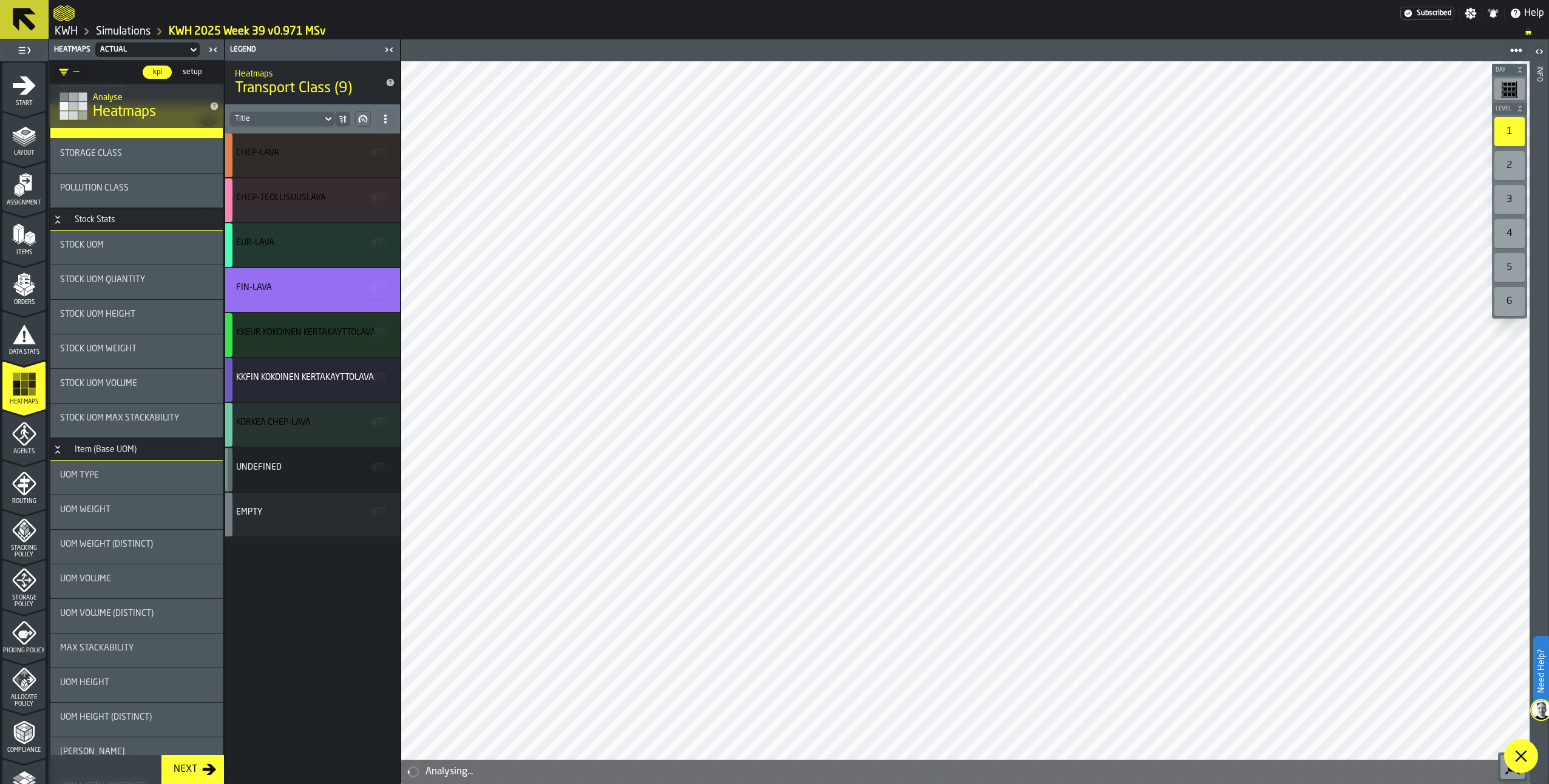
scroll to position [121, 0]
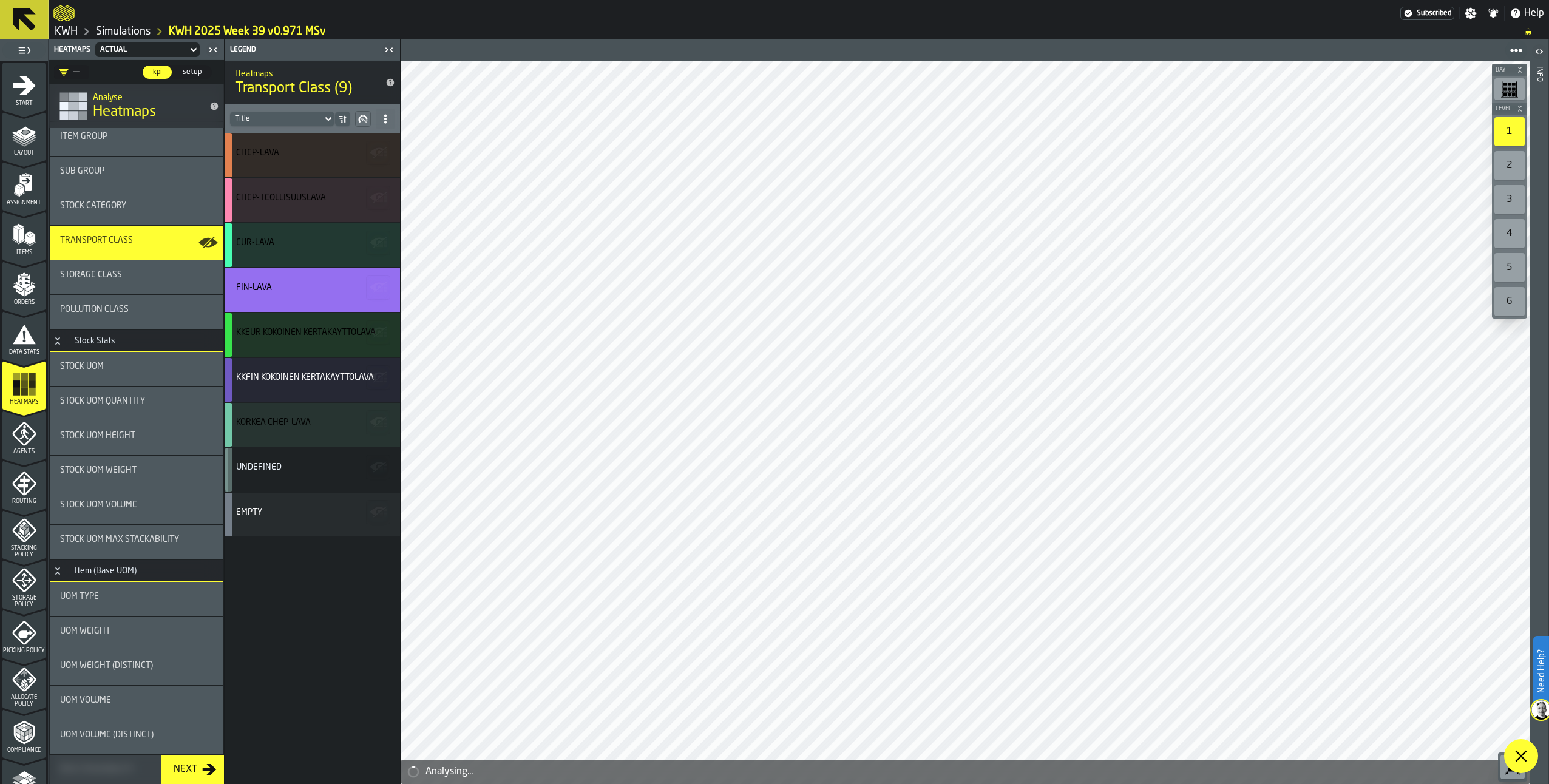
click at [110, 366] on div "Stock UOM" at bounding box center [137, 366] width 153 height 10
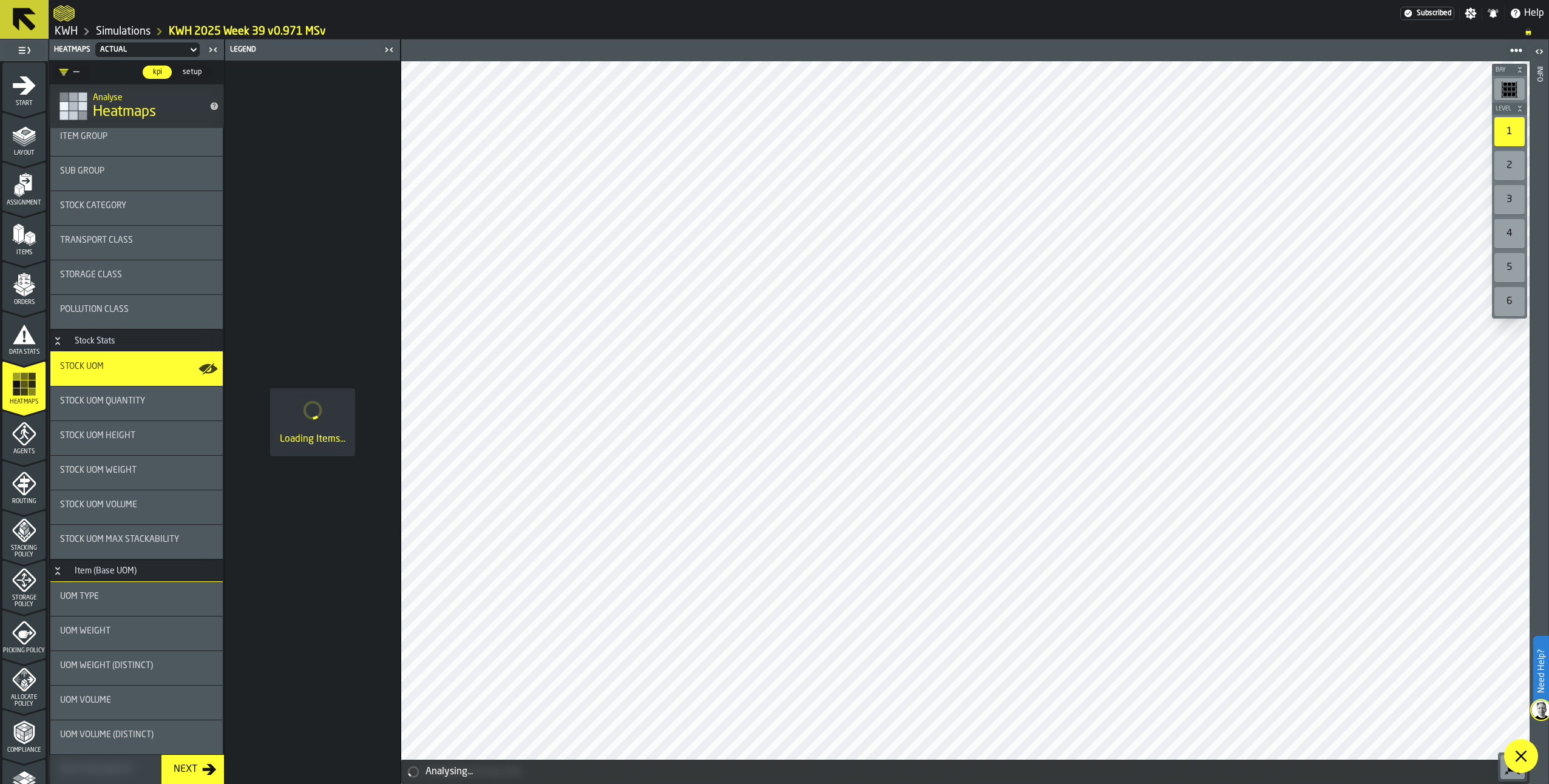
click at [25, 89] on icon "menu Start" at bounding box center [24, 85] width 23 height 18
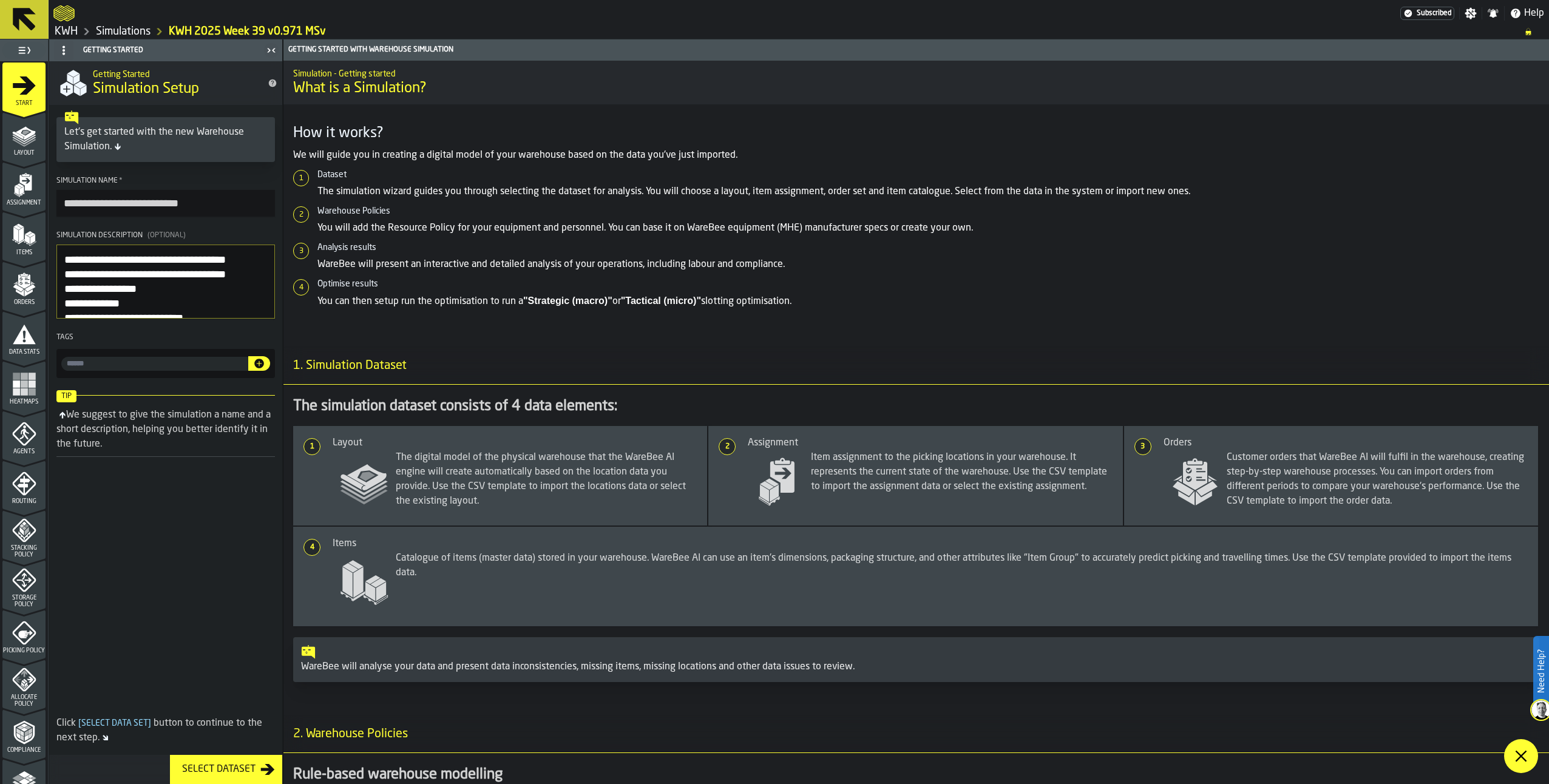
drag, startPoint x: 170, startPoint y: 262, endPoint x: 189, endPoint y: 260, distance: 19.1
click at [189, 260] on textarea "Simulation Description (Optional)" at bounding box center [166, 282] width 219 height 74
type textarea "**********"
click at [21, 394] on rect "menu Heatmaps" at bounding box center [24, 392] width 7 height 7
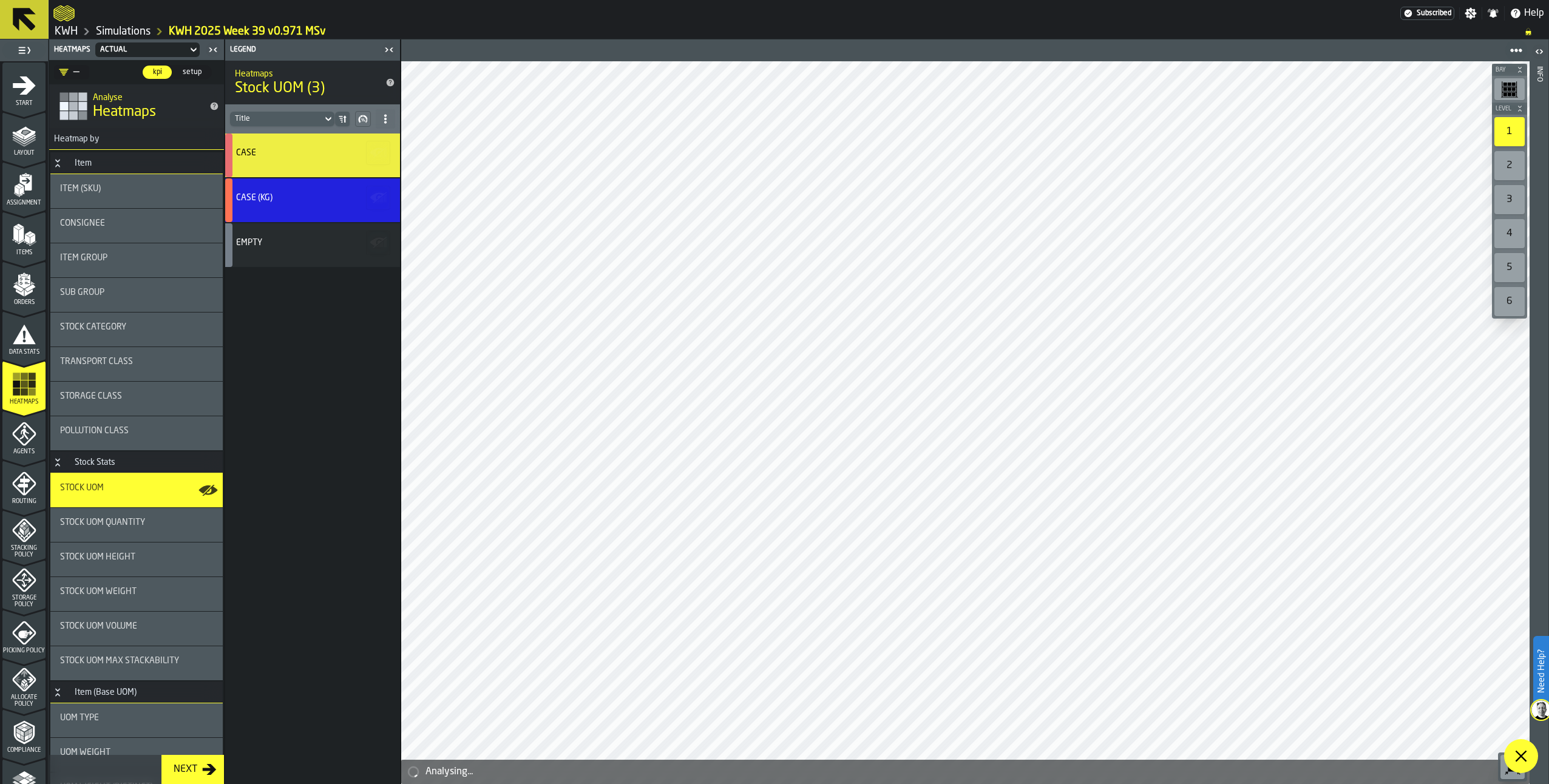
click at [1524, 742] on span at bounding box center [1521, 756] width 34 height 34
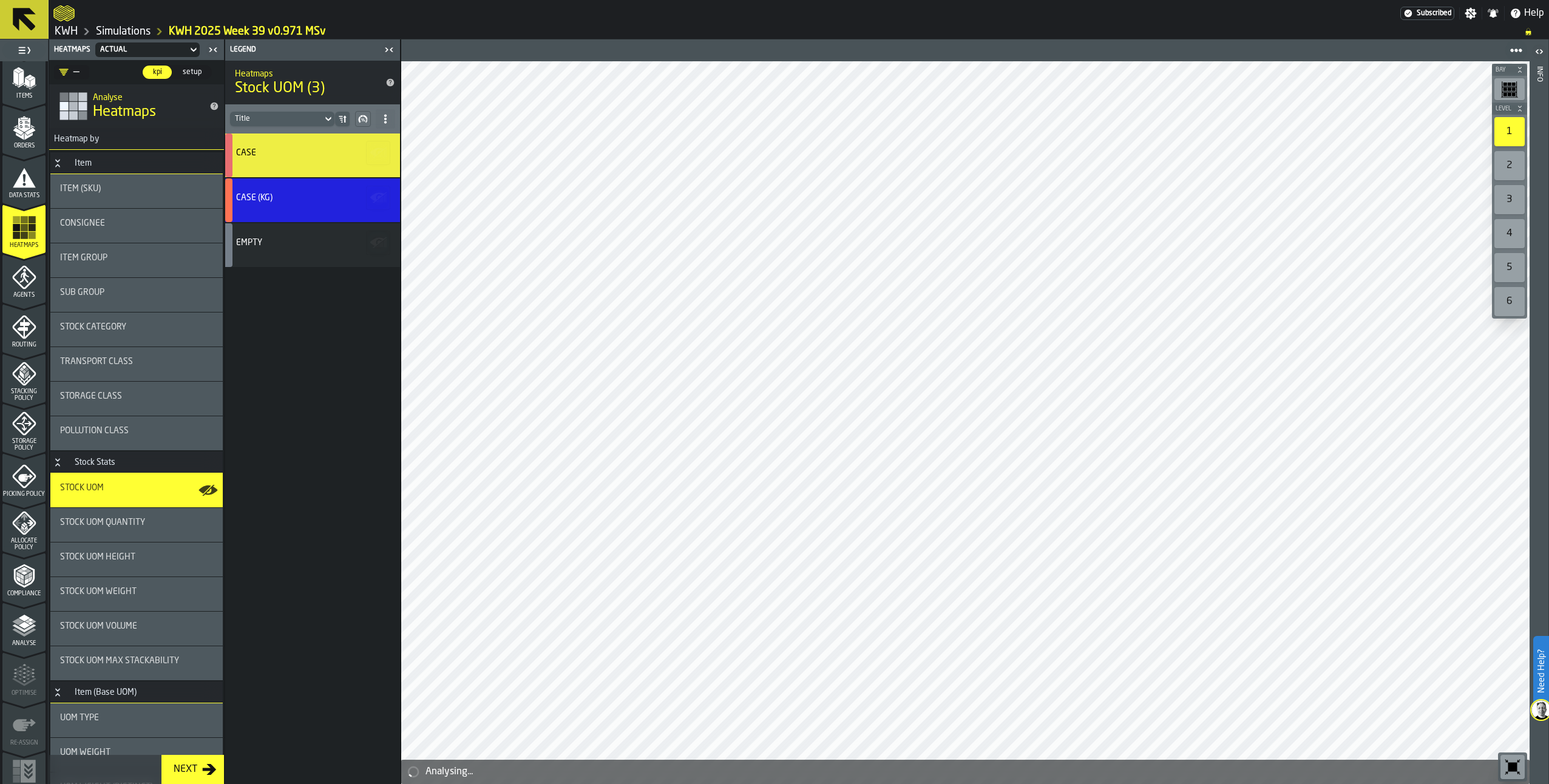
scroll to position [174, 0]
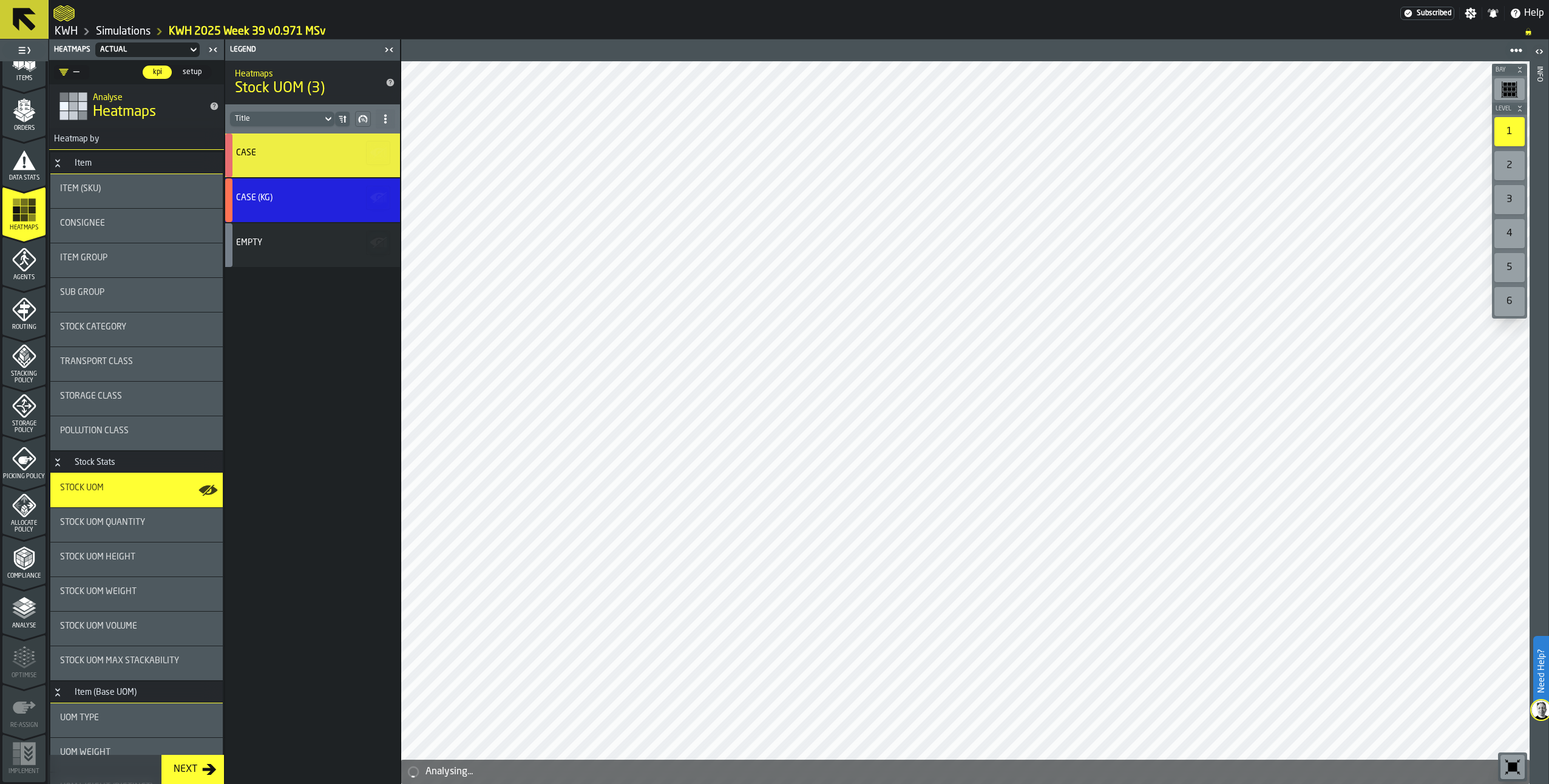
click at [18, 614] on polyline "menu Analyse" at bounding box center [24, 615] width 24 height 9
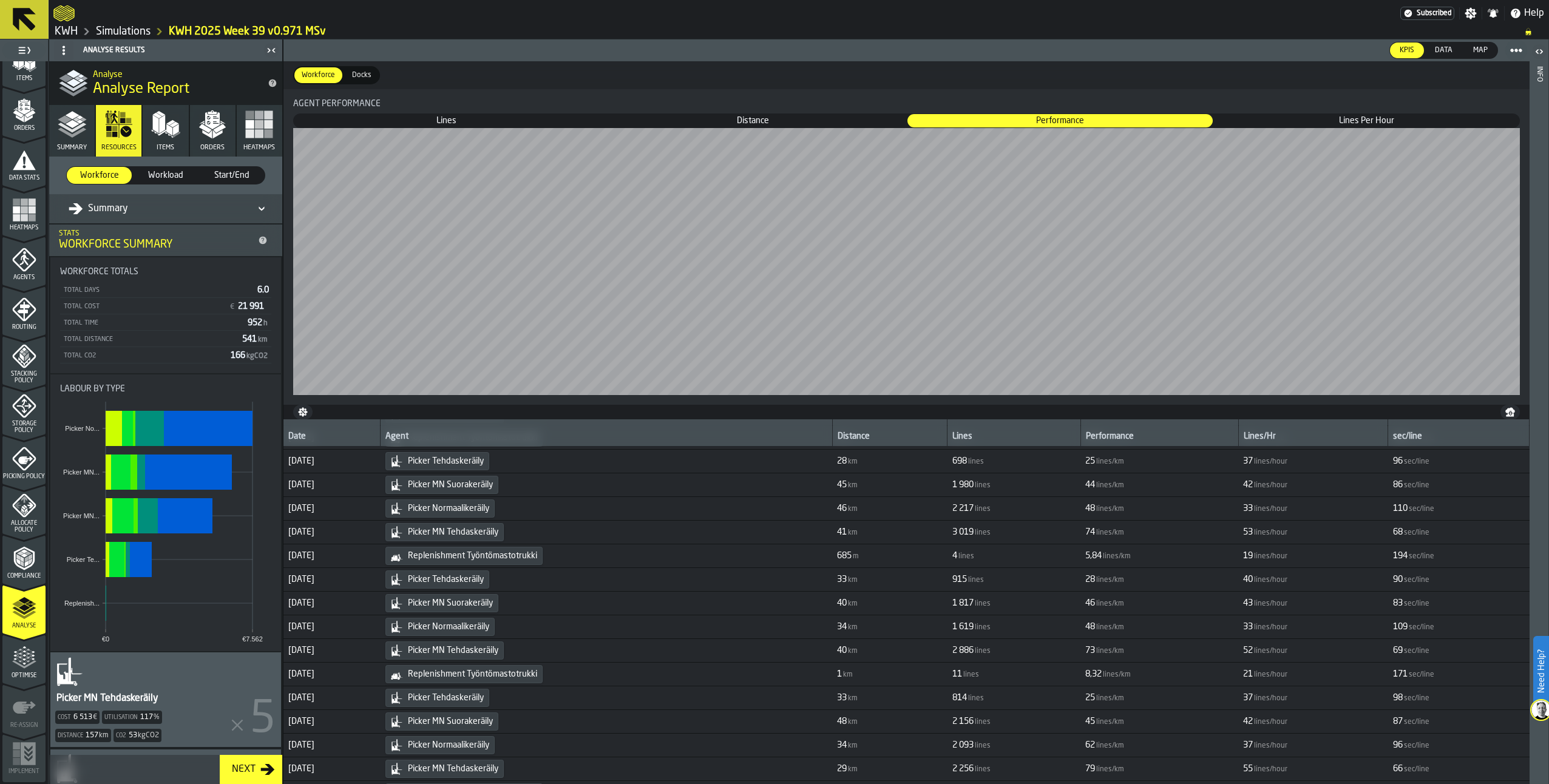
scroll to position [0, 0]
click at [444, 123] on span "Lines" at bounding box center [446, 121] width 304 height 12
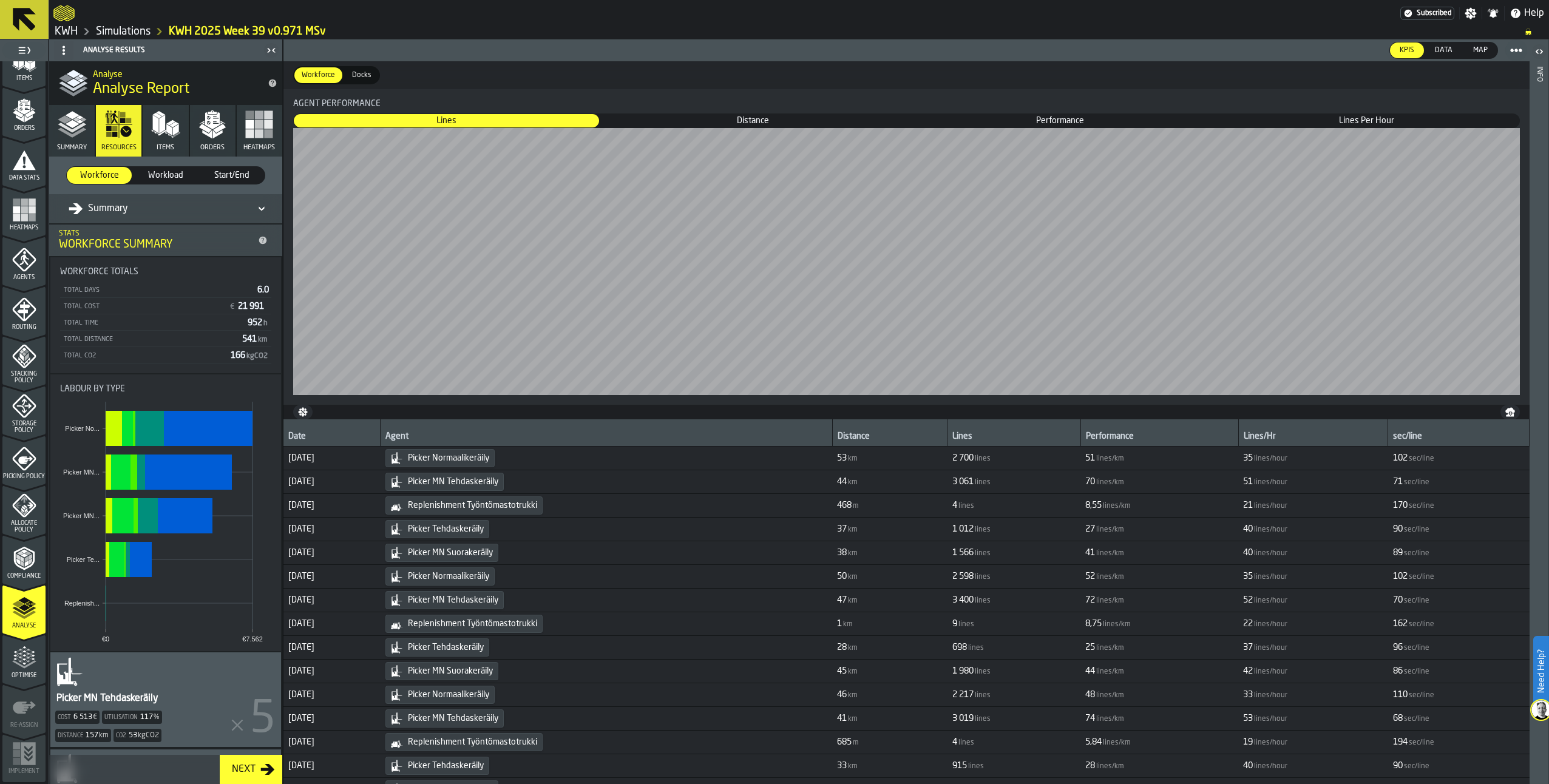
click at [156, 128] on polygon "button" at bounding box center [156, 124] width 6 height 18
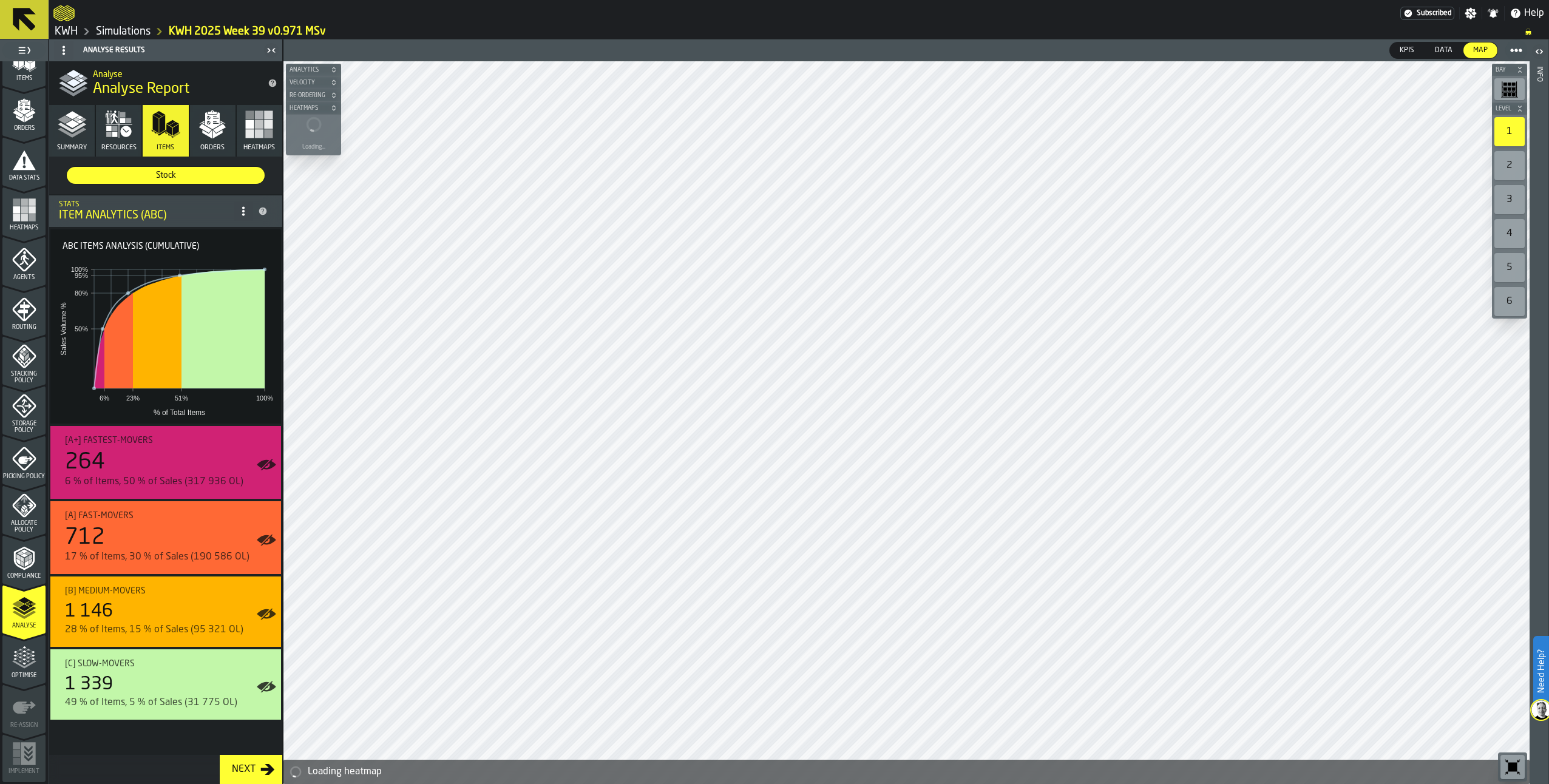
click at [221, 115] on icon "button" at bounding box center [213, 125] width 29 height 29
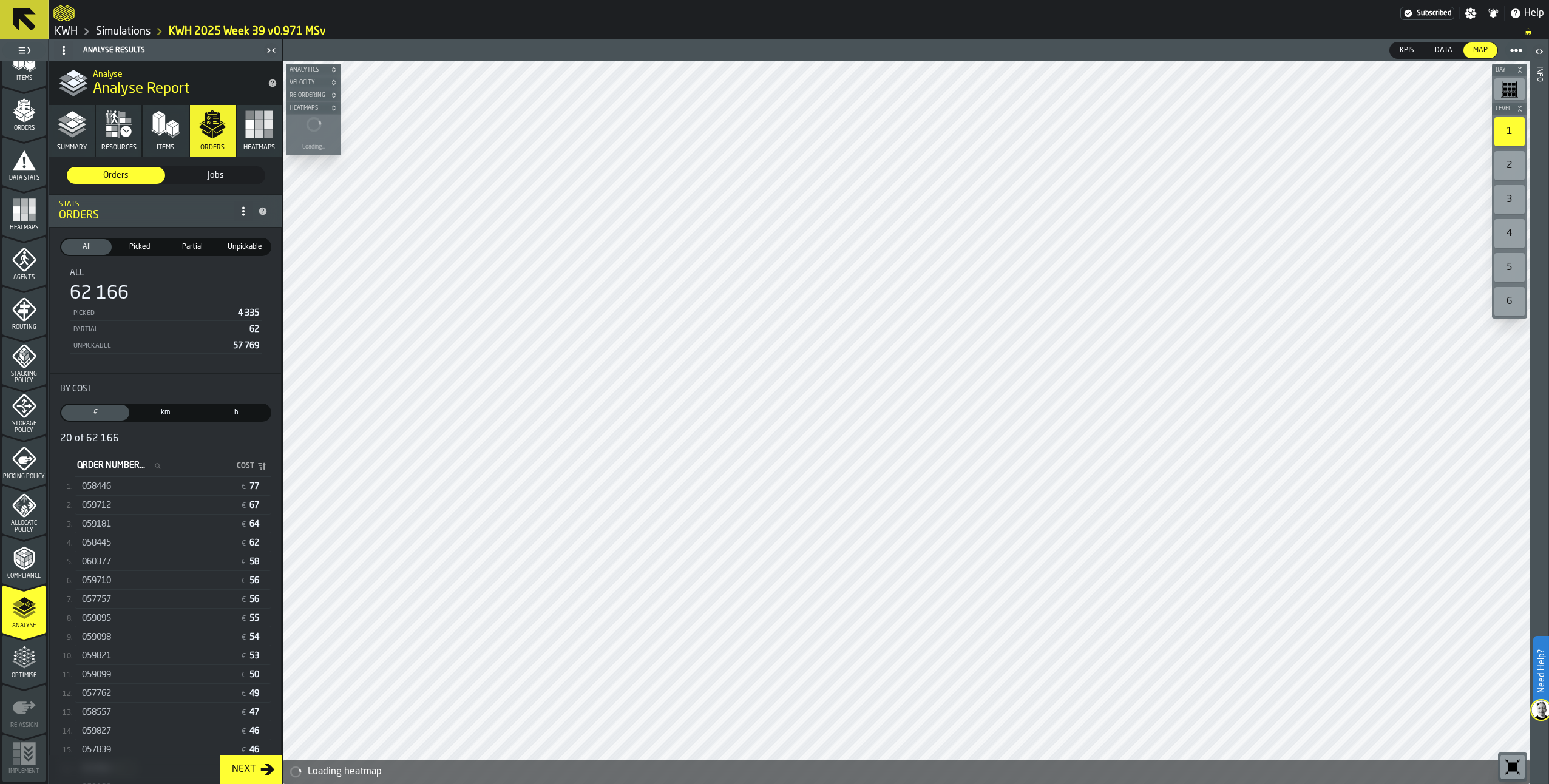
click at [122, 485] on div "058446" at bounding box center [159, 486] width 154 height 10
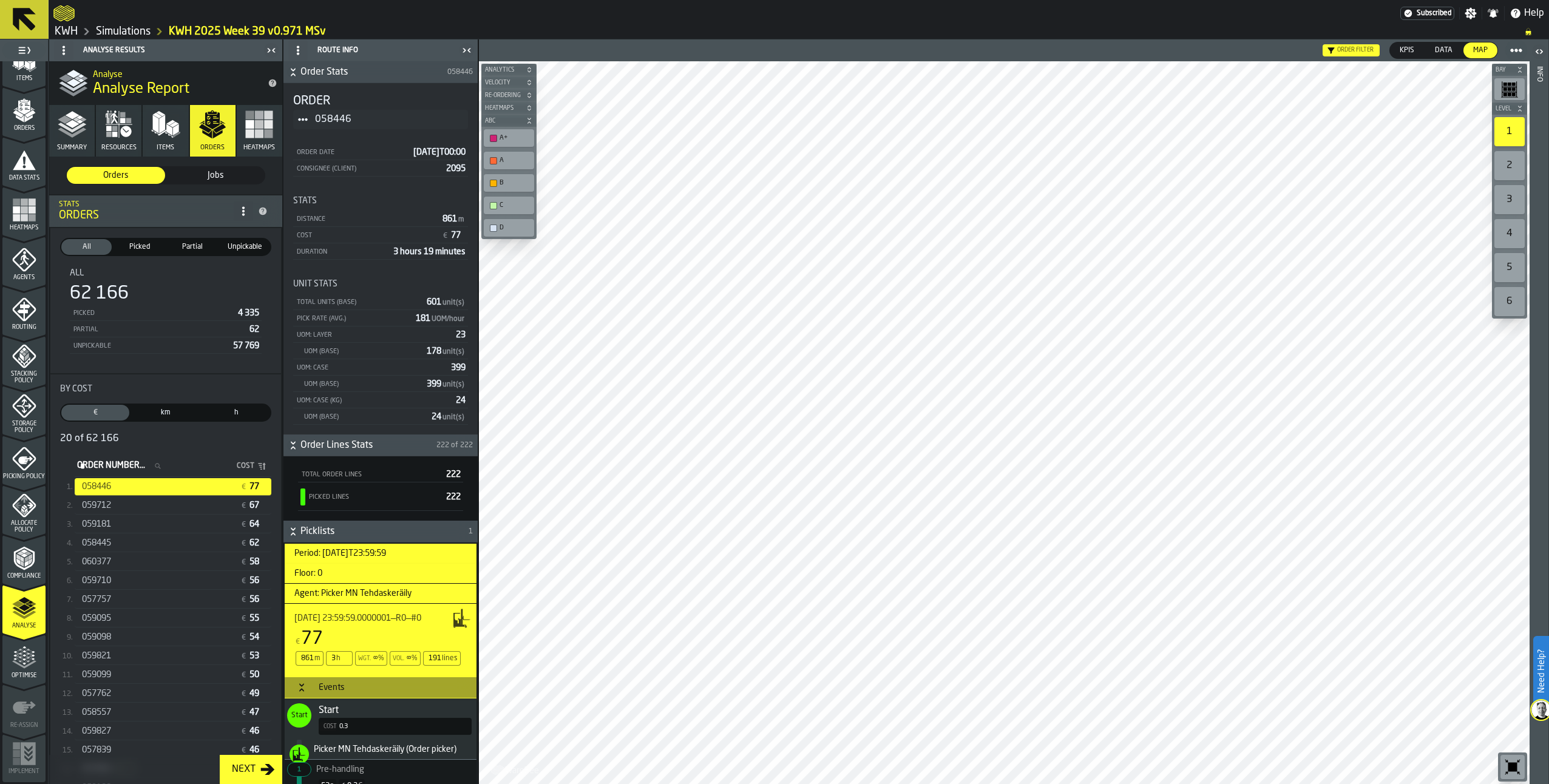
click at [93, 508] on span "059712" at bounding box center [97, 506] width 29 height 10
click at [103, 526] on span "059181" at bounding box center [97, 524] width 29 height 10
click at [112, 31] on link "Simulations" at bounding box center [123, 32] width 54 height 13
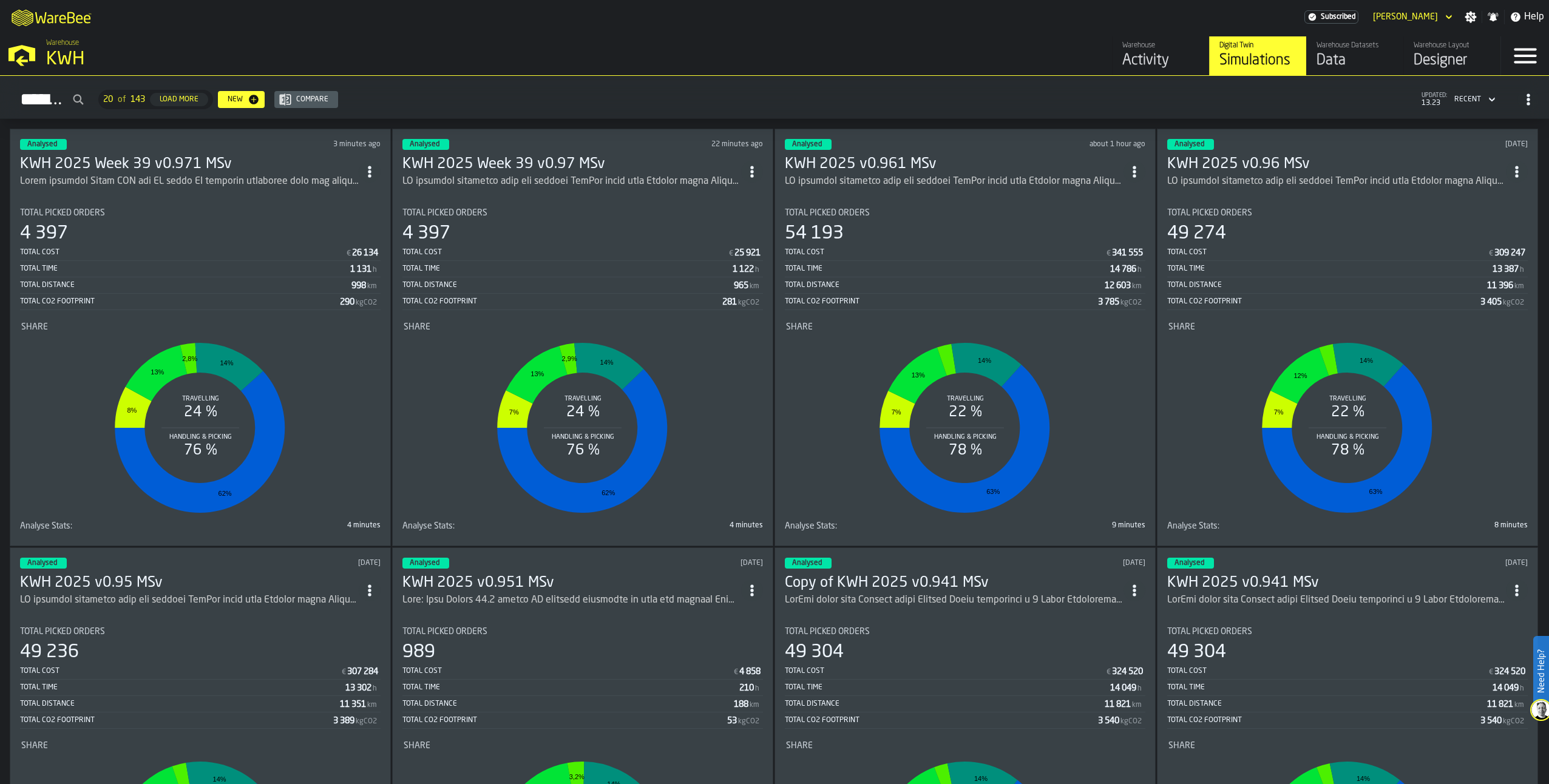
click at [371, 170] on circle "ItemListCard-DashboardItemContainer" at bounding box center [369, 171] width 3 height 3
click at [335, 192] on div "Open" at bounding box center [345, 194] width 63 height 15
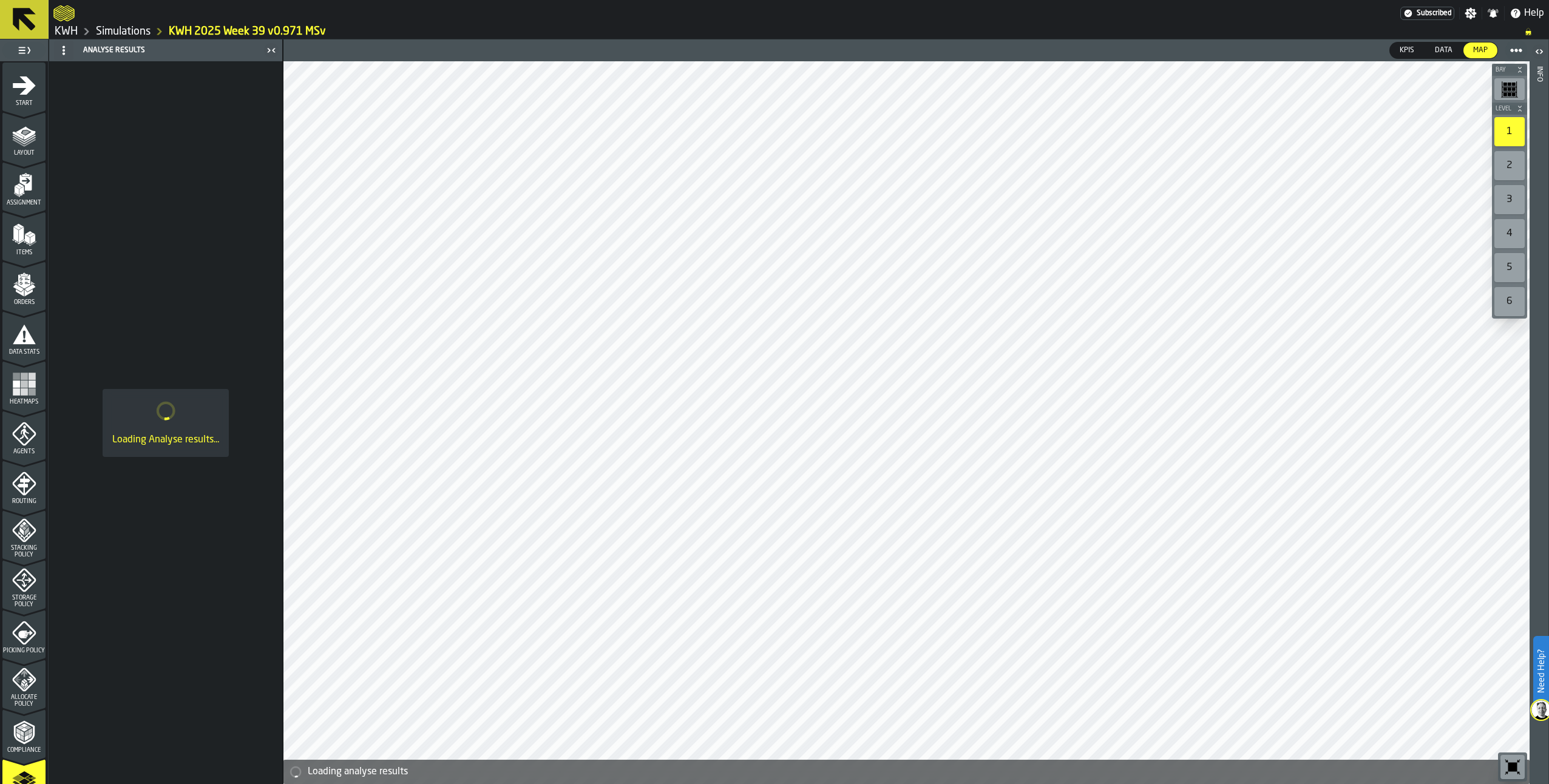
click at [21, 137] on icon "menu Layout" at bounding box center [17, 136] width 11 height 8
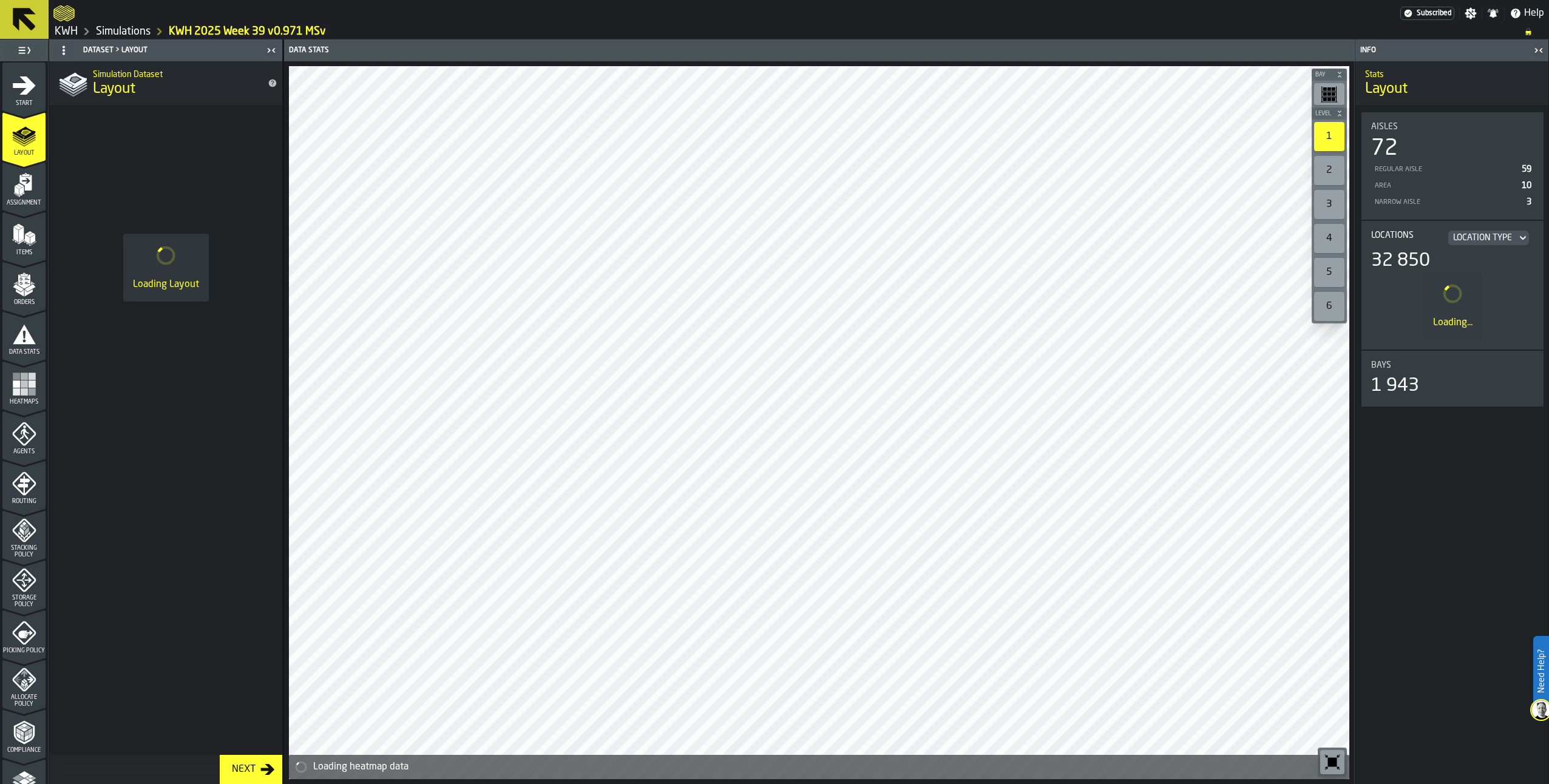
click at [12, 90] on icon "menu Start" at bounding box center [24, 85] width 25 height 25
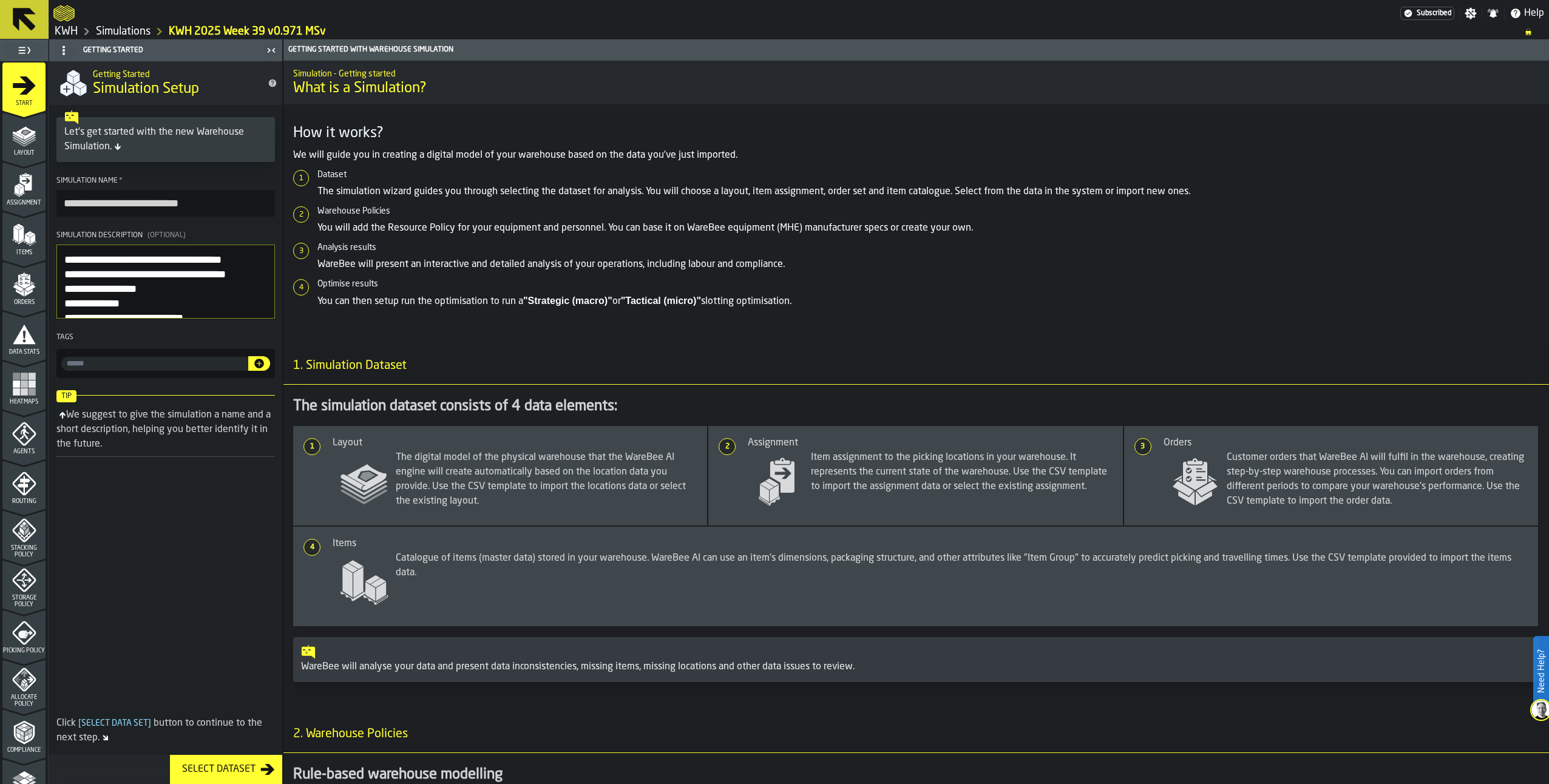
click at [247, 209] on input "**********" at bounding box center [166, 203] width 219 height 27
drag, startPoint x: 196, startPoint y: 213, endPoint x: 44, endPoint y: 209, distance: 152.1
click at [44, 211] on aside "**********" at bounding box center [141, 412] width 283 height 745
click at [207, 29] on link "KWH 2025 Week 39 v0.971 MSv" at bounding box center [247, 32] width 157 height 13
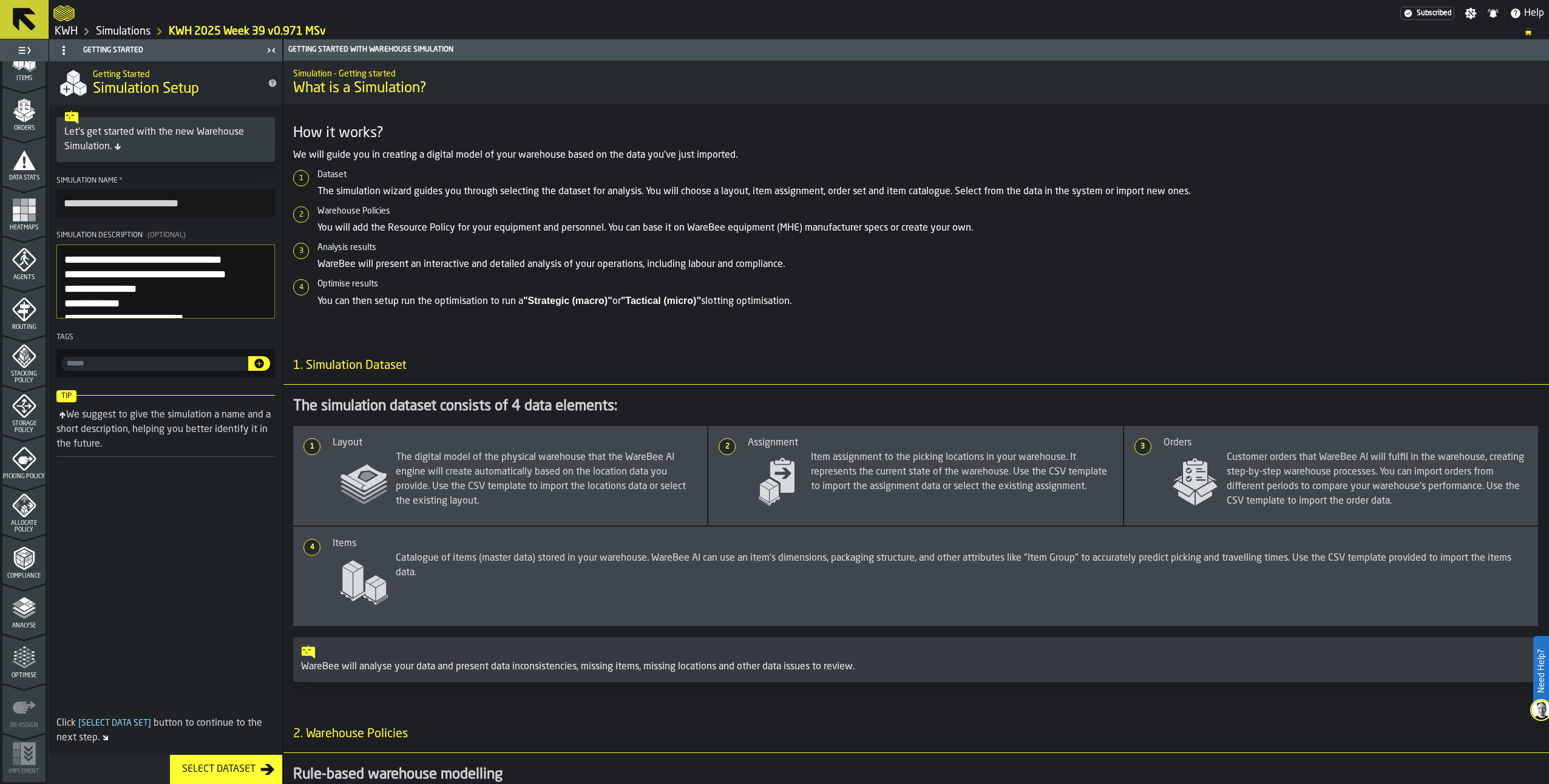
click at [21, 606] on polygon "menu Analyse" at bounding box center [23, 608] width 11 height 7
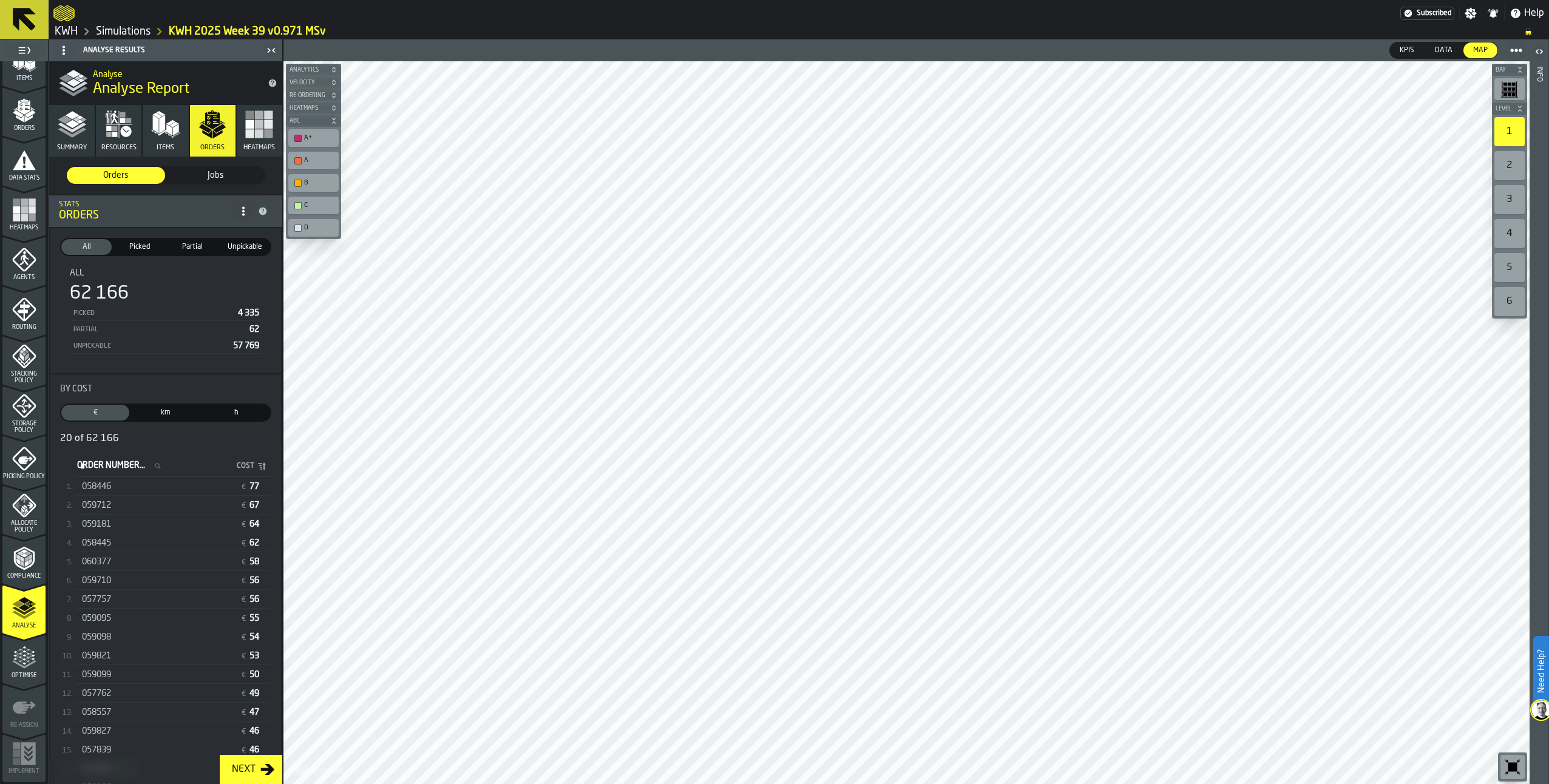
click at [63, 137] on icon "button" at bounding box center [72, 125] width 29 height 29
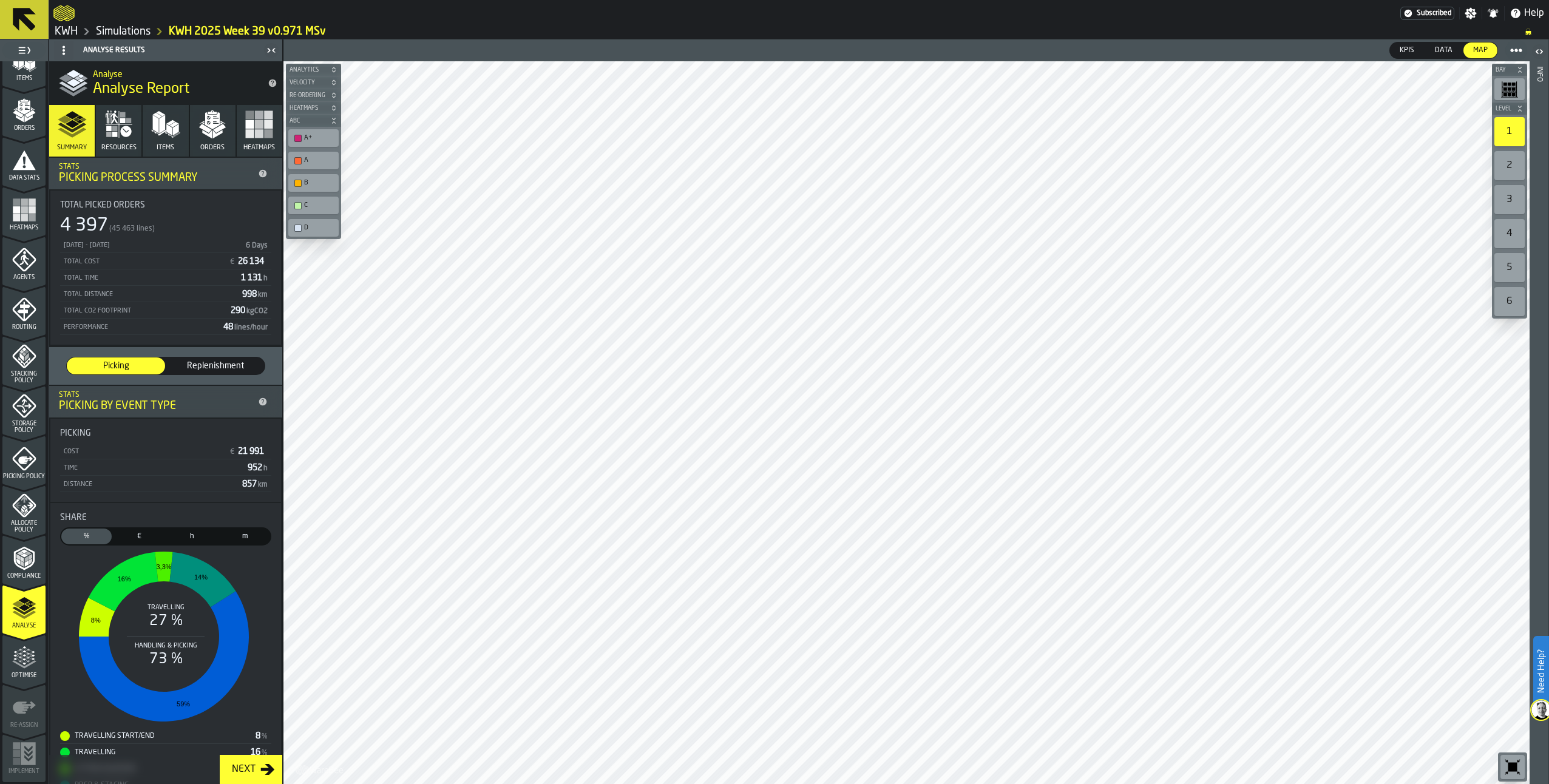
drag, startPoint x: 58, startPoint y: 227, endPoint x: 115, endPoint y: 239, distance: 58.2
click at [115, 239] on div "Total Picked Orders 4 397 (45 463 lines) 22/09/2025 - 28/09/2025 6 Days Total C…" at bounding box center [166, 268] width 231 height 154
click at [196, 538] on span "h" at bounding box center [192, 536] width 46 height 11
click at [235, 365] on span "Replenishment" at bounding box center [215, 366] width 89 height 12
click at [107, 363] on span "Picking" at bounding box center [116, 366] width 89 height 12
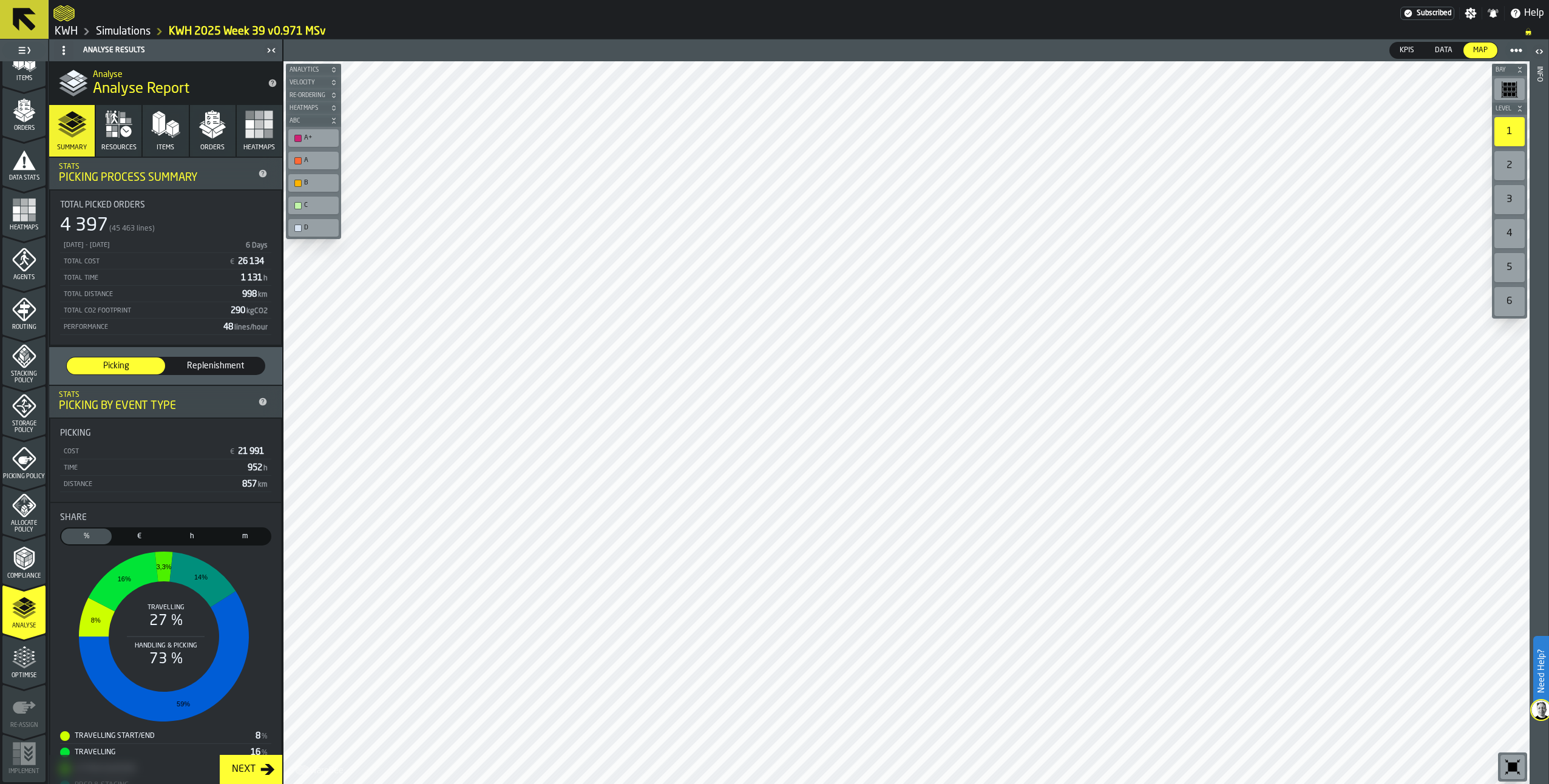
click at [14, 204] on rect "menu Heatmaps" at bounding box center [16, 202] width 7 height 7
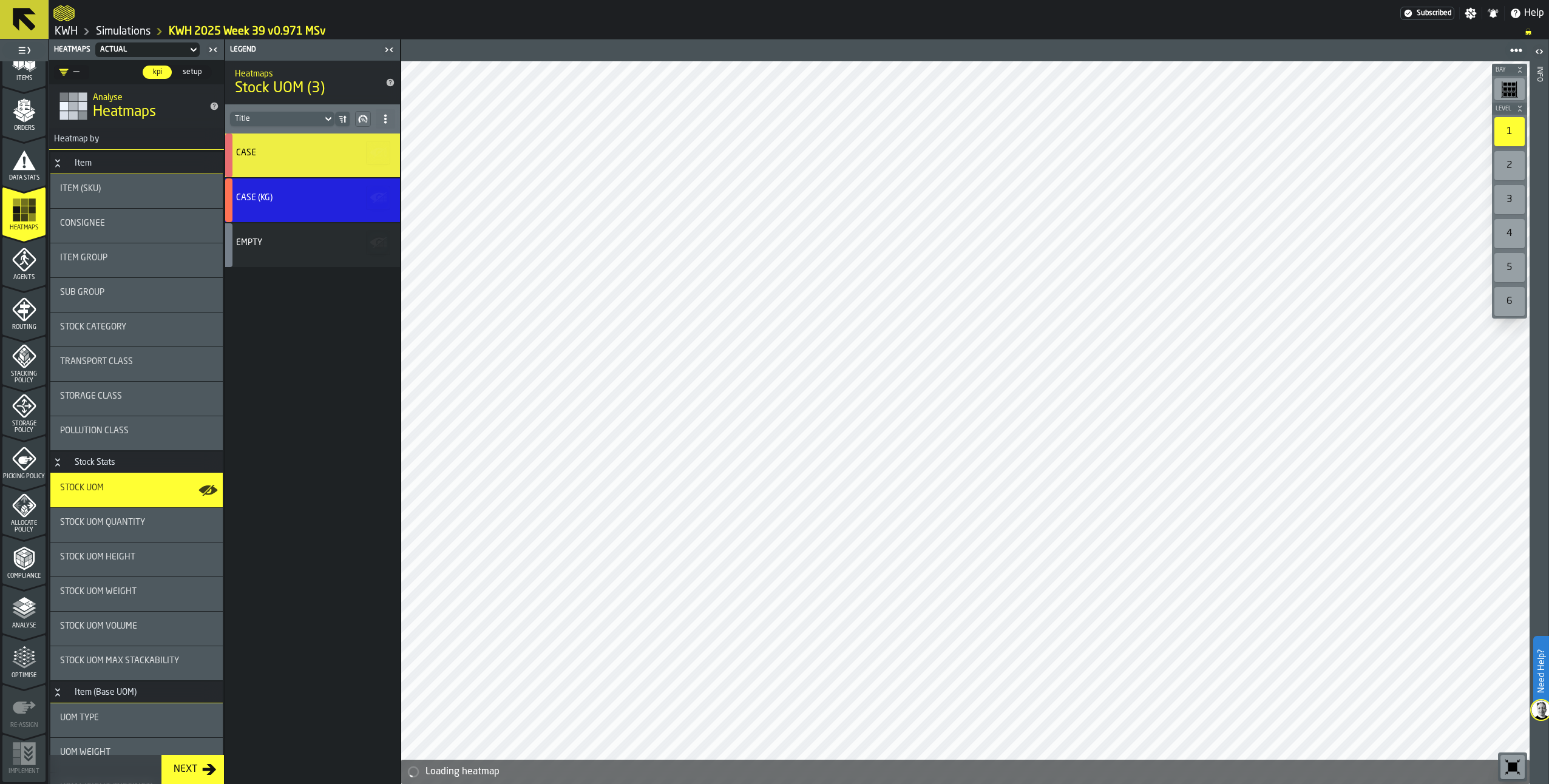
click at [105, 233] on div "Consignee" at bounding box center [137, 226] width 153 height 15
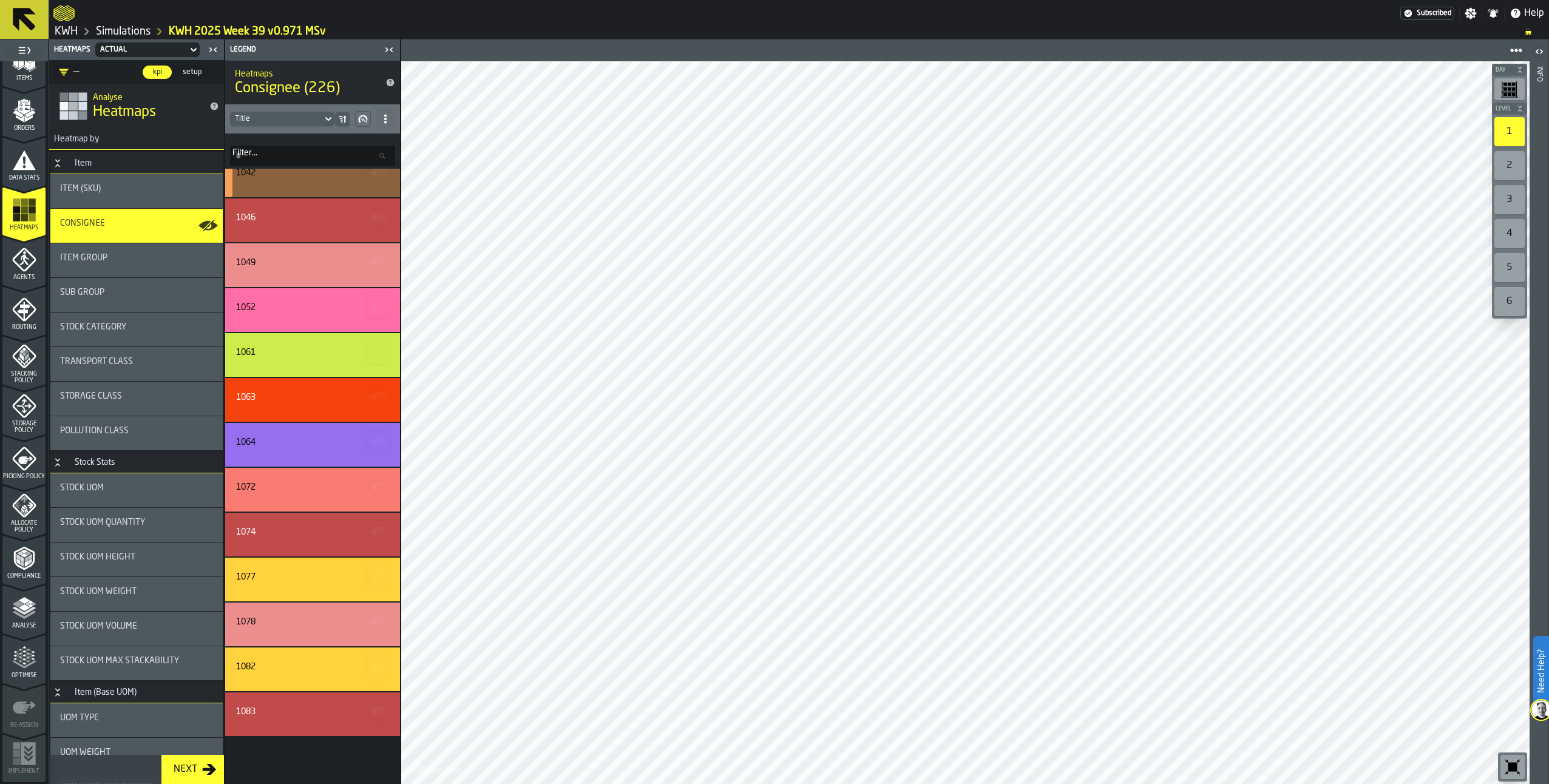
scroll to position [486, 0]
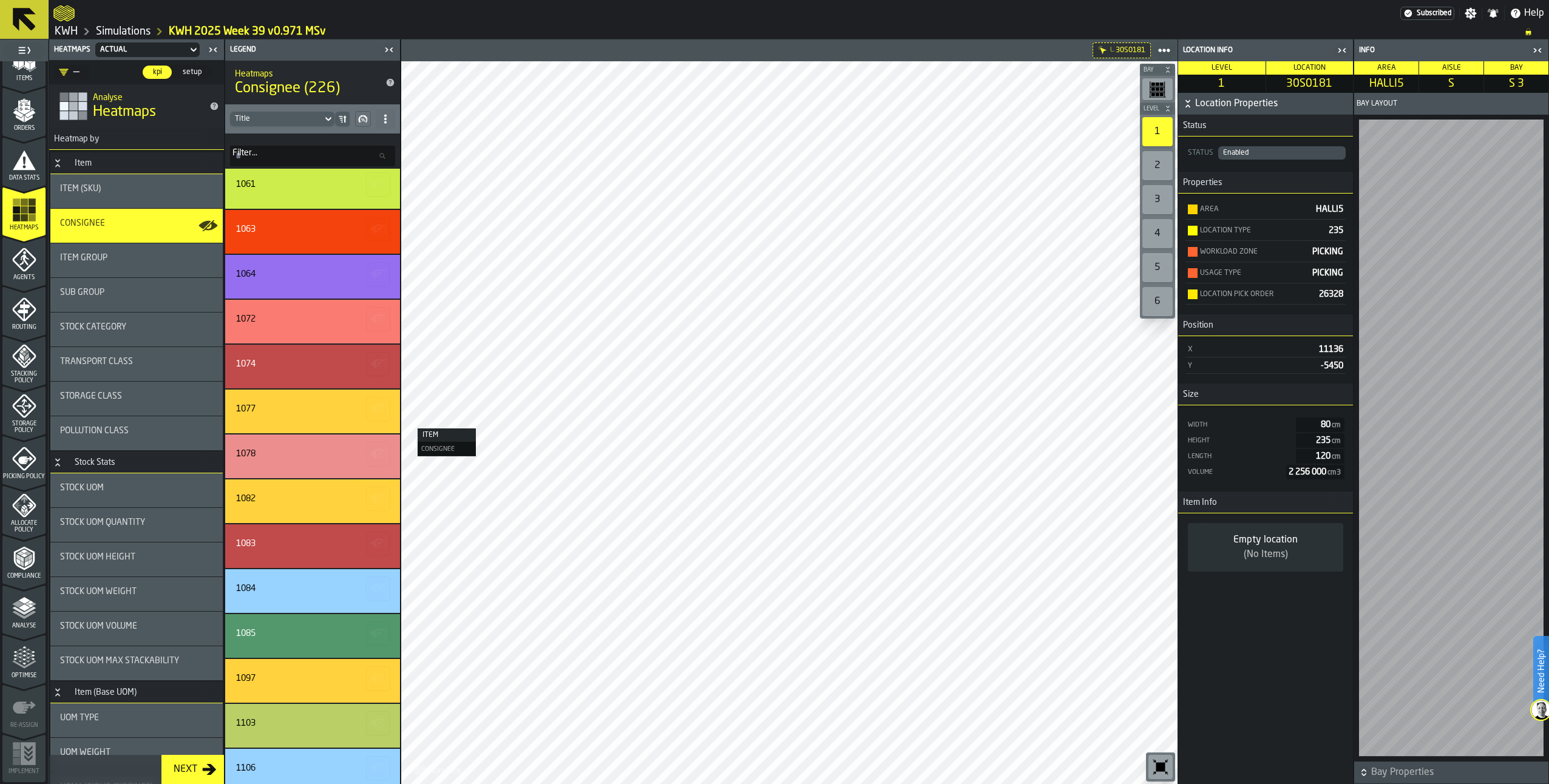
click at [27, 606] on polyline "menu Analyse" at bounding box center [30, 606] width 5 height 3
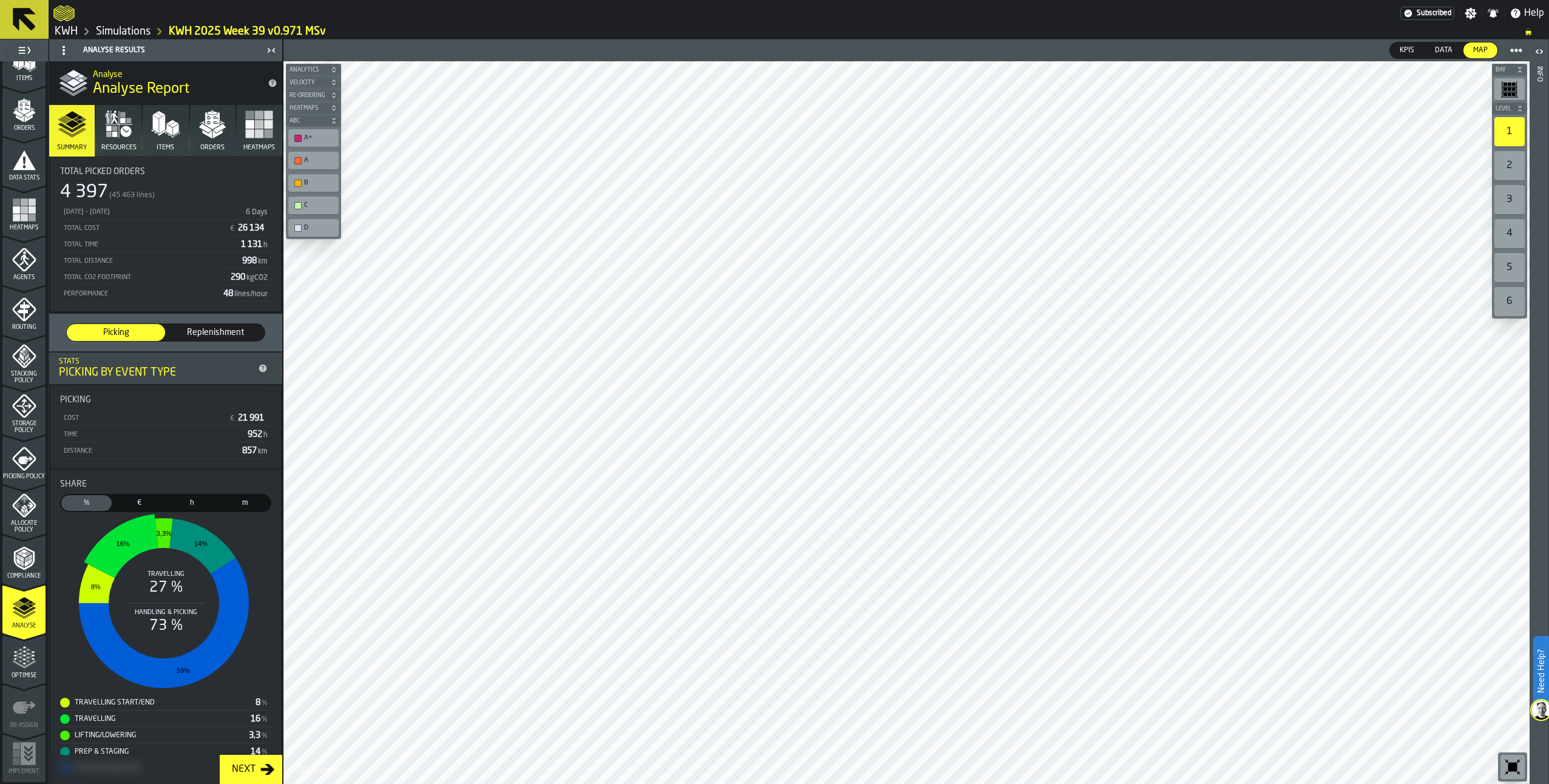
scroll to position [0, 0]
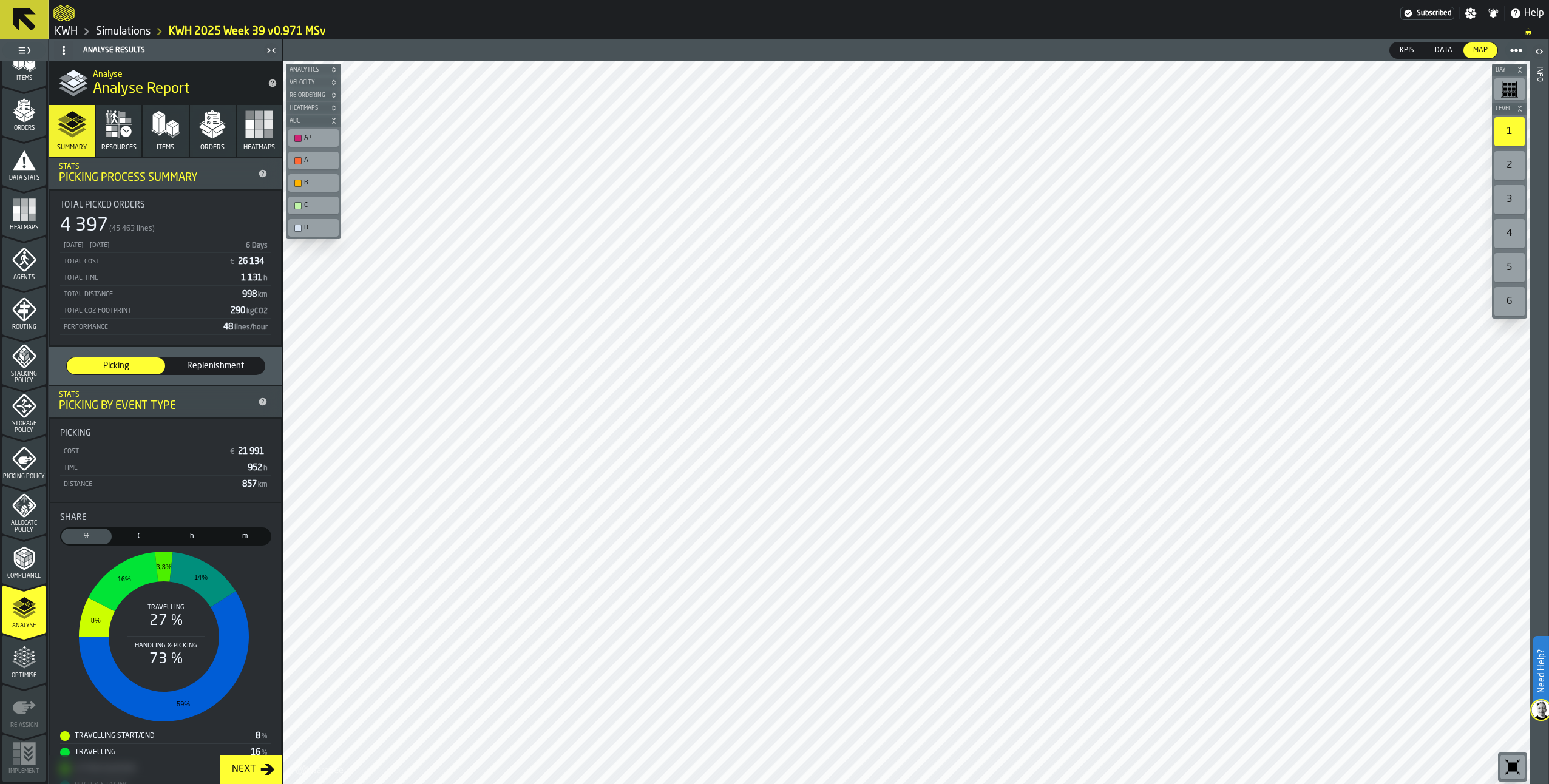
click at [115, 134] on icon "button" at bounding box center [115, 135] width 5 height 5
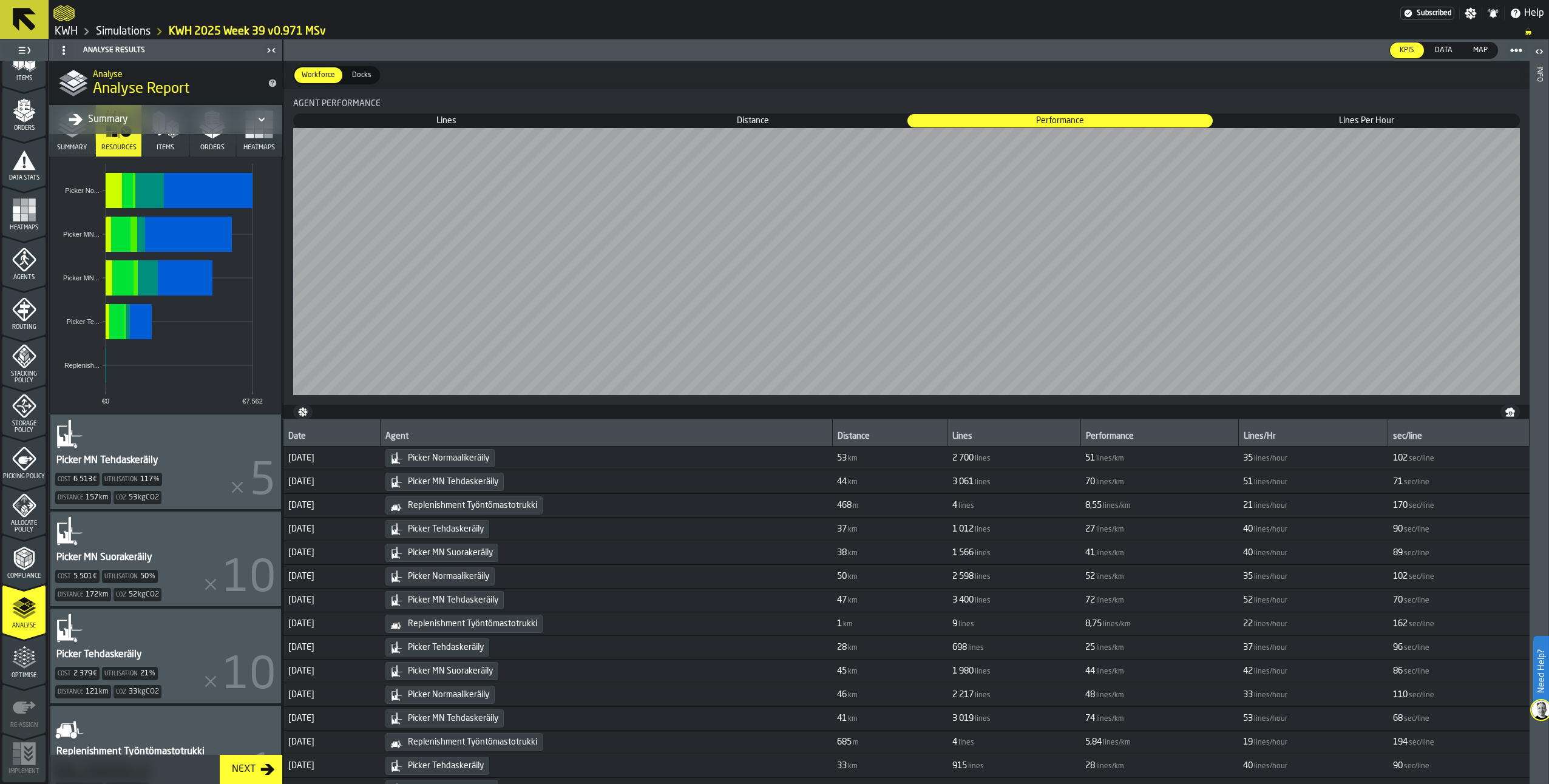
scroll to position [243, 0]
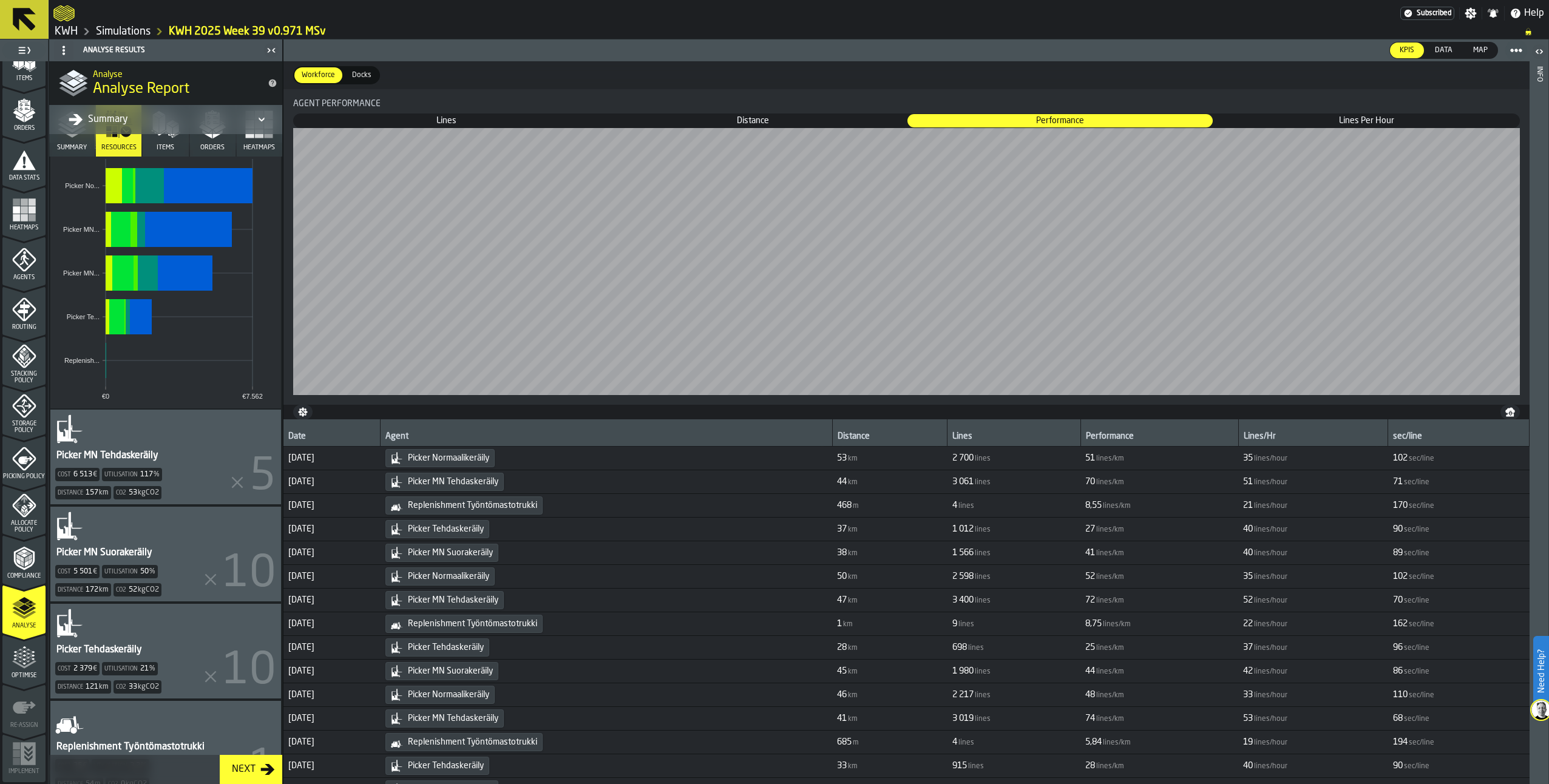
click at [182, 448] on div "Picker MN Tehdaskeräily Cost 6 513 € Utilisation 117 % Distance 157 km Co2 53 k…" at bounding box center [166, 457] width 231 height 95
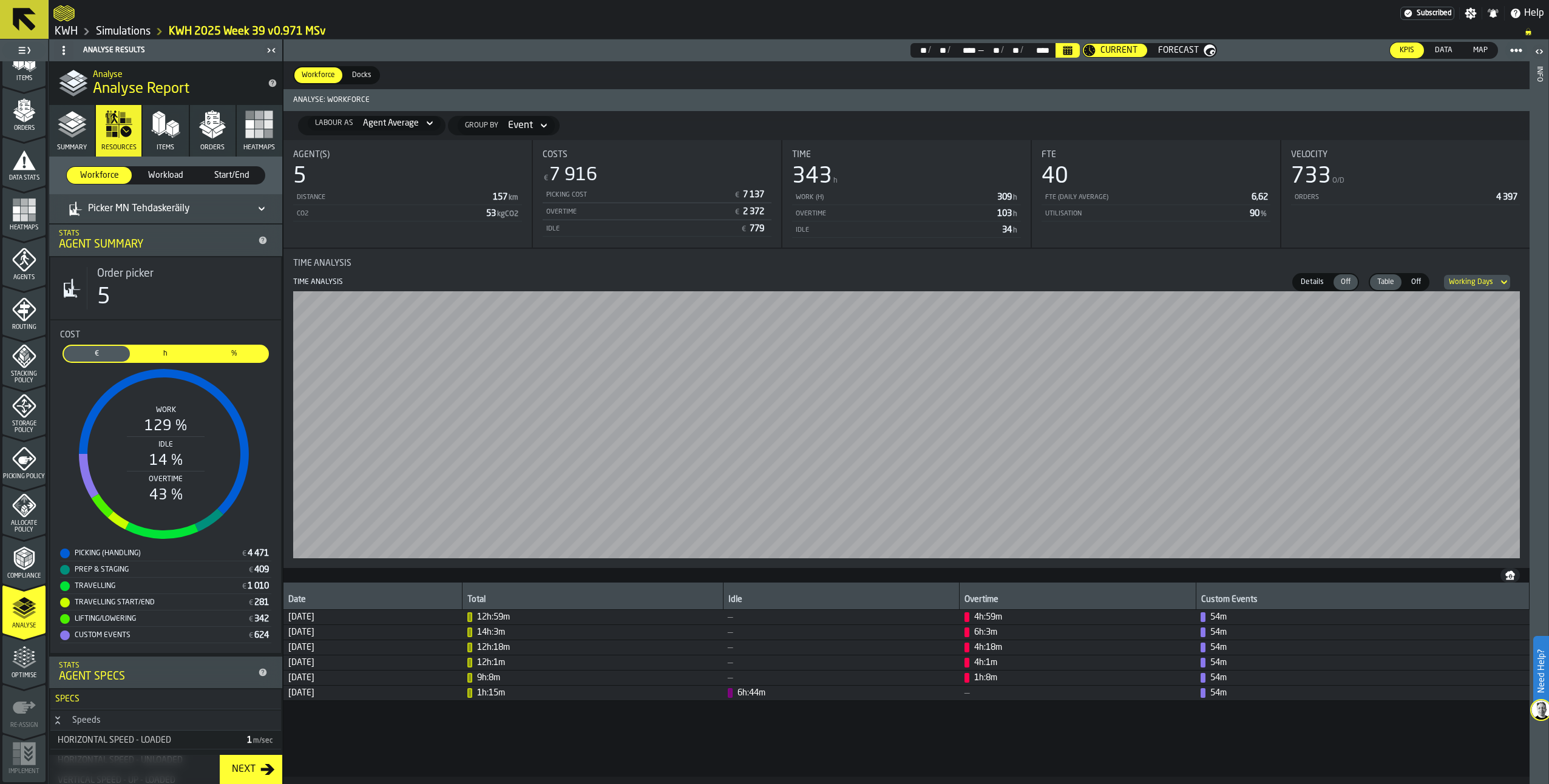
click at [161, 353] on span "h" at bounding box center [165, 354] width 62 height 11
click at [263, 202] on icon at bounding box center [262, 209] width 12 height 15
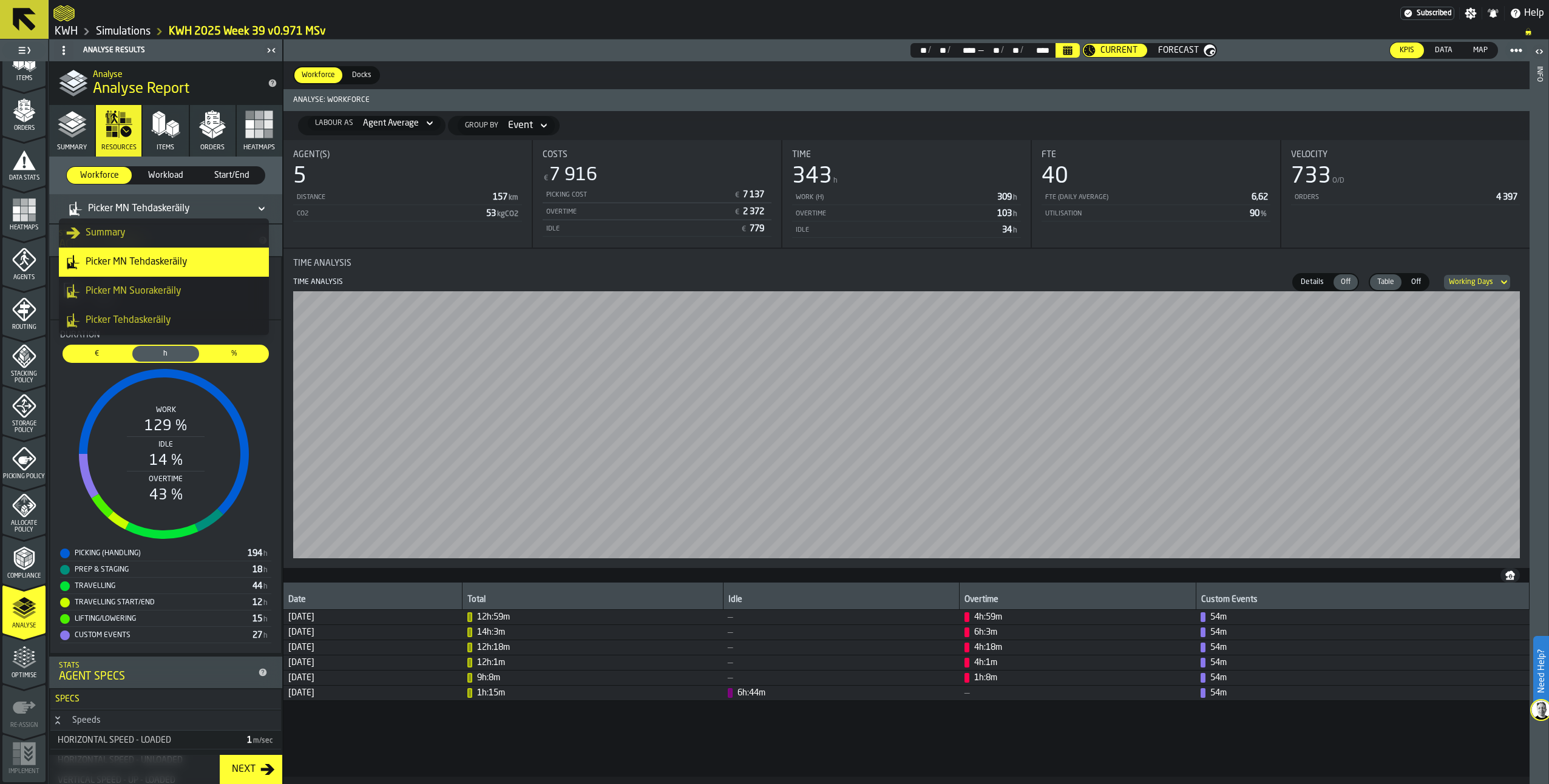
click at [152, 290] on div "Picker MN Suorakeräily" at bounding box center [164, 292] width 196 height 15
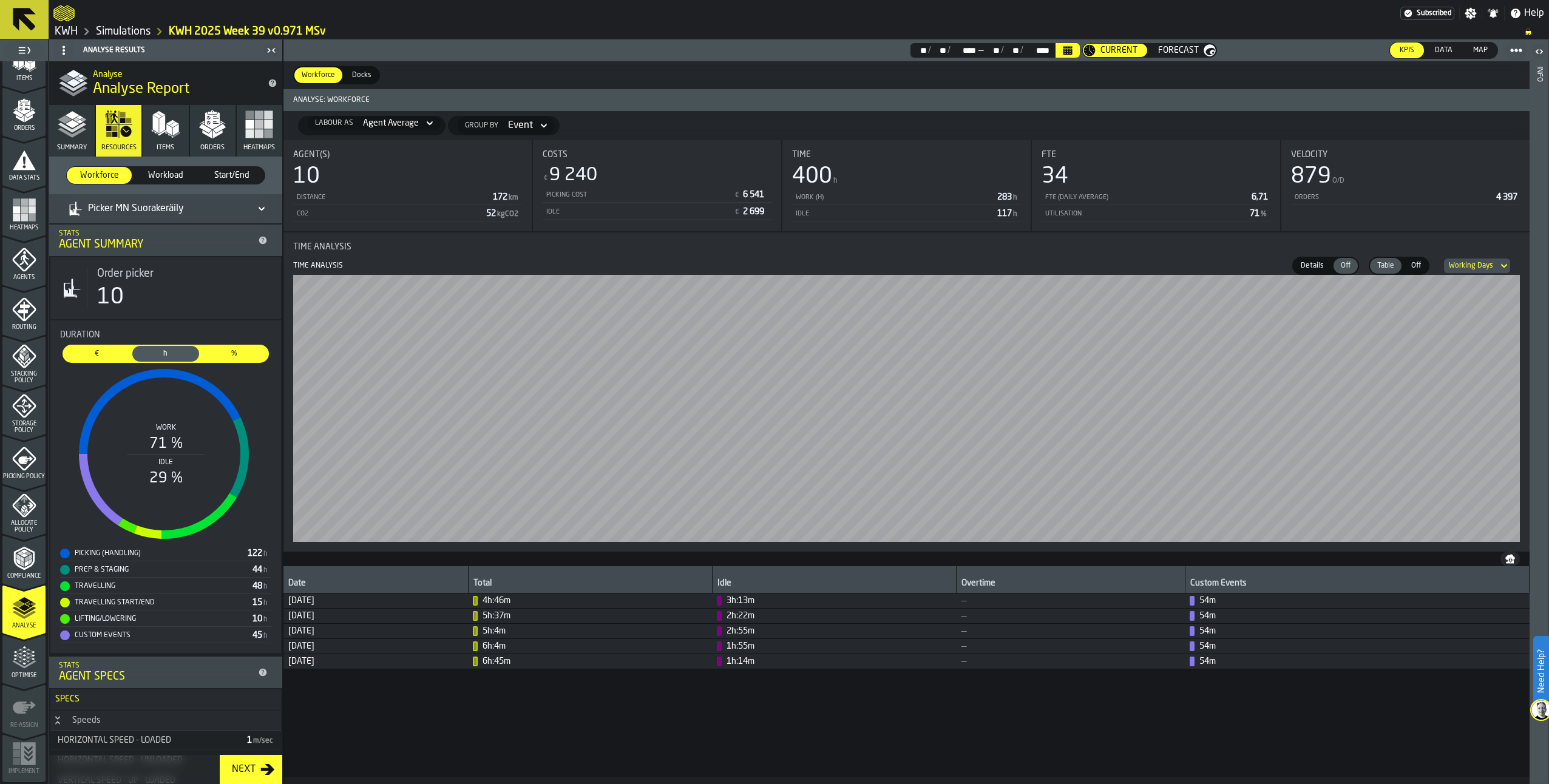
click at [260, 208] on icon at bounding box center [261, 209] width 5 height 4
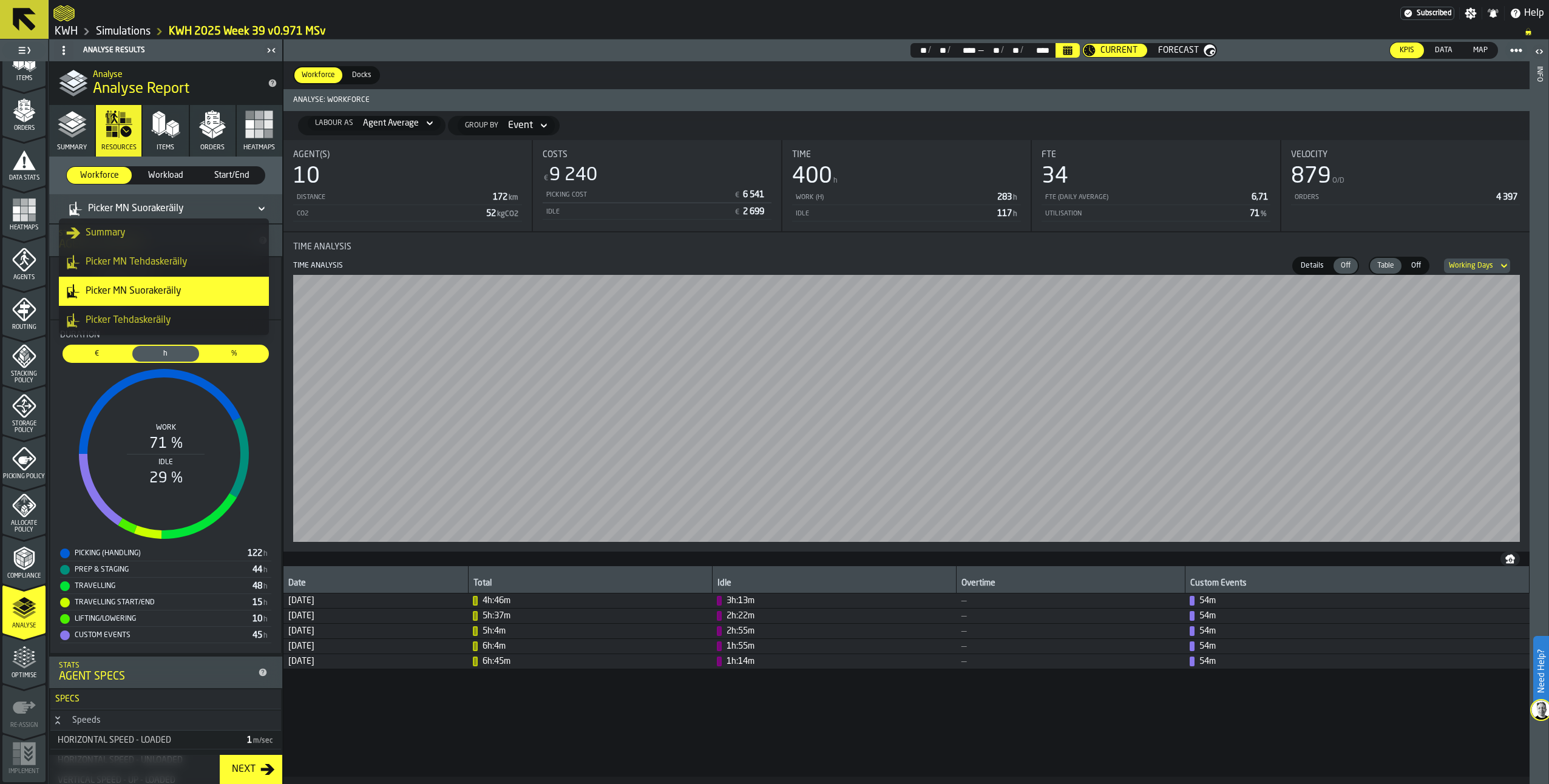
click at [138, 257] on div "Picker MN Tehdaskeräily" at bounding box center [164, 262] width 196 height 15
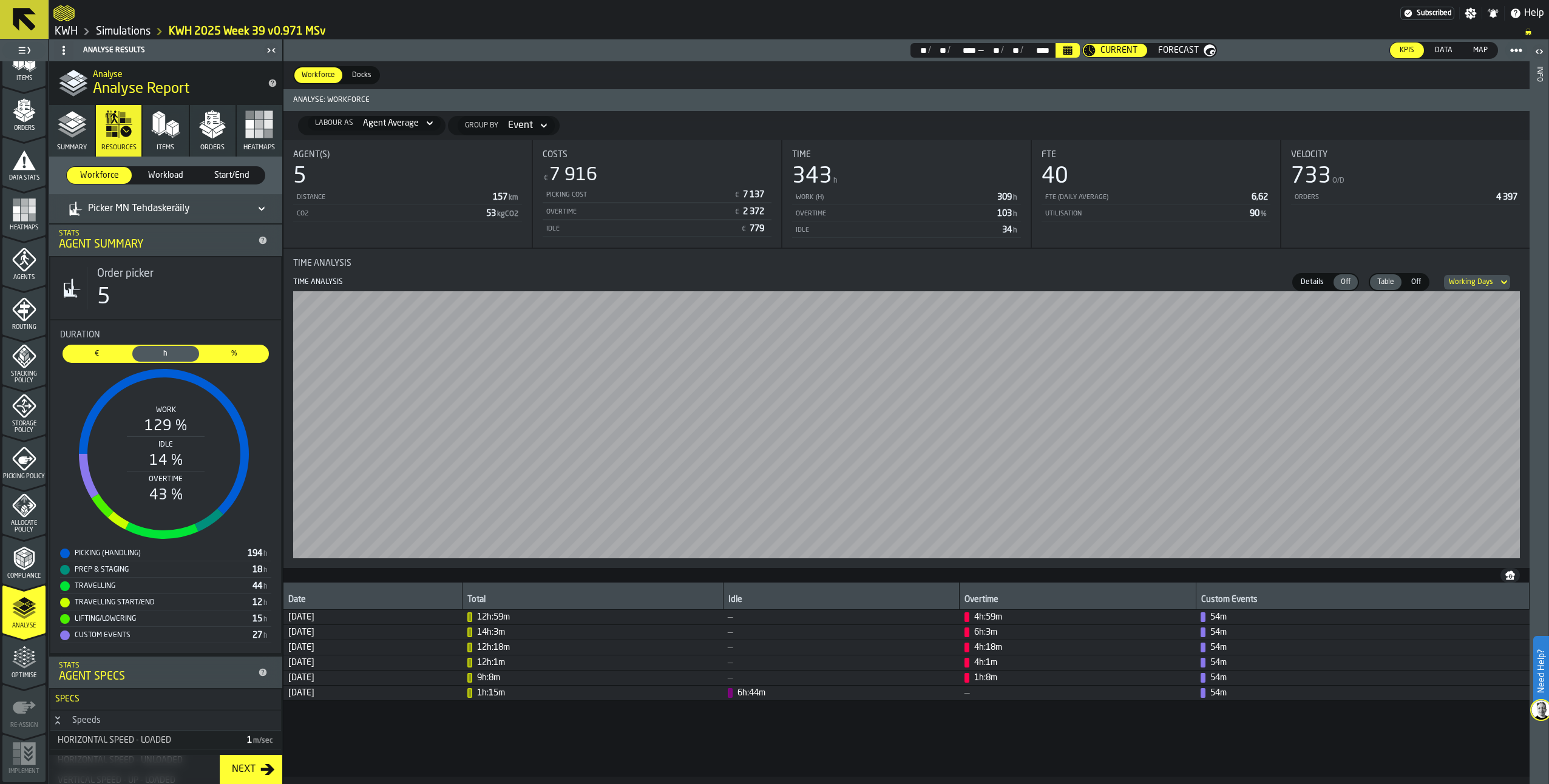
click at [205, 133] on icon "button" at bounding box center [213, 125] width 29 height 29
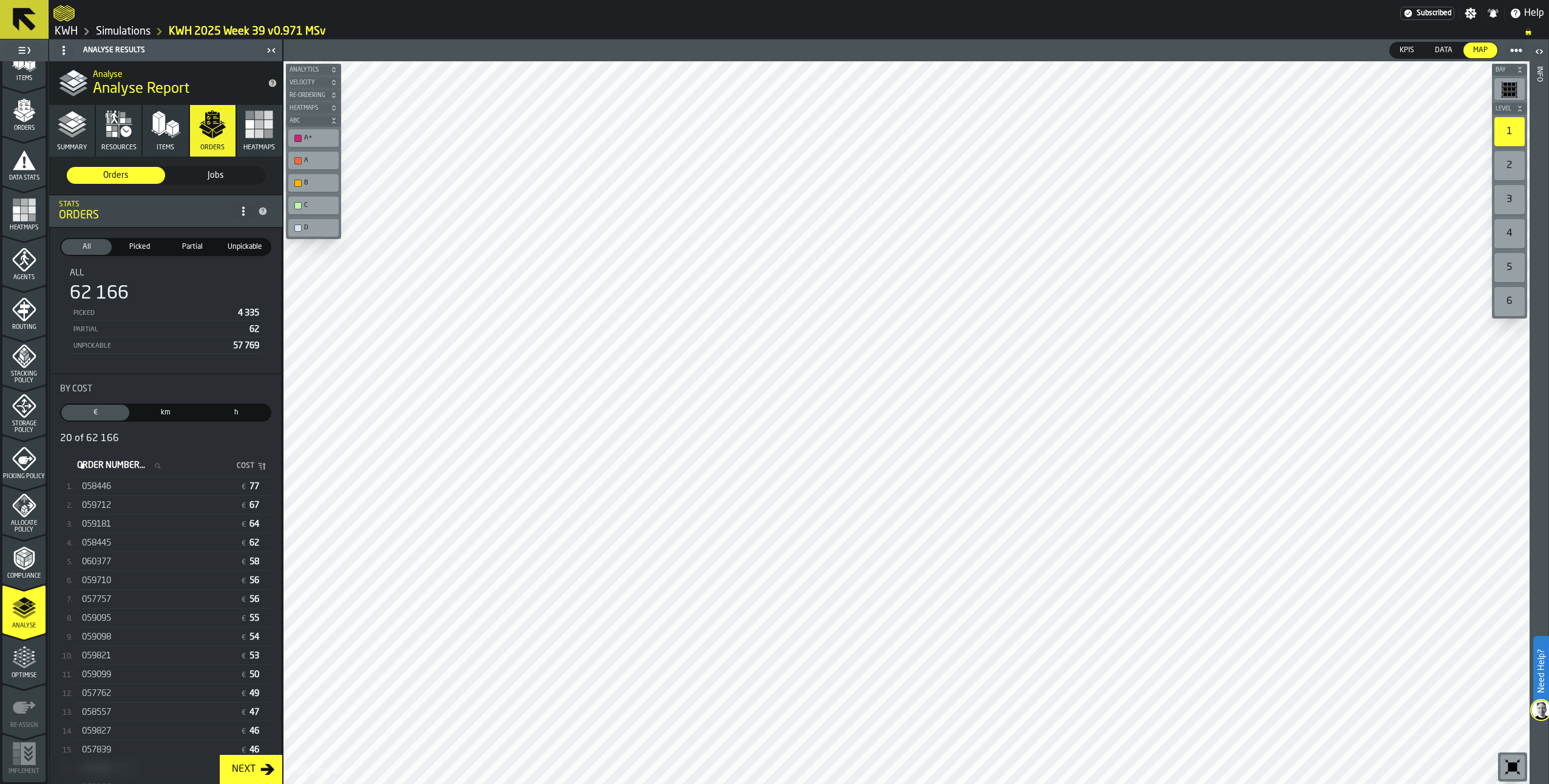
click at [178, 487] on div "058446" at bounding box center [159, 486] width 154 height 10
